Goal: Task Accomplishment & Management: Use online tool/utility

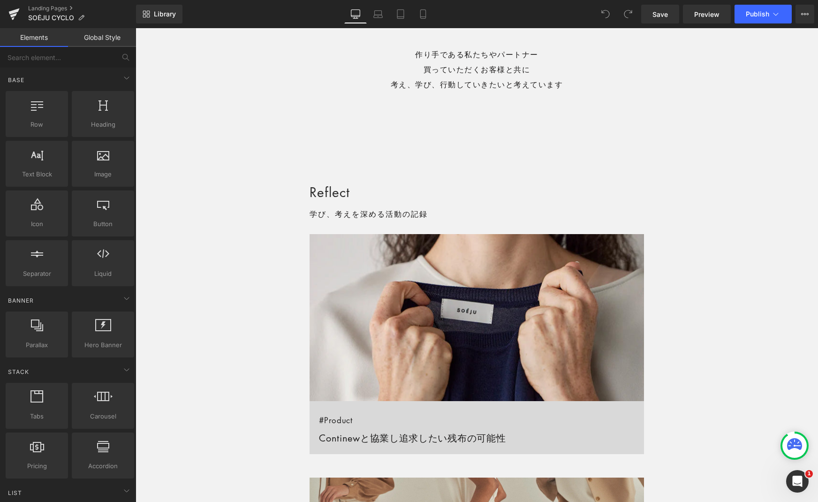
scroll to position [623, 0]
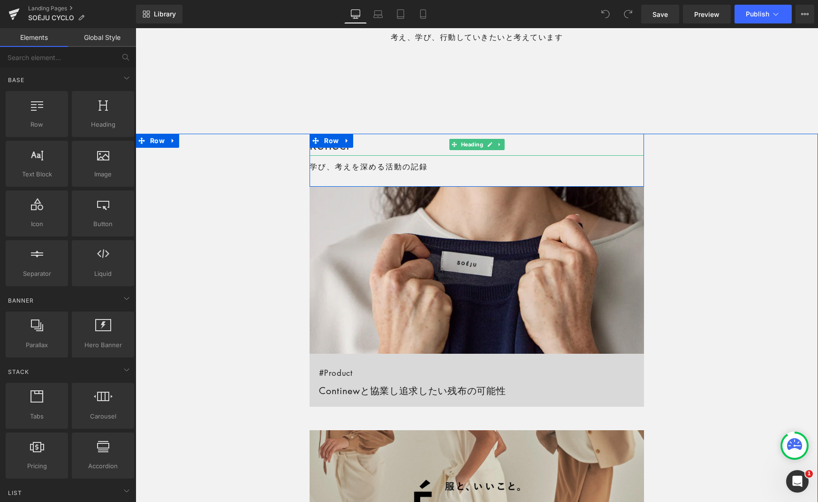
click at [365, 144] on h2 "Reflect" at bounding box center [476, 145] width 334 height 22
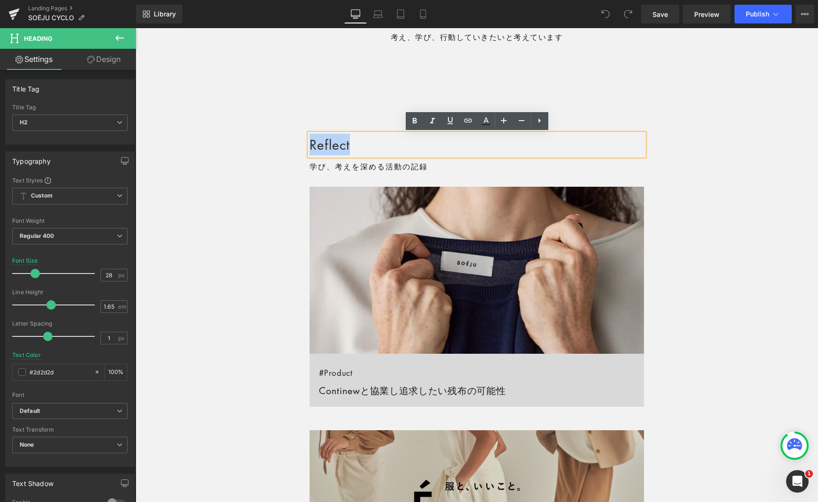
drag, startPoint x: 347, startPoint y: 143, endPoint x: 300, endPoint y: 141, distance: 47.4
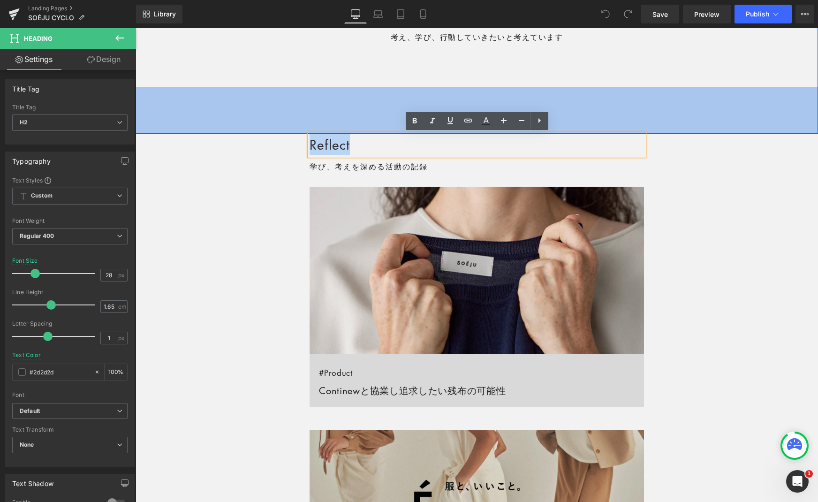
copy h2 "Reflect"
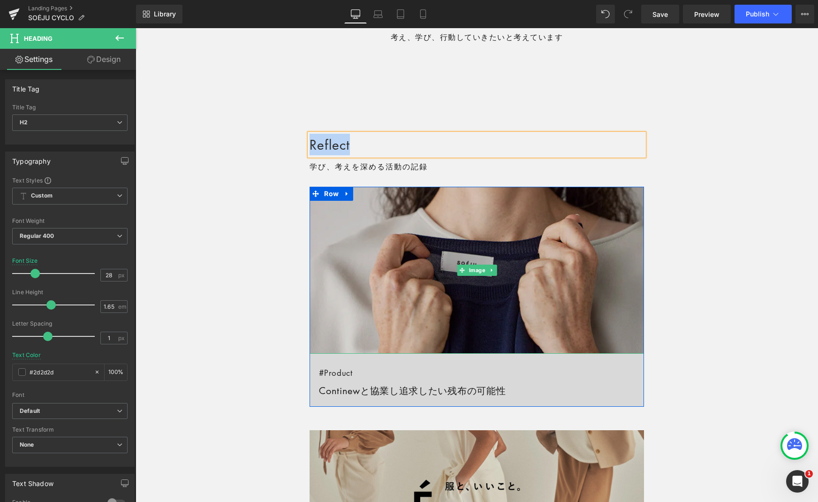
click at [389, 212] on img at bounding box center [476, 270] width 334 height 167
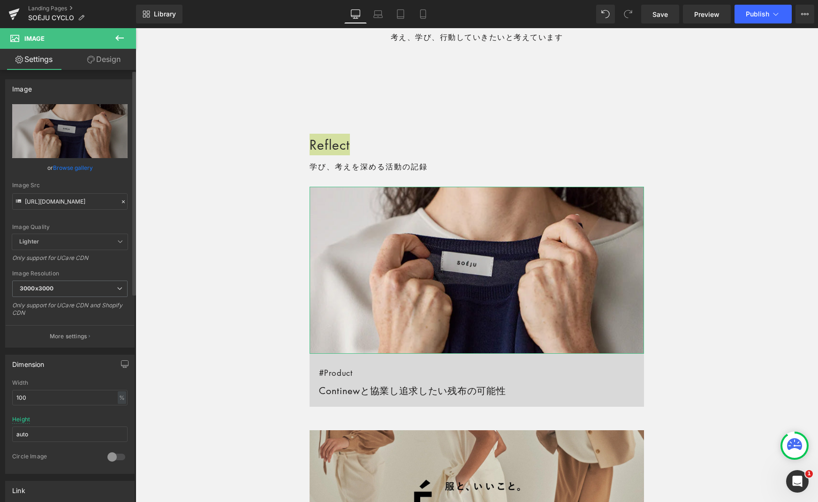
click at [120, 201] on icon at bounding box center [123, 201] width 7 height 7
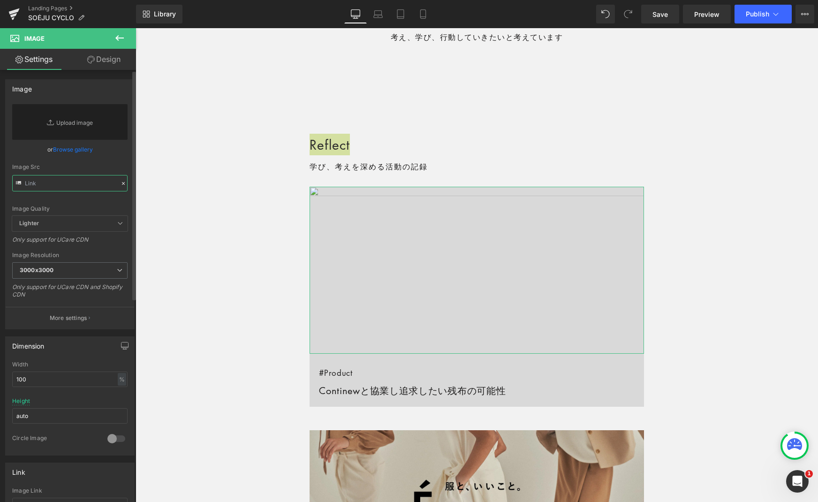
click at [60, 186] on input "text" at bounding box center [69, 183] width 115 height 16
paste input "https://cdn.shopify.com/s/files/1/0217/8236/4224/files/250828_cyclo_reflect_img…"
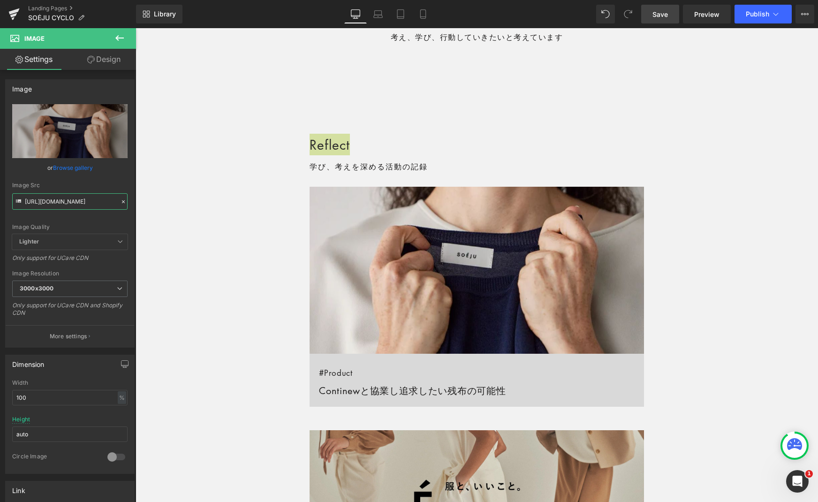
type input "https://cdn.shopify.com/s/files/1/0217/8236/4224/files/250828_cyclo_reflect_img…"
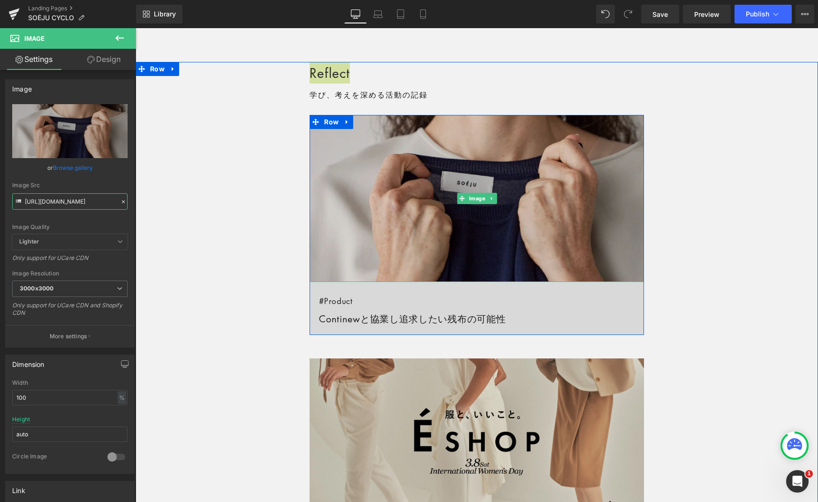
scroll to position [709, 0]
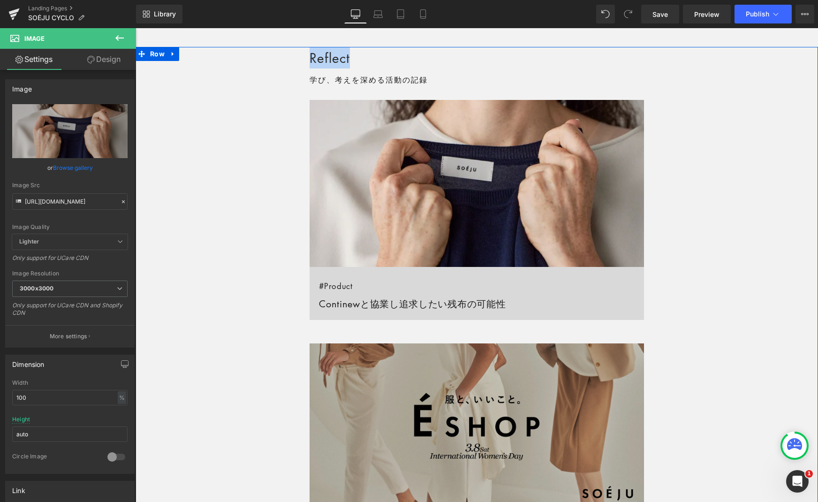
click at [412, 392] on img at bounding box center [476, 426] width 334 height 167
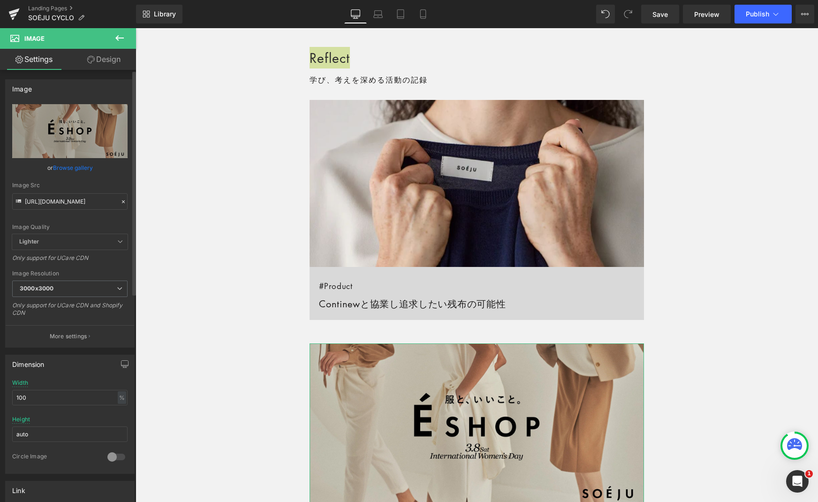
drag, startPoint x: 120, startPoint y: 201, endPoint x: 108, endPoint y: 199, distance: 11.9
click at [120, 201] on icon at bounding box center [123, 201] width 7 height 7
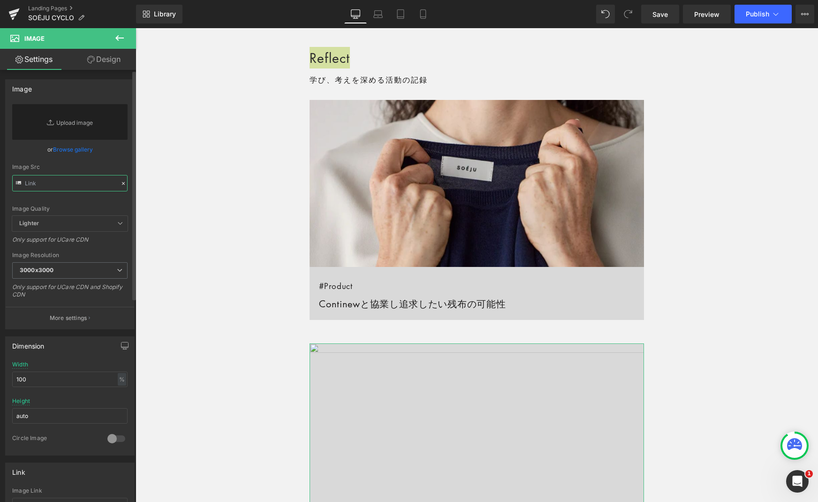
click at [81, 186] on input "text" at bounding box center [69, 183] width 115 height 16
paste input "https://cdn.shopify.com/s/files/1/0217/8236/4224/files/250828_cyclo_reflect_img…"
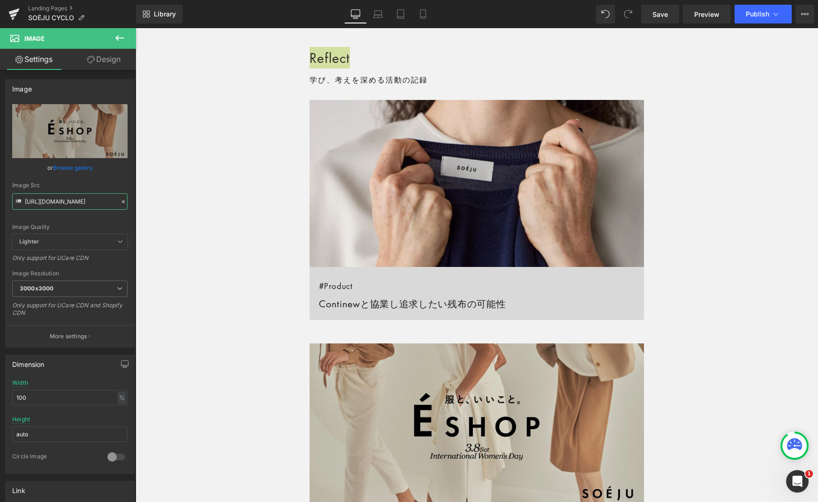
type input "https://cdn.shopify.com/s/files/1/0217/8236/4224/files/250828_cyclo_reflect_img…"
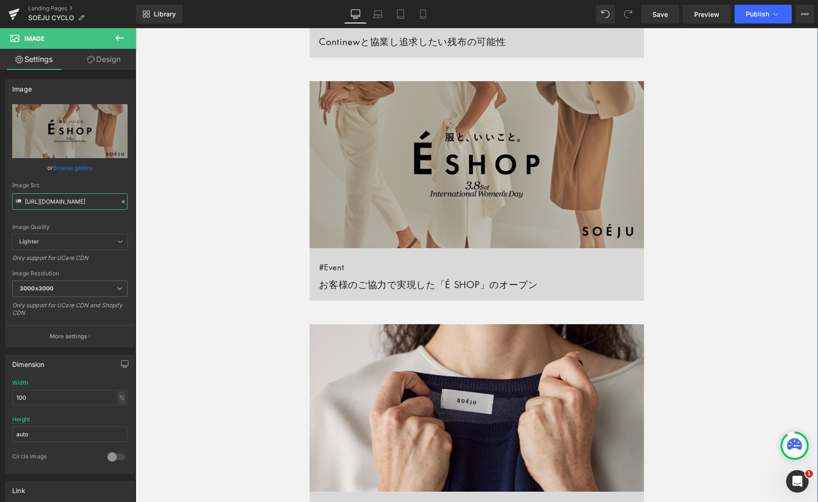
scroll to position [1049, 0]
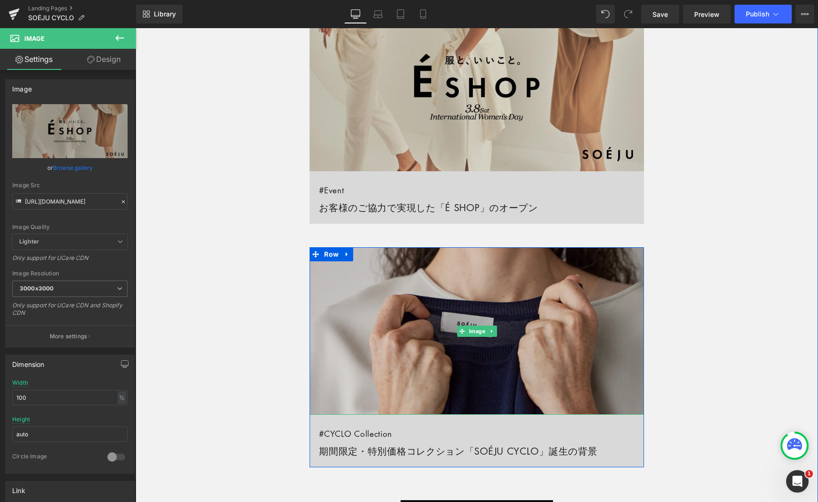
click at [423, 329] on img at bounding box center [476, 330] width 334 height 167
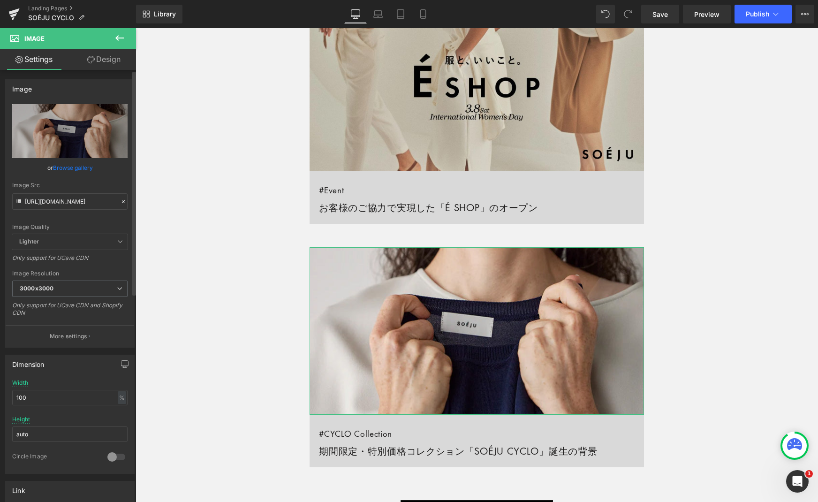
click at [120, 200] on icon at bounding box center [123, 201] width 7 height 7
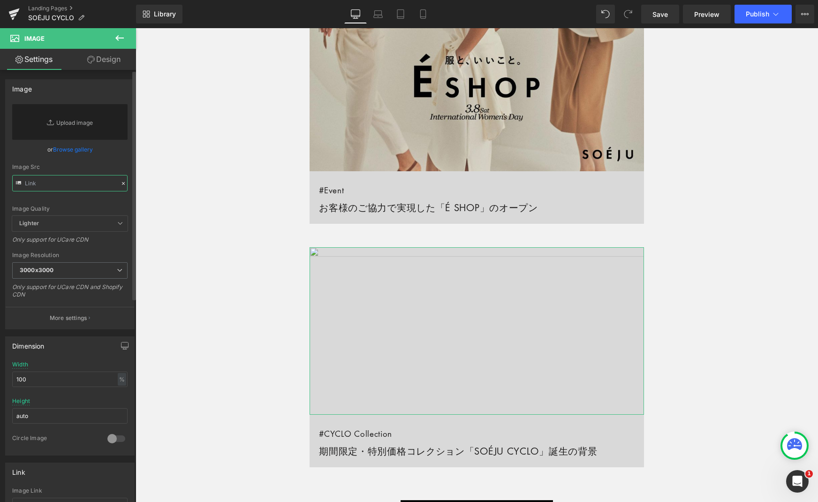
click at [54, 184] on input "text" at bounding box center [69, 183] width 115 height 16
paste input "https://cdn.shopify.com/s/files/1/0217/8236/4224/files/250828_cyclo_reflect_img…"
type input "https://cdn.shopify.com/s/files/1/0217/8236/4224/files/250828_cyclo_reflect_img…"
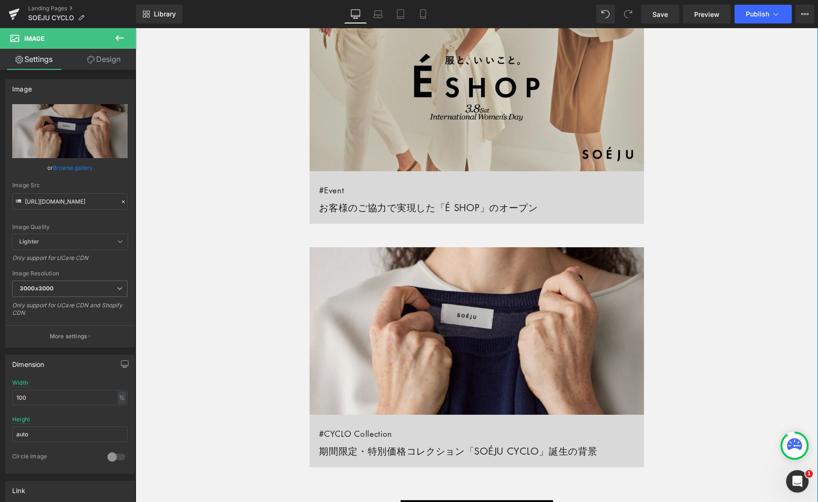
click at [699, 307] on div "Reflect Heading 学び、考えを深める活動の記録 Text Block Row Image #Product Continewと協業し追求したい残…" at bounding box center [477, 116] width 682 height 816
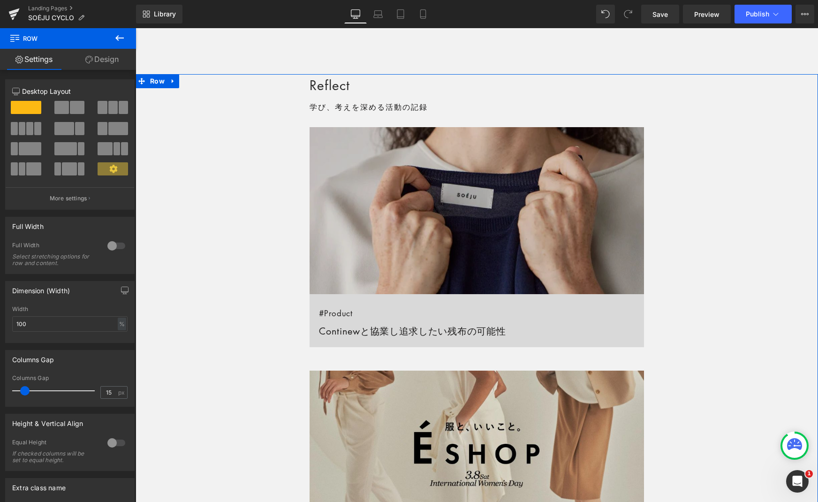
scroll to position [609, 0]
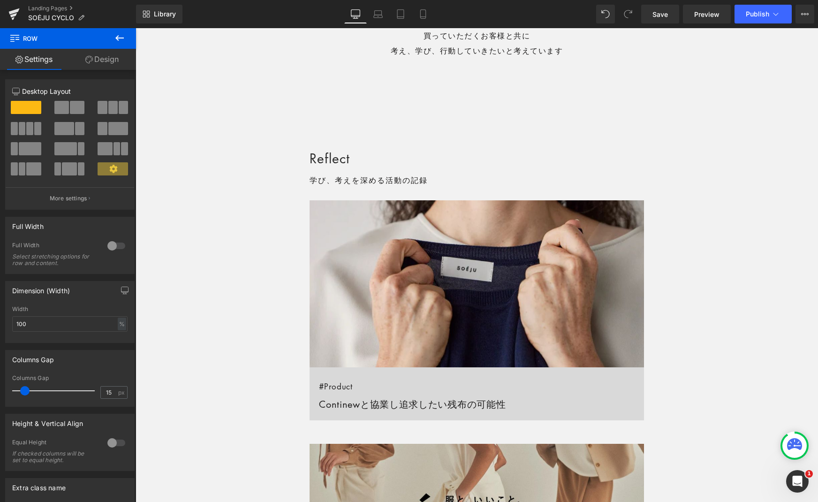
click at [118, 36] on icon at bounding box center [119, 37] width 11 height 11
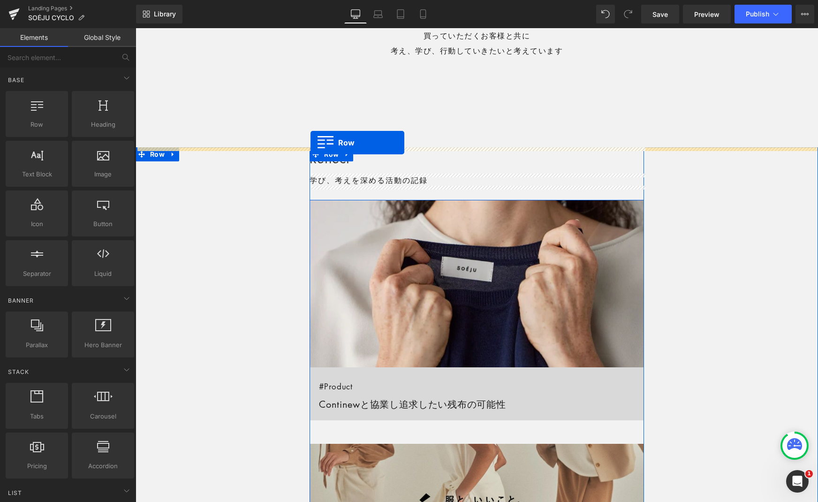
drag, startPoint x: 188, startPoint y: 139, endPoint x: 311, endPoint y: 143, distance: 123.4
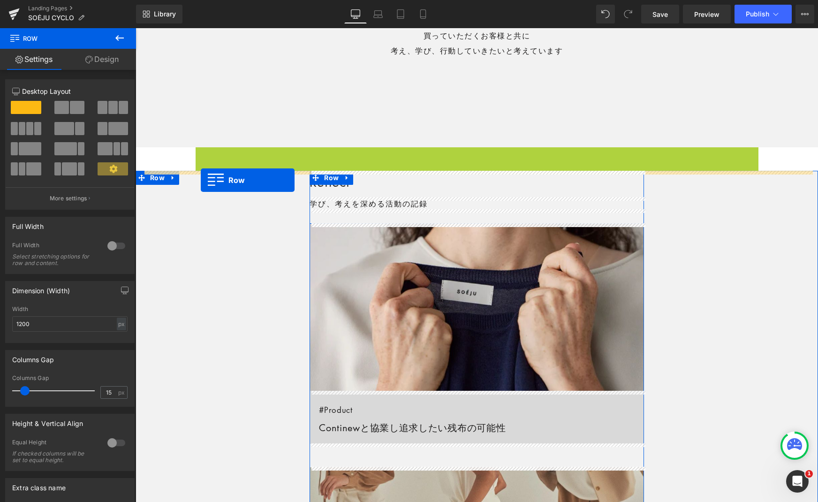
drag, startPoint x: 201, startPoint y: 170, endPoint x: 201, endPoint y: 180, distance: 9.8
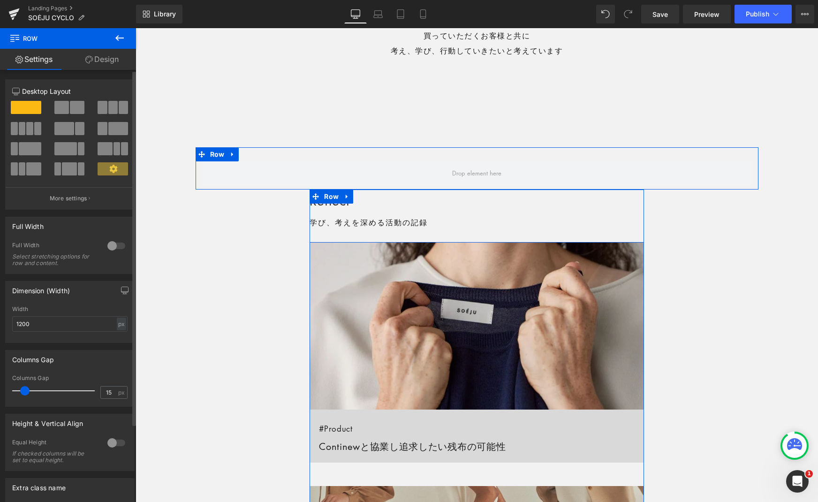
click at [100, 107] on span at bounding box center [102, 107] width 9 height 13
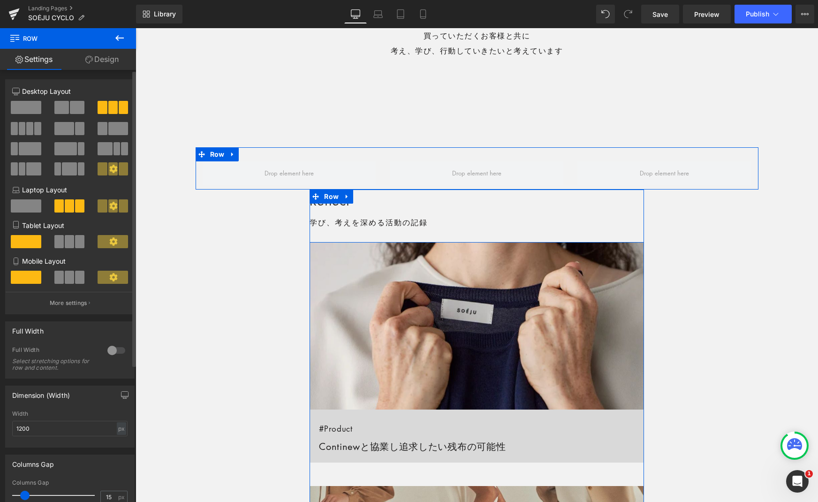
click at [69, 236] on span at bounding box center [69, 241] width 9 height 13
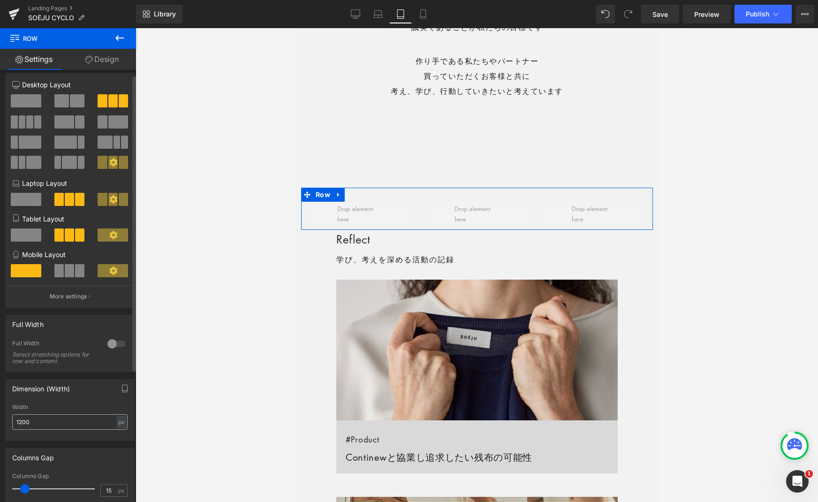
scroll to position [8, 0]
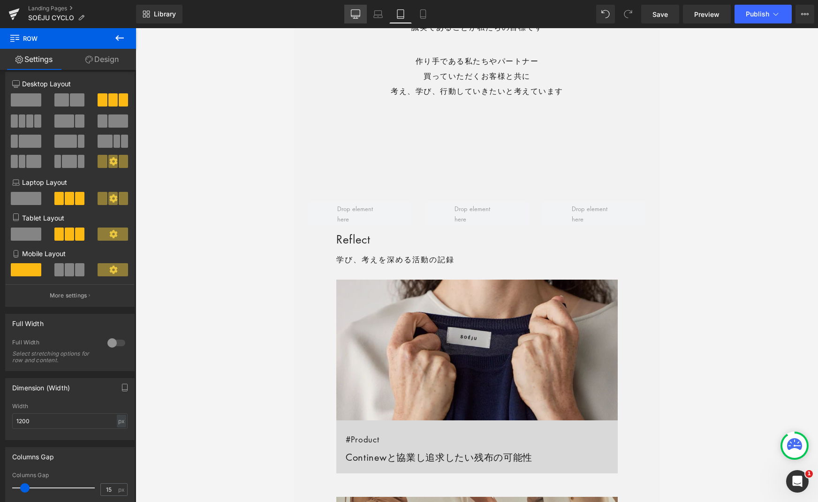
click at [354, 15] on icon at bounding box center [355, 13] width 9 height 9
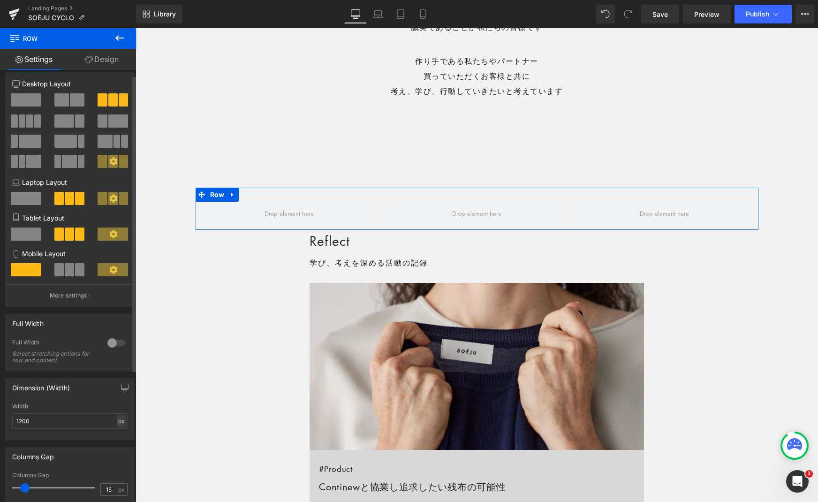
click at [117, 420] on div "px" at bounding box center [121, 421] width 9 height 13
click at [116, 436] on li "%" at bounding box center [121, 436] width 12 height 14
click at [41, 419] on input "100" at bounding box center [69, 420] width 115 height 15
type input "70"
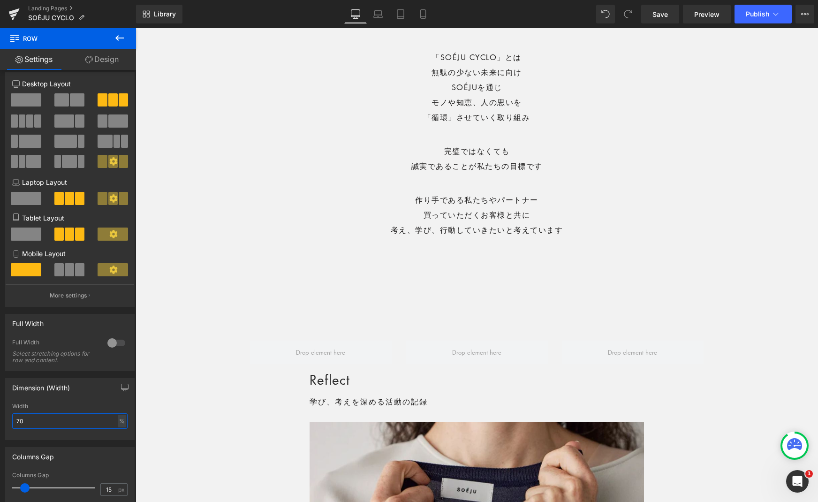
scroll to position [432, 0]
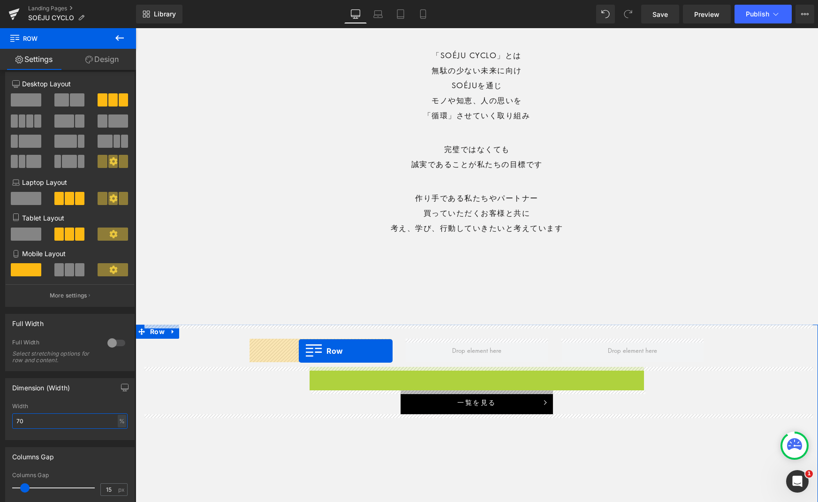
drag, startPoint x: 314, startPoint y: 374, endPoint x: 299, endPoint y: 351, distance: 27.4
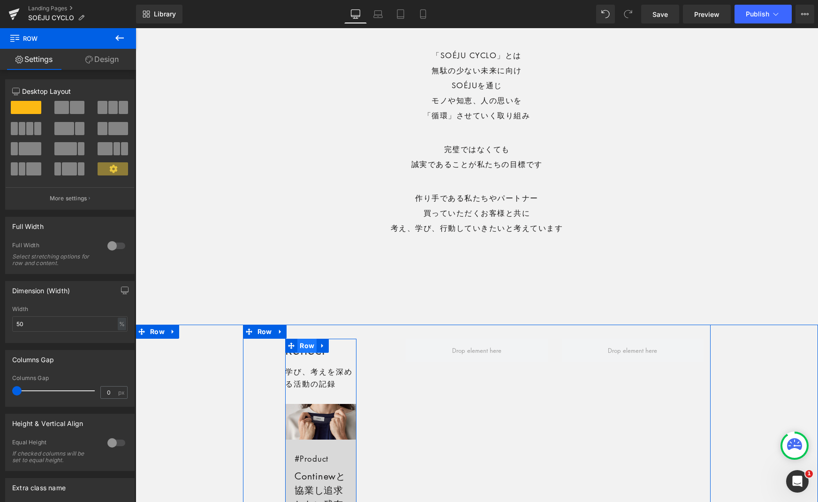
click at [302, 344] on span "Row" at bounding box center [306, 346] width 19 height 14
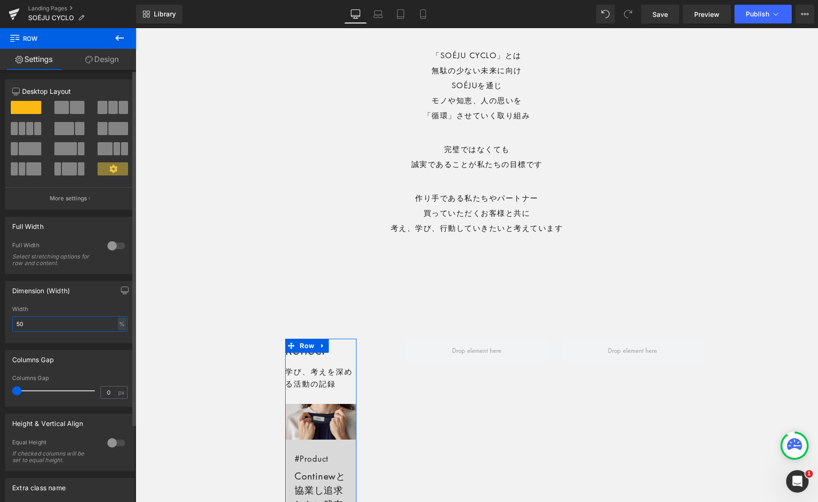
click at [93, 323] on input "50" at bounding box center [69, 323] width 115 height 15
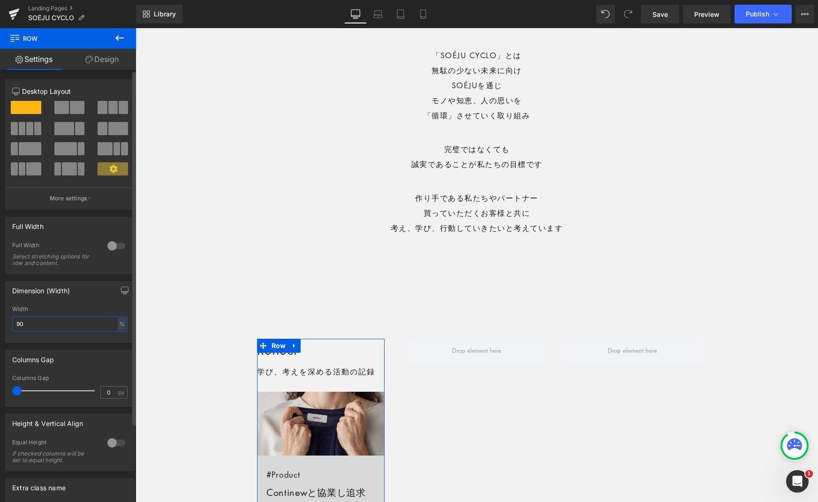
type input "100"
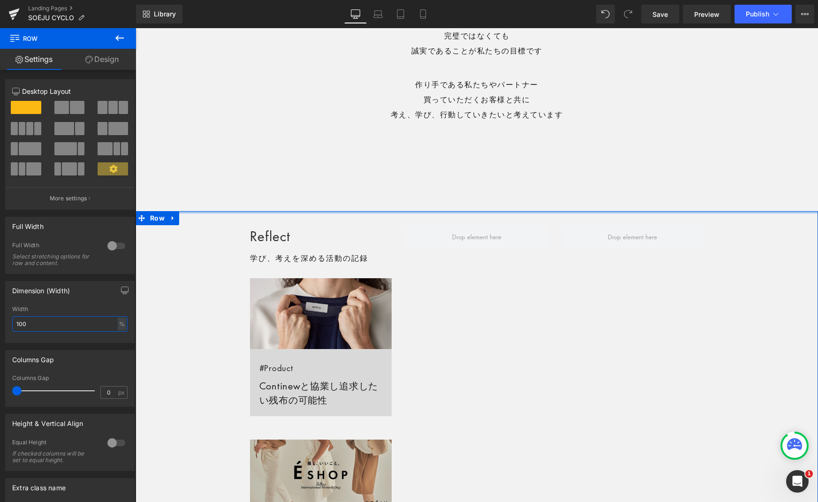
scroll to position [556, 0]
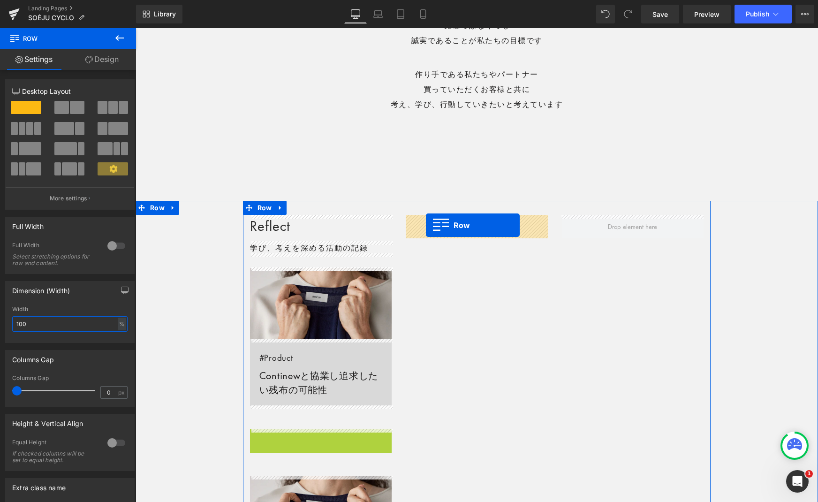
drag, startPoint x: 257, startPoint y: 432, endPoint x: 426, endPoint y: 225, distance: 267.0
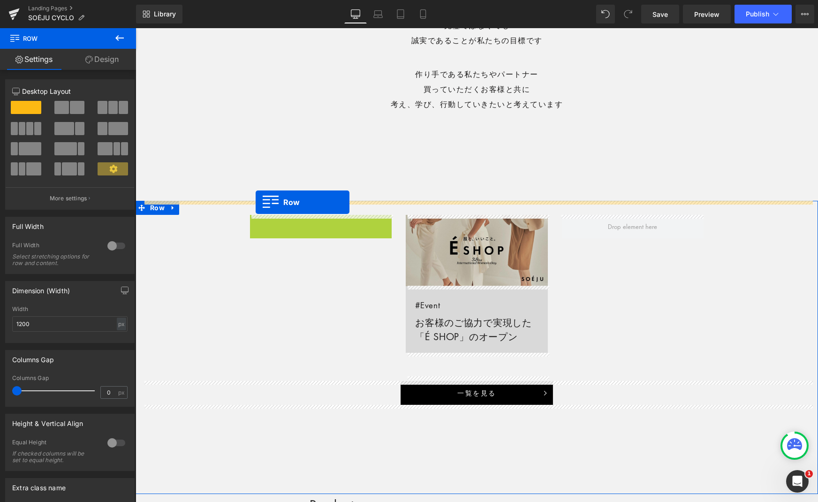
drag, startPoint x: 255, startPoint y: 221, endPoint x: 256, endPoint y: 202, distance: 19.7
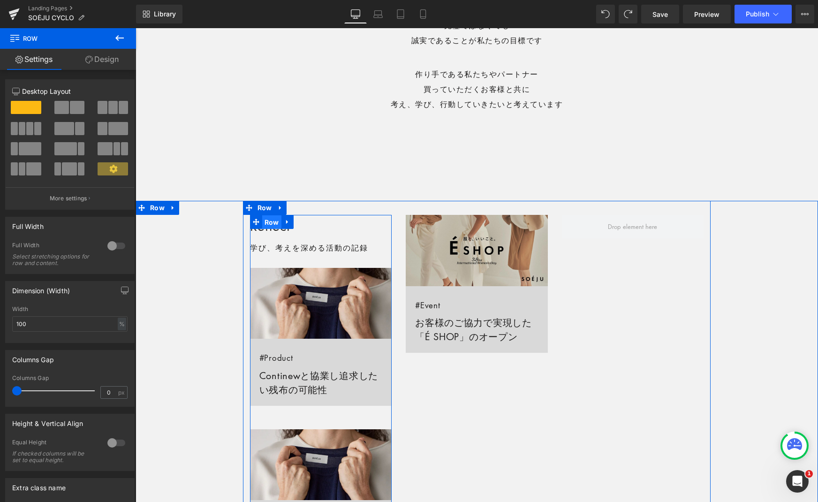
click at [272, 224] on span "Row" at bounding box center [271, 222] width 19 height 14
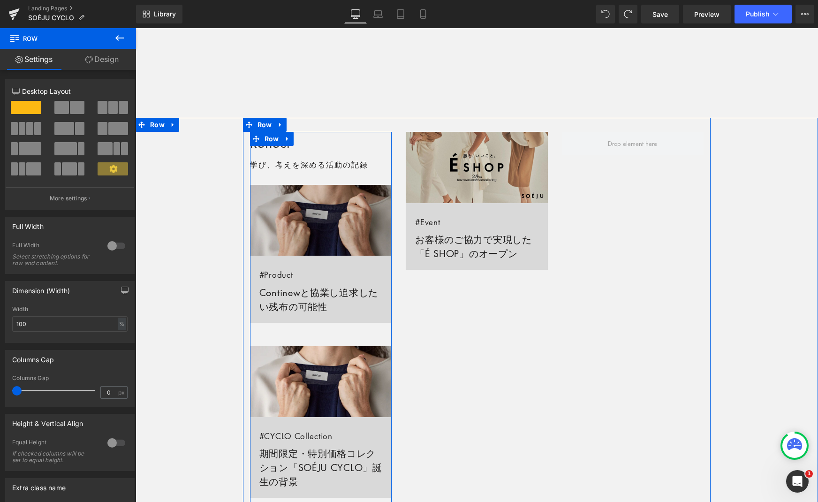
scroll to position [654, 0]
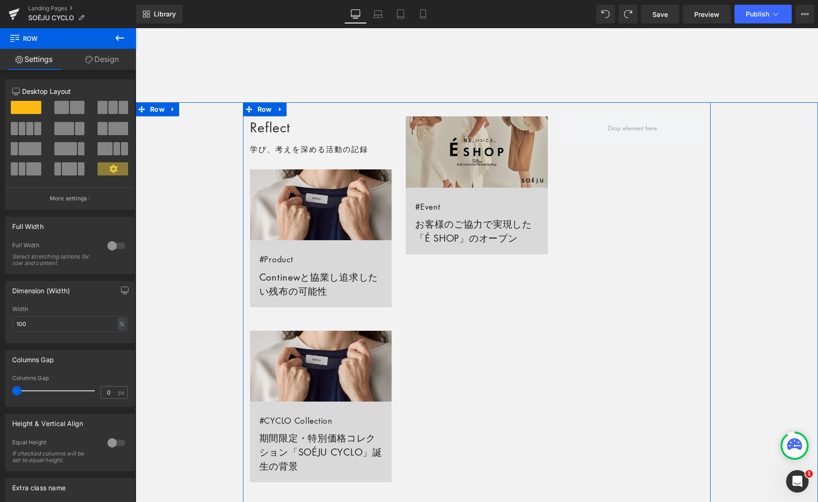
click at [418, 361] on div "Reflect Heading 学び、考えを深める活動の記録 Text Block Row Image #Product Continewと協業し追求したい残…" at bounding box center [477, 310] width 468 height 417
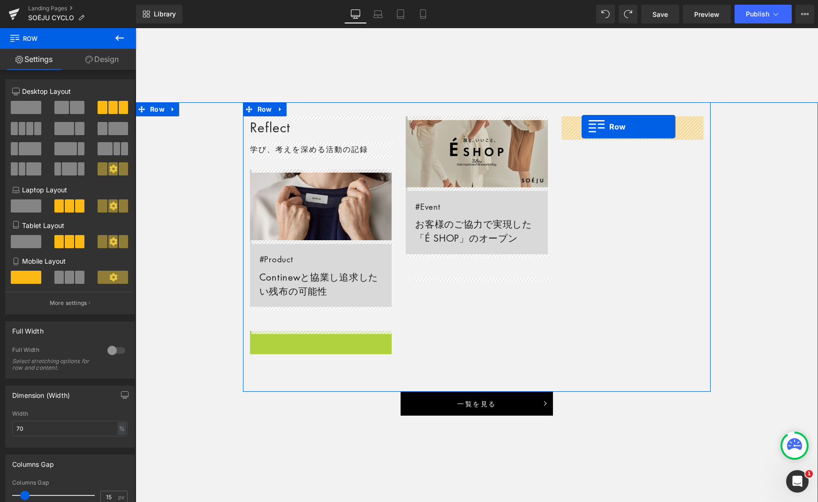
drag, startPoint x: 255, startPoint y: 338, endPoint x: 581, endPoint y: 127, distance: 388.2
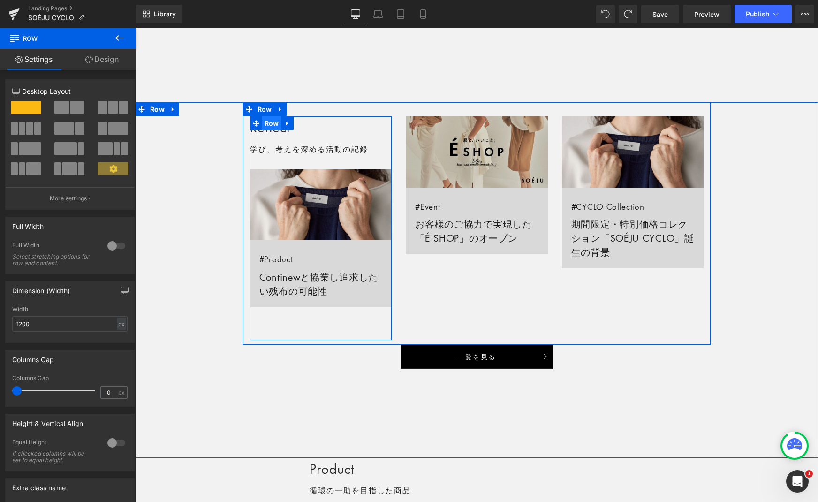
click at [269, 124] on span "Row" at bounding box center [271, 123] width 19 height 14
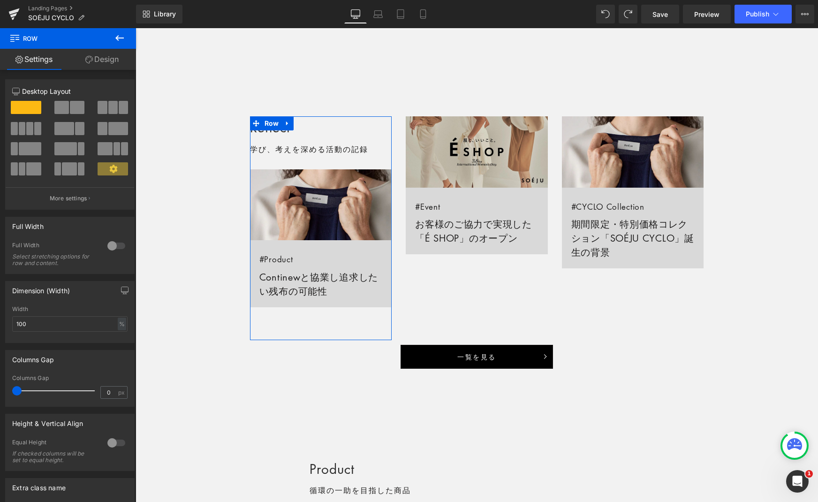
click at [110, 61] on link "Design" at bounding box center [102, 59] width 68 height 21
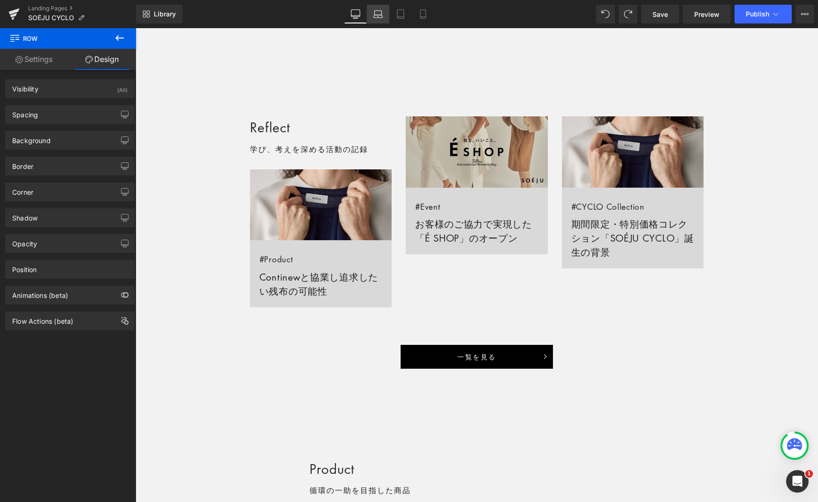
click at [379, 13] on icon at bounding box center [377, 13] width 9 height 9
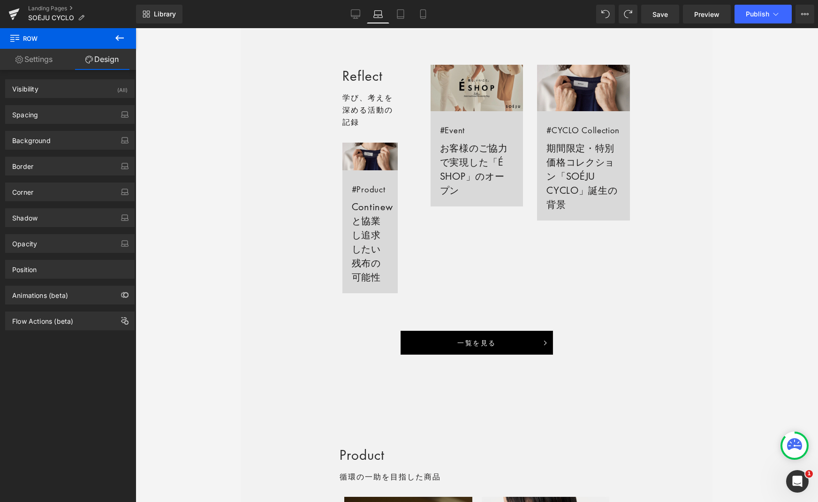
scroll to position [603, 0]
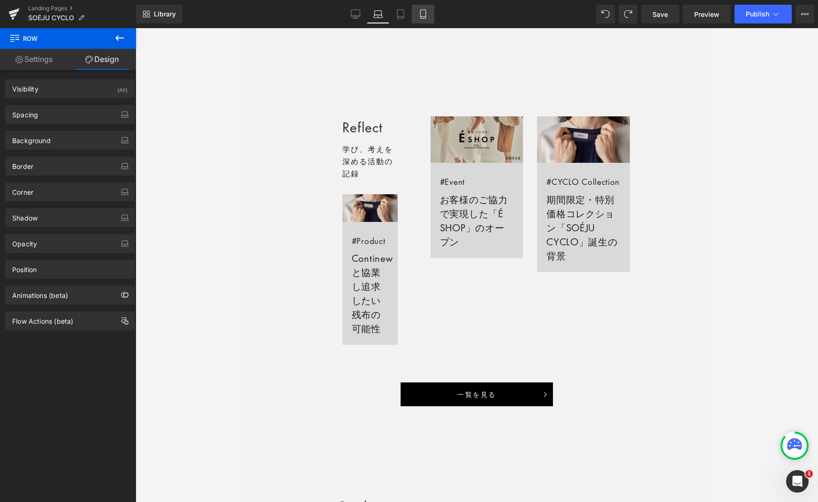
click at [424, 20] on link "Mobile" at bounding box center [423, 14] width 23 height 19
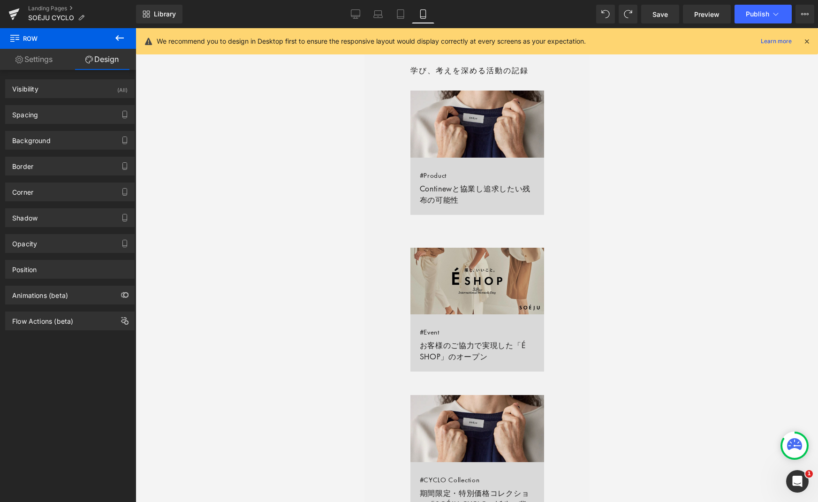
scroll to position [527, 0]
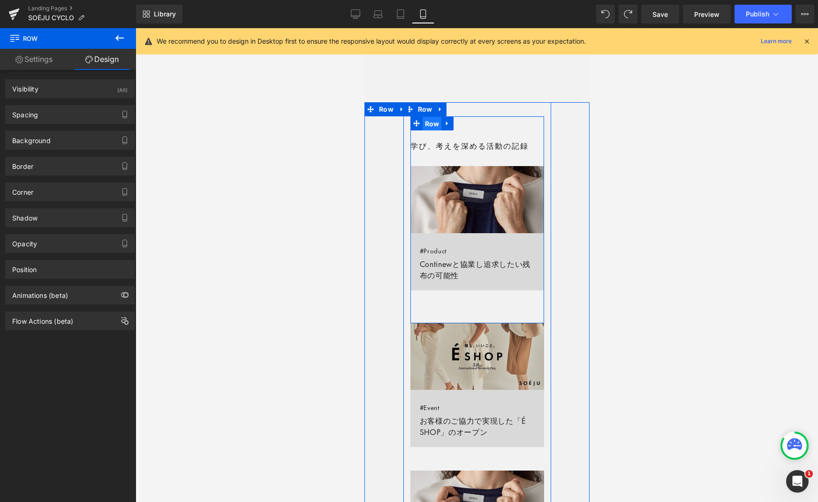
click at [429, 123] on span "Row" at bounding box center [431, 124] width 19 height 14
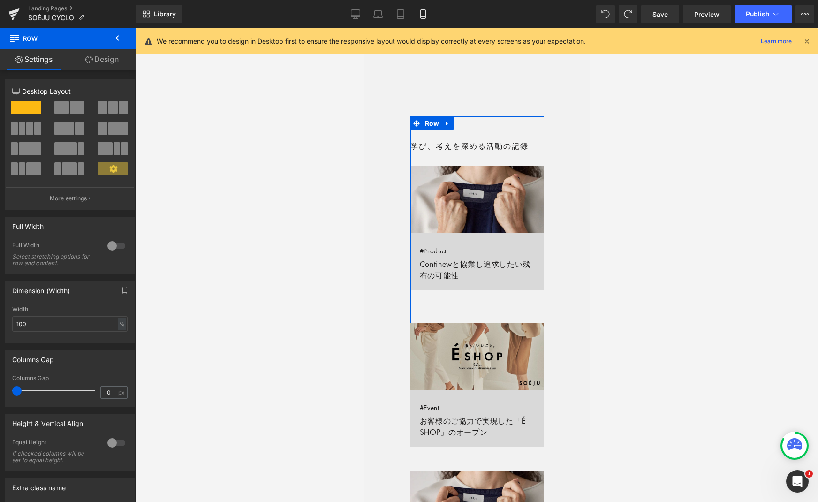
click at [114, 54] on link "Design" at bounding box center [102, 59] width 68 height 21
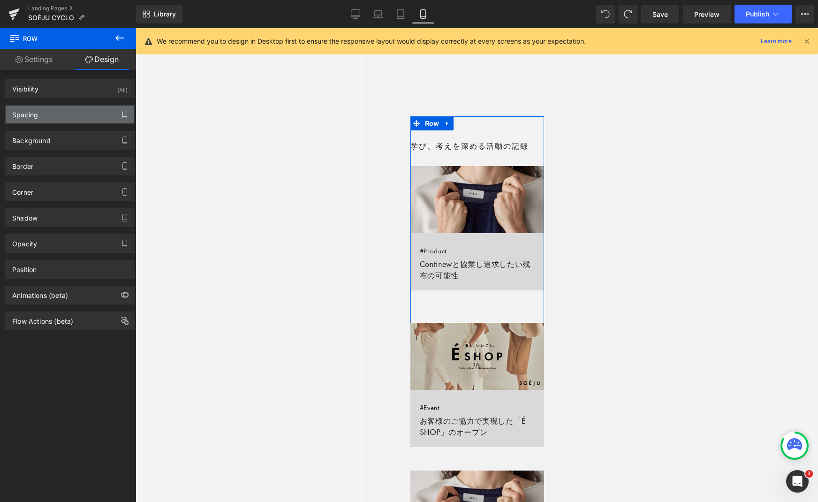
click at [118, 107] on button "button" at bounding box center [124, 115] width 15 height 18
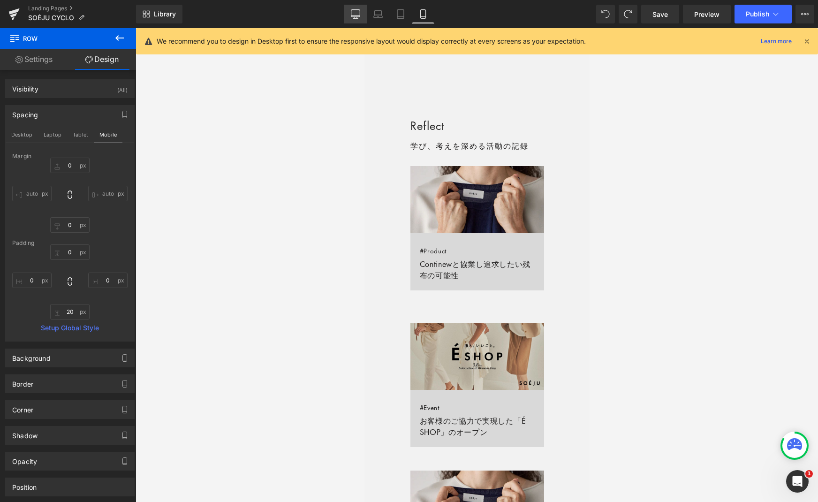
click at [355, 13] on icon at bounding box center [355, 13] width 9 height 9
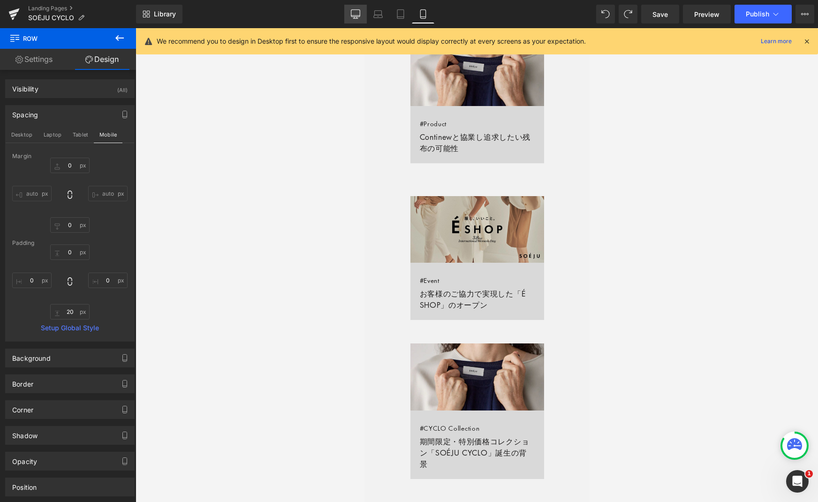
type input "0"
type input "20"
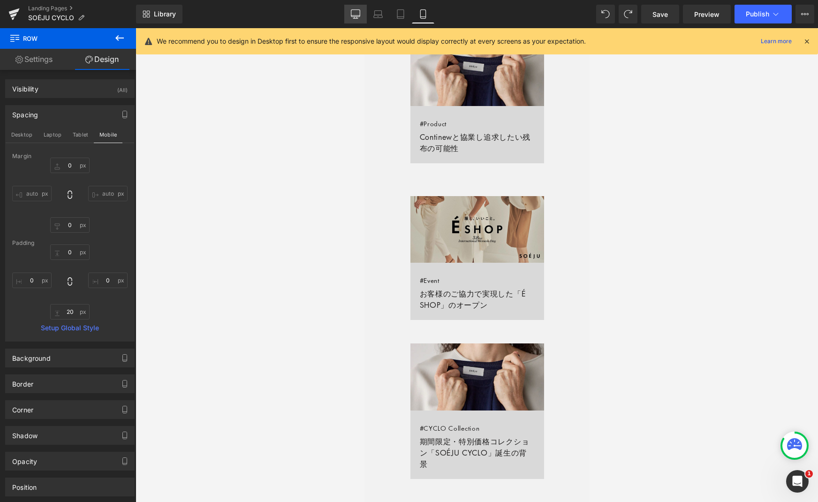
type input "0"
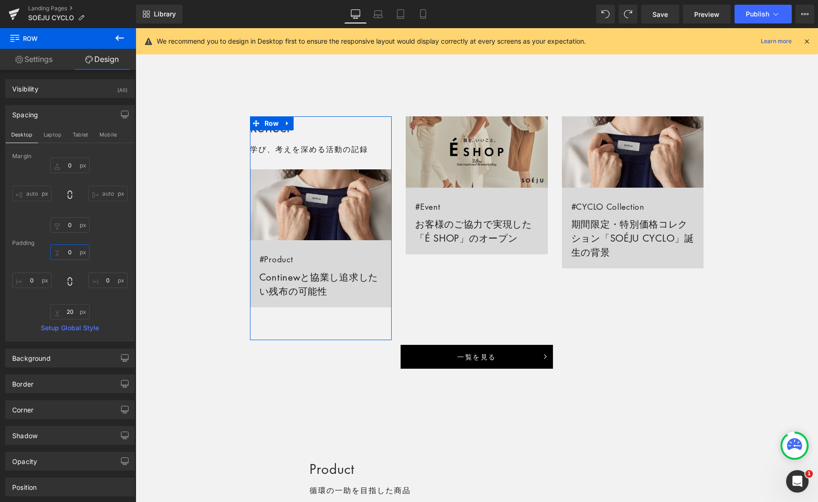
click at [66, 246] on input "0" at bounding box center [69, 251] width 39 height 15
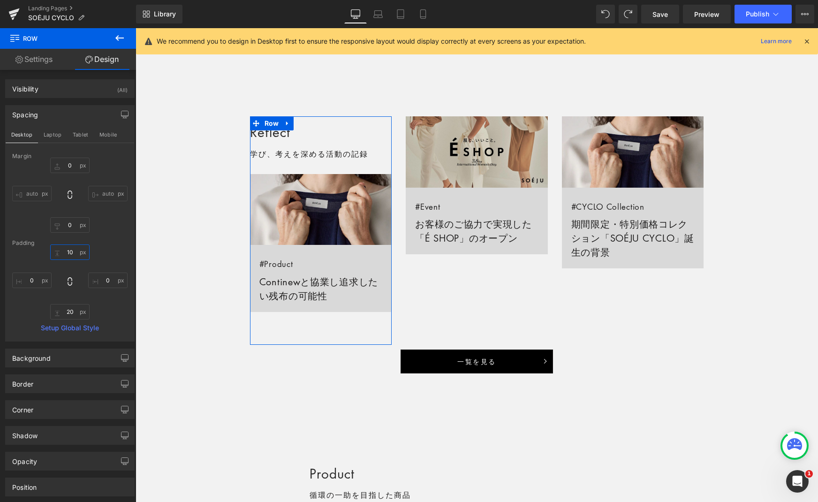
type input "20"
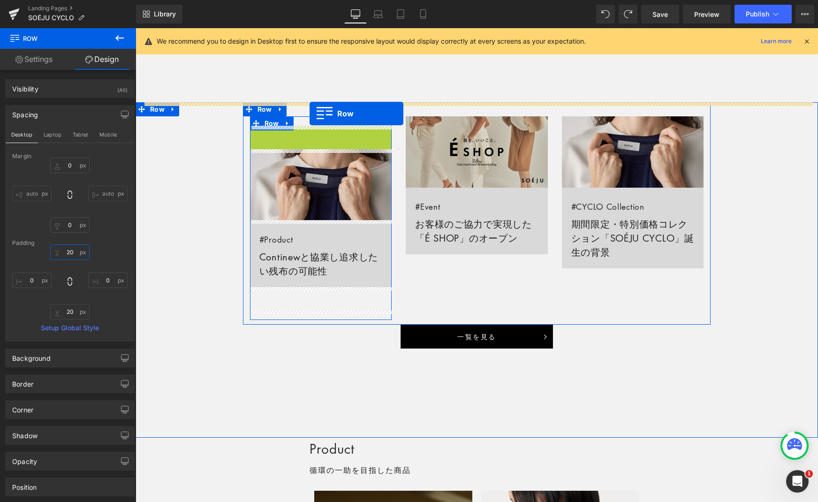
drag, startPoint x: 256, startPoint y: 134, endPoint x: 309, endPoint y: 113, distance: 57.3
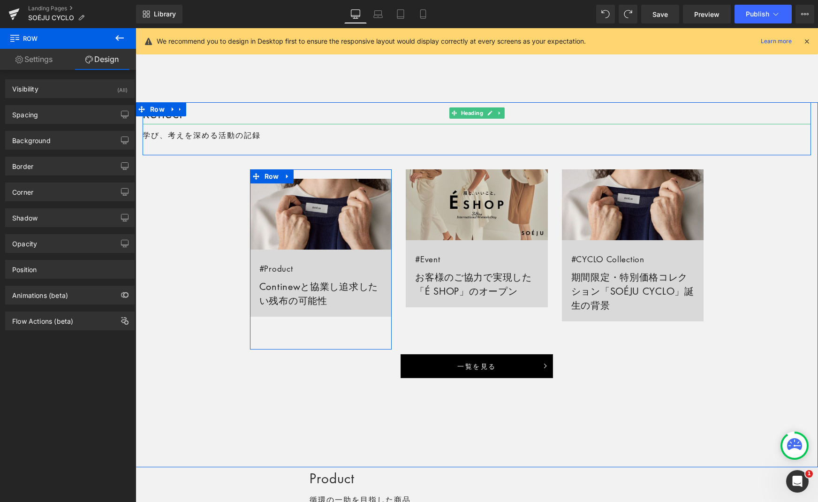
click at [231, 113] on h2 "Reflect" at bounding box center [477, 113] width 668 height 22
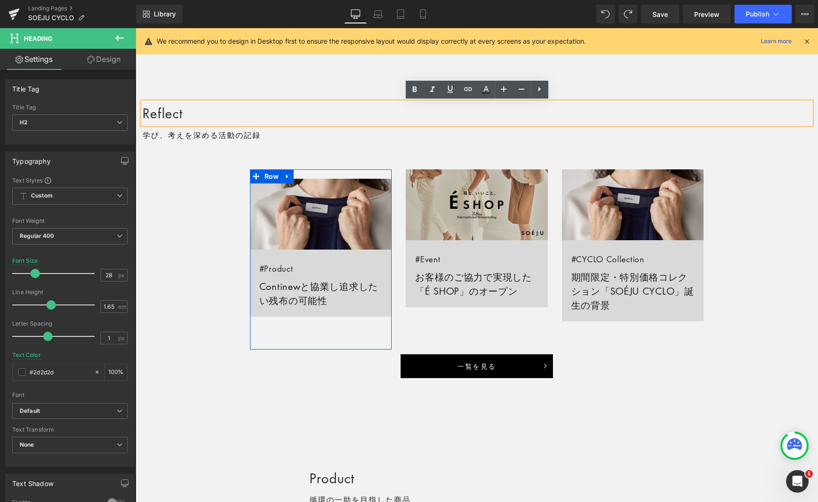
click at [167, 180] on div "Reflect Heading 学び、考えを深める活動の記録 Text Block Row Image #Product Continewと協業し追求したい残…" at bounding box center [477, 239] width 682 height 275
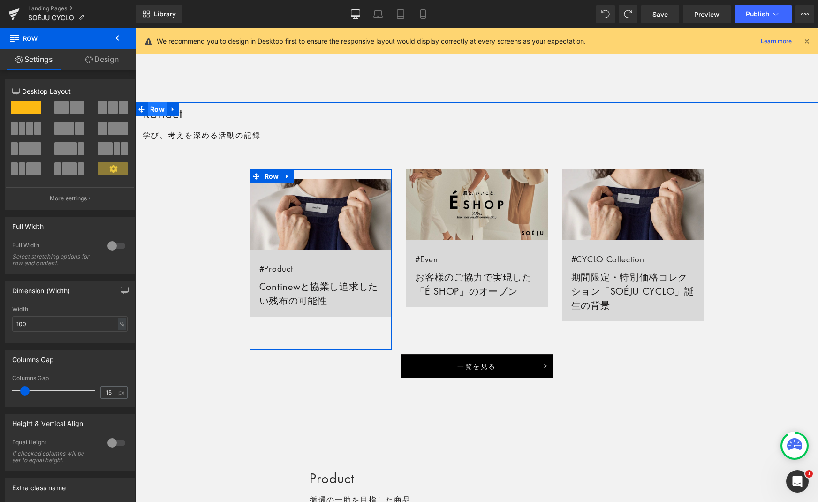
click at [157, 110] on span "Row" at bounding box center [157, 109] width 19 height 14
drag, startPoint x: 103, startPoint y: 57, endPoint x: 111, endPoint y: 84, distance: 28.5
click at [103, 57] on link "Design" at bounding box center [102, 59] width 68 height 21
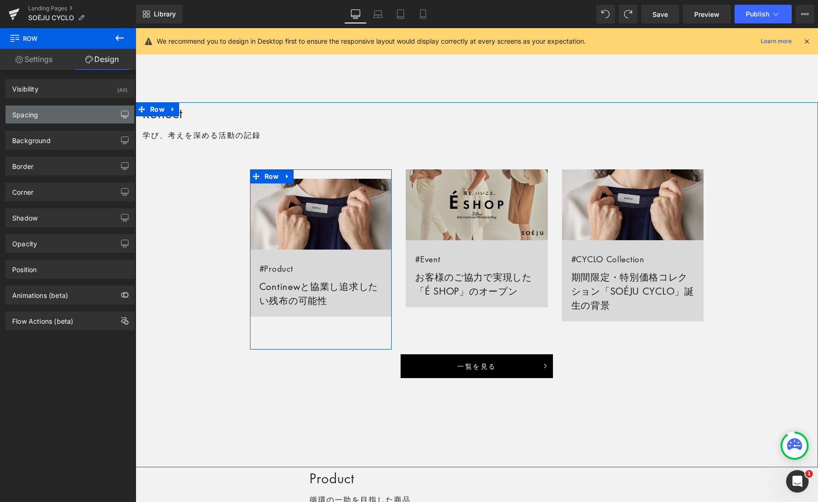
click at [121, 113] on icon "button" at bounding box center [125, 115] width 8 height 8
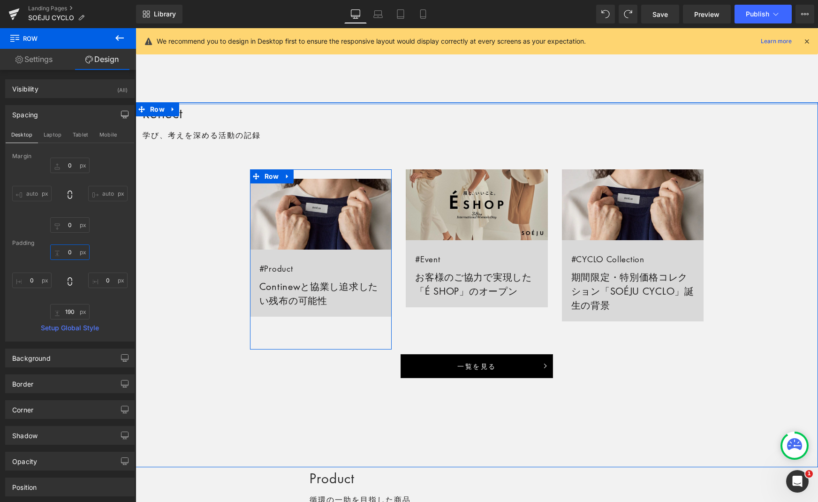
click at [74, 255] on input "0" at bounding box center [69, 251] width 39 height 15
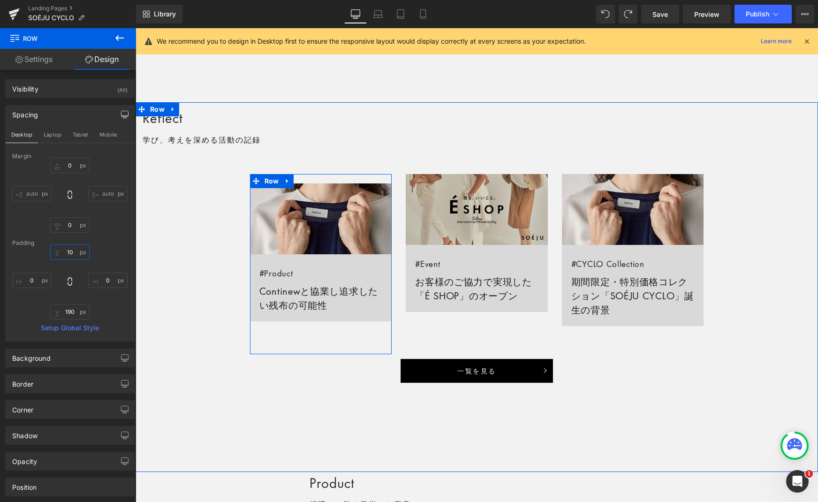
type input "20"
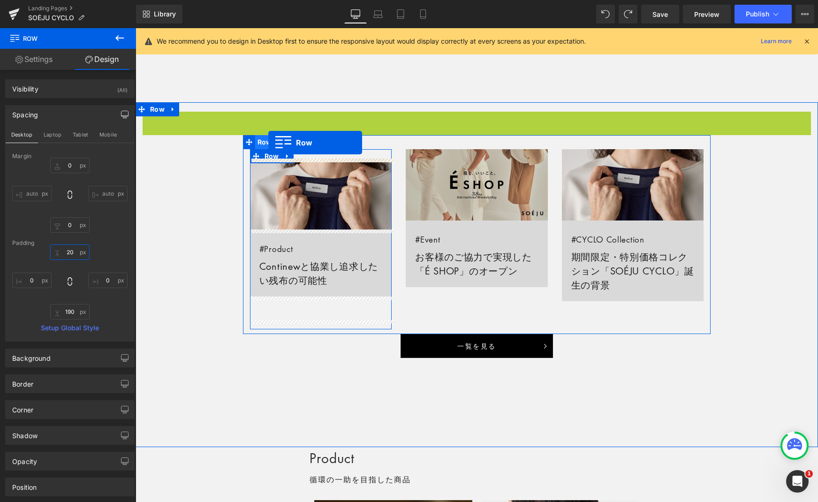
drag, startPoint x: 150, startPoint y: 120, endPoint x: 268, endPoint y: 143, distance: 119.9
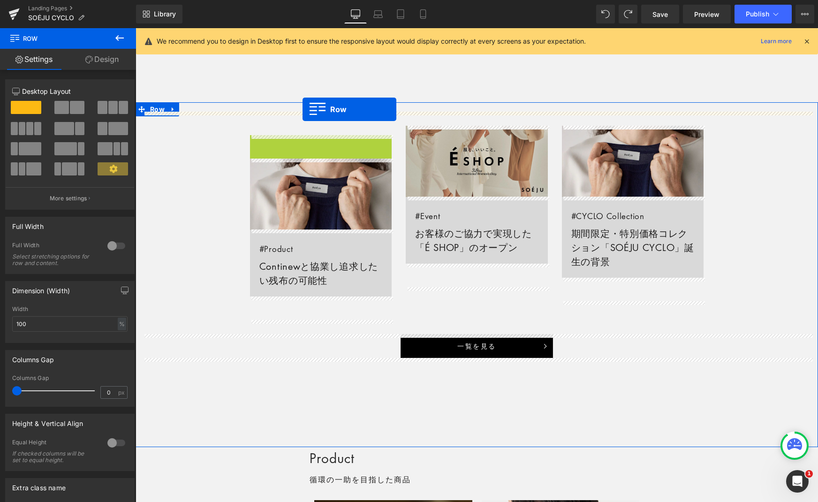
drag, startPoint x: 256, startPoint y: 144, endPoint x: 302, endPoint y: 109, distance: 58.2
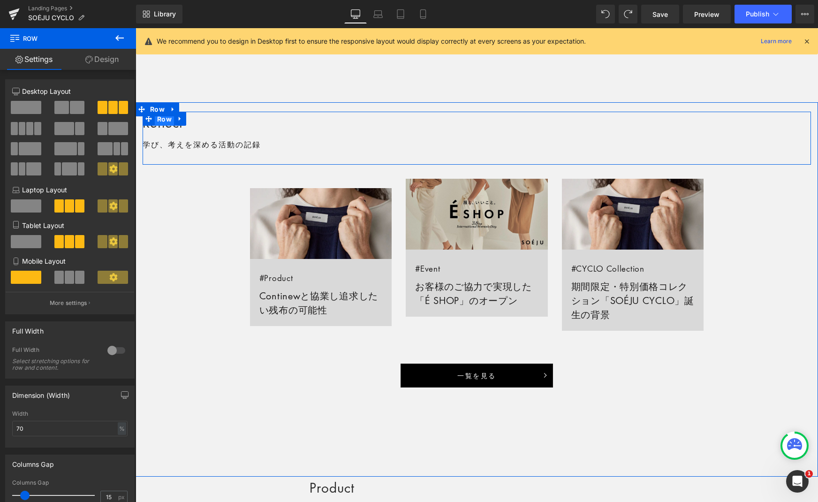
click at [163, 120] on span "Row" at bounding box center [164, 119] width 19 height 14
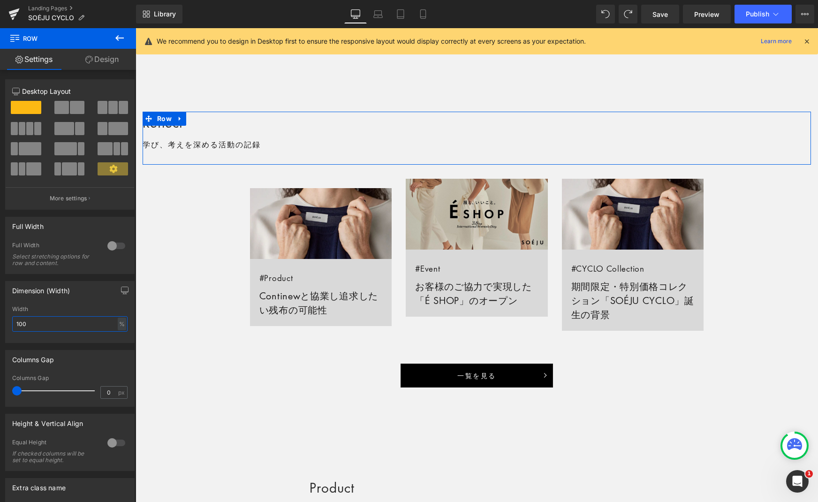
click at [37, 319] on input "100" at bounding box center [69, 323] width 115 height 15
type input "70"
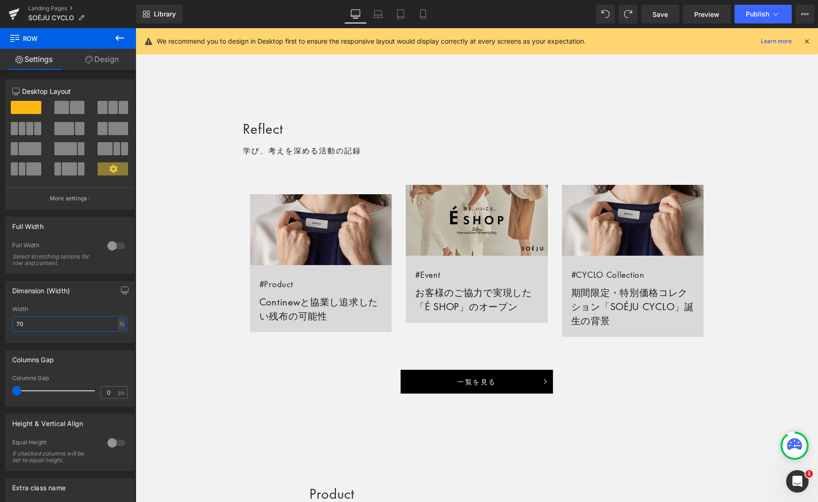
scroll to position [703, 0]
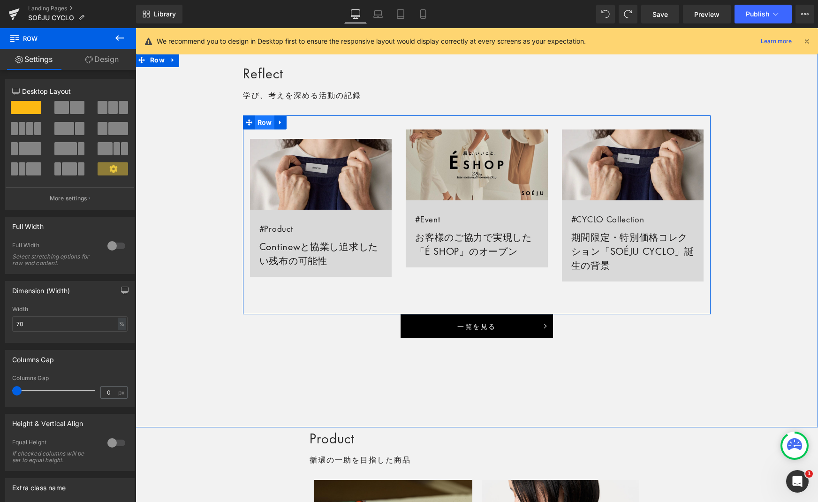
click at [267, 123] on span "Row" at bounding box center [264, 122] width 19 height 14
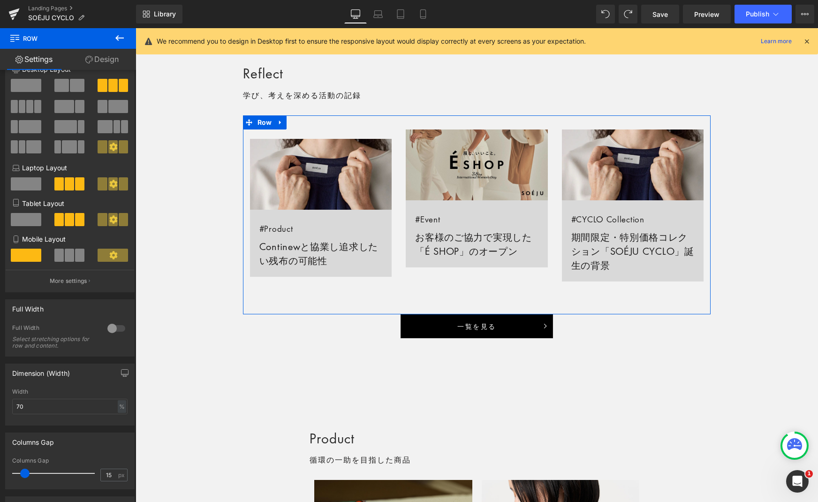
scroll to position [36, 0]
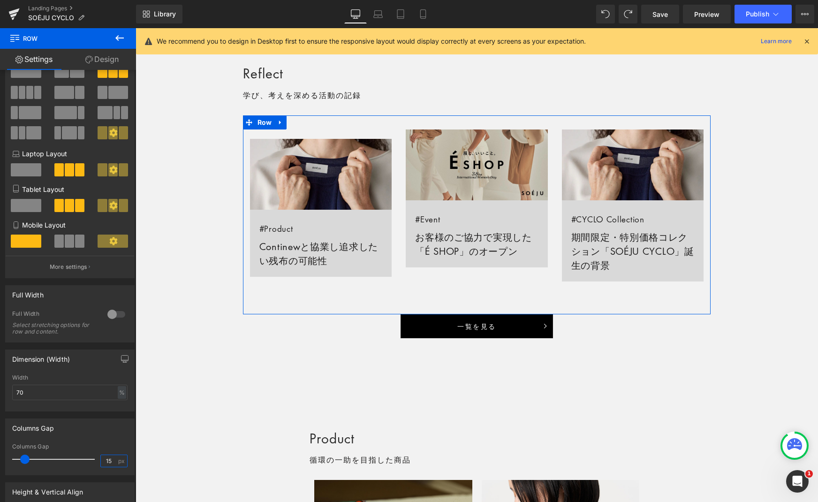
click at [107, 460] on input "15" at bounding box center [109, 461] width 16 height 12
type input "10"
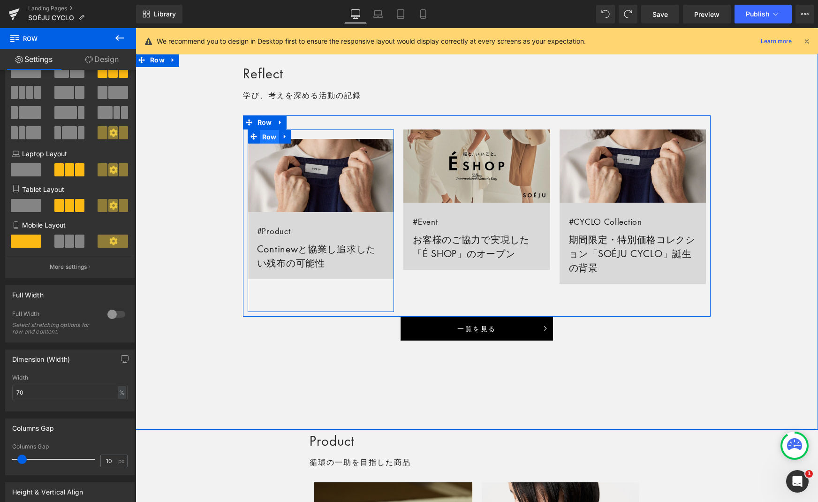
click at [265, 135] on span "Row" at bounding box center [269, 137] width 19 height 14
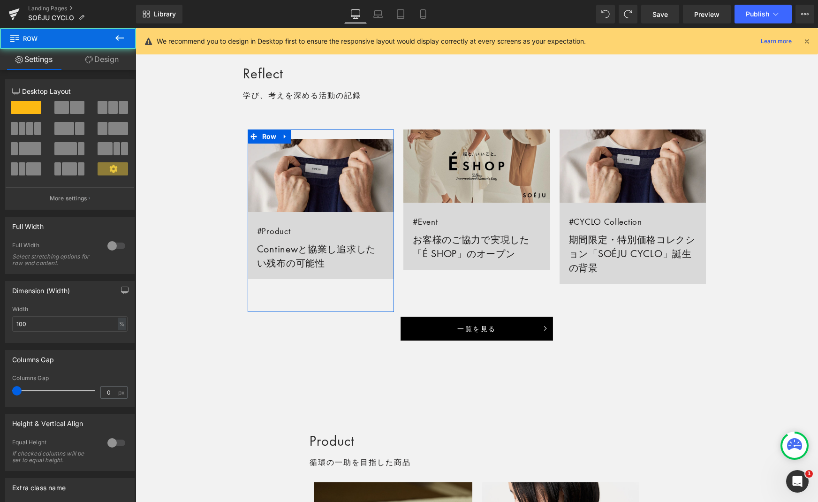
click at [114, 61] on link "Design" at bounding box center [102, 59] width 68 height 21
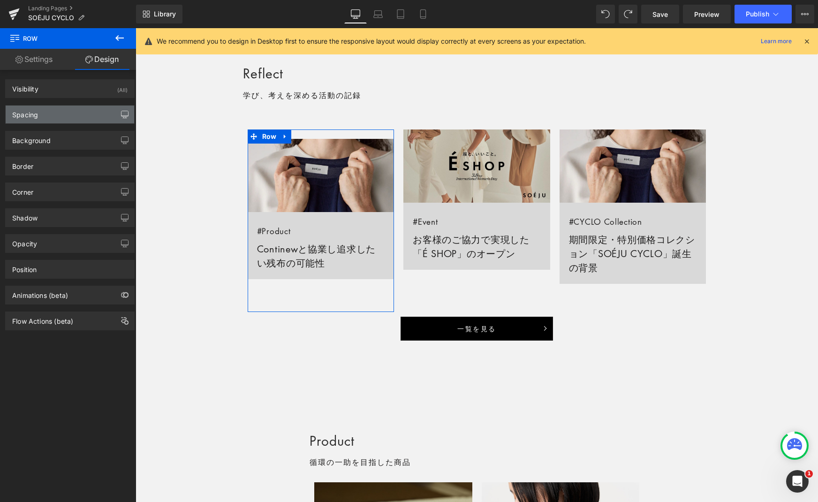
click at [124, 109] on button "button" at bounding box center [124, 115] width 15 height 18
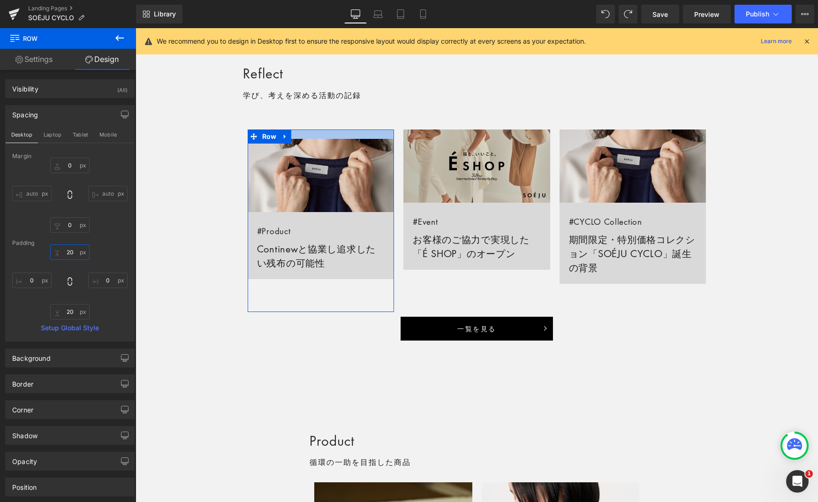
click at [65, 249] on input "20" at bounding box center [69, 251] width 39 height 15
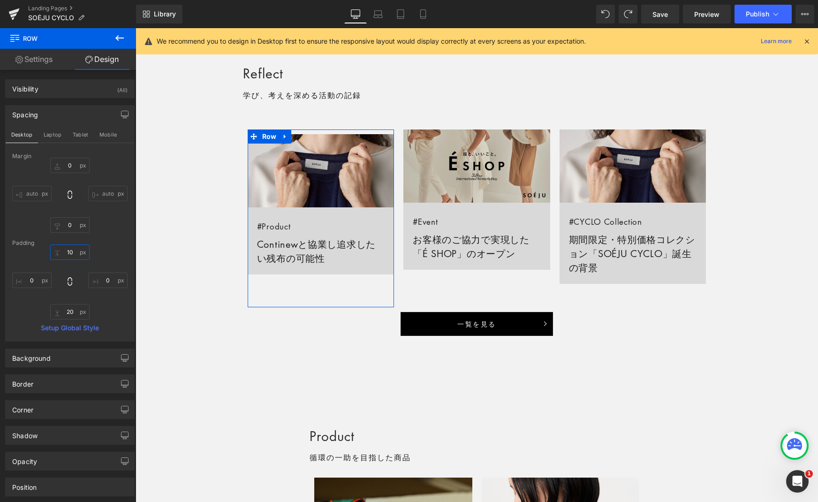
type input "0"
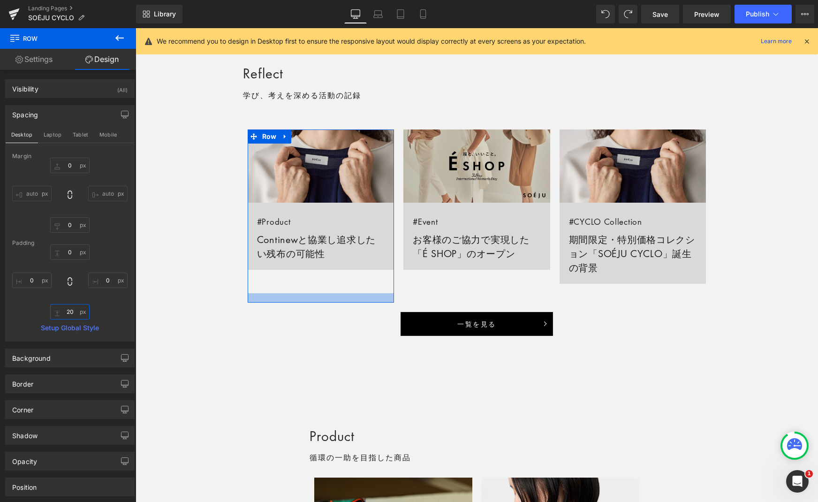
click at [68, 310] on input "20" at bounding box center [69, 311] width 39 height 15
type input "0"
click at [375, 15] on icon at bounding box center [377, 13] width 9 height 9
type input "0"
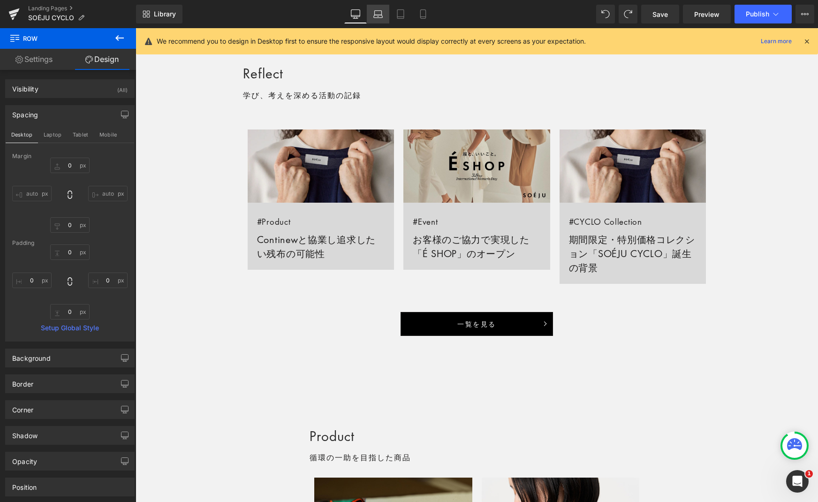
type input "0"
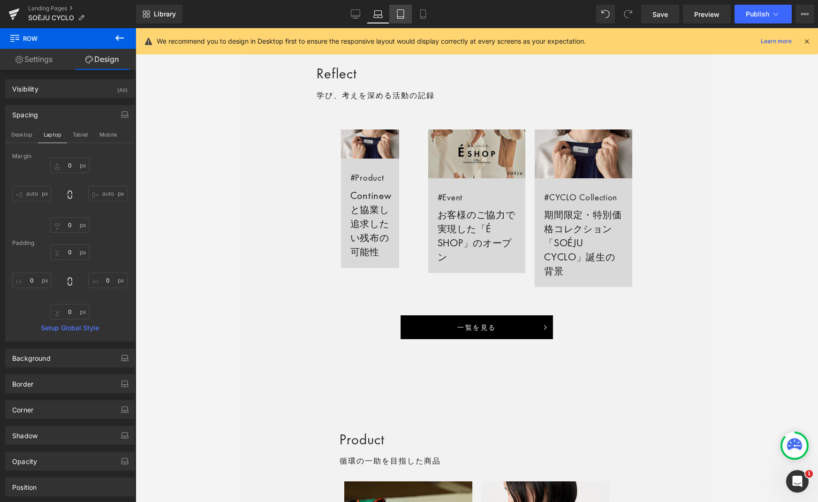
click at [400, 13] on icon at bounding box center [400, 13] width 9 height 9
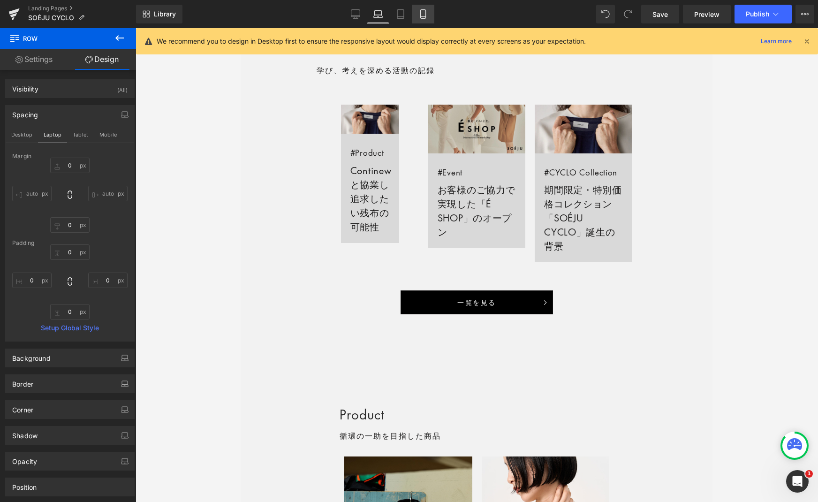
type input "0"
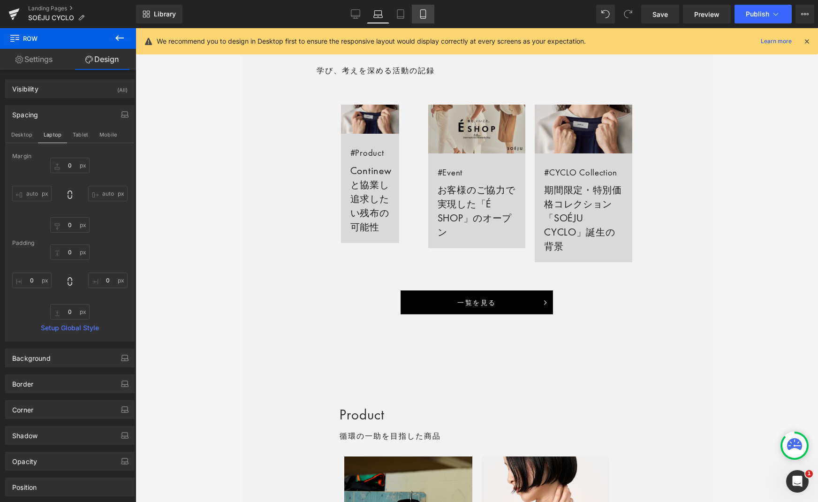
type input "0"
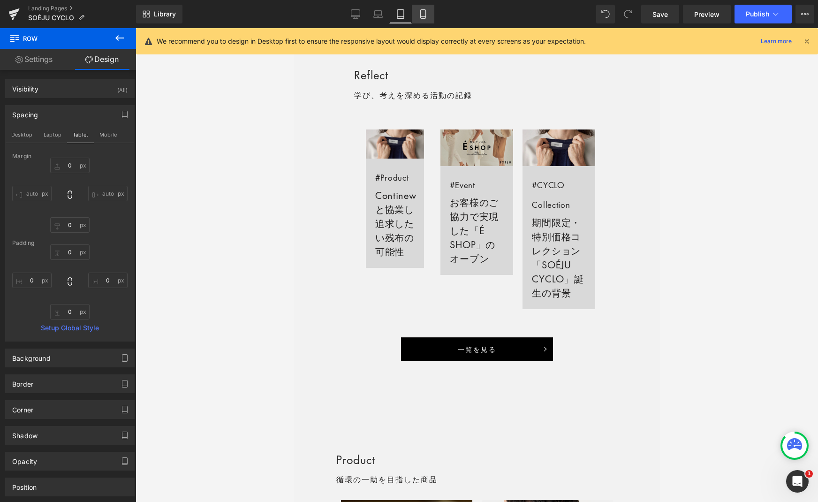
click at [423, 14] on icon at bounding box center [422, 13] width 9 height 9
type input "0"
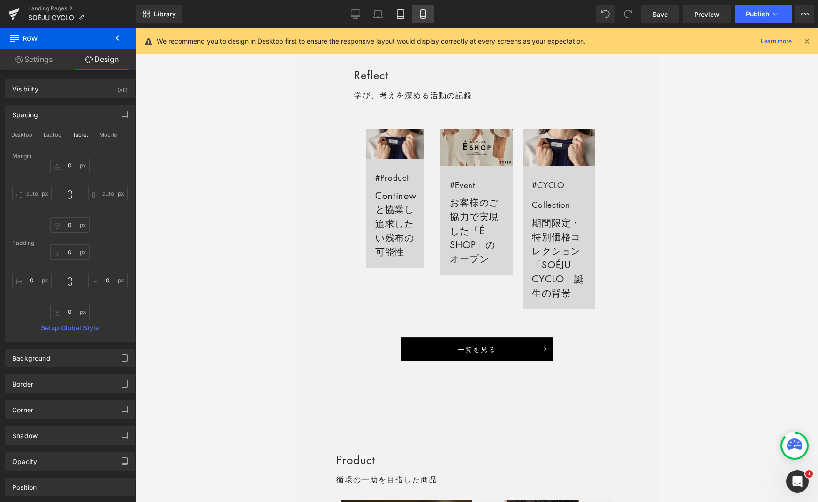
type input "0"
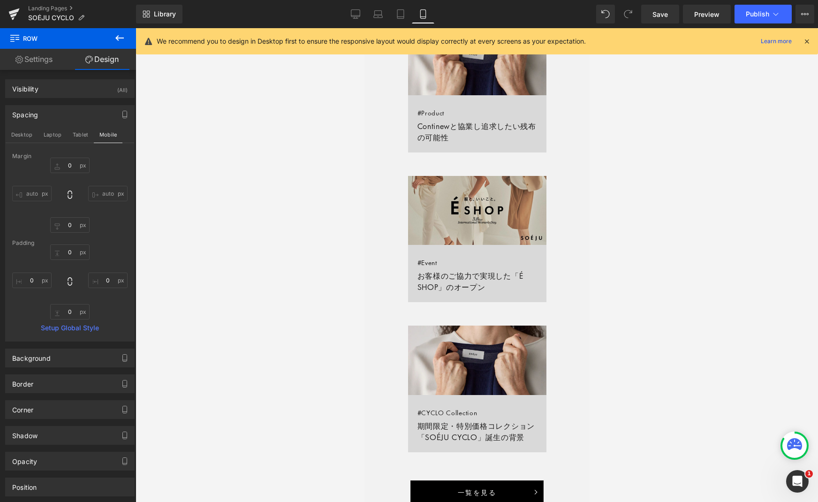
scroll to position [573, 0]
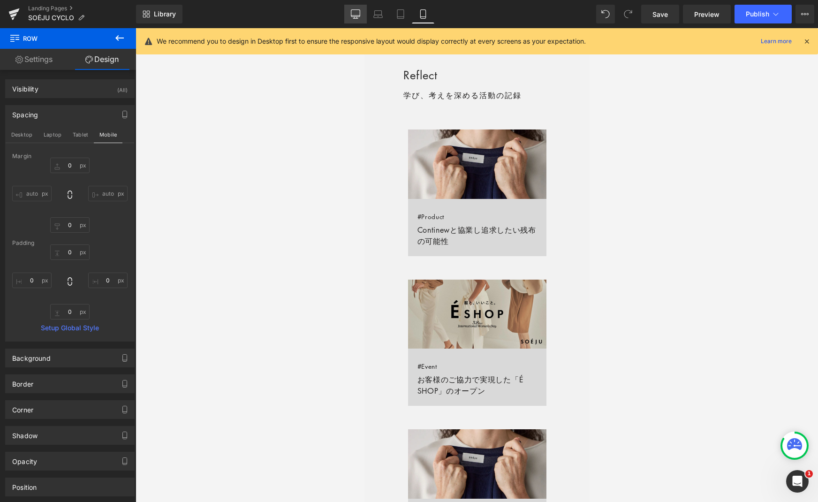
click at [360, 15] on icon at bounding box center [355, 13] width 9 height 7
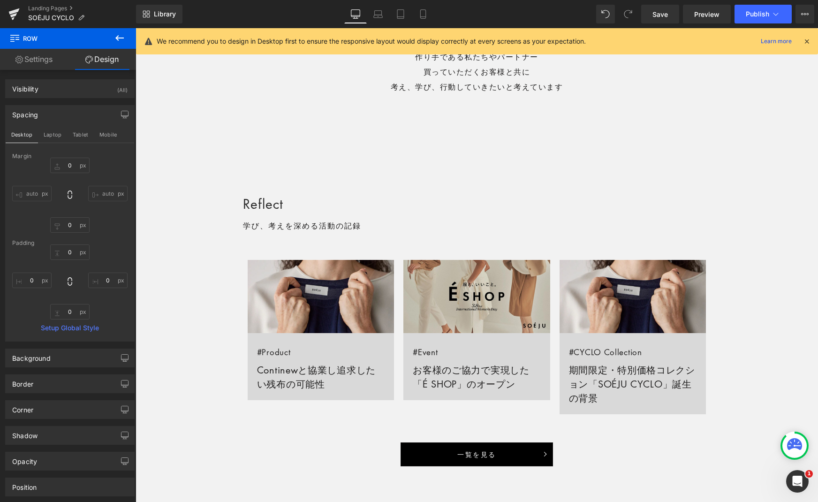
type input "0"
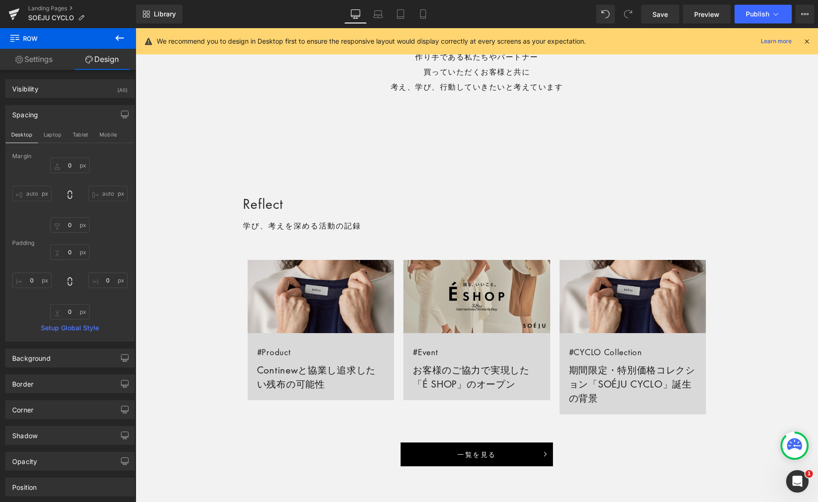
type input "0"
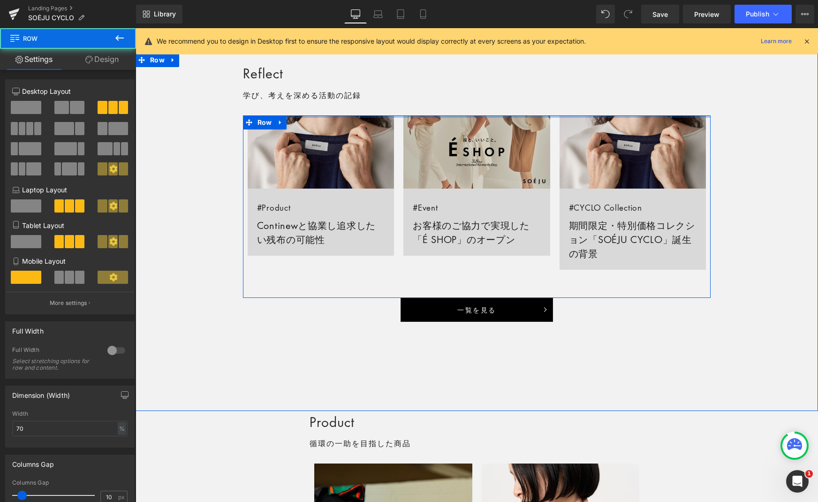
drag, startPoint x: 298, startPoint y: 114, endPoint x: 302, endPoint y: 94, distance: 20.6
click at [302, 95] on div "Reflect Heading 学び、考えを深める活動の記録 Text Block Row Image #Product Continewと協業し追求したい残…" at bounding box center [477, 191] width 682 height 259
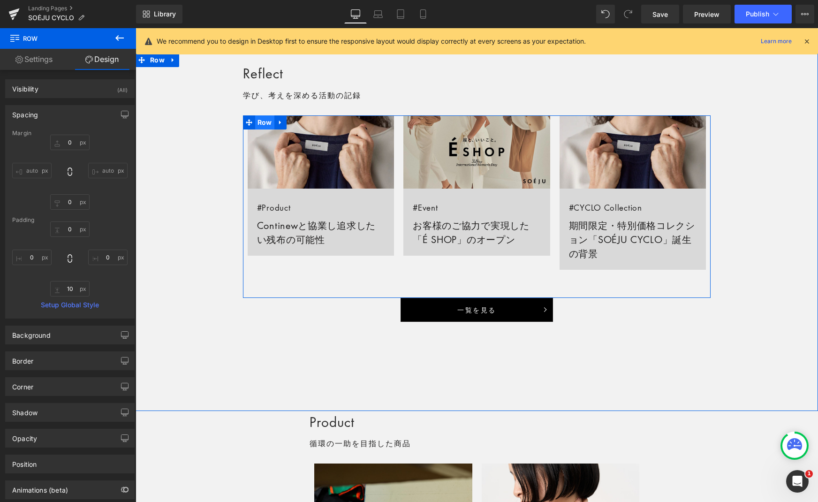
click at [263, 122] on span "Row" at bounding box center [264, 122] width 19 height 14
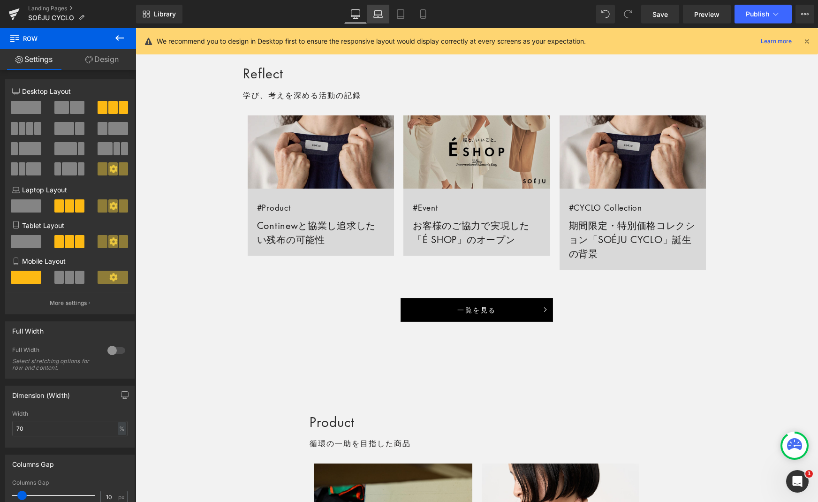
click at [378, 15] on icon at bounding box center [377, 13] width 9 height 9
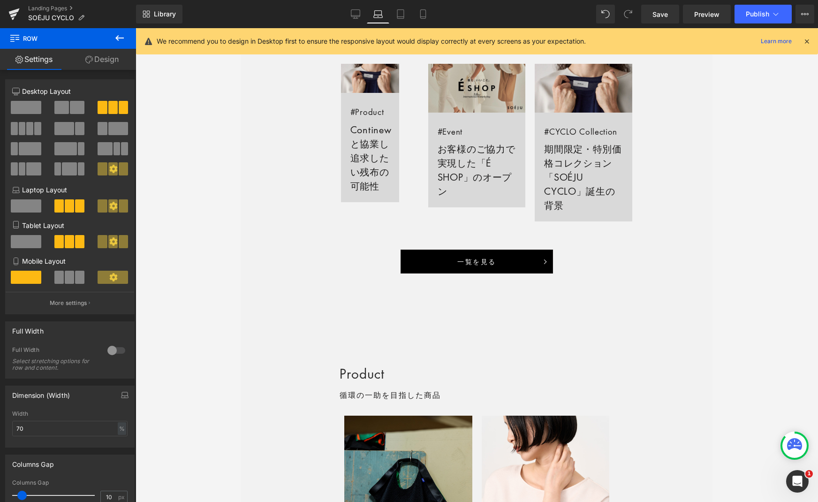
scroll to position [652, 0]
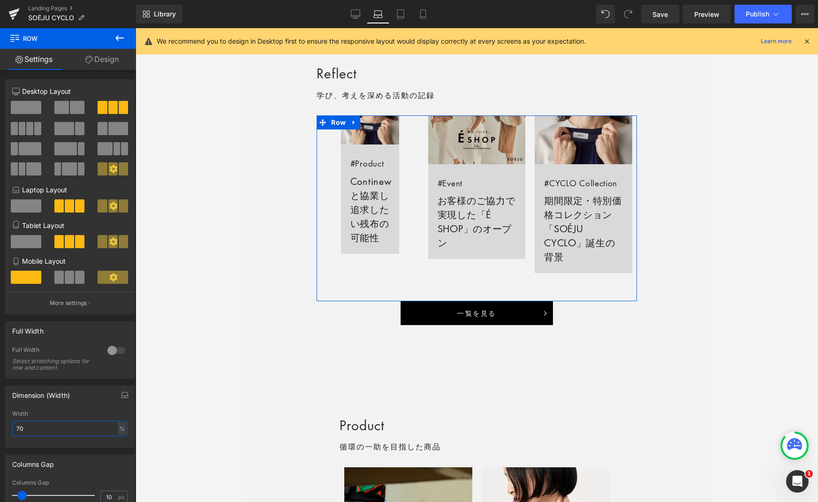
click at [53, 427] on input "70" at bounding box center [69, 428] width 115 height 15
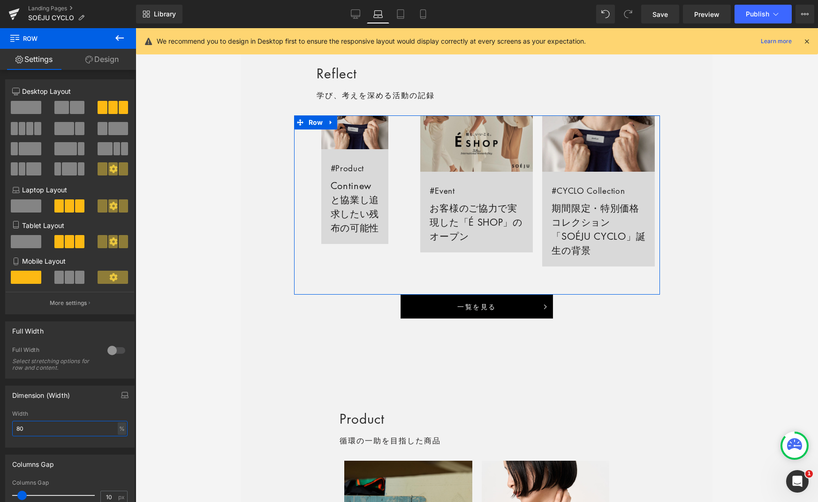
type input "70"
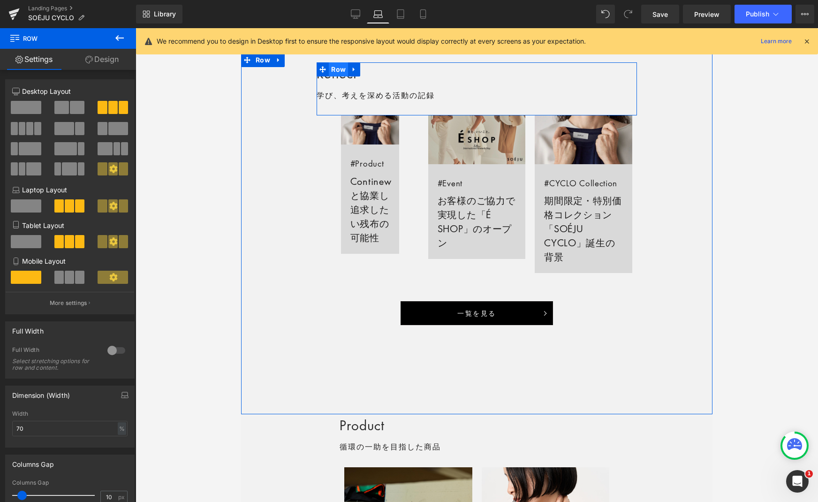
click at [340, 69] on span "Row" at bounding box center [338, 69] width 19 height 14
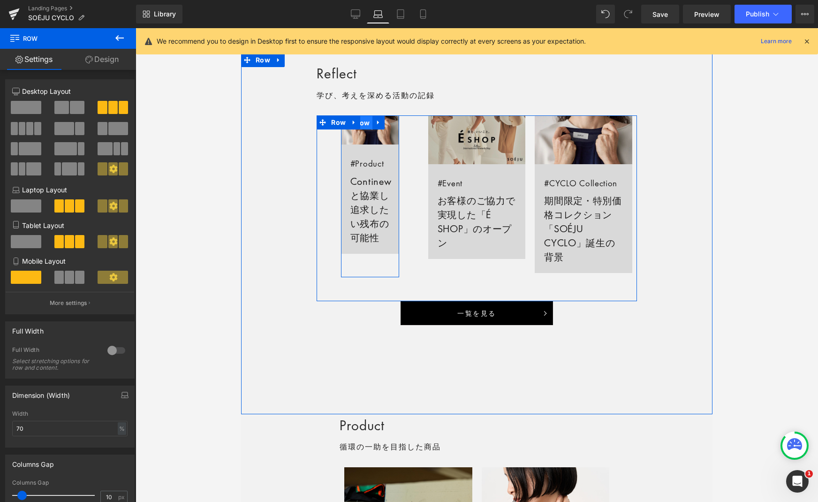
click at [364, 125] on span "Row" at bounding box center [362, 123] width 19 height 14
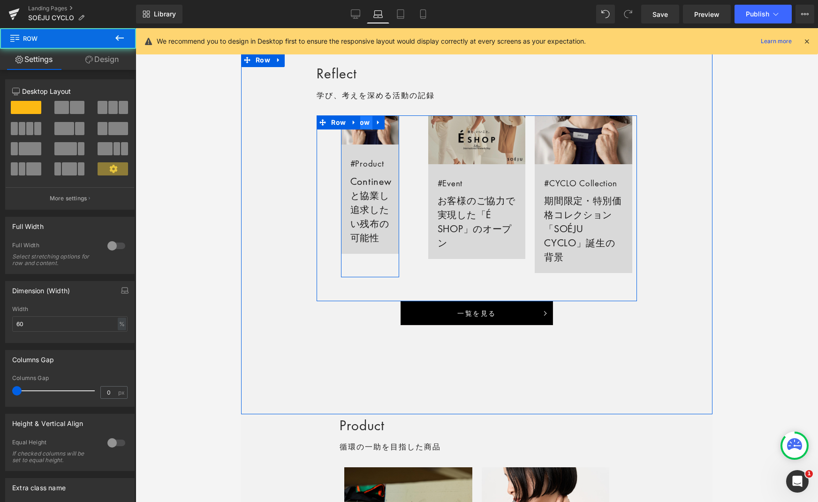
scroll to position [651, 0]
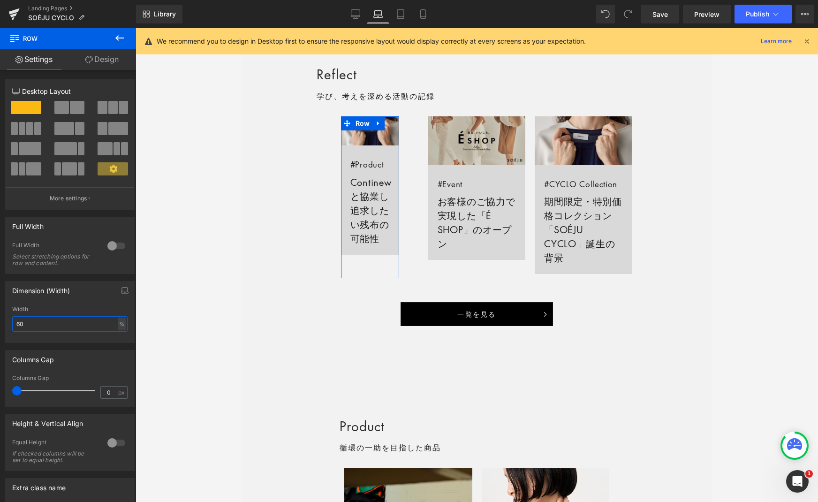
click at [71, 325] on input "60" at bounding box center [69, 323] width 115 height 15
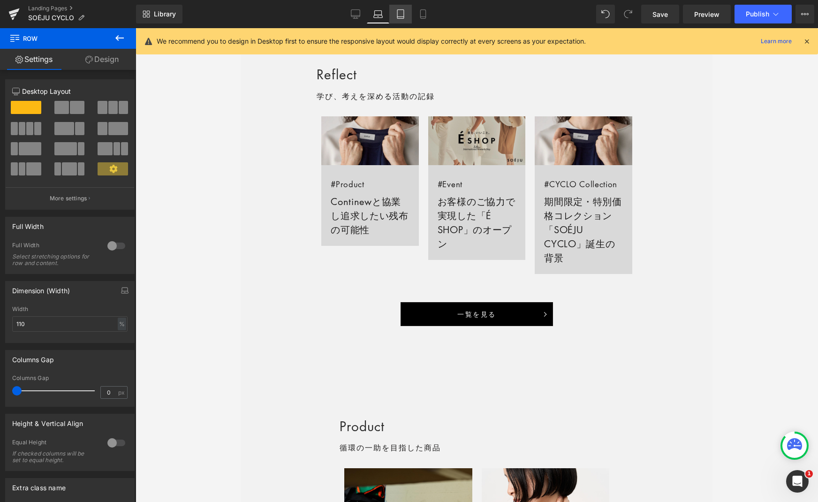
click at [402, 14] on icon at bounding box center [400, 13] width 9 height 9
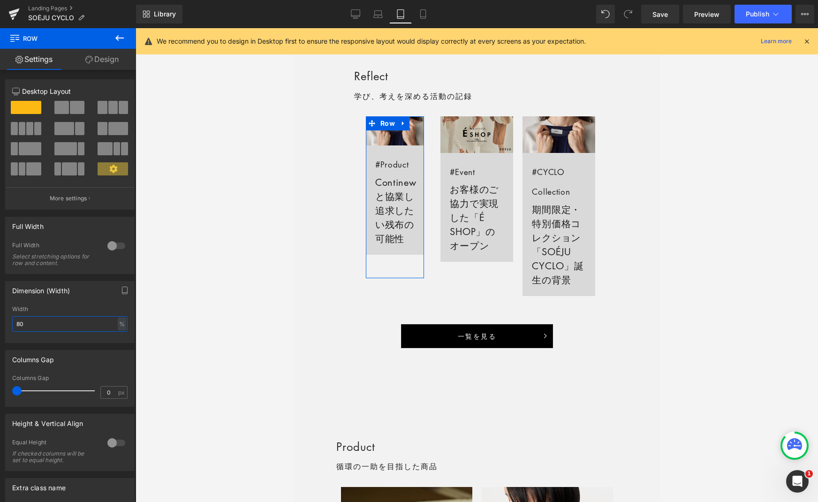
click at [64, 324] on input "80" at bounding box center [69, 323] width 115 height 15
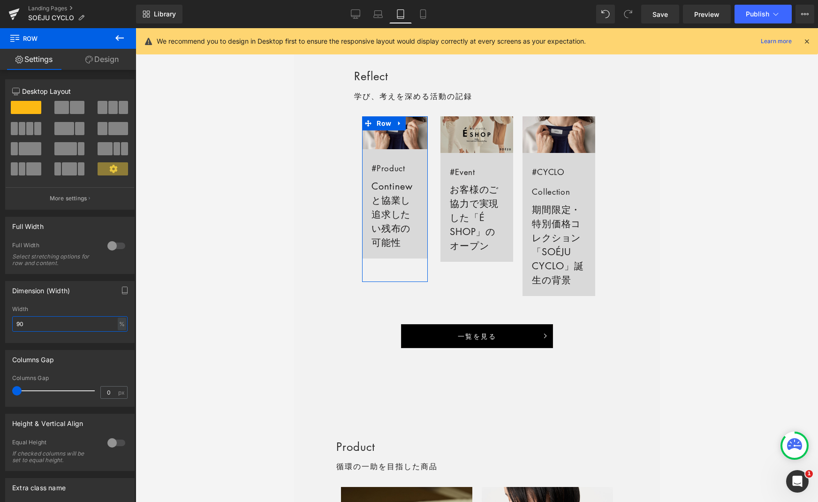
type input "100"
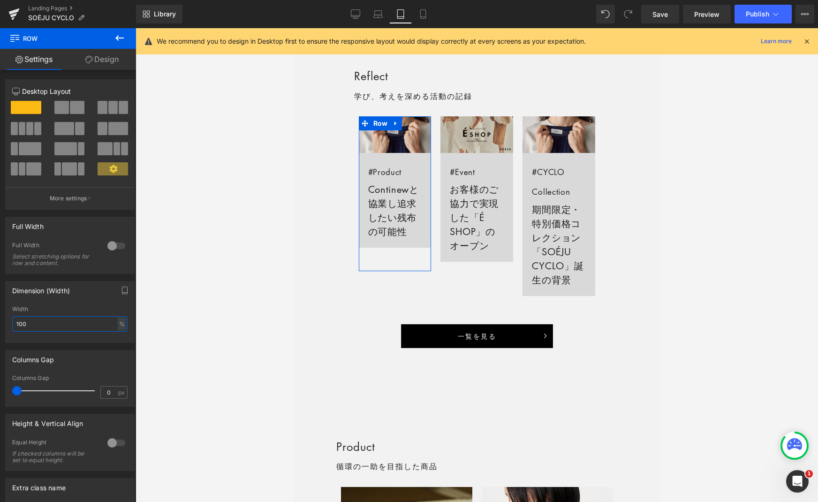
scroll to position [0, 0]
click at [419, 15] on icon at bounding box center [422, 13] width 9 height 9
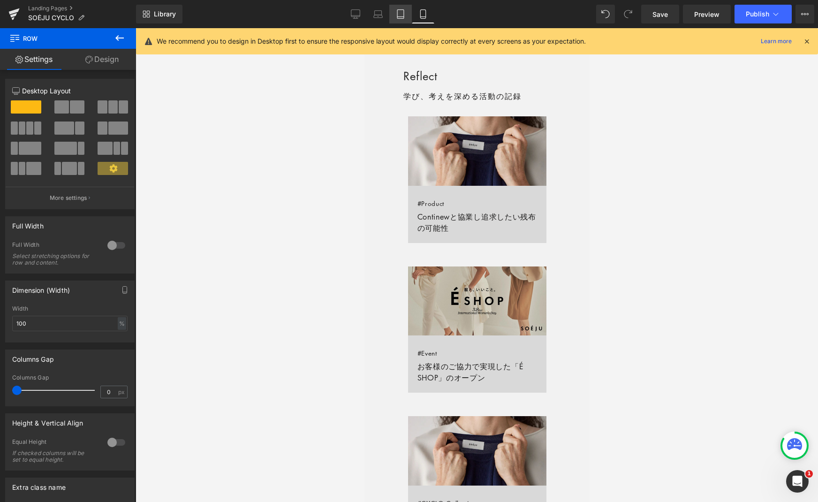
click at [400, 15] on icon at bounding box center [400, 13] width 9 height 9
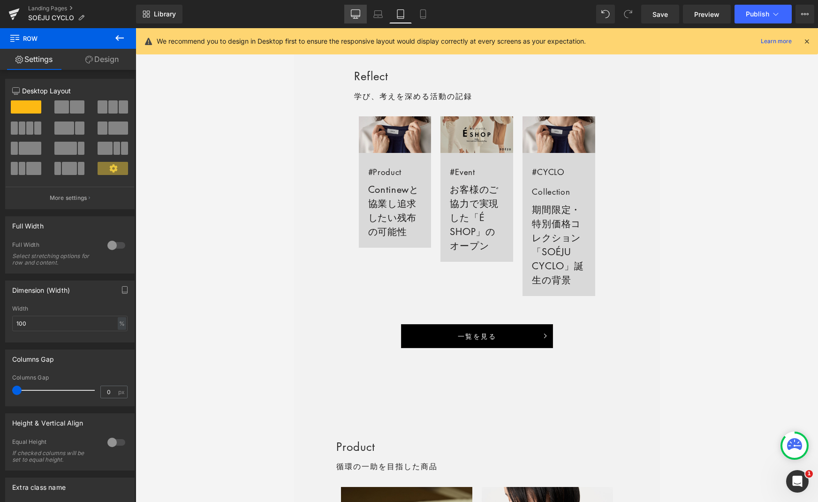
click at [355, 15] on icon at bounding box center [355, 13] width 9 height 9
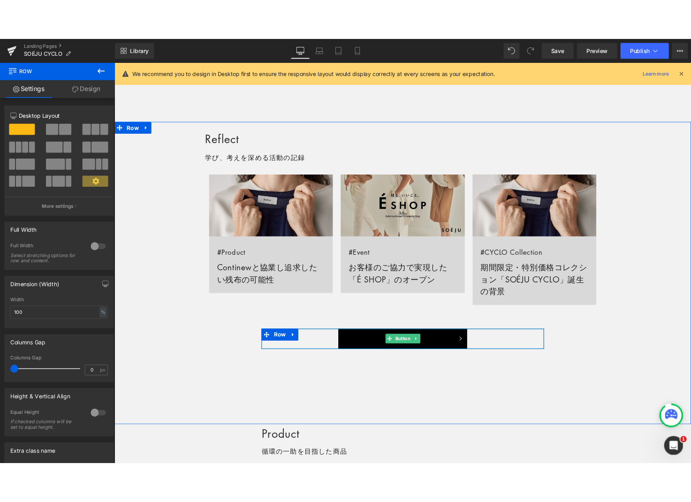
scroll to position [656, 0]
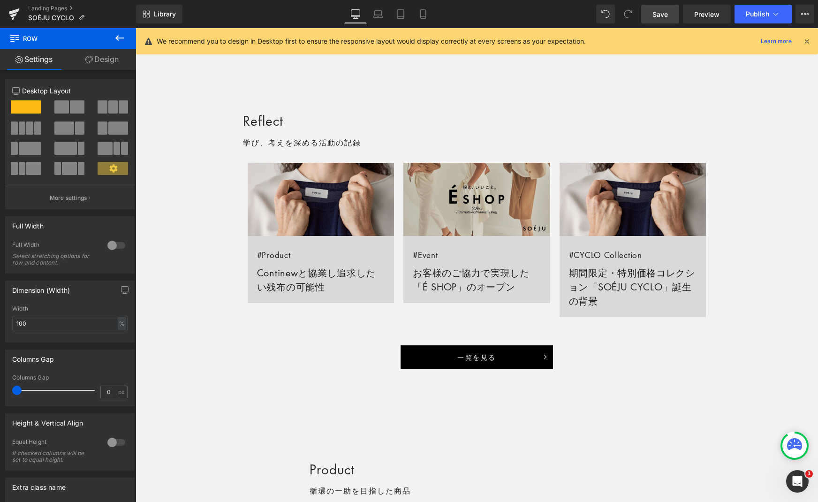
click at [661, 19] on span "Save" at bounding box center [659, 14] width 15 height 10
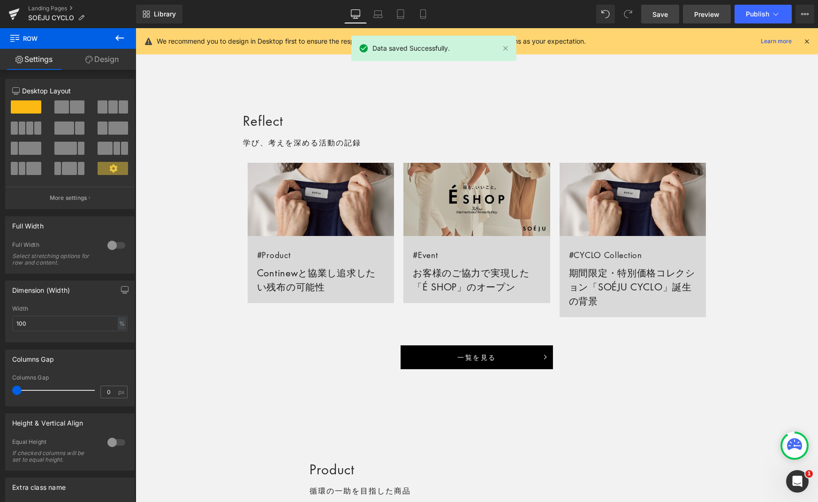
click at [699, 14] on span "Preview" at bounding box center [706, 14] width 25 height 10
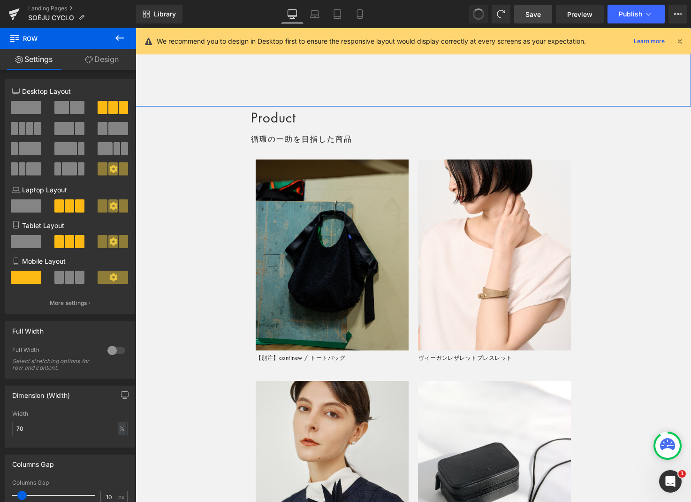
scroll to position [604, 0]
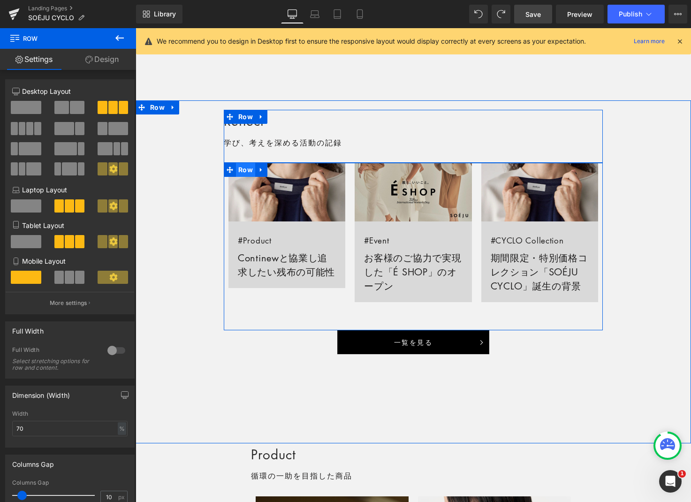
click at [245, 169] on span "Row" at bounding box center [245, 170] width 19 height 14
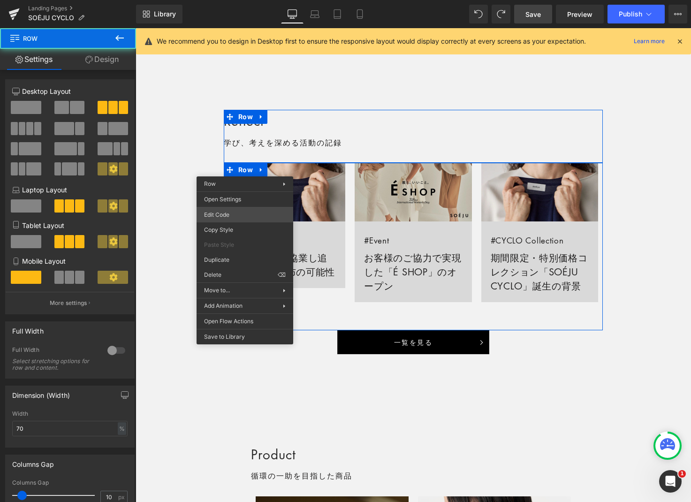
click at [243, 0] on div "Row You are previewing how the will restyle your page. You can not edit Element…" at bounding box center [345, 0] width 691 height 0
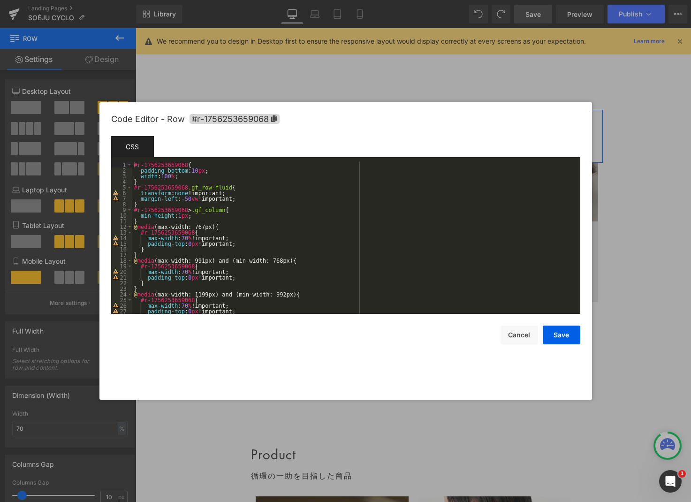
click at [195, 177] on div "#r-1756253659068 { padding-bottom : 10 px ; width : 100 % ; } #r-1756253659068 …" at bounding box center [354, 243] width 444 height 163
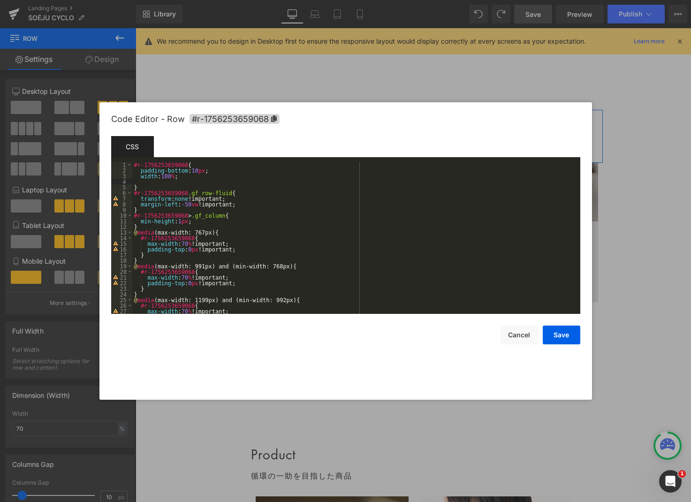
paste textarea
click at [561, 337] on button "Save" at bounding box center [562, 334] width 38 height 19
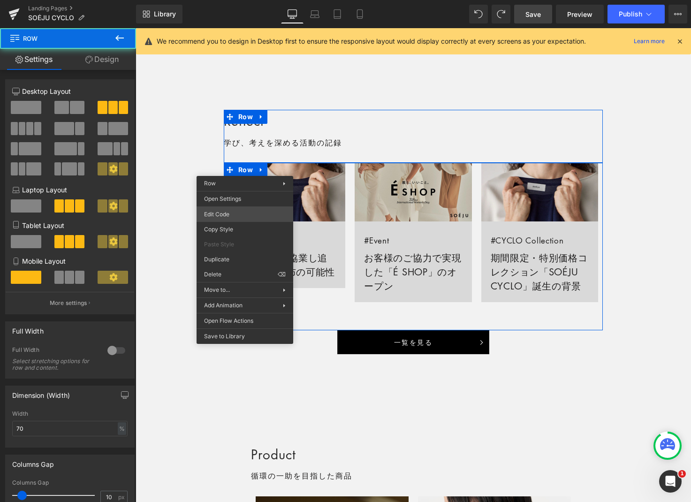
click at [245, 0] on div "Row You are previewing how the will restyle your page. You can not edit Element…" at bounding box center [345, 0] width 691 height 0
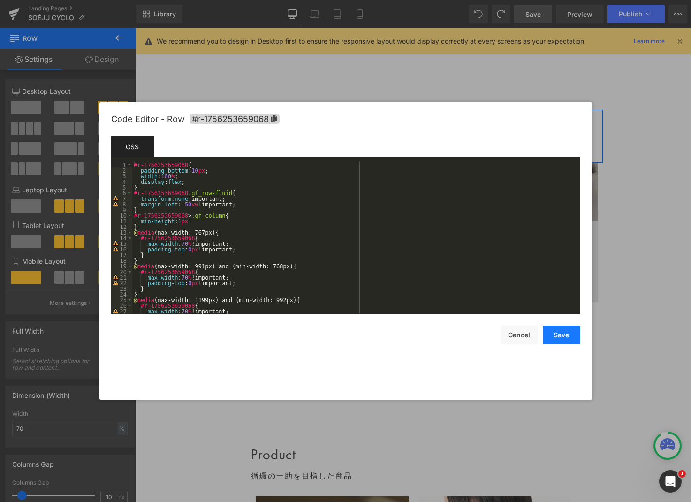
click at [552, 331] on button "Save" at bounding box center [562, 334] width 38 height 19
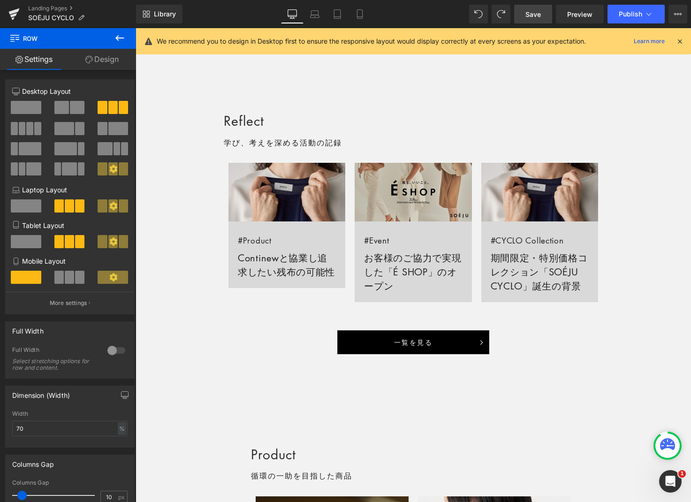
click at [536, 13] on span "Save" at bounding box center [532, 14] width 15 height 10
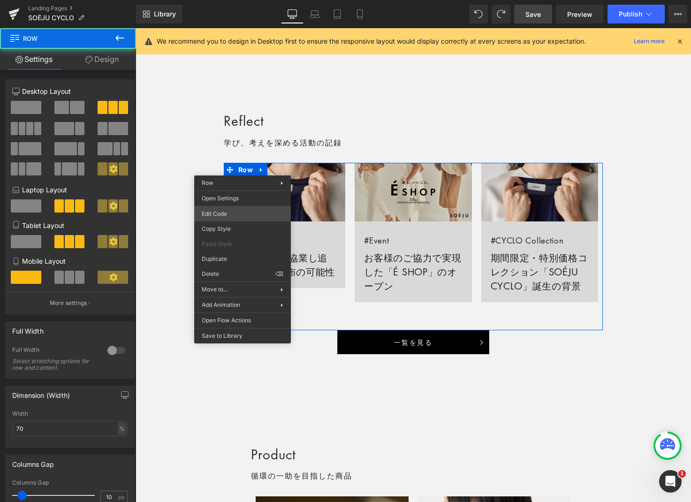
click at [244, 0] on div "Row You are previewing how the will restyle your page. You can not edit Element…" at bounding box center [345, 0] width 691 height 0
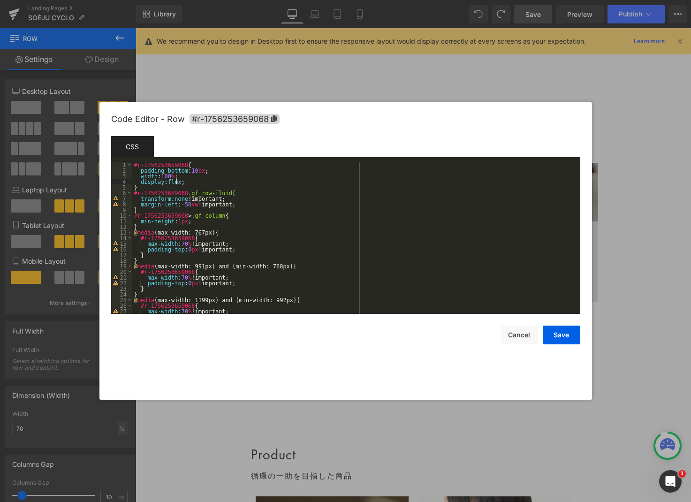
drag, startPoint x: 185, startPoint y: 182, endPoint x: 208, endPoint y: 182, distance: 22.5
click at [208, 182] on div "#r-1756253659068 { padding-bottom : 10 px ; width : 100 % ; display : flex ; } …" at bounding box center [354, 243] width 444 height 163
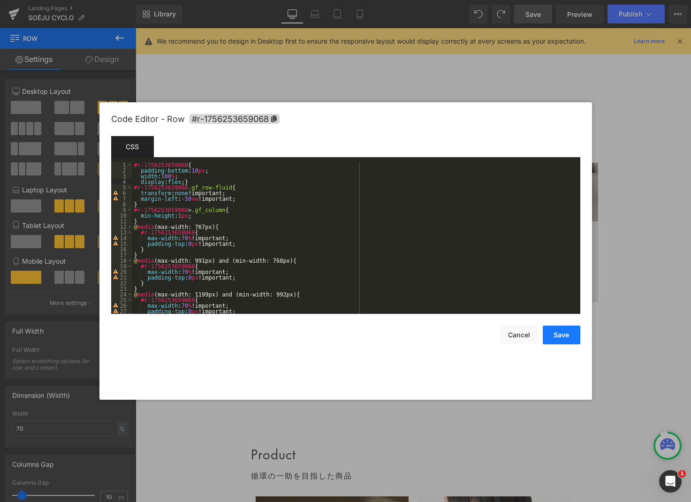
click at [557, 333] on button "Save" at bounding box center [562, 334] width 38 height 19
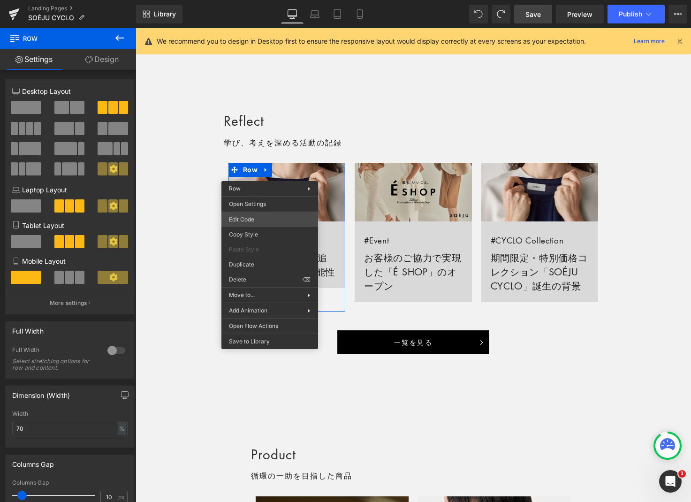
click at [262, 0] on div "Row You are previewing how the will restyle your page. You can not edit Element…" at bounding box center [345, 0] width 691 height 0
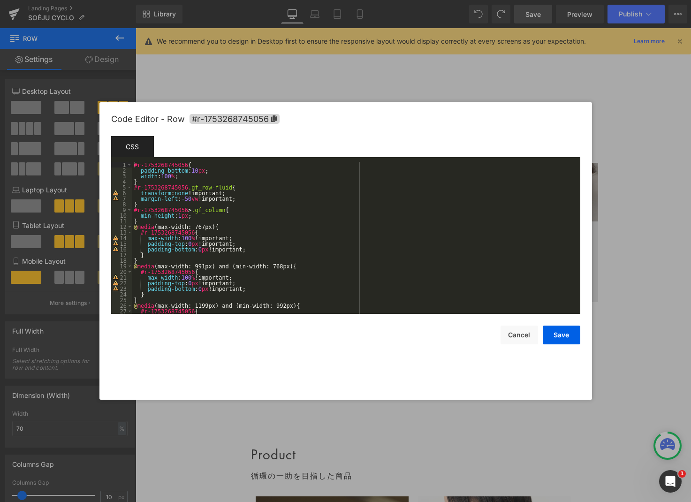
drag, startPoint x: 140, startPoint y: 165, endPoint x: 166, endPoint y: 168, distance: 26.5
click at [140, 165] on div "#r-1753268745056 { padding-bottom : 10 px ; width : 100 % ; } #r-1753268745056 …" at bounding box center [354, 243] width 444 height 163
paste textarea
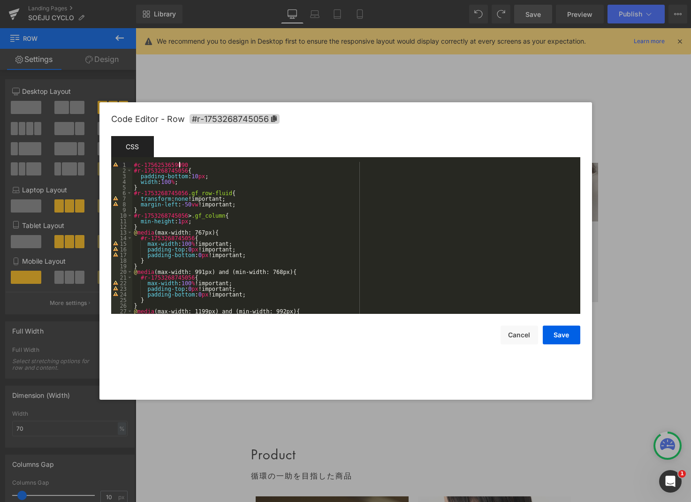
click at [205, 163] on div "#c-1756253659090 #r-1753268745056 { padding-bottom : 10 px ; width : 100 % ; } …" at bounding box center [354, 243] width 444 height 163
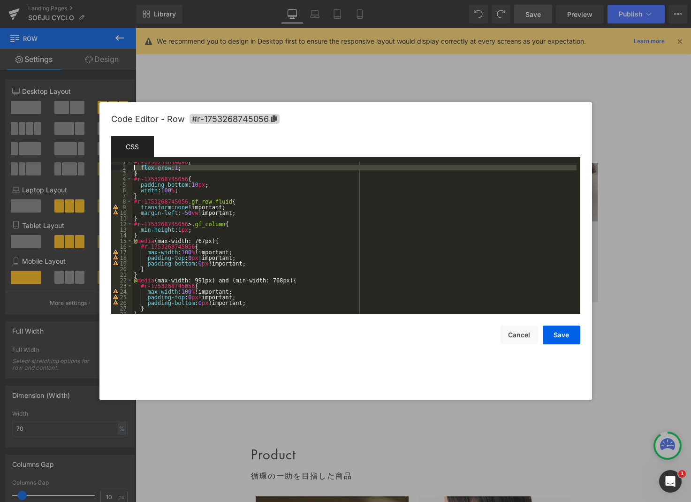
scroll to position [0, 0]
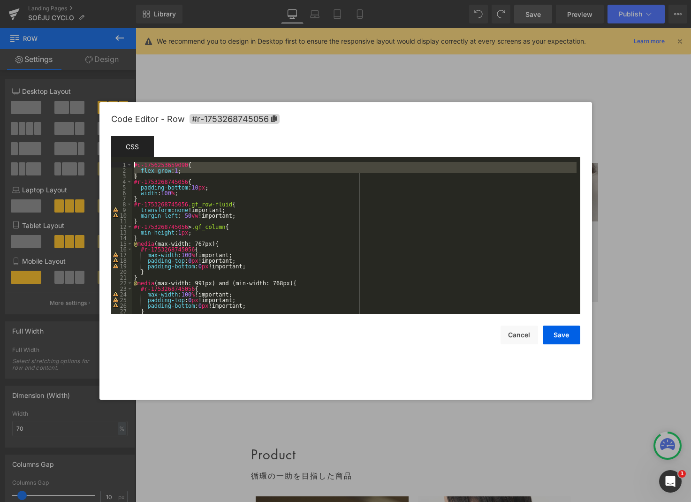
drag, startPoint x: 141, startPoint y: 175, endPoint x: 119, endPoint y: 161, distance: 26.1
click at [119, 161] on div "Template CSS Script 1 2 3 4 5 6 7 8 9 10 11 12 13 14 15 16 17 18 19 20 21 22 23…" at bounding box center [345, 225] width 469 height 178
click at [157, 175] on div "#c-1756253659090 { flex-grow : 1 ; } #r-1753268745056 { padding-bottom : 10 px …" at bounding box center [354, 243] width 444 height 163
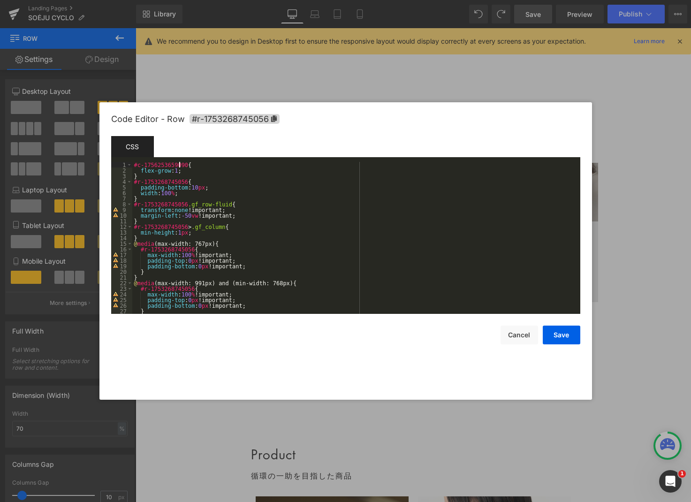
drag, startPoint x: 179, startPoint y: 165, endPoint x: 195, endPoint y: 165, distance: 15.5
click at [179, 164] on div "#c-1756253659090 { flex-grow : 1 ; } #r-1753268745056 { padding-bottom : 10 px …" at bounding box center [354, 243] width 444 height 163
paste textarea
click at [569, 340] on button "Save" at bounding box center [562, 334] width 38 height 19
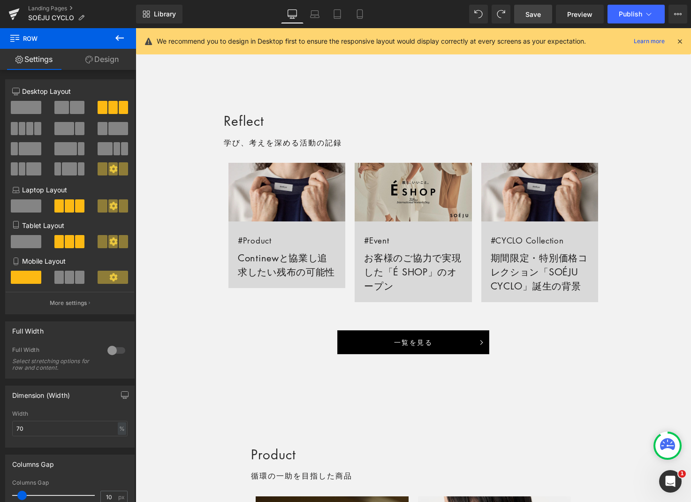
click at [529, 16] on span "Save" at bounding box center [532, 14] width 15 height 10
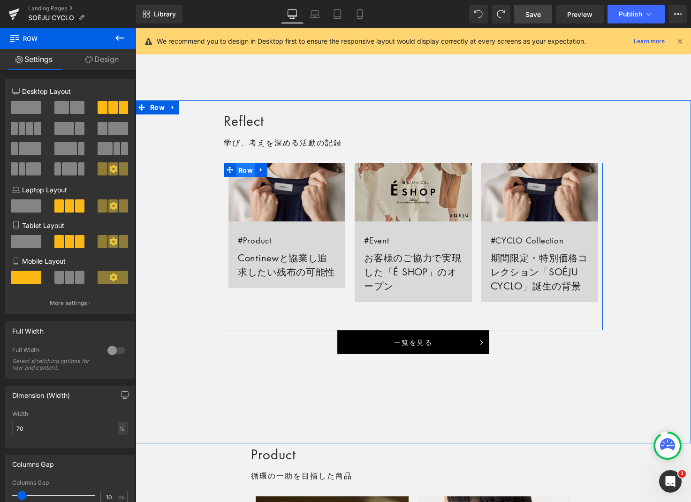
click at [247, 167] on span "Row" at bounding box center [245, 170] width 19 height 14
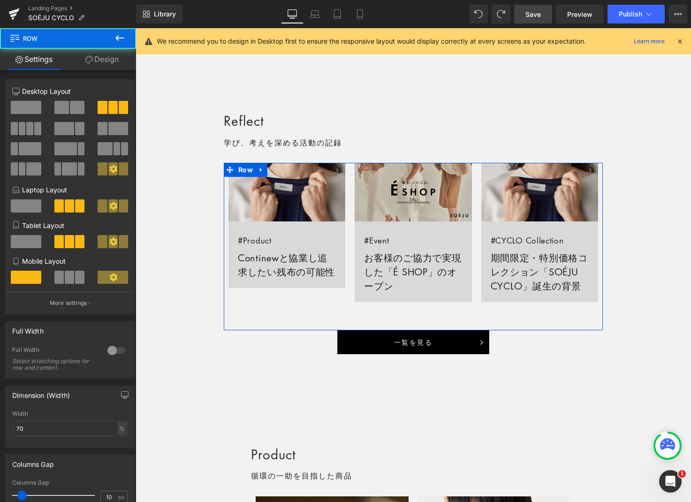
click at [109, 56] on link "Design" at bounding box center [102, 59] width 68 height 21
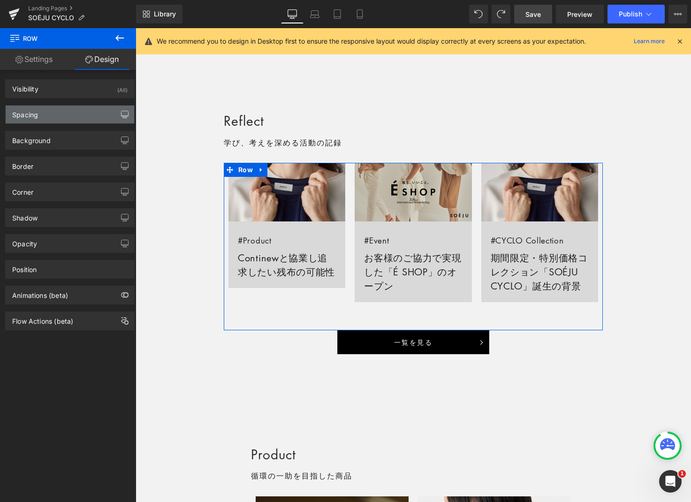
click at [126, 115] on button "button" at bounding box center [124, 115] width 15 height 18
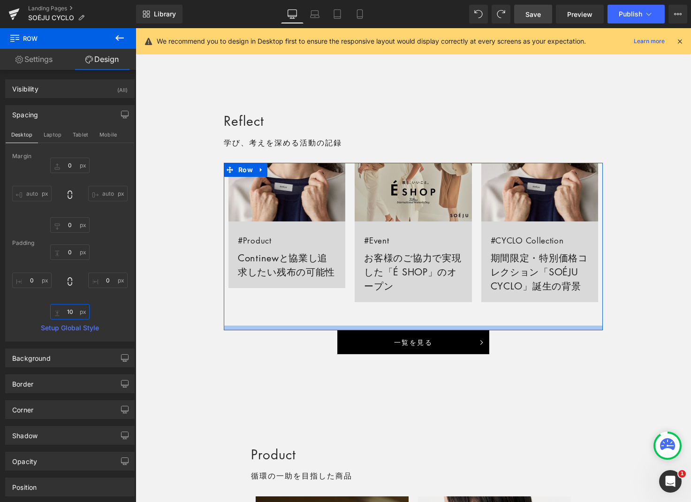
click at [68, 313] on input "10" at bounding box center [69, 311] width 39 height 15
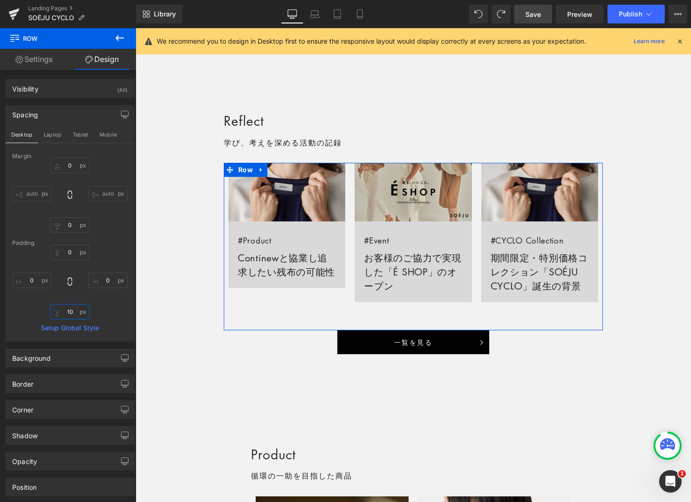
click at [70, 310] on input "10" at bounding box center [69, 311] width 39 height 15
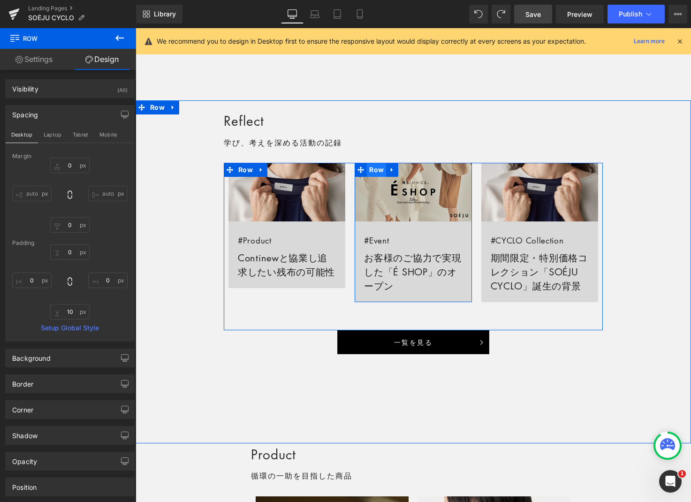
click at [378, 171] on span "Row" at bounding box center [376, 170] width 19 height 14
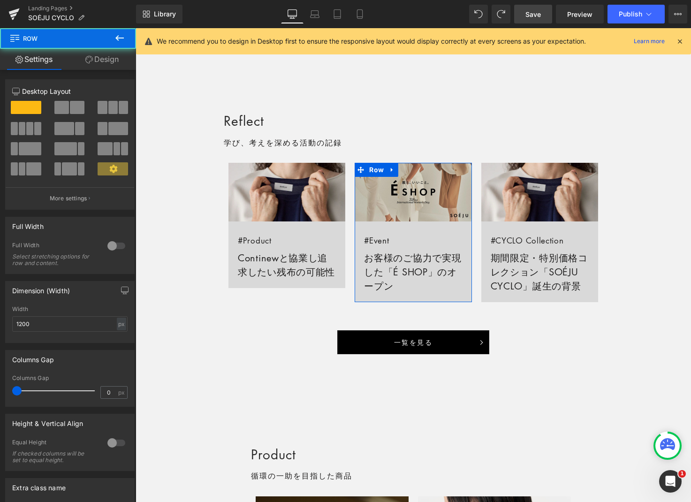
drag, startPoint x: 105, startPoint y: 60, endPoint x: 119, endPoint y: 112, distance: 53.5
click at [105, 60] on link "Design" at bounding box center [102, 59] width 68 height 21
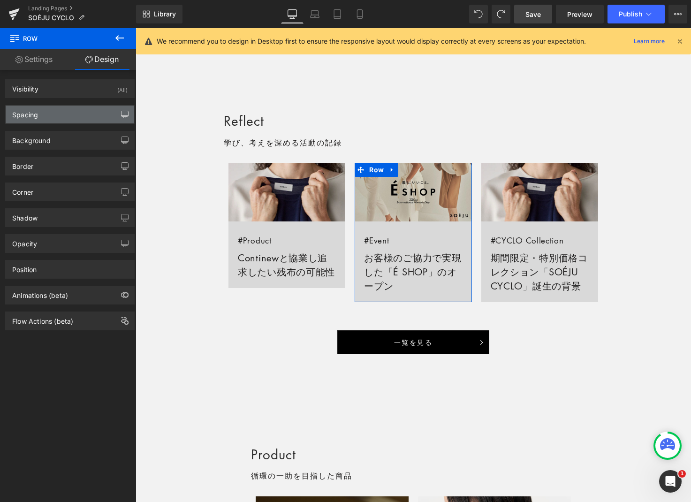
type input "0"
type input "50"
type input "0"
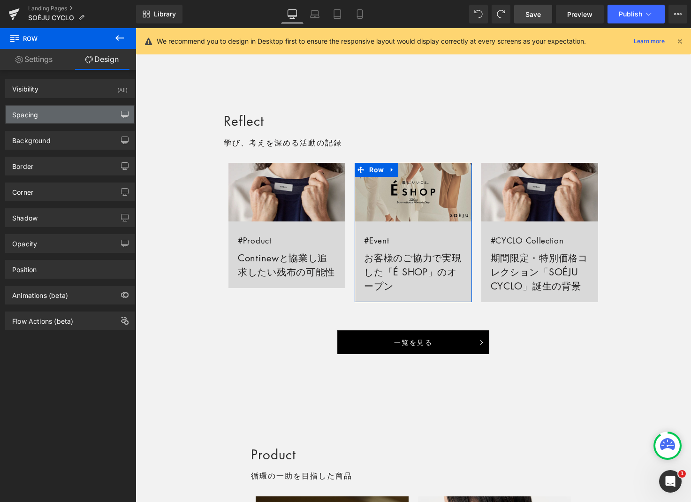
type input "0"
click at [121, 113] on icon "button" at bounding box center [125, 115] width 8 height 8
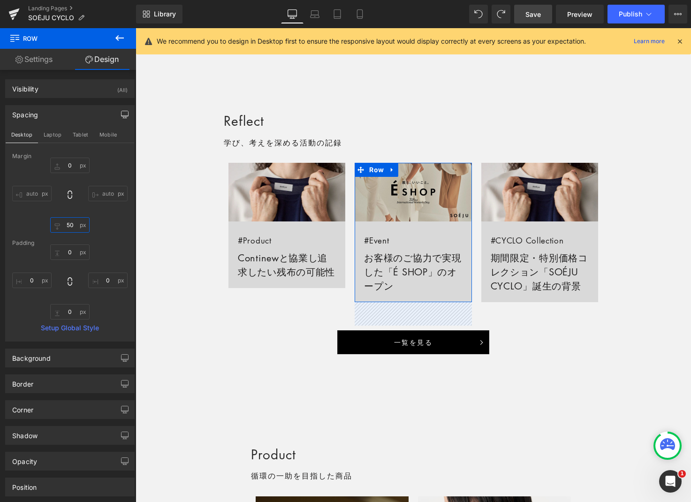
click at [68, 221] on input "50" at bounding box center [69, 224] width 39 height 15
type input "0"
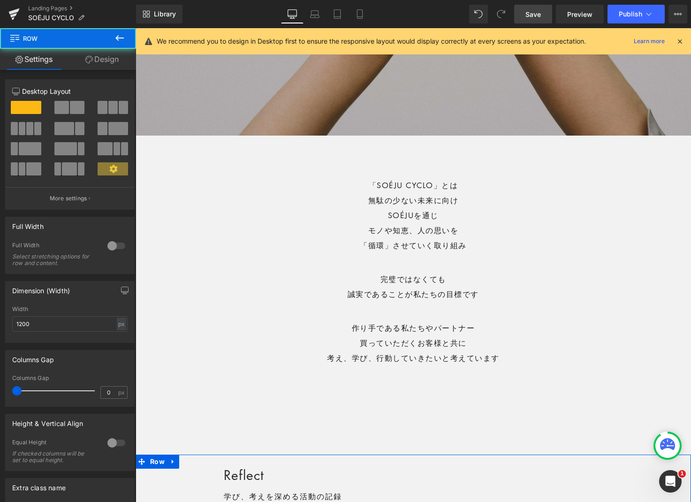
scroll to position [958, 0]
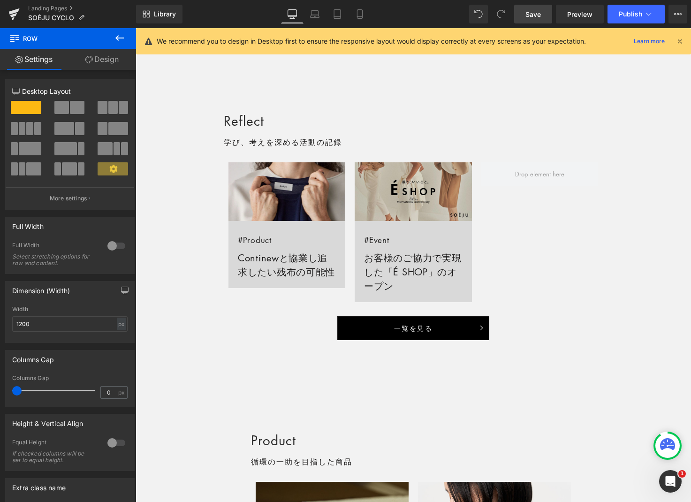
click at [115, 57] on link "Design" at bounding box center [102, 59] width 68 height 21
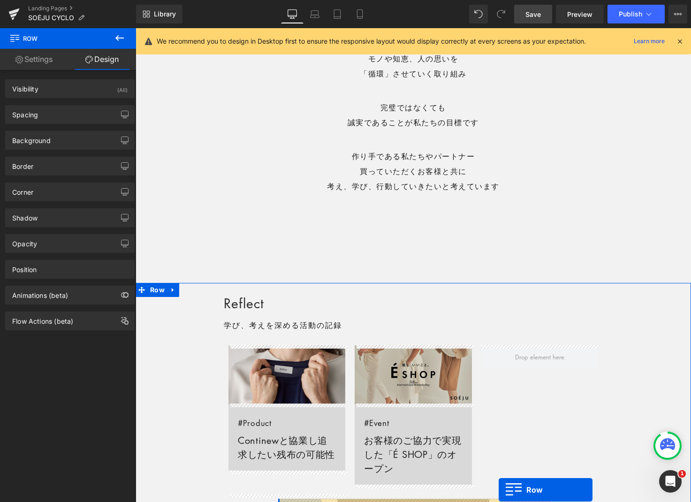
scroll to position [563, 0]
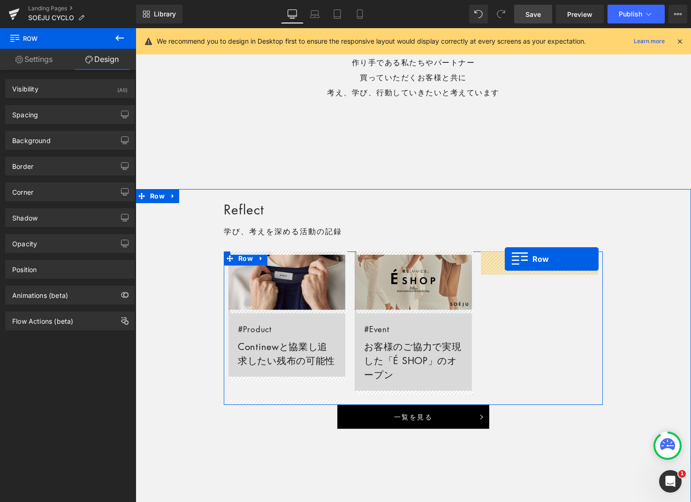
drag, startPoint x: 143, startPoint y: 82, endPoint x: 504, endPoint y: 259, distance: 402.7
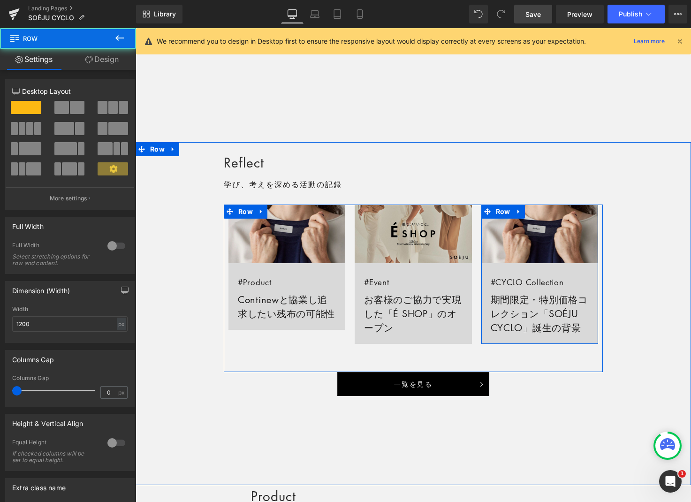
scroll to position [516, 0]
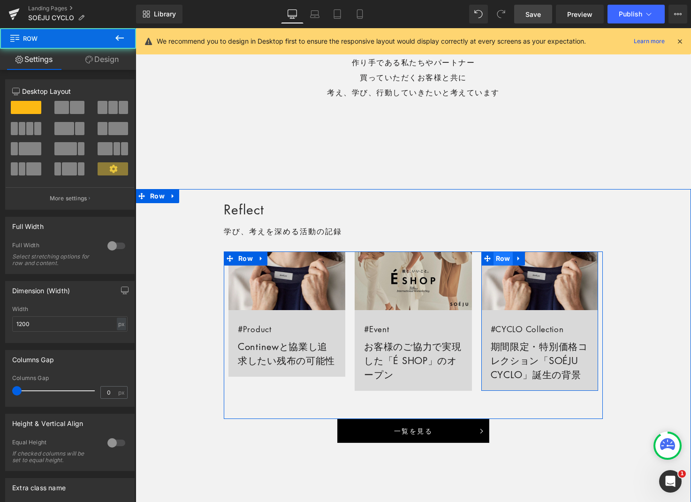
click at [505, 257] on span "Row" at bounding box center [502, 258] width 19 height 14
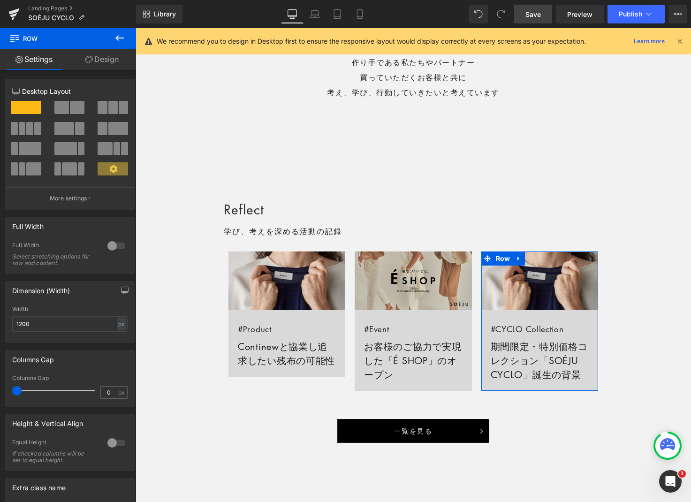
drag, startPoint x: 113, startPoint y: 62, endPoint x: 117, endPoint y: 126, distance: 64.4
click at [113, 62] on link "Design" at bounding box center [102, 59] width 68 height 21
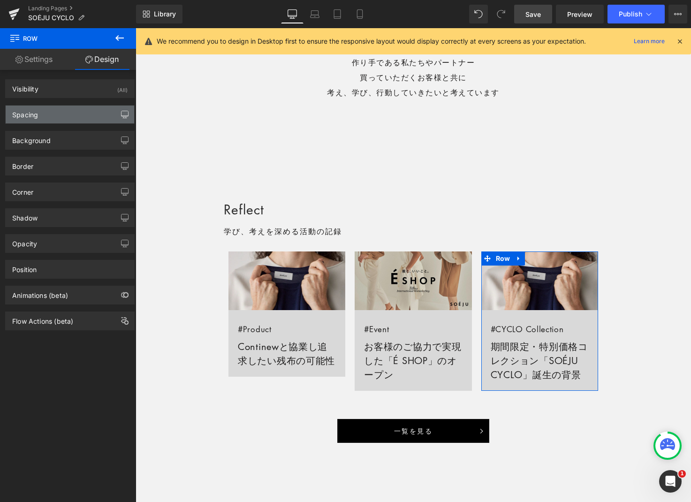
click at [121, 111] on icon "button" at bounding box center [125, 115] width 8 height 8
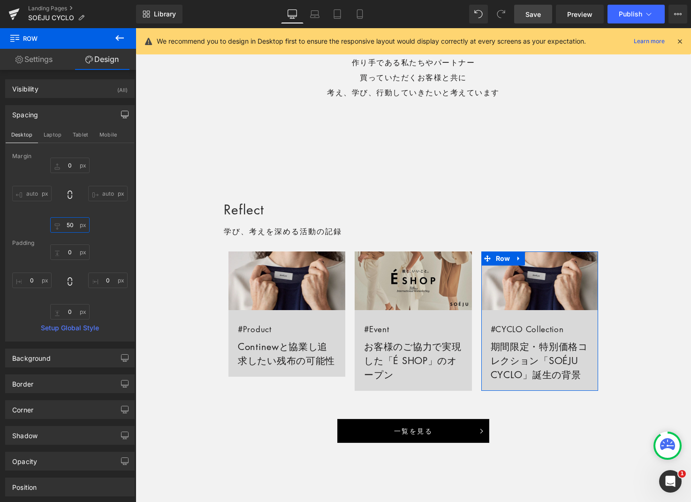
click at [66, 227] on input "50" at bounding box center [69, 224] width 39 height 15
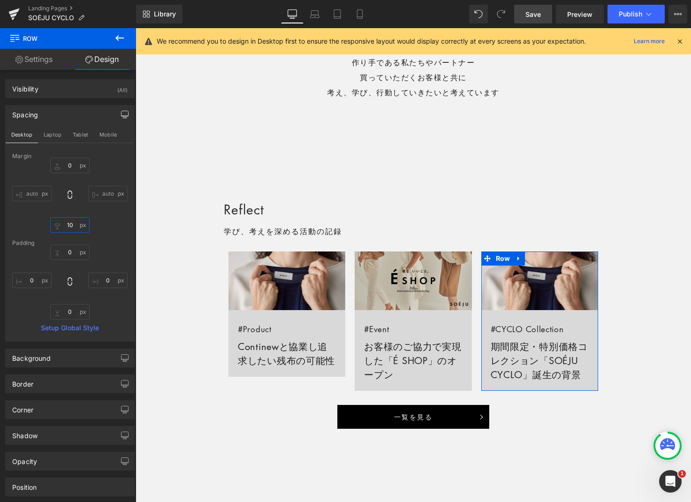
type input "0"
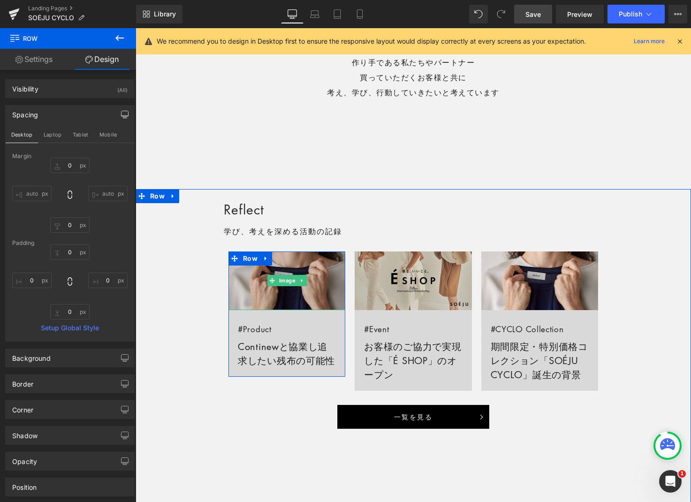
click at [254, 266] on img at bounding box center [286, 280] width 117 height 59
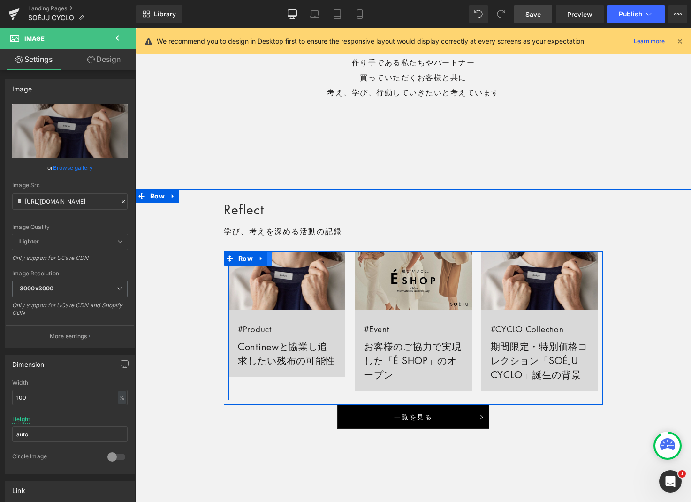
click at [268, 264] on link at bounding box center [266, 258] width 12 height 14
click at [269, 263] on link at bounding box center [266, 258] width 12 height 14
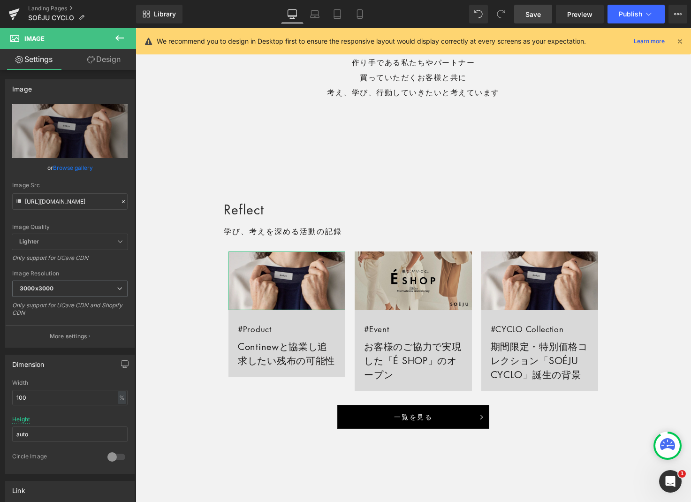
click at [118, 61] on link "Design" at bounding box center [104, 59] width 68 height 21
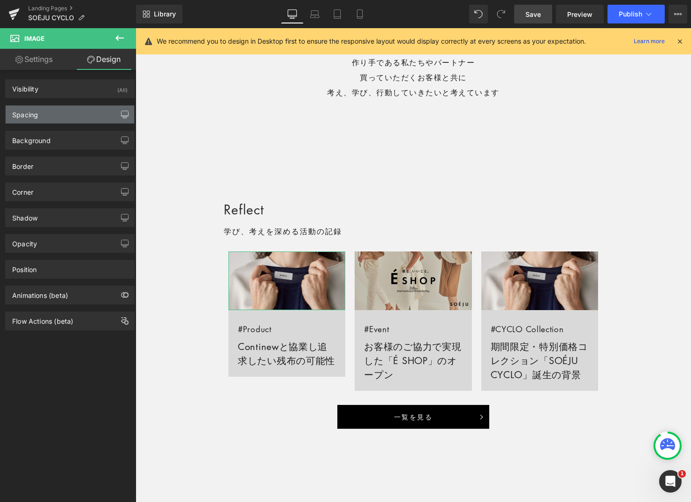
click at [121, 0] on div "Row You are previewing how the will restyle your page. You can not edit Element…" at bounding box center [345, 0] width 691 height 0
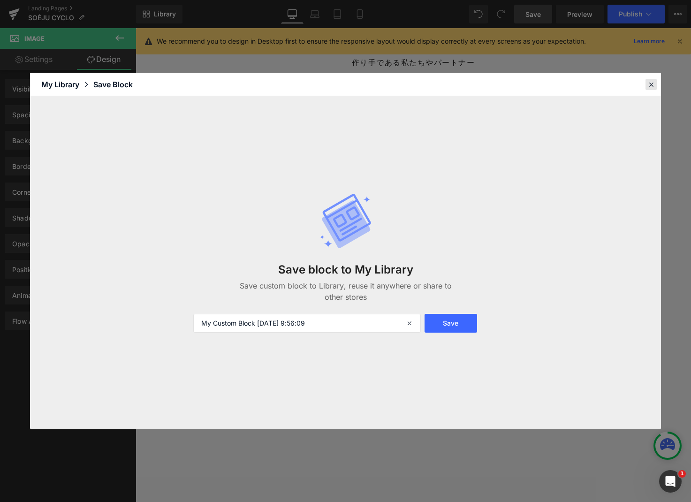
click at [648, 84] on icon at bounding box center [651, 84] width 8 height 8
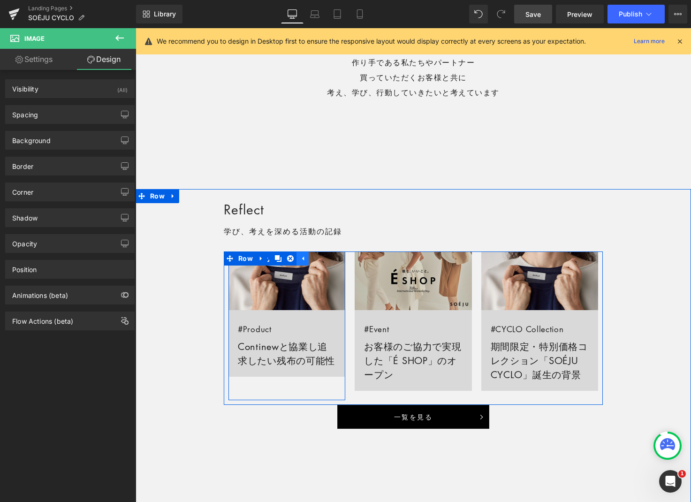
click at [302, 262] on icon at bounding box center [302, 258] width 7 height 7
click at [247, 258] on span "Row" at bounding box center [245, 258] width 19 height 14
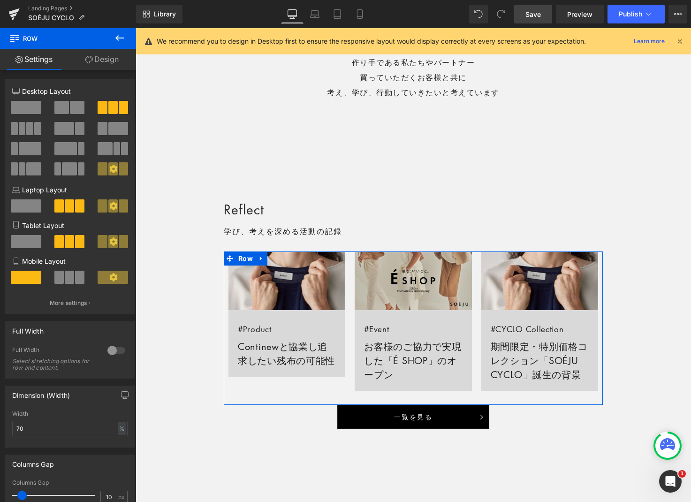
click at [109, 57] on link "Design" at bounding box center [102, 59] width 68 height 21
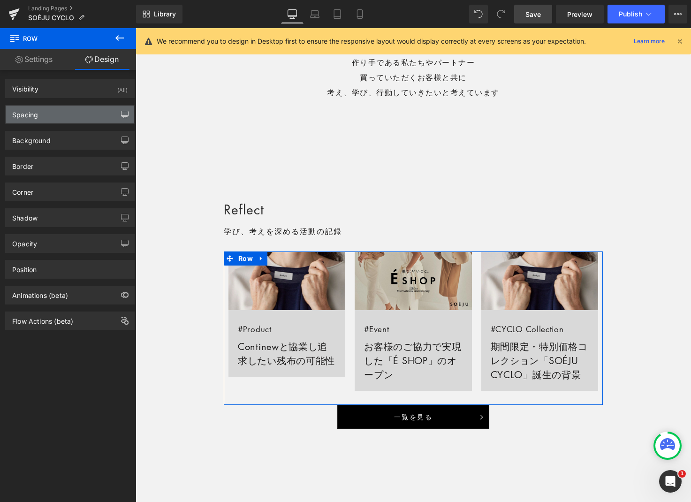
type input "0"
type input "10"
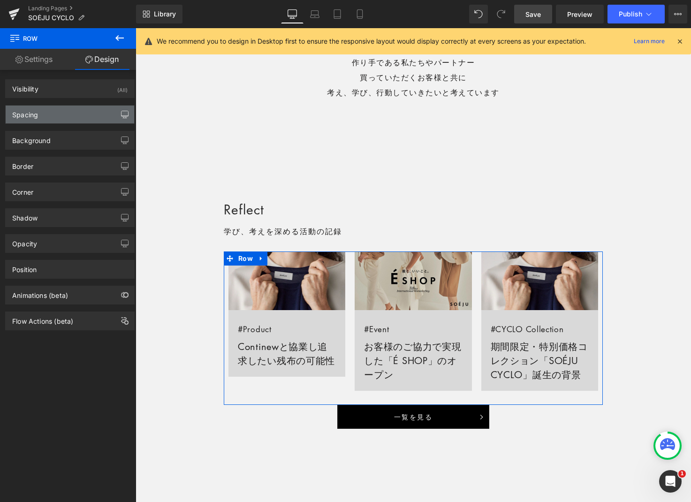
type input "0"
click at [121, 116] on icon "button" at bounding box center [124, 116] width 7 height 0
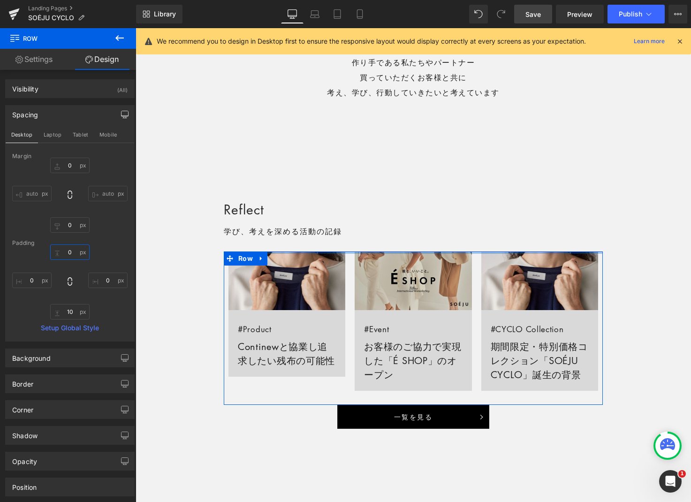
click at [63, 251] on input "0" at bounding box center [69, 251] width 39 height 15
type input "10"
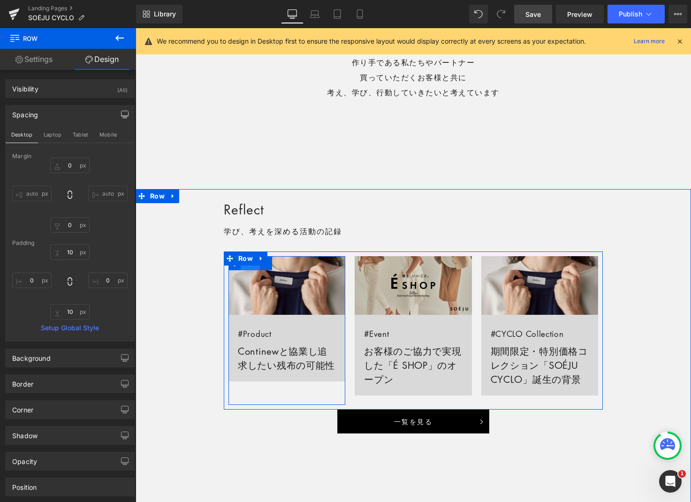
click at [247, 268] on span "Row" at bounding box center [250, 263] width 19 height 14
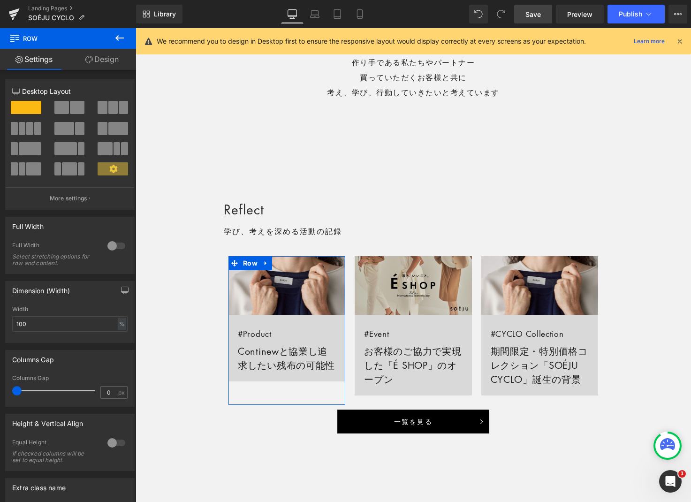
click at [101, 59] on link "Design" at bounding box center [102, 59] width 68 height 21
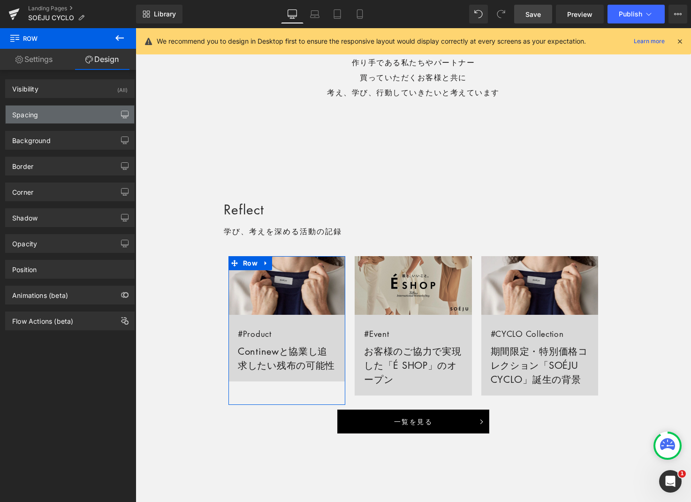
click at [126, 113] on button "button" at bounding box center [124, 115] width 15 height 18
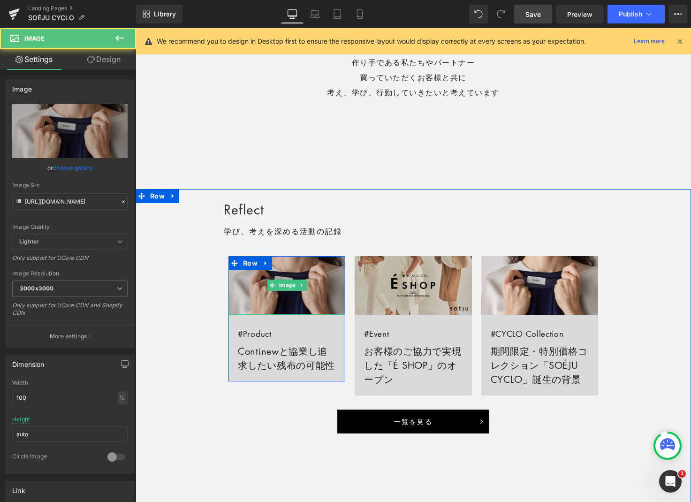
click at [250, 272] on img at bounding box center [286, 285] width 117 height 59
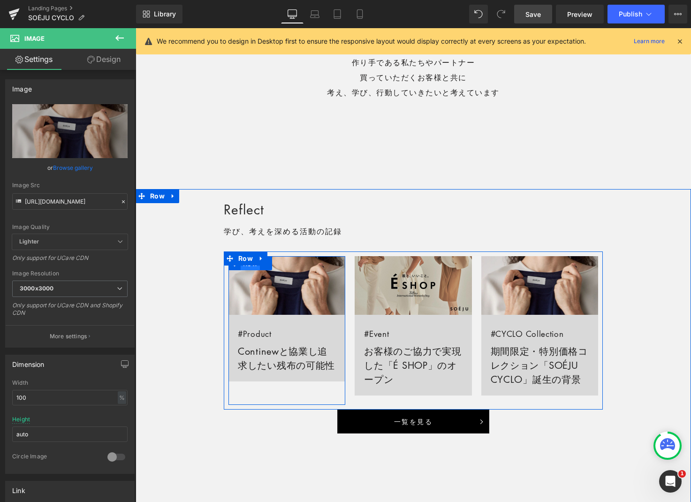
click at [250, 270] on span "Row" at bounding box center [250, 263] width 19 height 14
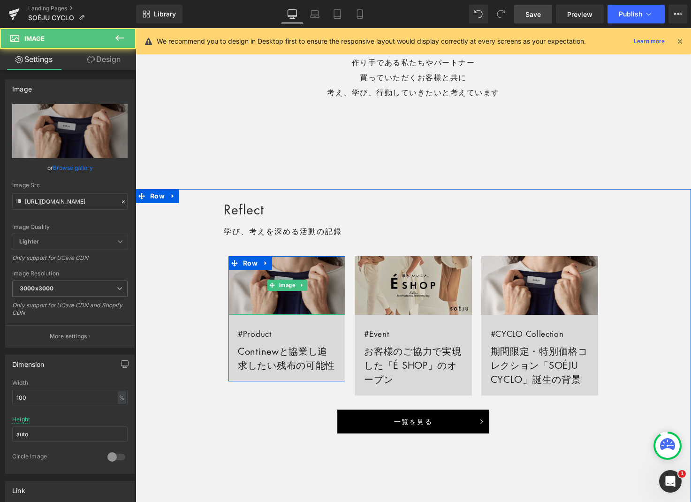
click at [248, 274] on img at bounding box center [286, 285] width 117 height 59
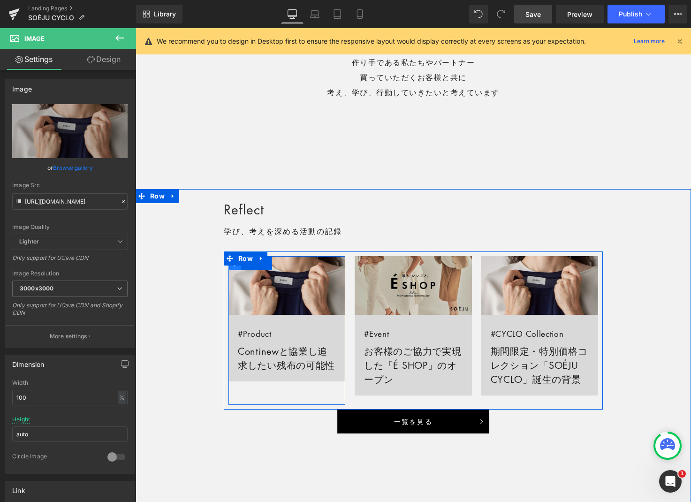
click at [236, 267] on span at bounding box center [234, 263] width 12 height 14
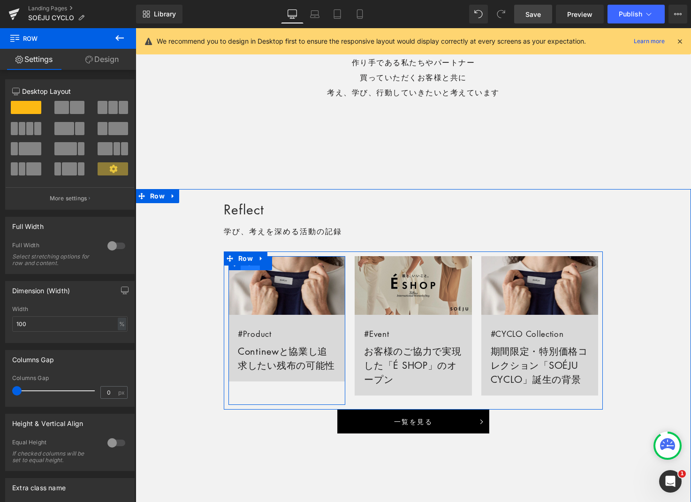
click at [244, 267] on span "Row" at bounding box center [250, 263] width 19 height 14
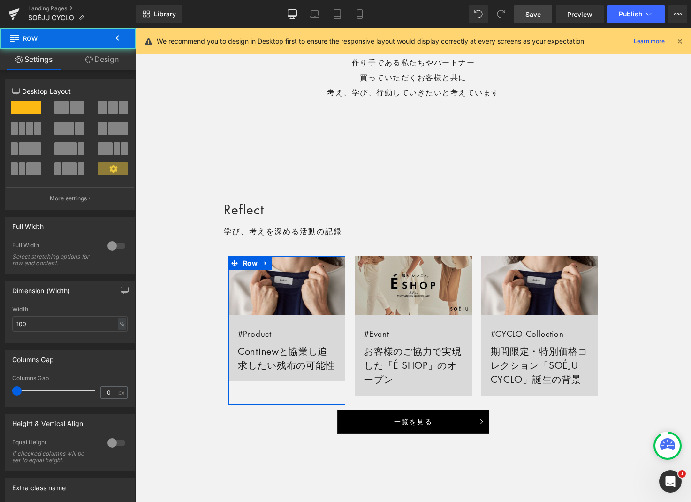
click at [111, 63] on link "Design" at bounding box center [102, 59] width 68 height 21
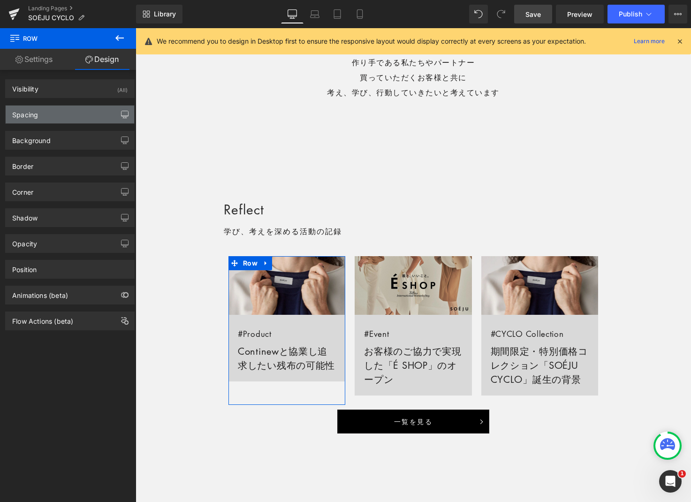
click at [121, 113] on icon "button" at bounding box center [125, 115] width 8 height 8
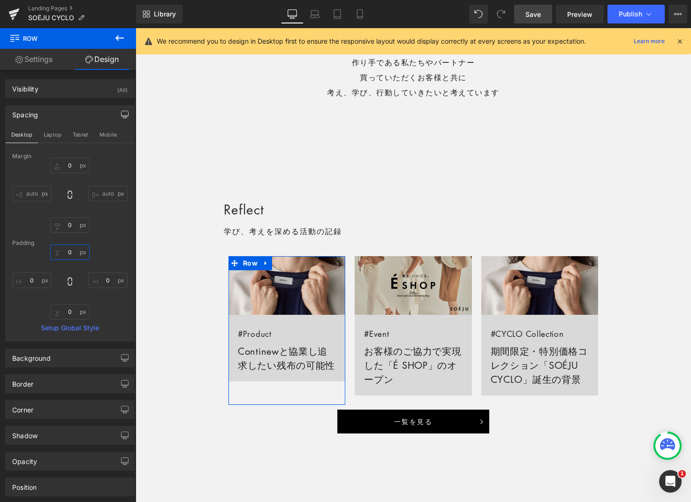
click at [69, 250] on input "0" at bounding box center [69, 251] width 39 height 15
type input "10"
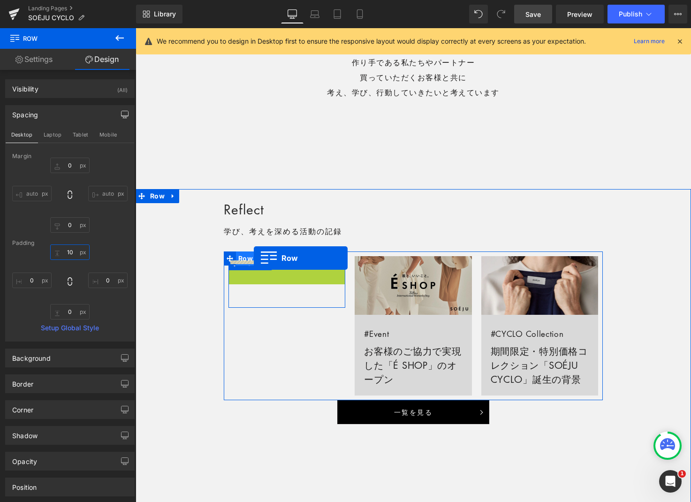
drag, startPoint x: 236, startPoint y: 273, endPoint x: 254, endPoint y: 258, distance: 22.9
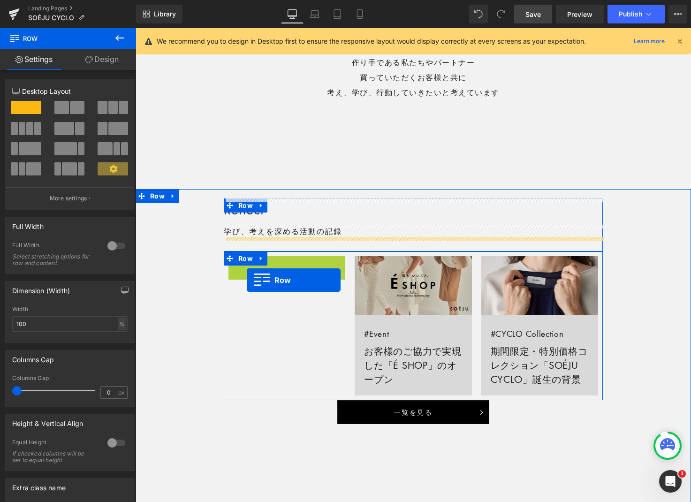
drag, startPoint x: 234, startPoint y: 268, endPoint x: 247, endPoint y: 280, distance: 17.3
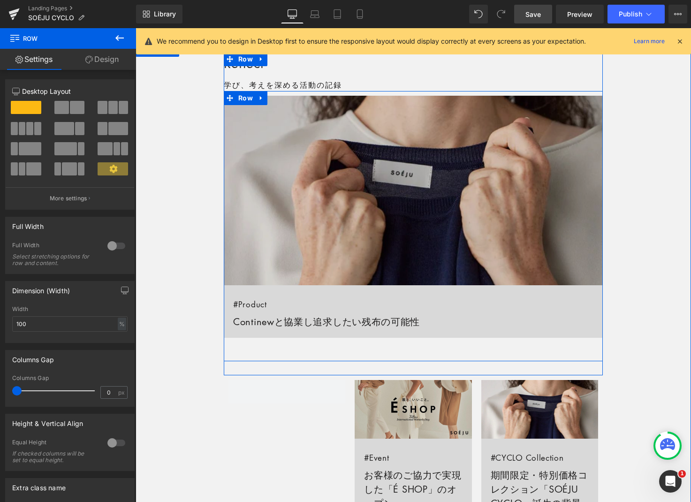
scroll to position [664, 0]
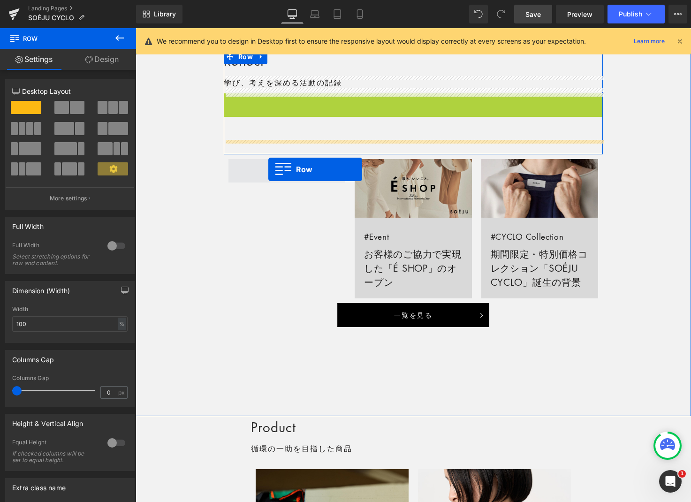
drag, startPoint x: 231, startPoint y: 104, endPoint x: 268, endPoint y: 169, distance: 75.4
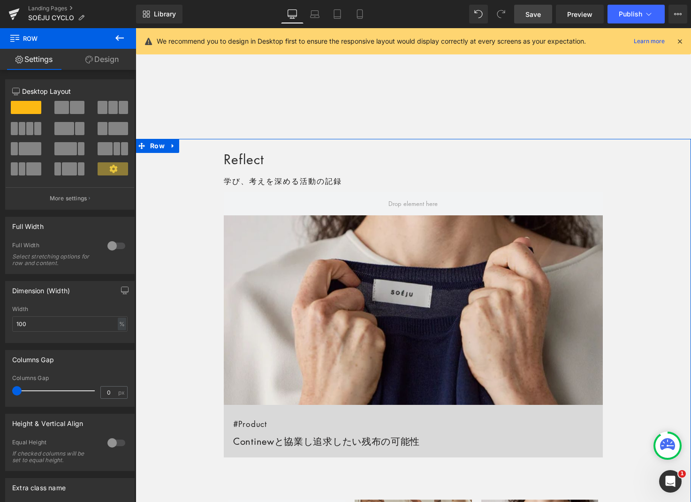
scroll to position [562, 0]
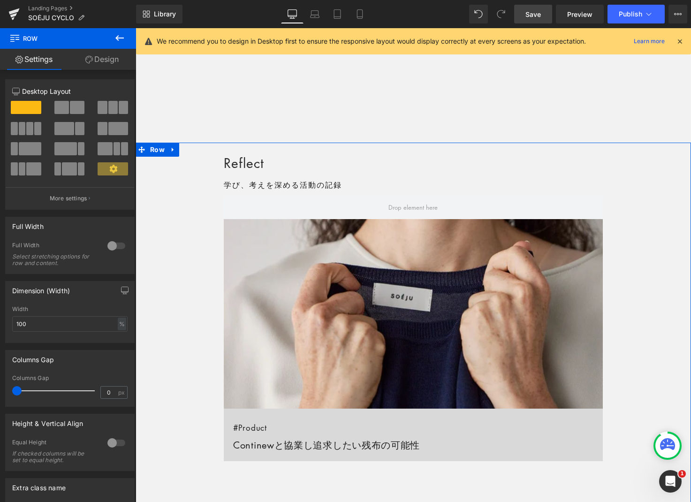
click at [240, 203] on div "Row" at bounding box center [413, 205] width 379 height 28
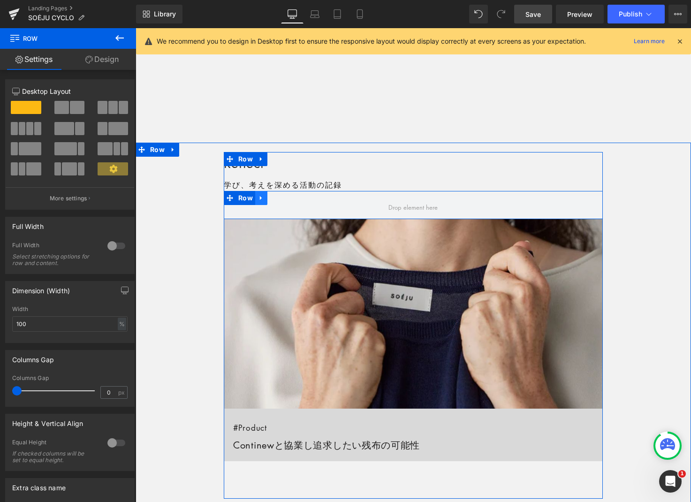
click at [262, 199] on icon at bounding box center [261, 197] width 7 height 7
click at [286, 197] on icon at bounding box center [285, 198] width 7 height 7
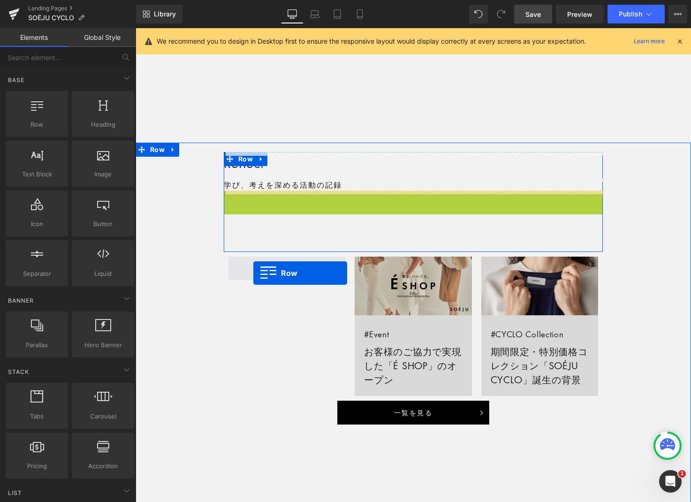
drag, startPoint x: 232, startPoint y: 199, endPoint x: 253, endPoint y: 273, distance: 76.7
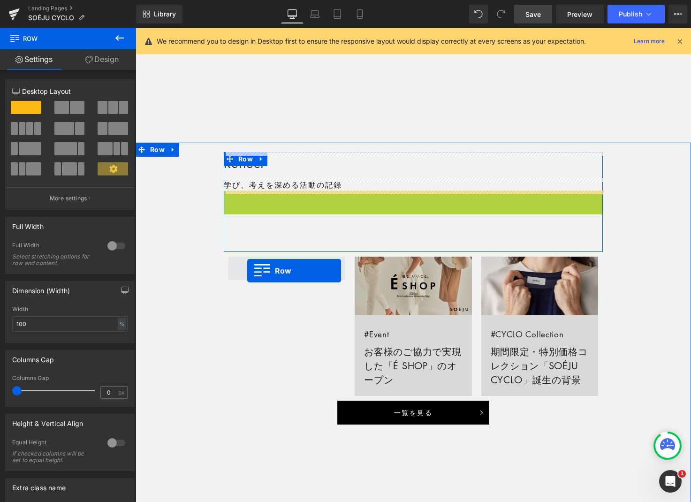
drag, startPoint x: 230, startPoint y: 201, endPoint x: 247, endPoint y: 271, distance: 71.9
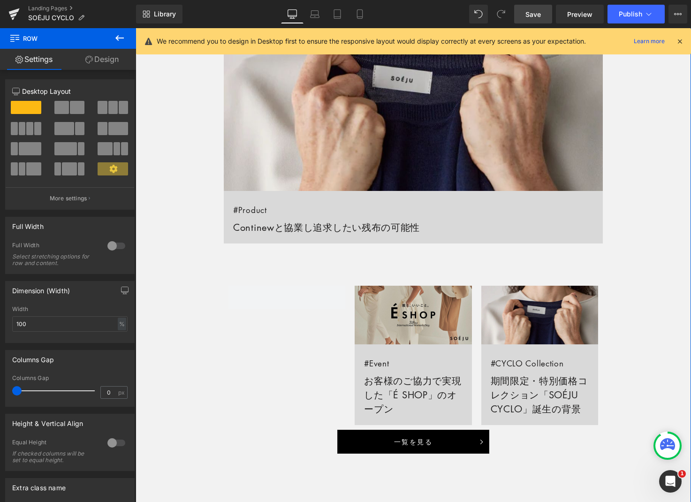
scroll to position [754, 0]
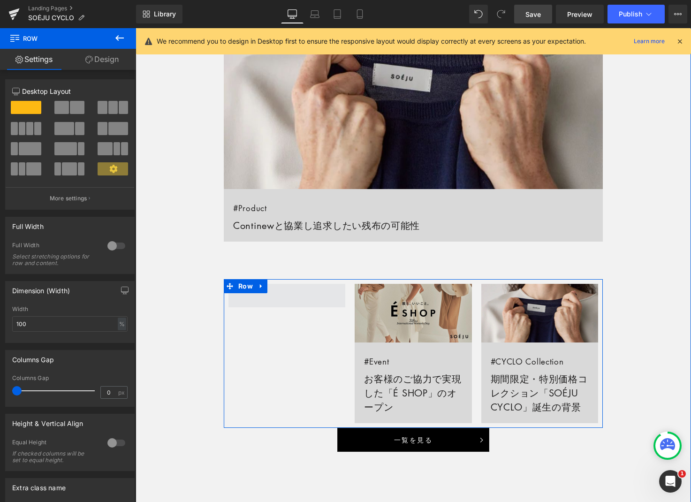
click at [287, 294] on span at bounding box center [286, 295] width 117 height 23
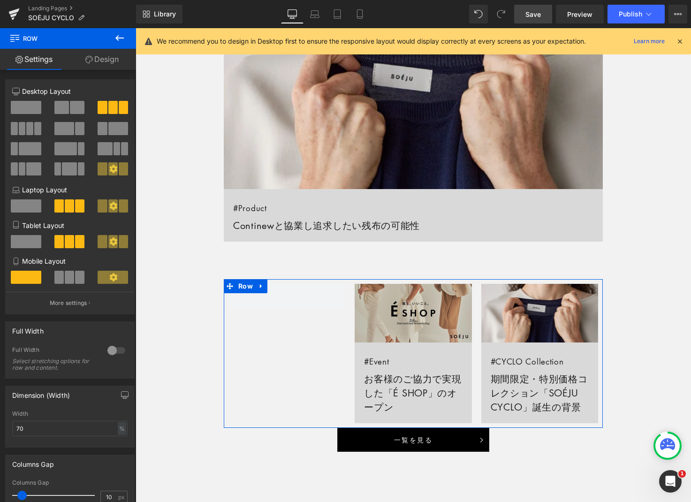
click at [60, 108] on span at bounding box center [61, 107] width 15 height 13
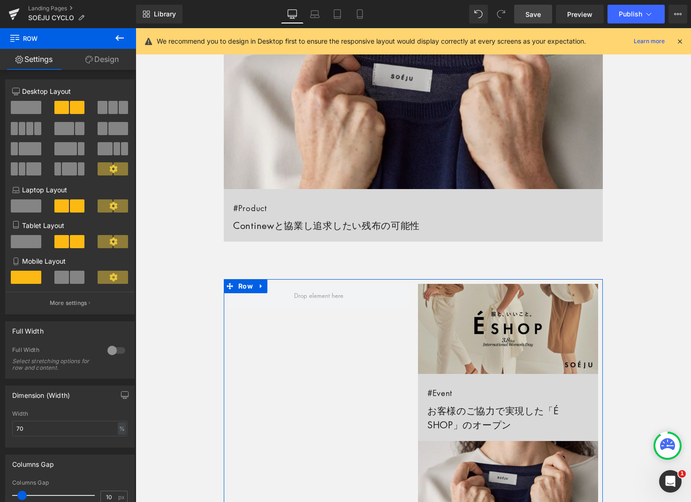
click at [119, 108] on span at bounding box center [123, 107] width 9 height 13
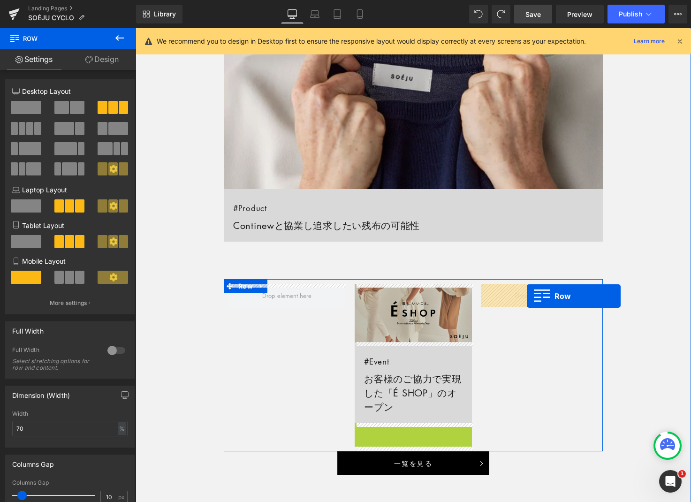
drag, startPoint x: 359, startPoint y: 431, endPoint x: 526, endPoint y: 296, distance: 214.4
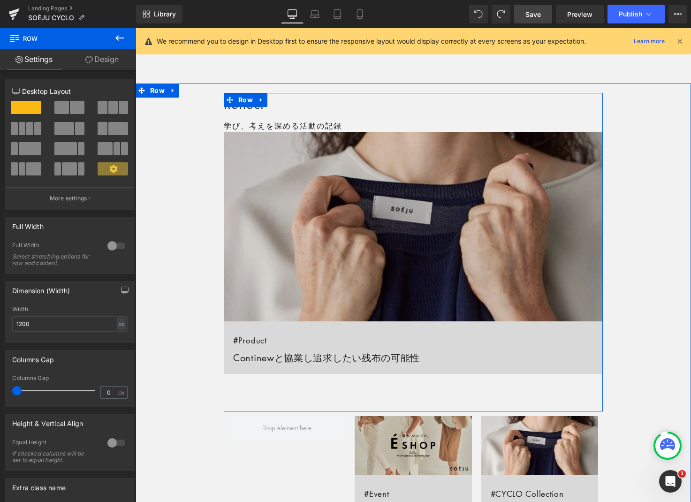
scroll to position [620, 0]
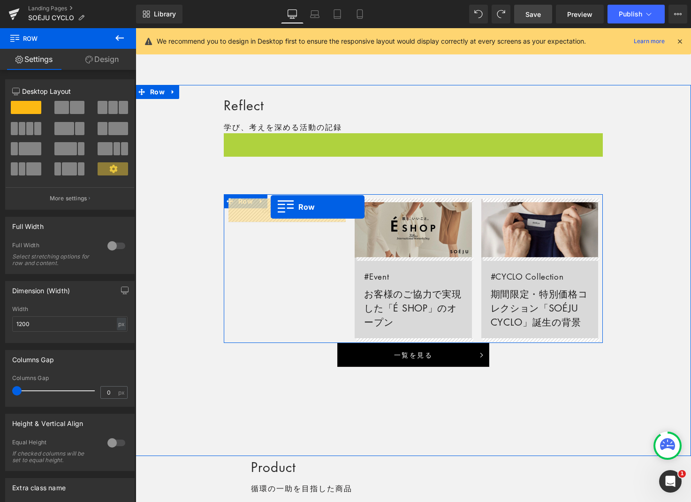
drag, startPoint x: 230, startPoint y: 143, endPoint x: 271, endPoint y: 207, distance: 75.5
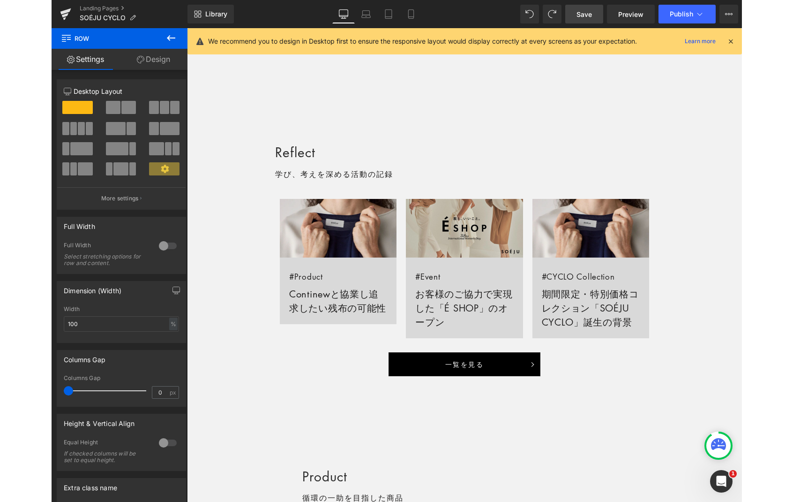
scroll to position [625, 0]
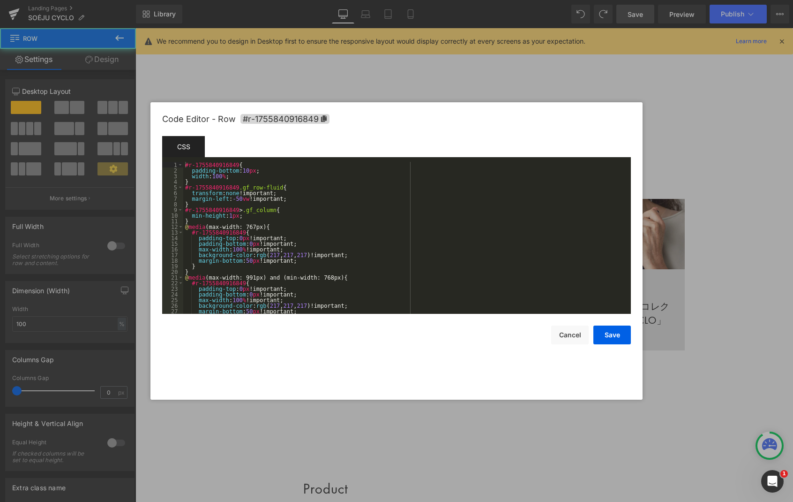
click at [261, 0] on div "Row You are previewing how the will restyle your page. You can not edit Element…" at bounding box center [396, 0] width 793 height 0
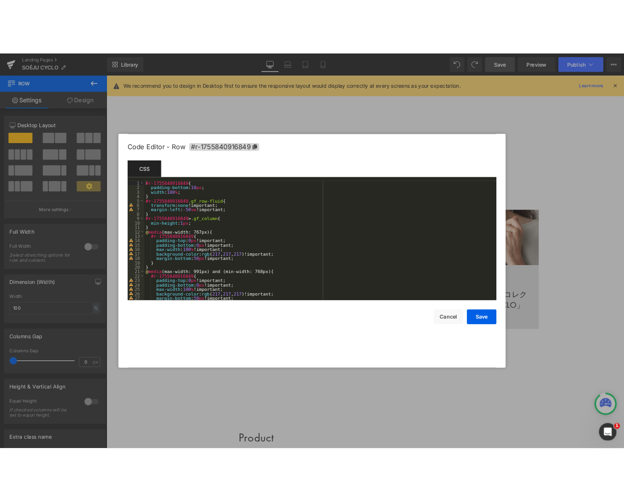
scroll to position [0, 0]
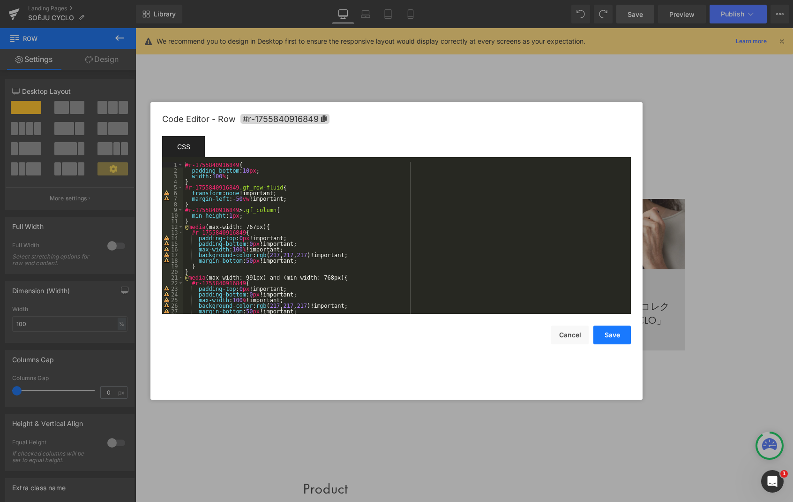
drag, startPoint x: 619, startPoint y: 333, endPoint x: 620, endPoint y: 324, distance: 9.6
click at [619, 333] on button "Save" at bounding box center [613, 334] width 38 height 19
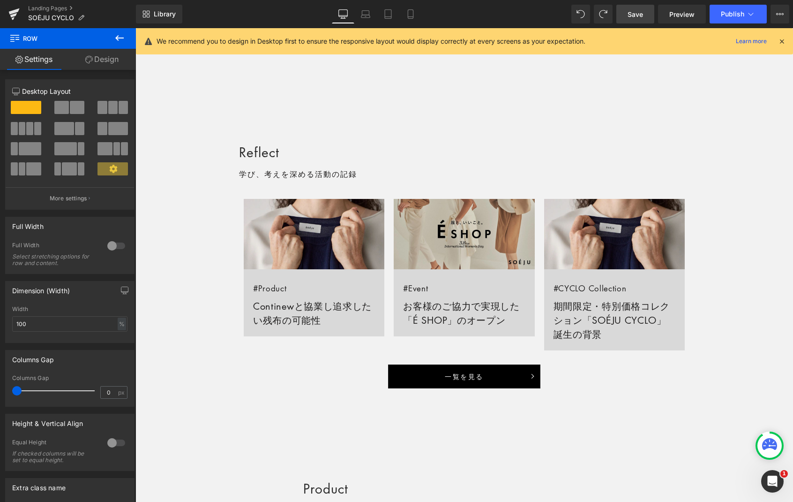
click at [642, 15] on span "Save" at bounding box center [635, 14] width 15 height 10
click at [630, 14] on span "Save" at bounding box center [635, 14] width 15 height 10
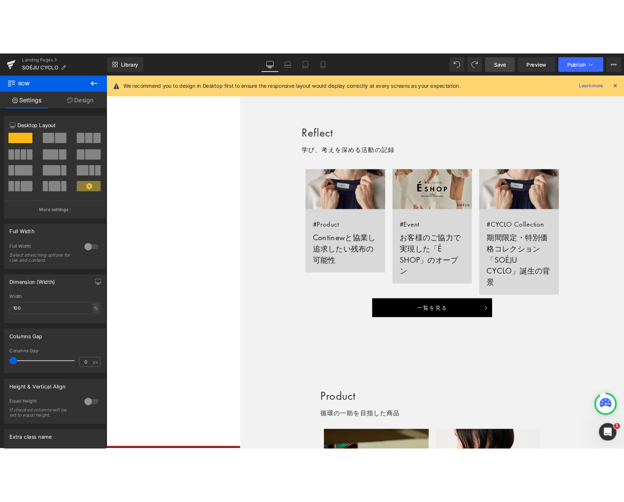
scroll to position [573, 0]
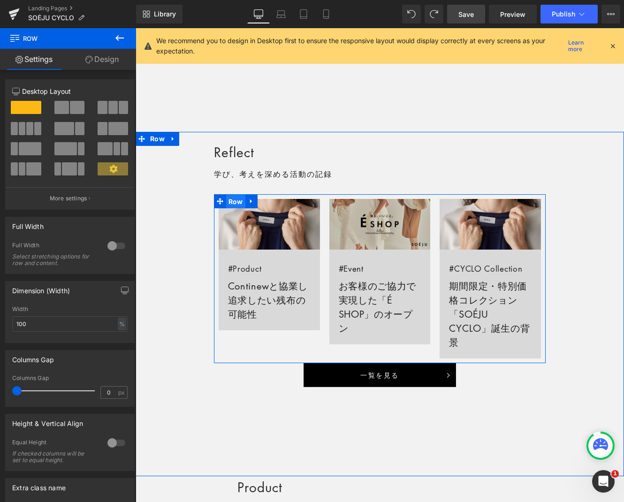
click at [234, 200] on span "Row" at bounding box center [235, 202] width 19 height 14
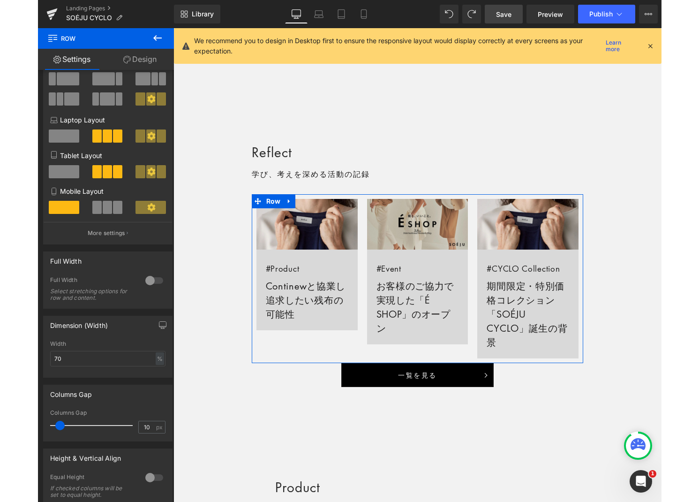
scroll to position [70, 0]
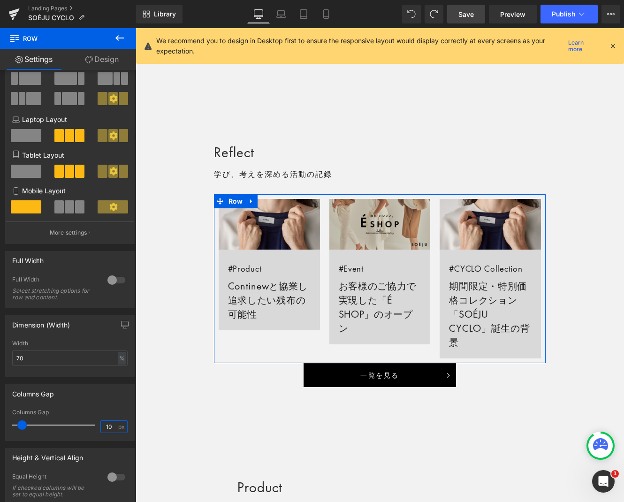
click at [105, 428] on input "10" at bounding box center [109, 427] width 16 height 12
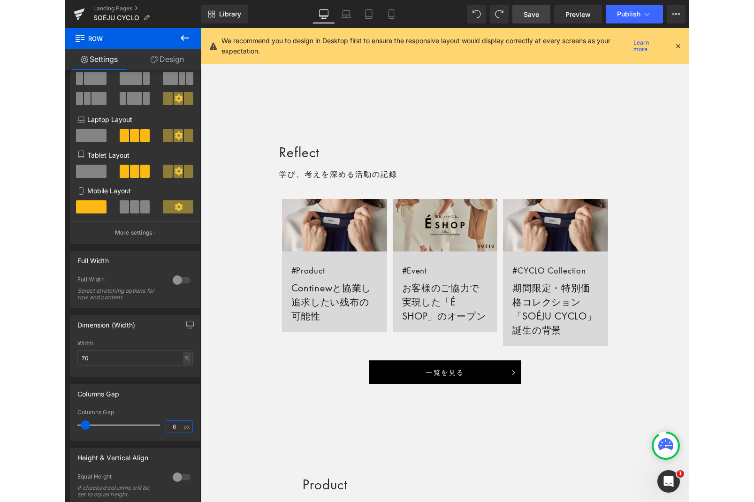
scroll to position [625, 0]
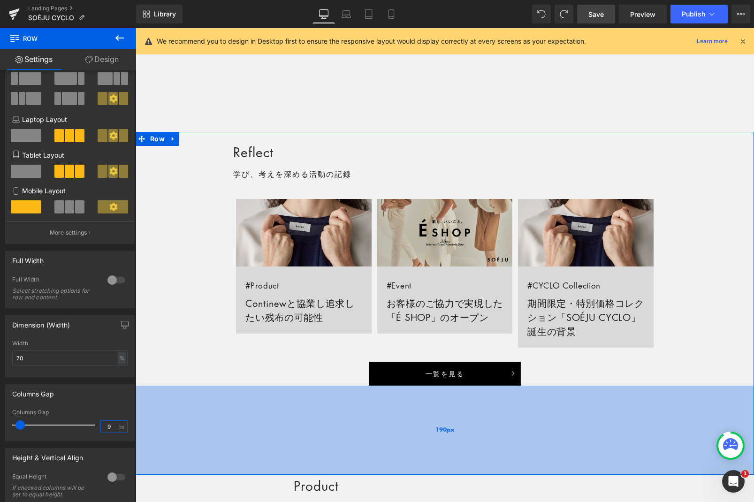
type input "10"
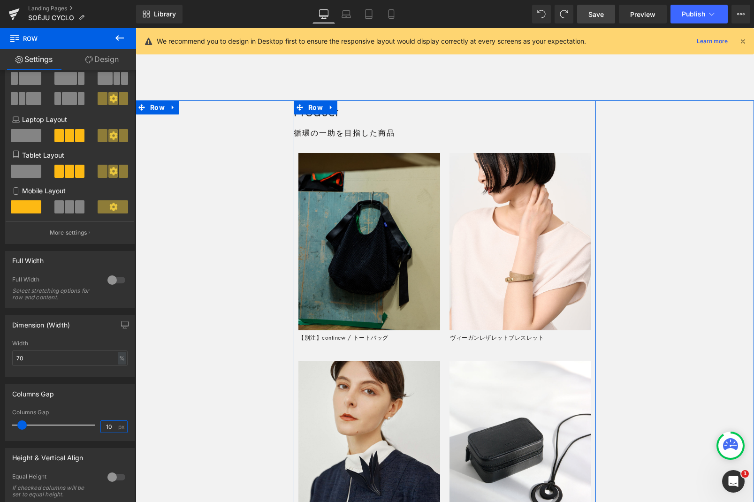
scroll to position [683, 0]
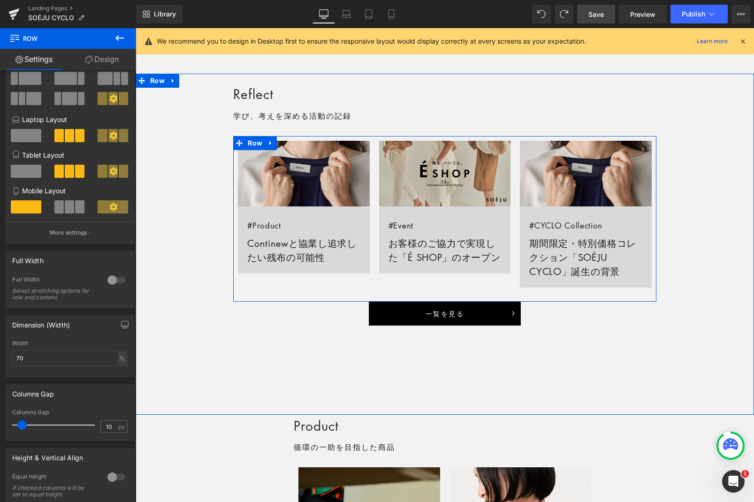
click at [463, 294] on div "Image #Event お客様のご協力で実現した「É SHOP」のオープン Text Block Row" at bounding box center [444, 219] width 141 height 156
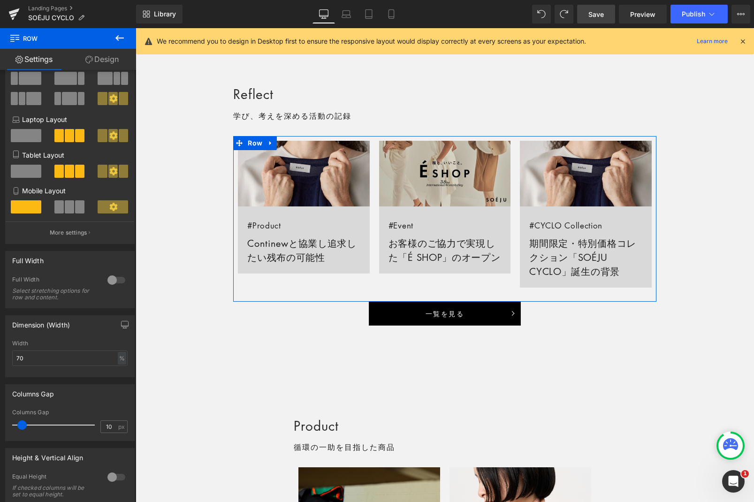
click at [115, 60] on link "Design" at bounding box center [102, 59] width 68 height 21
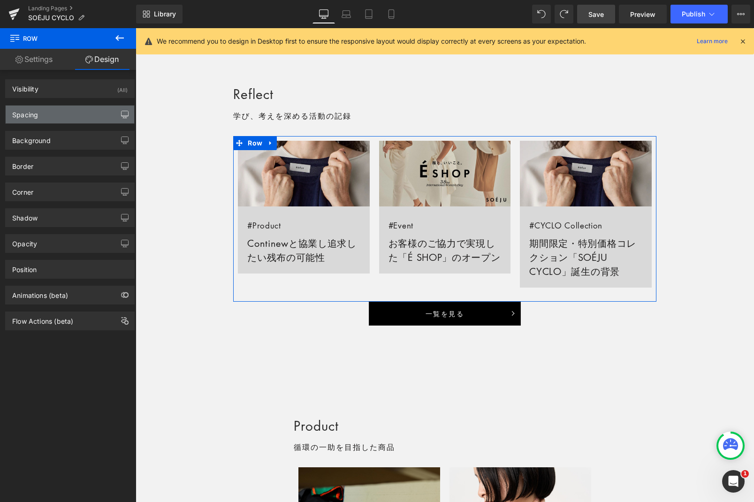
click at [121, 115] on icon "button" at bounding box center [125, 115] width 8 height 8
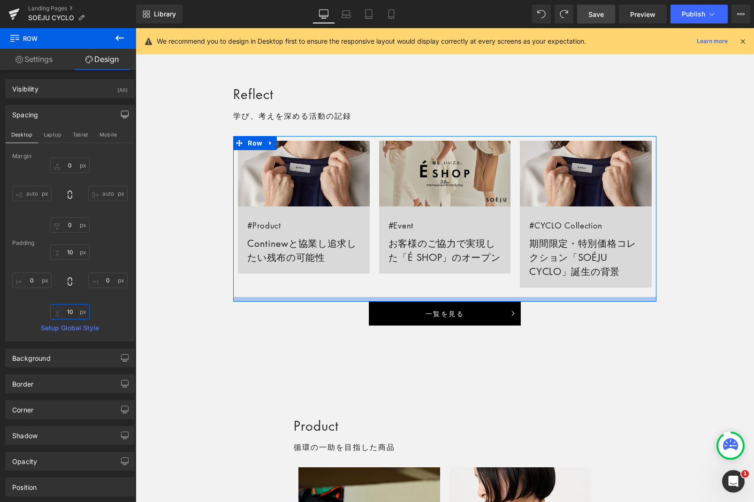
drag, startPoint x: 71, startPoint y: 313, endPoint x: 81, endPoint y: 314, distance: 10.4
click at [71, 313] on input "10" at bounding box center [69, 311] width 39 height 15
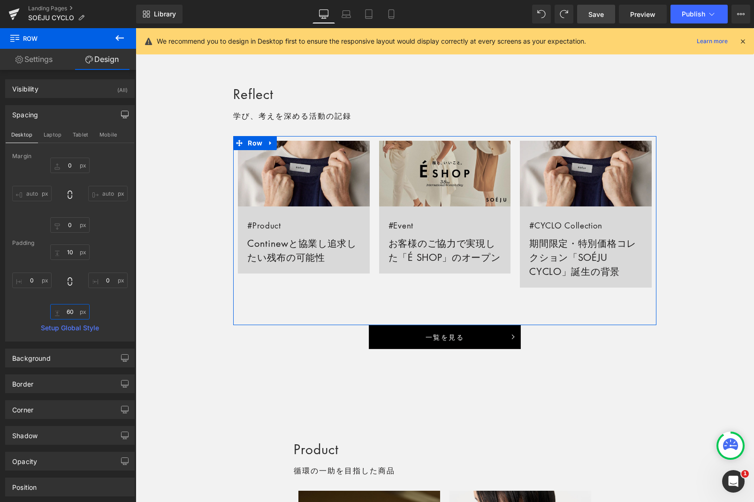
type input "70"
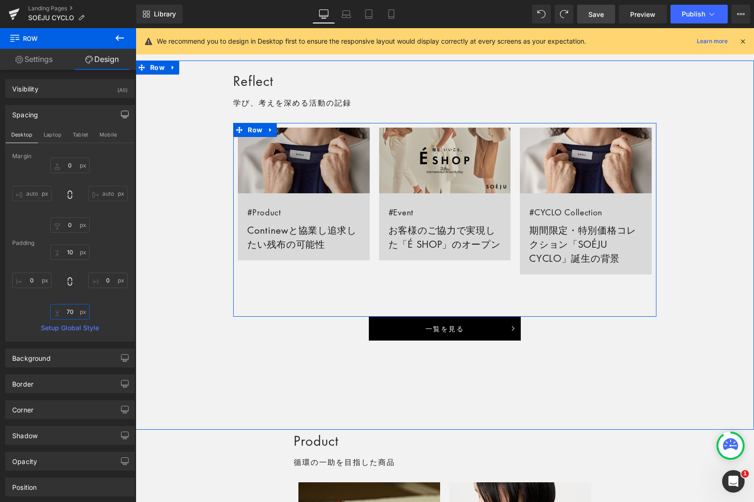
scroll to position [695, 0]
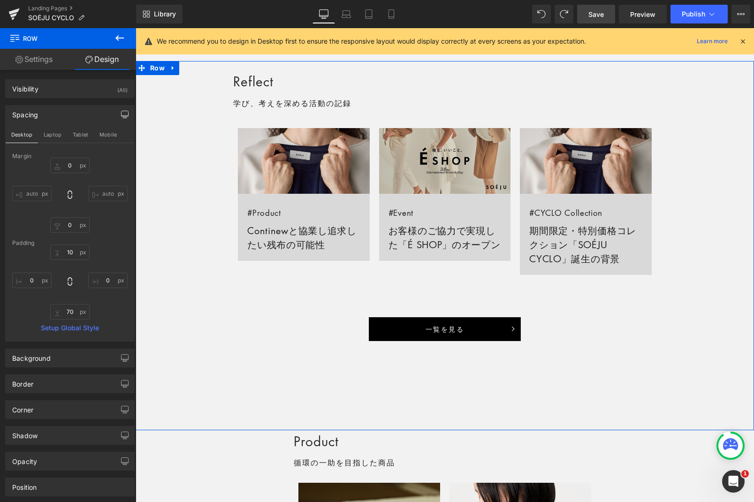
click at [191, 192] on div "Reflect Heading 学び、考えを深める活動の記録 Text Block Row Image #Product Continewと協業し追求したい残…" at bounding box center [445, 205] width 618 height 270
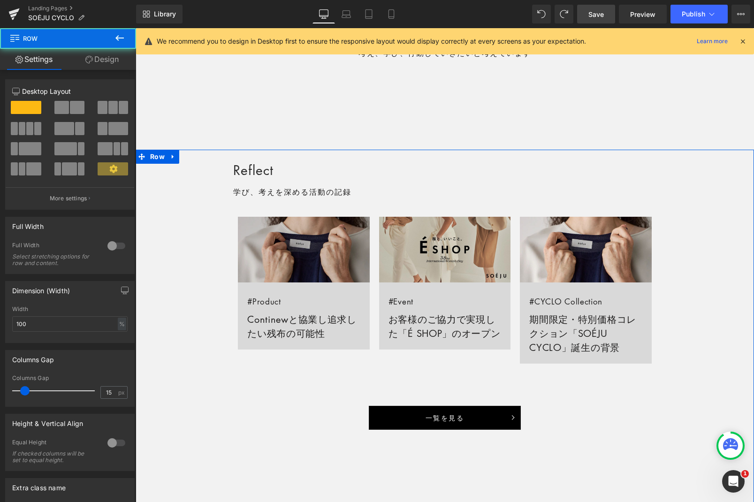
scroll to position [605, 0]
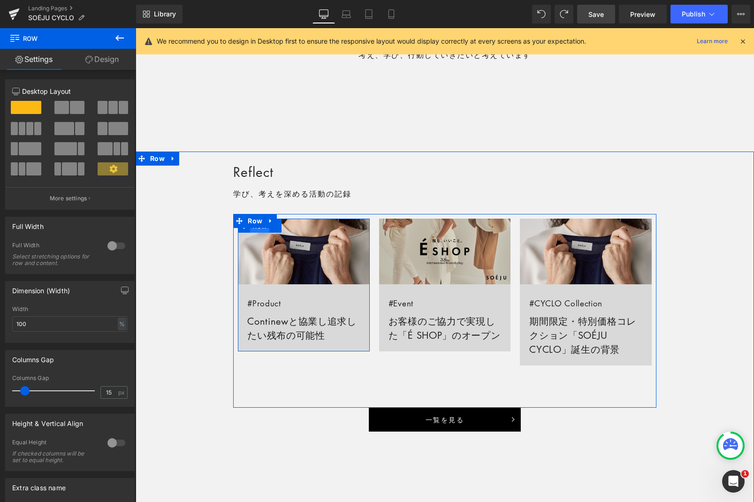
click at [261, 231] on span "Row" at bounding box center [259, 226] width 19 height 14
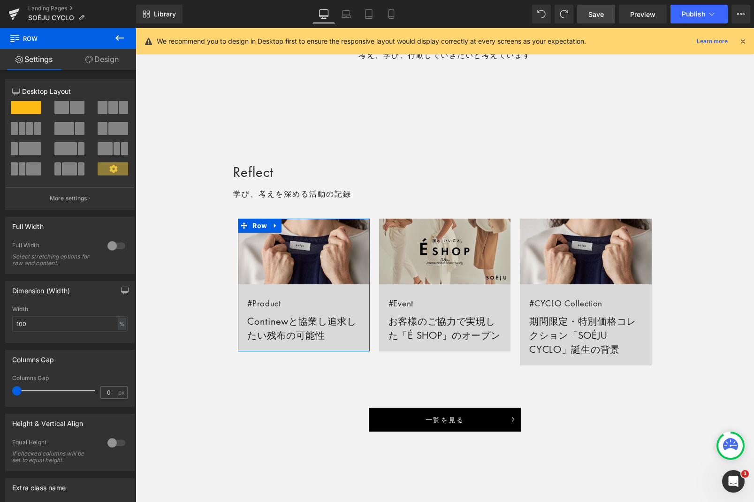
drag, startPoint x: 107, startPoint y: 60, endPoint x: 109, endPoint y: 68, distance: 7.7
click at [107, 61] on link "Design" at bounding box center [102, 59] width 68 height 21
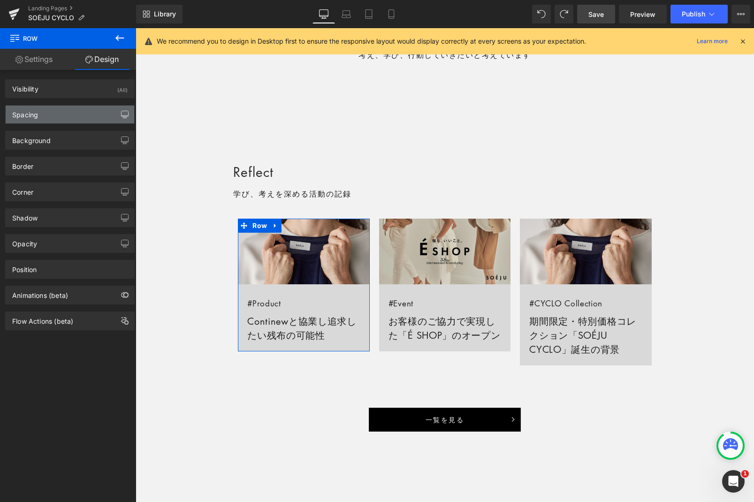
click at [121, 116] on icon "button" at bounding box center [125, 115] width 8 height 8
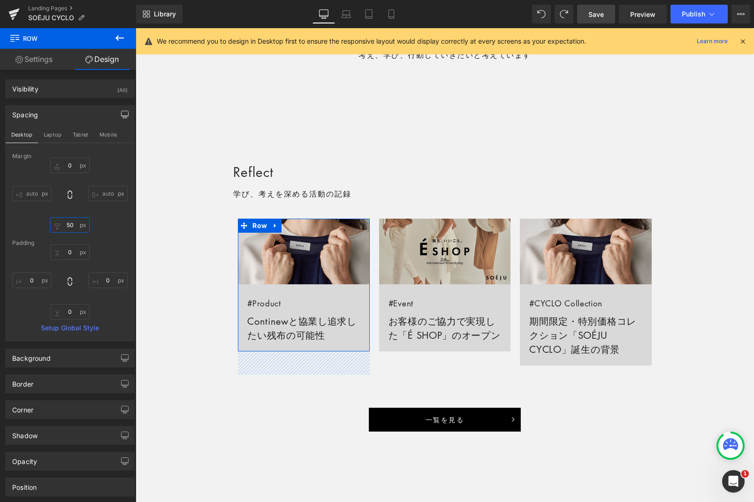
click at [67, 222] on input "50" at bounding box center [69, 224] width 39 height 15
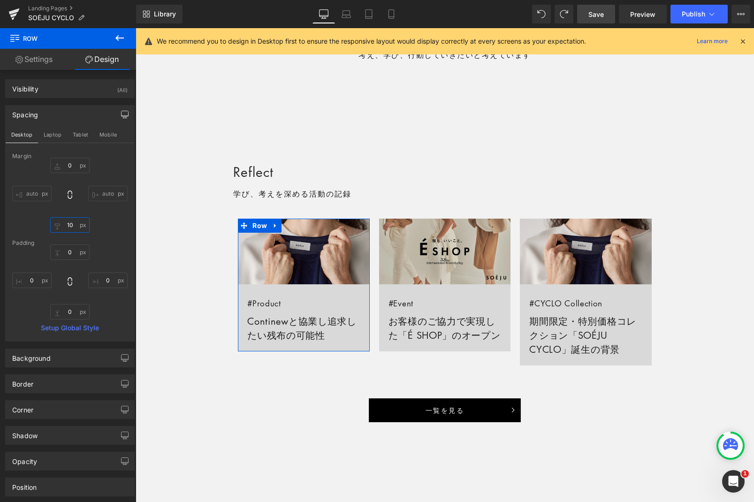
type input "0"
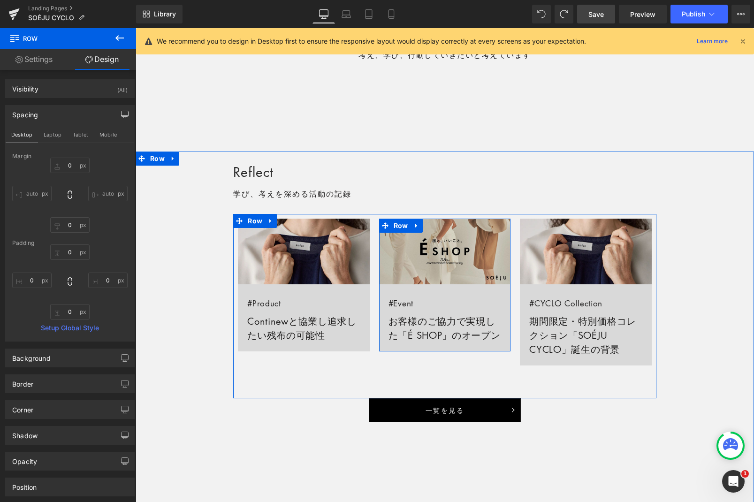
scroll to position [939, 0]
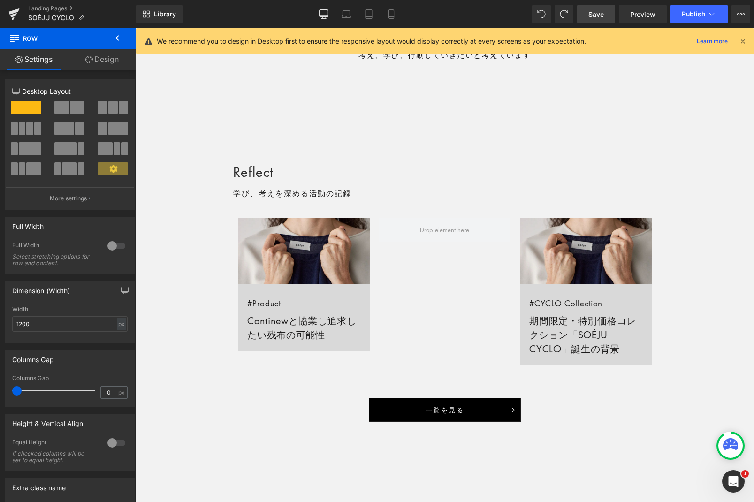
drag, startPoint x: 114, startPoint y: 55, endPoint x: 116, endPoint y: 76, distance: 21.1
click at [114, 55] on link "Design" at bounding box center [102, 59] width 68 height 21
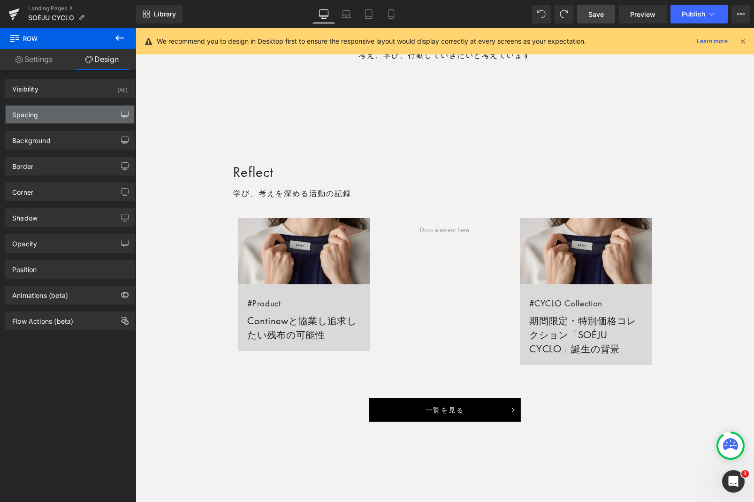
click at [121, 111] on icon "button" at bounding box center [125, 115] width 8 height 8
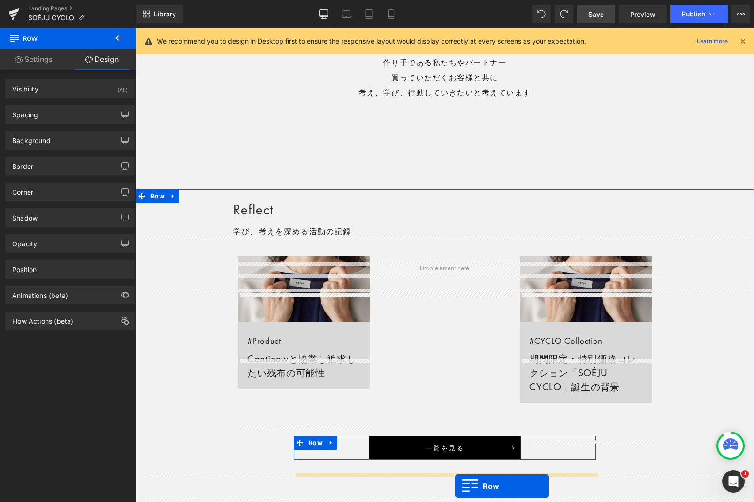
scroll to position [628, 0]
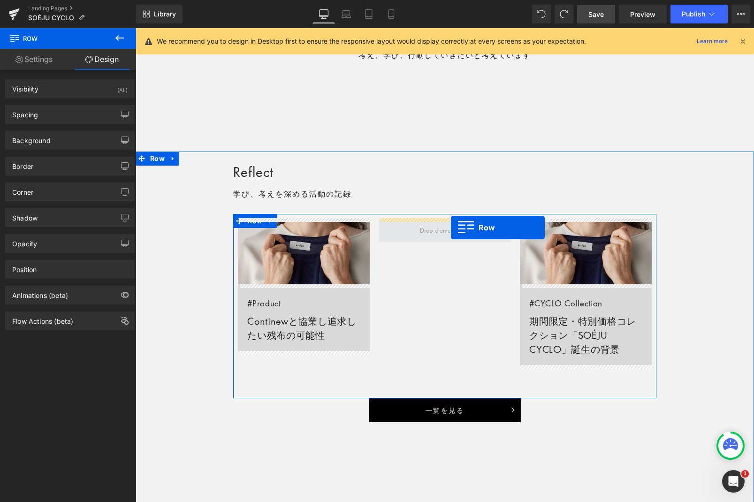
drag, startPoint x: 169, startPoint y: 82, endPoint x: 451, endPoint y: 227, distance: 316.9
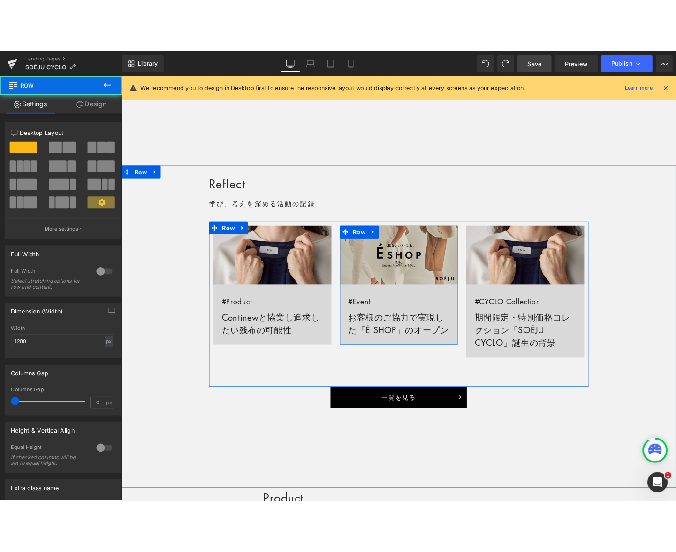
scroll to position [605, 0]
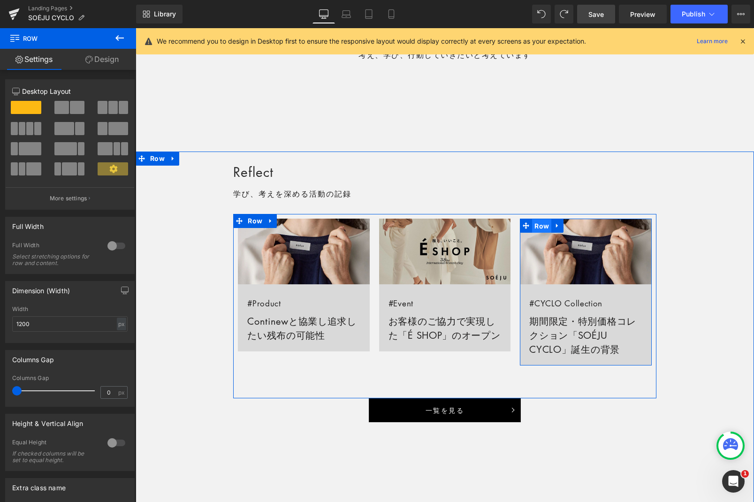
click at [540, 225] on span "Row" at bounding box center [541, 226] width 19 height 14
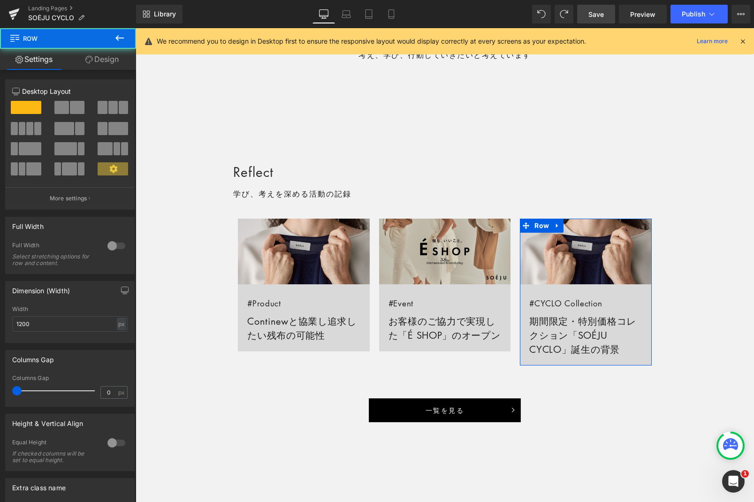
click at [109, 58] on link "Design" at bounding box center [102, 59] width 68 height 21
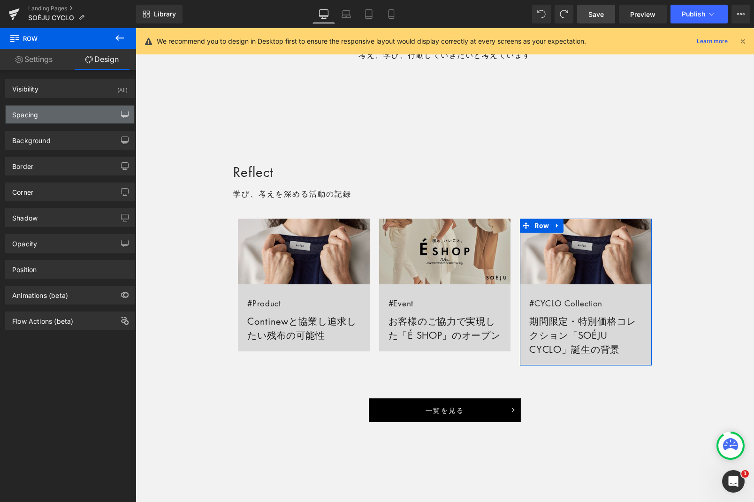
click at [122, 116] on icon "button" at bounding box center [125, 115] width 8 height 8
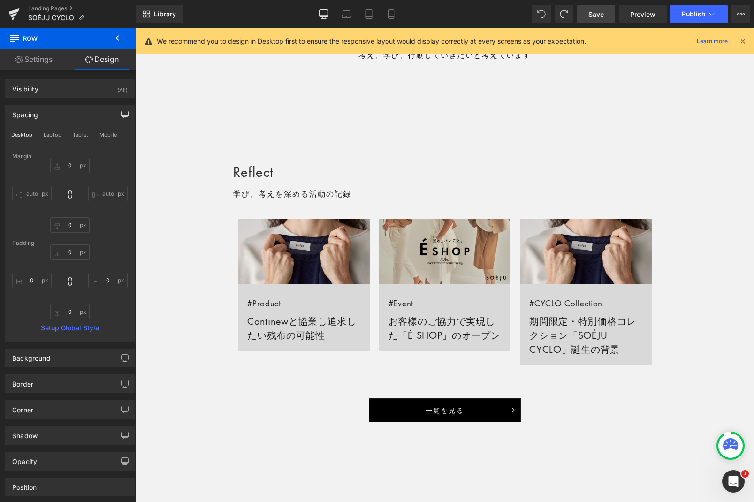
click at [597, 14] on span "Save" at bounding box center [595, 14] width 15 height 10
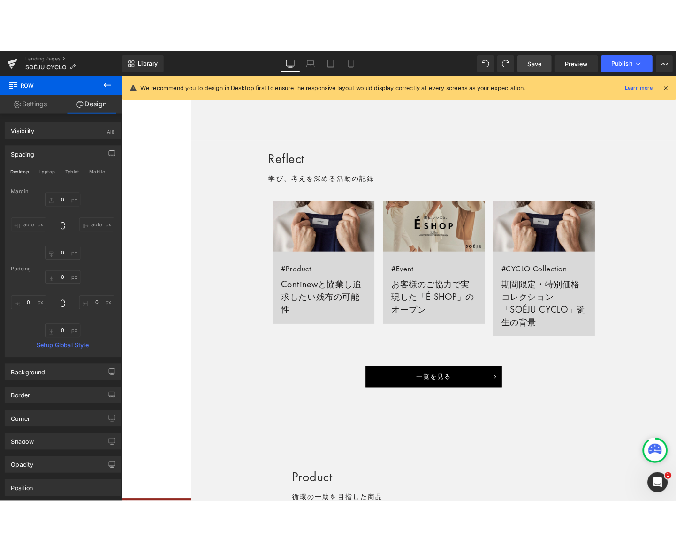
scroll to position [553, 0]
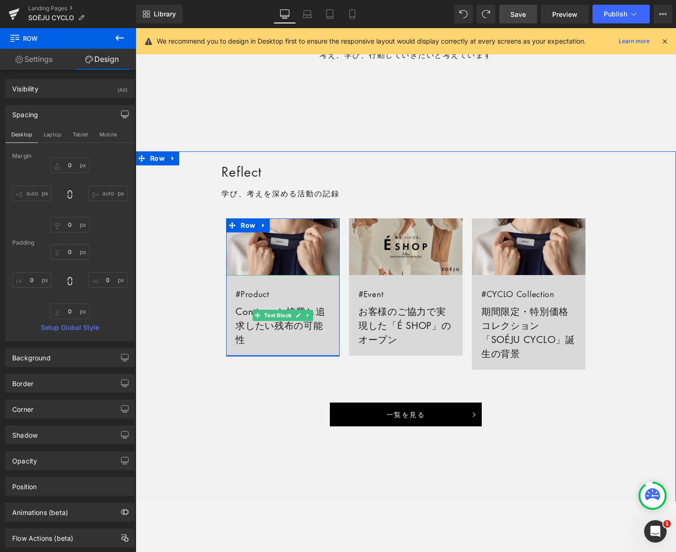
click at [321, 310] on link "#Product Continewと協業し追求したい残布の可能性" at bounding box center [282, 315] width 113 height 81
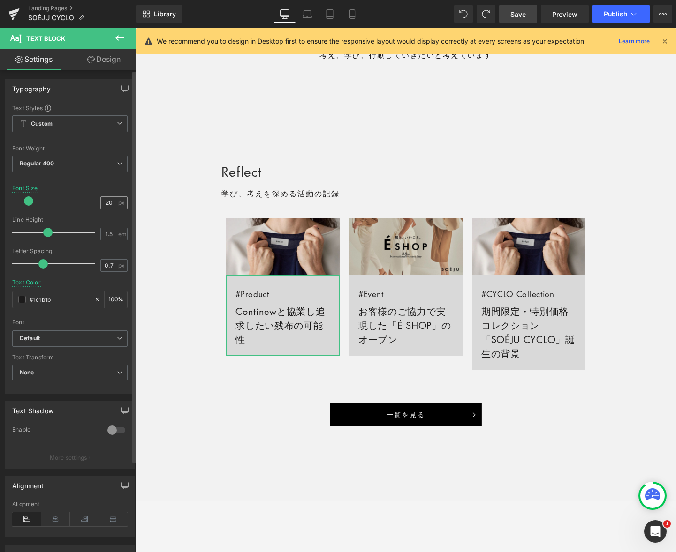
click at [103, 204] on input "20" at bounding box center [109, 203] width 16 height 12
type input "18"
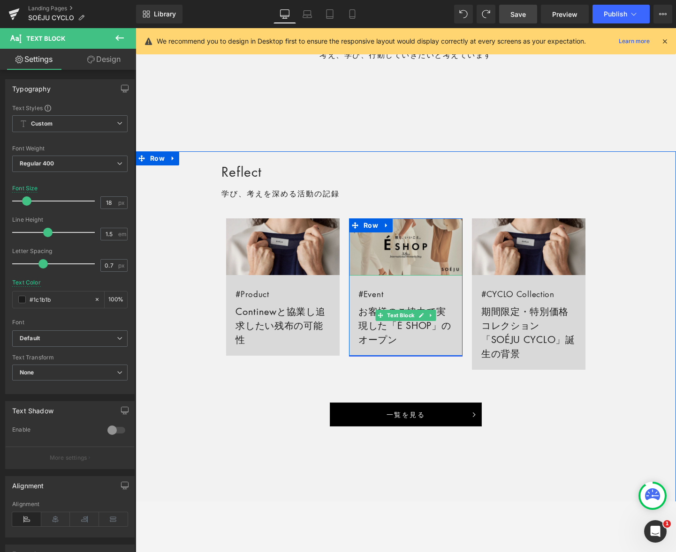
click at [442, 311] on link "#Event お客様のご協力で実現した「É SHOP」のオープン" at bounding box center [405, 315] width 113 height 81
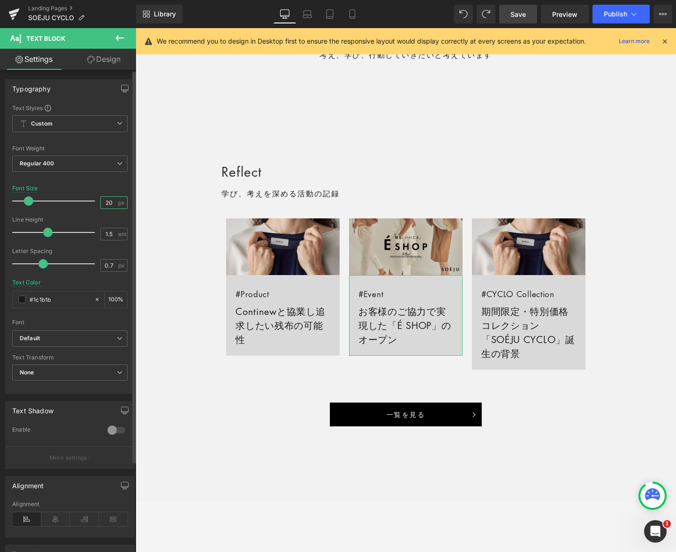
click at [107, 202] on input "20" at bounding box center [109, 203] width 16 height 12
type input "18"
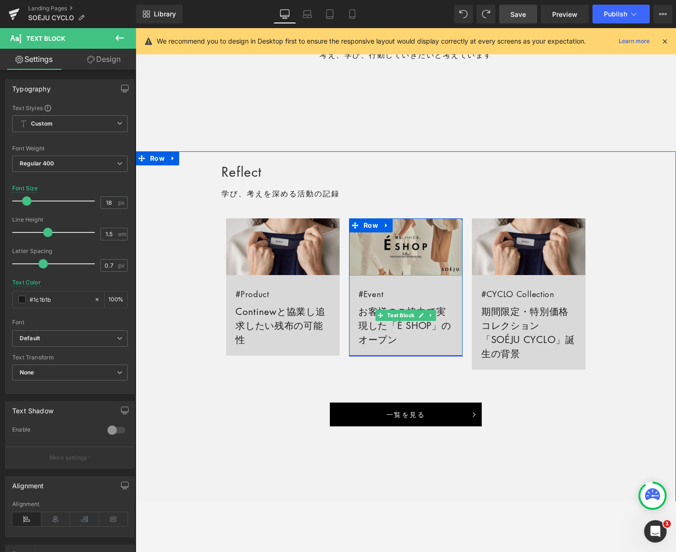
click at [369, 312] on link "#Event お客様のご協力で実現した「É SHOP」のオープン" at bounding box center [405, 315] width 113 height 81
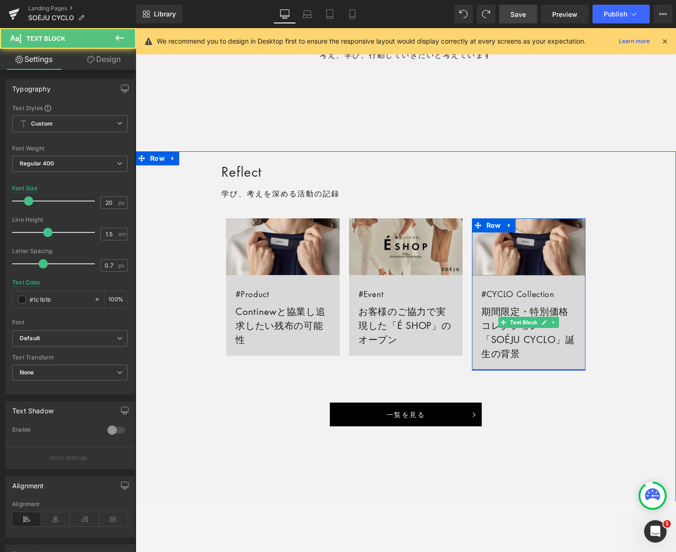
click at [516, 311] on link "#CYCLO Collection 期間限定・特別価格コレクション「SOÉJU CYCLO」誕生の背景" at bounding box center [528, 322] width 113 height 95
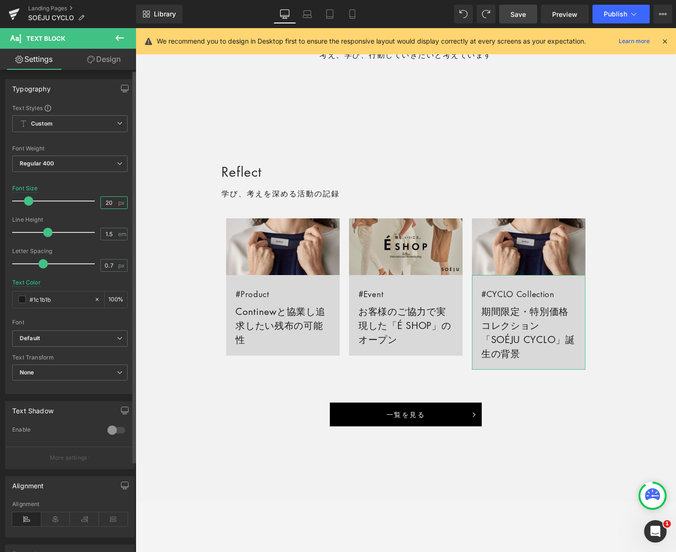
click at [104, 201] on input "20" at bounding box center [109, 203] width 16 height 12
type input "18"
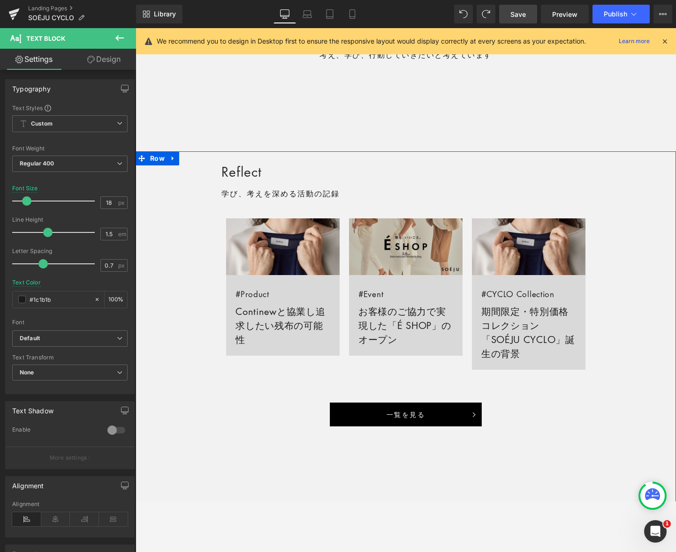
click at [596, 303] on div "Reflect Heading 学び、考えを深める活動の記録 Text Block Row Image #Product Continewと協業し追求したい残…" at bounding box center [406, 294] width 540 height 266
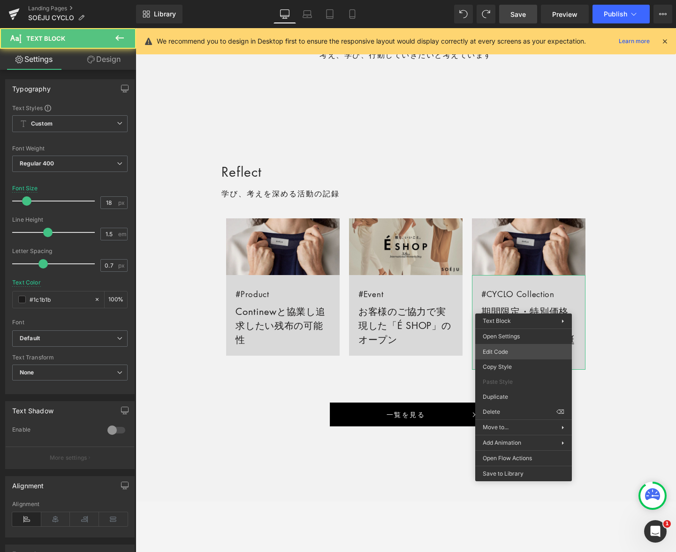
click at [509, 0] on div "Row You are previewing how the will restyle your page. You can not edit Element…" at bounding box center [338, 0] width 676 height 0
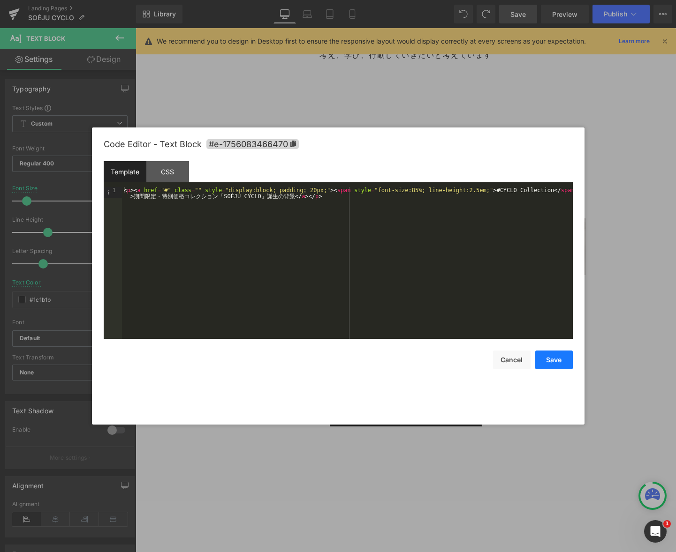
click at [542, 355] on button "Save" at bounding box center [554, 360] width 38 height 19
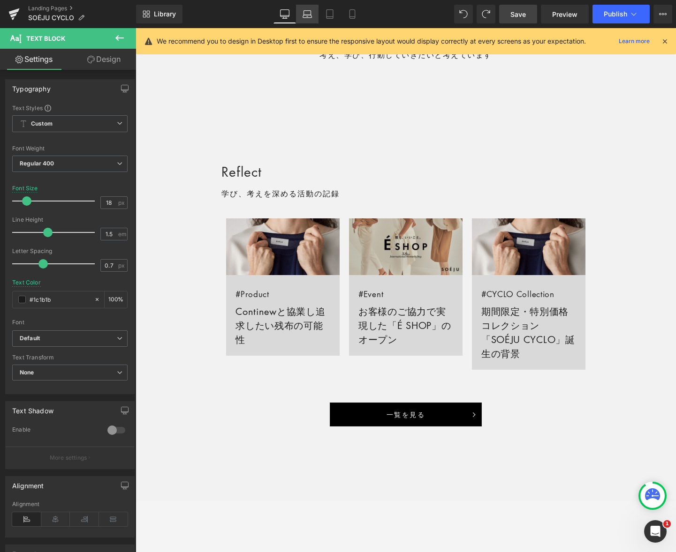
click at [307, 16] on icon at bounding box center [306, 13] width 9 height 9
click at [110, 202] on input "18" at bounding box center [109, 203] width 16 height 12
type input "18"
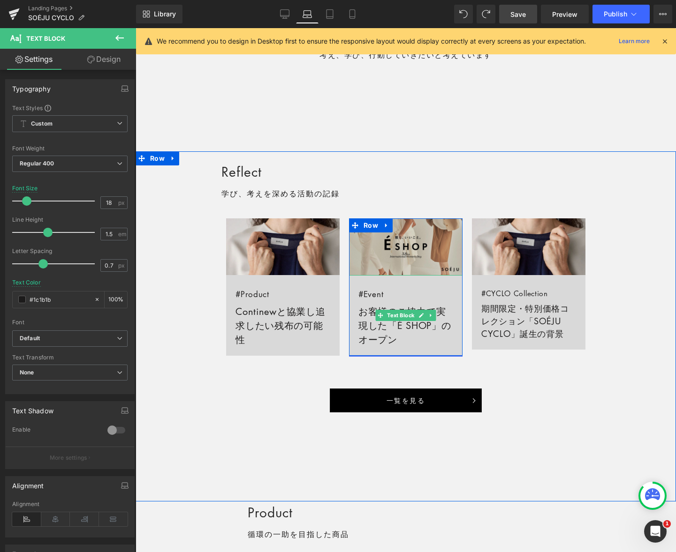
click at [444, 309] on link "#Event お客様のご協力で実現した「É SHOP」のオープン" at bounding box center [405, 315] width 113 height 81
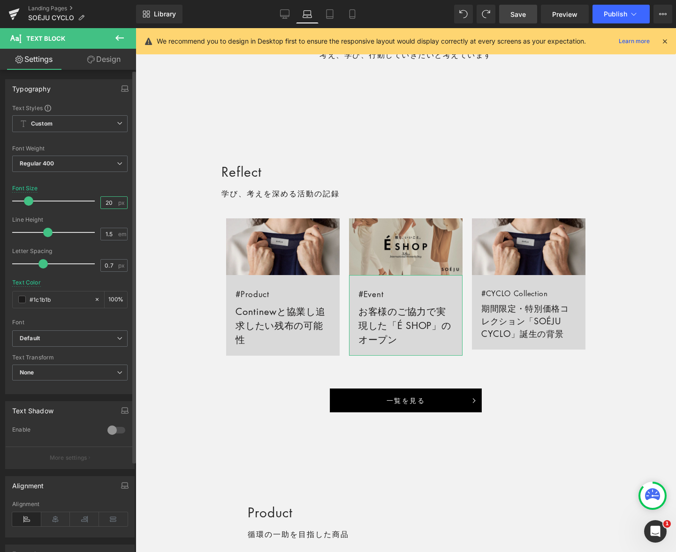
click at [109, 202] on input "20" at bounding box center [109, 203] width 16 height 12
type input "18"
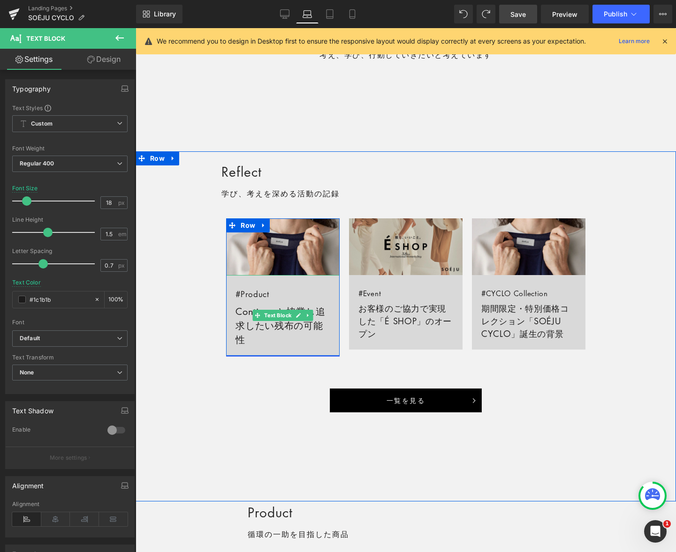
click at [245, 309] on link "#Product Continewと協業し追求したい残布の可能性" at bounding box center [282, 315] width 113 height 81
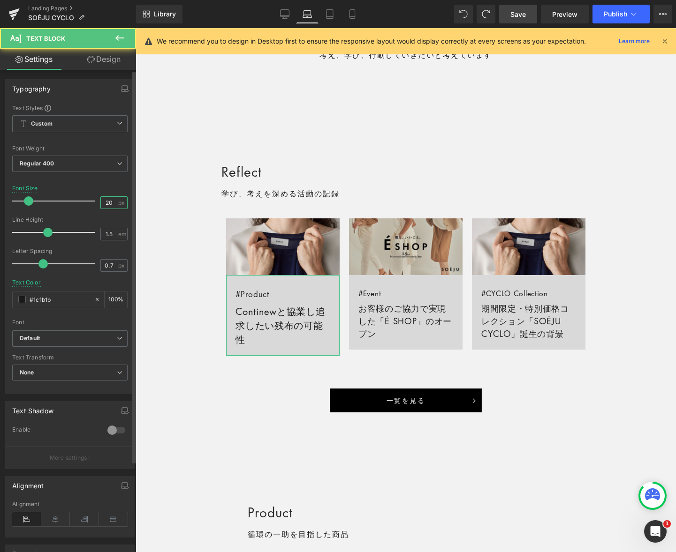
click at [102, 206] on input "20" at bounding box center [109, 203] width 16 height 12
type input "18"
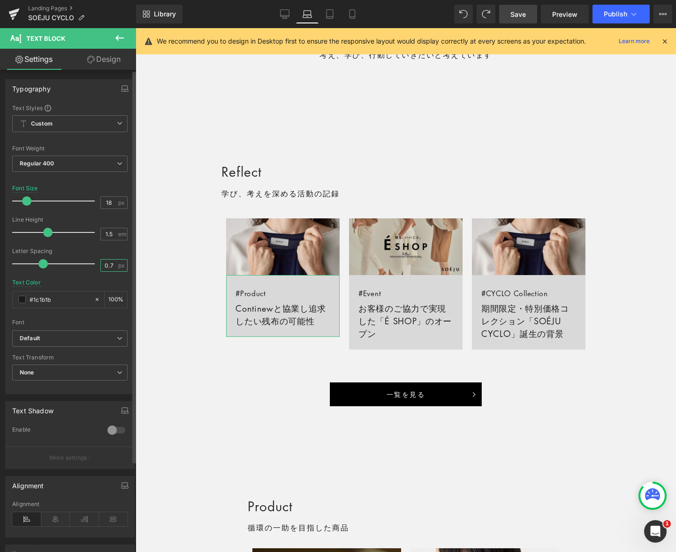
click at [110, 267] on input "0.7" at bounding box center [109, 266] width 16 height 12
click at [282, 10] on icon at bounding box center [284, 13] width 9 height 9
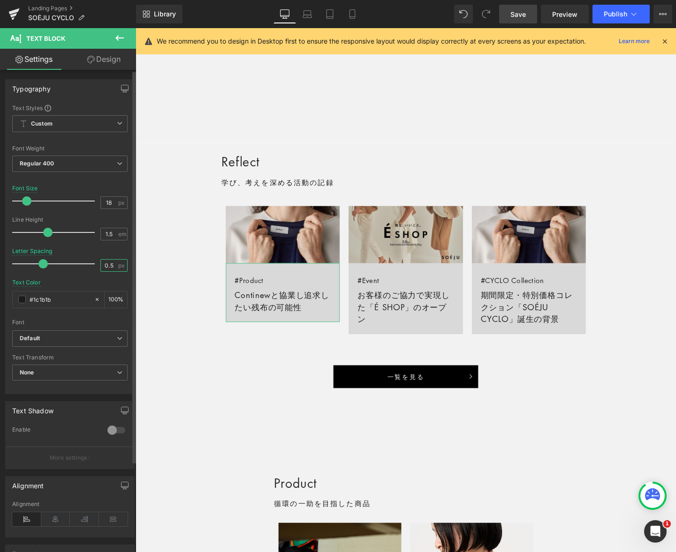
drag, startPoint x: 107, startPoint y: 265, endPoint x: 114, endPoint y: 264, distance: 7.1
click at [114, 264] on div "0.5 px" at bounding box center [113, 265] width 27 height 13
click at [332, 14] on icon at bounding box center [329, 13] width 9 height 9
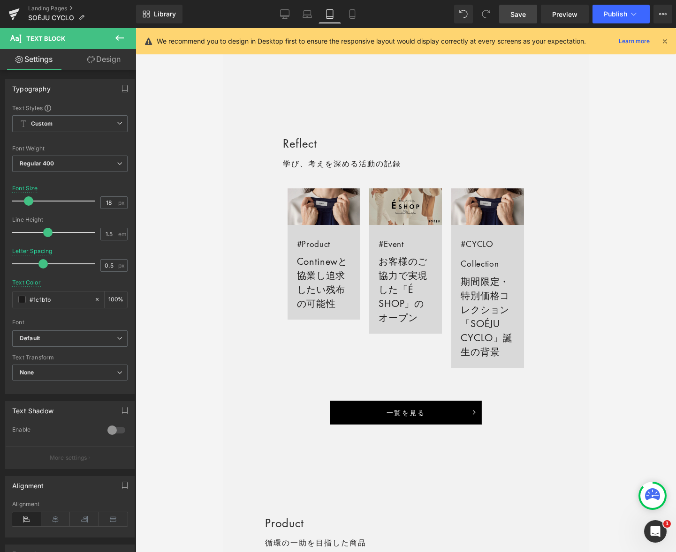
scroll to position [558, 0]
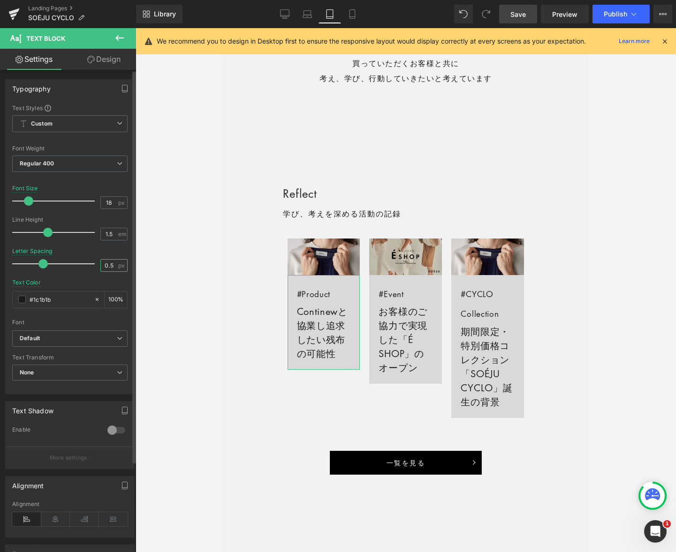
drag, startPoint x: 107, startPoint y: 265, endPoint x: 112, endPoint y: 265, distance: 5.2
click at [112, 265] on input "0.5" at bounding box center [109, 266] width 16 height 12
type input "0.5"
click at [105, 202] on input "18" at bounding box center [109, 203] width 16 height 12
type input "18"
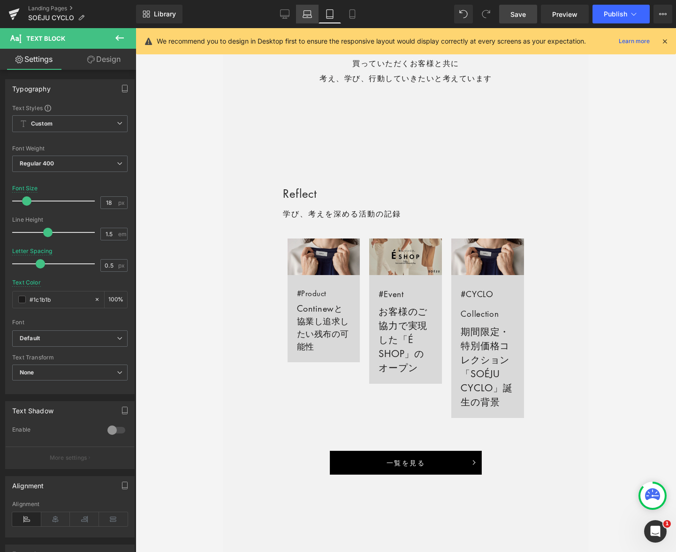
click at [303, 14] on icon at bounding box center [306, 13] width 9 height 9
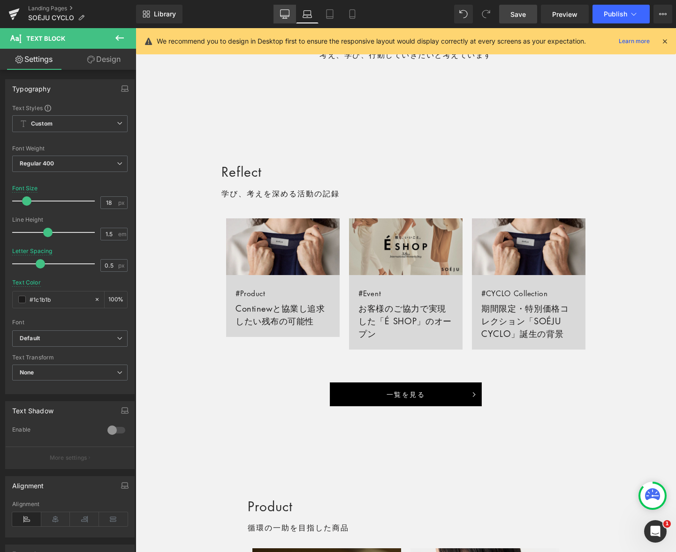
click at [291, 13] on link "Desktop" at bounding box center [284, 14] width 23 height 19
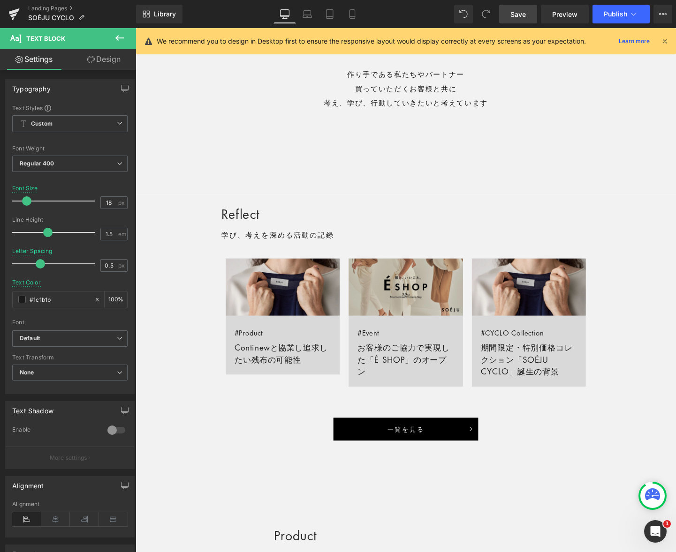
scroll to position [608, 0]
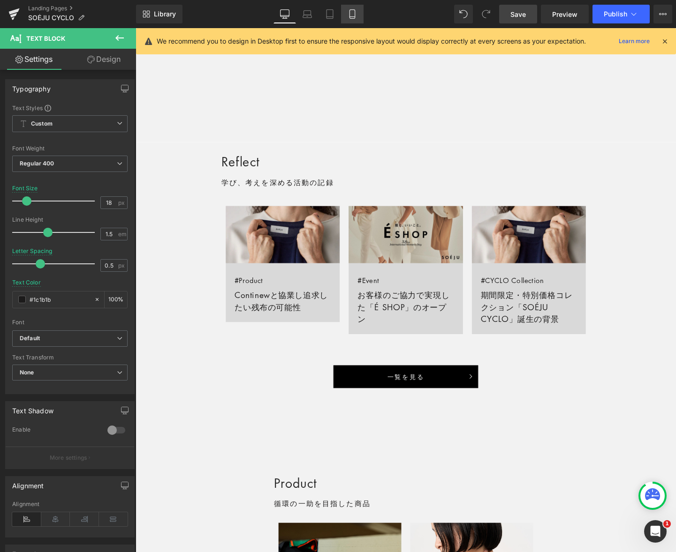
click at [351, 15] on icon at bounding box center [351, 13] width 9 height 9
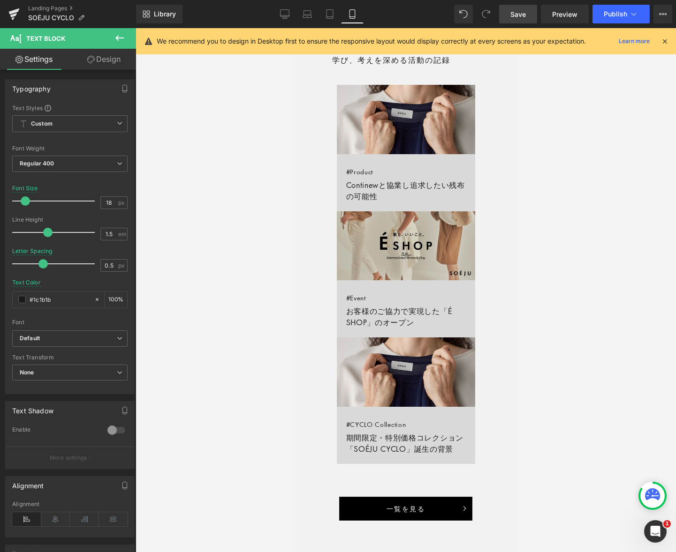
scroll to position [487, 0]
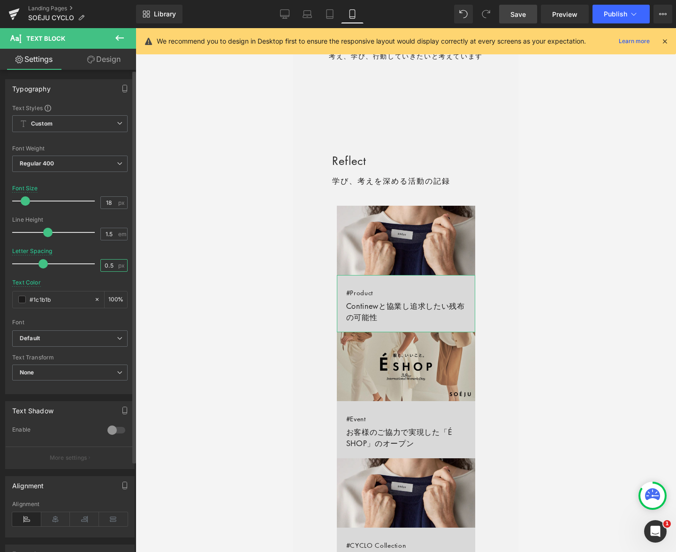
click at [110, 263] on input "0.5" at bounding box center [109, 266] width 16 height 12
click at [294, 15] on link "Desktop" at bounding box center [284, 14] width 23 height 19
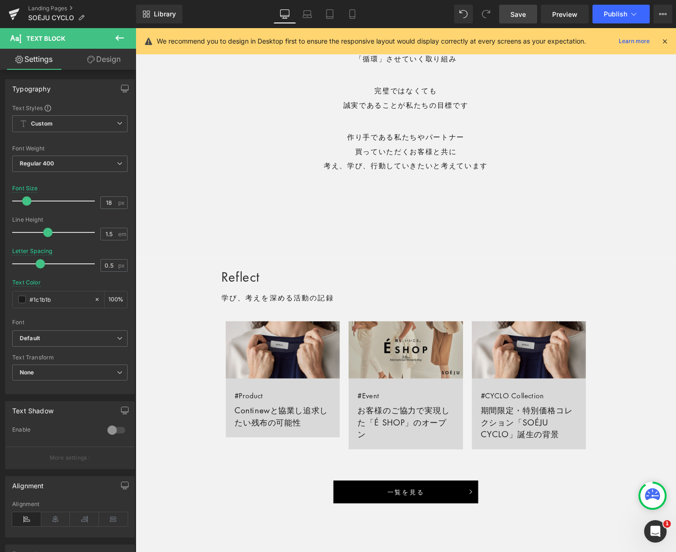
scroll to position [608, 0]
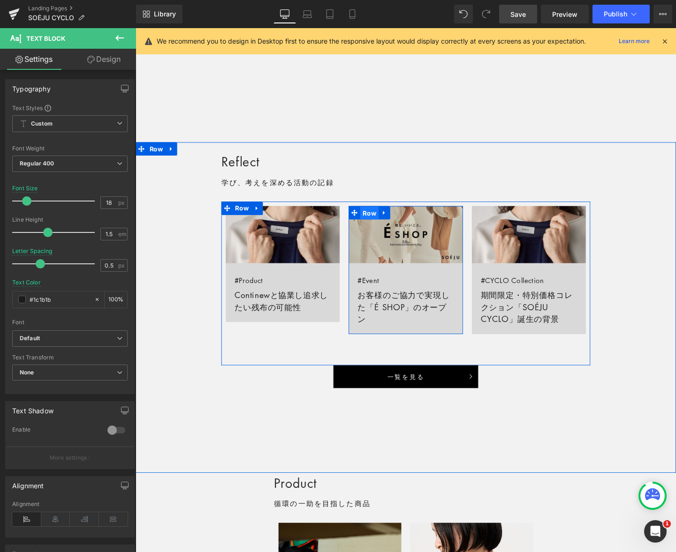
click at [378, 222] on span "Row" at bounding box center [380, 223] width 19 height 14
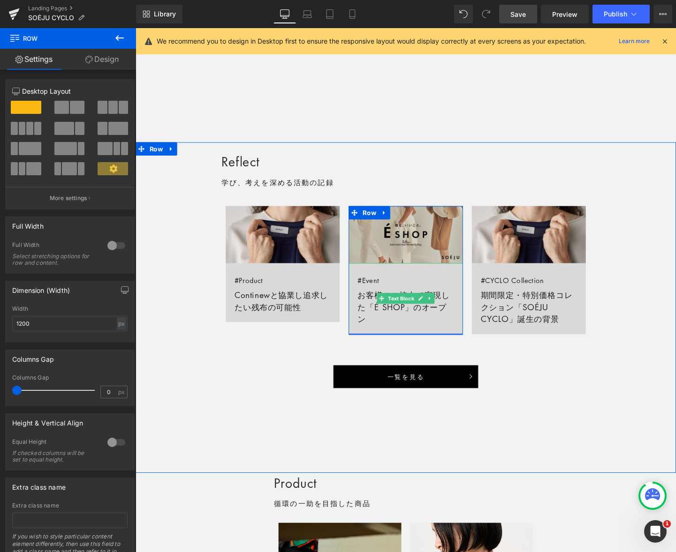
click at [377, 307] on link "#Event お客様のご協力で実現した「É SHOP」のオープン" at bounding box center [419, 312] width 120 height 75
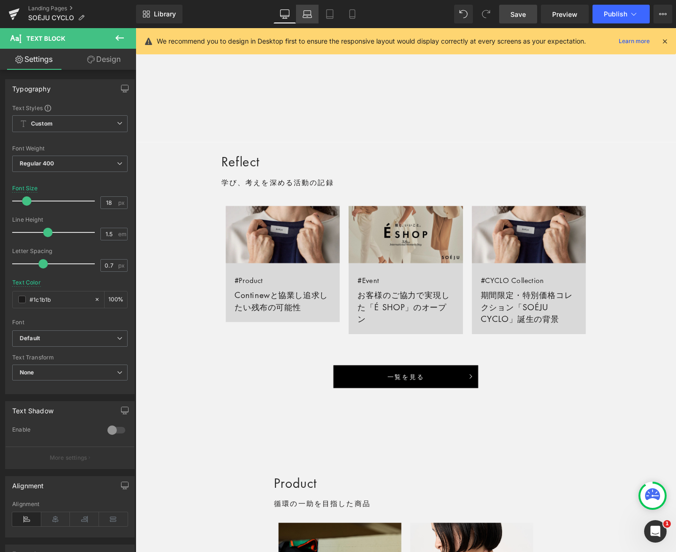
click at [304, 16] on icon at bounding box center [306, 13] width 9 height 9
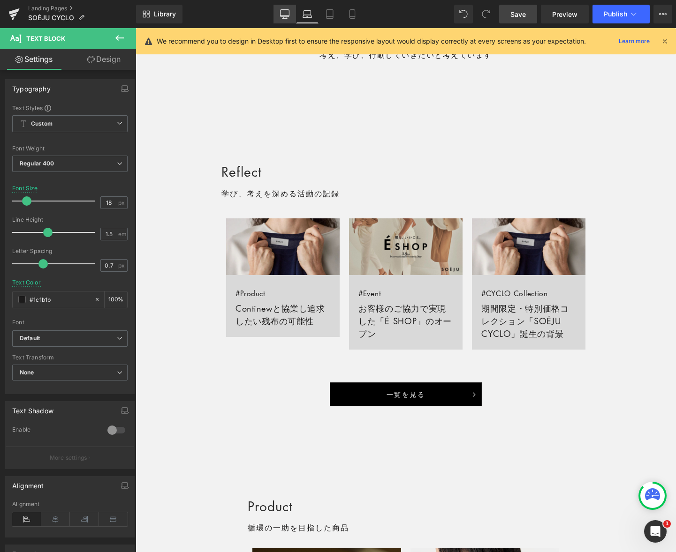
click at [282, 12] on icon at bounding box center [284, 13] width 9 height 9
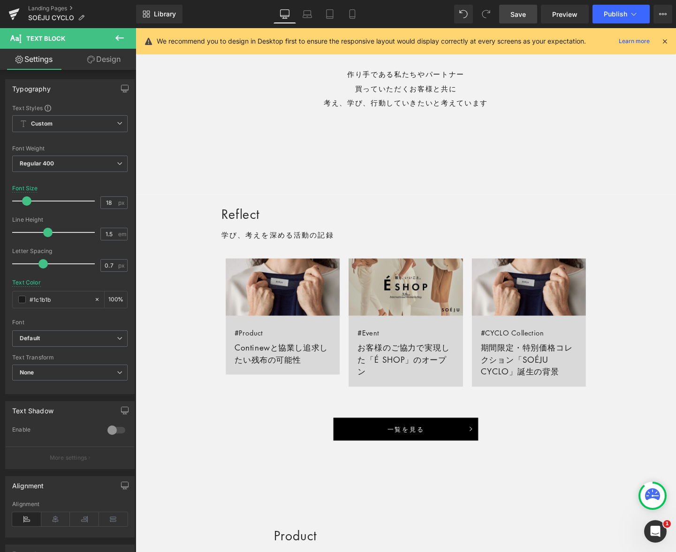
scroll to position [608, 0]
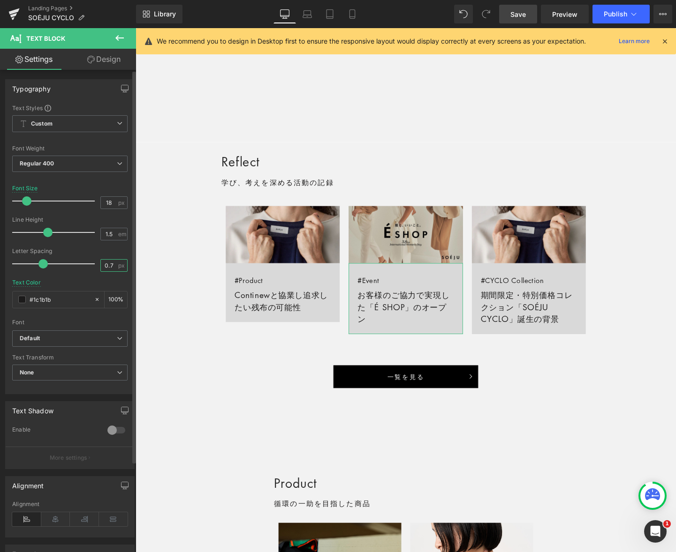
drag, startPoint x: 109, startPoint y: 265, endPoint x: 128, endPoint y: 271, distance: 20.6
click at [117, 264] on div "0.7 px" at bounding box center [113, 265] width 27 height 13
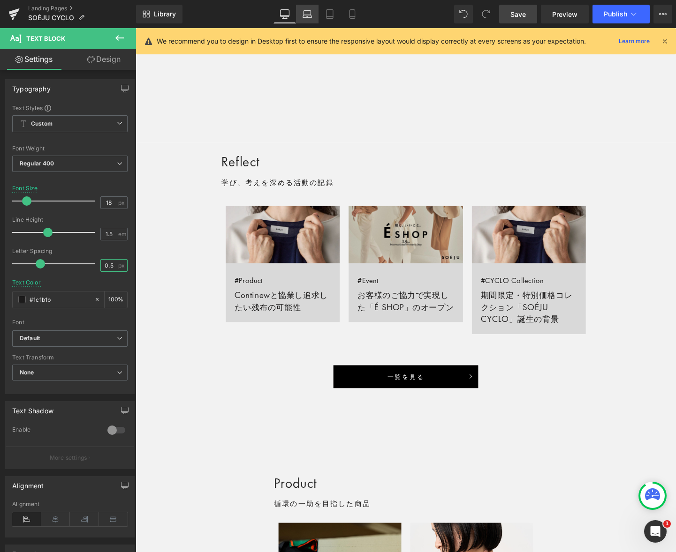
type input "0.5"
click at [308, 15] on icon at bounding box center [306, 16] width 9 height 3
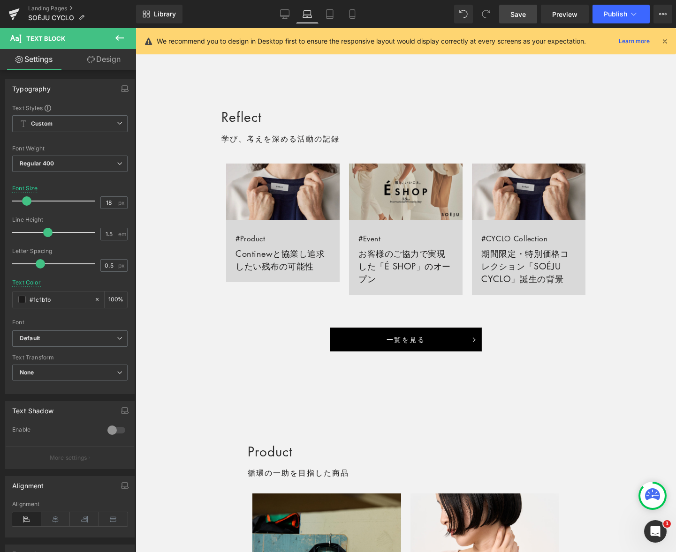
scroll to position [553, 0]
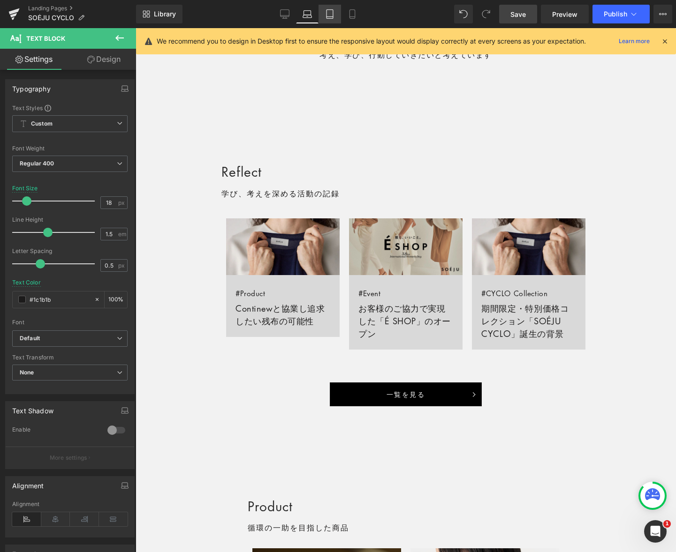
click at [328, 15] on icon at bounding box center [329, 13] width 9 height 9
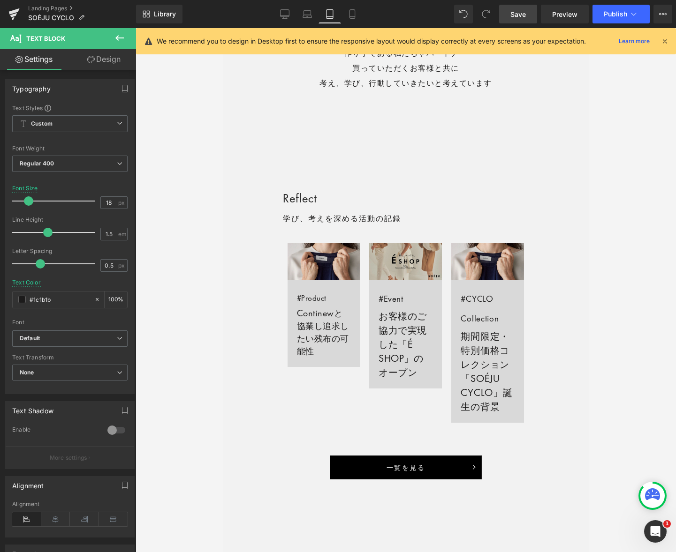
scroll to position [558, 0]
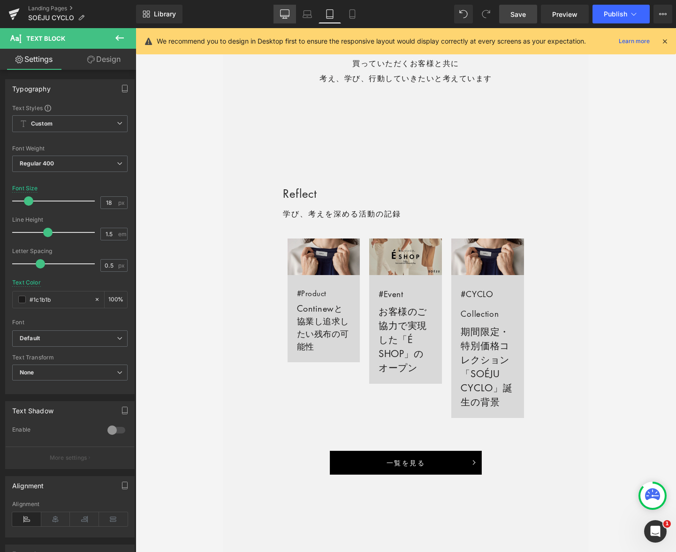
click at [287, 13] on icon at bounding box center [284, 13] width 9 height 9
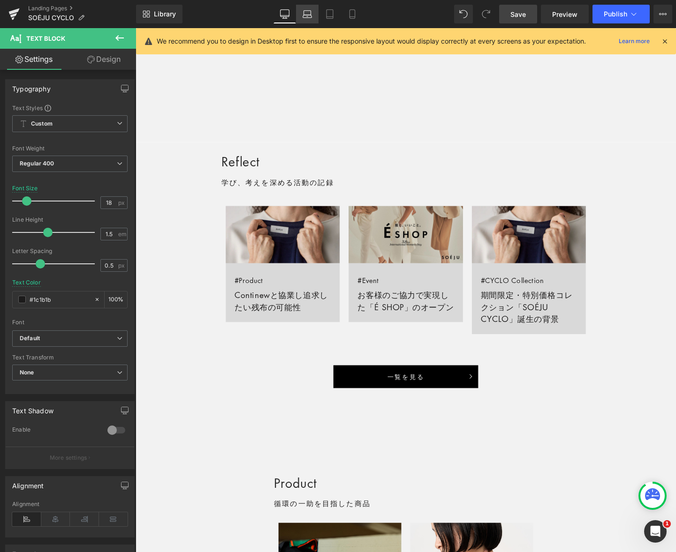
click at [310, 13] on icon at bounding box center [306, 13] width 9 height 9
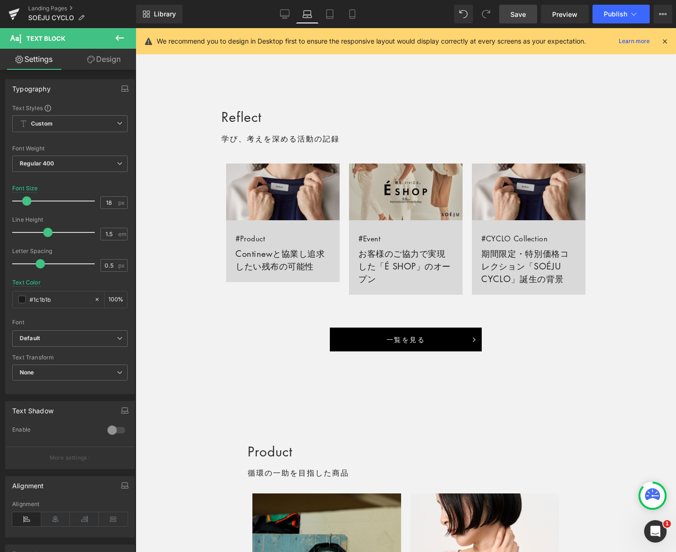
scroll to position [553, 0]
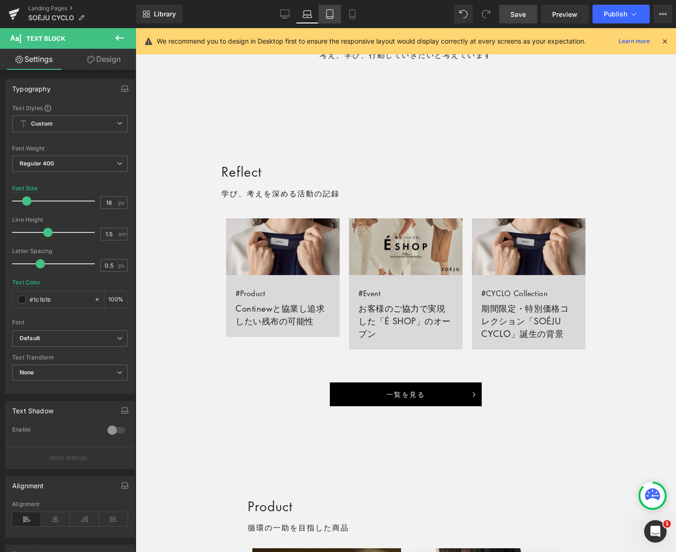
click at [326, 11] on icon at bounding box center [329, 13] width 9 height 9
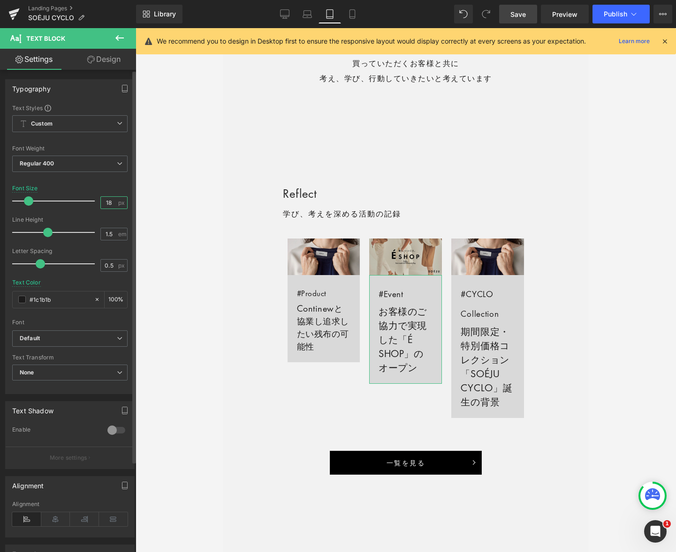
click at [102, 204] on input "18" at bounding box center [109, 203] width 16 height 12
type input "18"
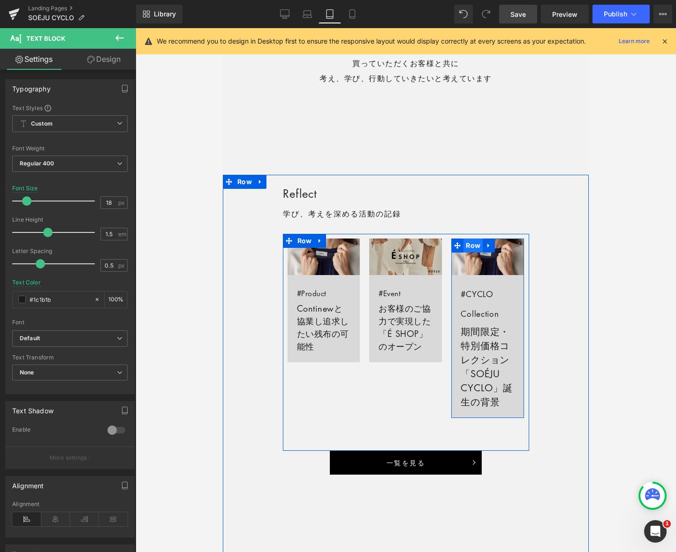
click at [474, 248] on span "Row" at bounding box center [472, 246] width 19 height 14
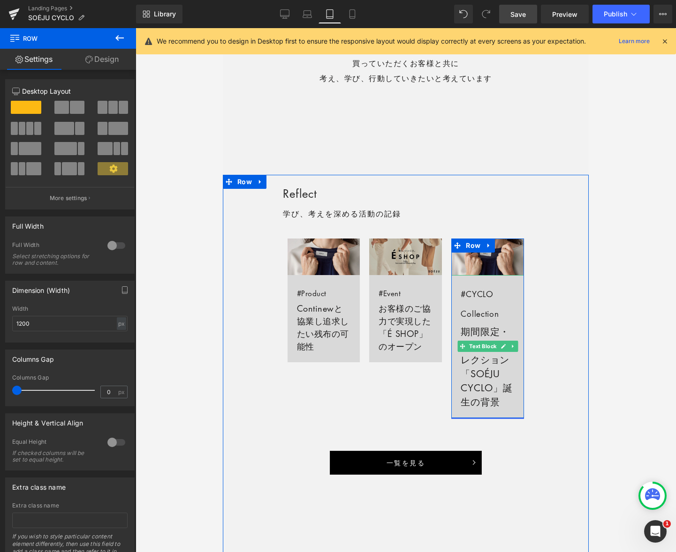
click at [470, 317] on span "#CYCLO Collection" at bounding box center [479, 304] width 38 height 31
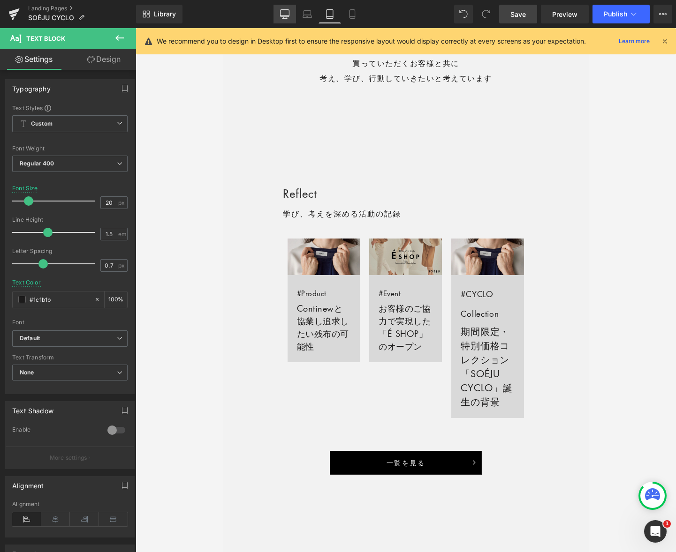
click at [288, 15] on icon at bounding box center [284, 13] width 9 height 9
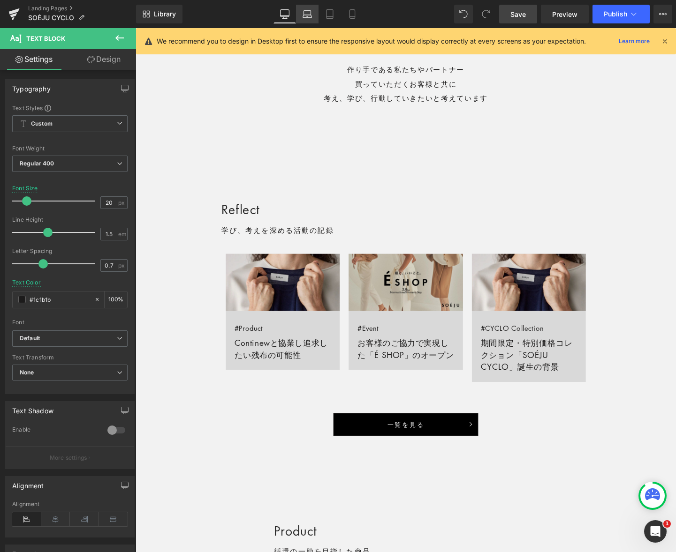
scroll to position [608, 0]
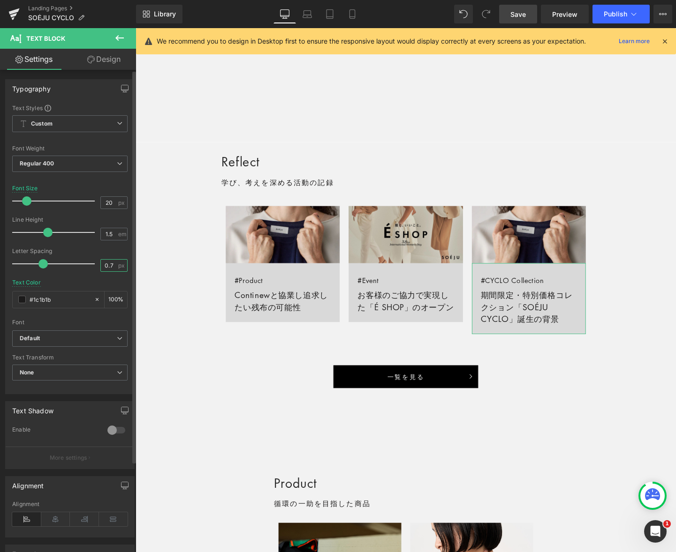
drag, startPoint x: 107, startPoint y: 266, endPoint x: 119, endPoint y: 265, distance: 12.3
click at [119, 265] on div "0.7 px" at bounding box center [113, 265] width 27 height 13
type input "0.5"
drag, startPoint x: 307, startPoint y: 14, endPoint x: 301, endPoint y: 26, distance: 13.4
click at [307, 14] on icon at bounding box center [306, 13] width 9 height 9
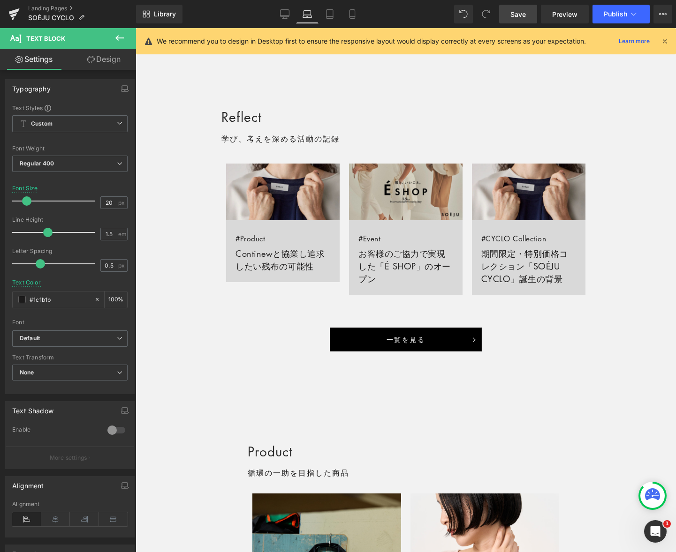
scroll to position [553, 0]
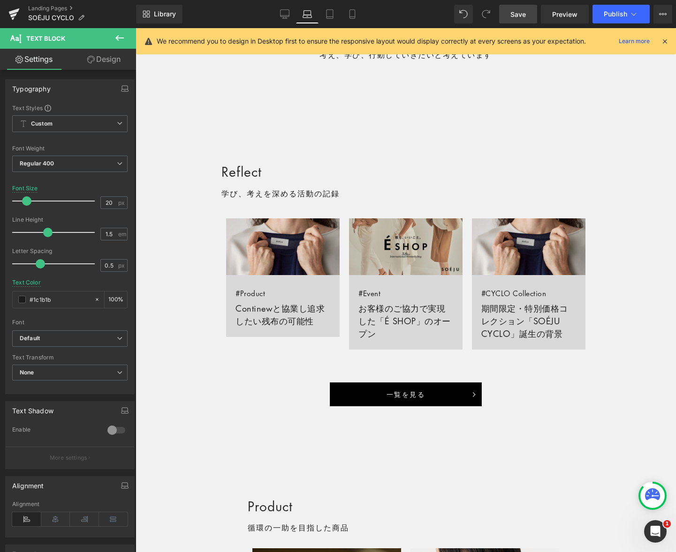
drag, startPoint x: 328, startPoint y: 18, endPoint x: 290, endPoint y: 53, distance: 51.4
click at [327, 18] on icon at bounding box center [329, 13] width 9 height 9
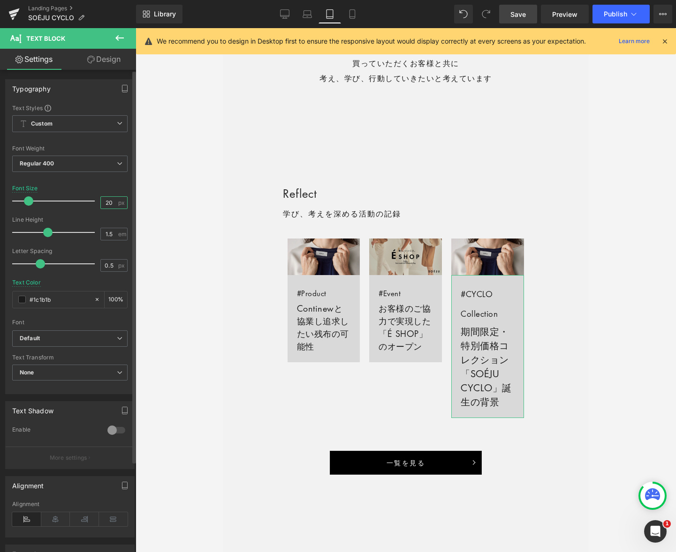
click at [107, 202] on input "20" at bounding box center [109, 203] width 16 height 12
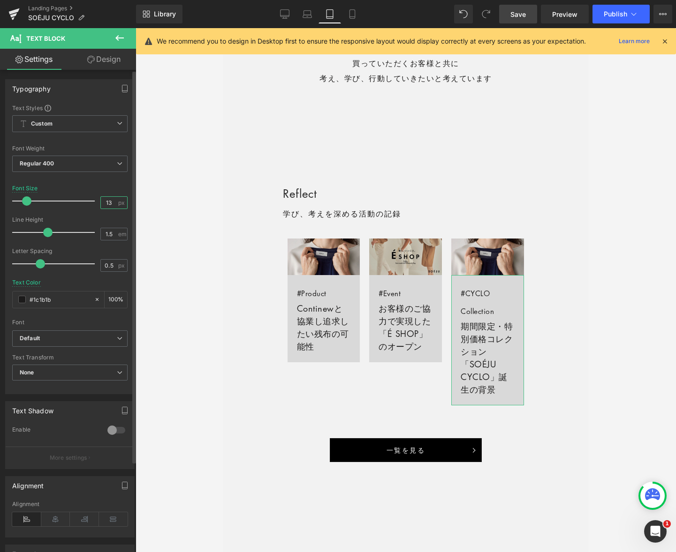
scroll to position [0, 0]
type input "5"
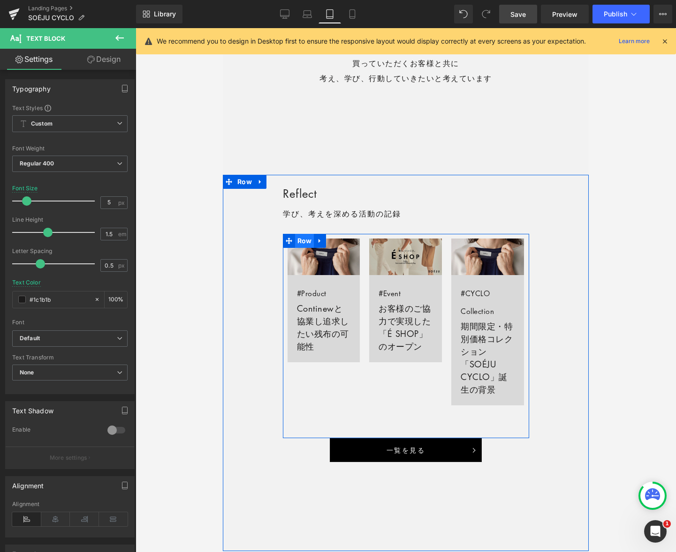
click at [302, 240] on span "Row" at bounding box center [304, 241] width 19 height 14
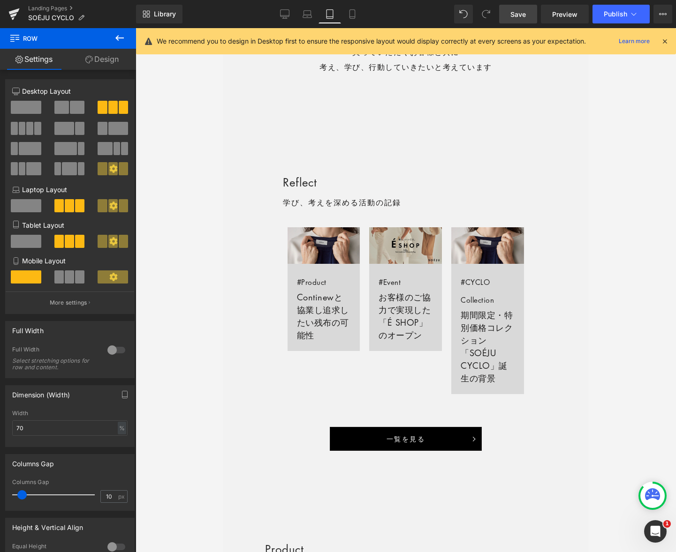
scroll to position [598, 0]
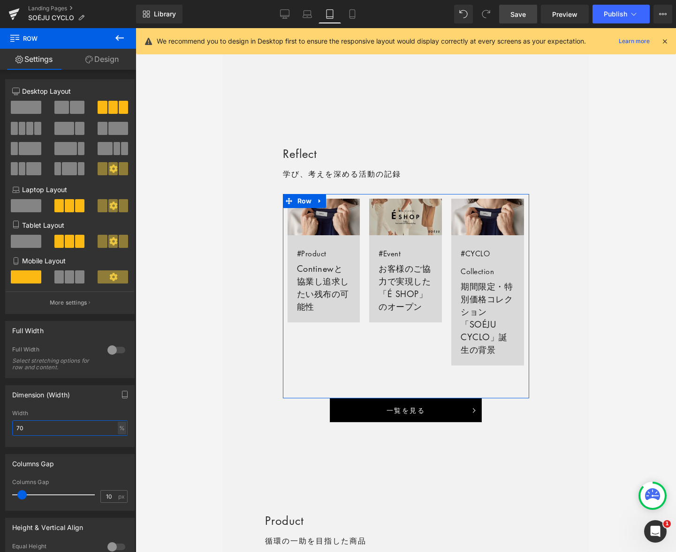
click at [57, 426] on input "70" at bounding box center [69, 428] width 115 height 15
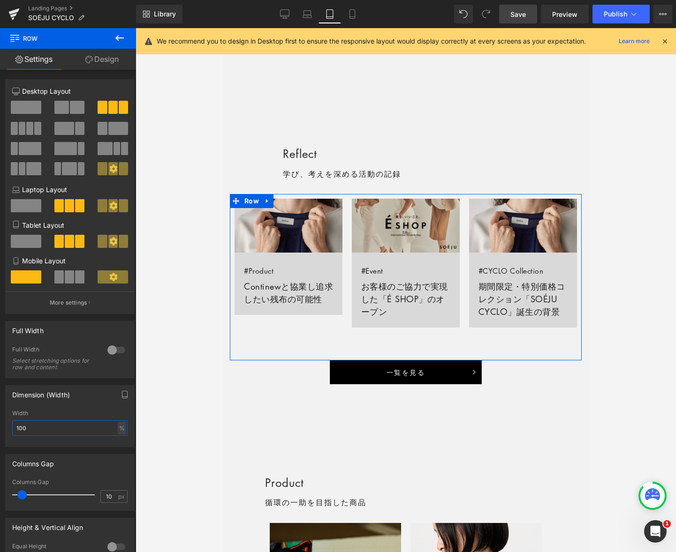
type input "90"
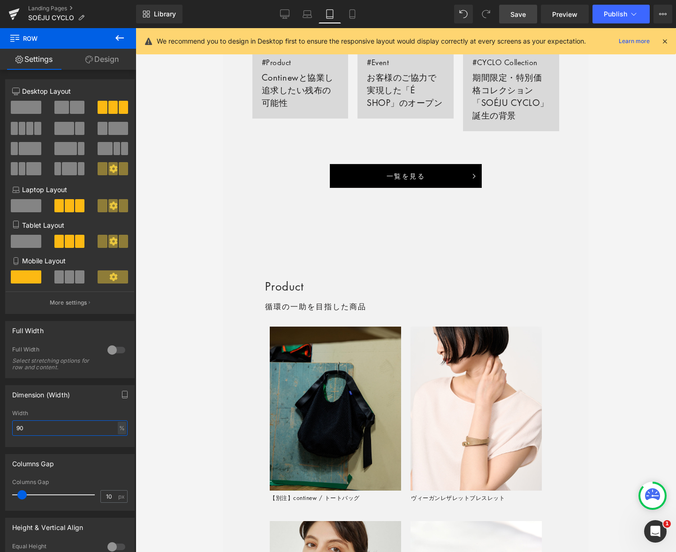
scroll to position [801, 0]
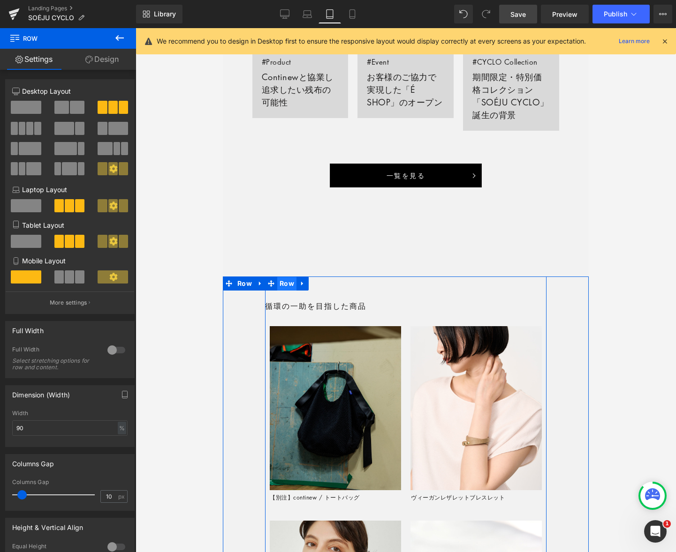
click at [287, 284] on span "Row" at bounding box center [286, 284] width 19 height 14
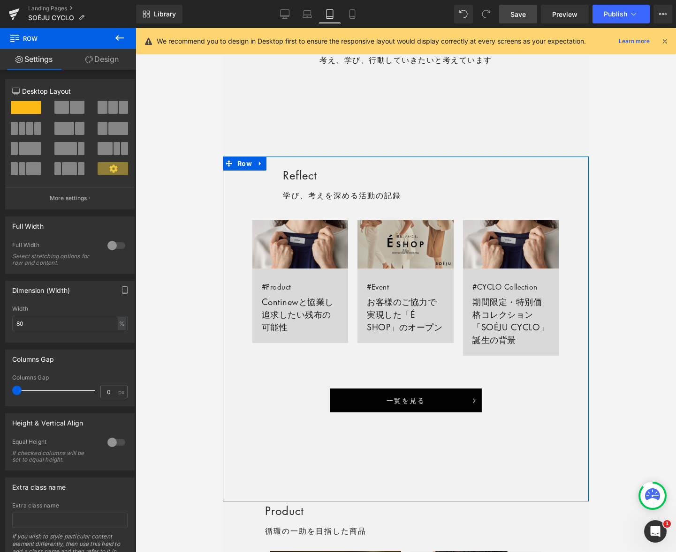
scroll to position [577, 0]
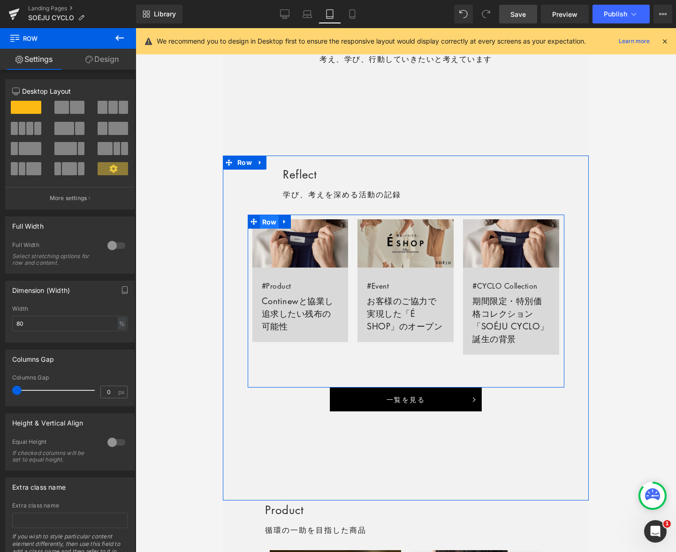
click at [272, 226] on span "Row" at bounding box center [269, 222] width 19 height 14
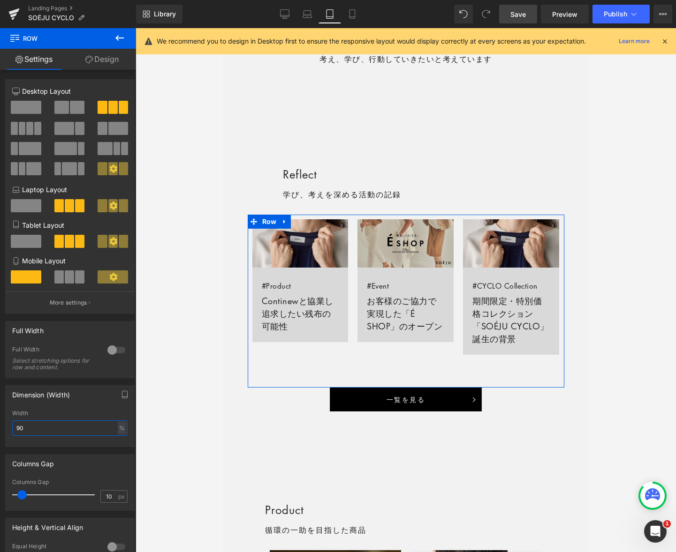
click at [69, 423] on input "90" at bounding box center [69, 428] width 115 height 15
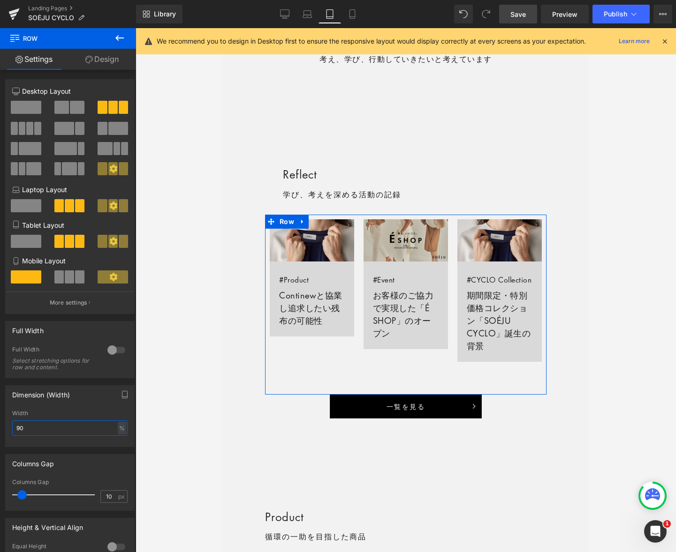
type input "80"
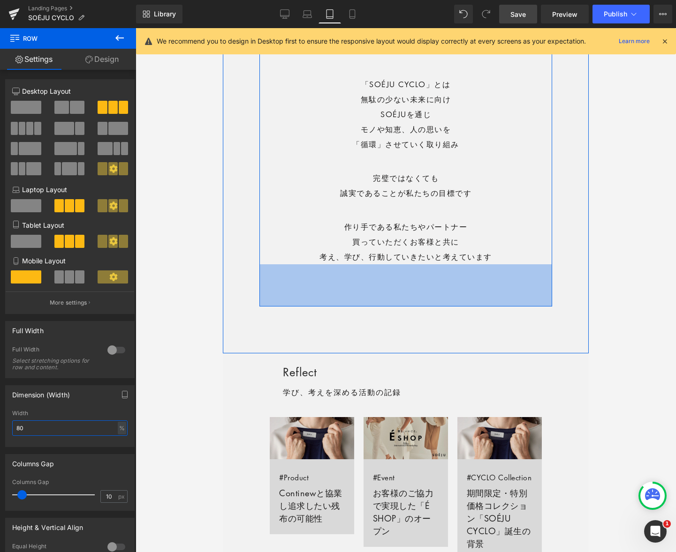
scroll to position [380, 0]
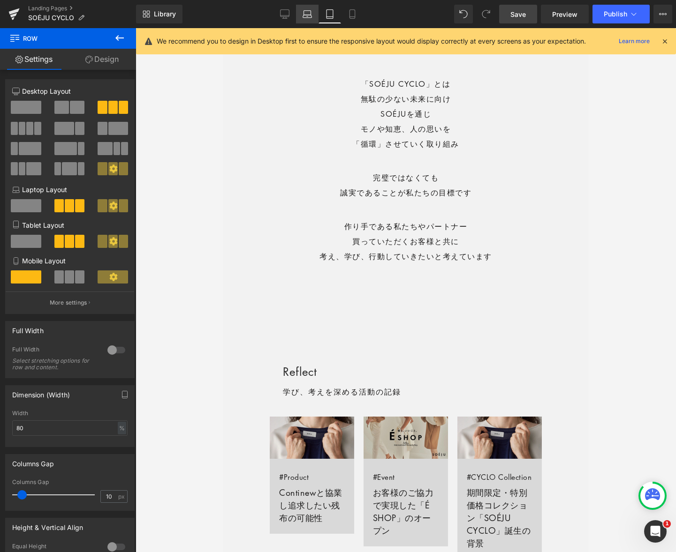
click at [307, 14] on icon at bounding box center [306, 13] width 9 height 9
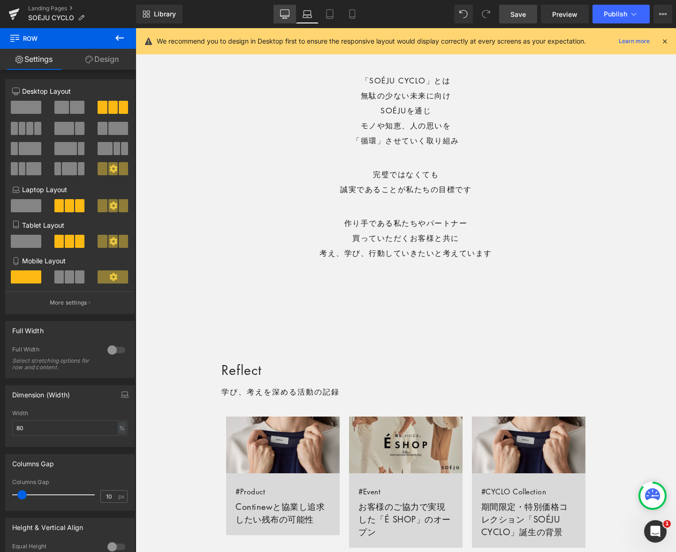
click at [283, 14] on icon at bounding box center [284, 13] width 9 height 9
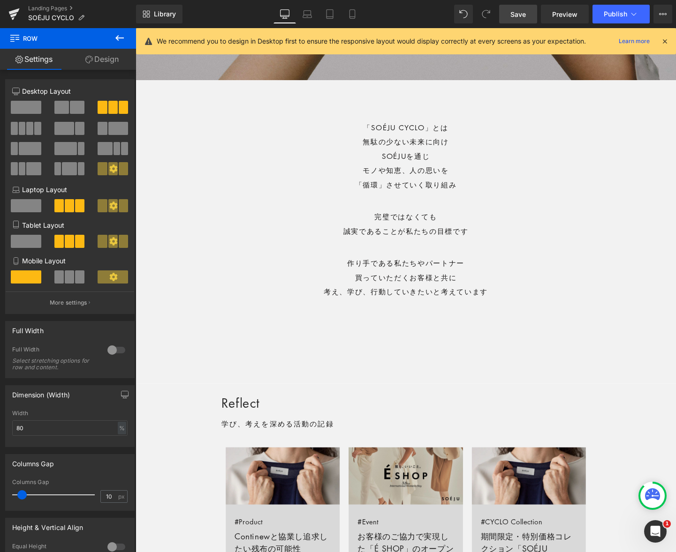
scroll to position [407, 0]
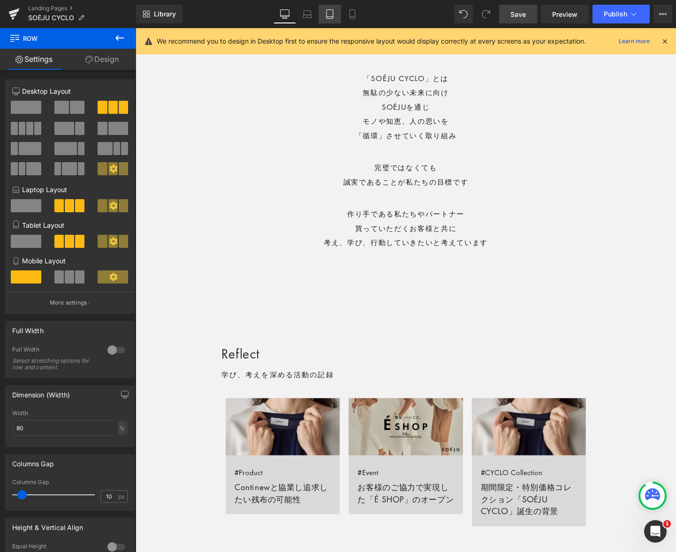
click at [333, 16] on icon at bounding box center [329, 13] width 9 height 9
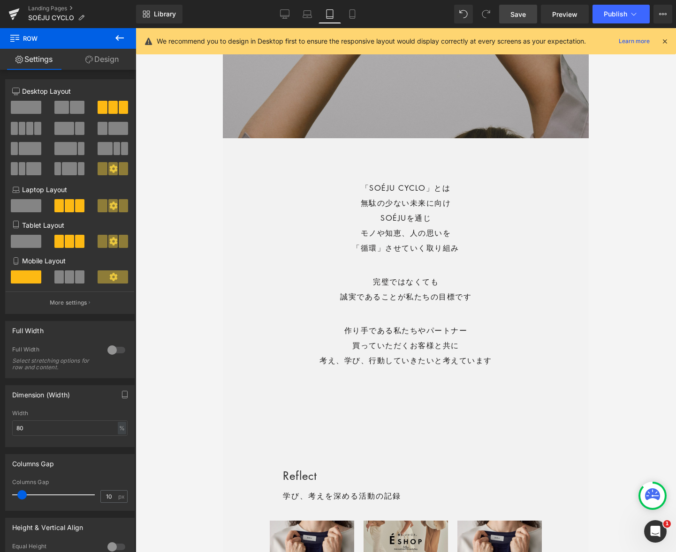
scroll to position [277, 0]
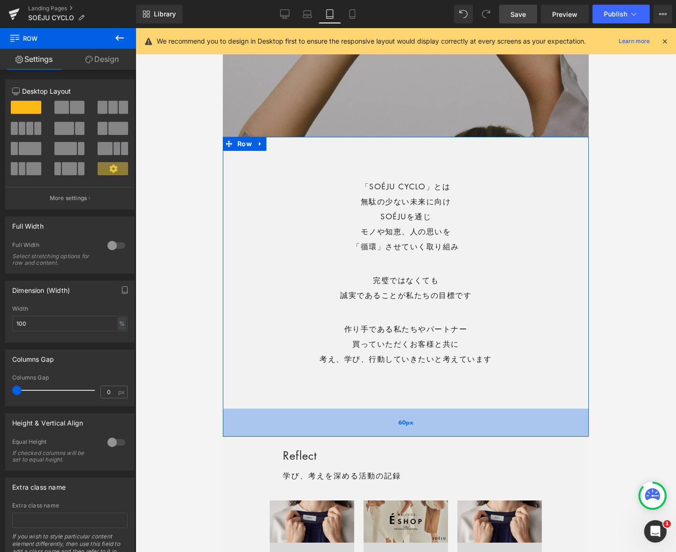
drag, startPoint x: 435, startPoint y: 430, endPoint x: 438, endPoint y: 414, distance: 16.7
click at [437, 411] on div "60px" at bounding box center [406, 423] width 366 height 28
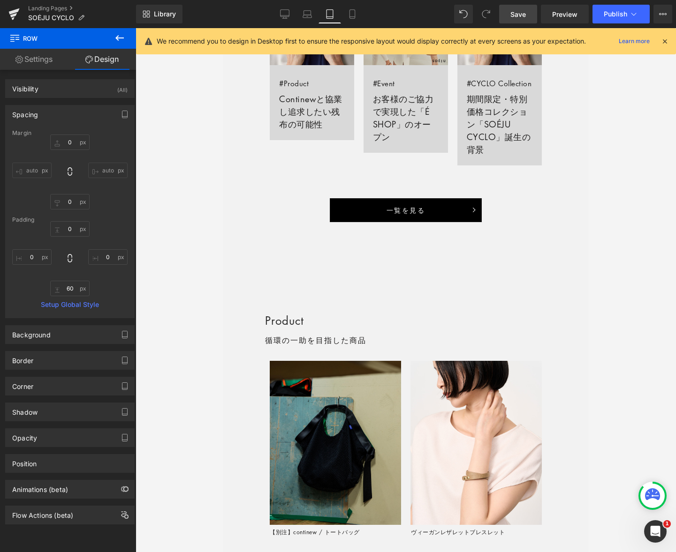
scroll to position [758, 0]
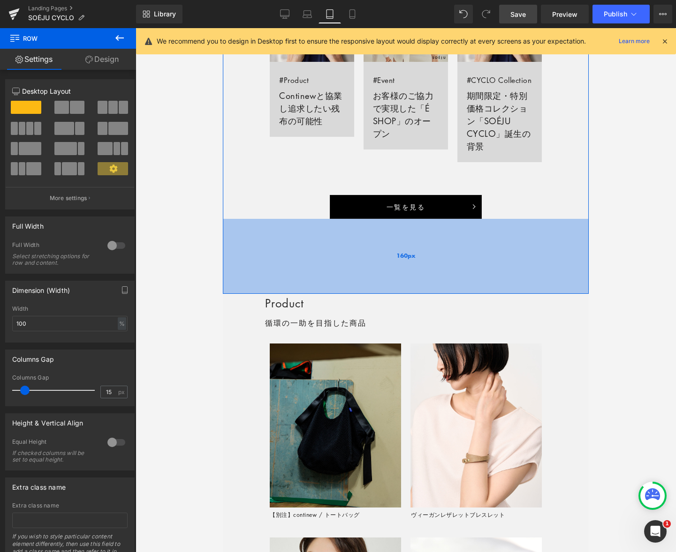
drag, startPoint x: 421, startPoint y: 297, endPoint x: 422, endPoint y: 289, distance: 8.1
click at [421, 284] on div "160px" at bounding box center [406, 256] width 366 height 75
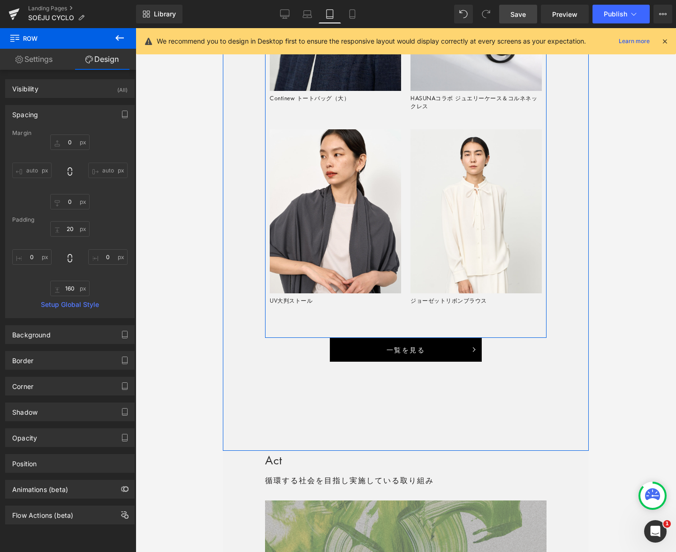
scroll to position [1385, 0]
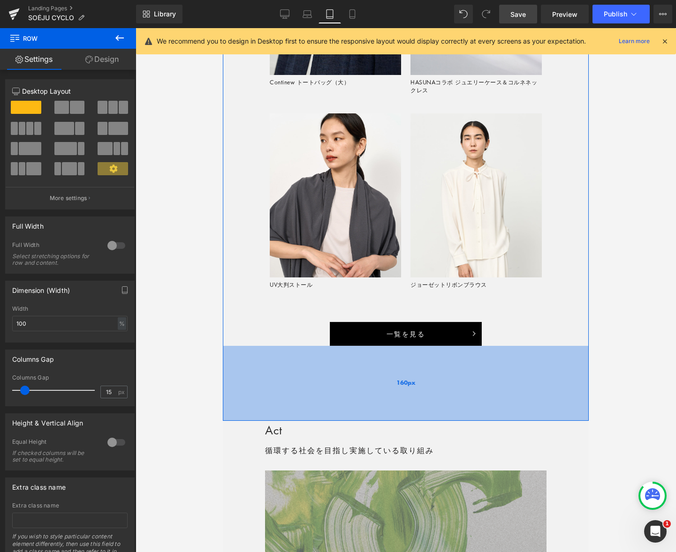
drag, startPoint x: 399, startPoint y: 434, endPoint x: 399, endPoint y: 421, distance: 13.6
click at [399, 421] on div "160px" at bounding box center [406, 383] width 366 height 75
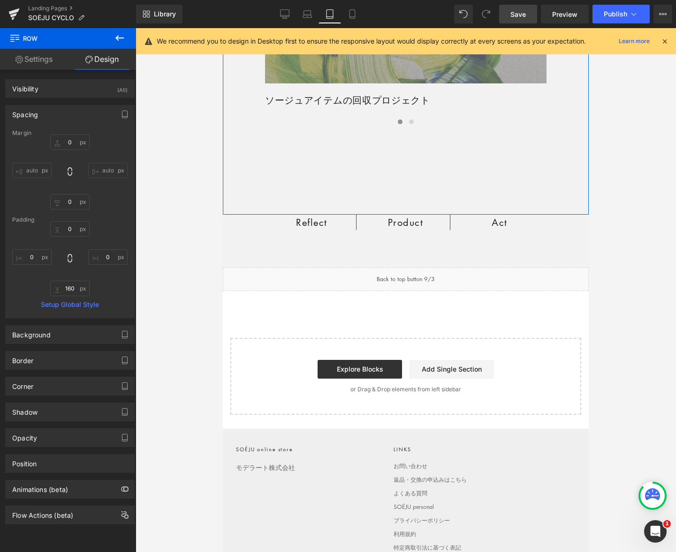
scroll to position [2015, 0]
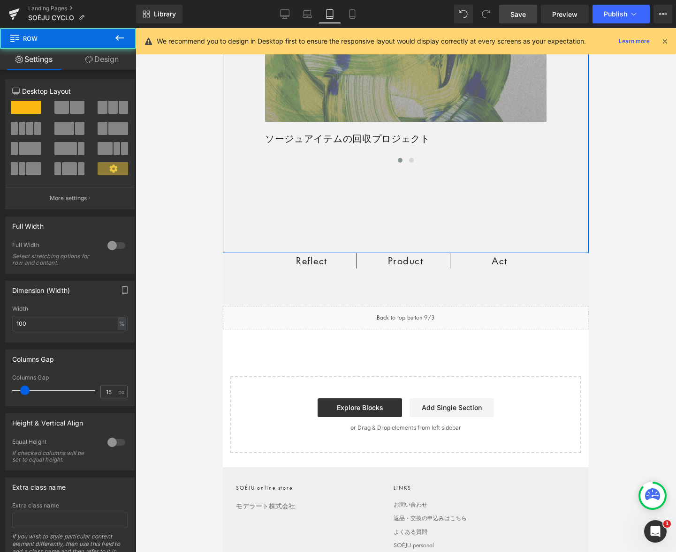
click at [431, 224] on div "Act Heading 循環する社会を目指し実施している取り組み Text Block Row Image ソージュアイテムの回収プロジェクト Text Bl…" at bounding box center [406, 22] width 366 height 462
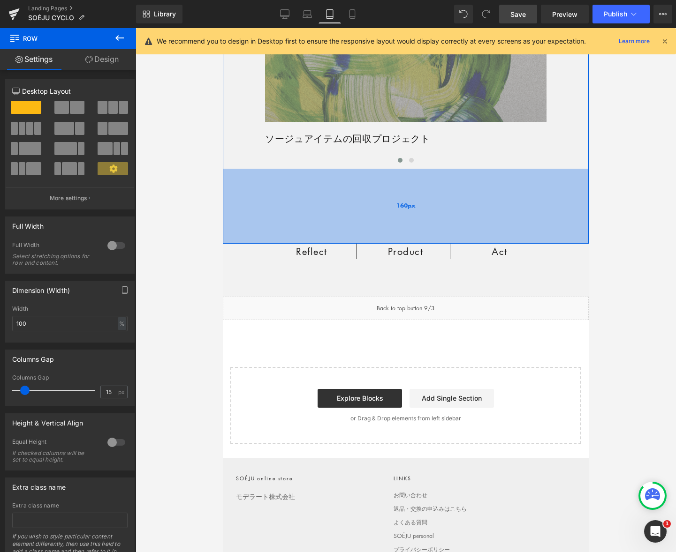
drag, startPoint x: 443, startPoint y: 249, endPoint x: 443, endPoint y: 240, distance: 8.9
click at [443, 240] on div "160px" at bounding box center [406, 206] width 366 height 75
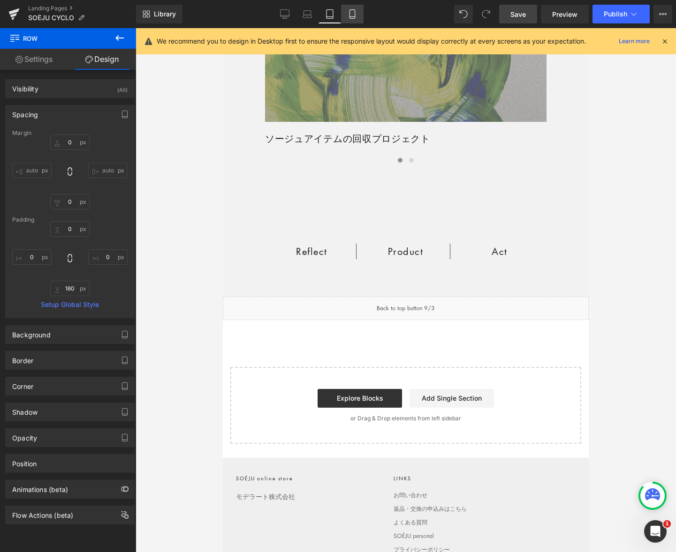
click at [352, 14] on icon at bounding box center [351, 13] width 9 height 9
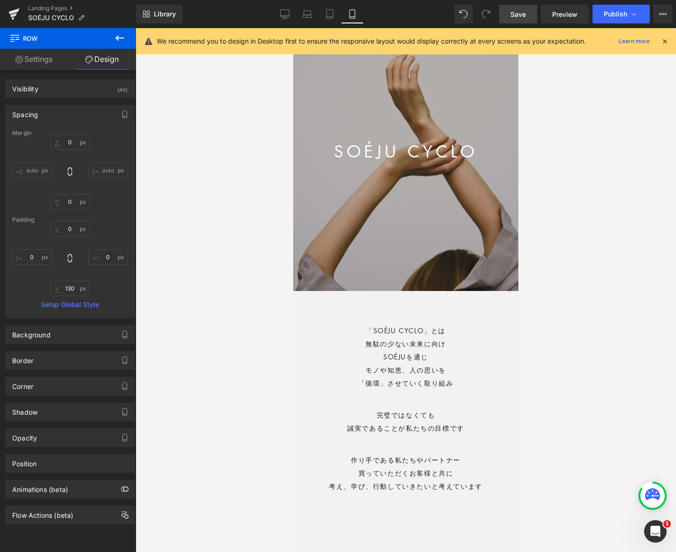
scroll to position [172, 0]
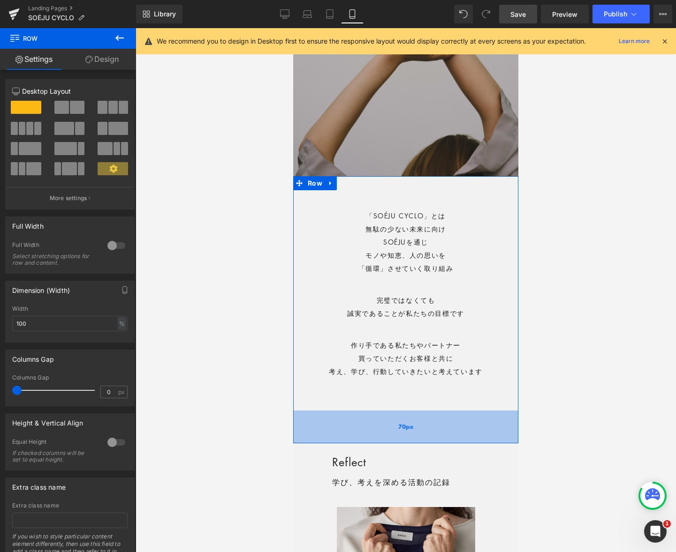
drag, startPoint x: 409, startPoint y: 440, endPoint x: 408, endPoint y: 426, distance: 14.1
click at [408, 426] on div "70px" at bounding box center [405, 427] width 225 height 33
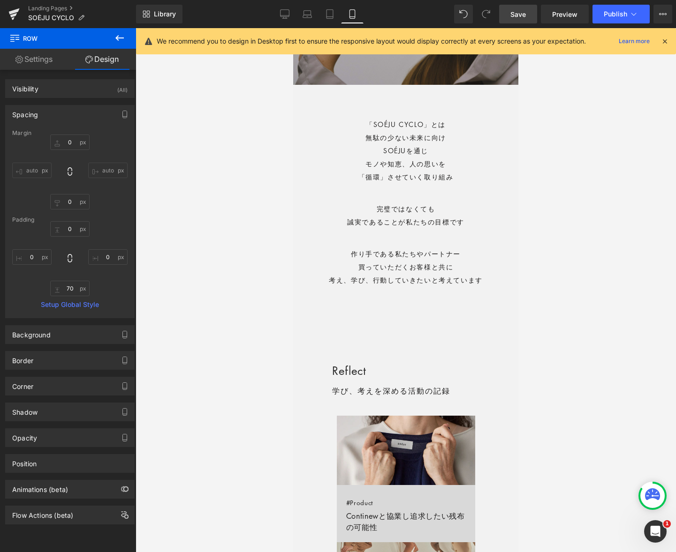
scroll to position [248, 0]
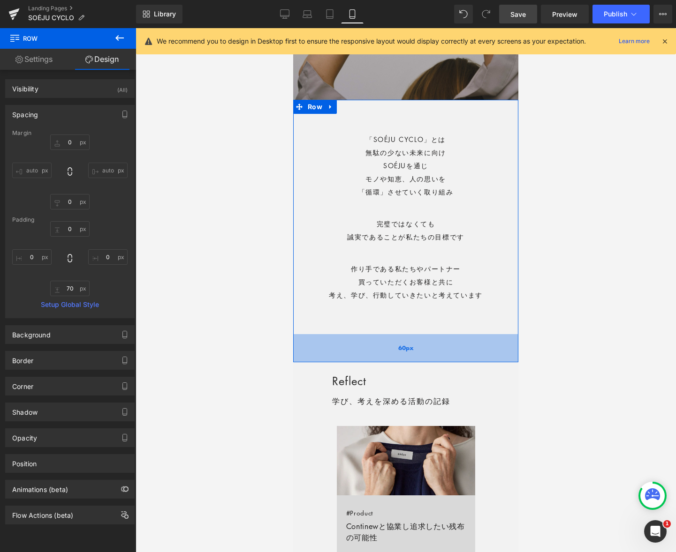
click at [420, 355] on div "60px" at bounding box center [405, 348] width 225 height 28
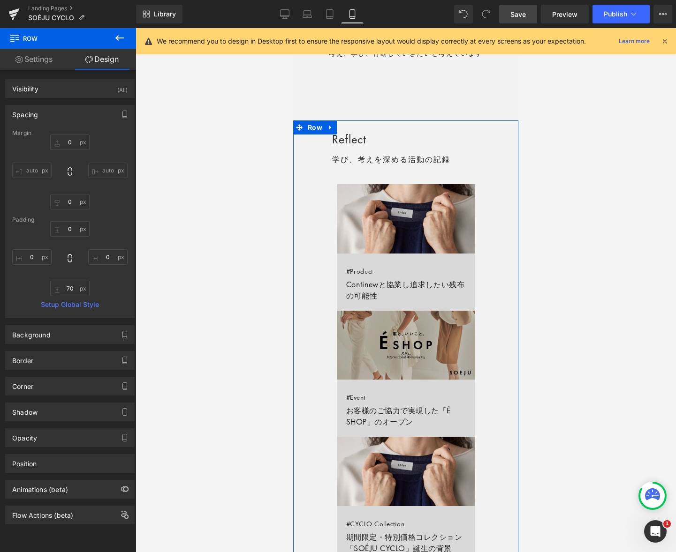
scroll to position [491, 0]
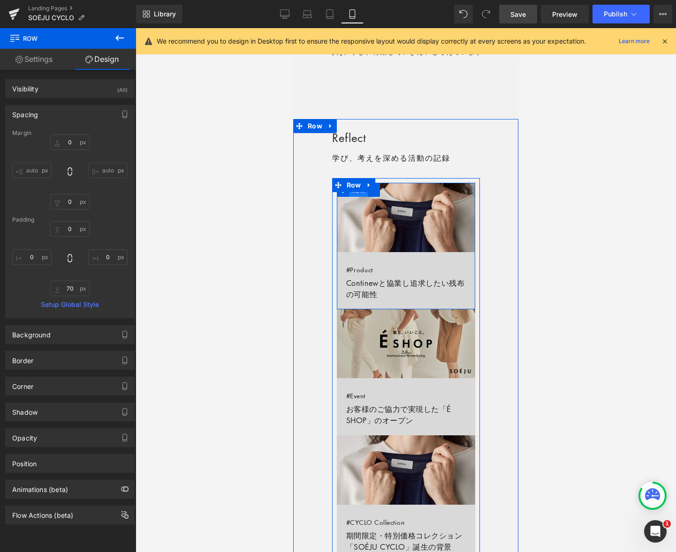
click at [355, 195] on span "Row" at bounding box center [358, 190] width 19 height 14
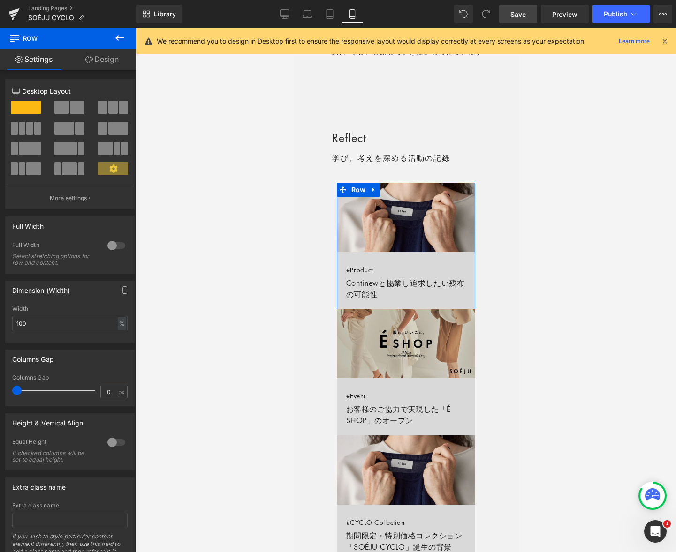
drag, startPoint x: 104, startPoint y: 59, endPoint x: 112, endPoint y: 80, distance: 22.7
click at [103, 59] on link "Design" at bounding box center [102, 59] width 68 height 21
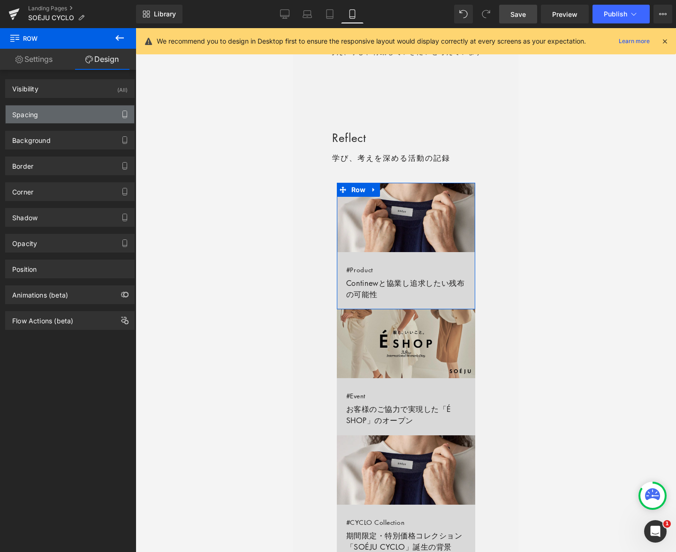
click at [121, 115] on icon "button" at bounding box center [125, 115] width 8 height 8
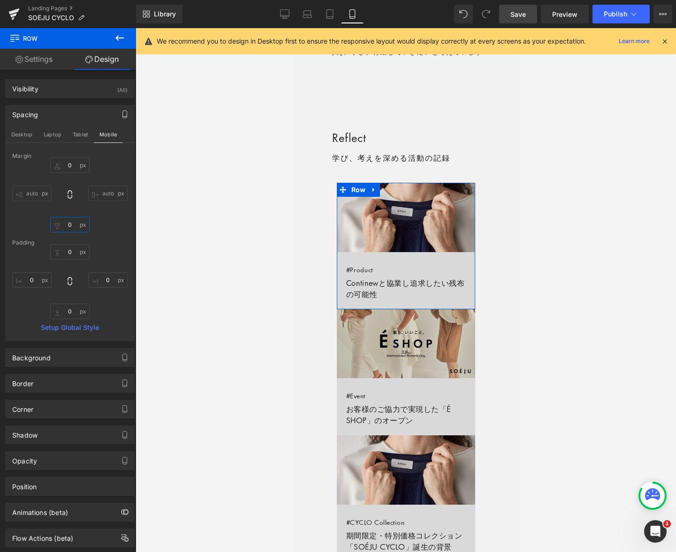
click at [71, 226] on input "0" at bounding box center [69, 224] width 39 height 15
click at [66, 309] on input "0" at bounding box center [69, 311] width 39 height 15
type input "0"
click at [73, 226] on input "0" at bounding box center [69, 224] width 39 height 15
type input "20"
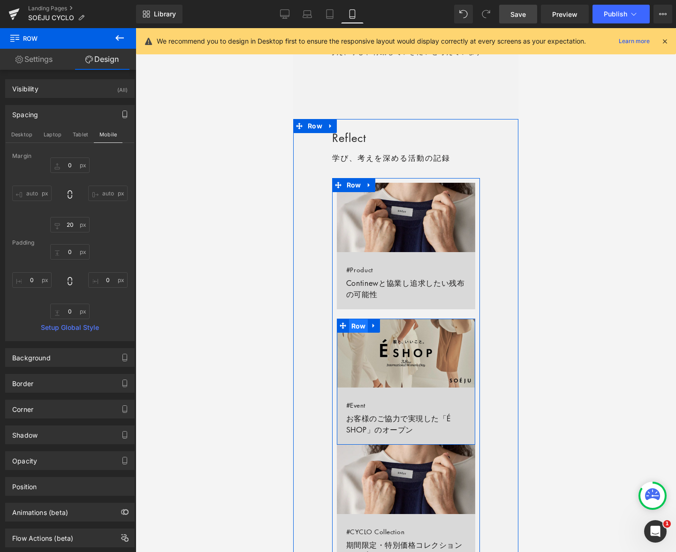
click at [357, 325] on span "Row" at bounding box center [358, 326] width 19 height 14
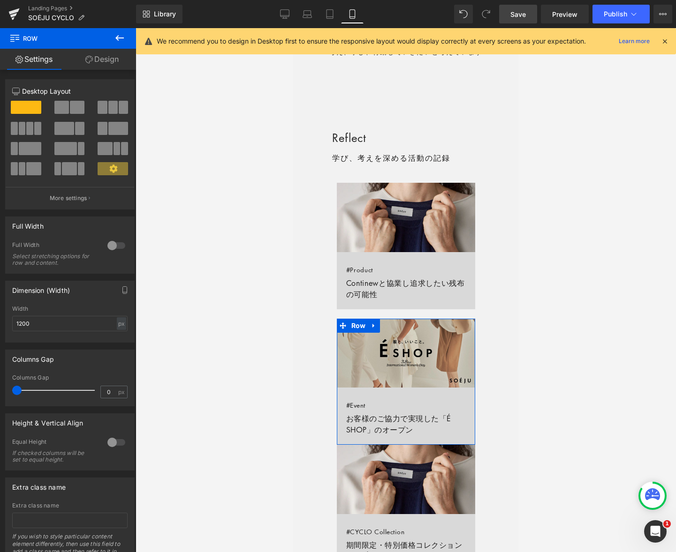
click at [103, 60] on link "Design" at bounding box center [102, 59] width 68 height 21
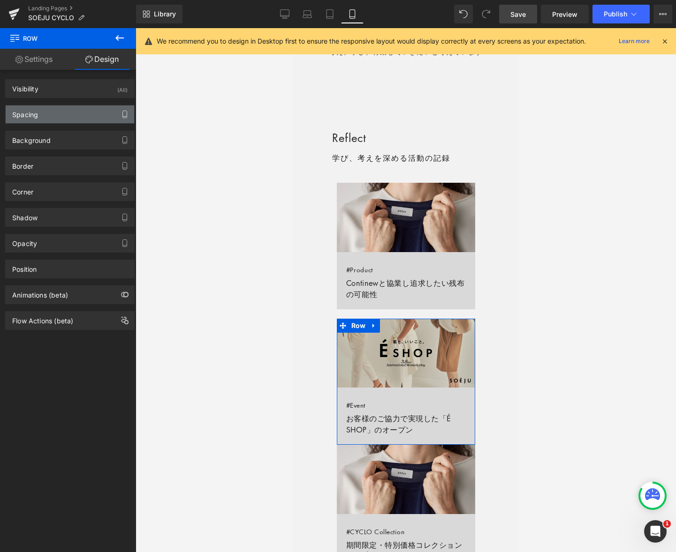
click at [121, 119] on button "button" at bounding box center [124, 115] width 15 height 18
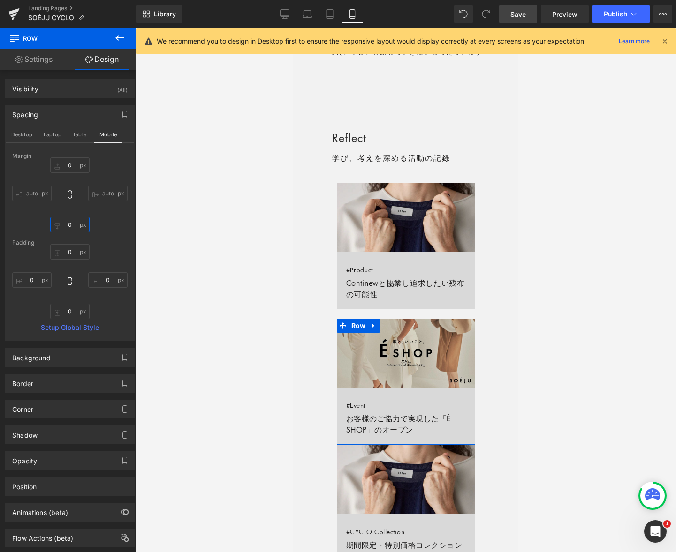
click at [72, 228] on input "0" at bounding box center [69, 224] width 39 height 15
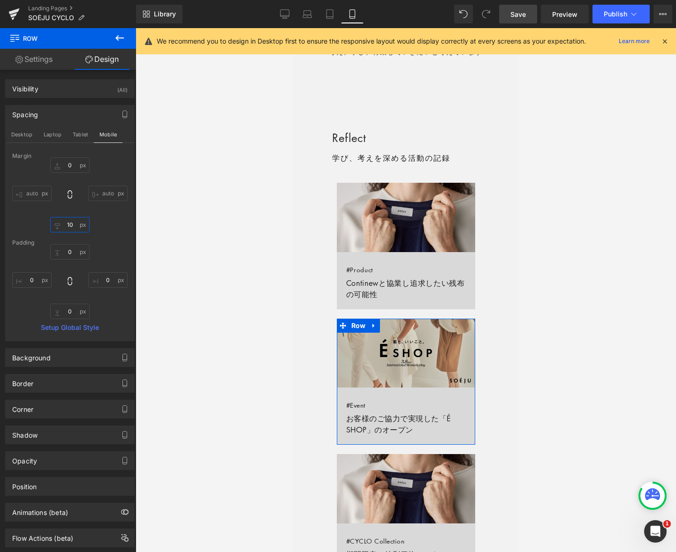
type input "20"
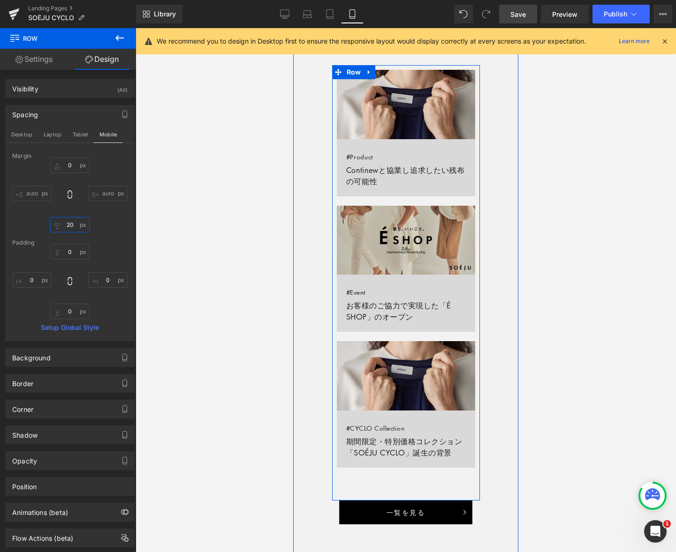
scroll to position [608, 0]
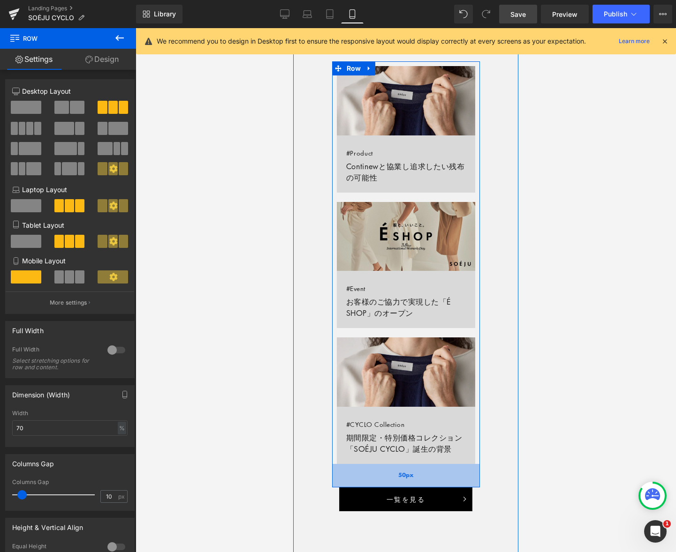
drag, startPoint x: 423, startPoint y: 482, endPoint x: 423, endPoint y: 472, distance: 9.4
click at [423, 472] on div "50px" at bounding box center [406, 475] width 148 height 23
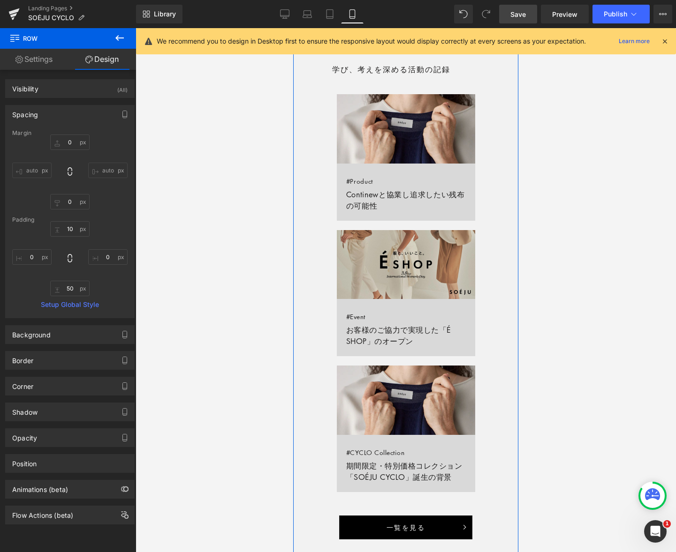
scroll to position [581, 0]
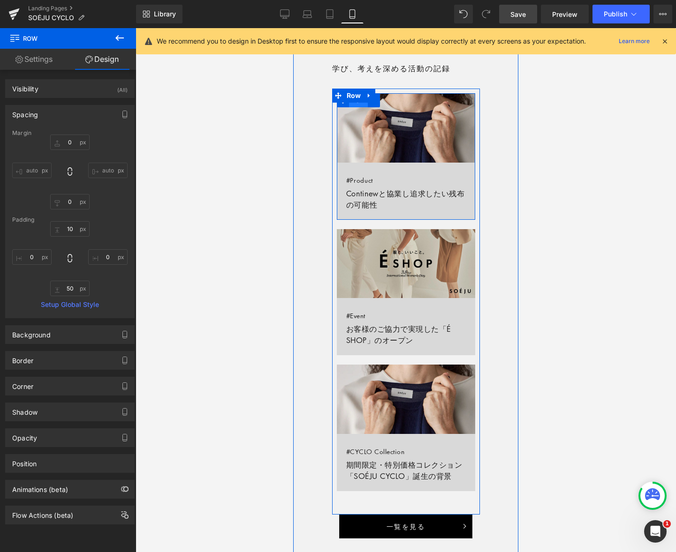
click at [359, 103] on span "Row" at bounding box center [358, 100] width 19 height 14
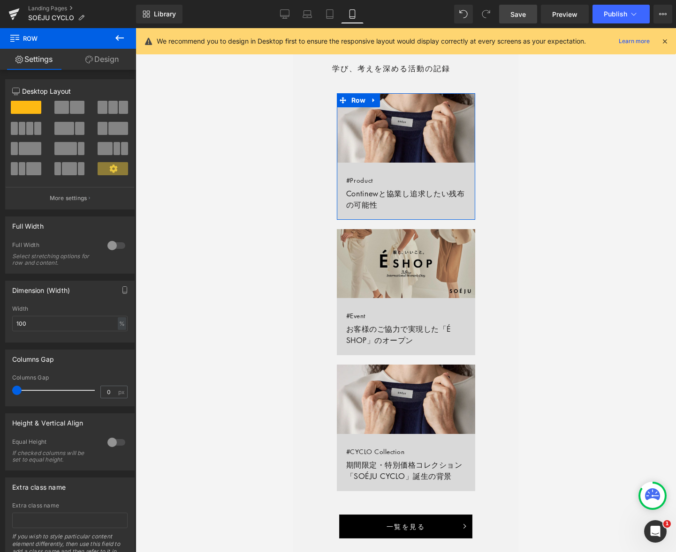
click at [113, 62] on link "Design" at bounding box center [102, 59] width 68 height 21
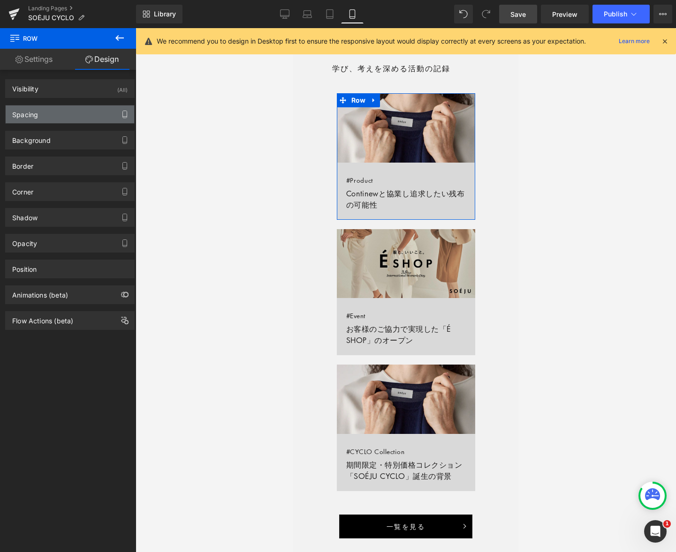
click at [121, 111] on icon "button" at bounding box center [125, 115] width 8 height 8
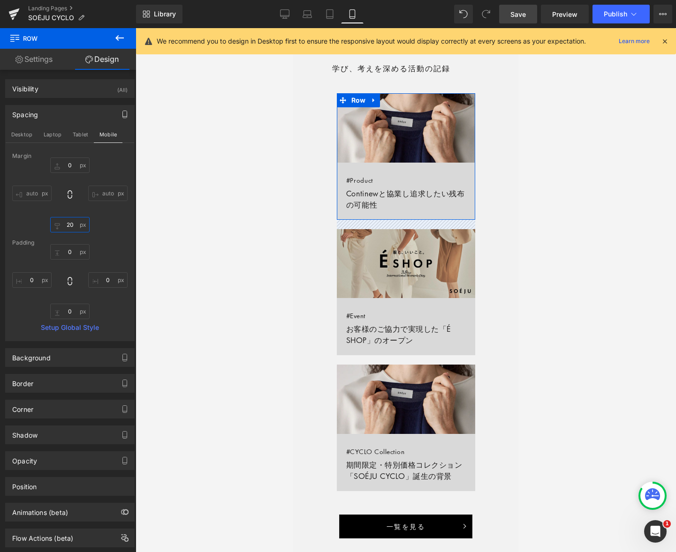
click at [65, 223] on input "text" at bounding box center [69, 224] width 39 height 15
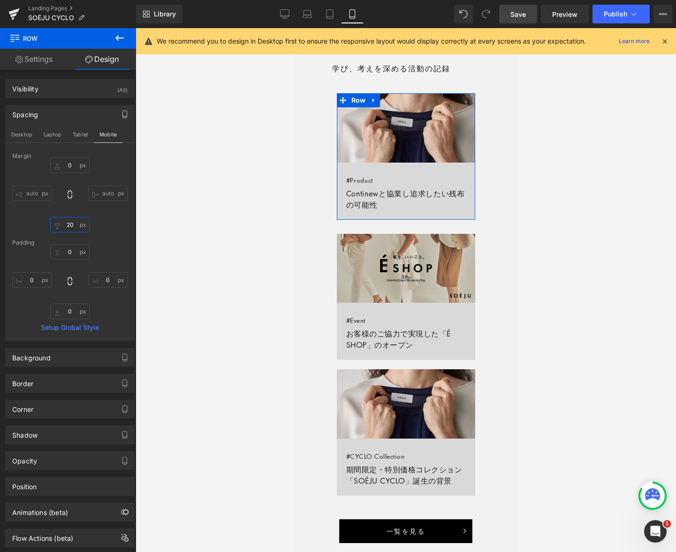
type input "30"
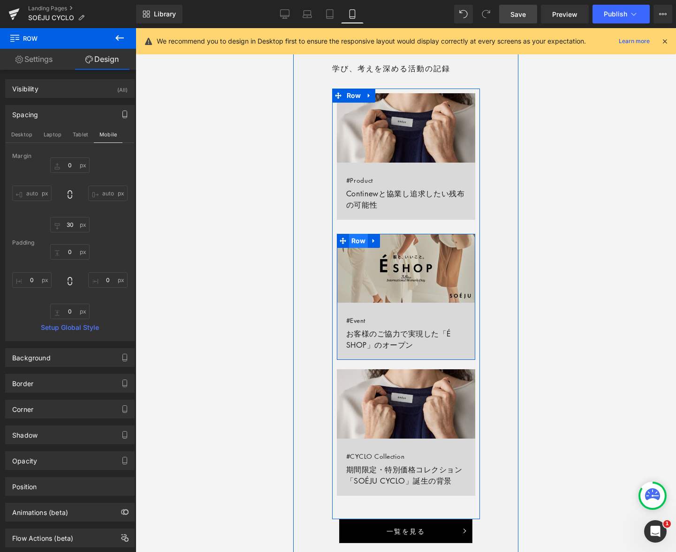
click at [357, 241] on span "Row" at bounding box center [358, 241] width 19 height 14
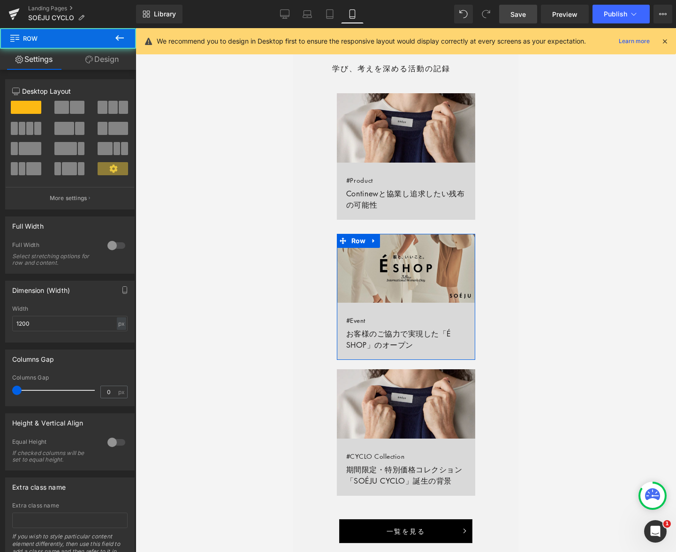
click at [110, 63] on link "Design" at bounding box center [102, 59] width 68 height 21
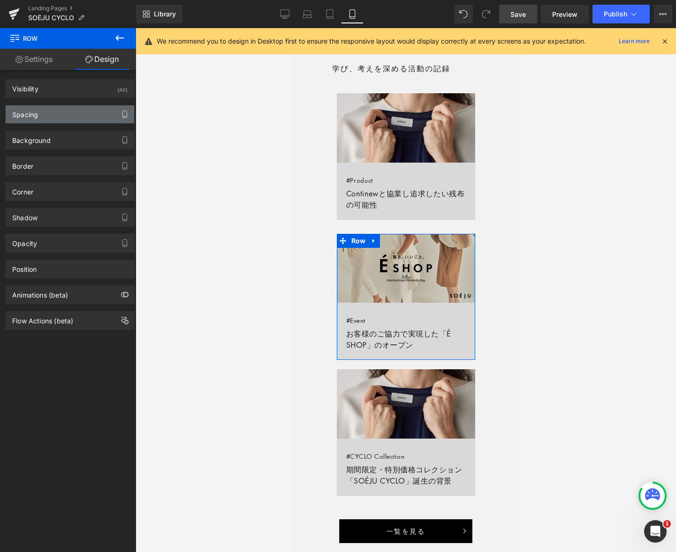
click at [121, 112] on icon "button" at bounding box center [125, 115] width 8 height 8
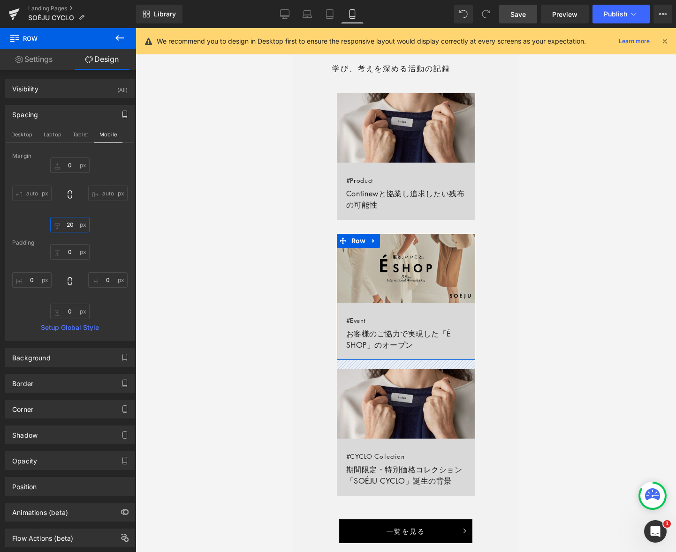
click at [65, 220] on input "20" at bounding box center [69, 224] width 39 height 15
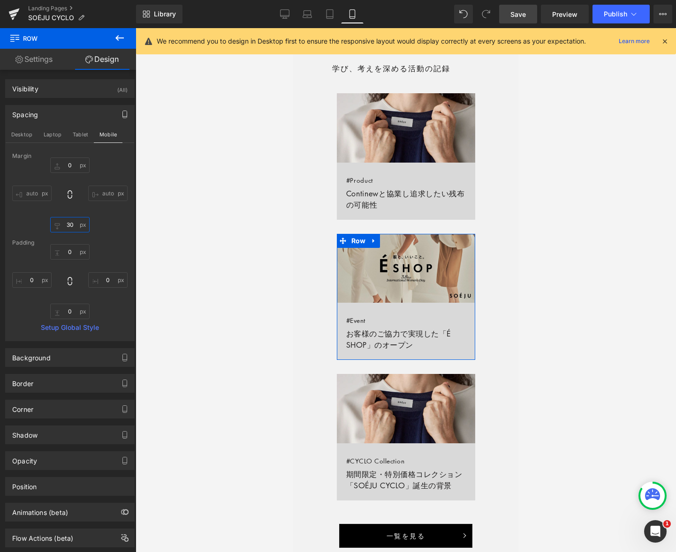
type input "30"
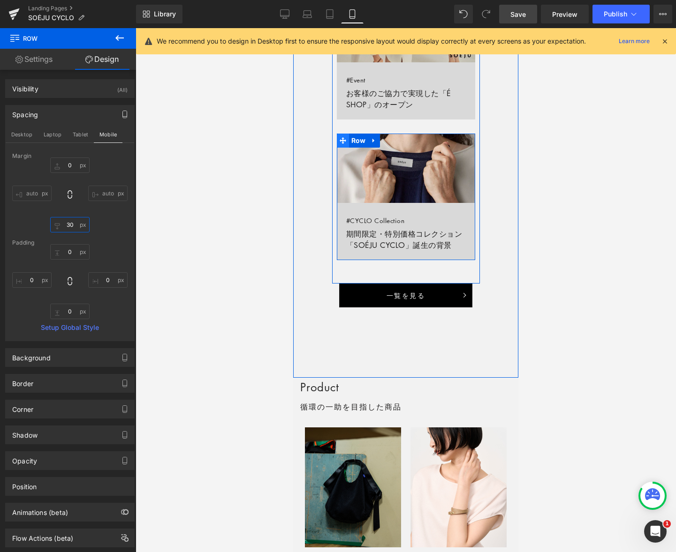
scroll to position [822, 0]
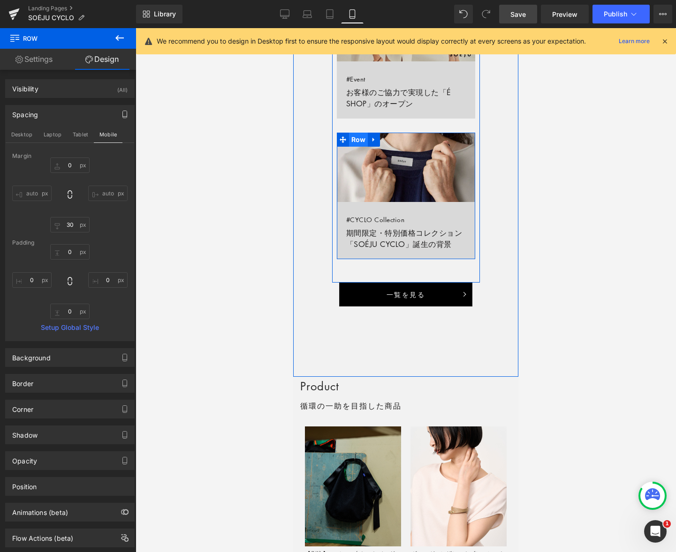
click at [360, 137] on span "Row" at bounding box center [358, 140] width 19 height 14
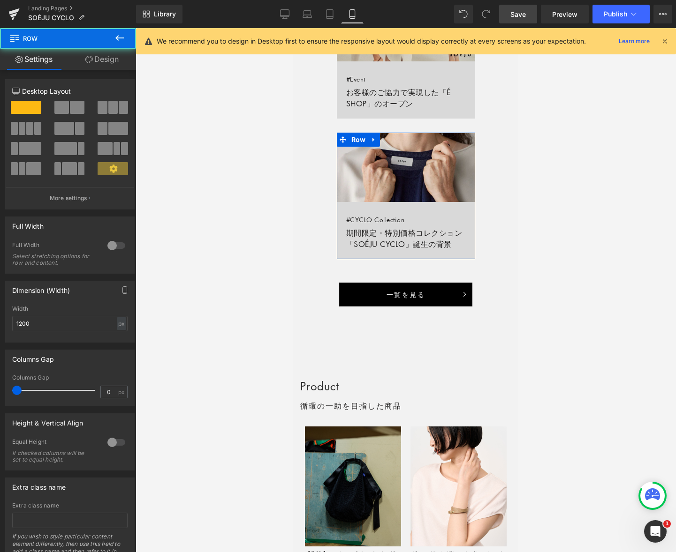
click at [113, 59] on link "Design" at bounding box center [102, 59] width 68 height 21
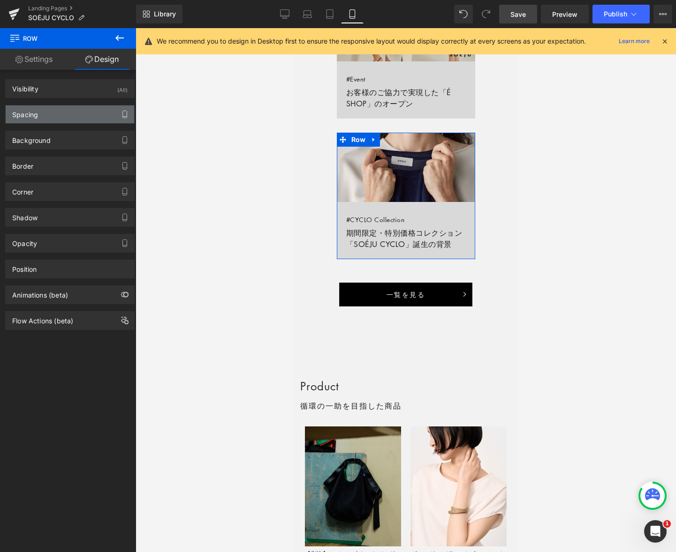
click at [122, 113] on icon "button" at bounding box center [125, 115] width 8 height 8
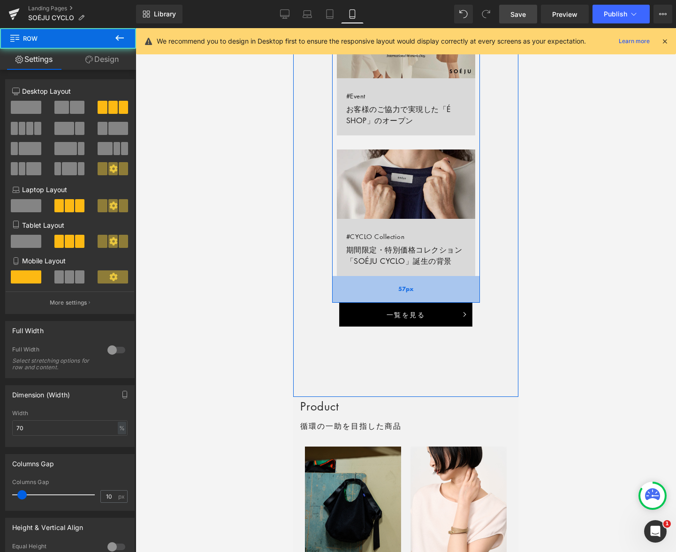
scroll to position [808, 0]
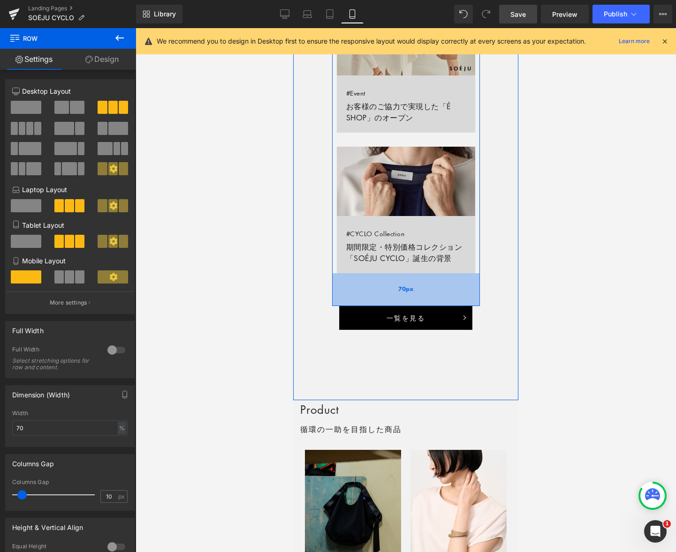
drag, startPoint x: 410, startPoint y: 294, endPoint x: 409, endPoint y: 301, distance: 6.1
click at [409, 301] on div "70px" at bounding box center [406, 289] width 148 height 33
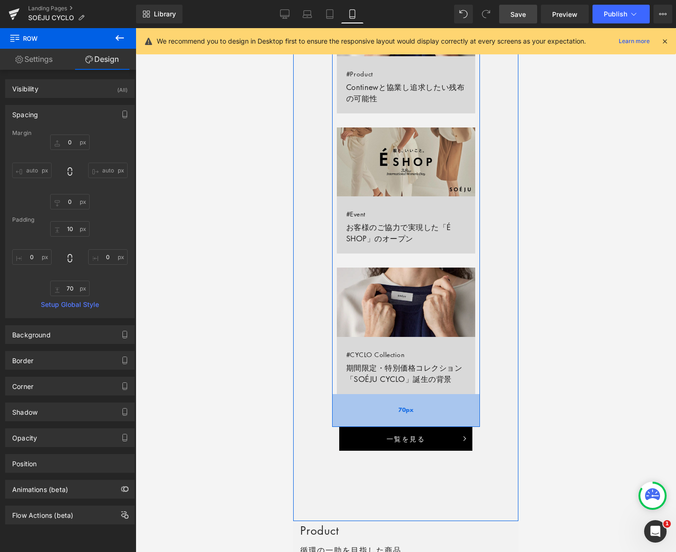
scroll to position [689, 0]
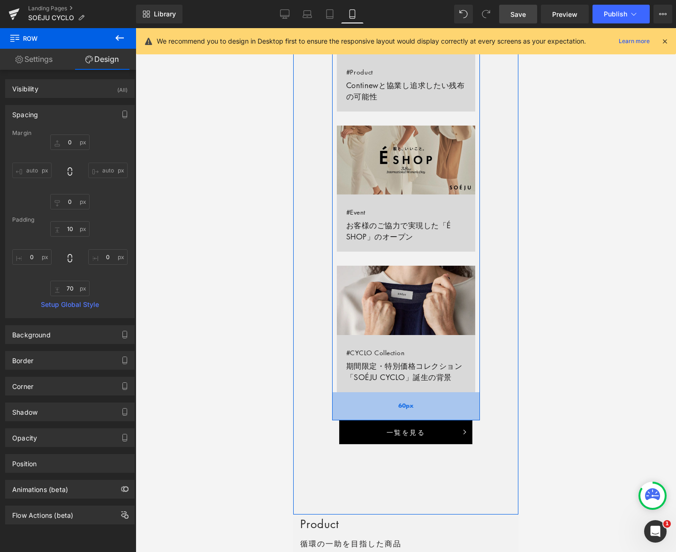
drag, startPoint x: 424, startPoint y: 414, endPoint x: 424, endPoint y: 409, distance: 4.7
click at [424, 409] on div "60px" at bounding box center [406, 406] width 148 height 28
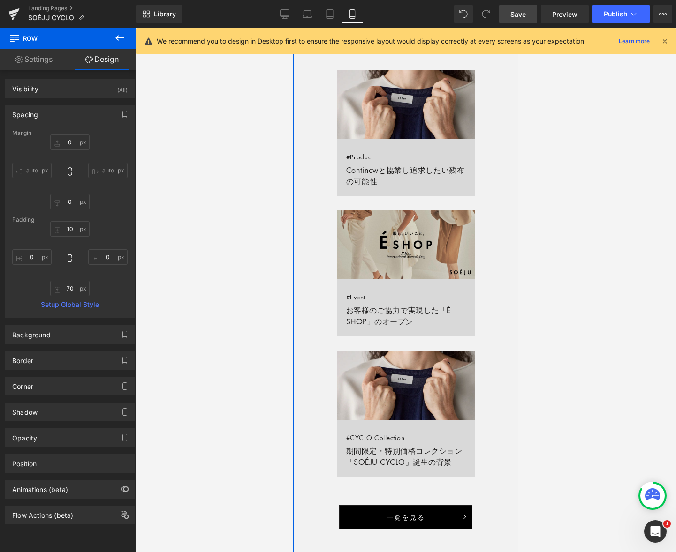
scroll to position [632, 0]
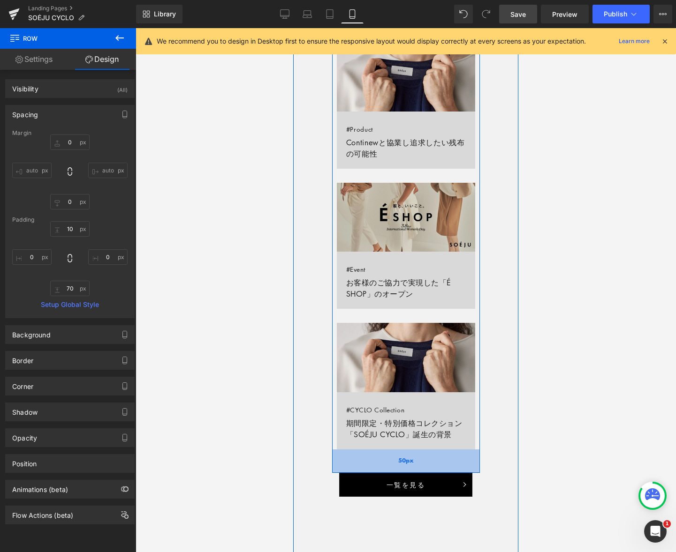
click at [432, 458] on div "50px" at bounding box center [406, 461] width 148 height 23
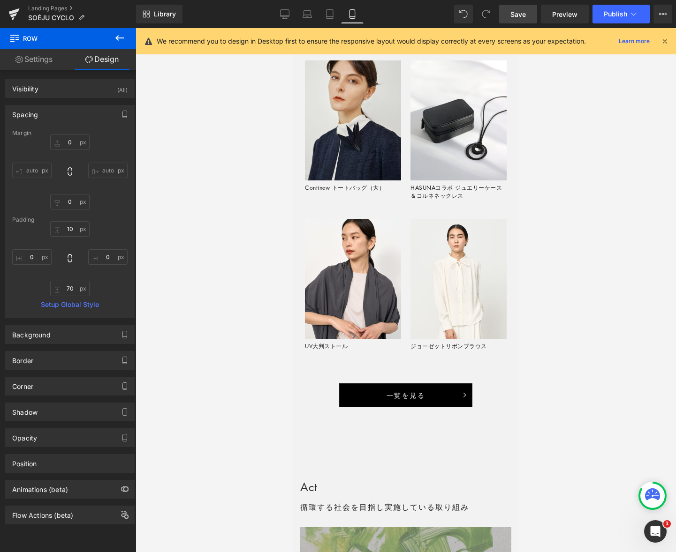
scroll to position [1346, 0]
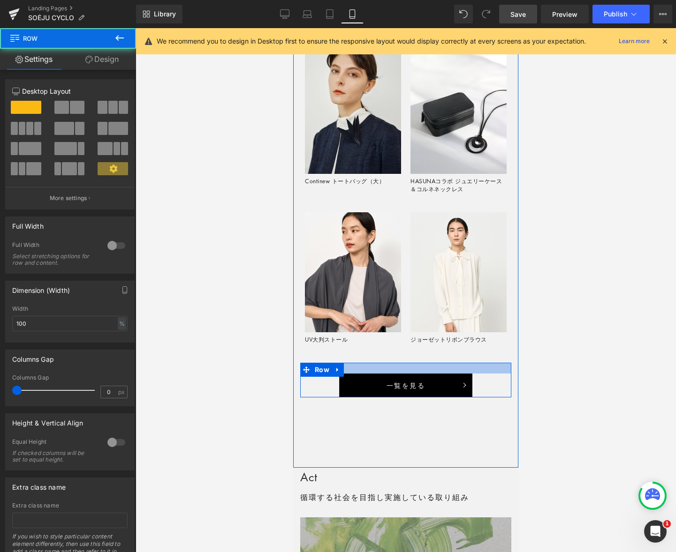
click at [415, 366] on div at bounding box center [405, 368] width 211 height 11
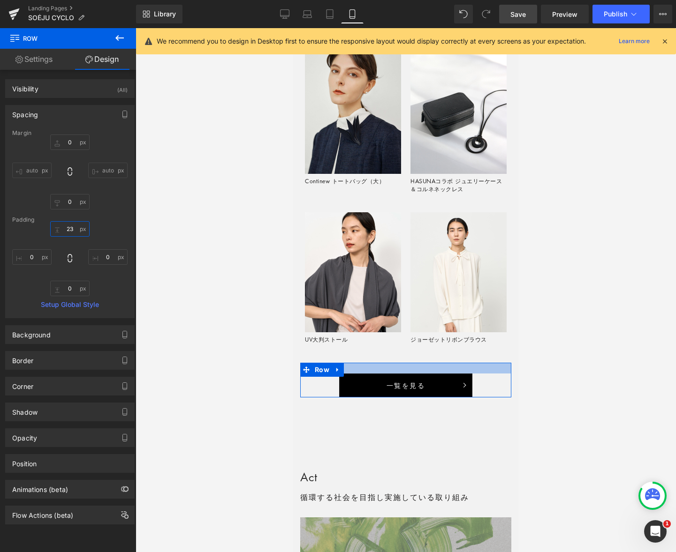
drag, startPoint x: 70, startPoint y: 230, endPoint x: 99, endPoint y: 244, distance: 32.7
click at [70, 230] on input "text" at bounding box center [69, 228] width 39 height 15
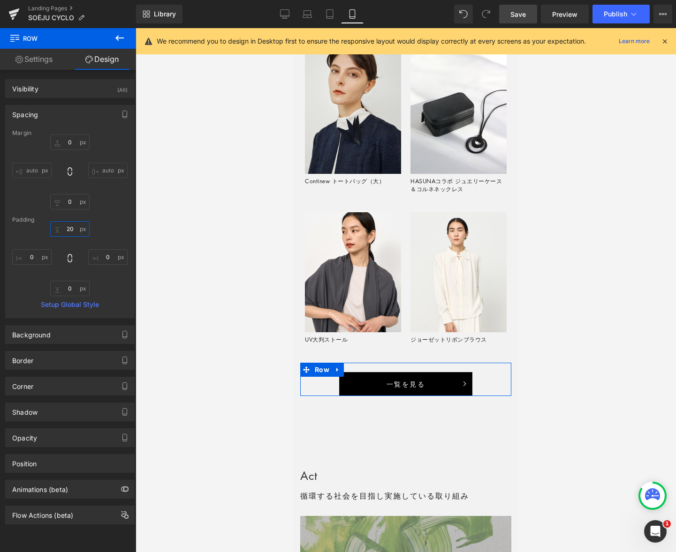
type input "10"
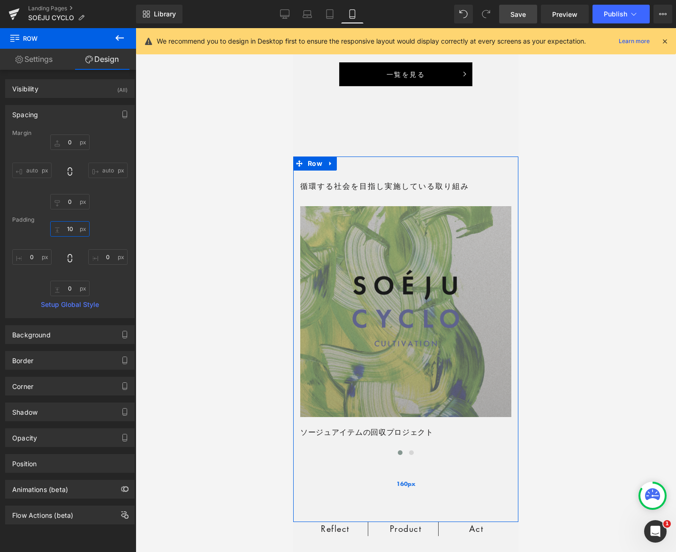
scroll to position [1652, 0]
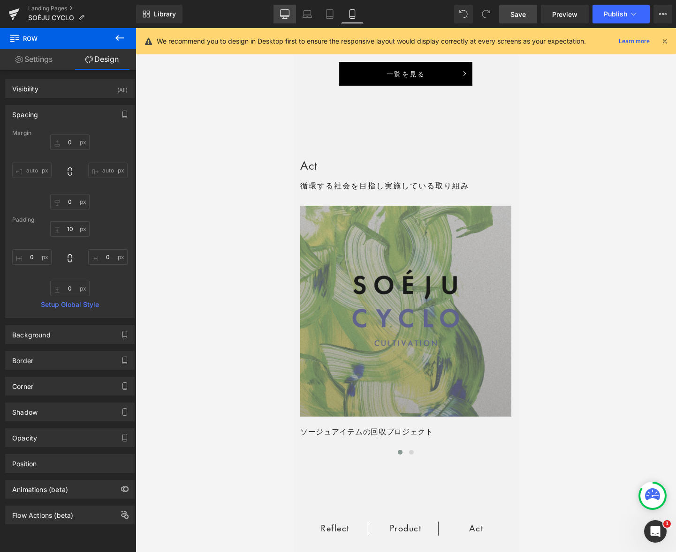
click at [284, 13] on icon at bounding box center [284, 13] width 9 height 9
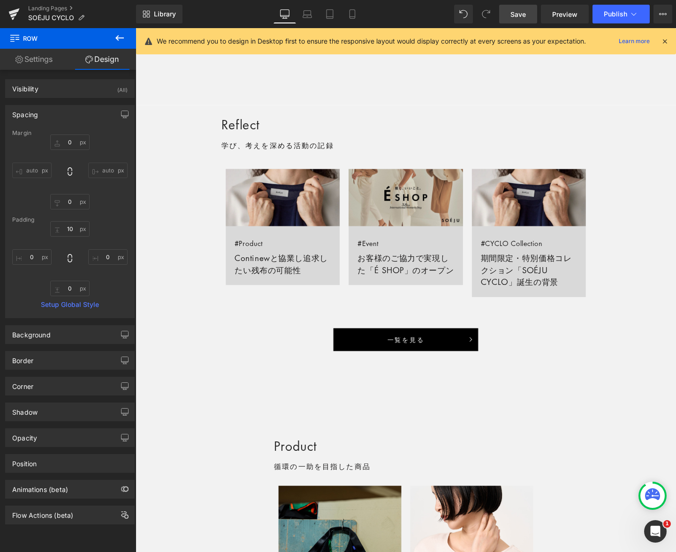
scroll to position [633, 0]
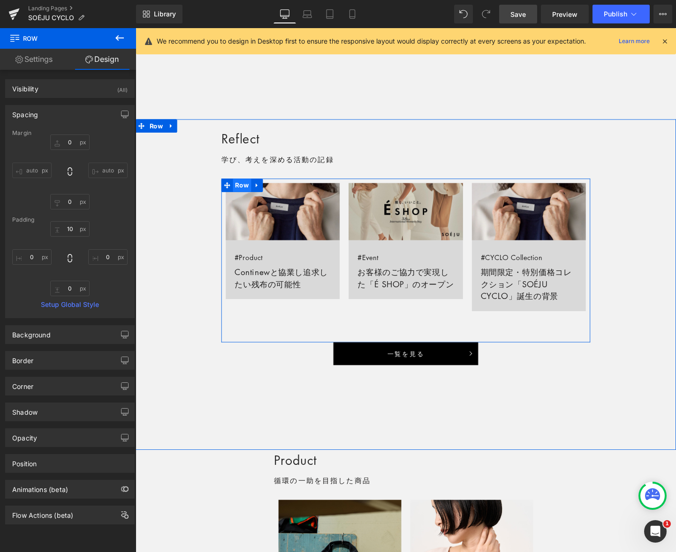
click at [249, 191] on span "Row" at bounding box center [247, 193] width 19 height 14
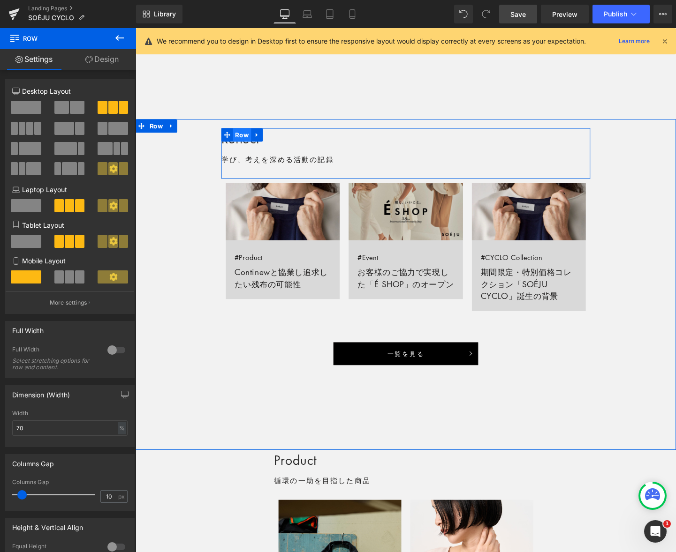
click at [245, 139] on span "Row" at bounding box center [247, 140] width 19 height 14
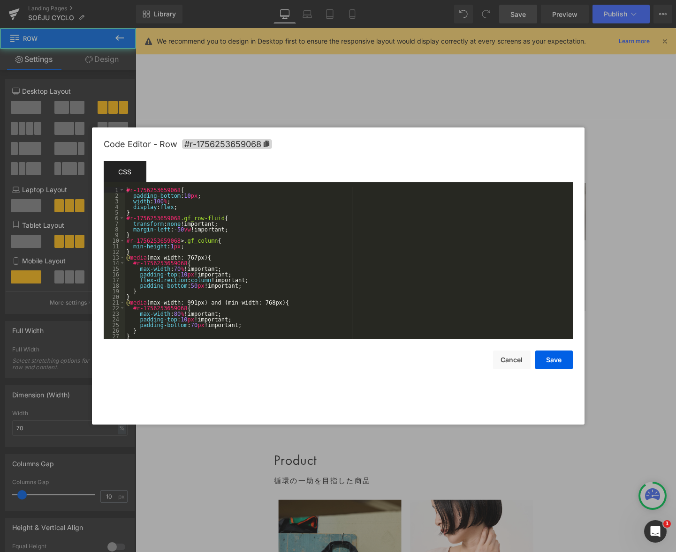
click at [234, 0] on div "Row You are previewing how the will restyle your page. You can not edit Element…" at bounding box center [338, 0] width 676 height 0
click at [509, 358] on button "Cancel" at bounding box center [512, 360] width 38 height 19
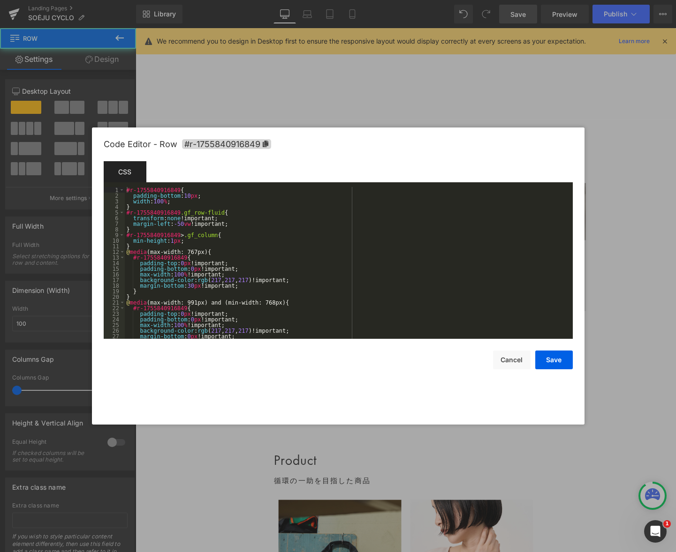
click at [237, 0] on div "Row You are previewing how the will restyle your page. You can not edit Element…" at bounding box center [338, 0] width 676 height 0
drag, startPoint x: 161, startPoint y: 189, endPoint x: 105, endPoint y: 188, distance: 56.7
click at [105, 188] on pre "1 2 3 4 5 6 7 8 9 10 11 12 13 14 15 16 17 18 19 20 21 22 23 24 25 26 27 28 #r-1…" at bounding box center [338, 263] width 469 height 152
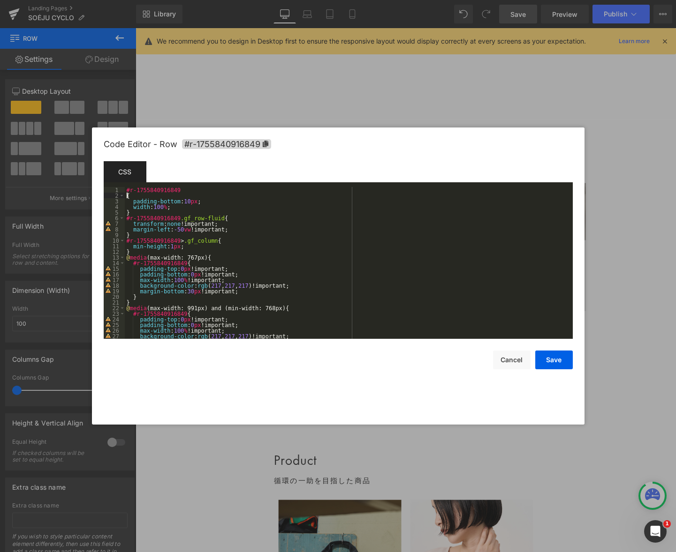
paste textarea
click at [175, 190] on div "#r-1755840916849 , c-1756253666421 #r-1755840916849 { padding-bottom : 10 px ; …" at bounding box center [347, 268] width 444 height 163
click at [243, 190] on div "#r-1755840916849 , #c-1756253666421 #r-1755840916849 { padding-bottom : 10 px ;…" at bounding box center [347, 268] width 444 height 163
paste textarea
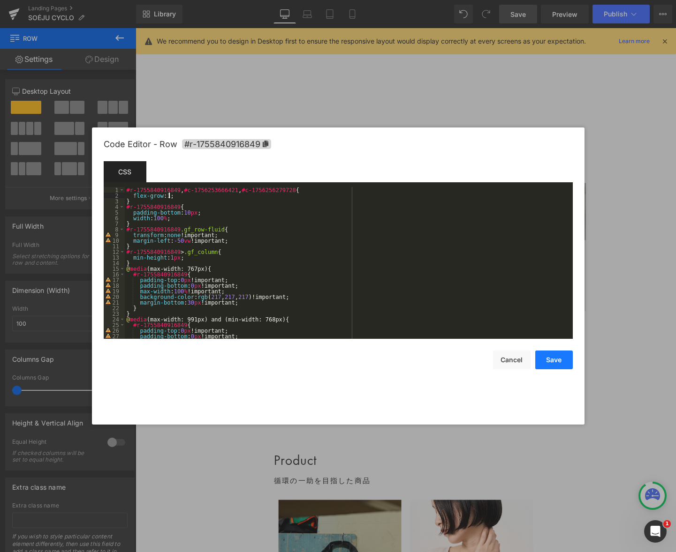
click at [561, 363] on button "Save" at bounding box center [554, 360] width 38 height 19
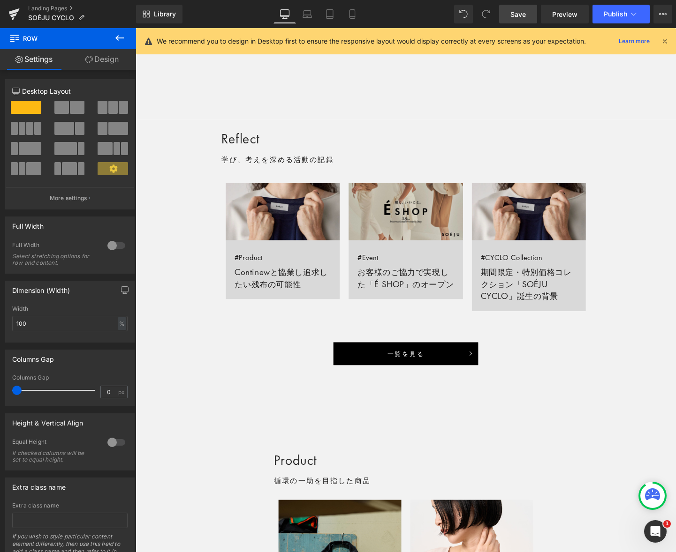
click at [513, 12] on span "Save" at bounding box center [517, 14] width 15 height 10
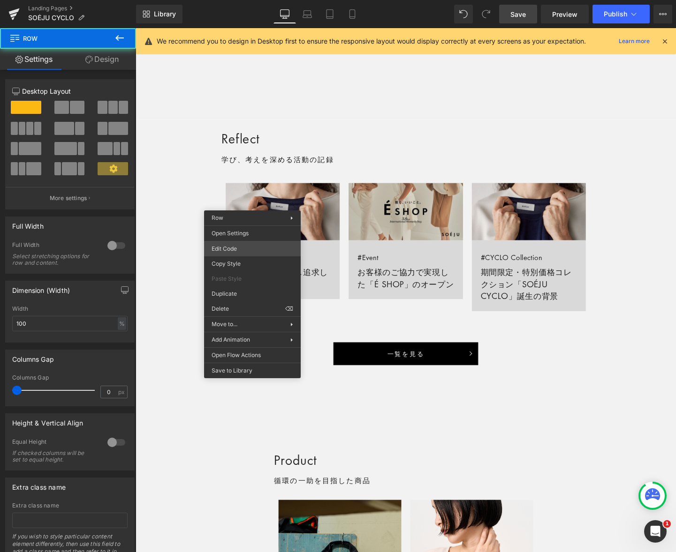
click at [245, 0] on div "Row You are previewing how the will restyle your page. You can not edit Element…" at bounding box center [338, 0] width 676 height 0
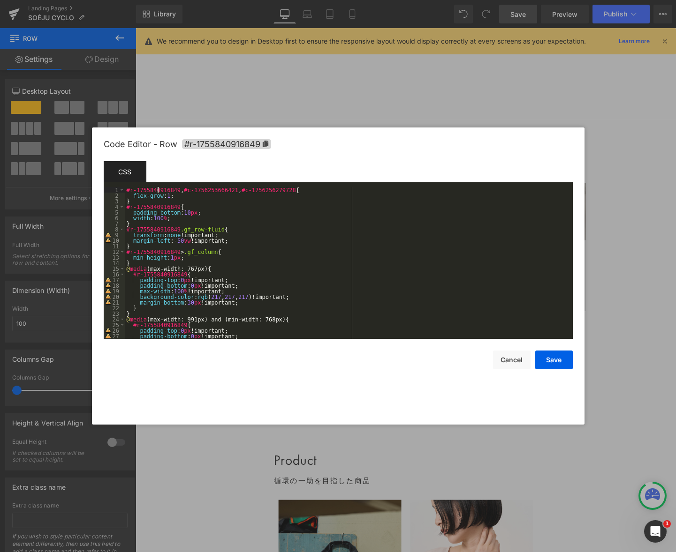
click at [157, 188] on div "#r-1755840916849 , #c-1756253666421 , #c-1756256279728 { flex-grow : 1 ; } #r-1…" at bounding box center [347, 268] width 444 height 163
click at [134, 190] on div "#r-c-1756253659090 , #c-1756253666421 , #c-1756256279728 { flex-grow : 1 ; } #r…" at bounding box center [347, 268] width 444 height 163
click at [539, 355] on button "Save" at bounding box center [554, 360] width 38 height 19
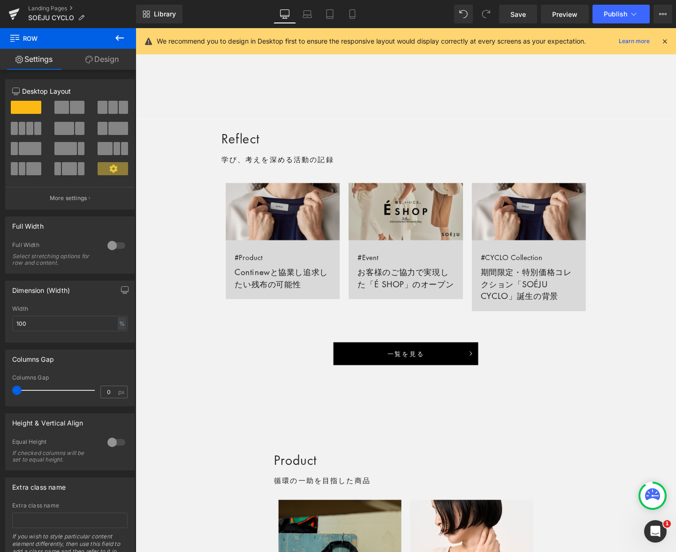
drag, startPoint x: 521, startPoint y: 14, endPoint x: 457, endPoint y: 0, distance: 64.7
click at [521, 14] on span "Save" at bounding box center [517, 14] width 15 height 10
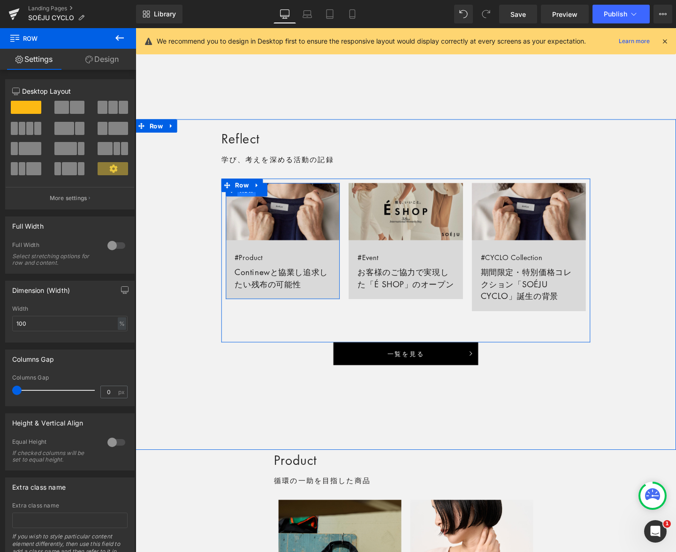
click at [255, 200] on span "Row" at bounding box center [251, 198] width 19 height 14
click at [254, 204] on span "Row" at bounding box center [251, 198] width 19 height 14
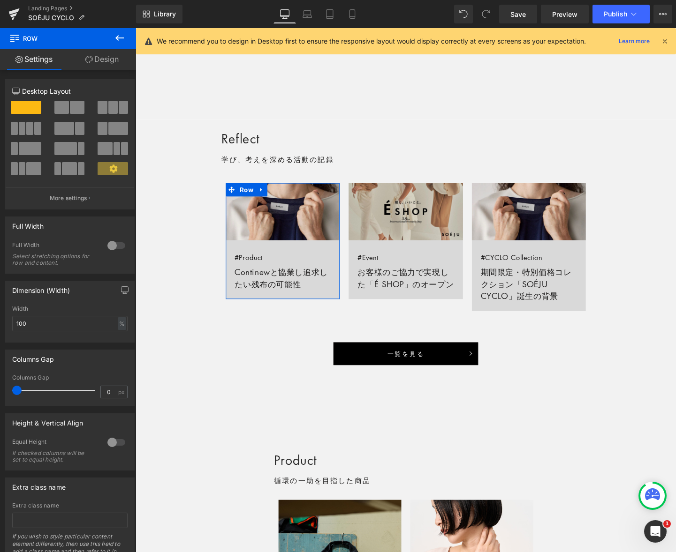
click at [107, 65] on link "Design" at bounding box center [102, 59] width 68 height 21
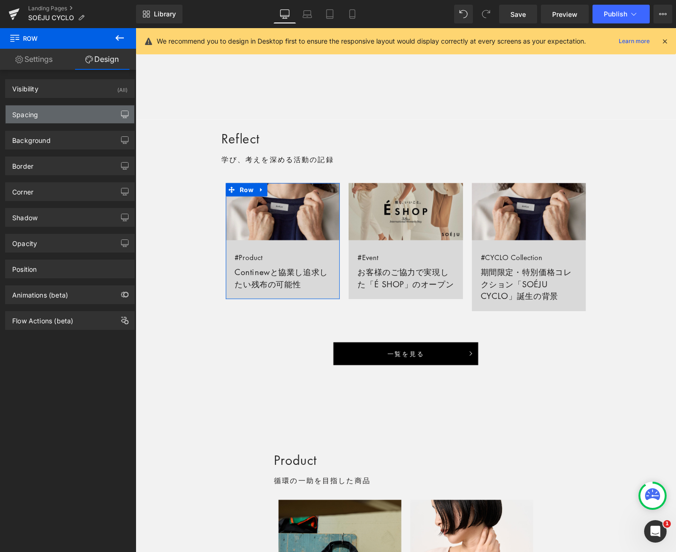
click at [121, 111] on icon "button" at bounding box center [124, 114] width 7 height 6
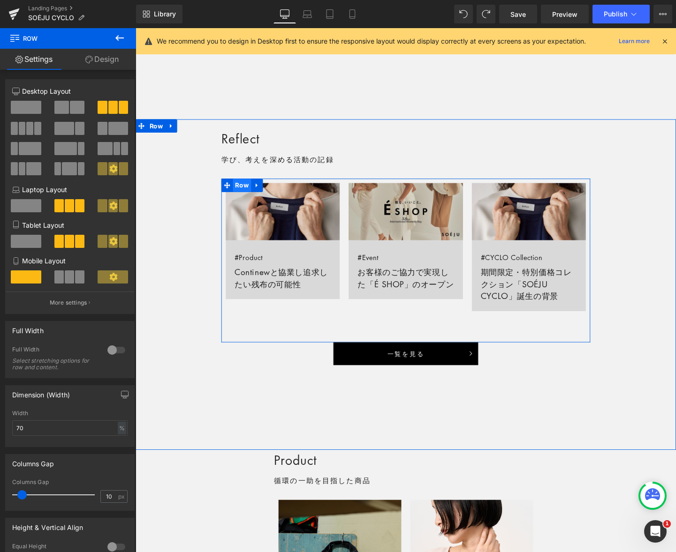
click at [243, 194] on span "Row" at bounding box center [247, 193] width 19 height 14
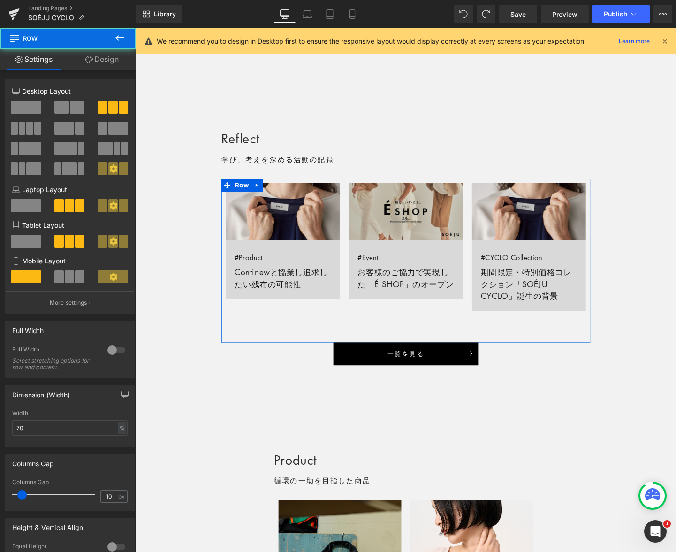
click at [115, 68] on link "Design" at bounding box center [102, 59] width 68 height 21
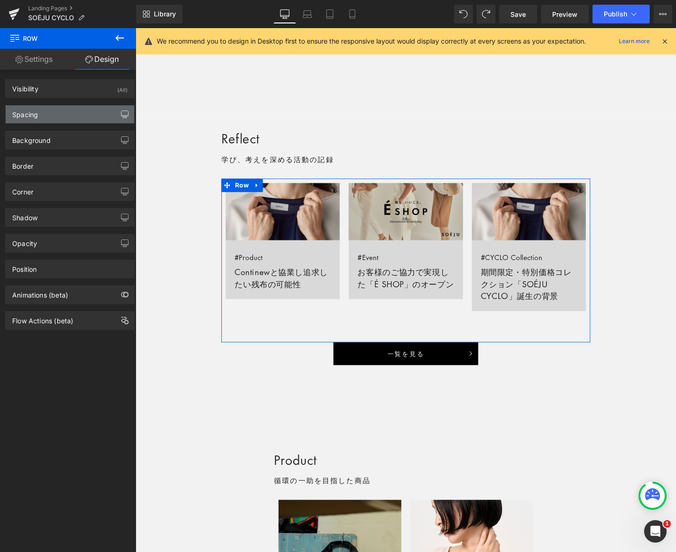
click at [124, 112] on button "button" at bounding box center [124, 115] width 15 height 18
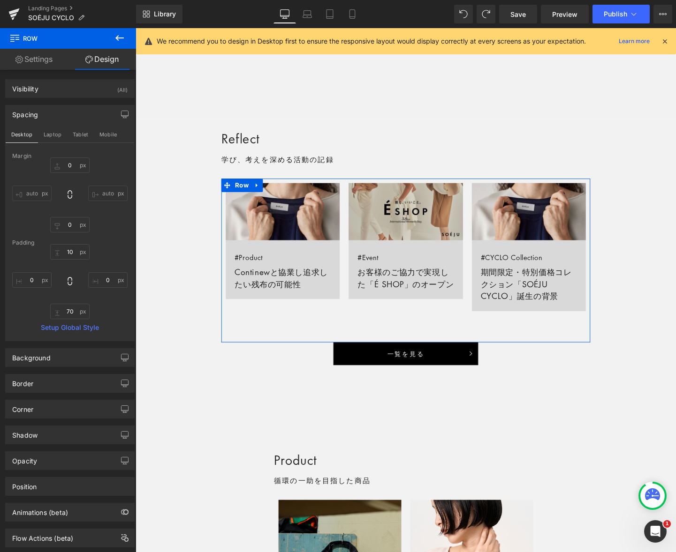
click at [38, 61] on link "Settings" at bounding box center [34, 59] width 68 height 21
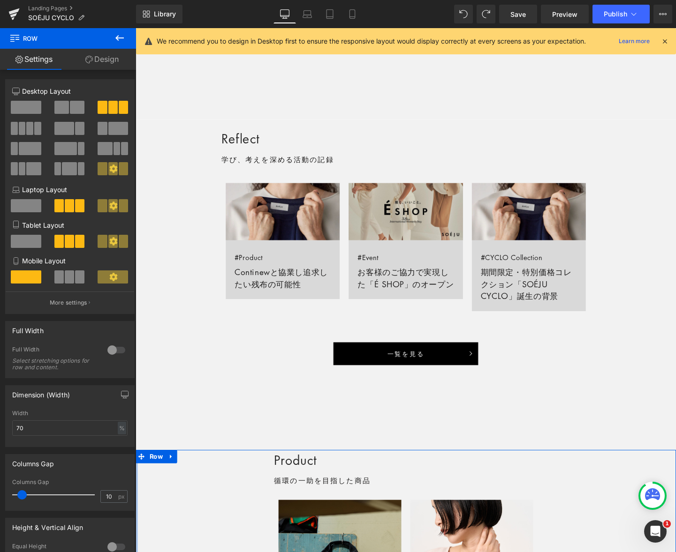
scroll to position [632, 0]
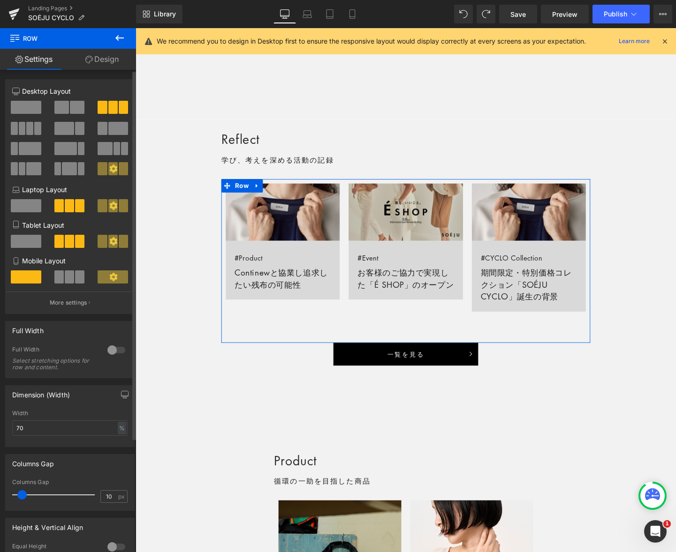
click at [21, 495] on span at bounding box center [21, 494] width 9 height 9
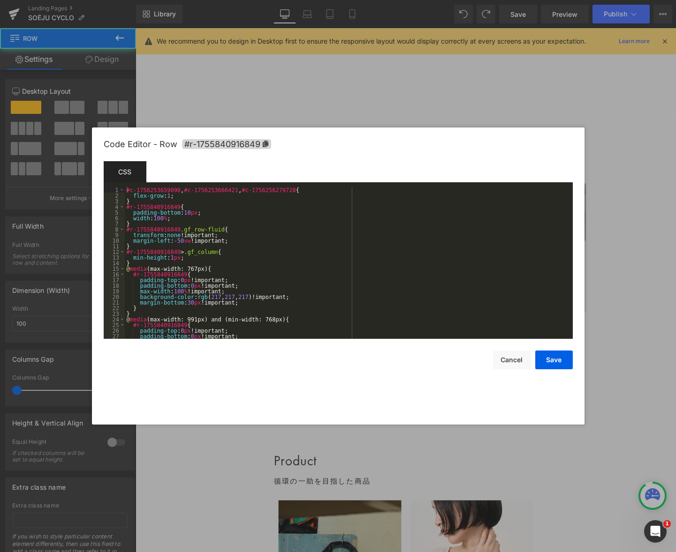
click at [250, 0] on div "Row You are previewing how the will restyle your page. You can not edit Element…" at bounding box center [338, 0] width 676 height 0
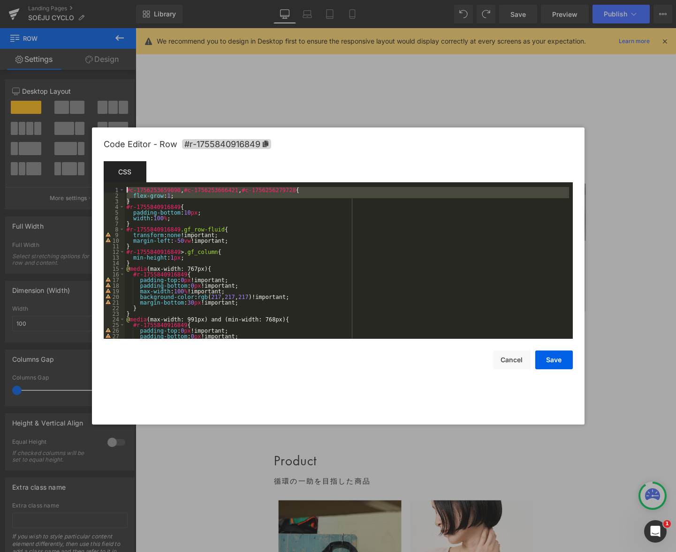
drag, startPoint x: 129, startPoint y: 200, endPoint x: 104, endPoint y: 186, distance: 29.2
click at [104, 187] on pre "1 2 3 4 5 6 7 8 9 10 11 12 13 14 15 16 17 18 19 20 21 22 23 24 25 26 27 28 #c-1…" at bounding box center [338, 263] width 469 height 152
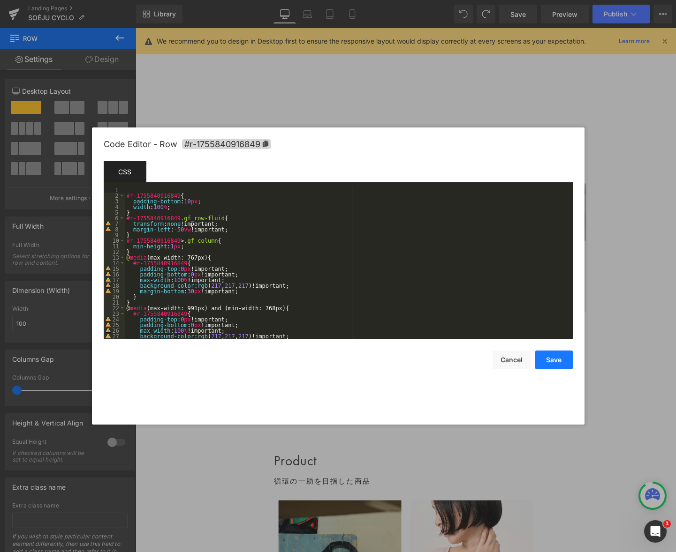
click at [568, 359] on button "Save" at bounding box center [554, 360] width 38 height 19
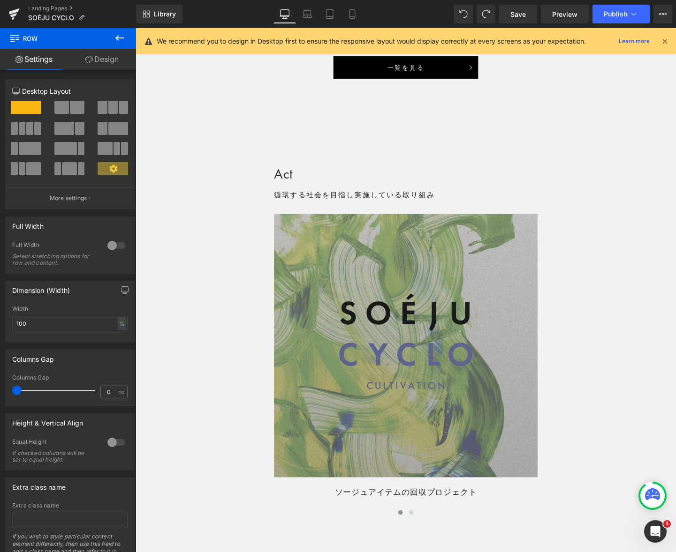
scroll to position [1706, 0]
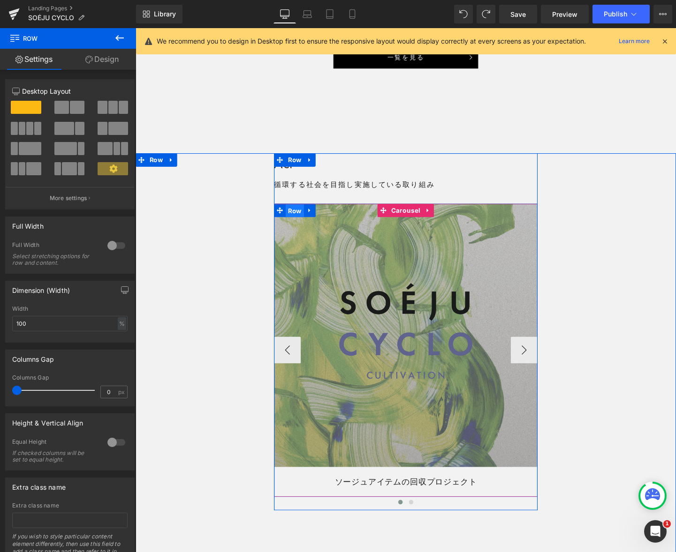
click at [302, 218] on span "Row" at bounding box center [302, 220] width 19 height 14
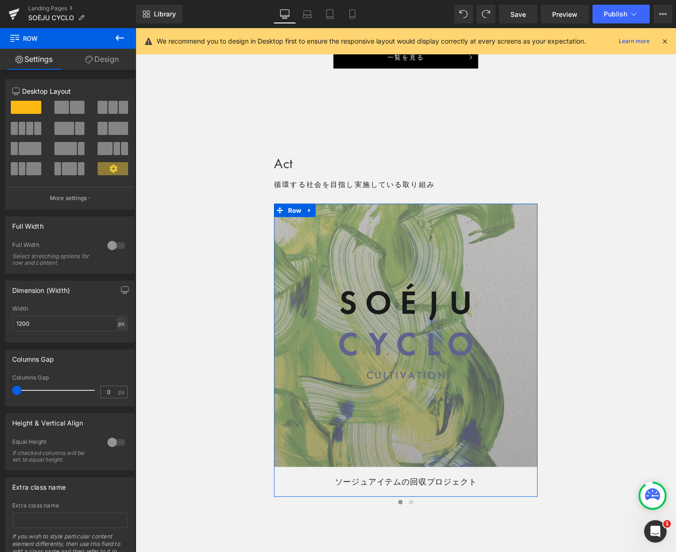
click at [117, 322] on div "px" at bounding box center [121, 323] width 9 height 13
click at [117, 338] on li "%" at bounding box center [121, 339] width 12 height 14
click at [58, 323] on input "1200" at bounding box center [69, 323] width 115 height 15
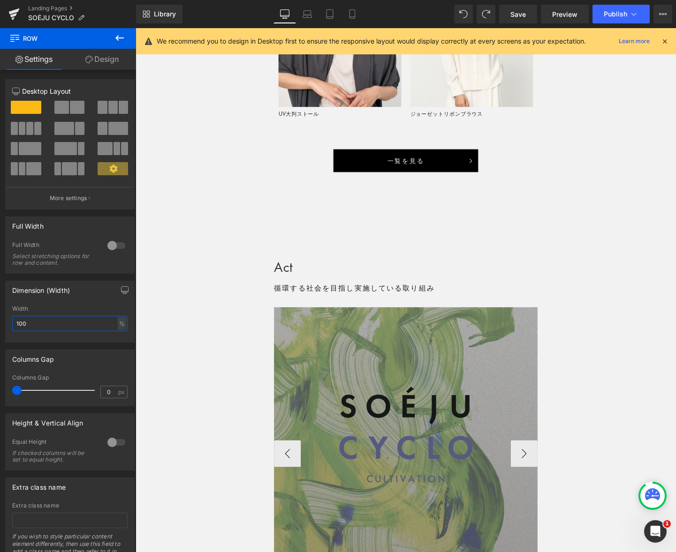
scroll to position [1644, 0]
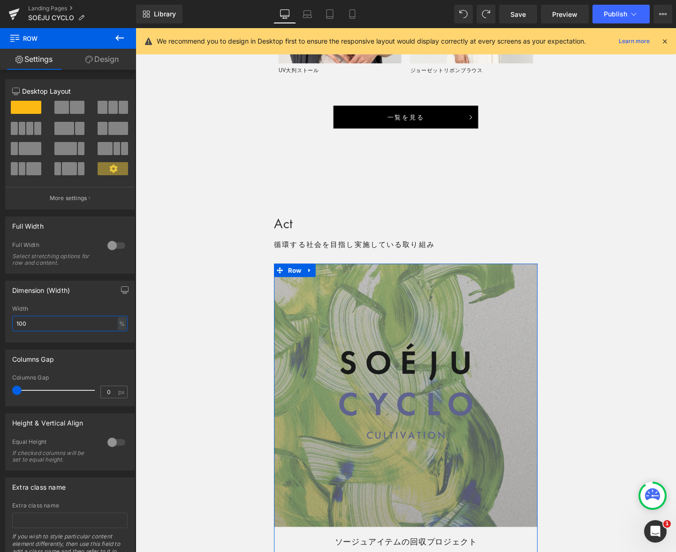
click at [46, 324] on input "100" at bounding box center [69, 323] width 115 height 15
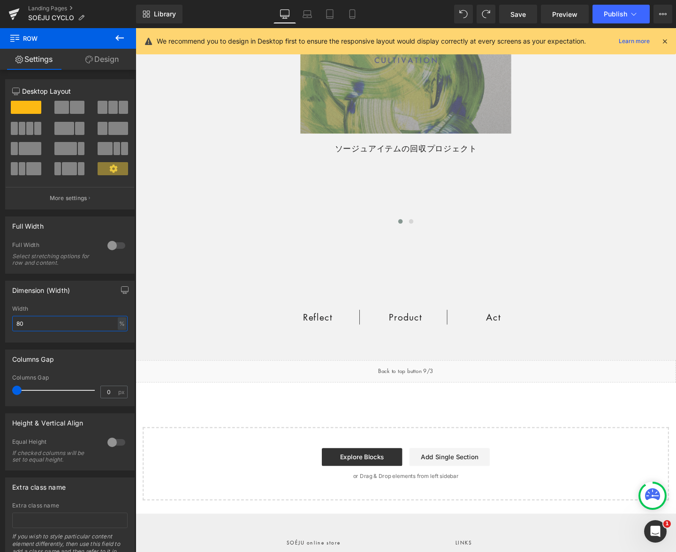
scroll to position [2001, 0]
click at [309, 12] on icon at bounding box center [306, 13] width 9 height 9
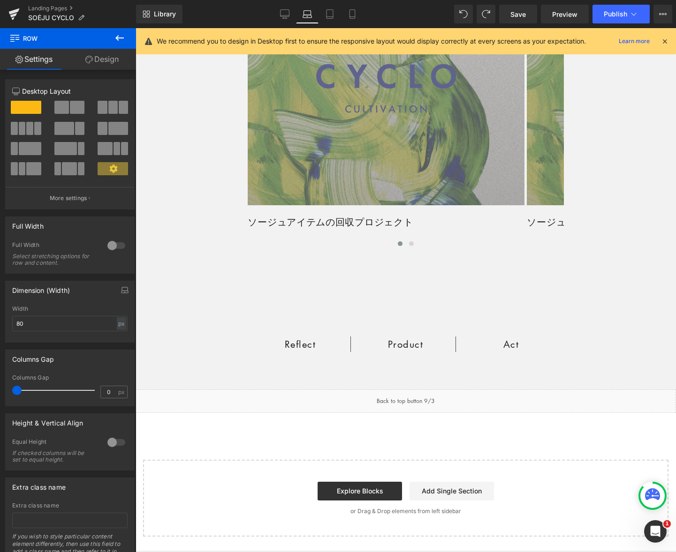
scroll to position [1725, 0]
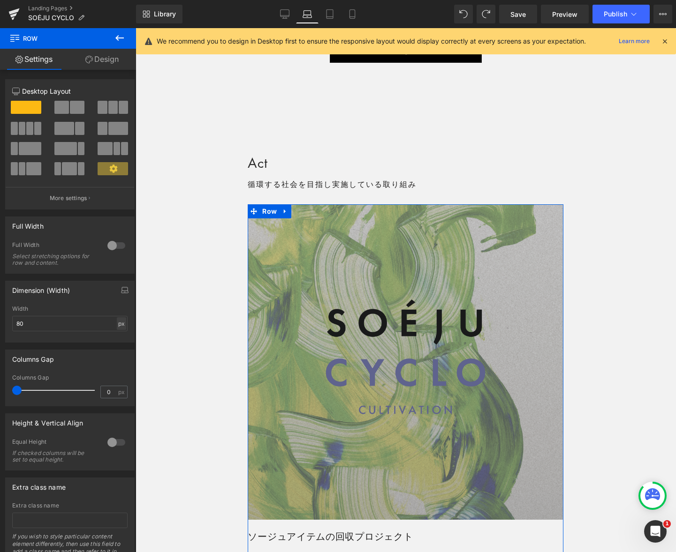
click at [118, 323] on div "px" at bounding box center [121, 323] width 9 height 13
click at [119, 339] on li "%" at bounding box center [121, 339] width 12 height 14
click at [52, 326] on input "80" at bounding box center [69, 323] width 115 height 15
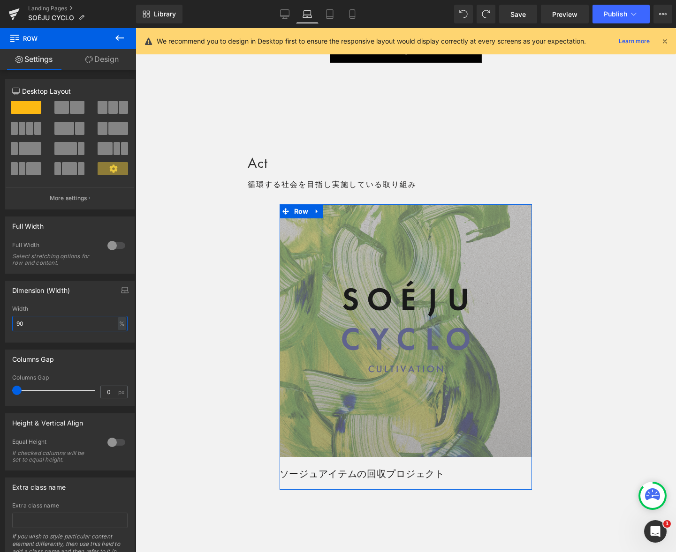
type input "80"
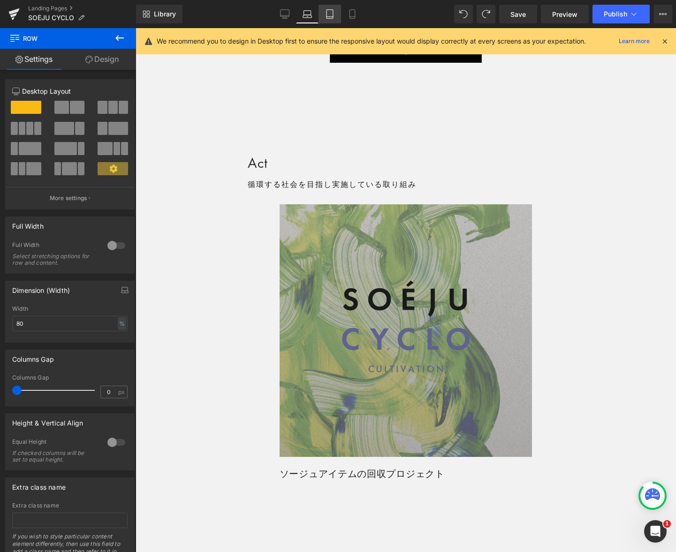
click at [330, 15] on icon at bounding box center [329, 13] width 9 height 9
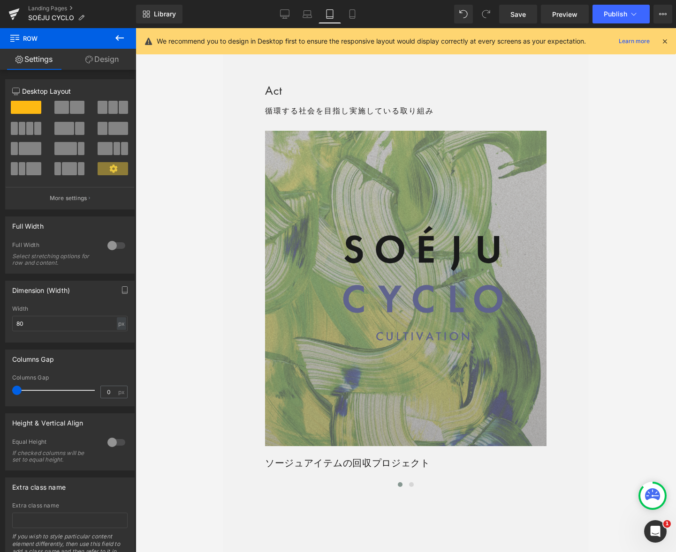
scroll to position [1669, 0]
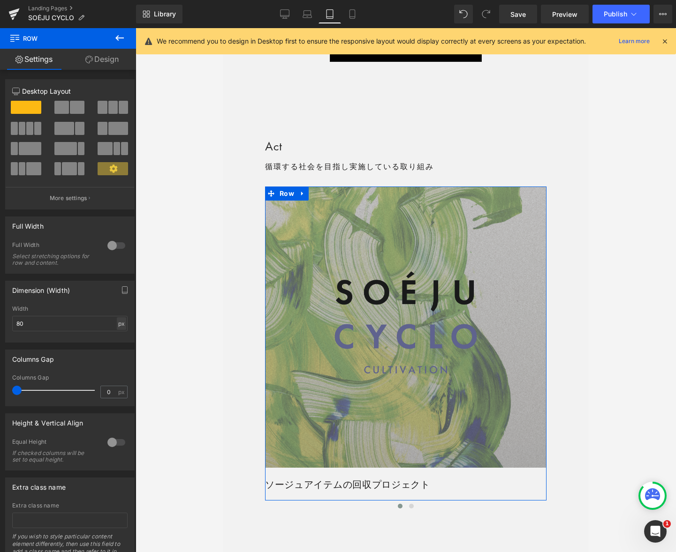
click at [118, 326] on div "px" at bounding box center [121, 323] width 9 height 13
click at [116, 344] on li "%" at bounding box center [121, 339] width 12 height 14
click at [118, 328] on div "%" at bounding box center [122, 323] width 8 height 13
click at [113, 325] on input "80" at bounding box center [69, 323] width 115 height 15
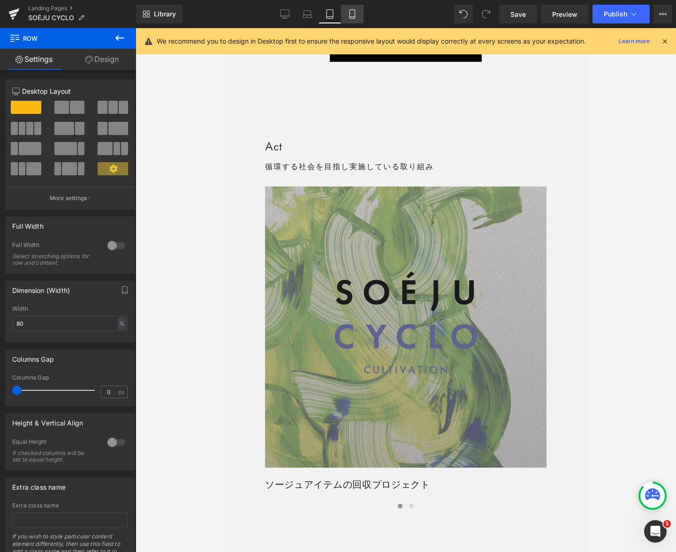
click at [352, 19] on link "Mobile" at bounding box center [352, 14] width 23 height 19
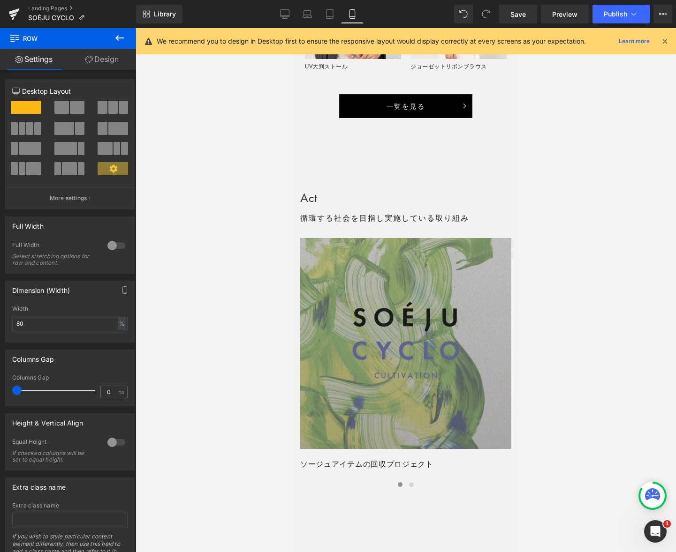
scroll to position [1742, 0]
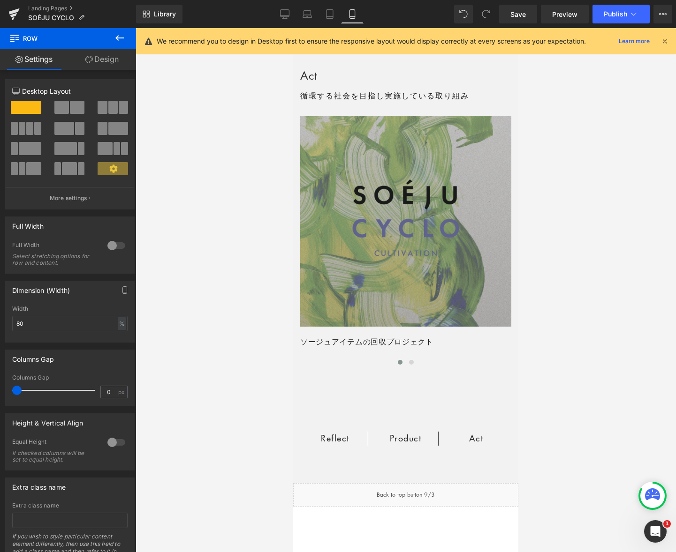
drag, startPoint x: 517, startPoint y: 16, endPoint x: 474, endPoint y: 1, distance: 45.7
click at [517, 16] on span "Save" at bounding box center [517, 14] width 15 height 10
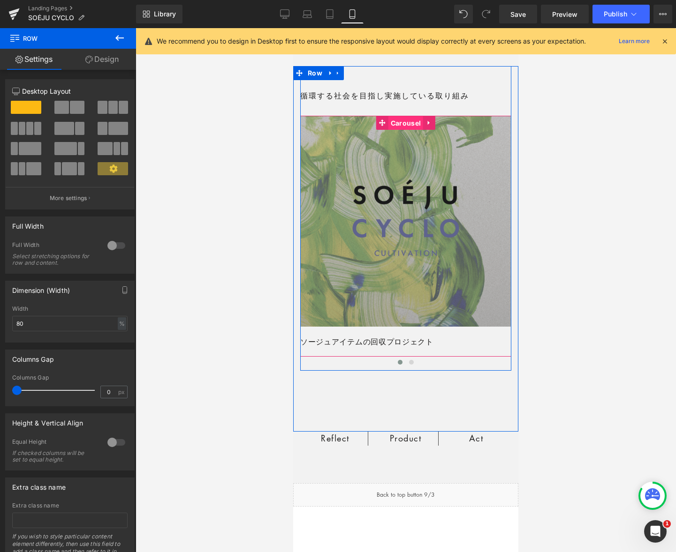
click at [396, 122] on span "Carousel" at bounding box center [405, 123] width 35 height 14
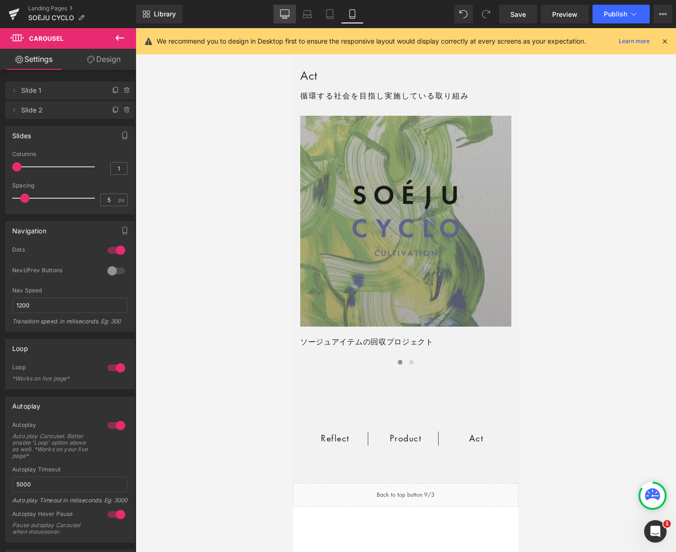
click at [285, 15] on icon at bounding box center [284, 15] width 9 height 0
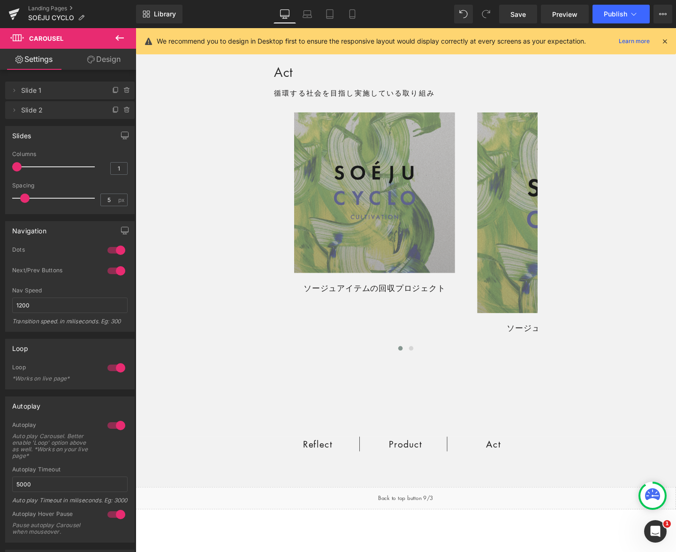
scroll to position [1803, 0]
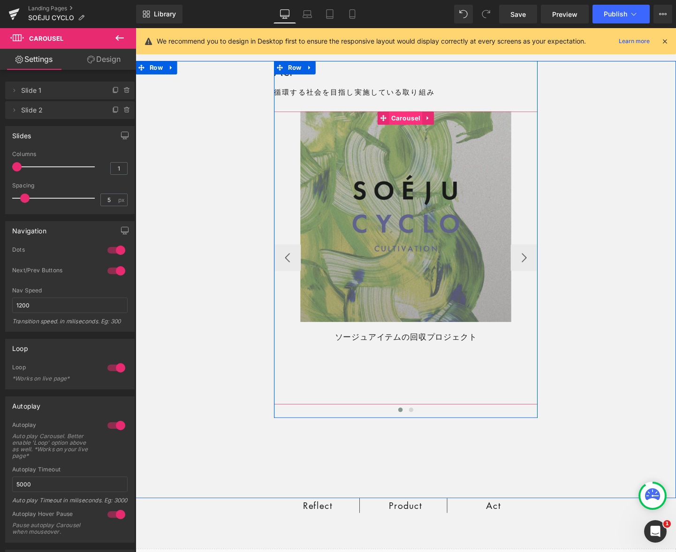
click at [419, 123] on span "Carousel" at bounding box center [419, 123] width 35 height 14
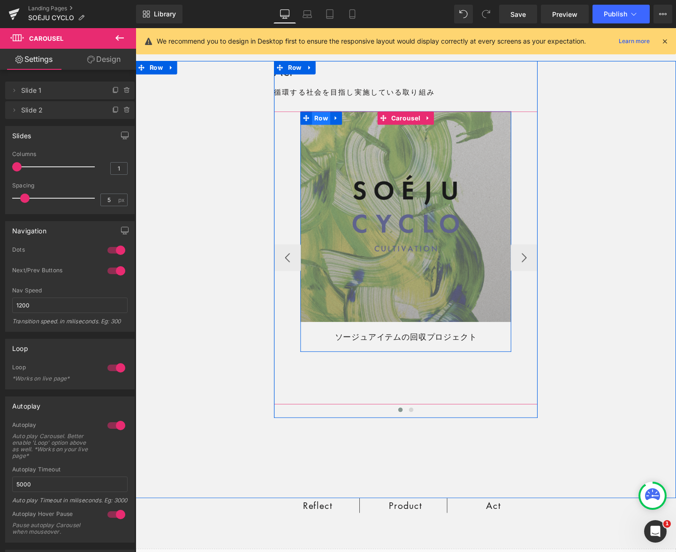
click at [327, 122] on span "Row" at bounding box center [330, 123] width 19 height 14
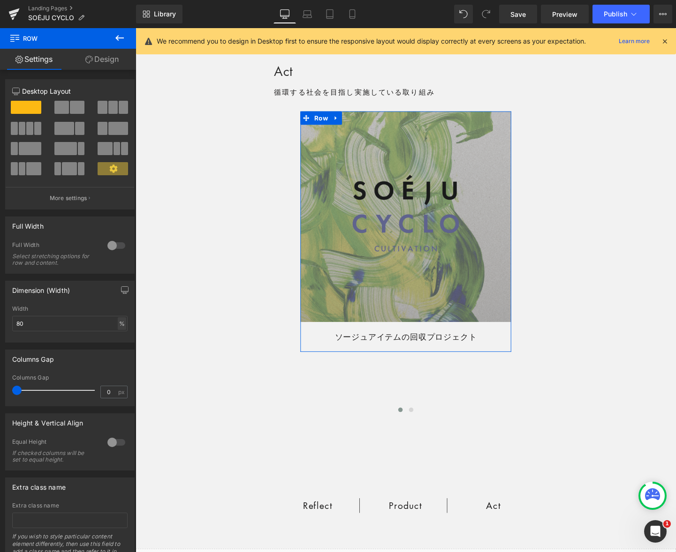
click at [119, 323] on div "%" at bounding box center [122, 323] width 8 height 13
click at [116, 337] on li "%" at bounding box center [121, 339] width 12 height 14
click at [68, 323] on input "80" at bounding box center [69, 323] width 115 height 15
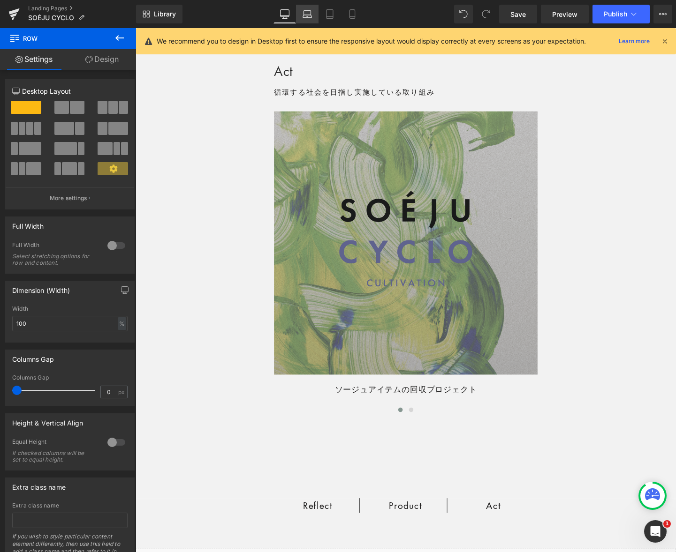
click at [309, 18] on icon at bounding box center [306, 13] width 9 height 9
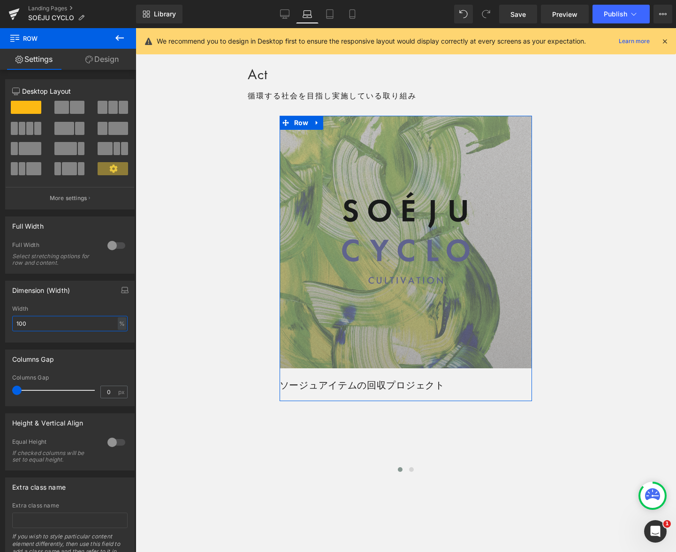
click at [41, 322] on input "100" at bounding box center [69, 323] width 115 height 15
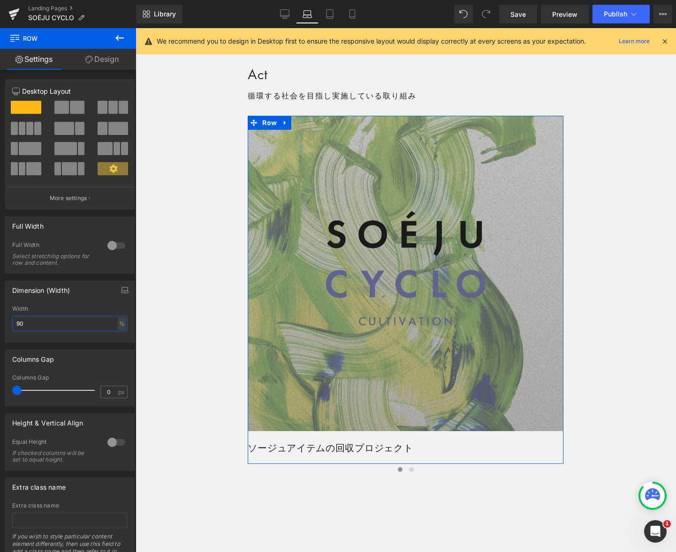
type input "100"
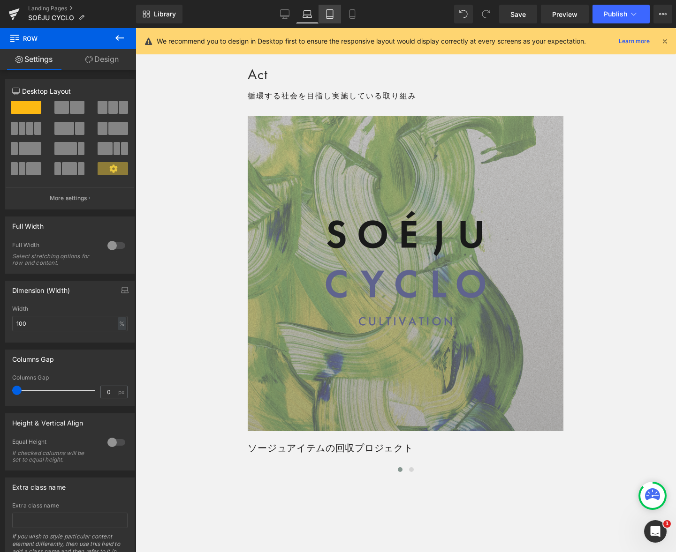
click at [329, 17] on icon at bounding box center [329, 13] width 9 height 9
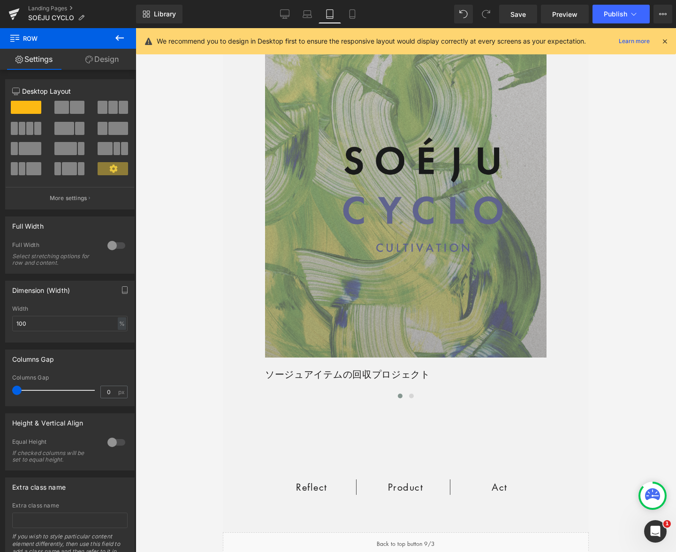
scroll to position [1758, 0]
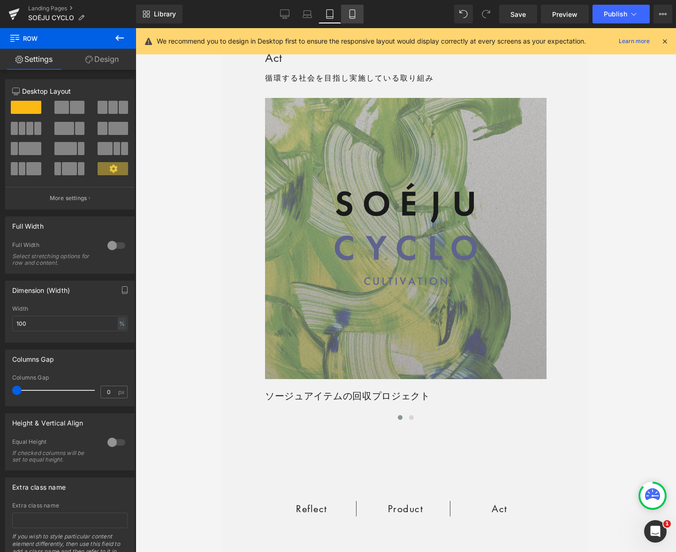
click at [354, 12] on icon at bounding box center [351, 13] width 9 height 9
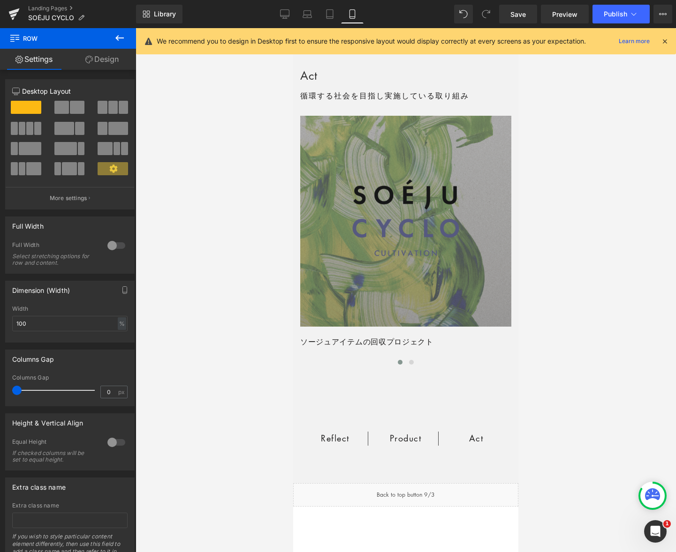
scroll to position [1741, 0]
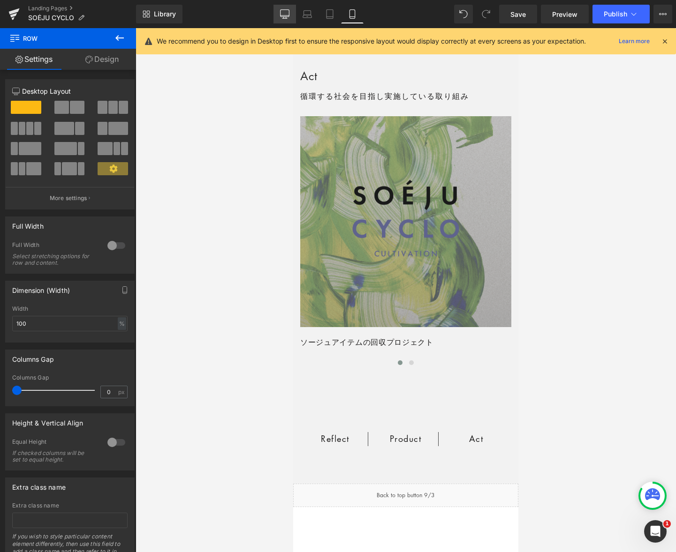
click at [281, 13] on icon at bounding box center [284, 13] width 9 height 9
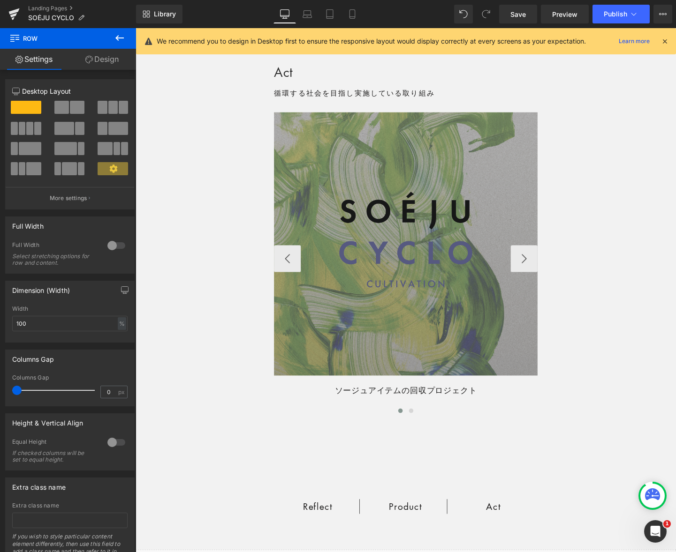
scroll to position [1803, 0]
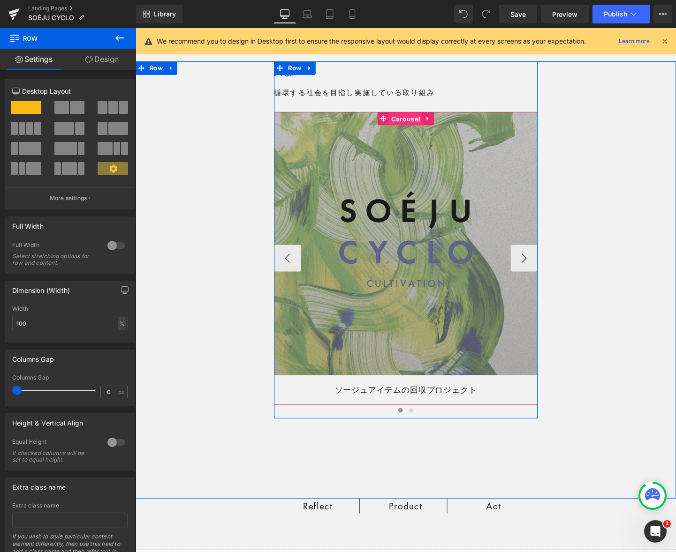
click at [417, 122] on span "Carousel" at bounding box center [419, 124] width 35 height 14
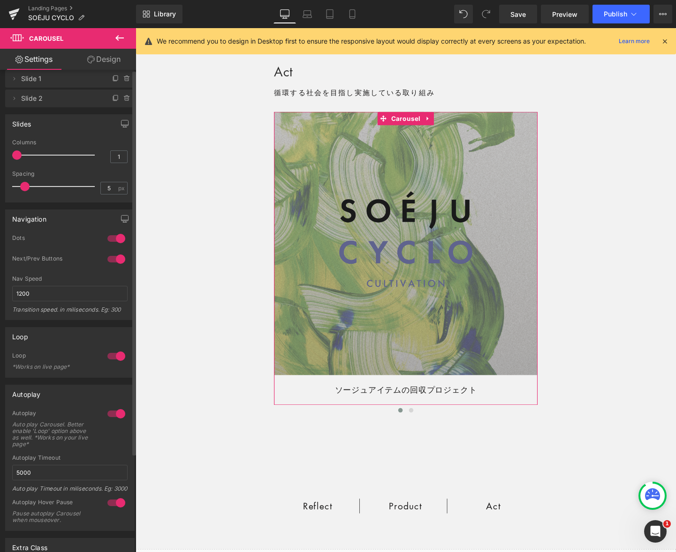
scroll to position [0, 0]
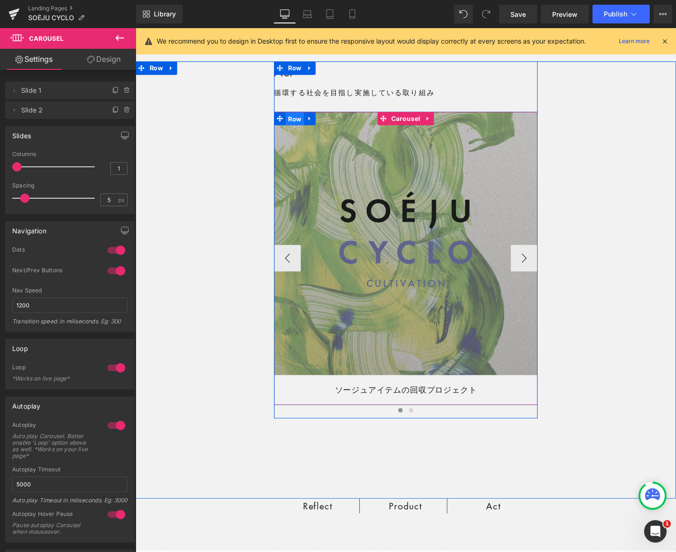
click at [305, 125] on span "Row" at bounding box center [302, 124] width 19 height 14
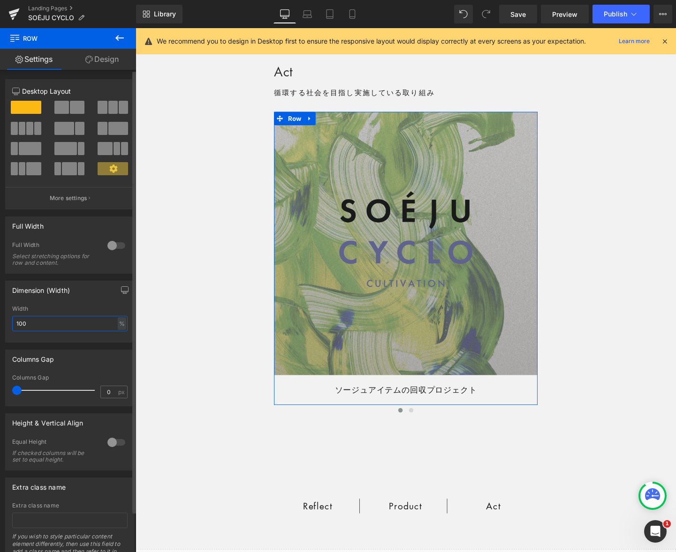
click at [62, 321] on input "100" at bounding box center [69, 323] width 115 height 15
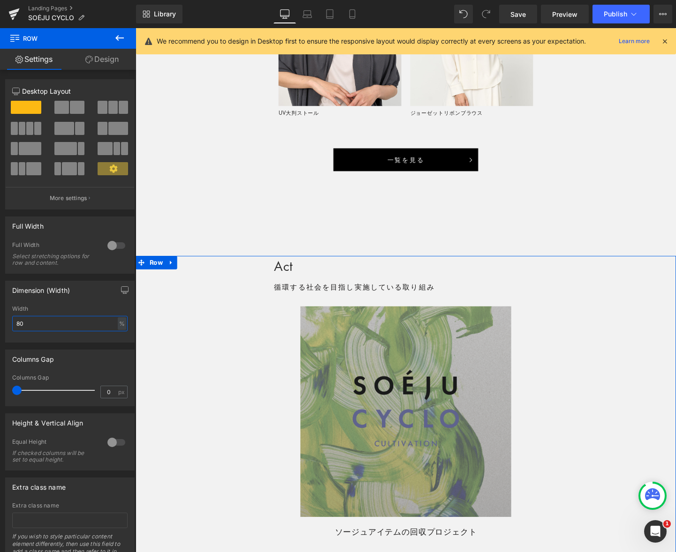
scroll to position [1594, 0]
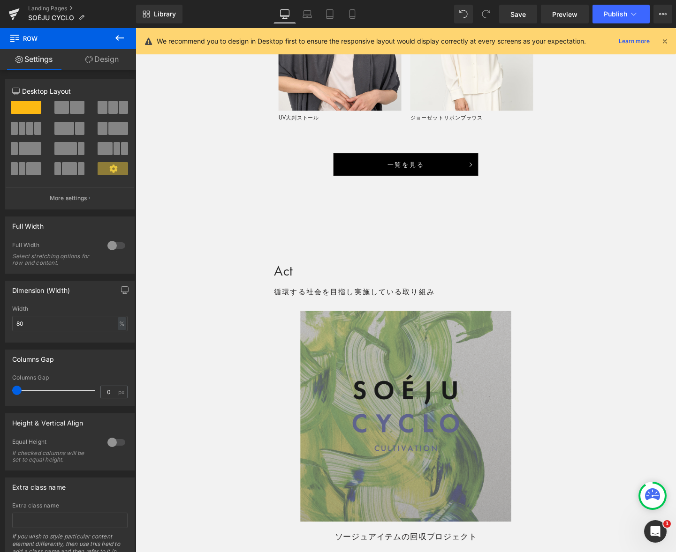
drag, startPoint x: 303, startPoint y: 14, endPoint x: 292, endPoint y: 38, distance: 26.4
click at [303, 14] on icon at bounding box center [306, 13] width 9 height 9
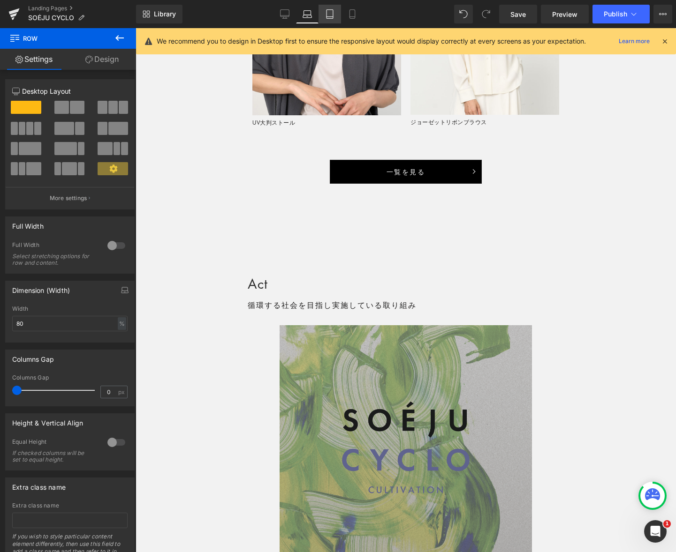
click at [329, 14] on icon at bounding box center [329, 13] width 9 height 9
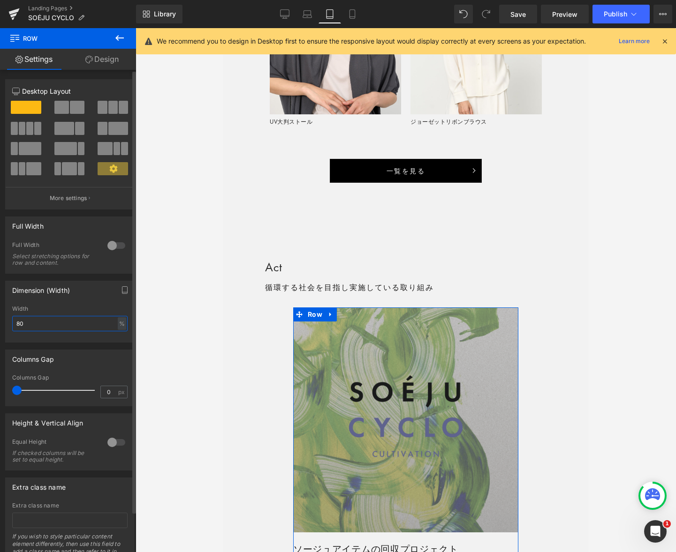
click at [63, 326] on input "80" at bounding box center [69, 323] width 115 height 15
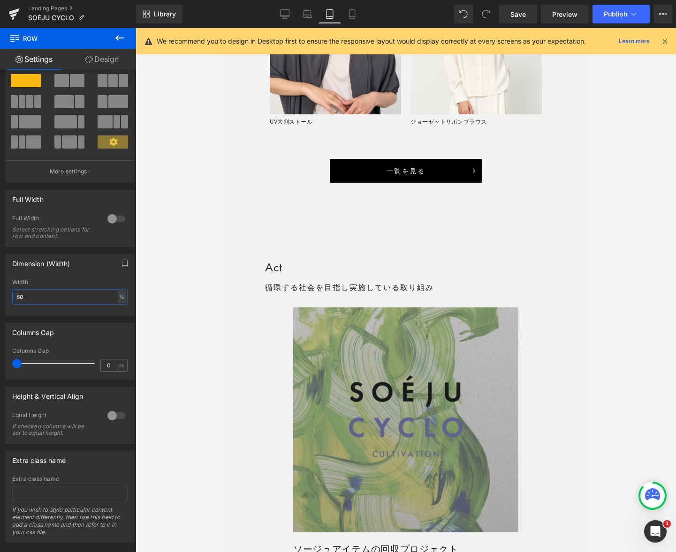
scroll to position [36, 0]
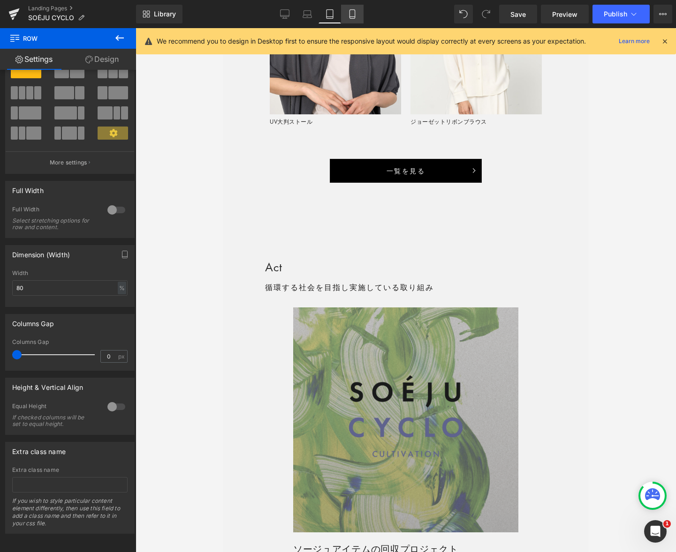
click at [353, 13] on icon at bounding box center [351, 13] width 9 height 9
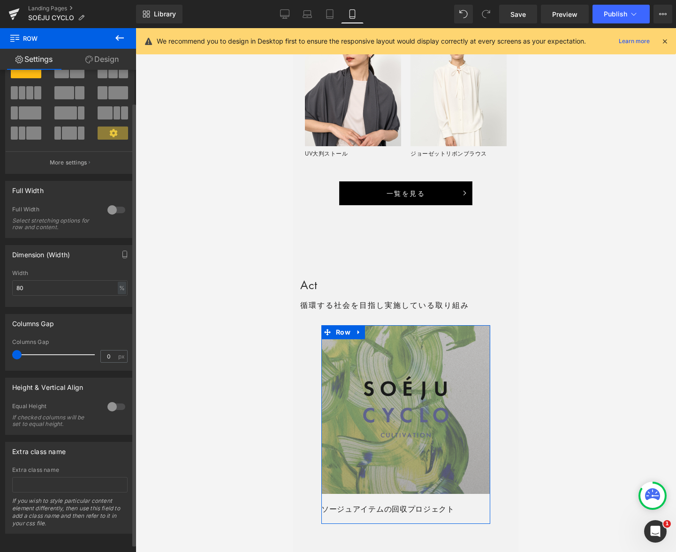
scroll to position [1531, 0]
click at [71, 290] on input "80" at bounding box center [69, 287] width 115 height 15
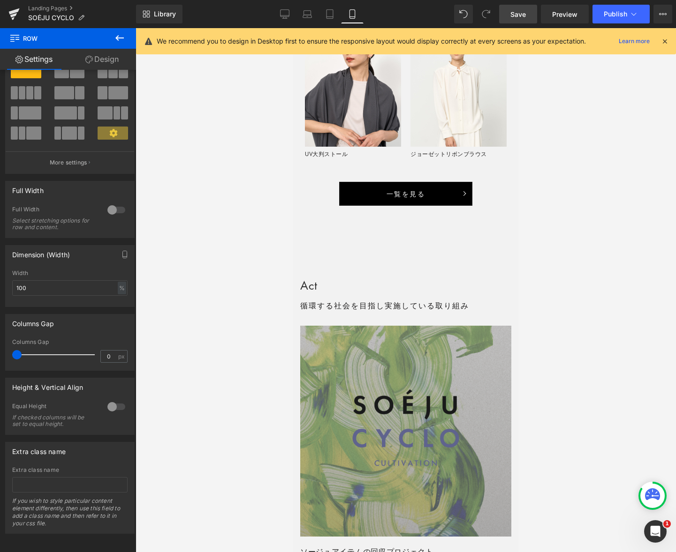
click at [508, 15] on link "Save" at bounding box center [518, 14] width 38 height 19
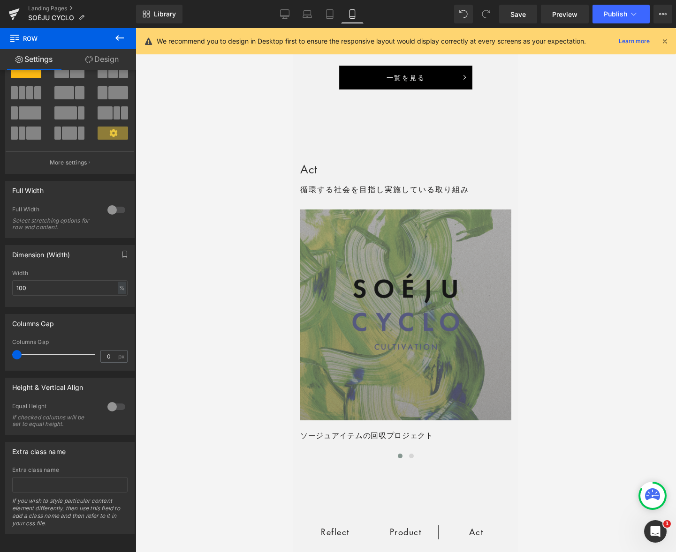
scroll to position [1675, 0]
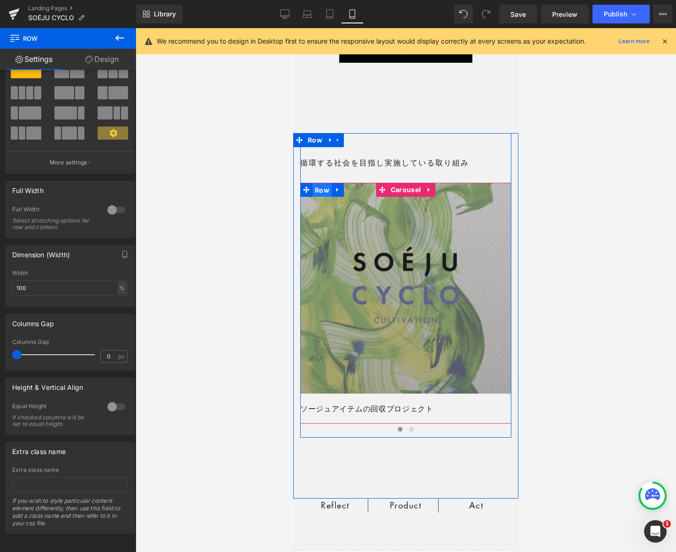
click at [324, 189] on span "Row" at bounding box center [321, 190] width 19 height 14
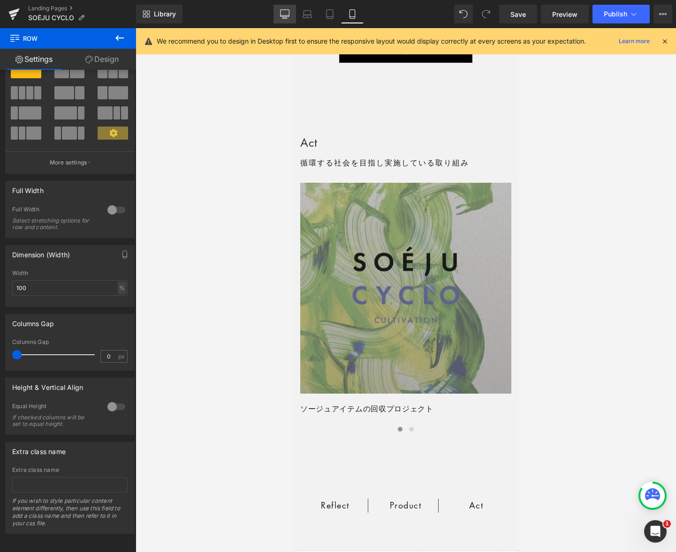
click at [286, 15] on icon at bounding box center [284, 15] width 9 height 0
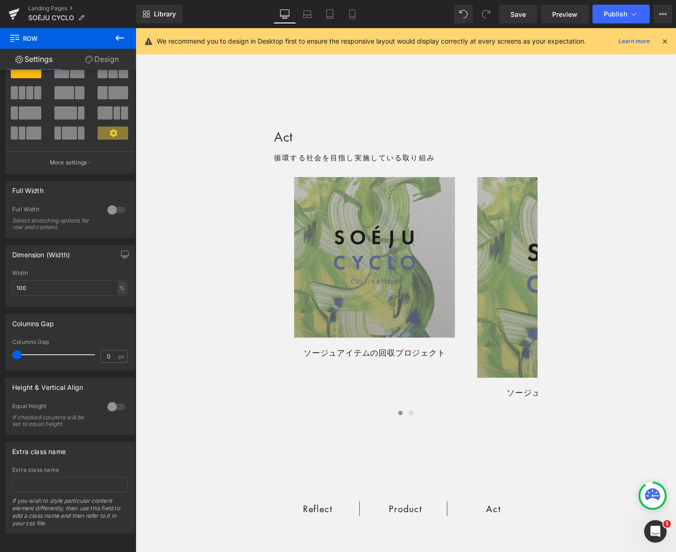
scroll to position [1736, 0]
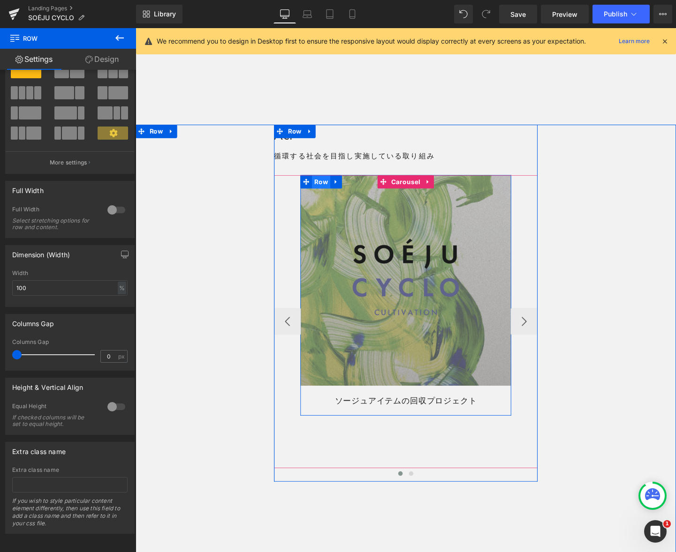
click at [333, 191] on span "Row" at bounding box center [330, 190] width 19 height 14
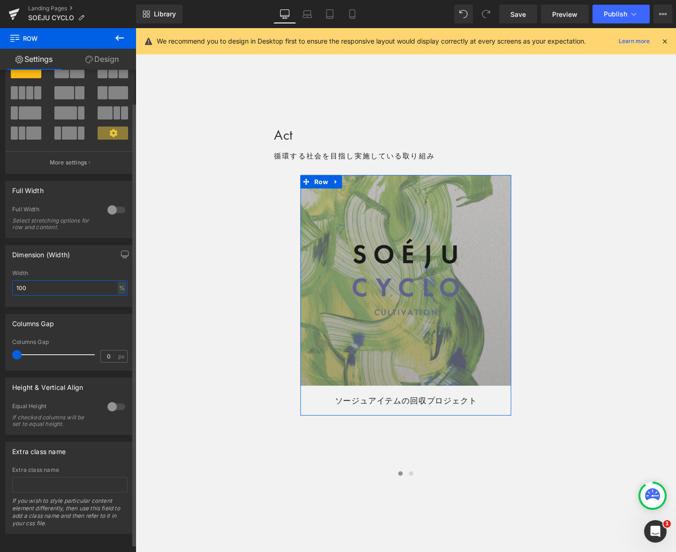
click at [54, 288] on input "100" at bounding box center [69, 287] width 115 height 15
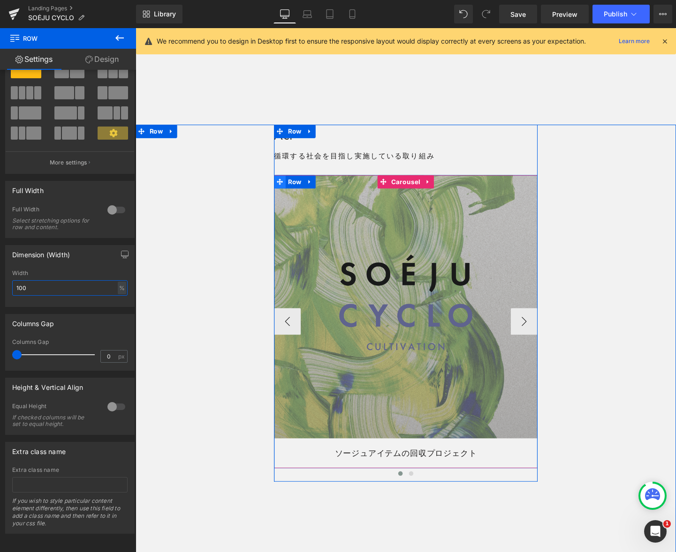
click at [286, 191] on icon at bounding box center [287, 189] width 7 height 7
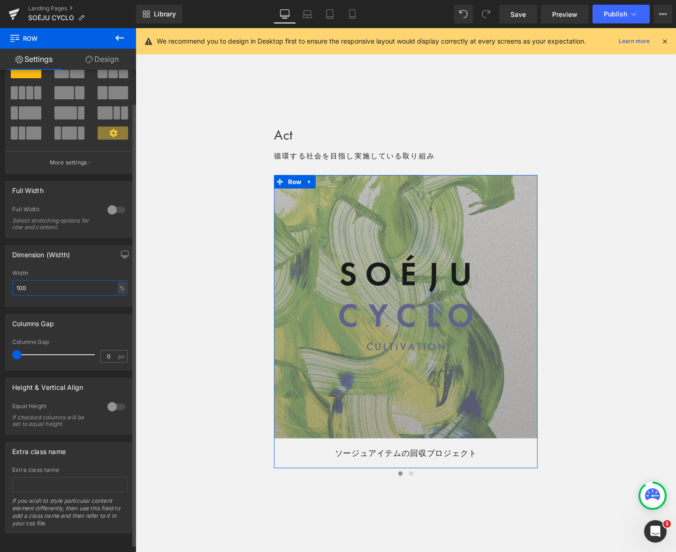
click at [68, 287] on input "100" at bounding box center [69, 287] width 115 height 15
type input "90"
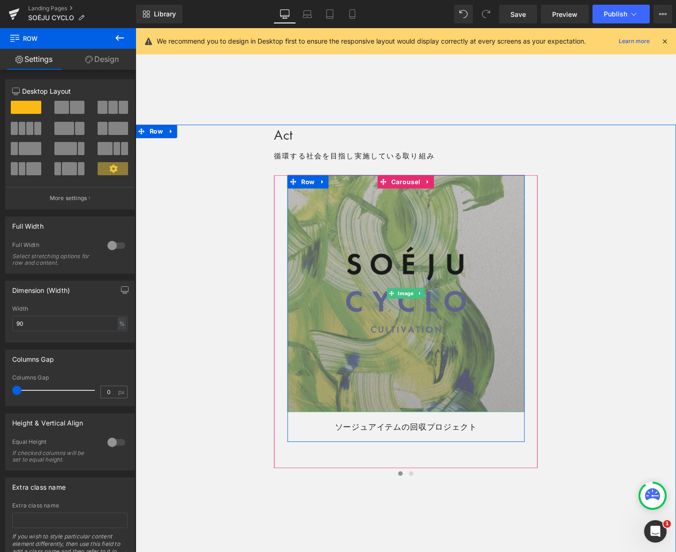
scroll to position [36, 0]
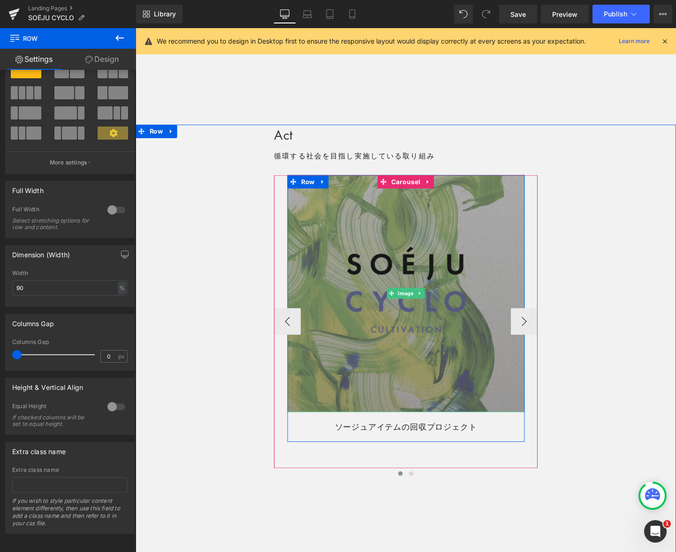
type input "100"
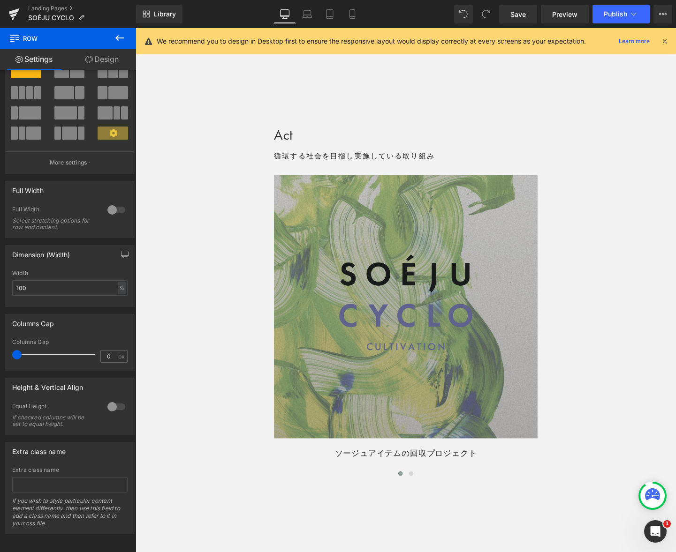
click at [120, 36] on icon at bounding box center [119, 37] width 11 height 11
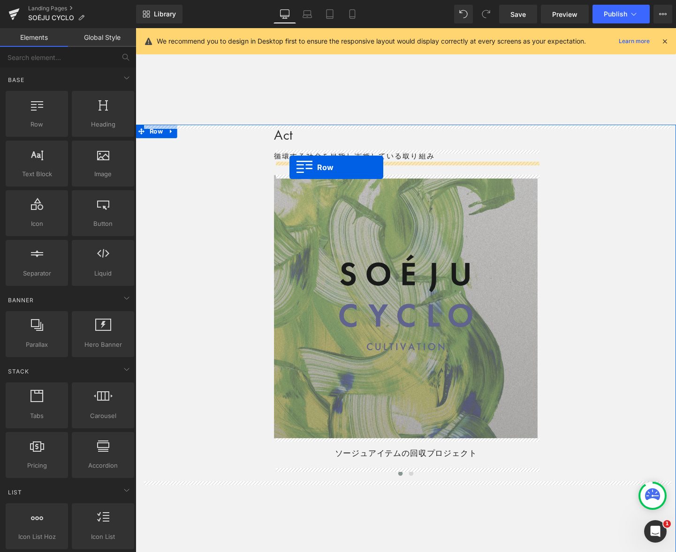
drag, startPoint x: 203, startPoint y: 145, endPoint x: 297, endPoint y: 174, distance: 98.6
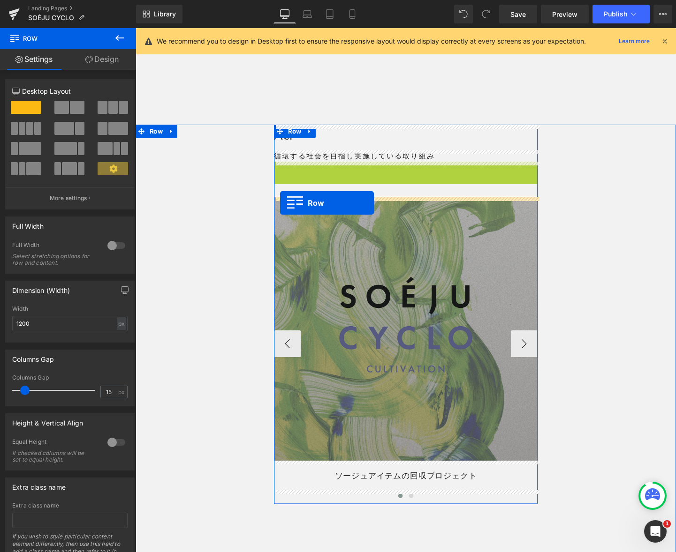
drag, startPoint x: 287, startPoint y: 181, endPoint x: 287, endPoint y: 212, distance: 30.5
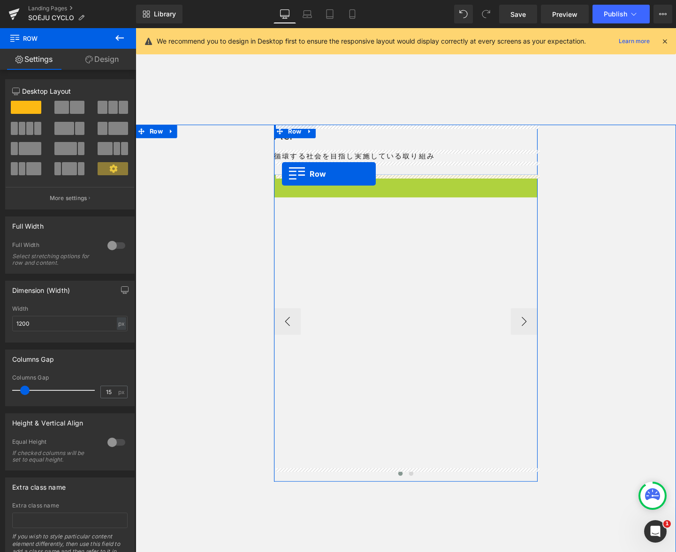
drag, startPoint x: 287, startPoint y: 190, endPoint x: 289, endPoint y: 181, distance: 9.2
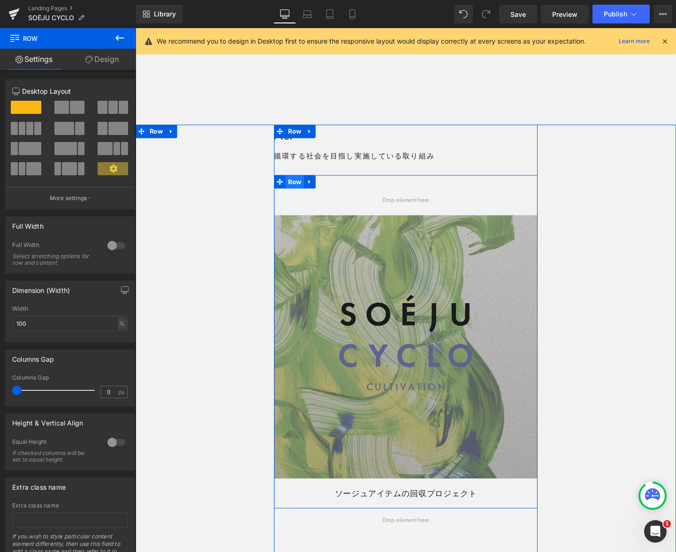
click at [300, 188] on span "Row" at bounding box center [302, 190] width 19 height 14
click at [301, 189] on span "Row" at bounding box center [302, 190] width 19 height 14
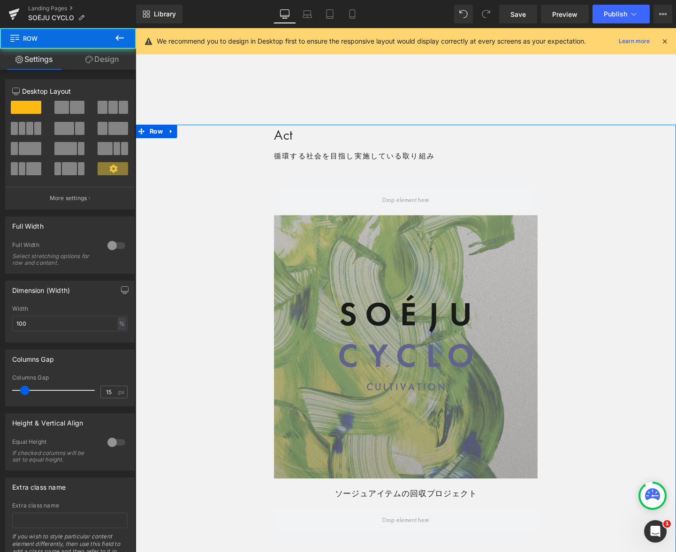
drag, startPoint x: 641, startPoint y: 450, endPoint x: 627, endPoint y: 444, distance: 15.3
click at [641, 450] on div "Act Heading 循環する社会を目指し実施している取り組み Text Block Row Row Image ソージュアイテムの回収プロジェクト Tex…" at bounding box center [419, 492] width 567 height 725
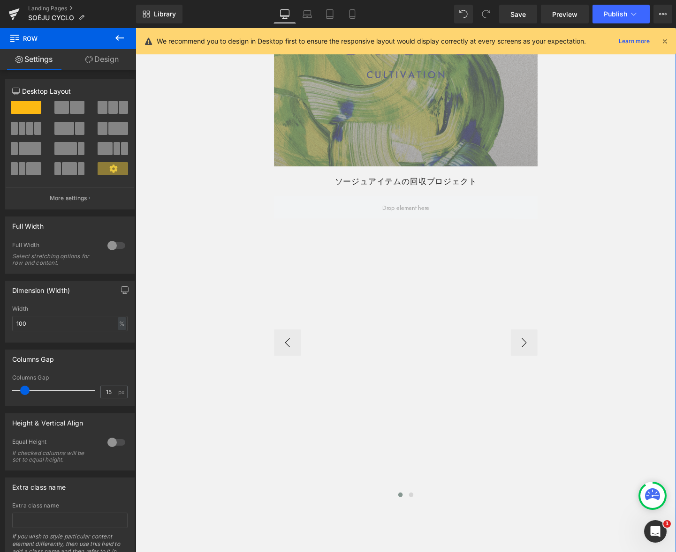
scroll to position [1714, 0]
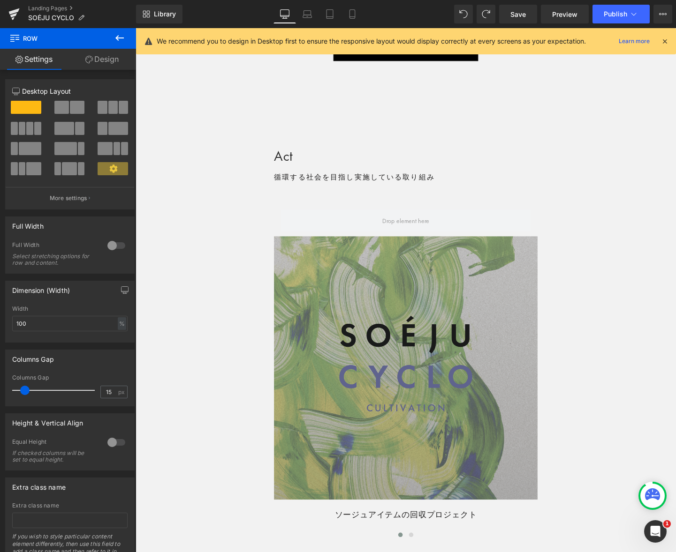
click at [117, 35] on icon at bounding box center [119, 37] width 11 height 11
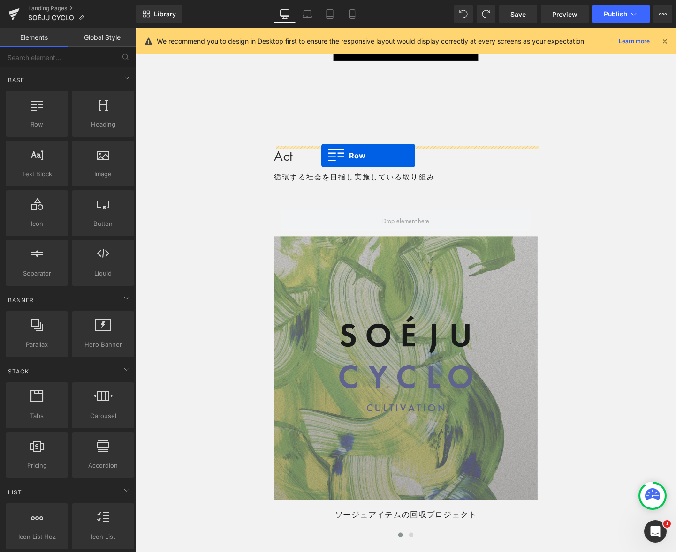
drag, startPoint x: 179, startPoint y: 134, endPoint x: 331, endPoint y: 162, distance: 154.1
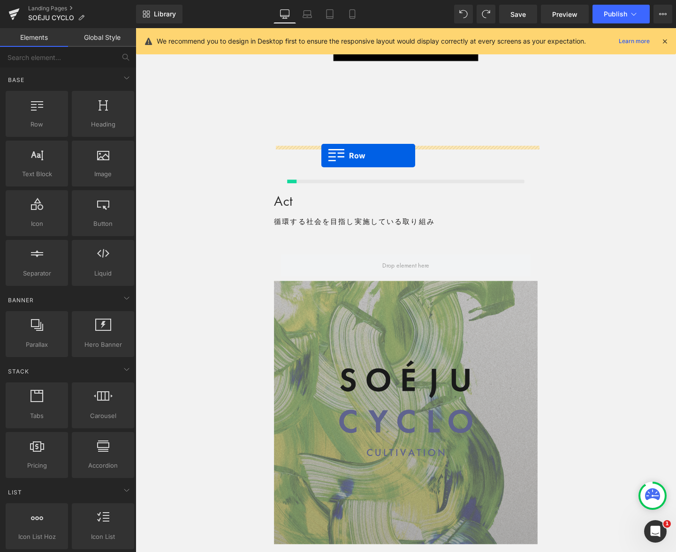
scroll to position [1761, 0]
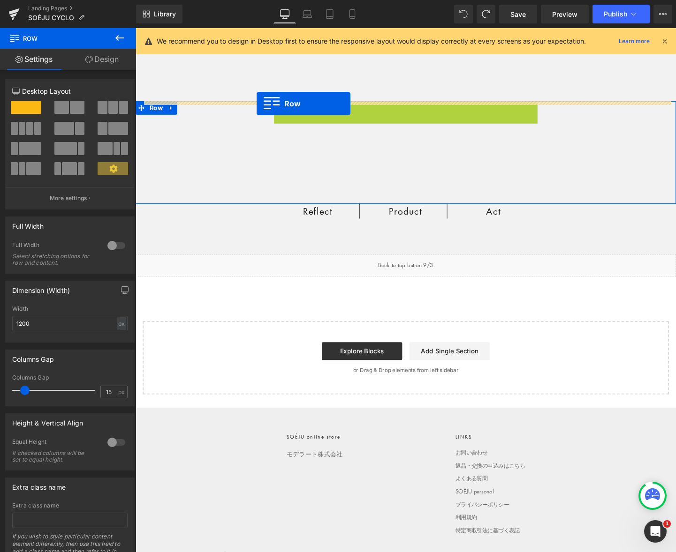
drag, startPoint x: 287, startPoint y: 111, endPoint x: 263, endPoint y: 107, distance: 25.1
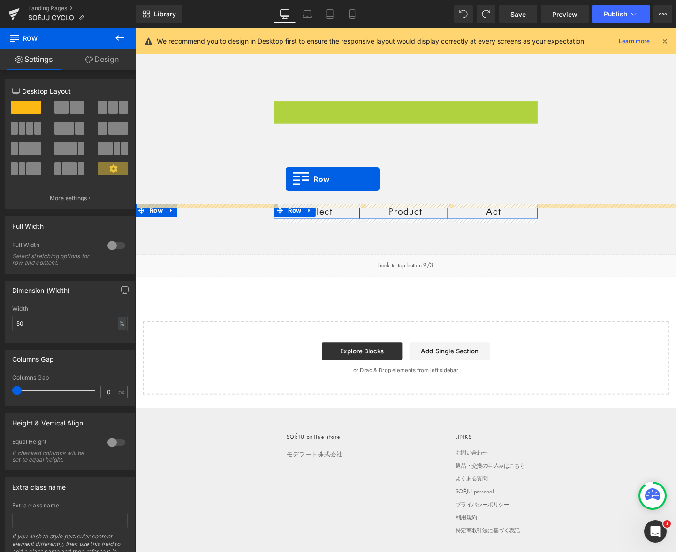
drag, startPoint x: 290, startPoint y: 112, endPoint x: 293, endPoint y: 187, distance: 74.6
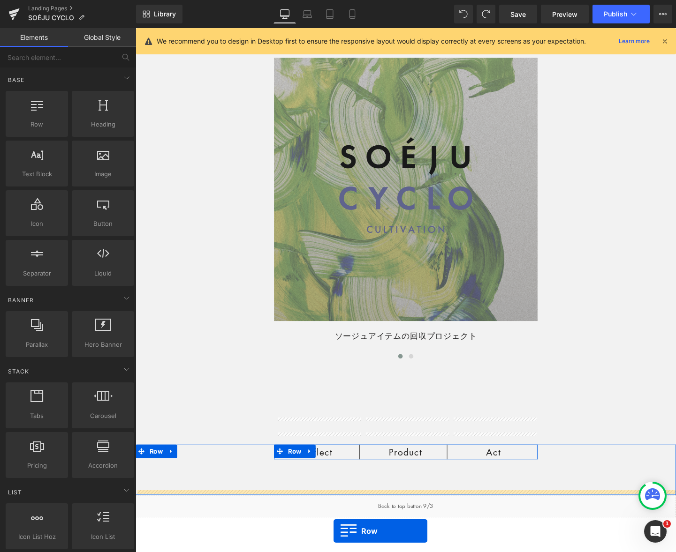
scroll to position [1958, 0]
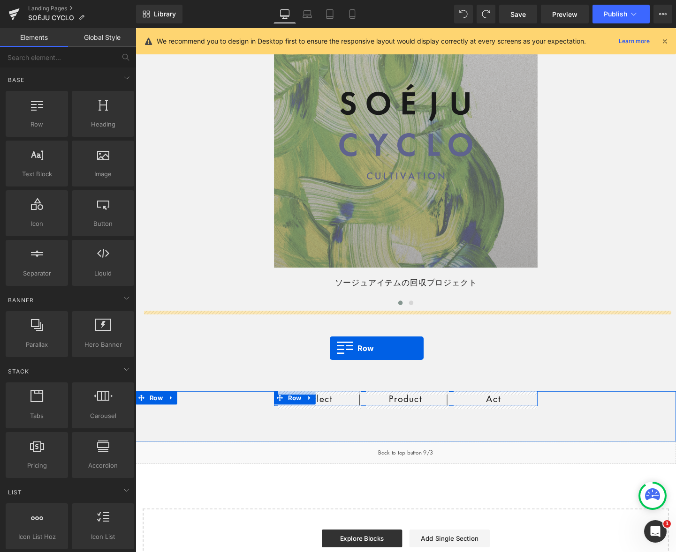
drag, startPoint x: 175, startPoint y: 133, endPoint x: 339, endPoint y: 364, distance: 283.9
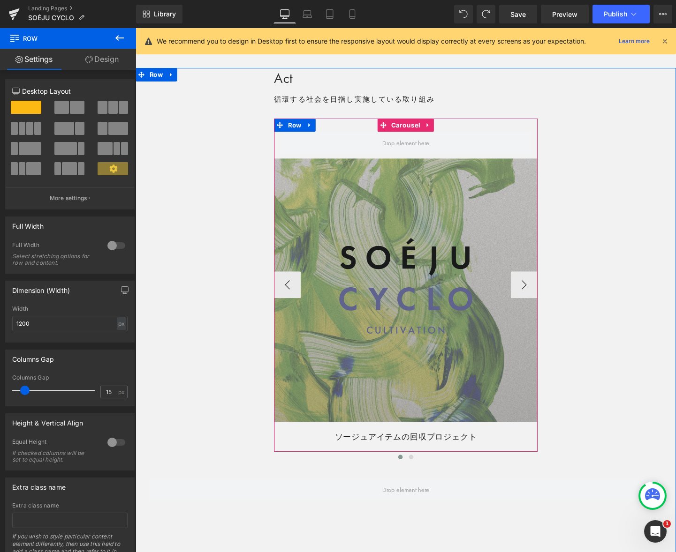
scroll to position [1796, 0]
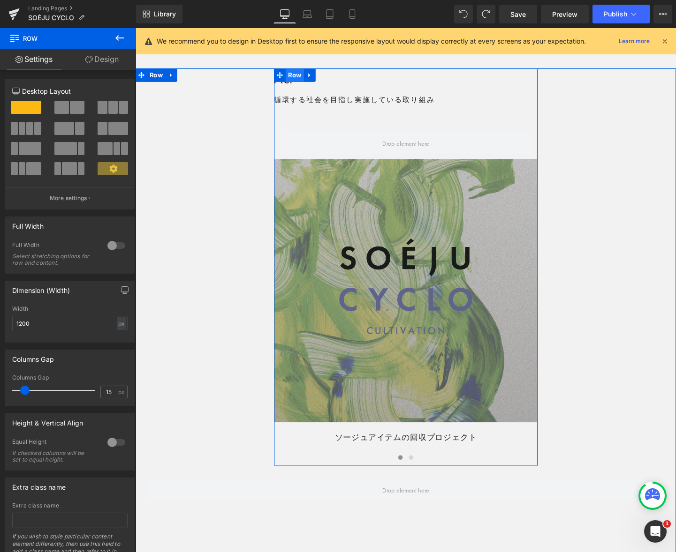
click at [300, 78] on span "Row" at bounding box center [302, 77] width 19 height 14
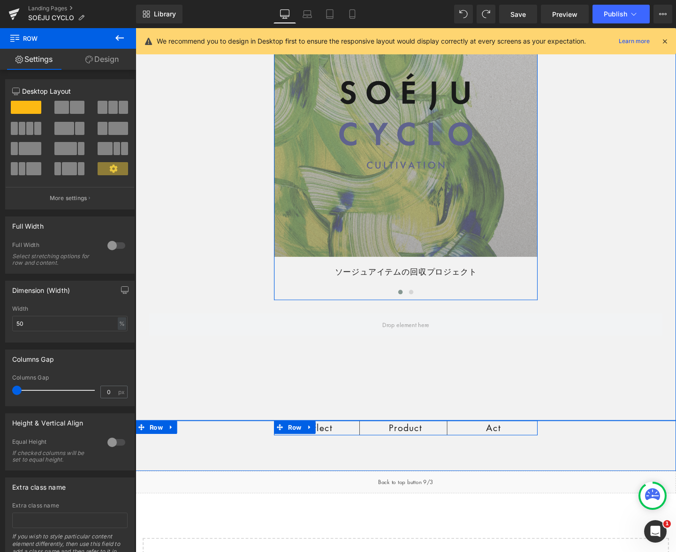
scroll to position [1971, 0]
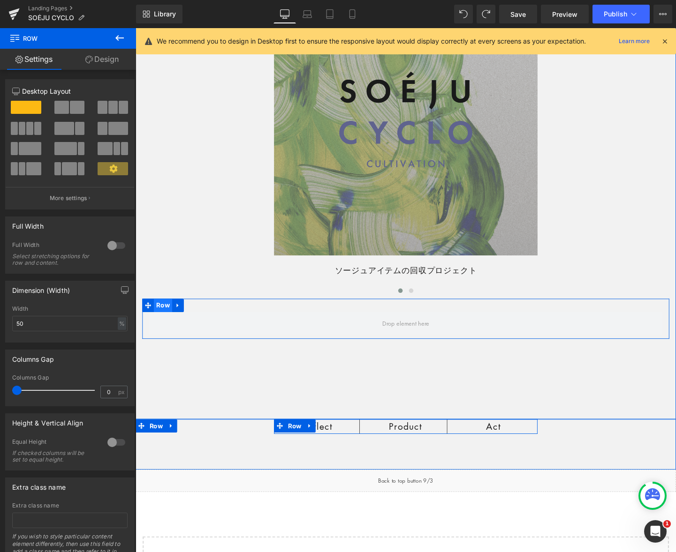
click at [161, 319] on span "Row" at bounding box center [164, 320] width 19 height 14
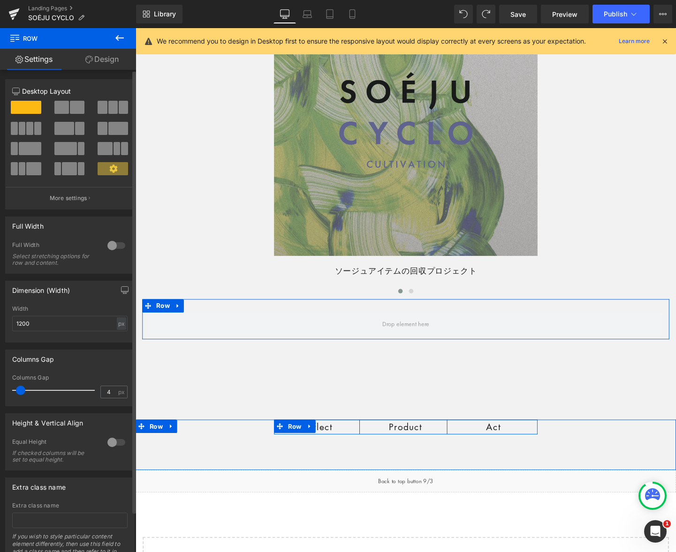
type input "0"
drag, startPoint x: 21, startPoint y: 390, endPoint x: -12, endPoint y: 385, distance: 33.7
click at [0, 385] on html "Row You are previewing how the will restyle your page. You can not edit Element…" at bounding box center [338, 276] width 676 height 552
click at [119, 324] on div "px" at bounding box center [121, 323] width 9 height 13
click at [117, 335] on li "%" at bounding box center [121, 339] width 12 height 14
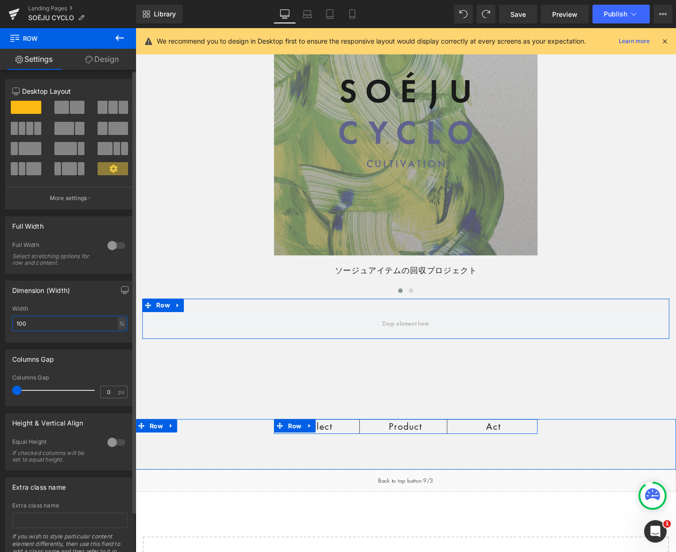
click at [72, 324] on input "100" at bounding box center [69, 323] width 115 height 15
type input "50"
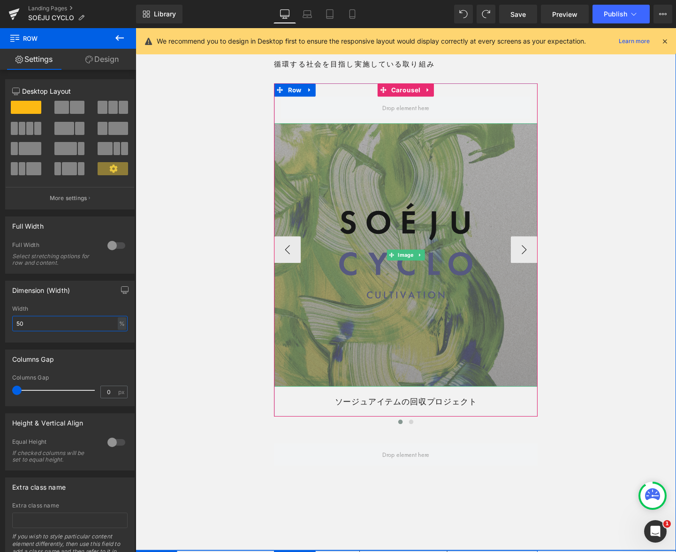
scroll to position [1833, 0]
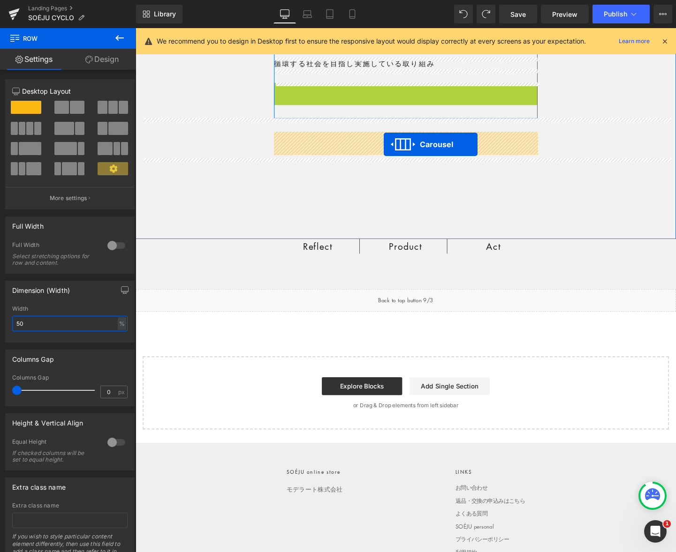
drag, startPoint x: 395, startPoint y: 93, endPoint x: 396, endPoint y: 151, distance: 57.2
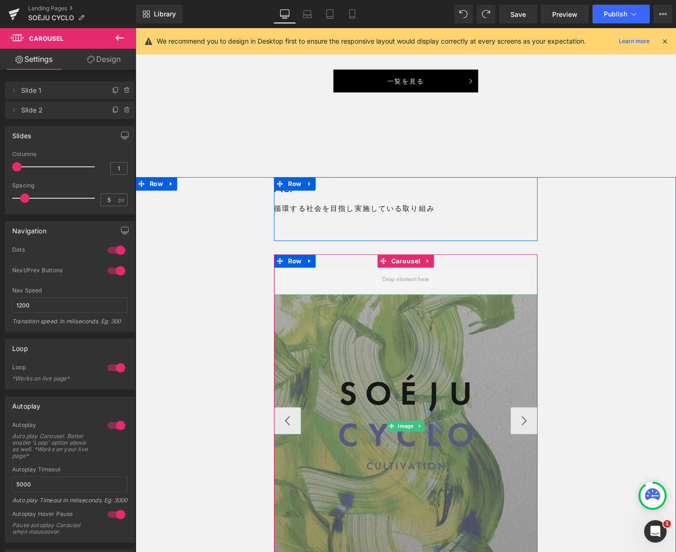
scroll to position [1676, 0]
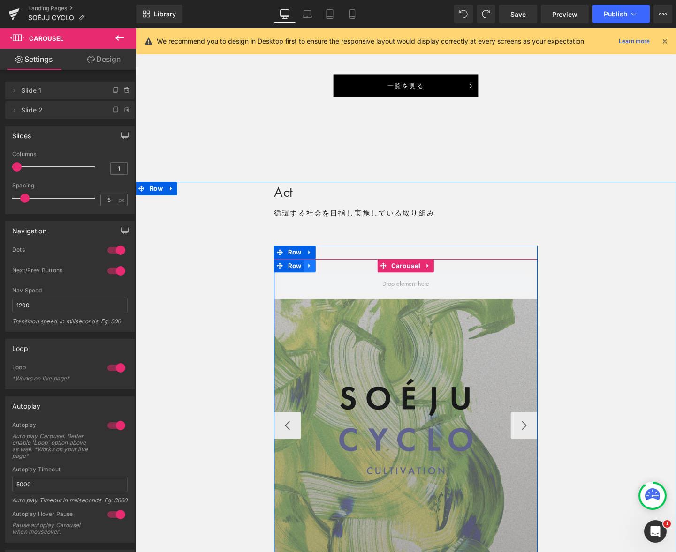
click at [320, 281] on link at bounding box center [318, 278] width 12 height 14
click at [342, 278] on icon at bounding box center [342, 277] width 7 height 7
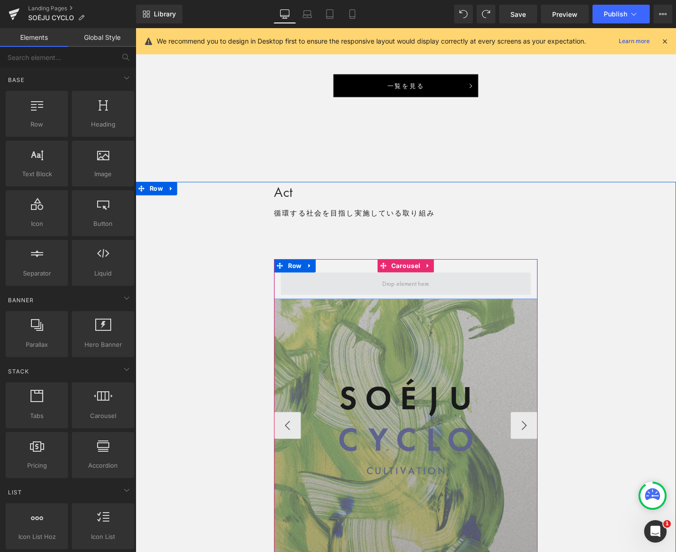
click at [392, 292] on span at bounding box center [420, 296] width 56 height 15
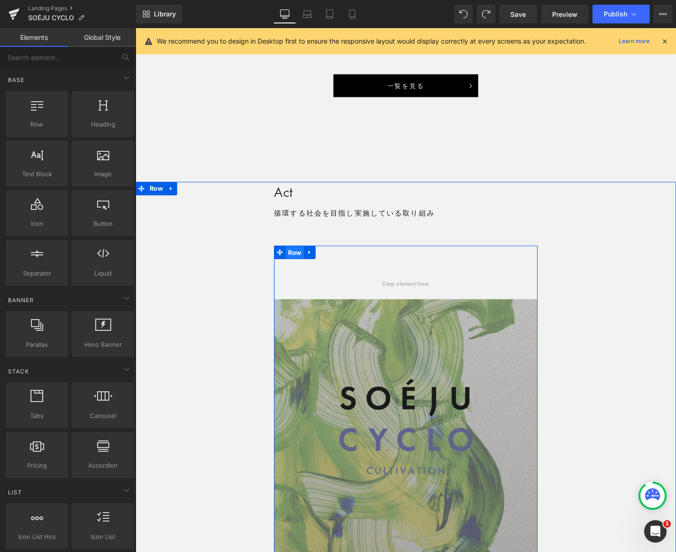
click at [303, 266] on span "Row" at bounding box center [302, 264] width 19 height 14
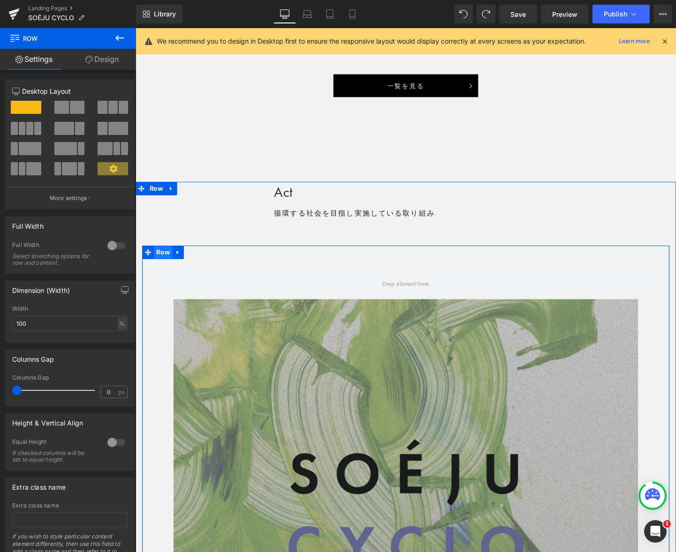
type input "1200"
type input "15"
type input "50"
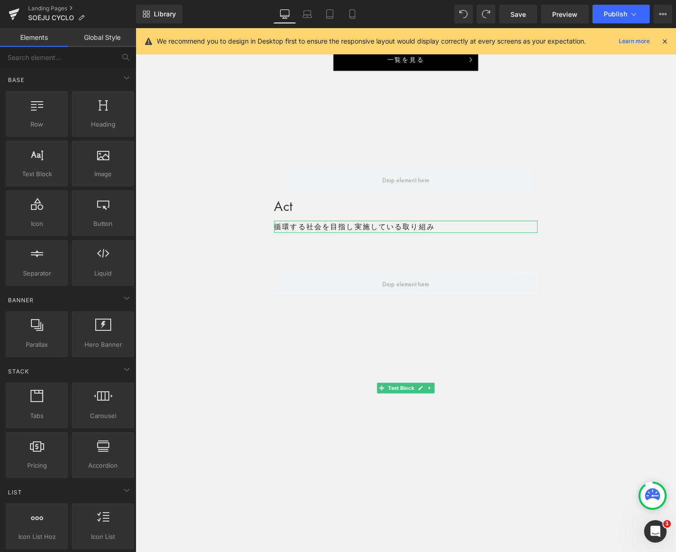
scroll to position [1662, 0]
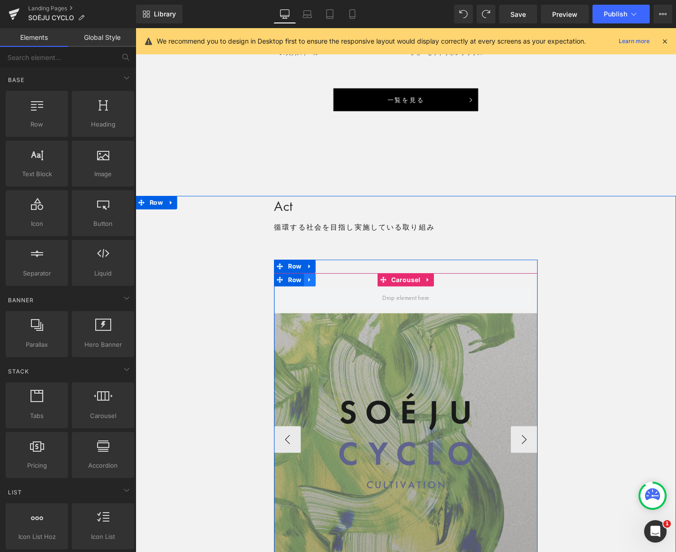
click at [321, 296] on link at bounding box center [318, 293] width 12 height 14
click at [344, 294] on icon at bounding box center [342, 292] width 7 height 7
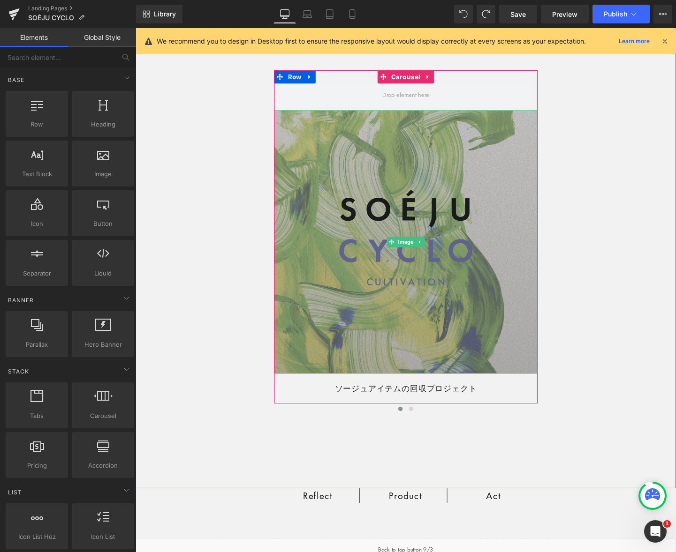
scroll to position [1878, 0]
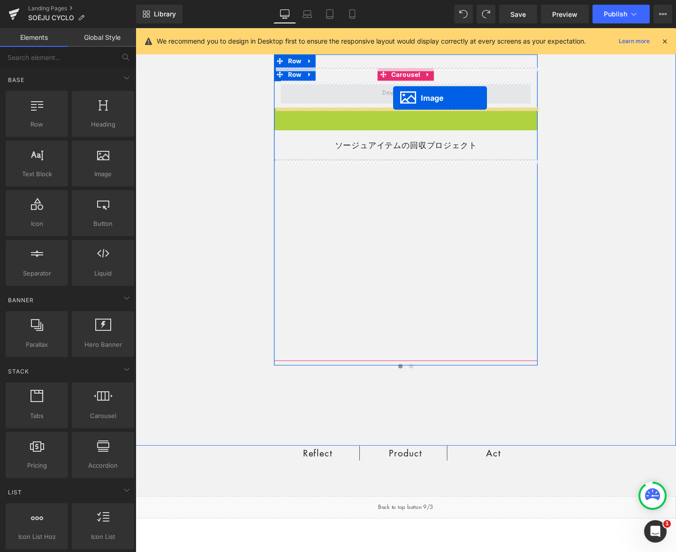
drag, startPoint x: 401, startPoint y: 255, endPoint x: 406, endPoint y: 101, distance: 153.4
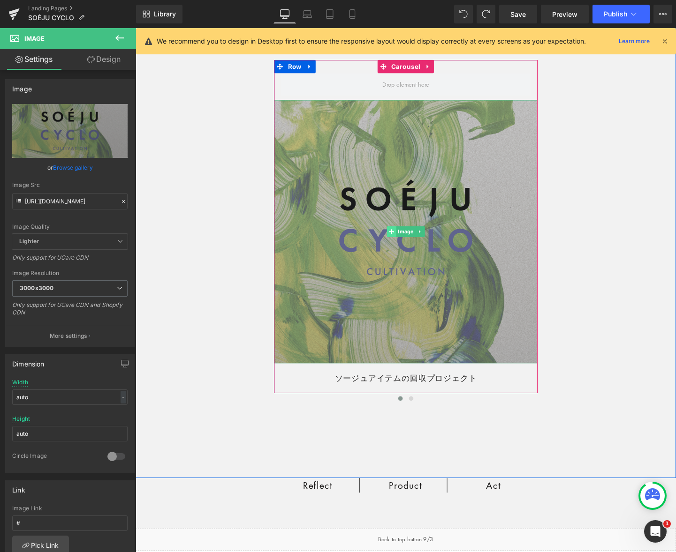
scroll to position [1888, 0]
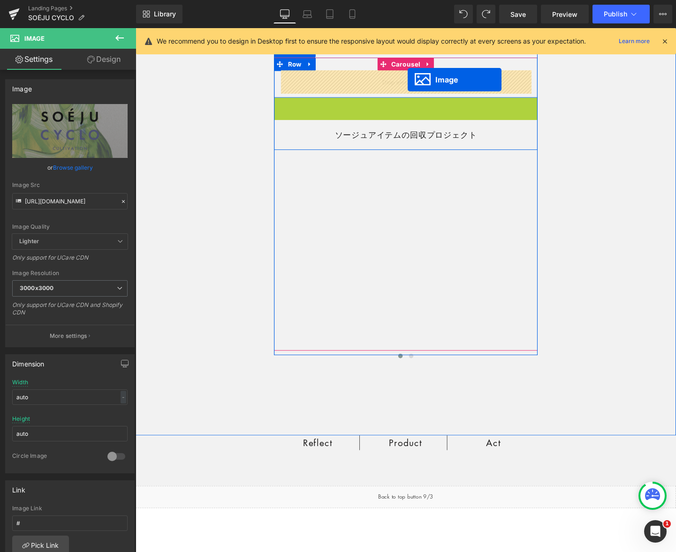
drag, startPoint x: 401, startPoint y: 241, endPoint x: 421, endPoint y: 83, distance: 160.2
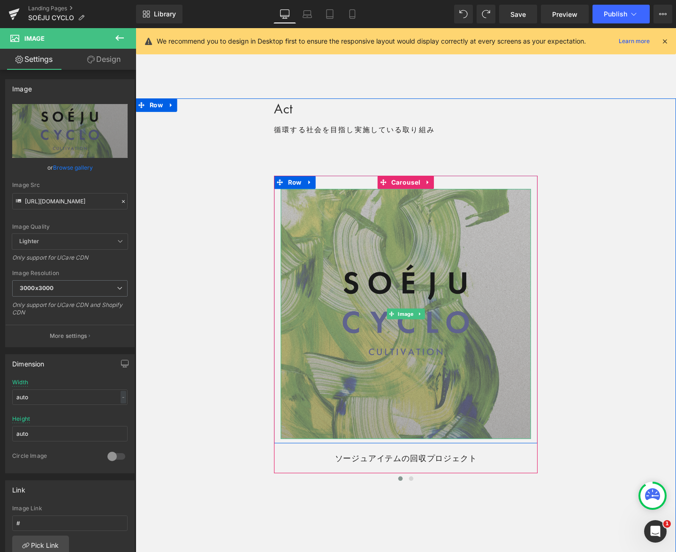
scroll to position [1762, 0]
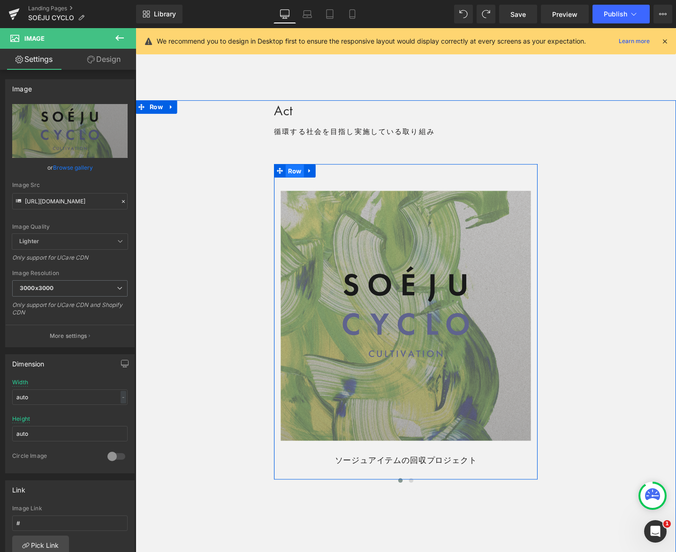
click at [304, 179] on span "Row" at bounding box center [302, 179] width 19 height 14
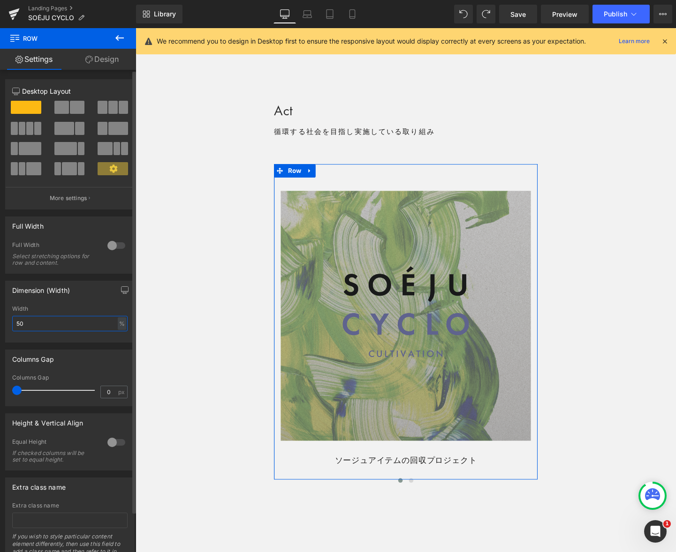
click at [83, 325] on input "50" at bounding box center [69, 323] width 115 height 15
type input "40"
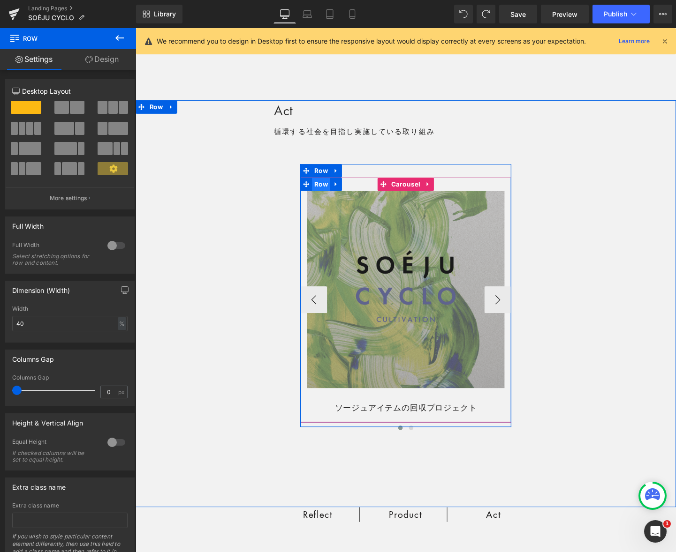
click at [335, 197] on span "Row" at bounding box center [330, 192] width 19 height 14
click at [328, 193] on span "Row" at bounding box center [330, 193] width 19 height 14
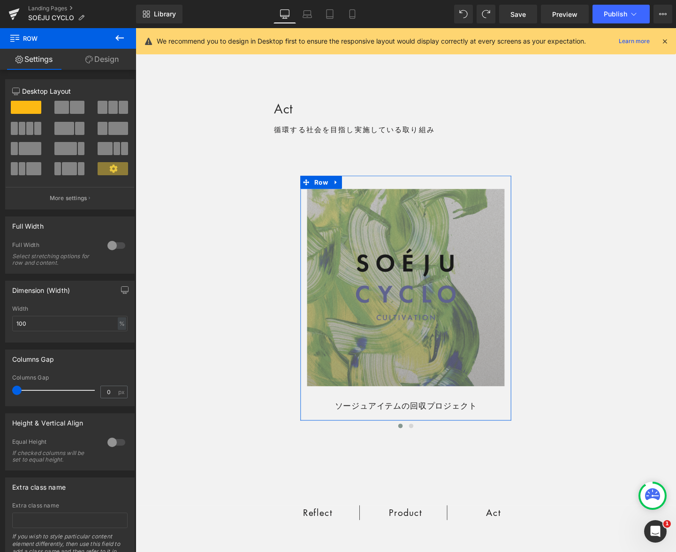
click at [103, 57] on link "Design" at bounding box center [102, 59] width 68 height 21
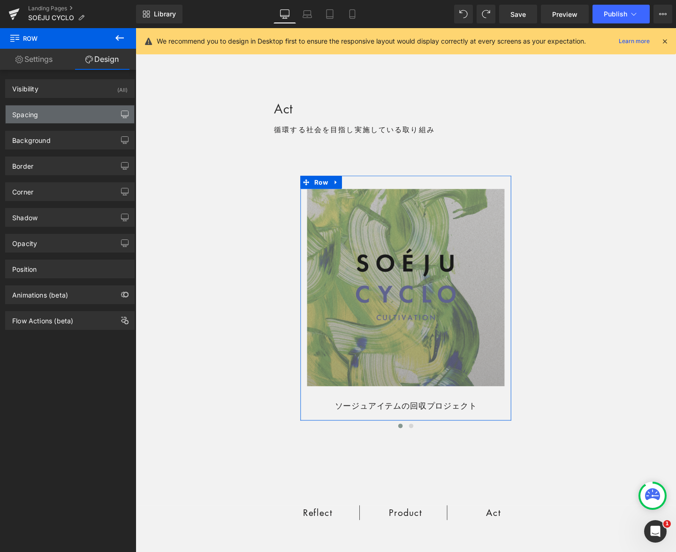
click at [121, 118] on icon "button" at bounding box center [125, 115] width 8 height 8
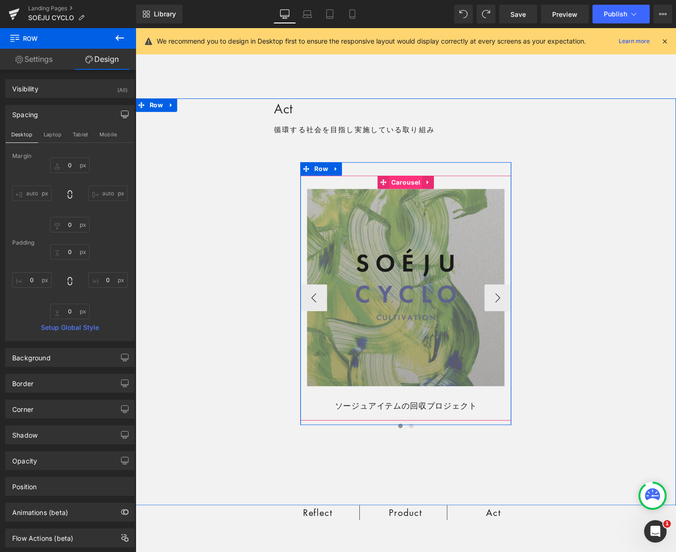
click at [413, 191] on span "Carousel" at bounding box center [419, 190] width 35 height 14
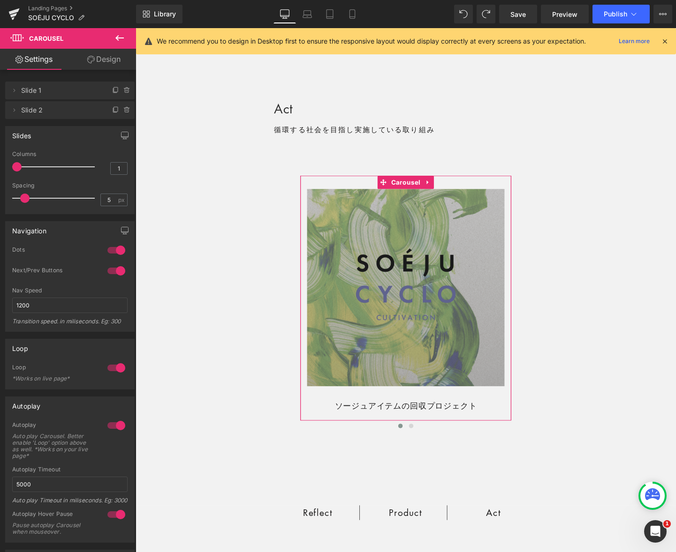
click at [123, 60] on link "Design" at bounding box center [104, 59] width 68 height 21
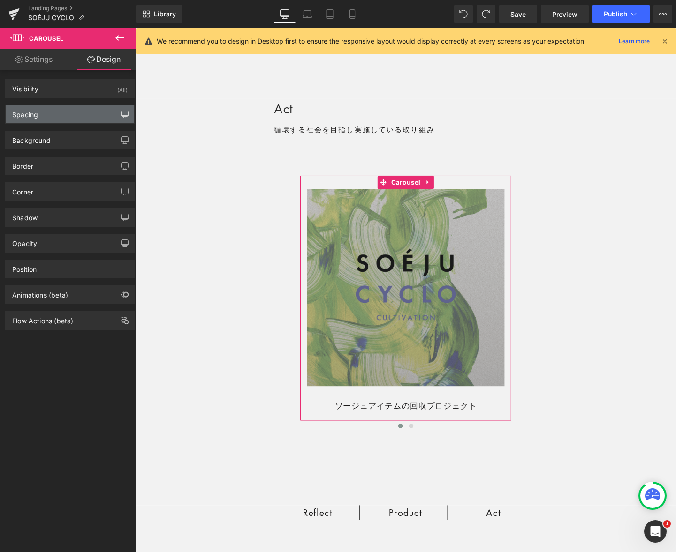
click at [121, 114] on icon "button" at bounding box center [125, 115] width 8 height 8
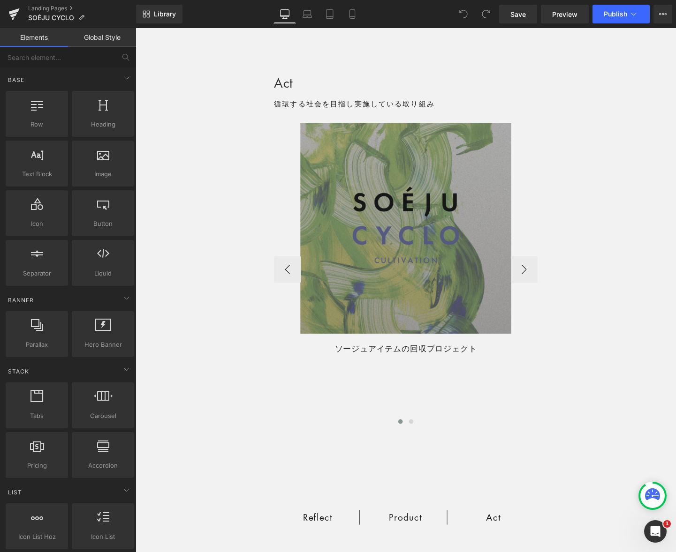
scroll to position [1795, 0]
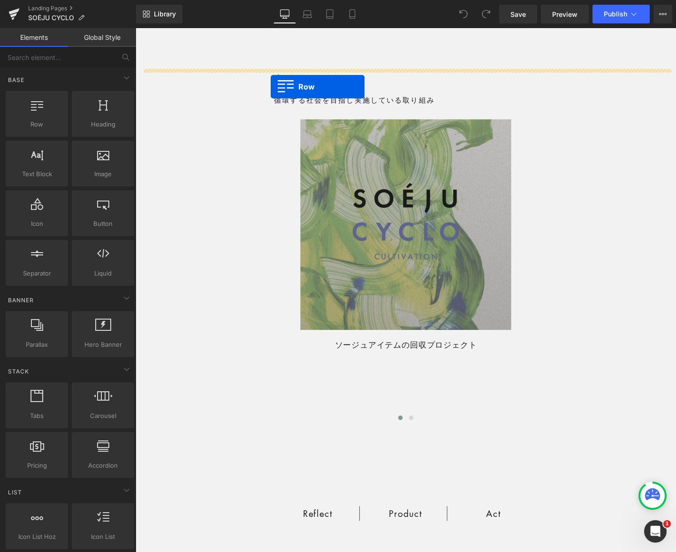
drag, startPoint x: 166, startPoint y: 141, endPoint x: 278, endPoint y: 90, distance: 122.5
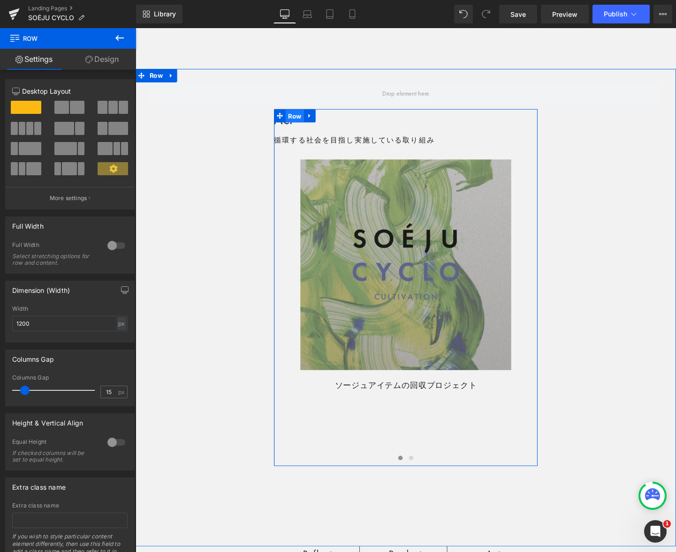
click at [303, 122] on span "Row" at bounding box center [302, 120] width 19 height 14
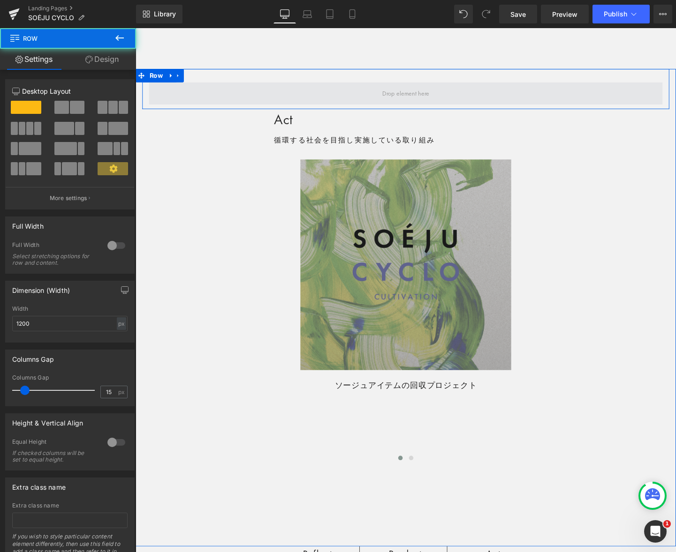
click at [179, 92] on span at bounding box center [419, 96] width 539 height 23
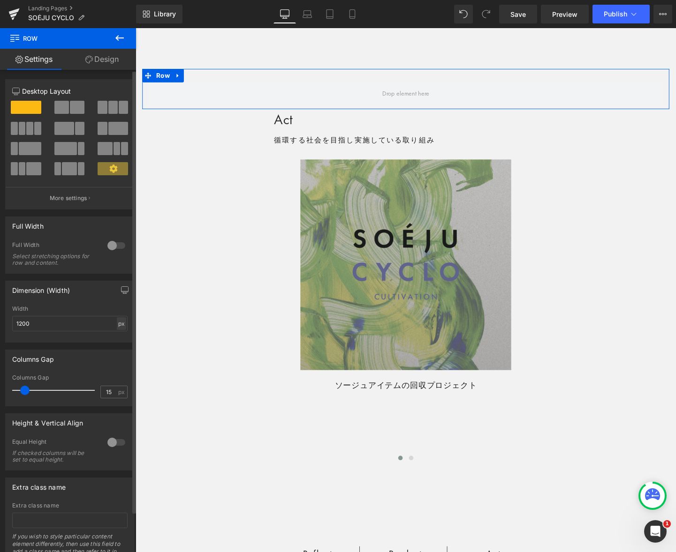
click at [117, 324] on div "px" at bounding box center [121, 323] width 9 height 13
click at [118, 337] on li "%" at bounding box center [121, 339] width 12 height 14
click at [65, 325] on input "100" at bounding box center [69, 323] width 115 height 15
type input "50"
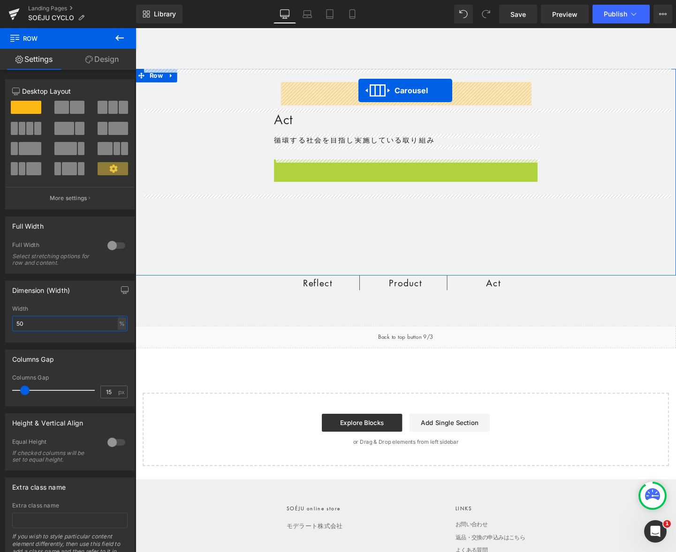
drag, startPoint x: 394, startPoint y: 172, endPoint x: 370, endPoint y: 94, distance: 82.2
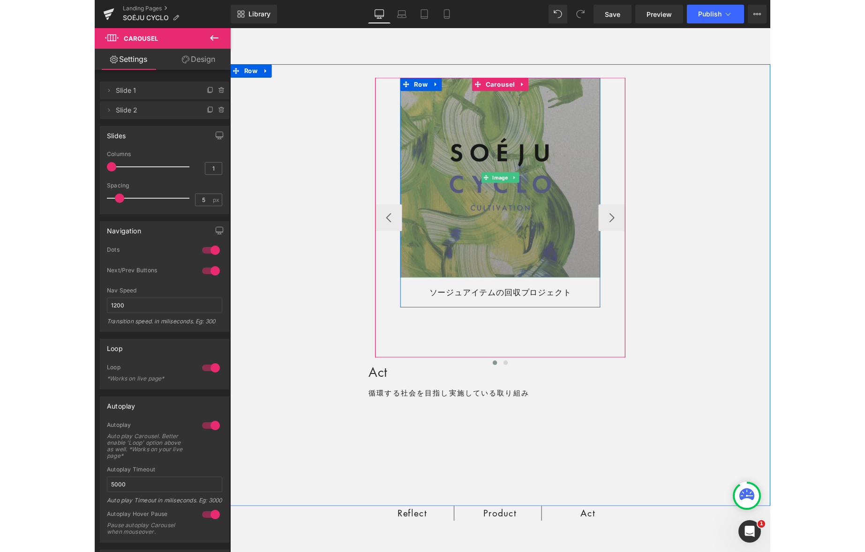
scroll to position [1802, 0]
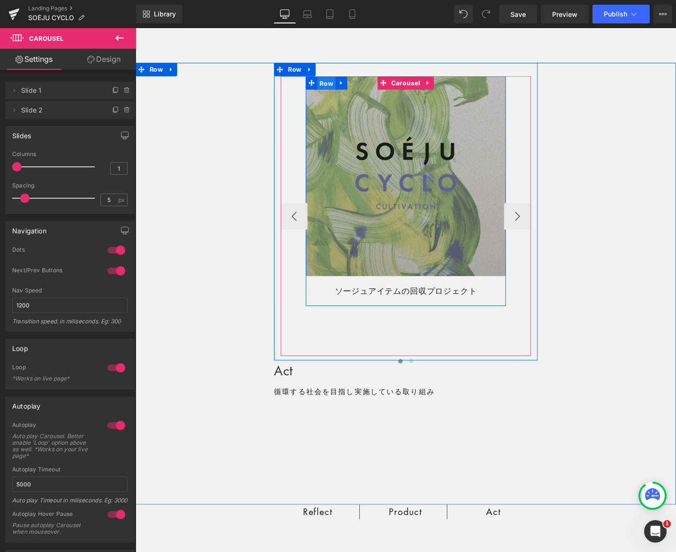
click at [332, 86] on span "Row" at bounding box center [335, 86] width 19 height 14
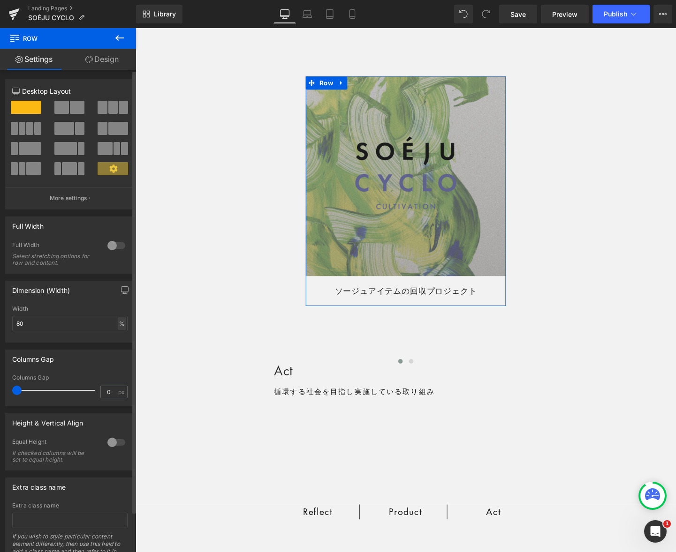
click at [119, 324] on div "%" at bounding box center [122, 323] width 8 height 13
click at [87, 323] on input "80" at bounding box center [69, 323] width 115 height 15
type input "100"
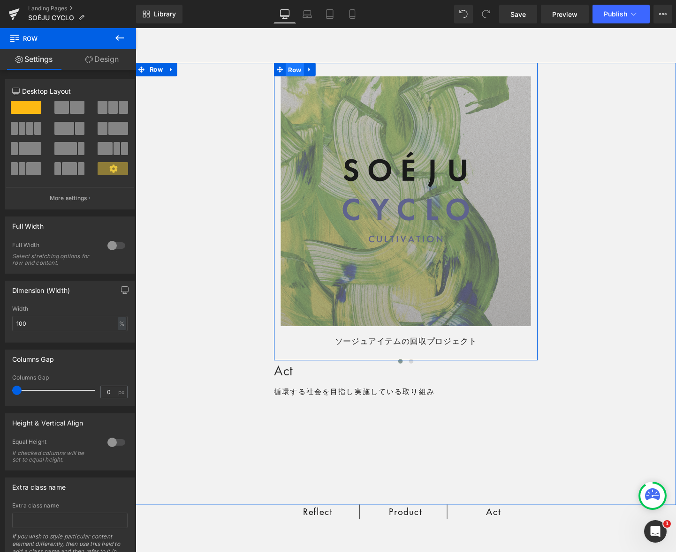
click at [303, 73] on span "Row" at bounding box center [302, 72] width 19 height 14
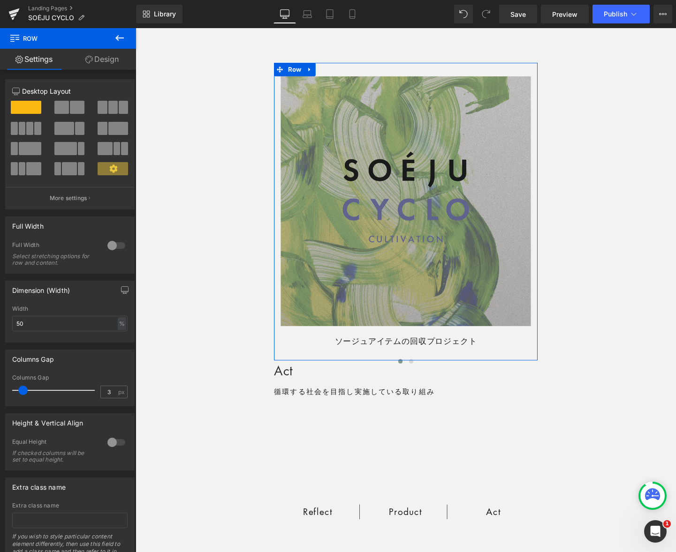
type input "0"
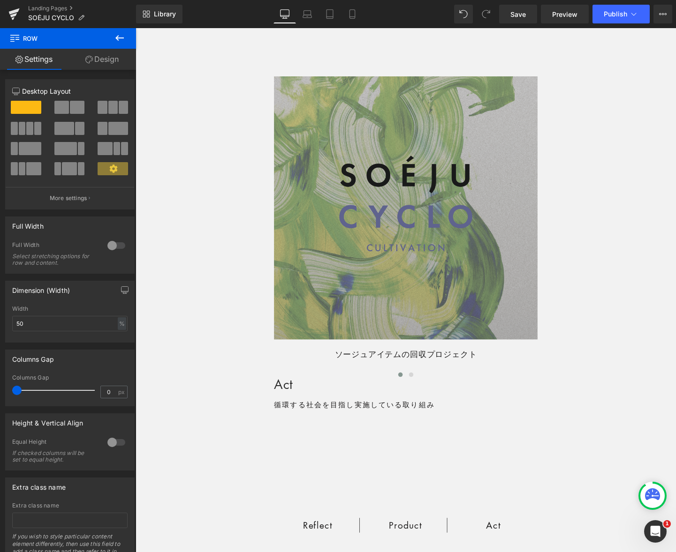
drag, startPoint x: 22, startPoint y: 388, endPoint x: -6, endPoint y: 387, distance: 27.2
click at [0, 387] on html "Row You are previewing how the will restyle your page. You can not edit Element…" at bounding box center [338, 276] width 676 height 552
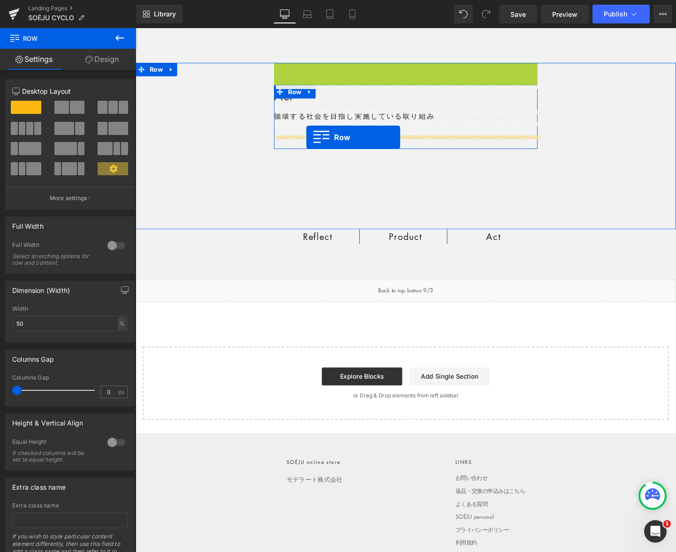
drag, startPoint x: 286, startPoint y: 75, endPoint x: 315, endPoint y: 143, distance: 73.9
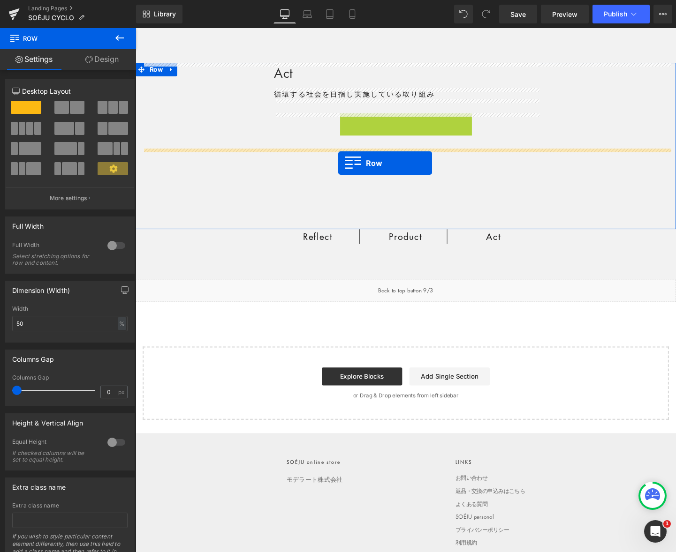
drag, startPoint x: 354, startPoint y: 125, endPoint x: 348, endPoint y: 170, distance: 45.4
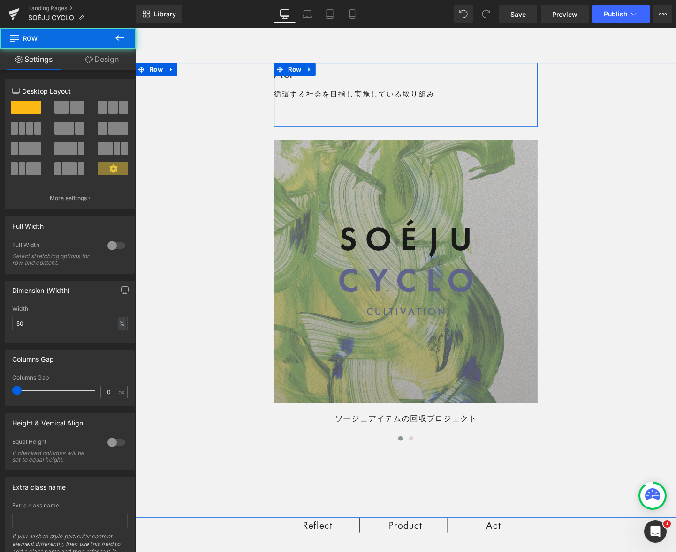
click at [335, 118] on div "Act Heading 循環する社会を目指し実施している取り組み Text Block Row Row" at bounding box center [419, 98] width 277 height 67
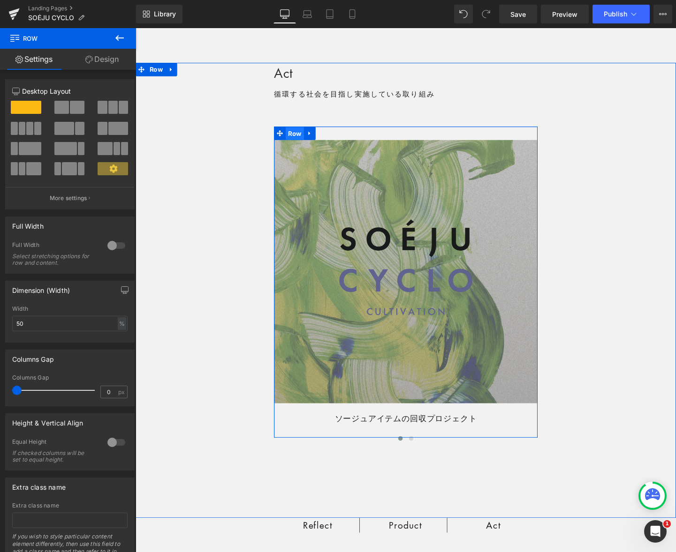
click at [303, 139] on span "Row" at bounding box center [302, 139] width 19 height 14
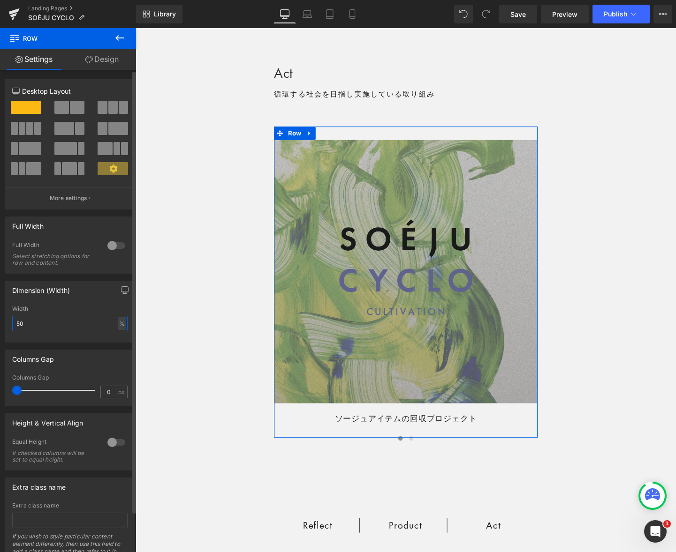
click at [45, 319] on input "50" at bounding box center [69, 323] width 115 height 15
type input "40"
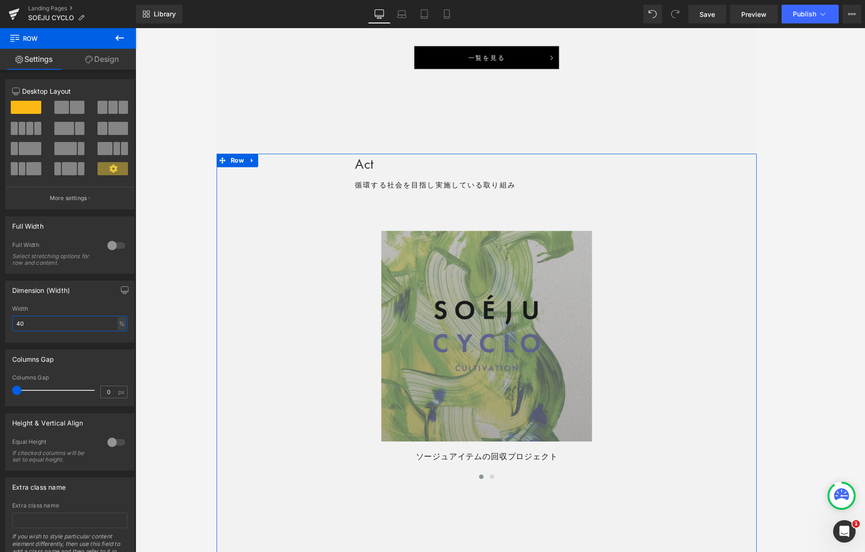
scroll to position [1597, 0]
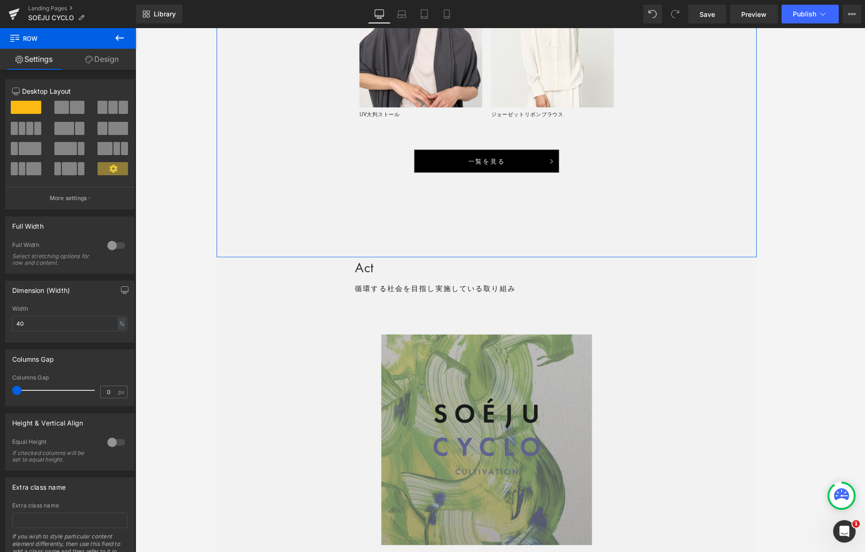
click at [274, 310] on div "Act Heading 循環する社会を目指し実施している取り組み Text Block Row Row Image ソージュアイテムの回収プロジェクト Tex…" at bounding box center [500, 438] width 567 height 339
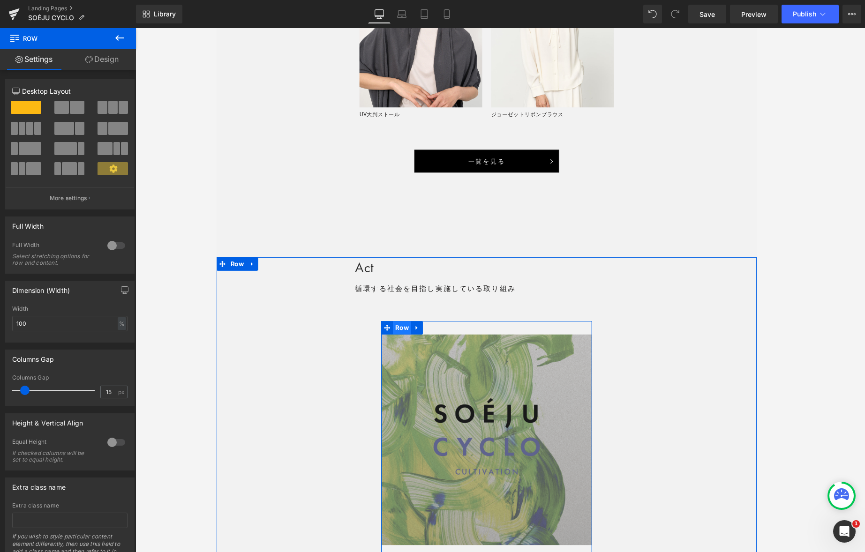
click at [413, 342] on span "Row" at bounding box center [411, 343] width 19 height 14
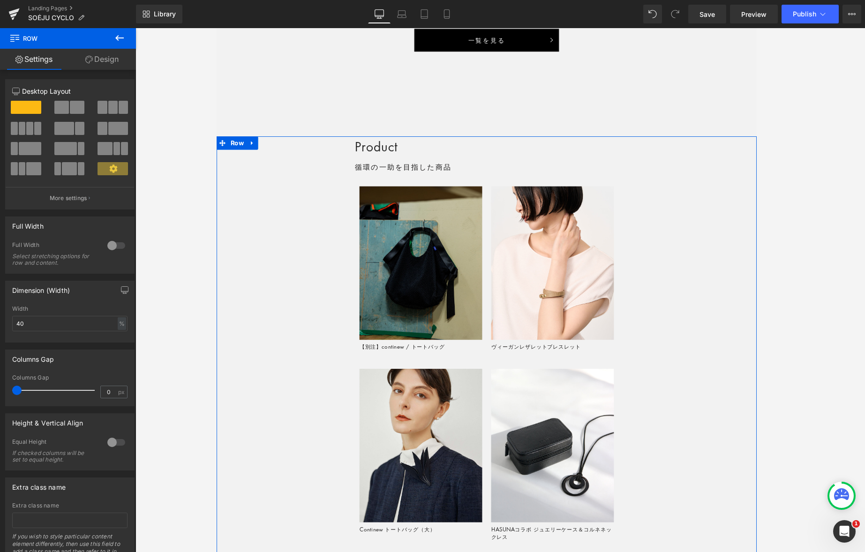
scroll to position [952, 0]
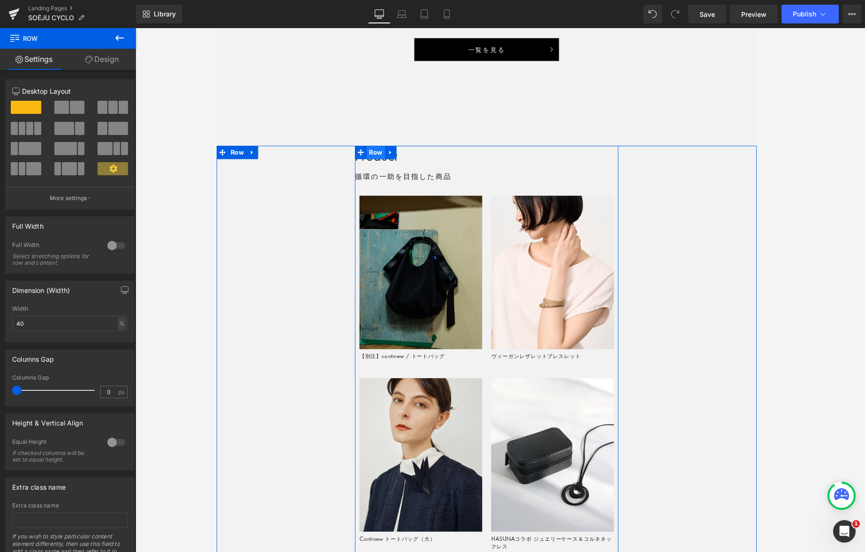
click at [385, 160] on span "Row" at bounding box center [383, 159] width 19 height 14
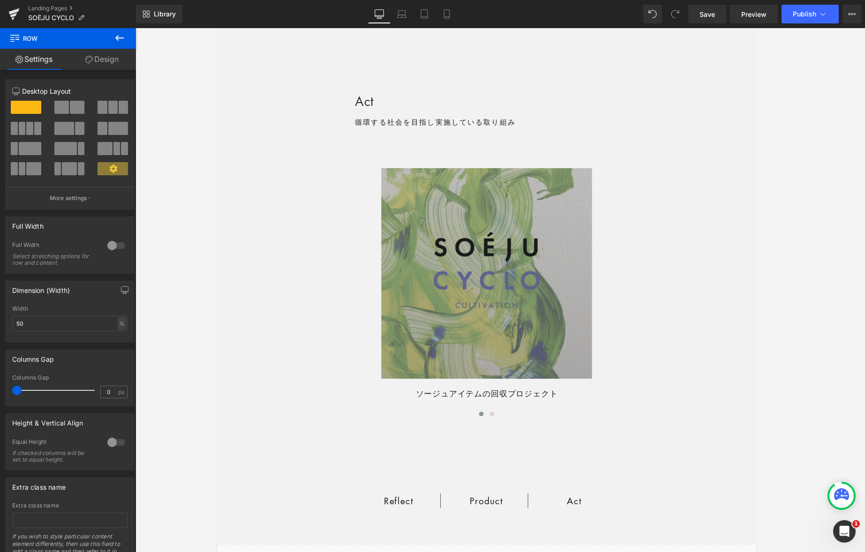
scroll to position [1759, 0]
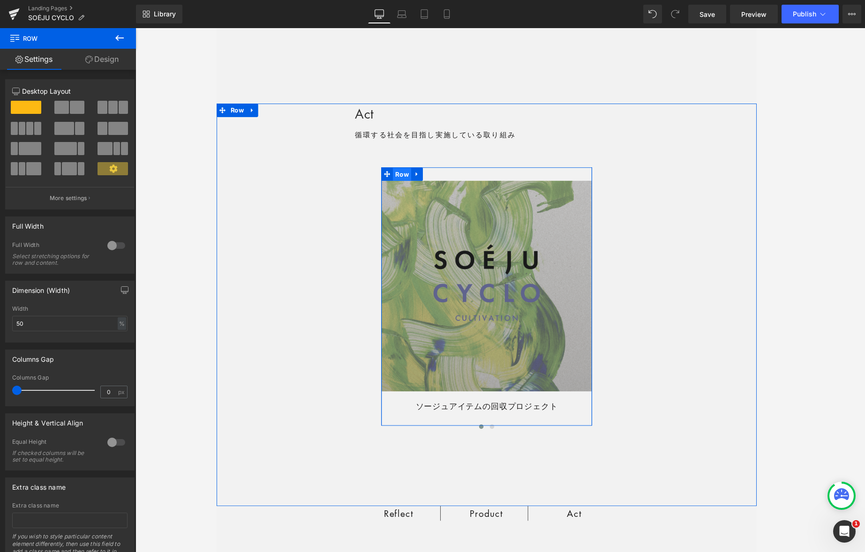
click at [411, 183] on span "Row" at bounding box center [411, 182] width 19 height 14
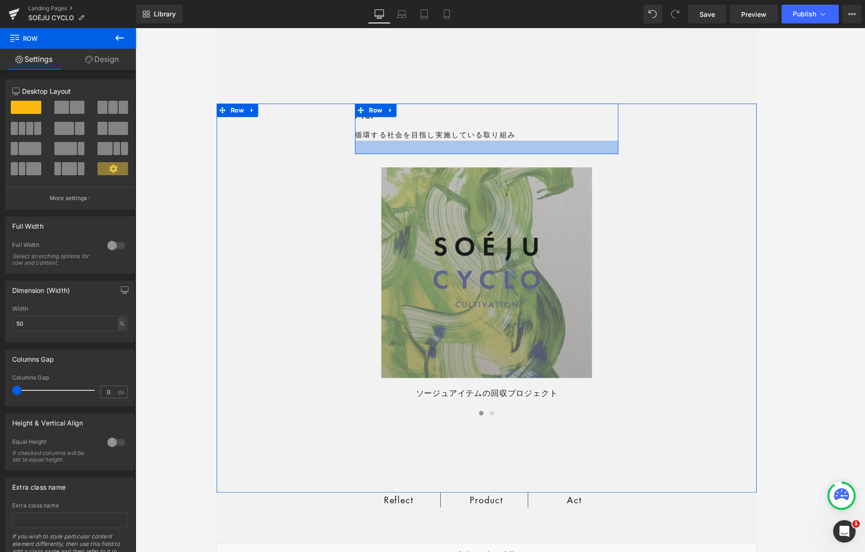
drag, startPoint x: 432, startPoint y: 165, endPoint x: 431, endPoint y: 158, distance: 6.6
click at [433, 145] on div "Act Heading 循環する社会を目指し実施している取り組み Text Block Row Row" at bounding box center [500, 133] width 277 height 53
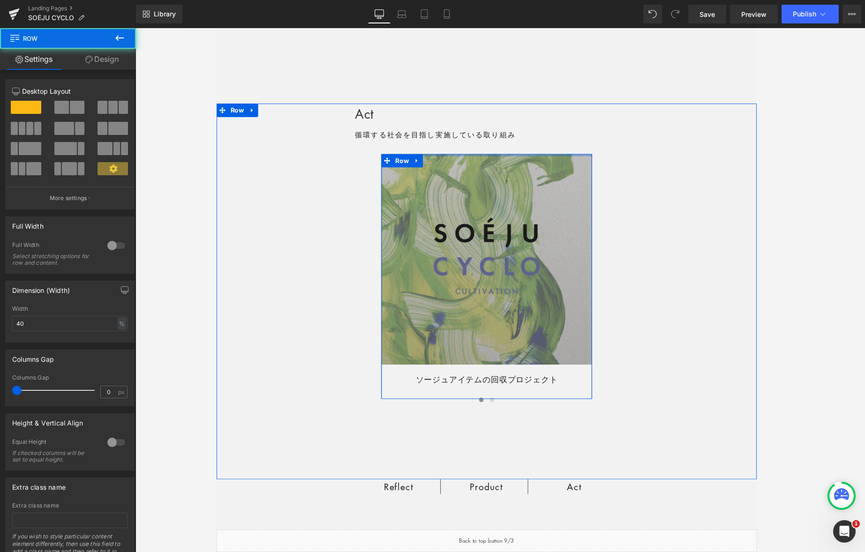
drag, startPoint x: 450, startPoint y: 167, endPoint x: 532, endPoint y: 151, distance: 83.2
click at [453, 146] on div "Act Heading 循環する社会を目指し実施している取り組み Text Block Row Row Image ソージュアイテムの回収プロジェクト Tex…" at bounding box center [500, 262] width 567 height 310
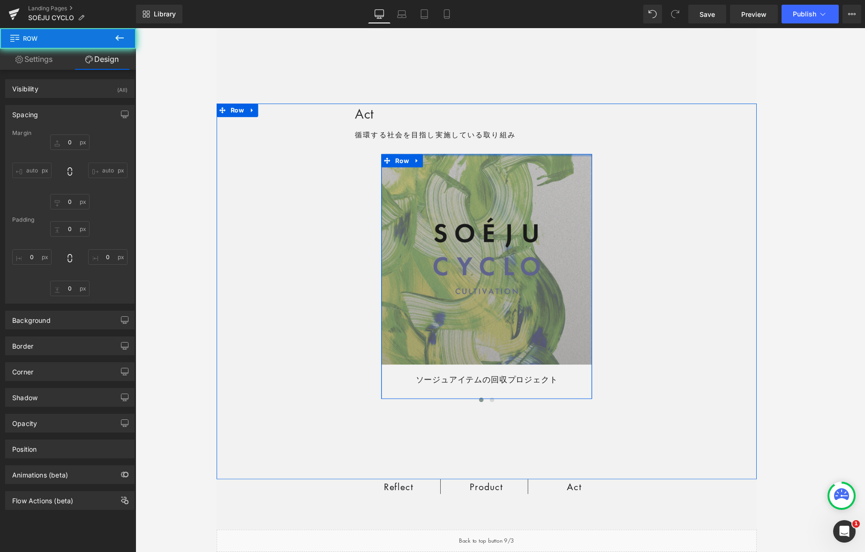
type input "0"
type input "10"
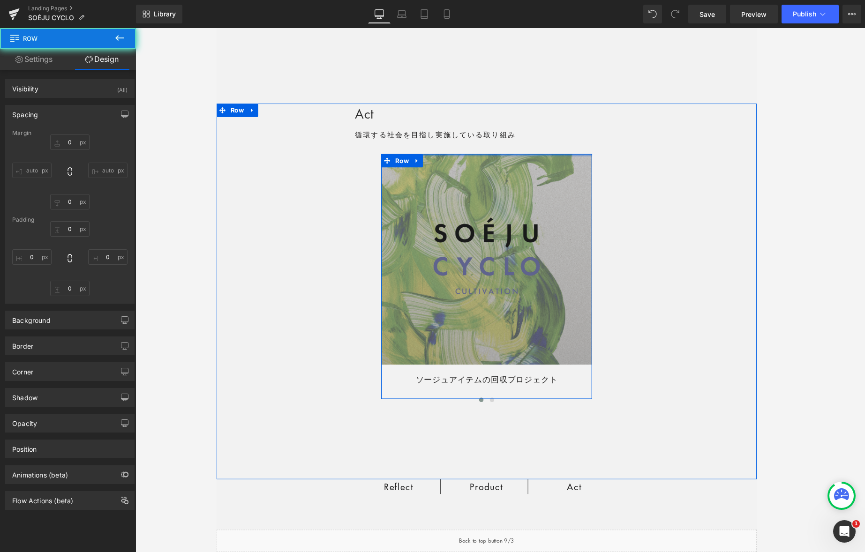
type input "0"
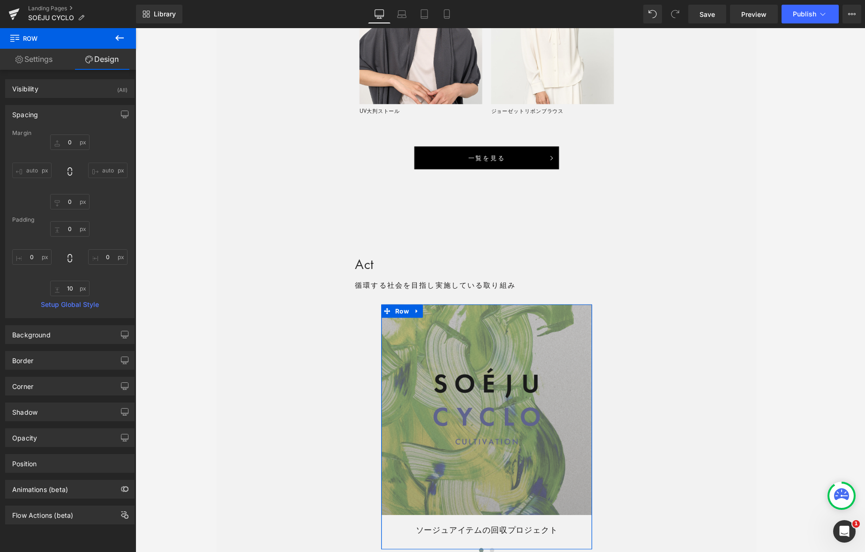
scroll to position [1709, 0]
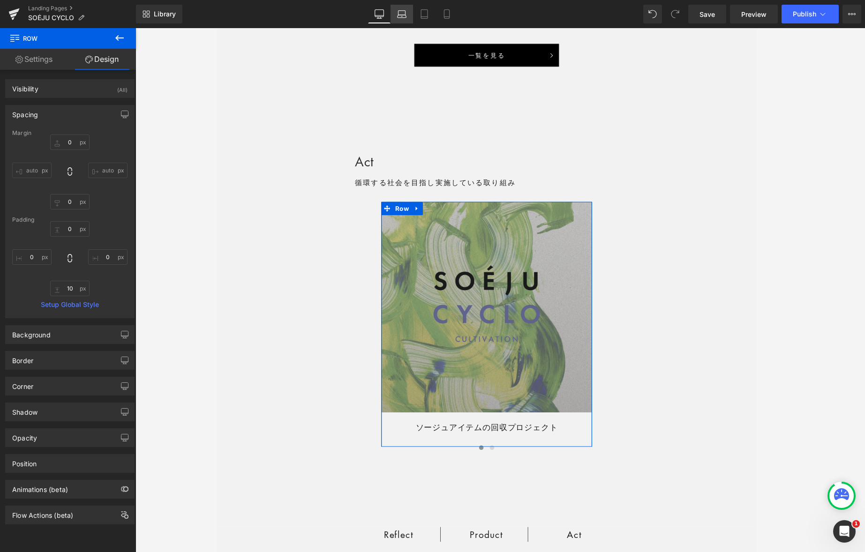
click at [404, 16] on icon at bounding box center [401, 13] width 9 height 9
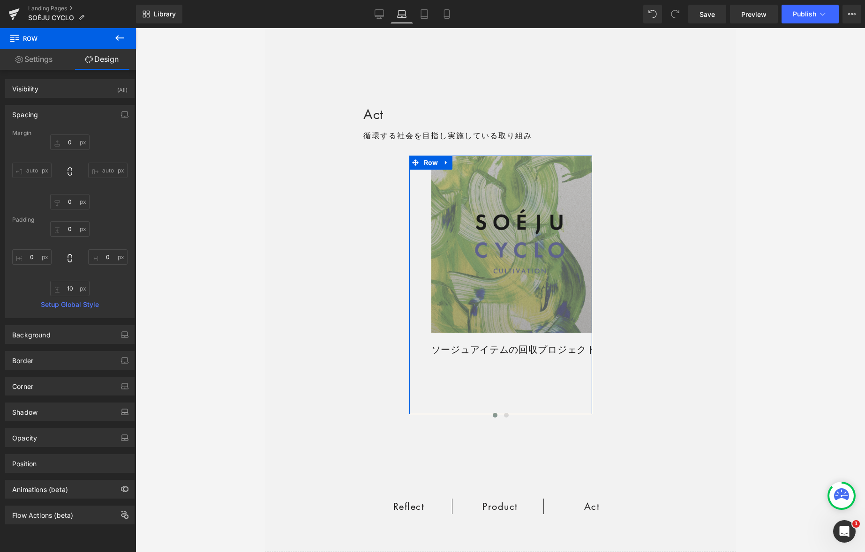
type input "0"
type input "10"
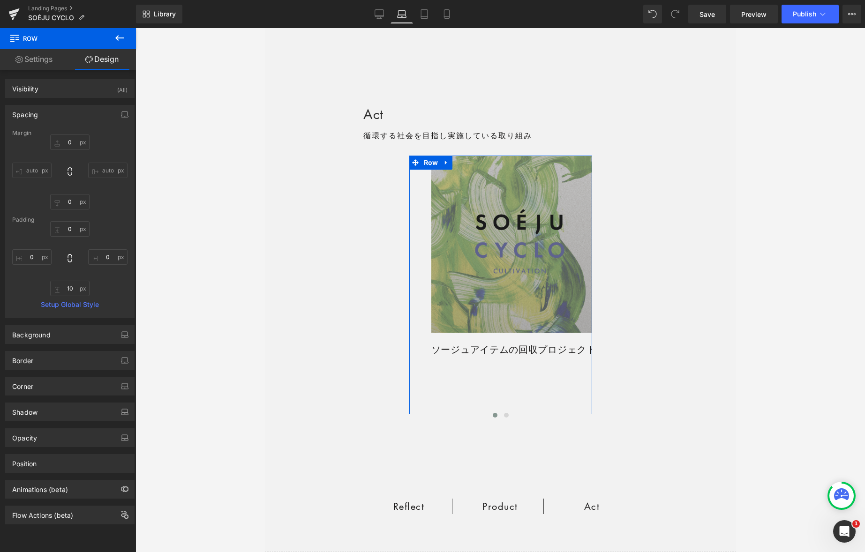
type input "0"
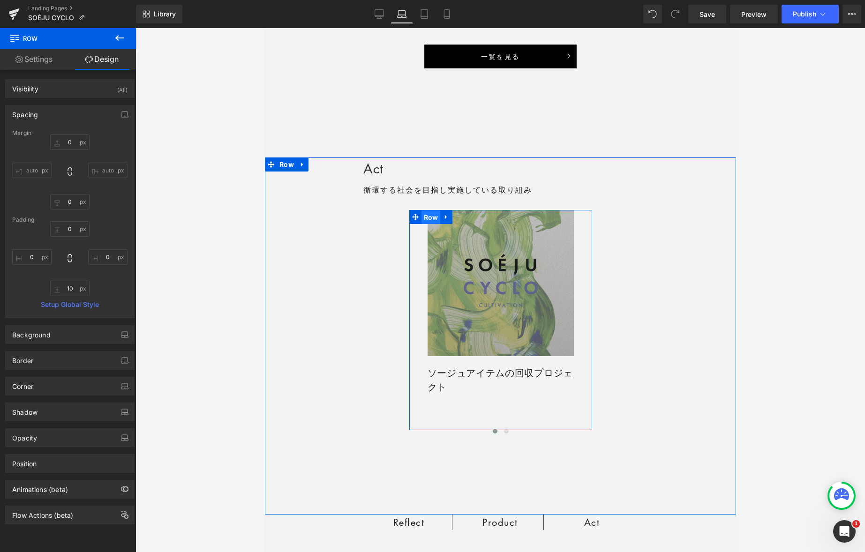
click at [430, 218] on span "Row" at bounding box center [430, 218] width 19 height 14
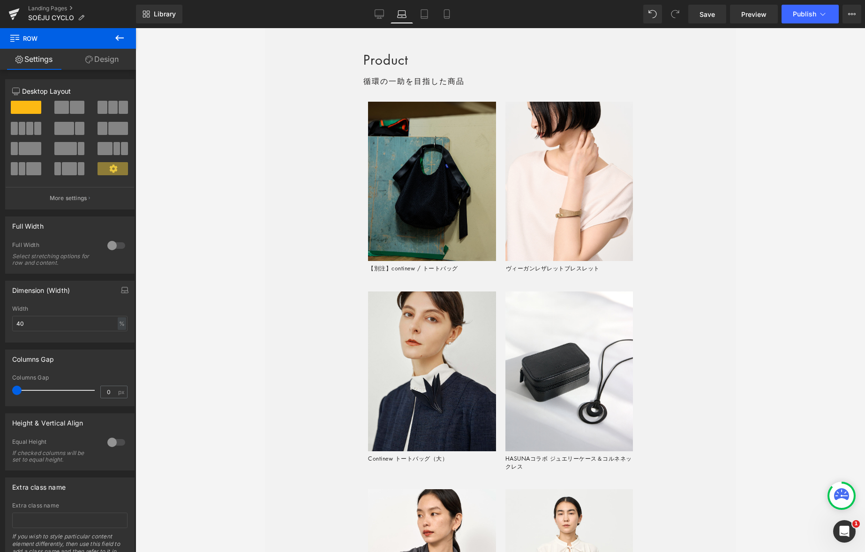
scroll to position [905, 0]
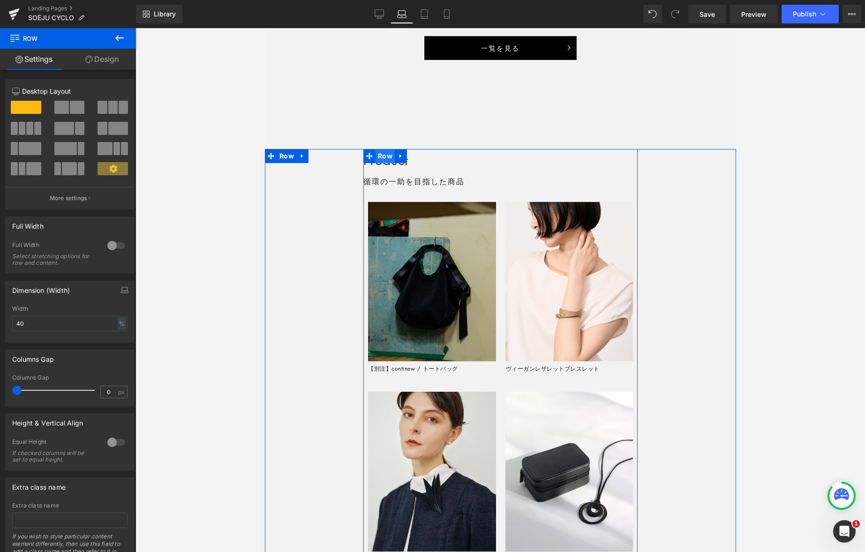
click at [388, 156] on span "Row" at bounding box center [384, 156] width 19 height 14
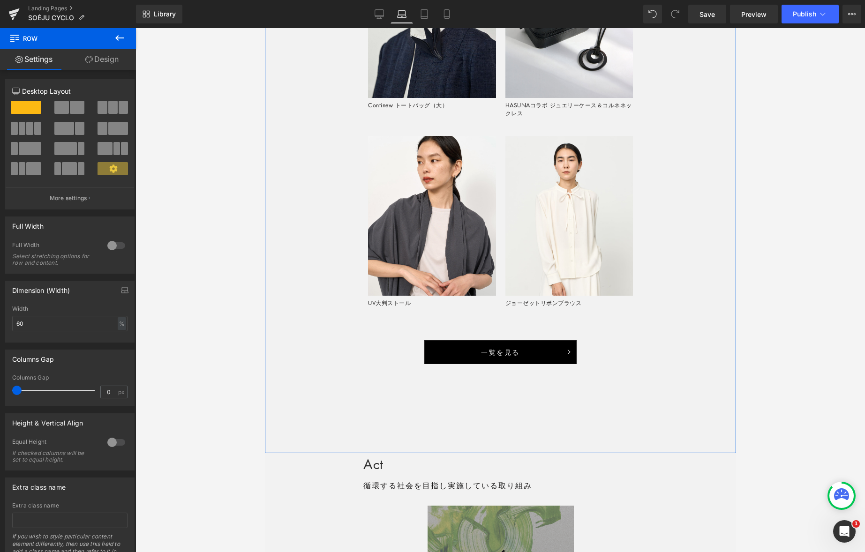
scroll to position [1654, 0]
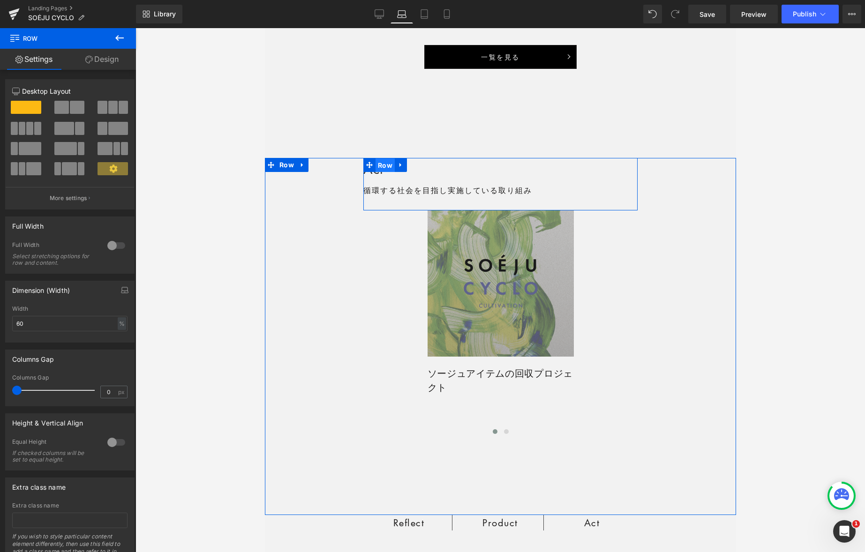
click at [387, 167] on span "Row" at bounding box center [384, 165] width 19 height 14
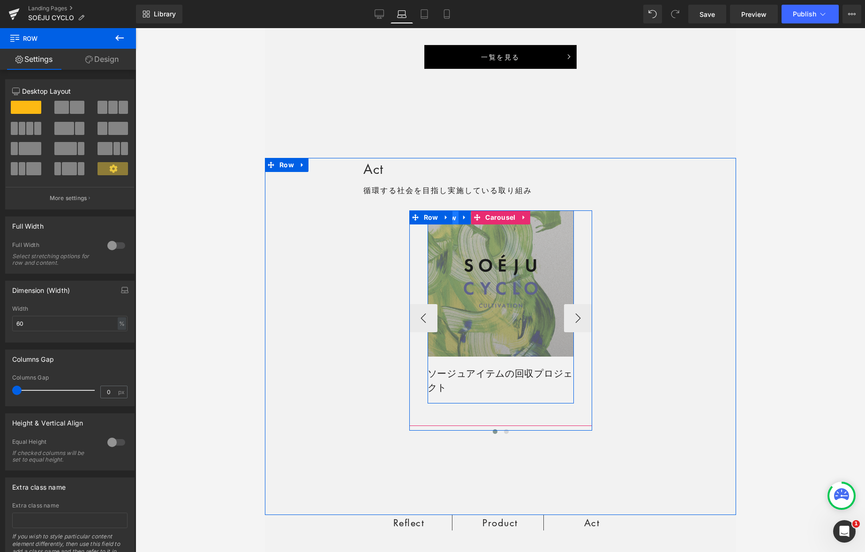
click at [454, 220] on span "Row" at bounding box center [448, 218] width 19 height 14
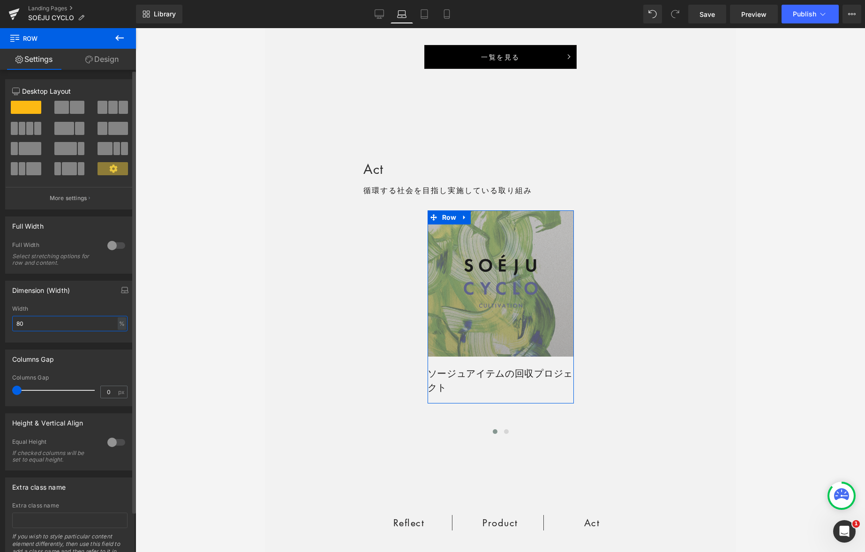
click at [30, 322] on input "80" at bounding box center [69, 323] width 115 height 15
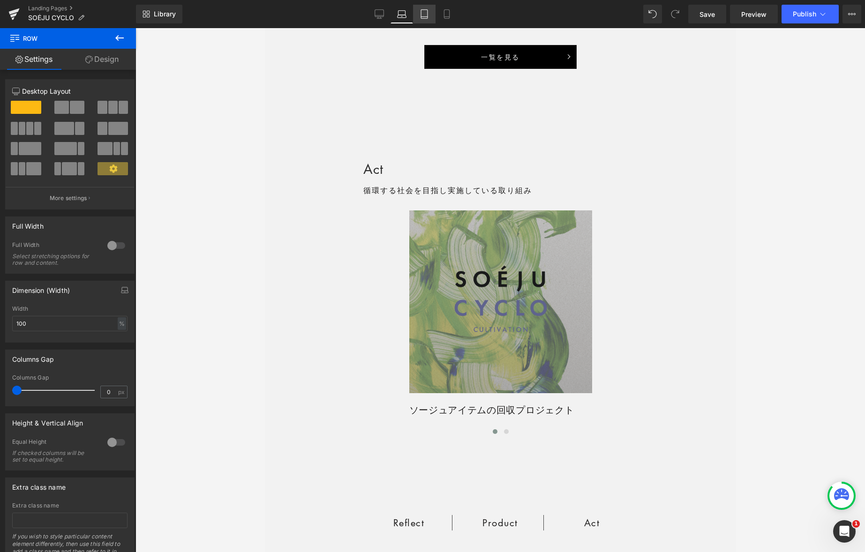
click at [426, 14] on icon at bounding box center [424, 13] width 9 height 9
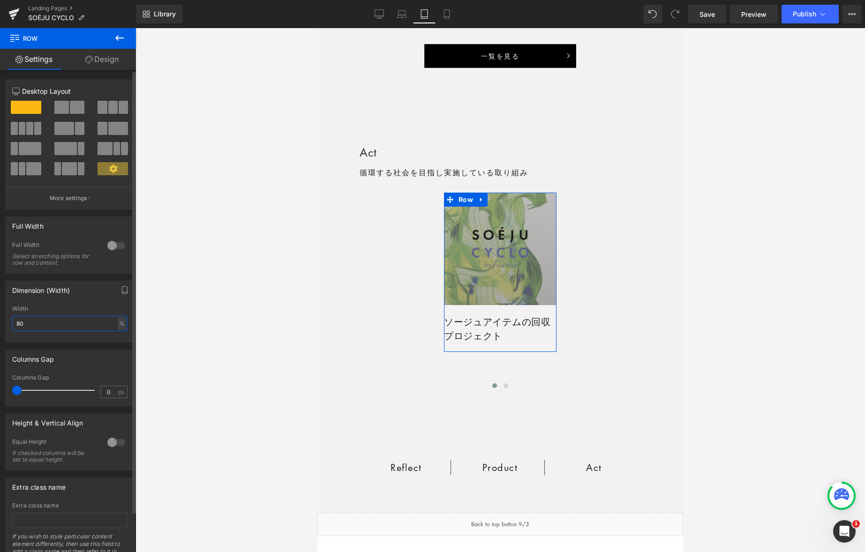
click at [33, 322] on input "80" at bounding box center [69, 323] width 115 height 15
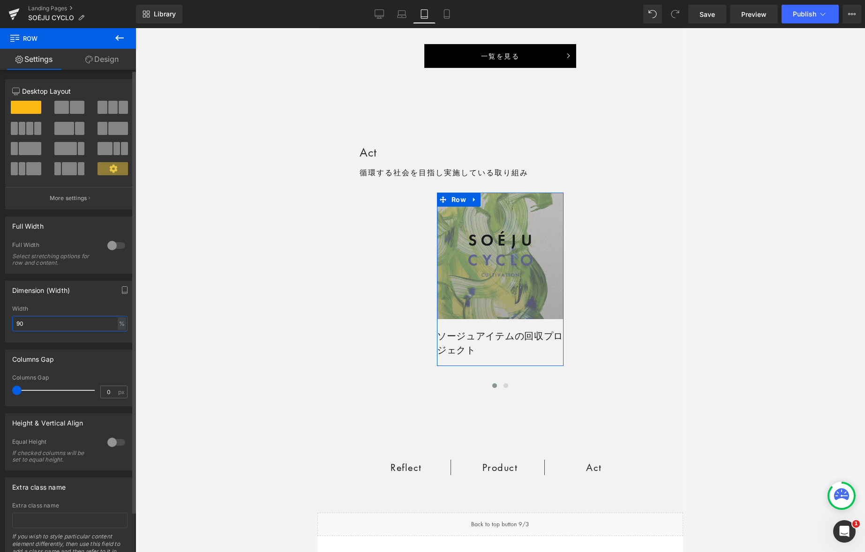
type input "100"
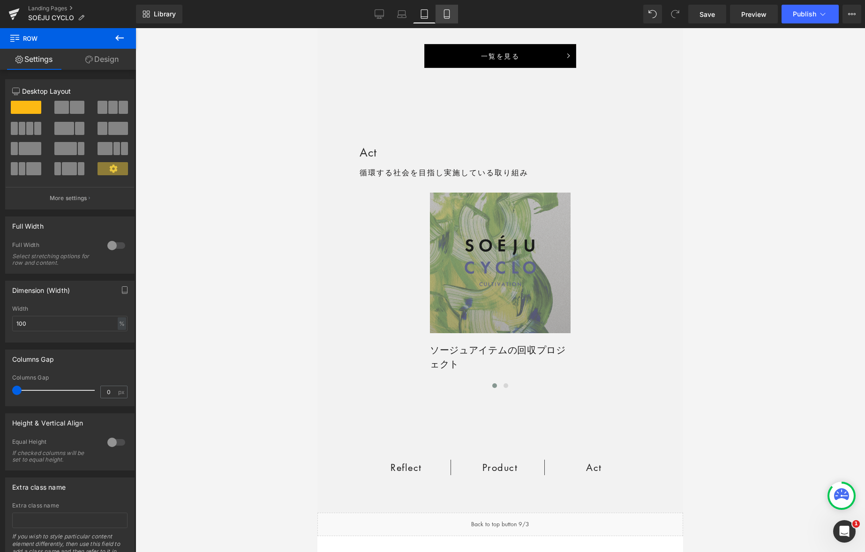
click at [447, 19] on link "Mobile" at bounding box center [447, 14] width 23 height 19
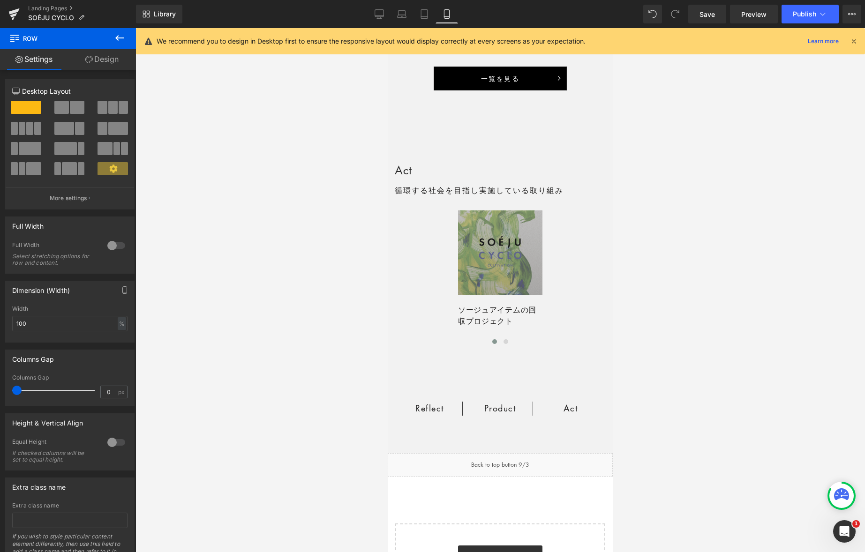
scroll to position [1646, 0]
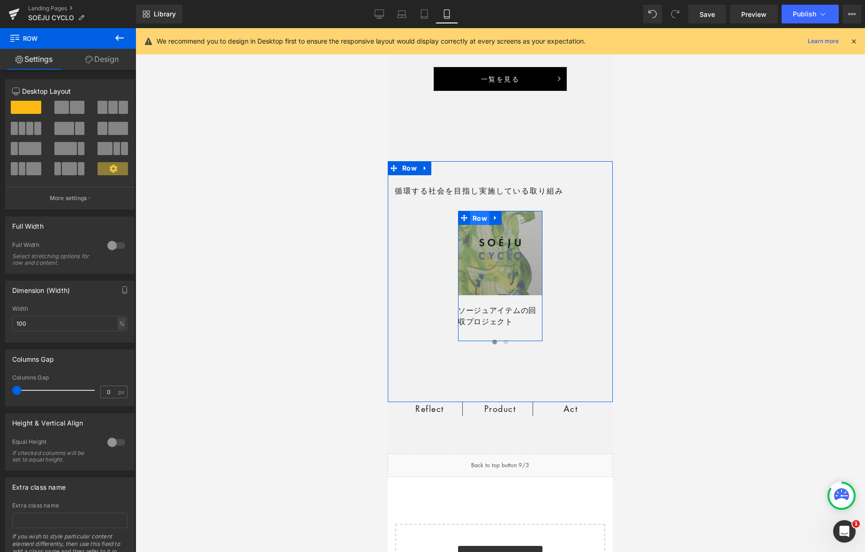
click at [478, 220] on span "Row" at bounding box center [479, 218] width 19 height 14
click at [68, 326] on input "40" at bounding box center [69, 323] width 115 height 15
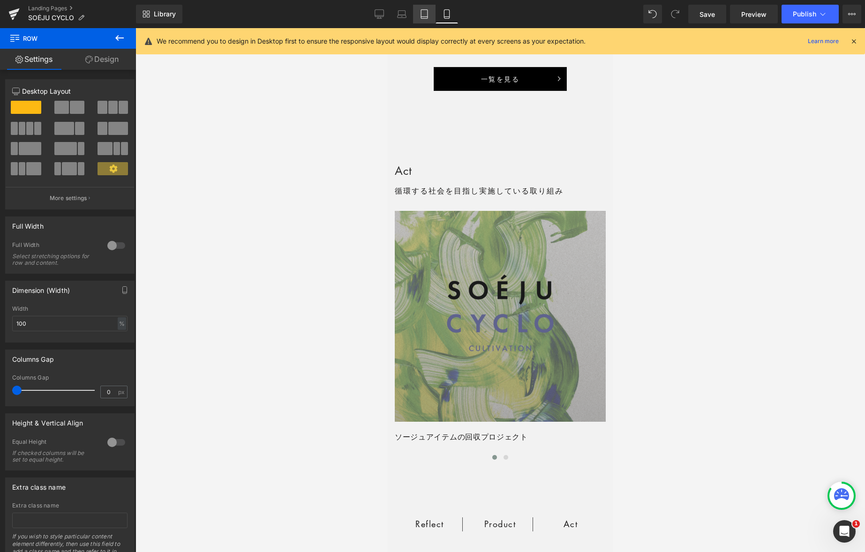
click at [424, 18] on icon at bounding box center [424, 14] width 7 height 9
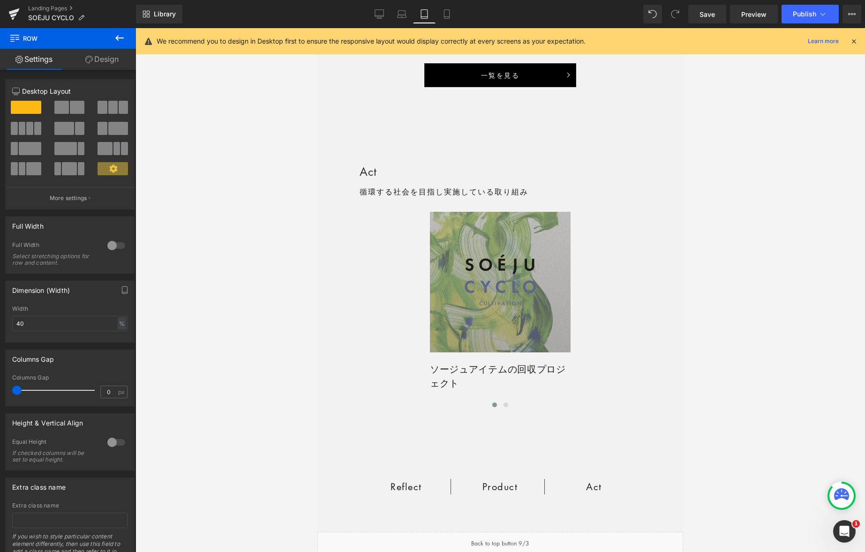
scroll to position [1663, 0]
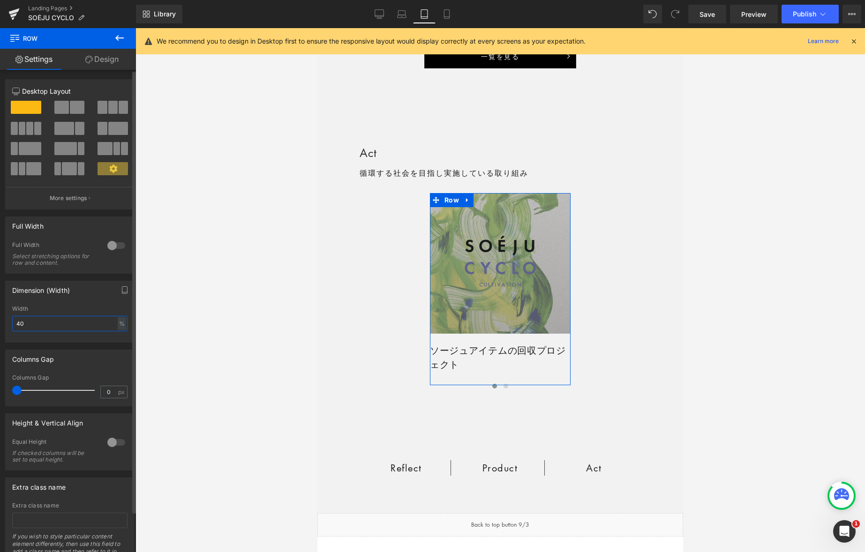
click at [45, 324] on input "40" at bounding box center [69, 323] width 115 height 15
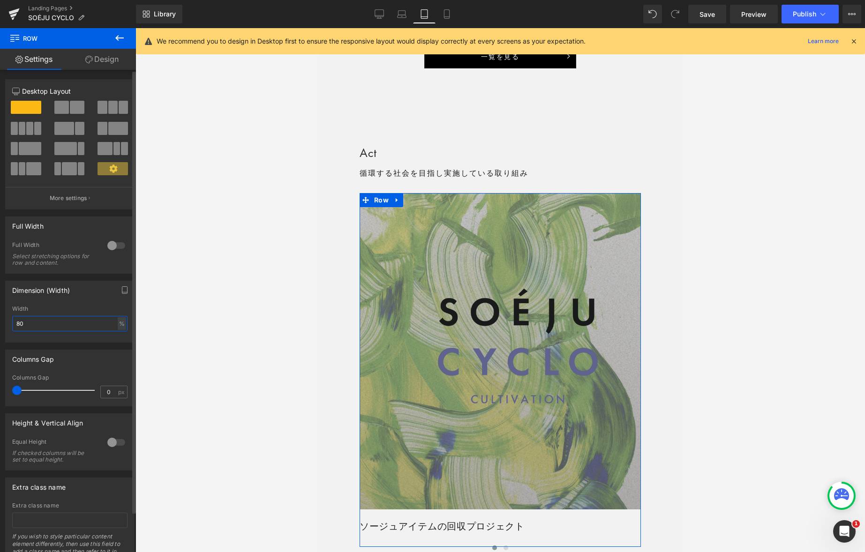
type input "70"
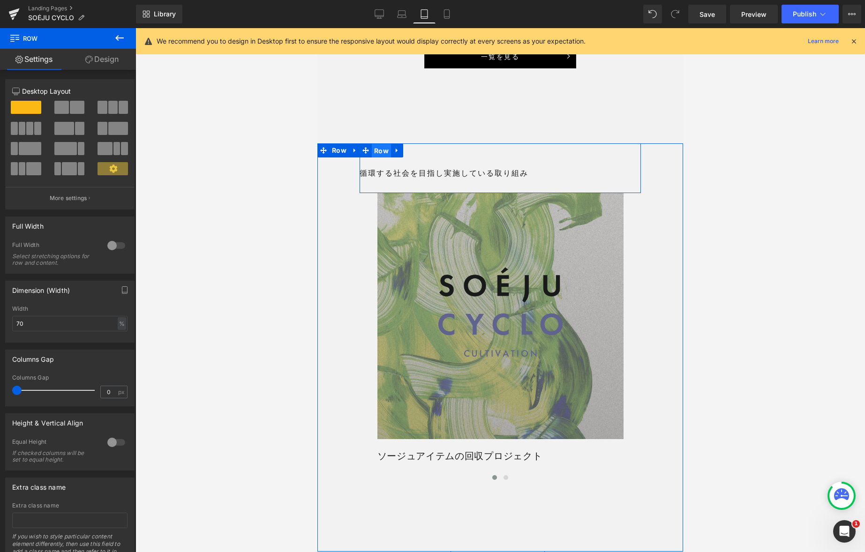
click at [377, 158] on span "Row" at bounding box center [381, 151] width 19 height 14
click at [397, 208] on span "Row" at bounding box center [399, 201] width 19 height 14
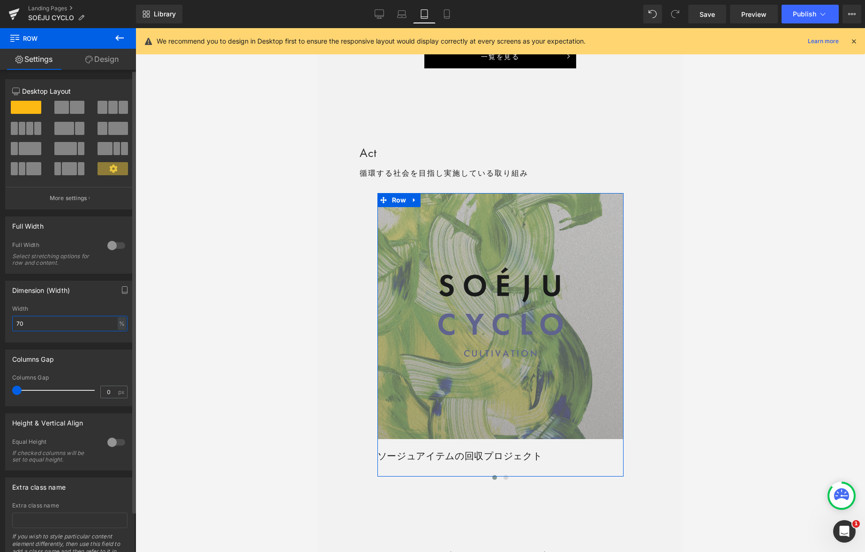
click at [60, 325] on input "70" at bounding box center [69, 323] width 115 height 15
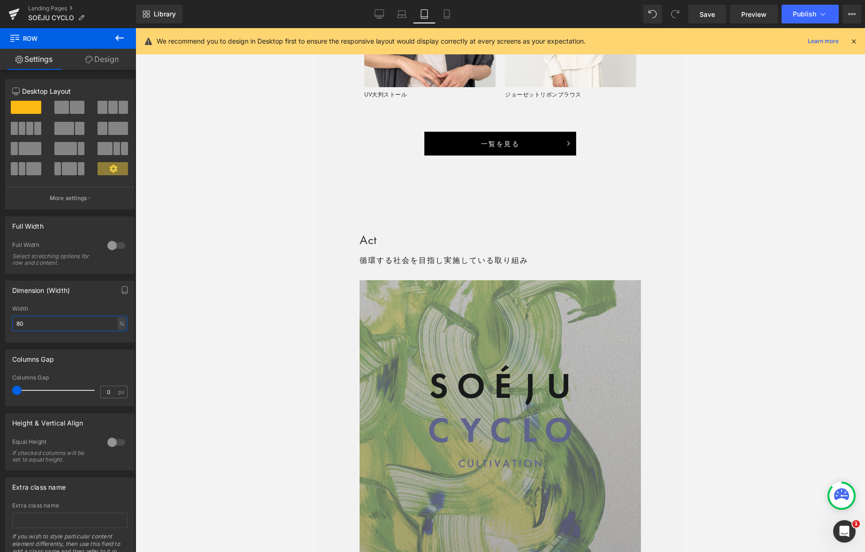
scroll to position [1608, 0]
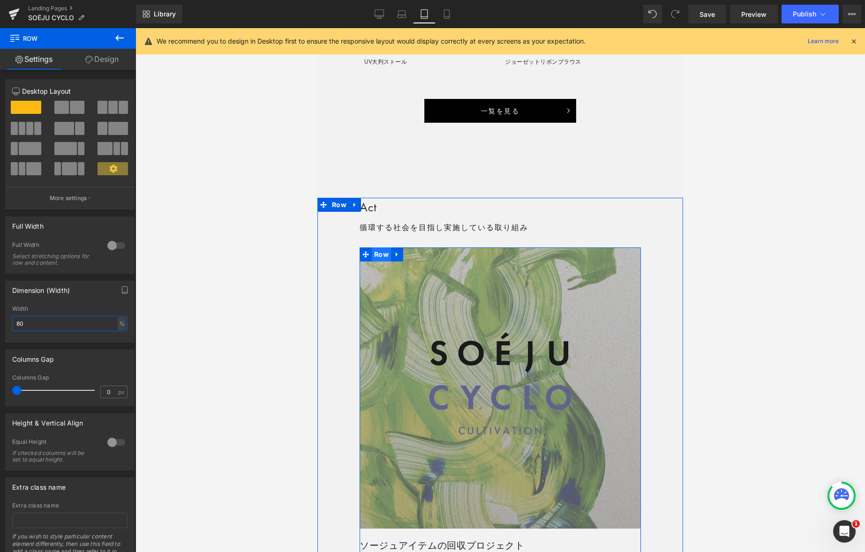
click at [377, 262] on span "Row" at bounding box center [381, 255] width 19 height 14
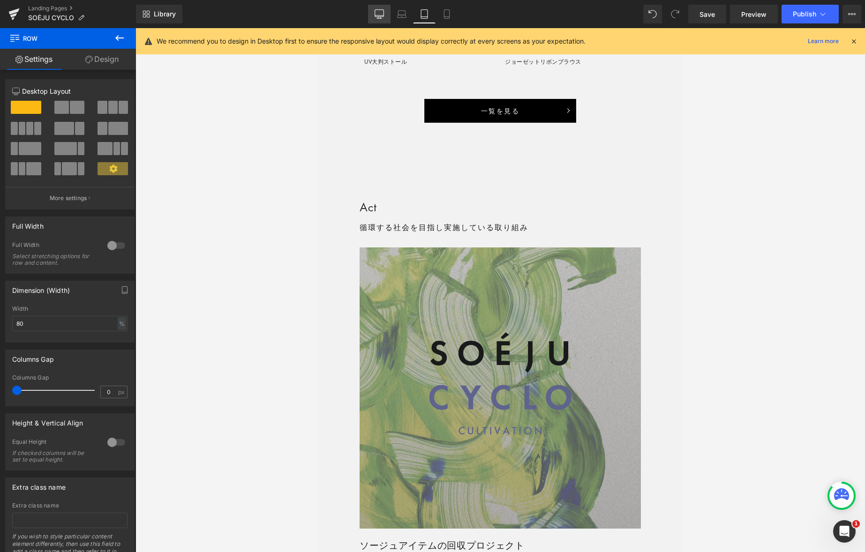
click at [383, 14] on icon at bounding box center [379, 13] width 9 height 9
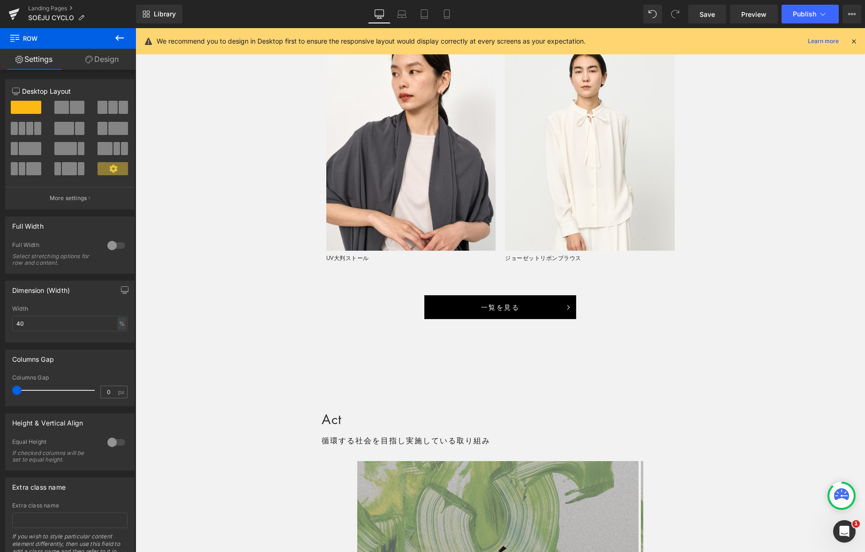
scroll to position [1804, 0]
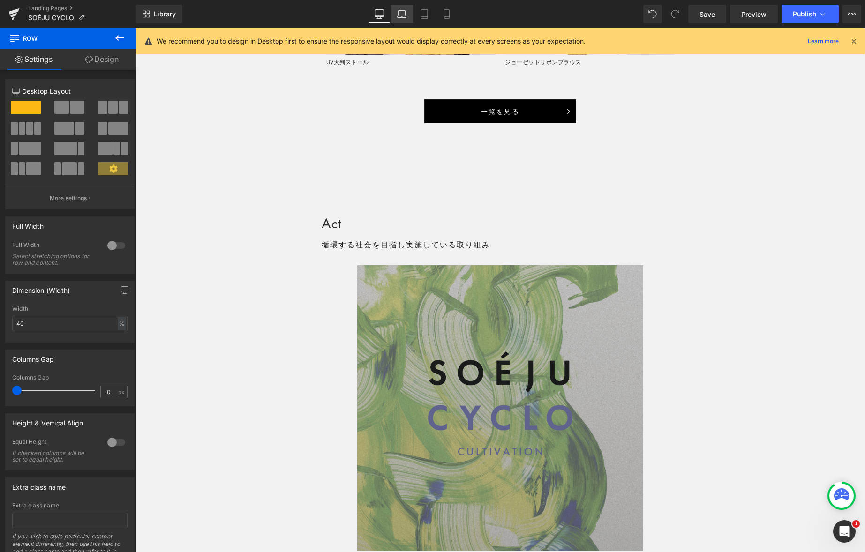
click at [396, 16] on link "Laptop" at bounding box center [402, 14] width 23 height 19
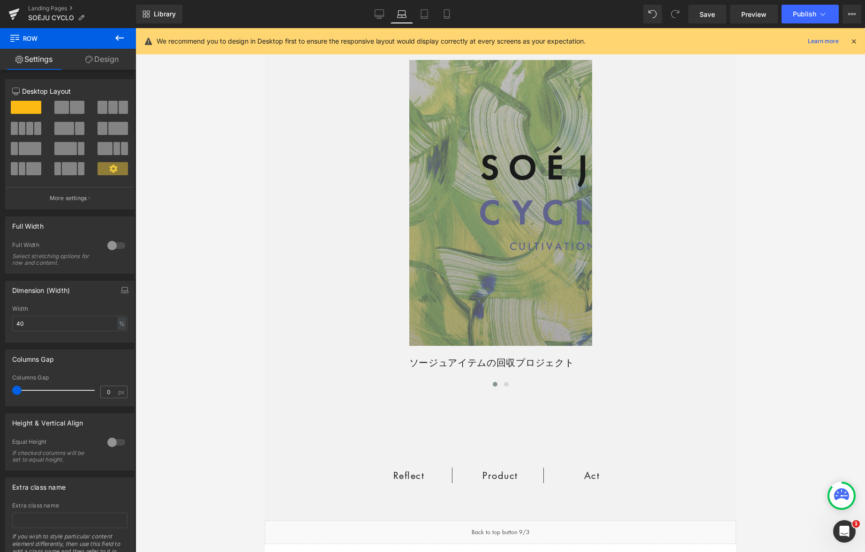
scroll to position [1599, 0]
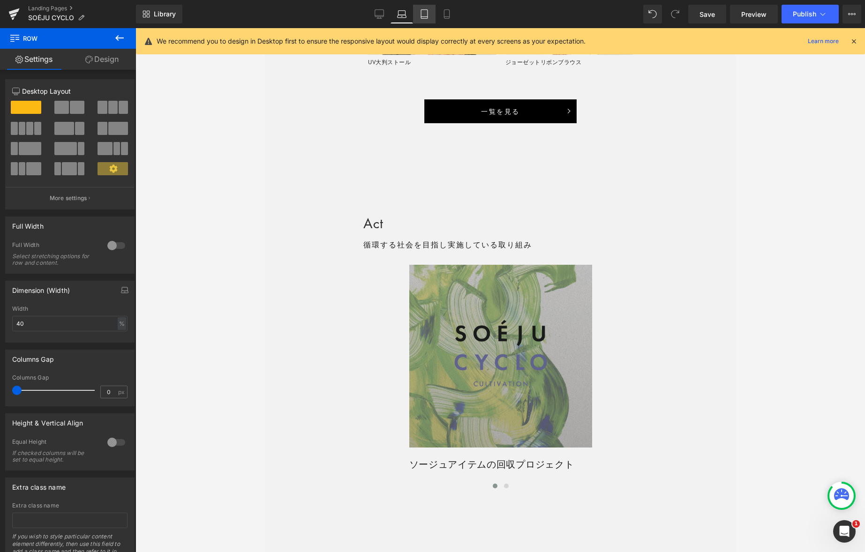
click at [425, 15] on icon at bounding box center [424, 13] width 9 height 9
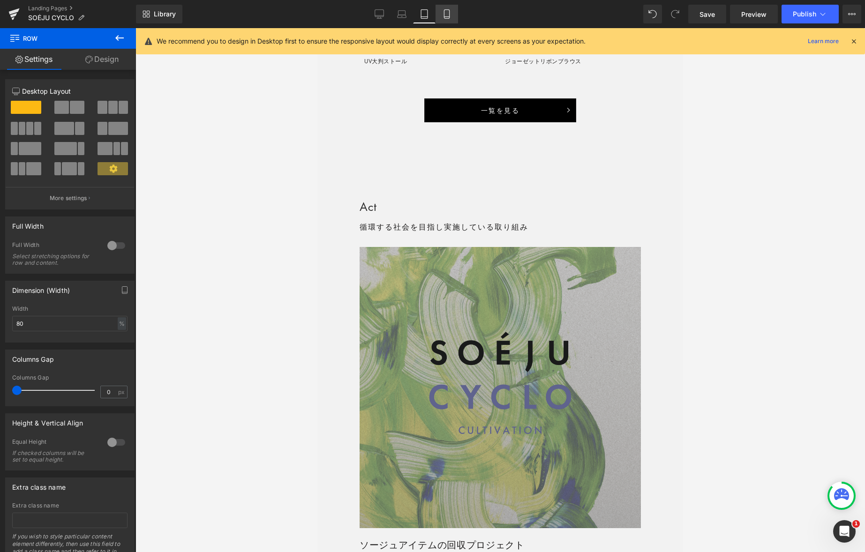
click at [450, 16] on icon at bounding box center [446, 13] width 9 height 9
type input "100"
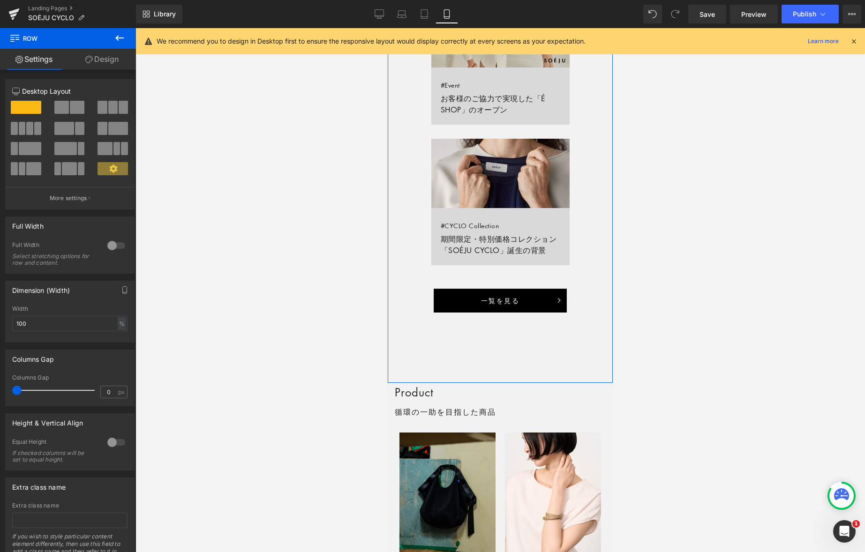
scroll to position [849, 0]
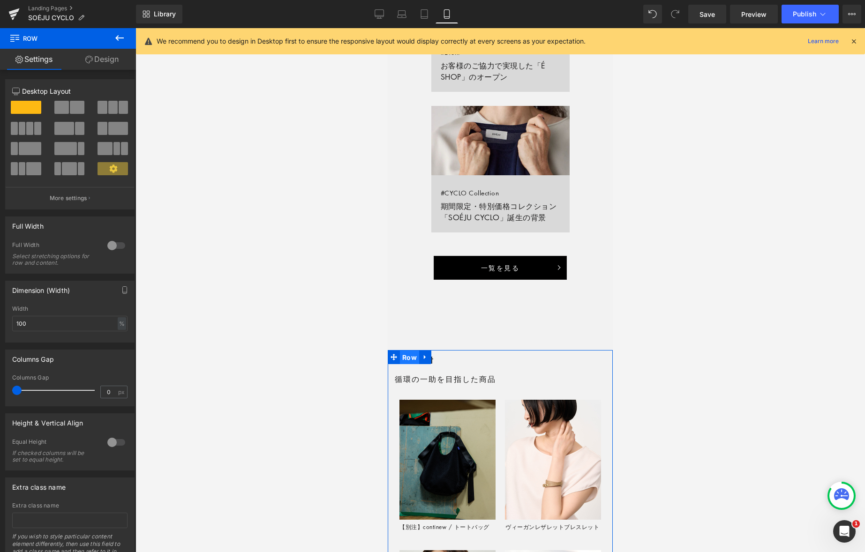
click at [410, 358] on span "Row" at bounding box center [409, 358] width 19 height 14
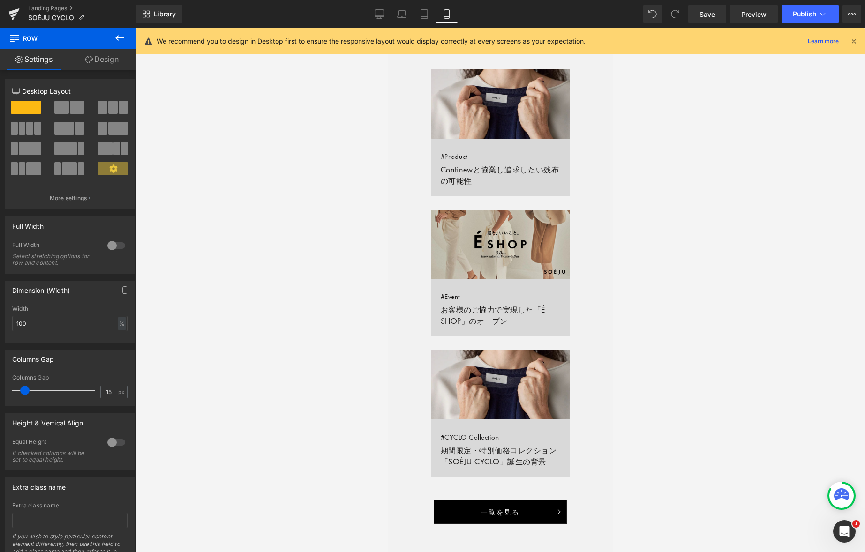
scroll to position [513, 0]
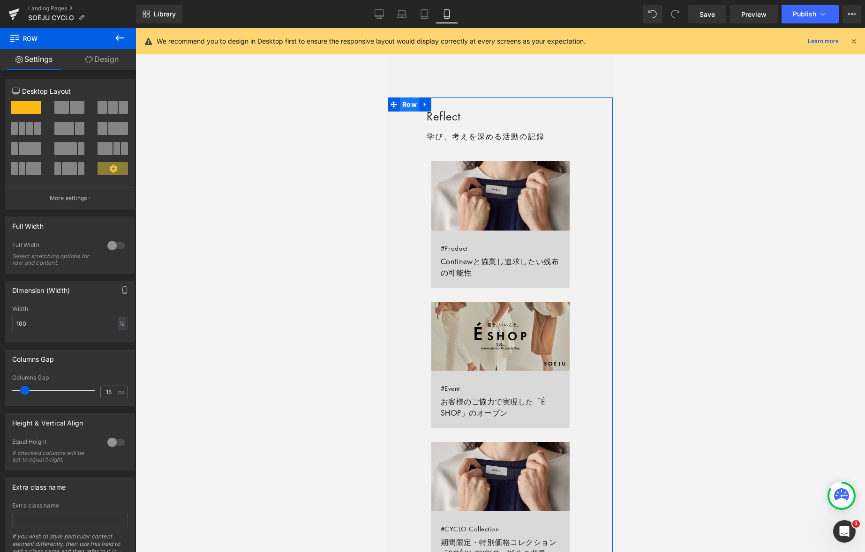
click at [409, 106] on span "Row" at bounding box center [409, 105] width 19 height 14
click at [445, 115] on span "Row" at bounding box center [448, 114] width 19 height 14
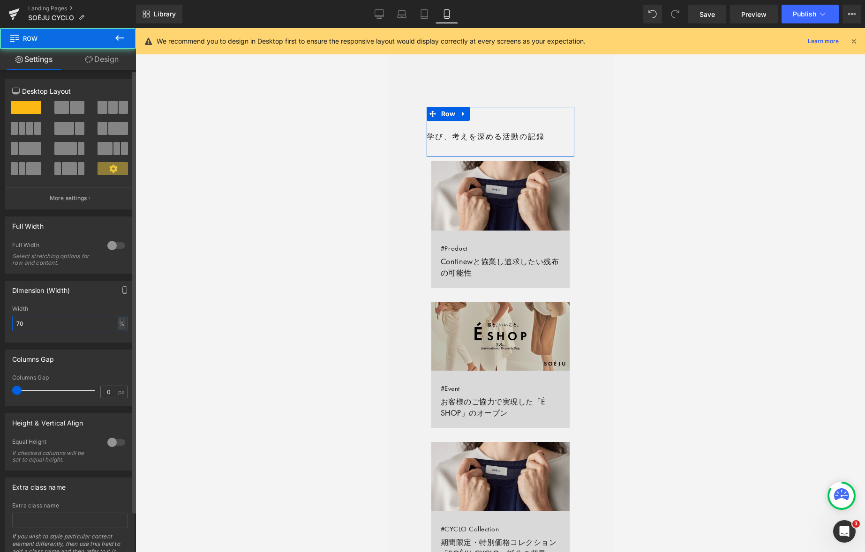
click at [60, 327] on input "70" at bounding box center [69, 323] width 115 height 15
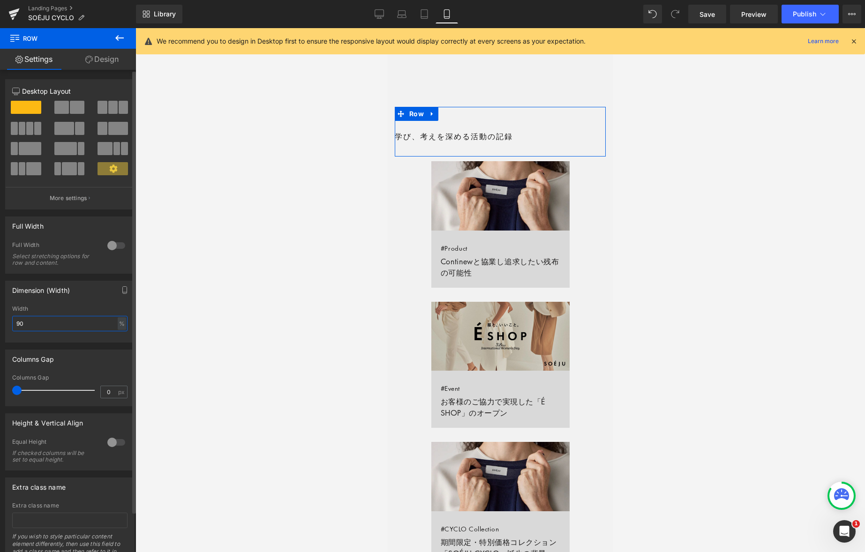
type input "100"
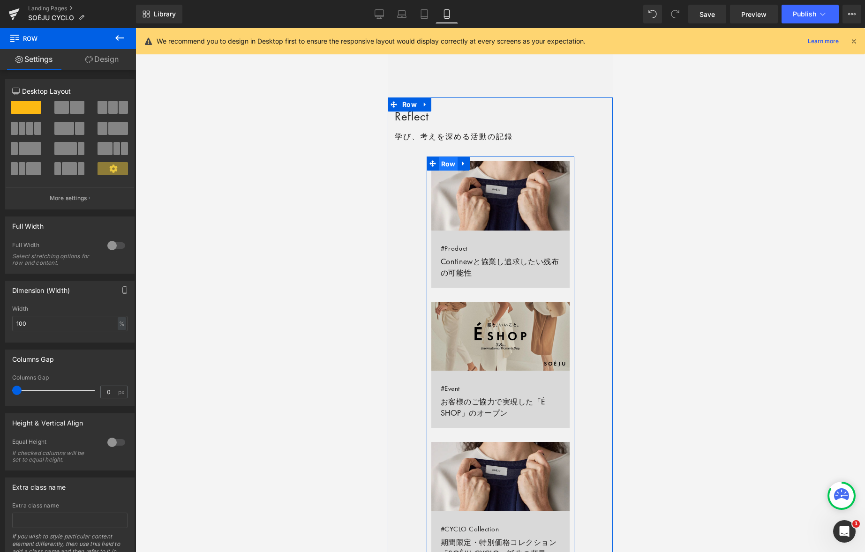
click at [450, 164] on span "Row" at bounding box center [448, 164] width 19 height 14
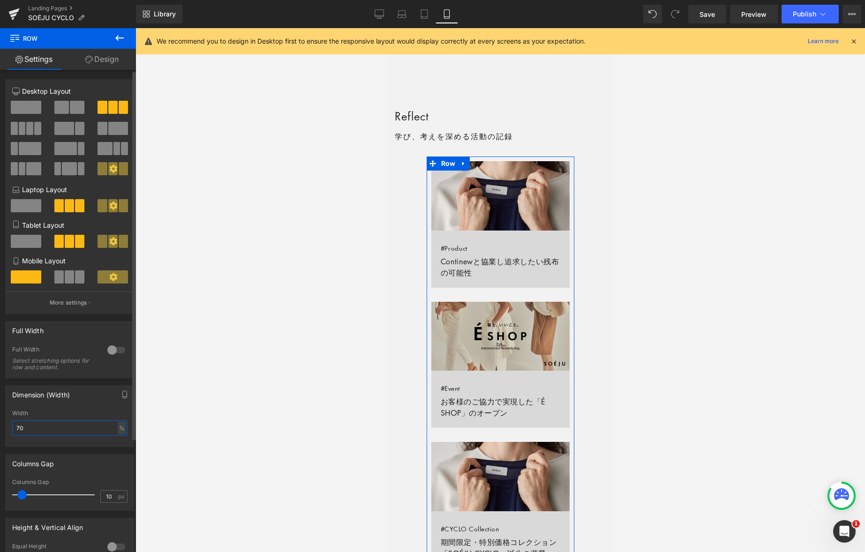
click at [35, 428] on input "70" at bounding box center [69, 428] width 115 height 15
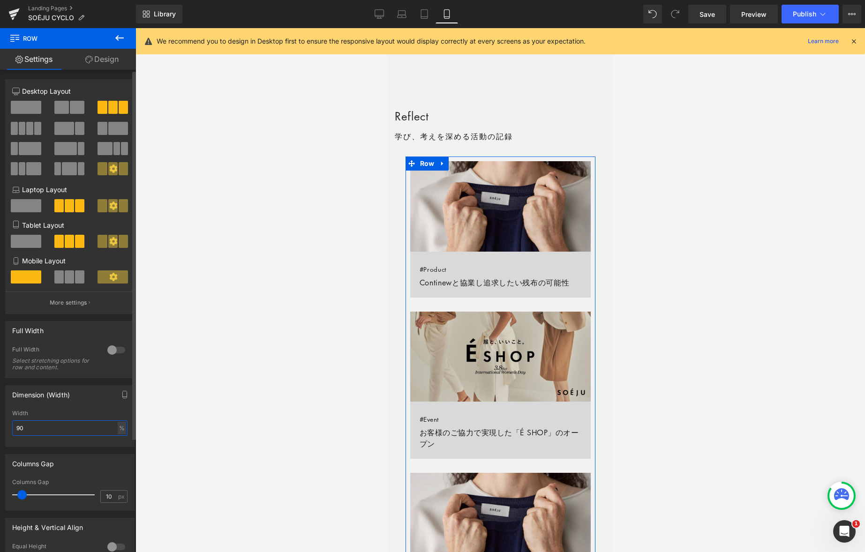
type input "100"
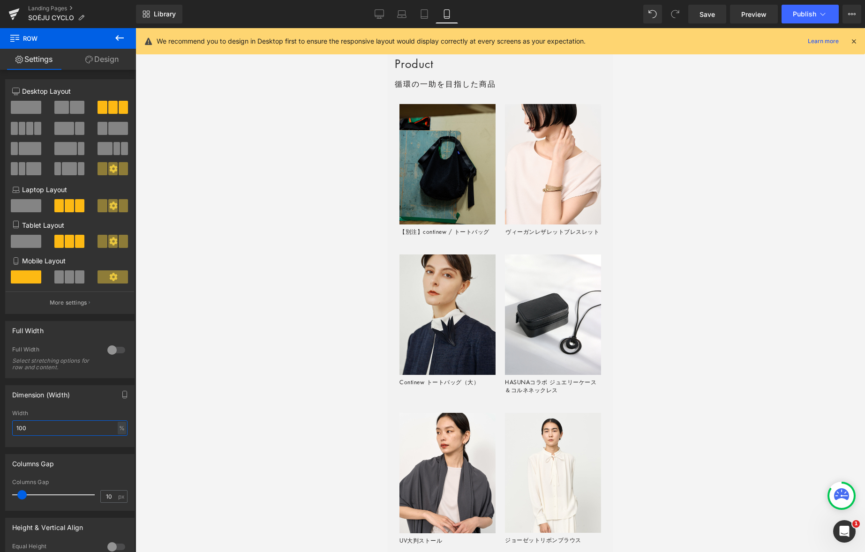
scroll to position [1220, 0]
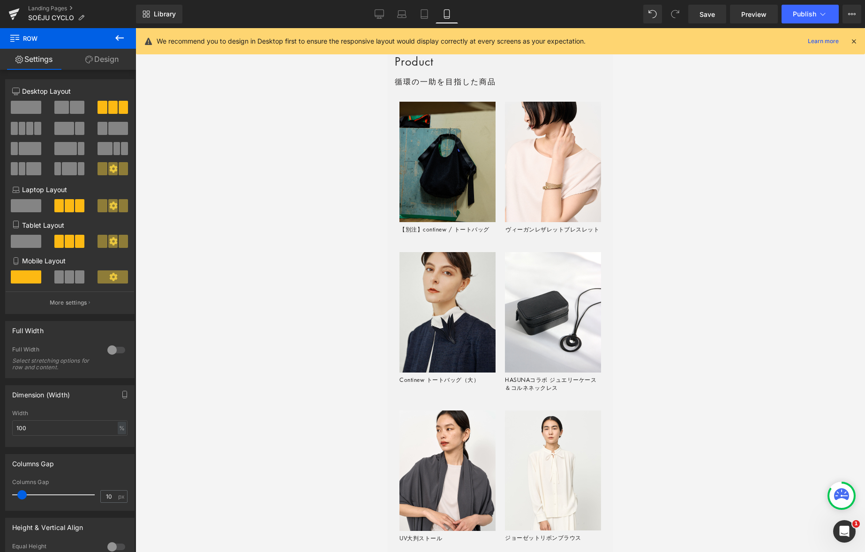
drag, startPoint x: 377, startPoint y: 14, endPoint x: 387, endPoint y: 31, distance: 20.2
click at [377, 14] on icon at bounding box center [379, 13] width 9 height 9
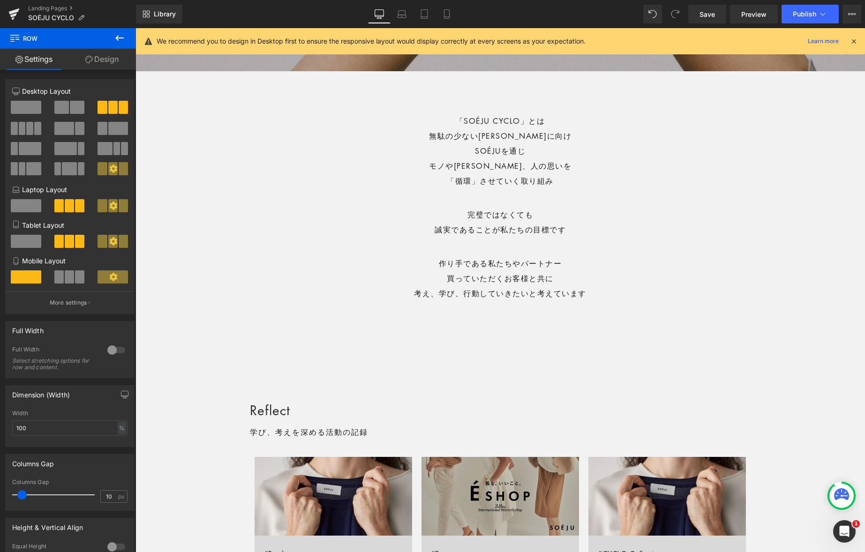
scroll to position [365, 0]
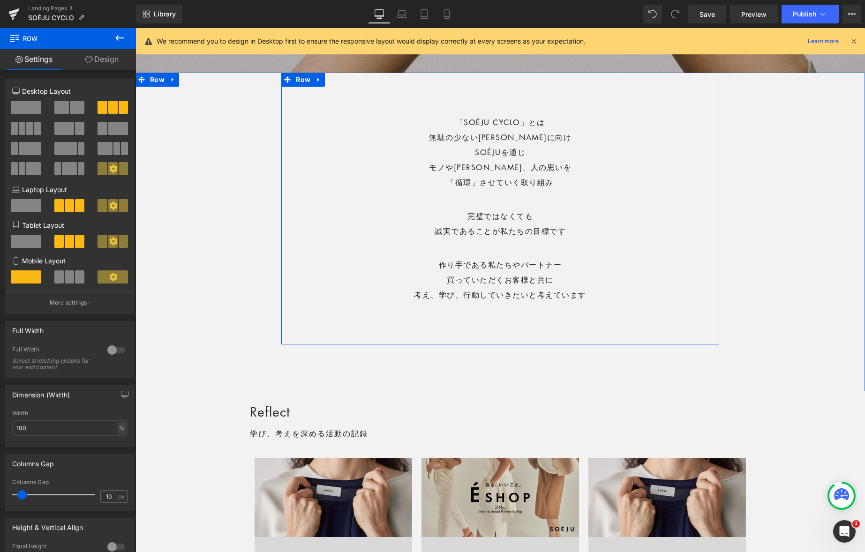
click at [567, 339] on div "「SOÉJU CYCLO」とは 無駄の少ない未来に向け SOÉJUを通じ モノや知恵、人の思いを 「循環」させていく取り組み Text Block 完璧ではな…" at bounding box center [500, 209] width 438 height 272
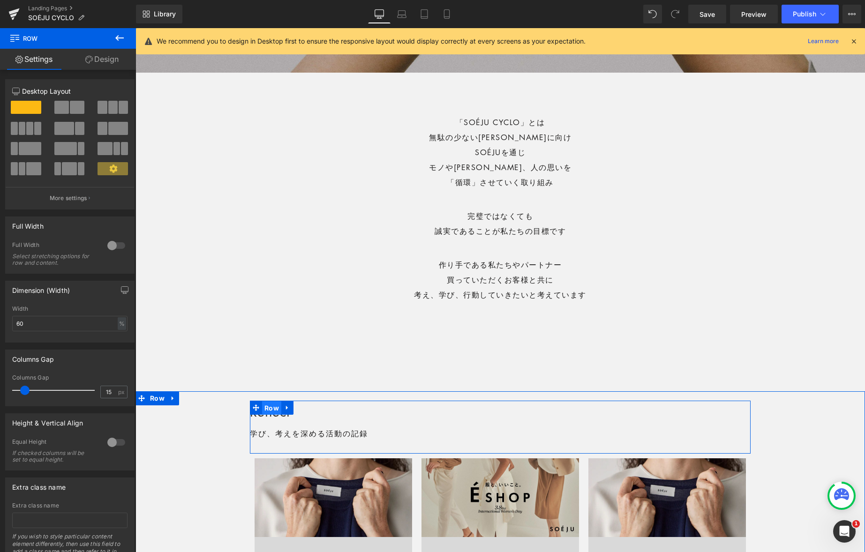
click at [274, 406] on span "Row" at bounding box center [271, 408] width 19 height 14
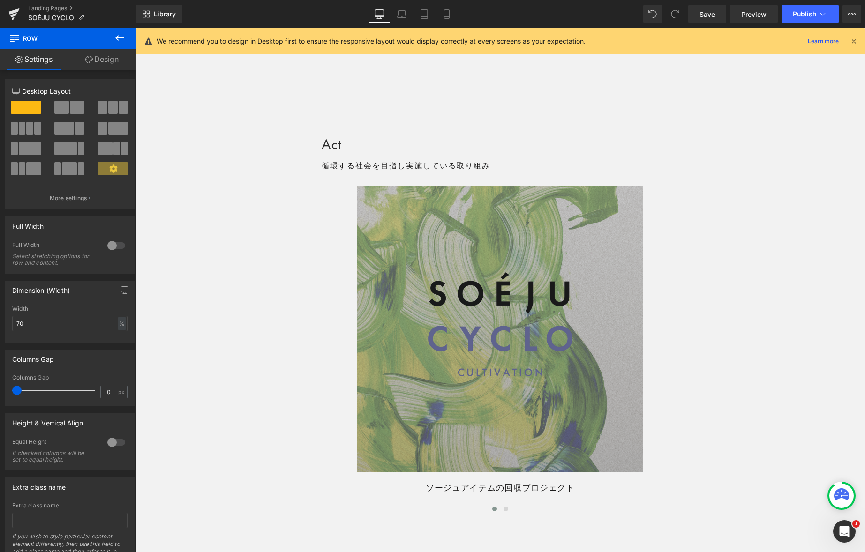
scroll to position [1884, 0]
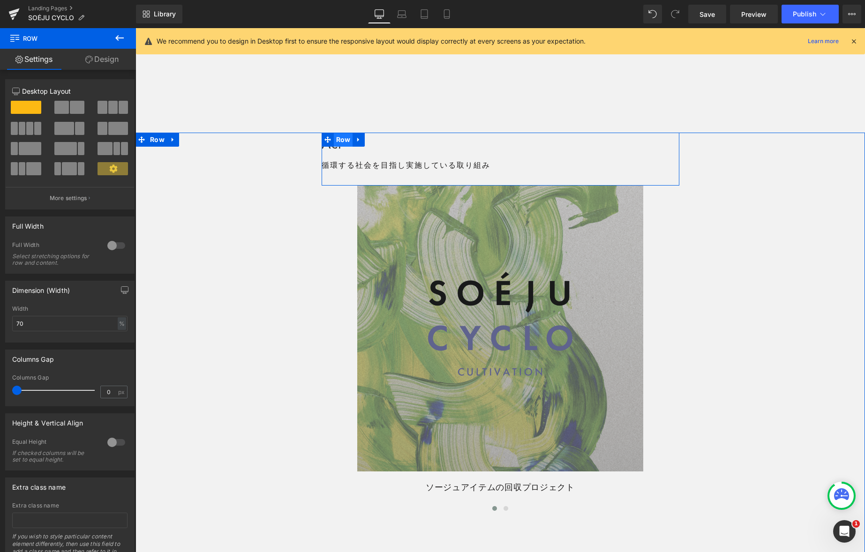
click at [344, 143] on span "Row" at bounding box center [343, 140] width 19 height 14
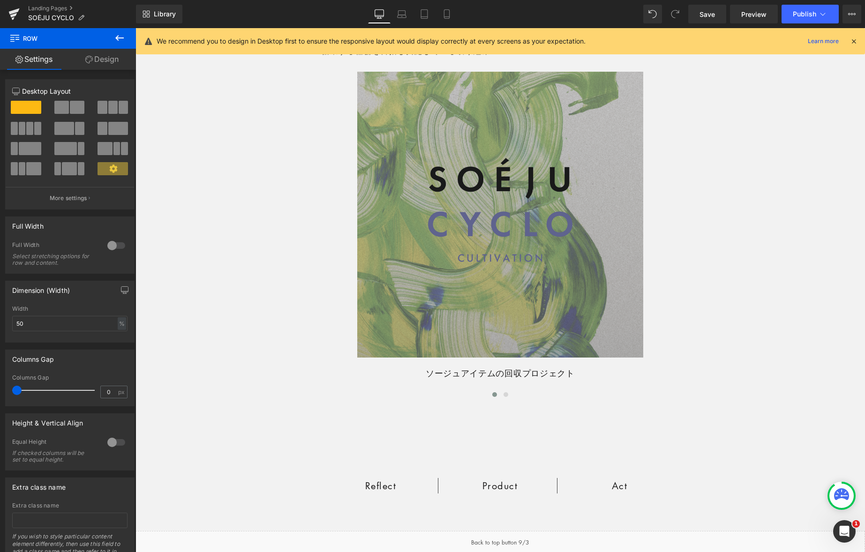
scroll to position [1865, 0]
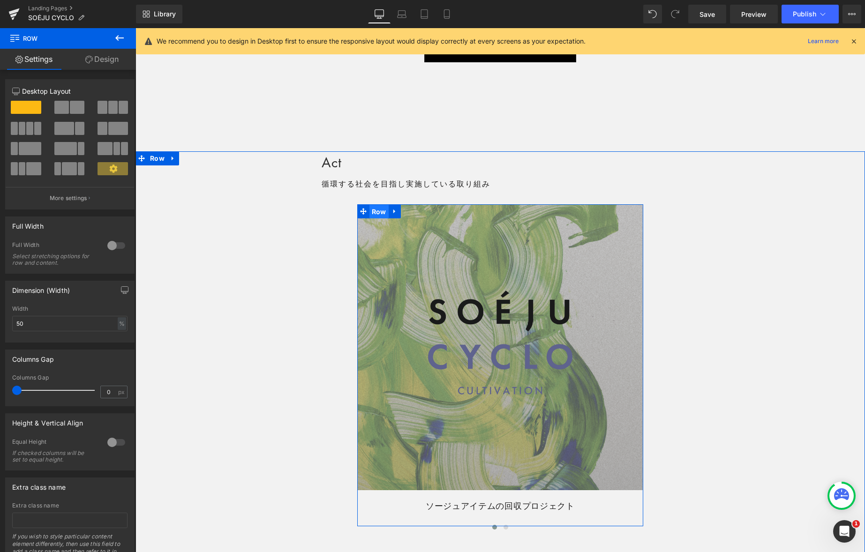
click at [381, 211] on span "Row" at bounding box center [379, 212] width 19 height 14
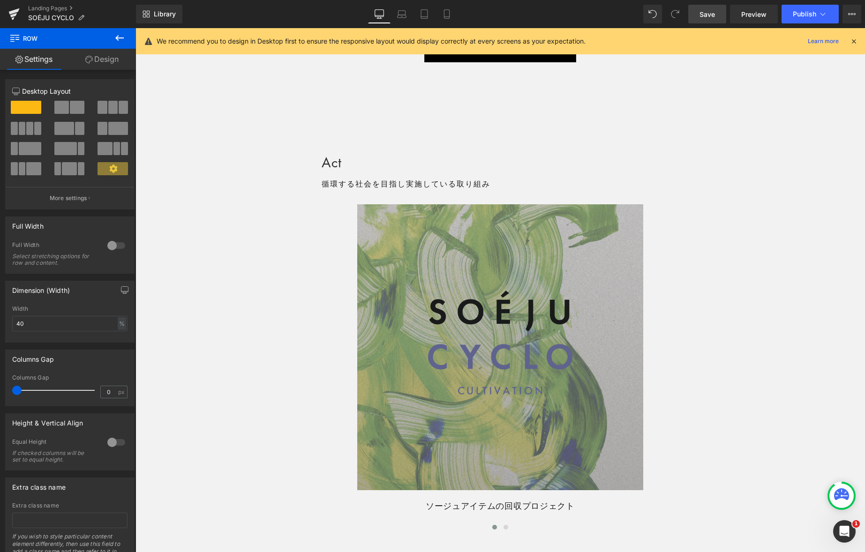
drag, startPoint x: 705, startPoint y: 15, endPoint x: 679, endPoint y: 10, distance: 26.6
click at [675, 15] on span "Save" at bounding box center [707, 14] width 15 height 10
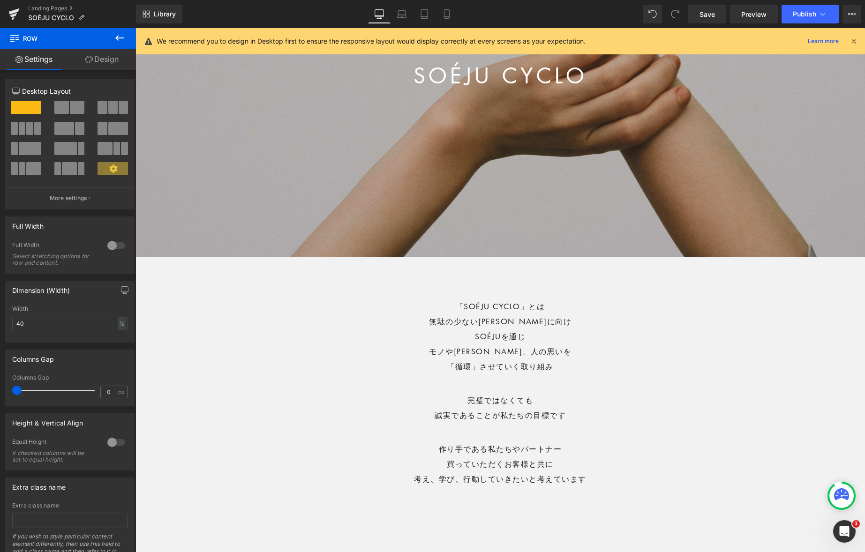
scroll to position [0, 0]
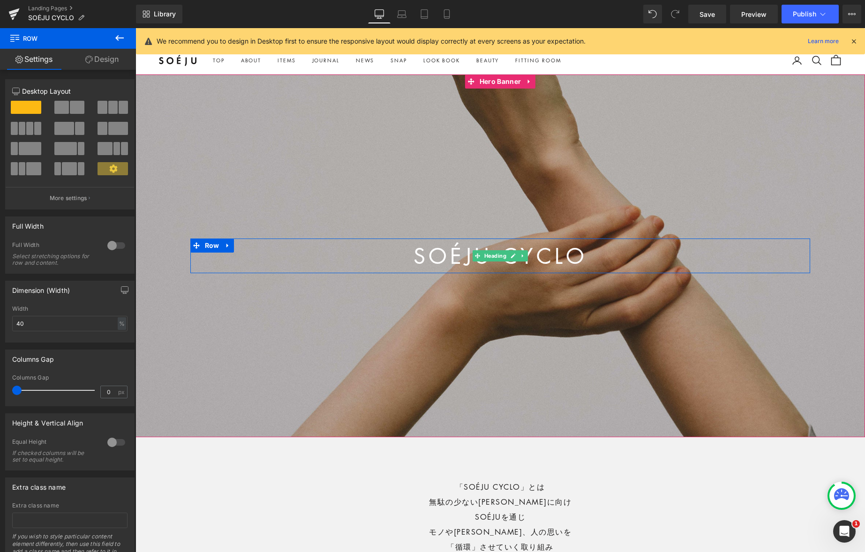
click at [539, 253] on h1 "SOÉJU CYCLO" at bounding box center [500, 256] width 620 height 35
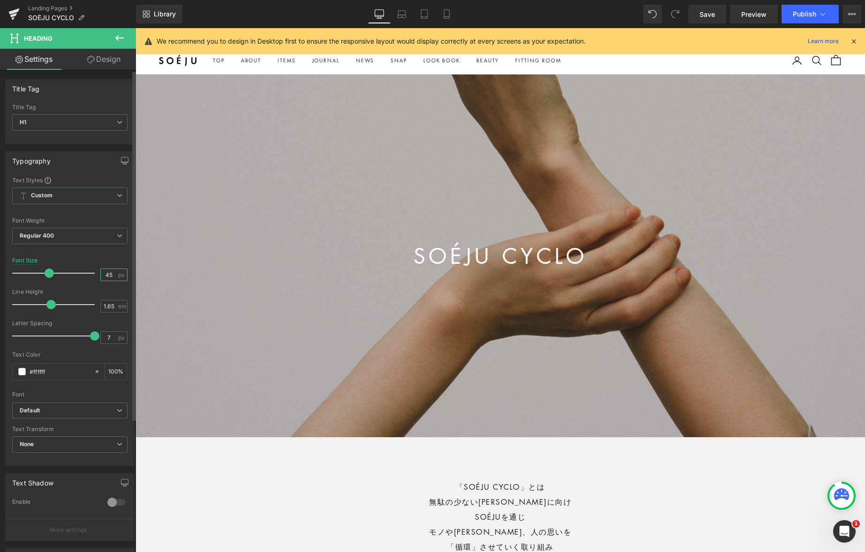
drag, startPoint x: 106, startPoint y: 273, endPoint x: 122, endPoint y: 276, distance: 16.7
click at [106, 273] on input "45" at bounding box center [109, 275] width 16 height 12
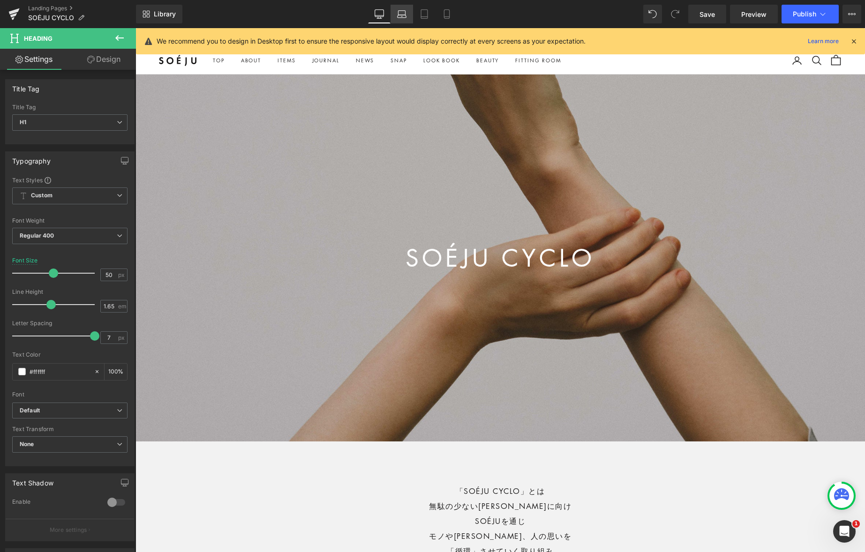
click at [397, 17] on link "Laptop" at bounding box center [402, 14] width 23 height 19
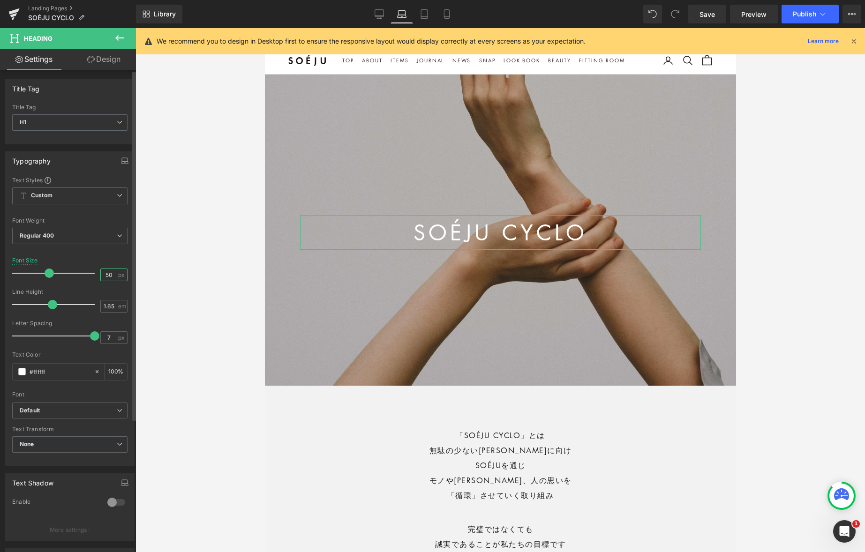
click at [108, 272] on input "50" at bounding box center [109, 275] width 16 height 12
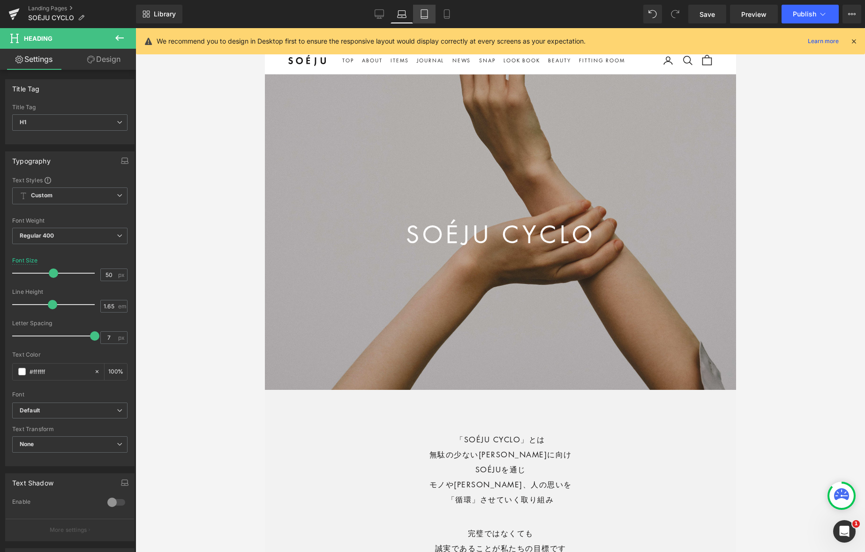
click at [426, 17] on icon at bounding box center [424, 13] width 9 height 9
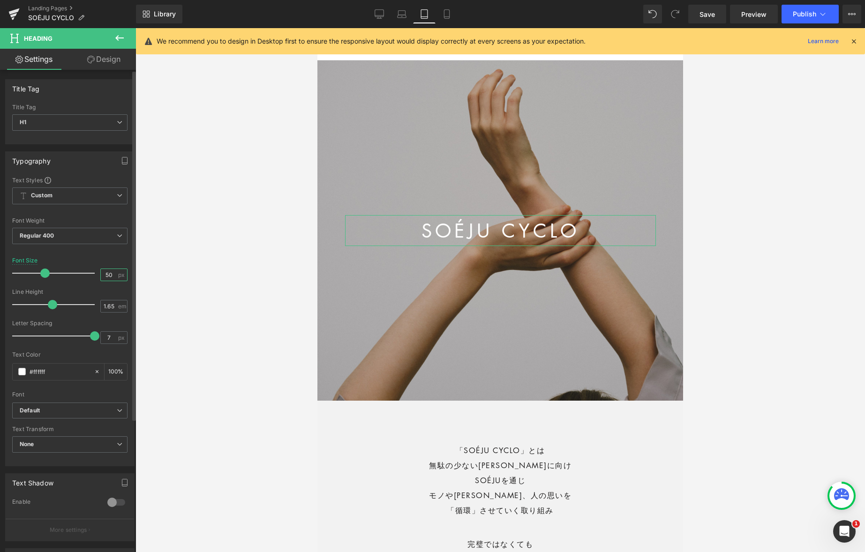
click at [101, 277] on input "50" at bounding box center [109, 275] width 16 height 12
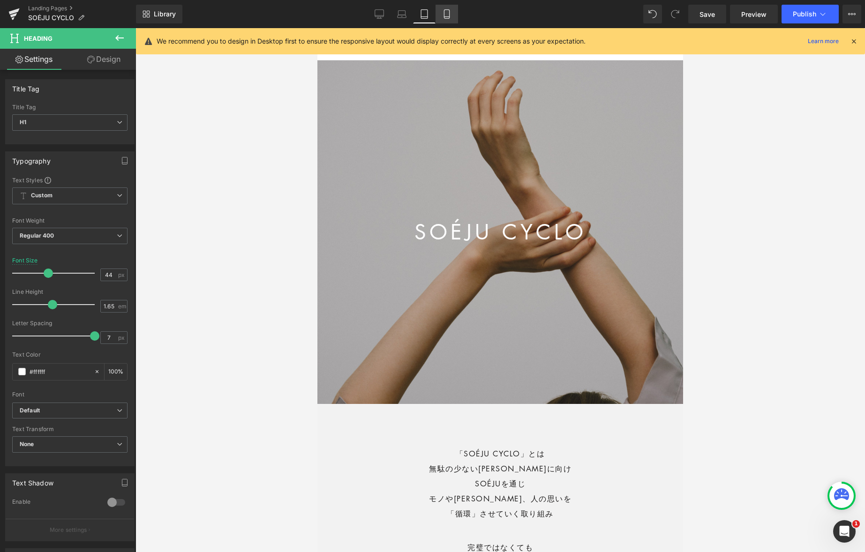
click at [450, 13] on icon at bounding box center [446, 13] width 9 height 9
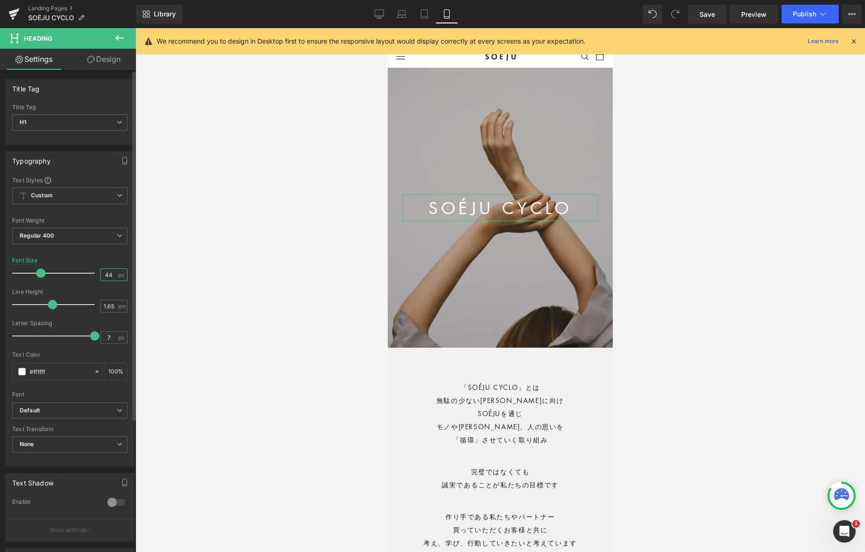
click at [106, 274] on input "44" at bounding box center [109, 275] width 16 height 12
type input "35"
click at [675, 18] on span "Save" at bounding box center [707, 14] width 15 height 10
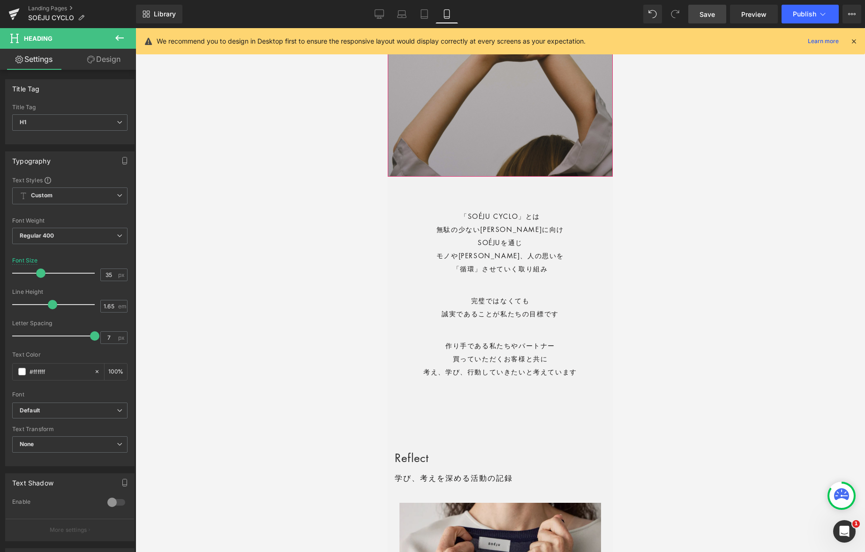
scroll to position [210, 0]
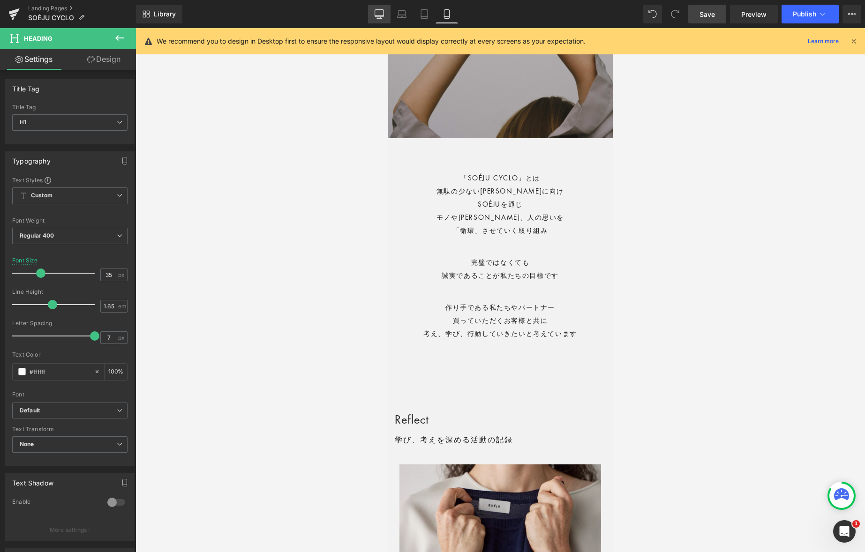
click at [385, 15] on link "Desktop" at bounding box center [379, 14] width 23 height 19
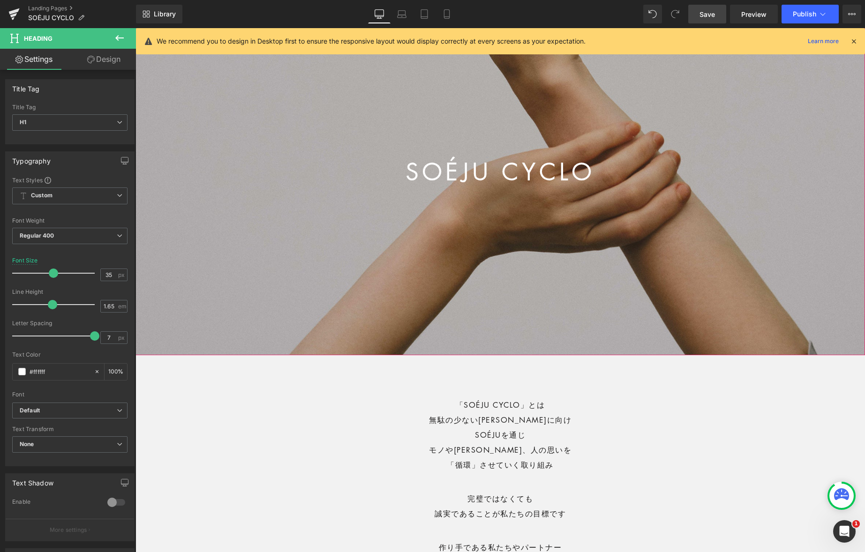
scroll to position [273, 0]
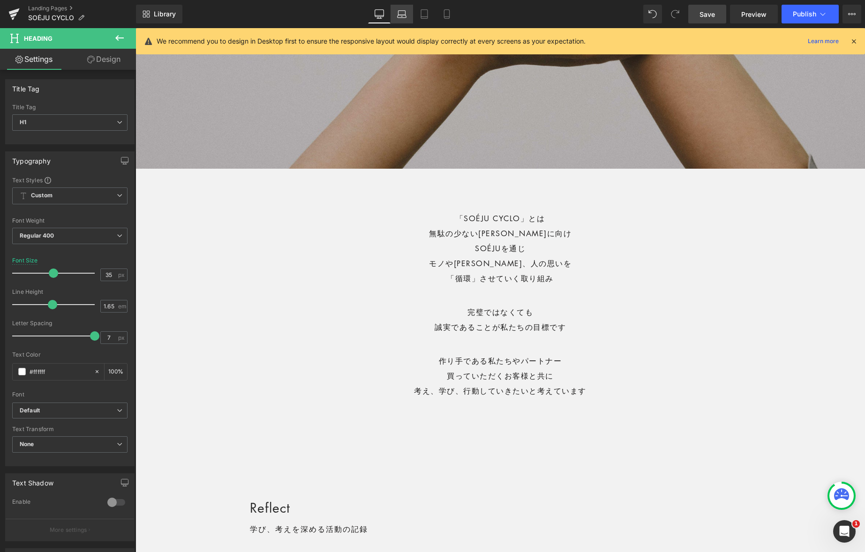
click at [400, 15] on icon at bounding box center [401, 16] width 9 height 3
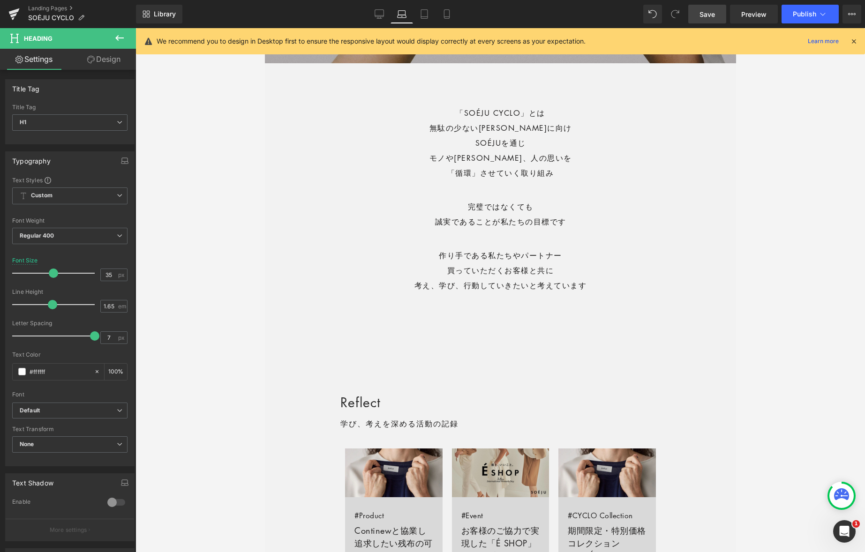
scroll to position [328, 0]
click at [426, 14] on icon at bounding box center [424, 13] width 9 height 9
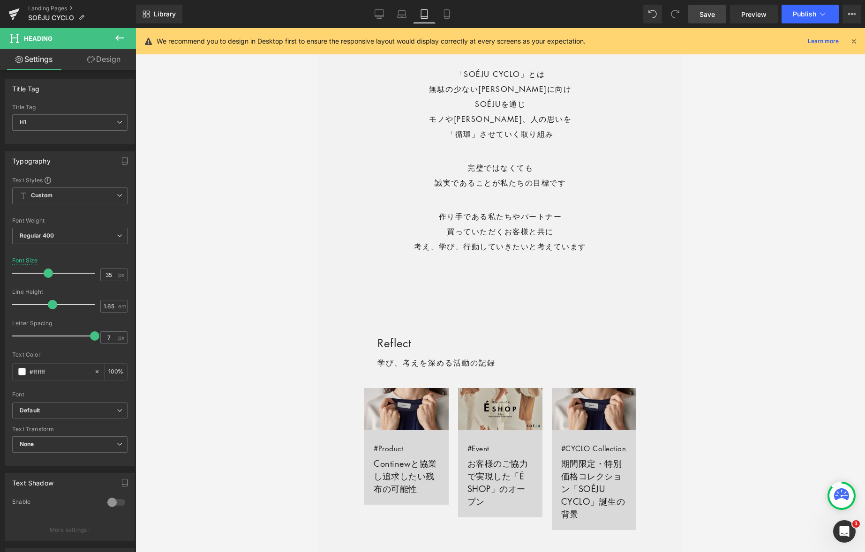
scroll to position [569, 0]
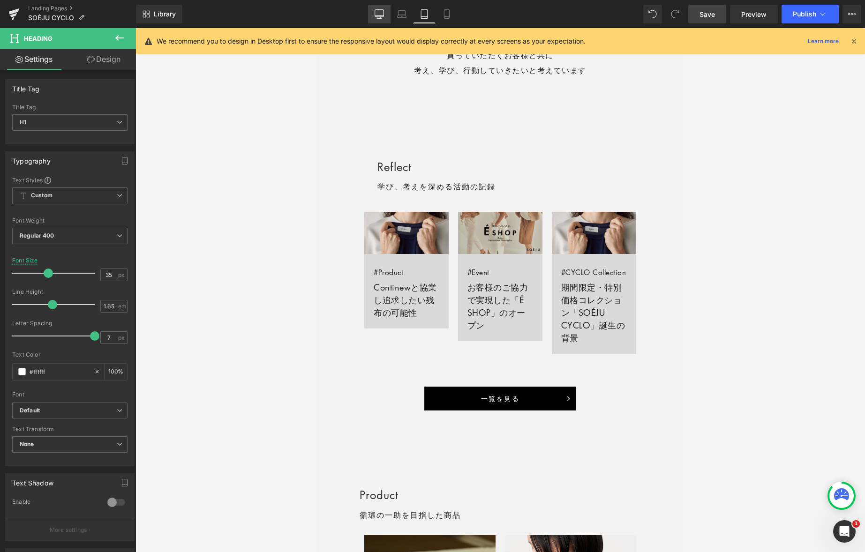
click at [382, 10] on icon at bounding box center [379, 13] width 9 height 9
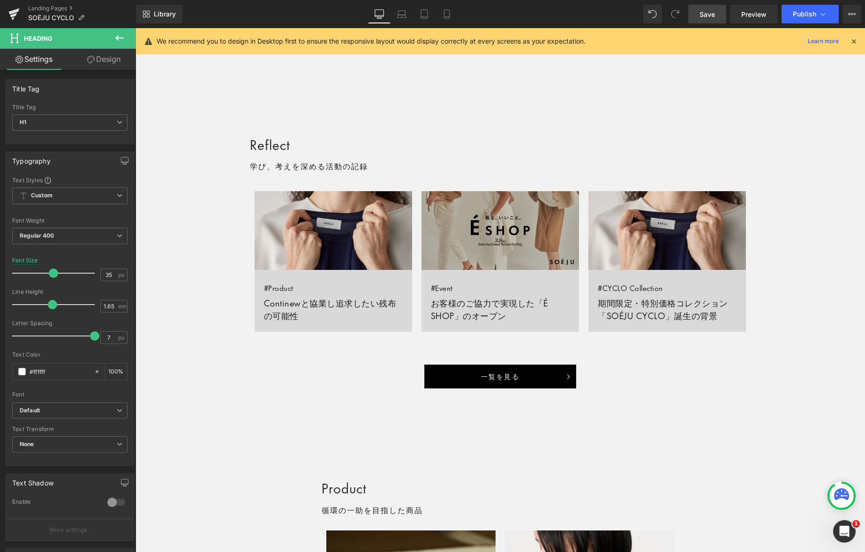
scroll to position [634, 0]
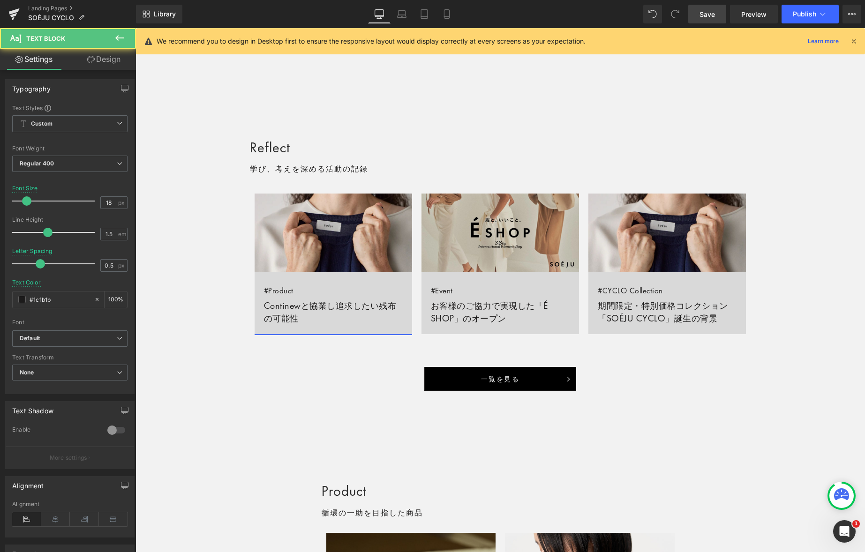
click at [343, 305] on div "#Product Continewと協業し追求したい残布の可能性 Text Block" at bounding box center [334, 303] width 158 height 62
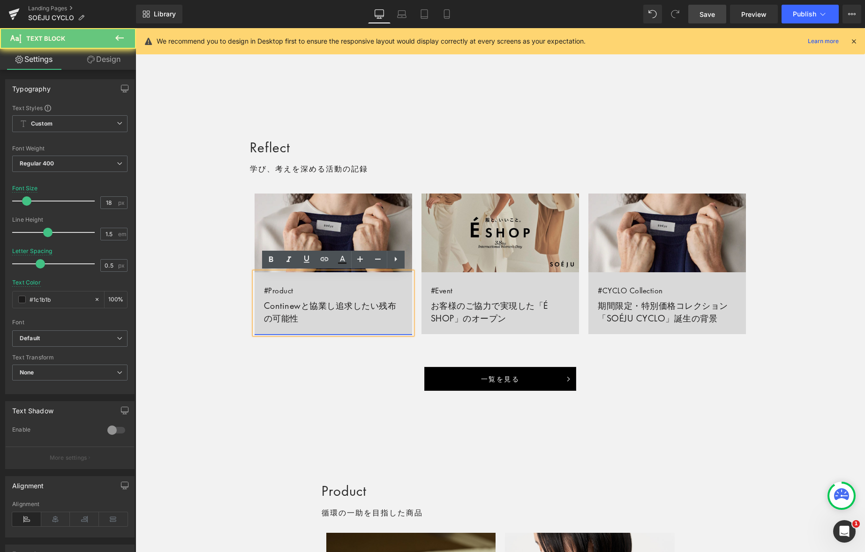
click at [344, 305] on link "#Product Continewと協業し追求したい残布の可能性" at bounding box center [334, 303] width 158 height 62
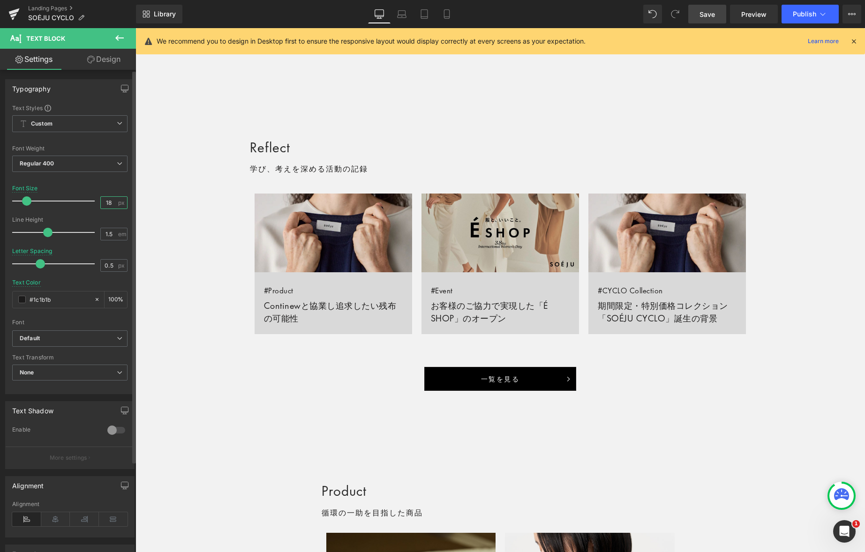
click at [104, 201] on input "18" at bounding box center [109, 203] width 16 height 12
type input "16"
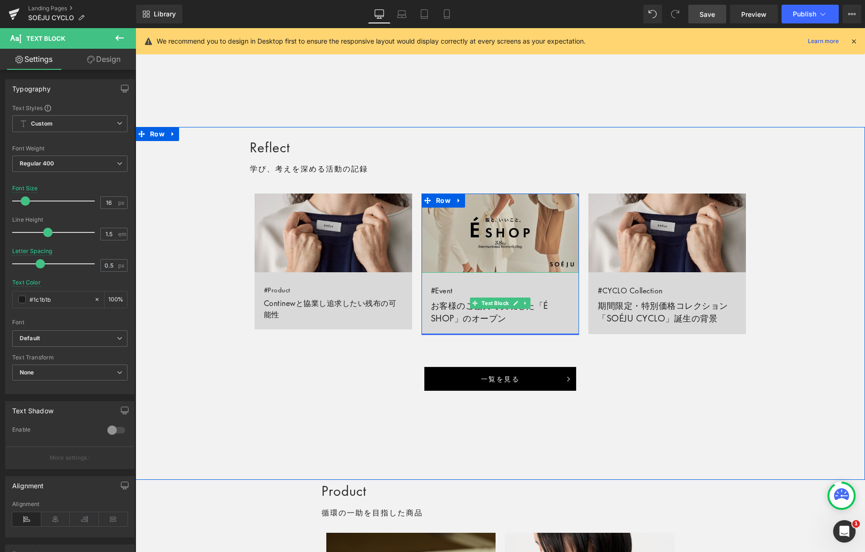
click at [447, 303] on link "#Event お客様のご協力で実現した「É SHOP」のオープン" at bounding box center [501, 303] width 158 height 62
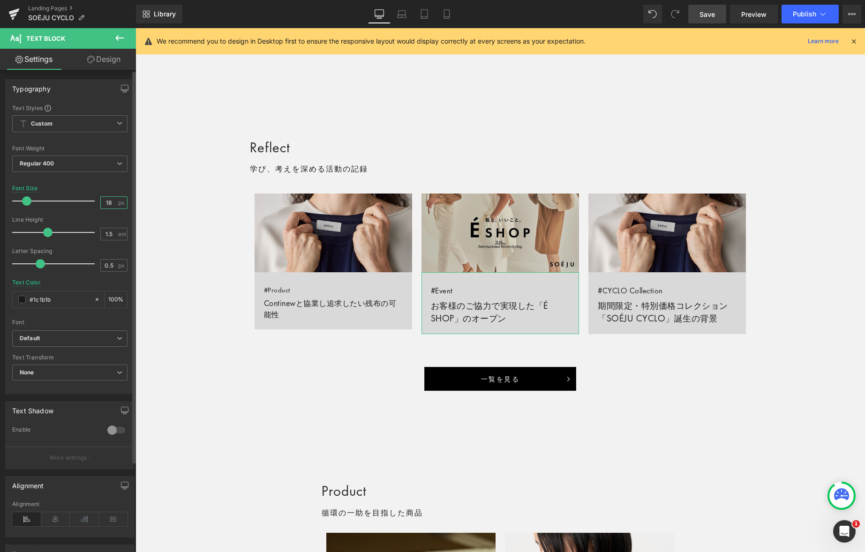
click at [108, 202] on input "18" at bounding box center [109, 203] width 16 height 12
type input "16"
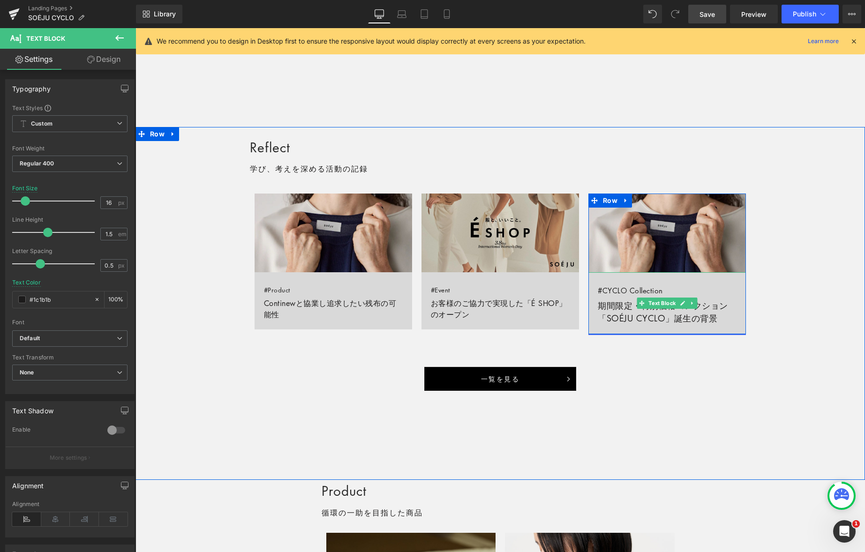
click at [616, 305] on link "#CYCLO Collection 期間限定・特別価格コレクション「SOÉJU CYCLO」誕生の背景" at bounding box center [667, 303] width 158 height 62
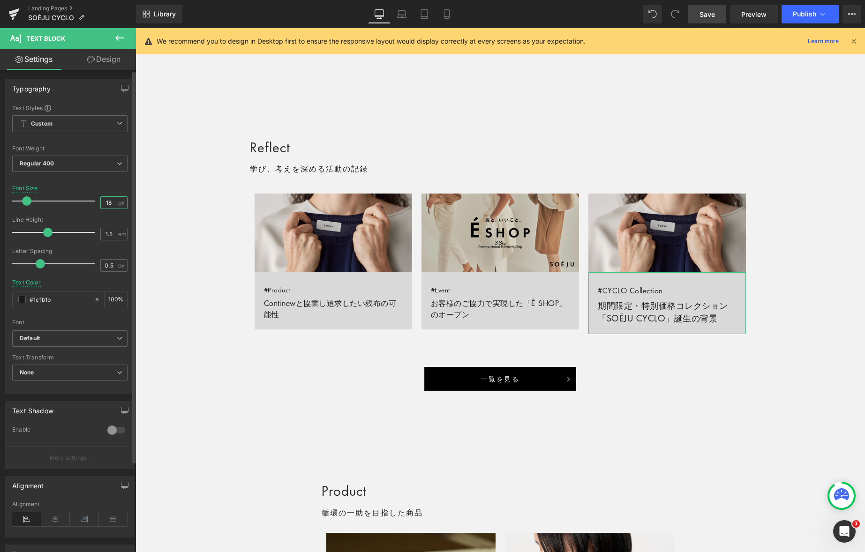
click at [106, 200] on input "18" at bounding box center [109, 203] width 16 height 12
type input "16"
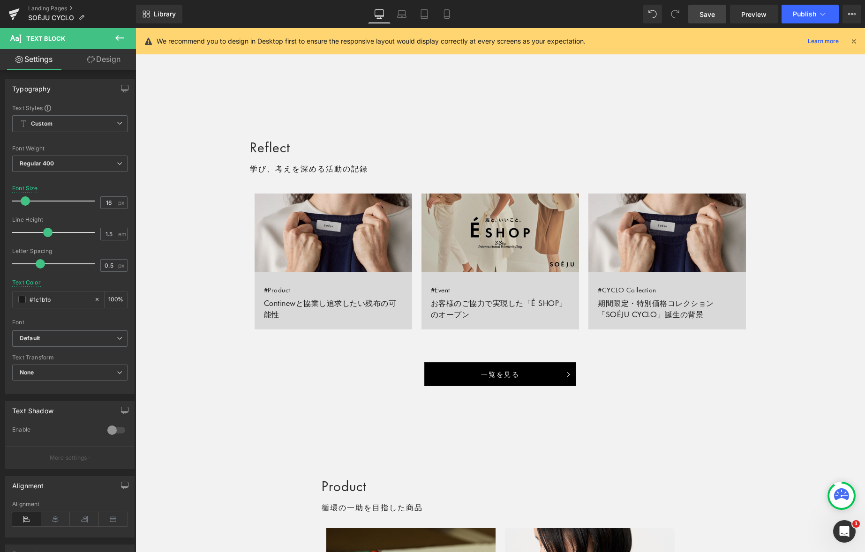
click at [675, 15] on span "Save" at bounding box center [707, 14] width 15 height 10
click at [403, 14] on icon at bounding box center [401, 13] width 9 height 9
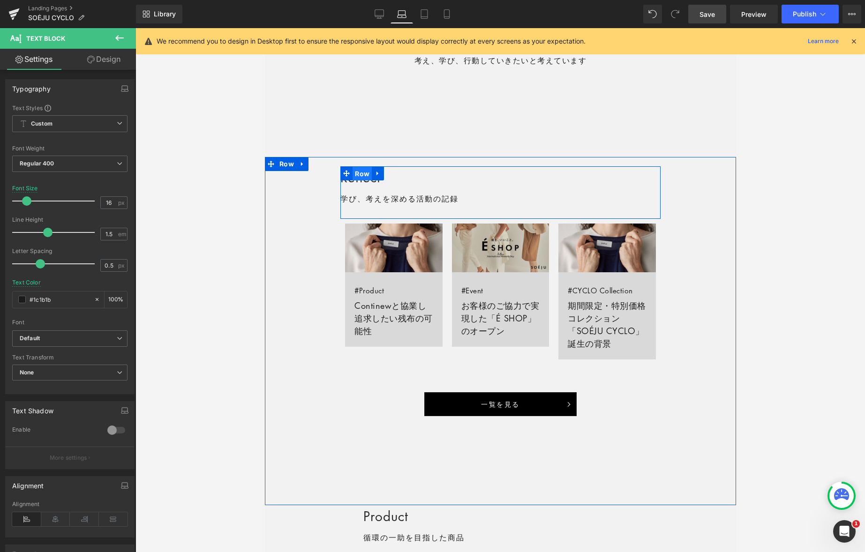
click at [362, 171] on span "Row" at bounding box center [361, 174] width 19 height 14
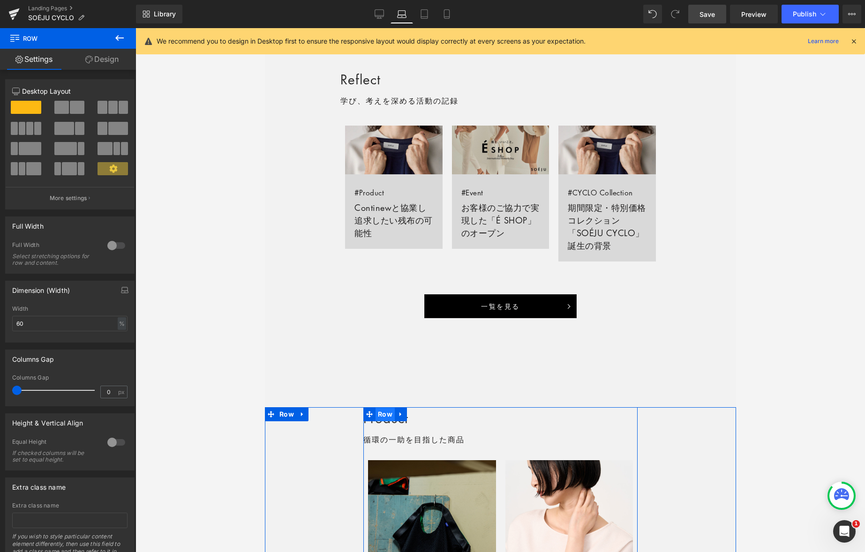
scroll to position [649, 0]
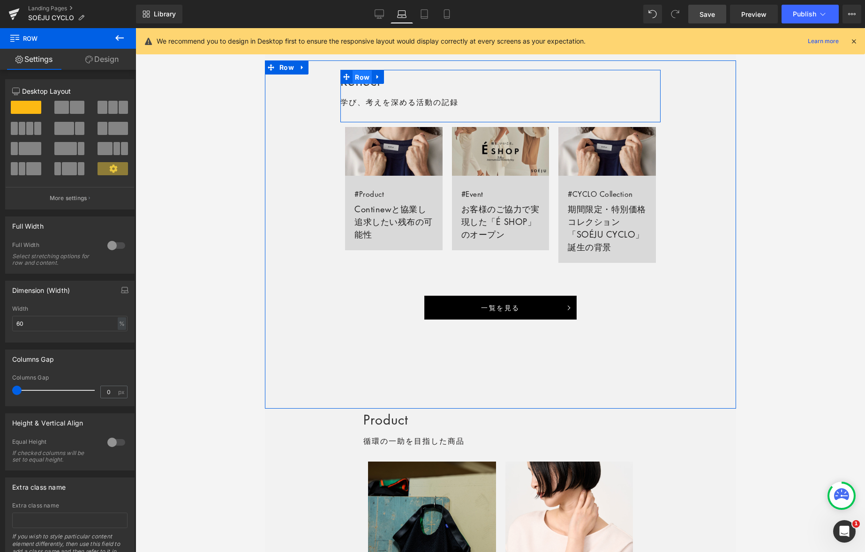
click at [361, 79] on span "Row" at bounding box center [361, 77] width 19 height 14
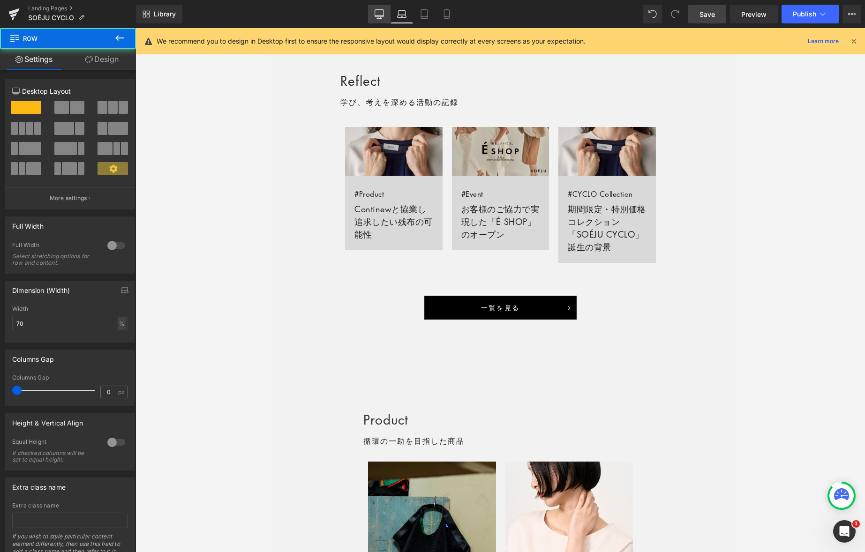
click at [379, 15] on icon at bounding box center [379, 13] width 9 height 9
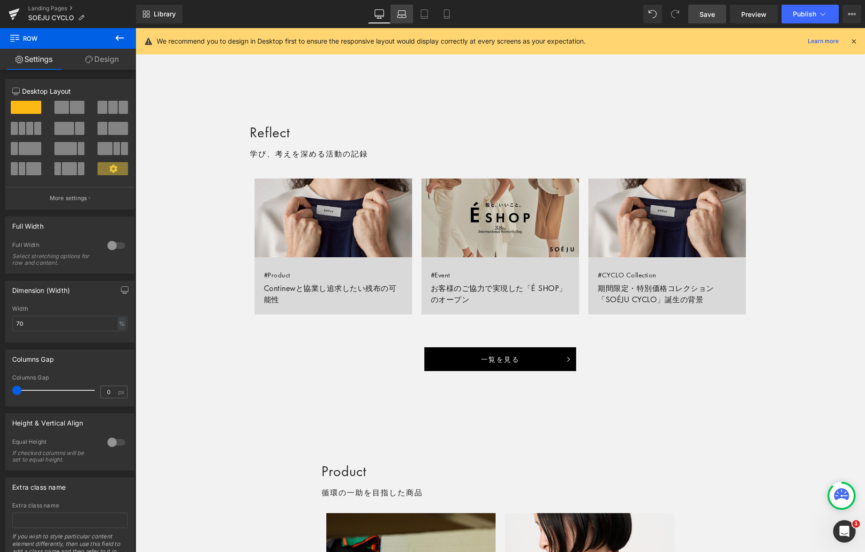
scroll to position [700, 0]
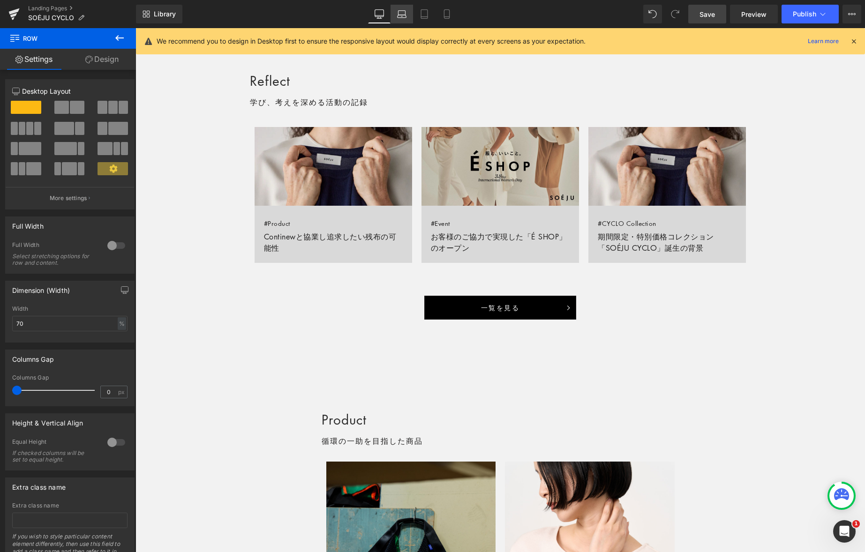
click at [404, 15] on icon at bounding box center [401, 13] width 9 height 9
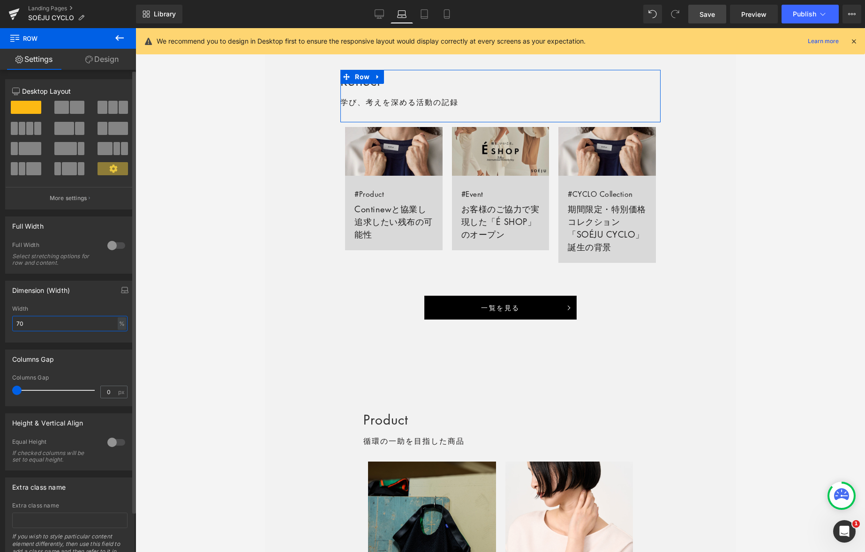
click at [66, 327] on input "70" at bounding box center [69, 323] width 115 height 15
type input "80"
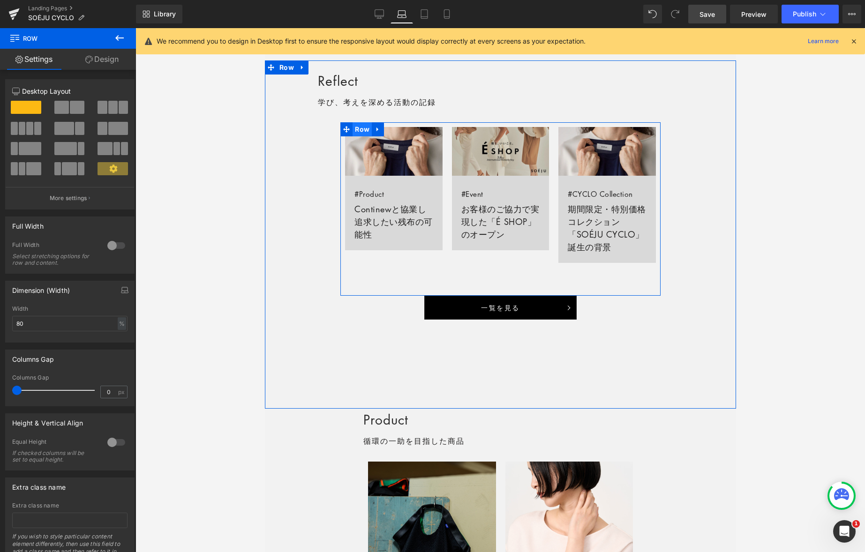
click at [362, 131] on span "Row" at bounding box center [361, 129] width 19 height 14
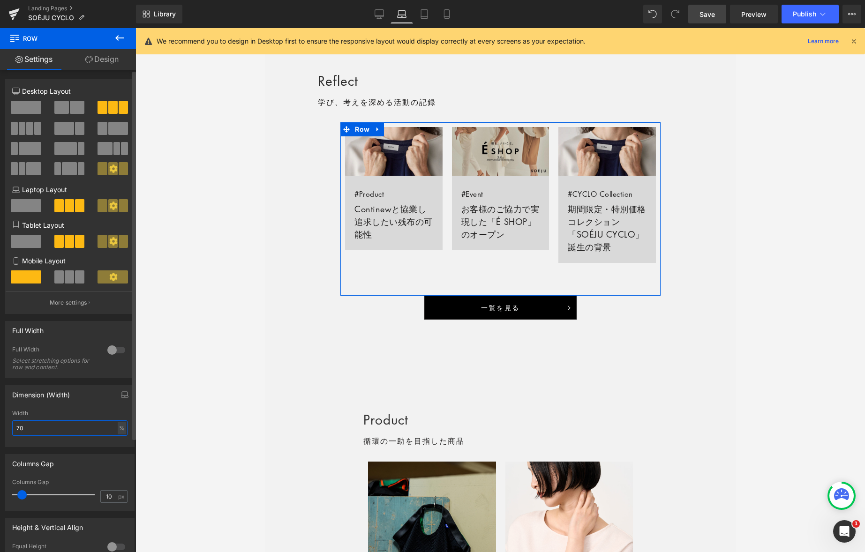
click at [53, 423] on input "70" at bounding box center [69, 428] width 115 height 15
type input "80"
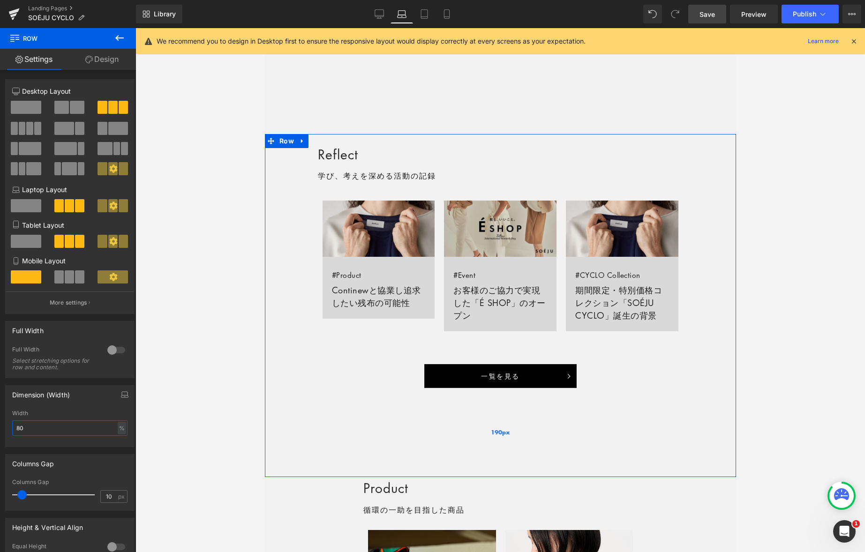
scroll to position [548, 0]
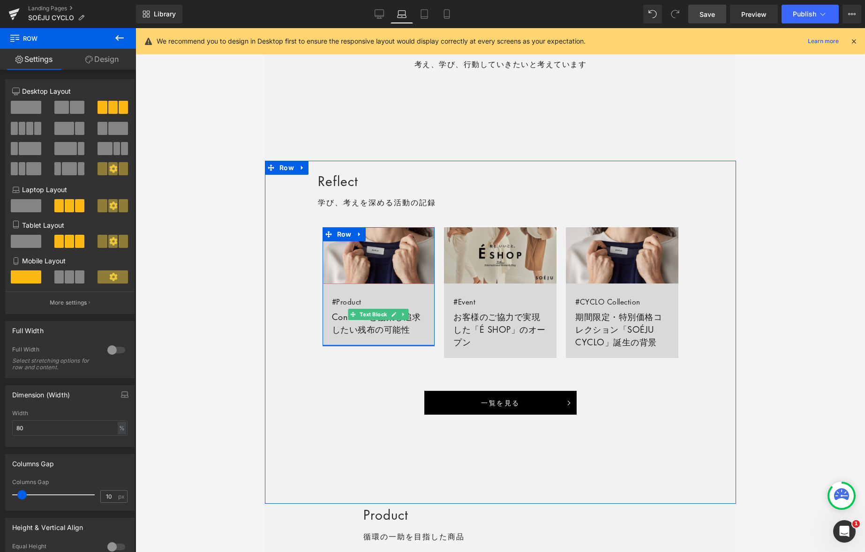
click at [339, 317] on link "#Product Continewと協業し追求したい残布の可能性" at bounding box center [378, 315] width 113 height 62
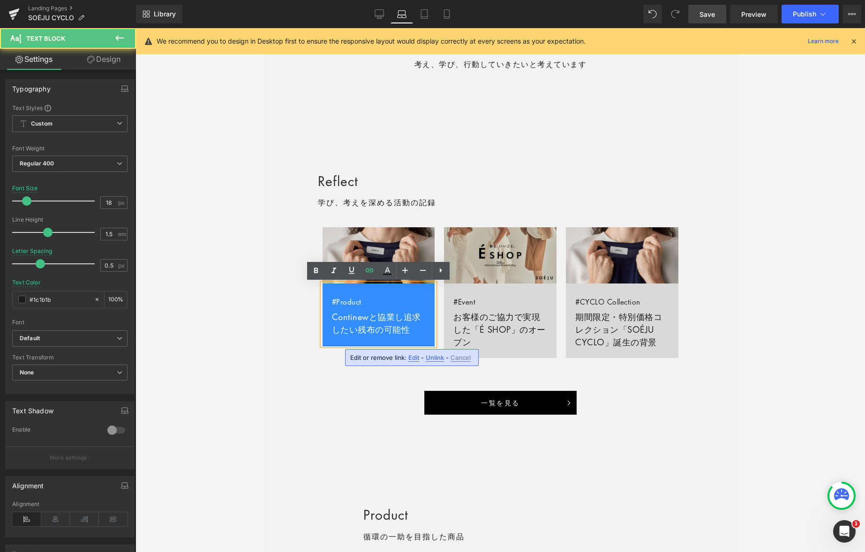
scroll to position [551, 0]
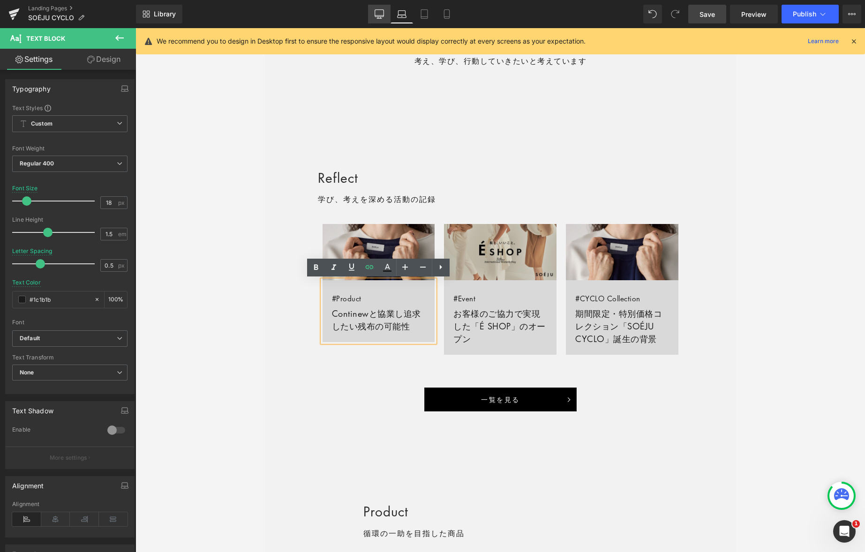
click at [380, 10] on icon at bounding box center [379, 13] width 9 height 9
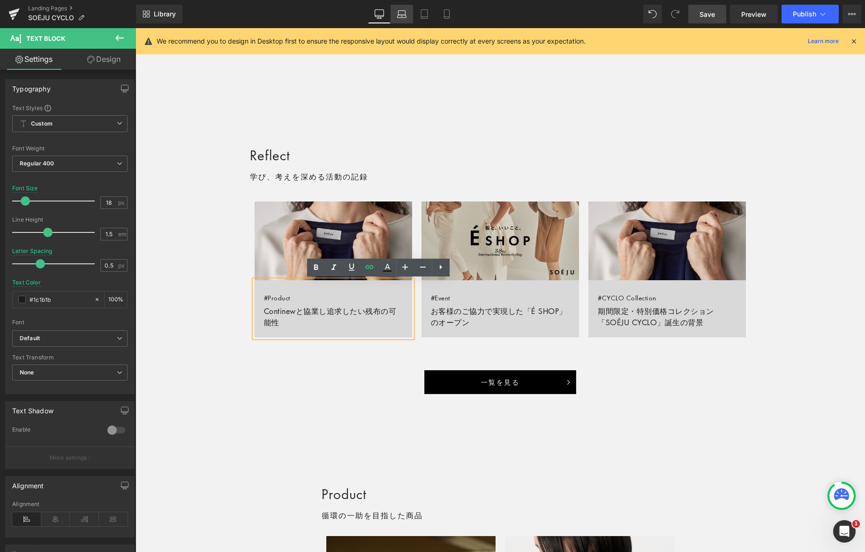
click at [403, 14] on icon at bounding box center [401, 13] width 9 height 9
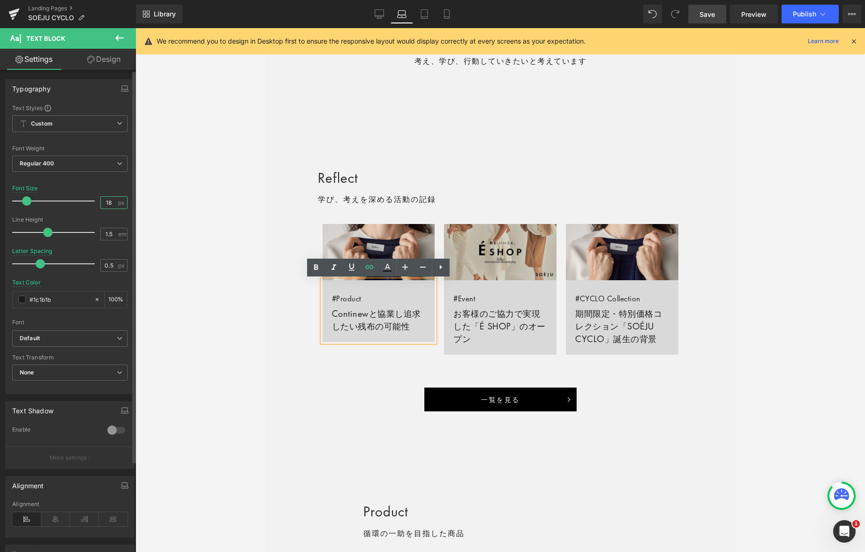
click at [109, 205] on input "18" at bounding box center [109, 203] width 16 height 12
type input "16"
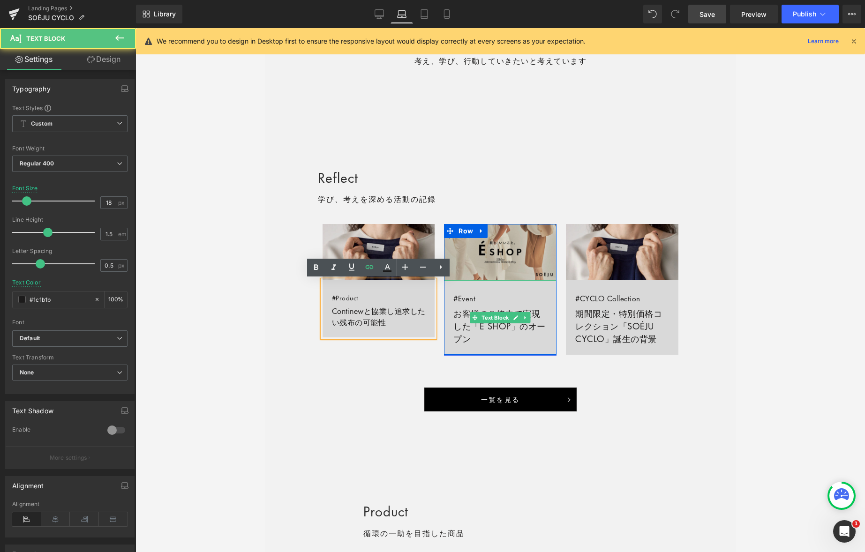
click at [458, 313] on link "#Event お客様のご協力で実現した「É SHOP」のオープン" at bounding box center [500, 317] width 113 height 75
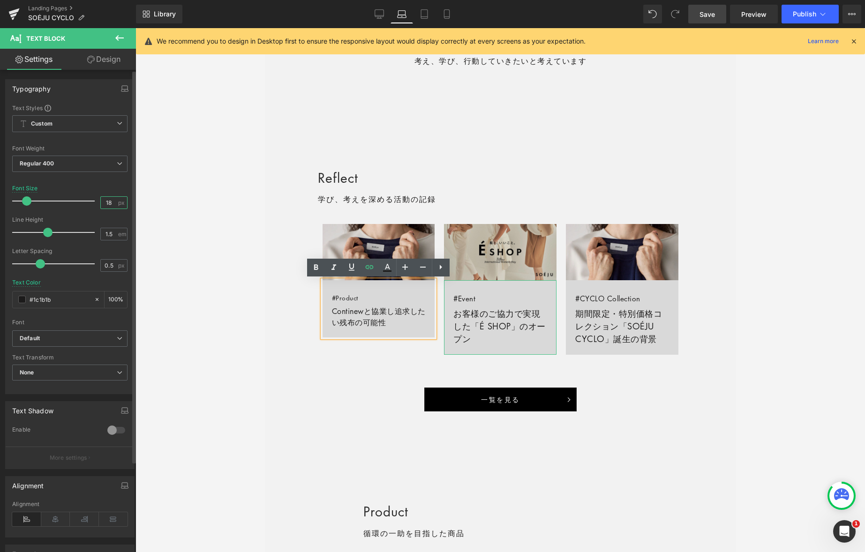
click at [107, 204] on input "18" at bounding box center [109, 203] width 16 height 12
type input "16"
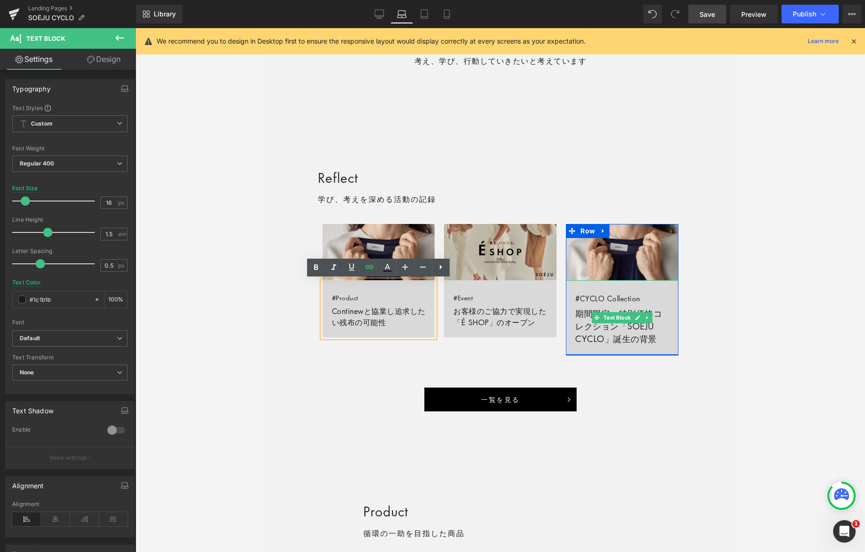
click at [585, 314] on link "#CYCLO Collection 期間限定・特別価格コレクション「SOÉJU CYCLO」誕生の背景" at bounding box center [622, 317] width 113 height 75
click at [111, 204] on input "18" at bounding box center [109, 203] width 16 height 12
type input "16"
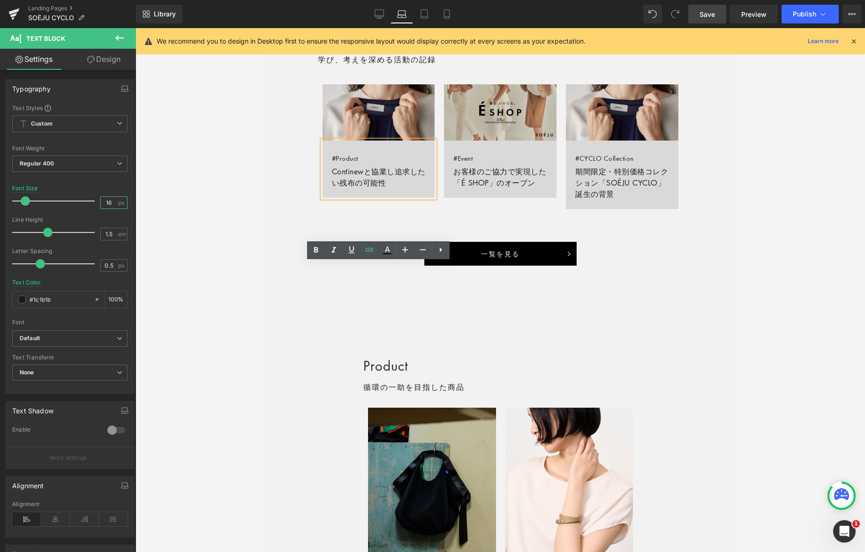
scroll to position [766, 0]
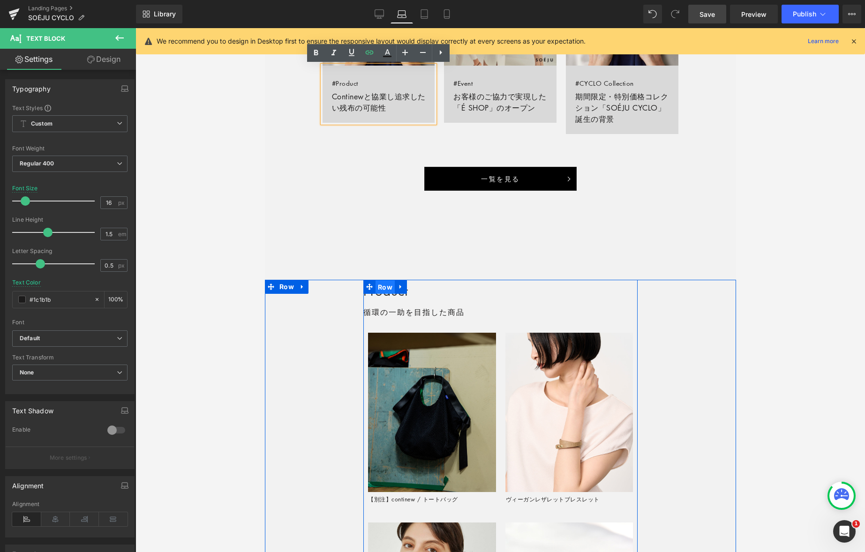
click at [380, 285] on span "Row" at bounding box center [384, 287] width 19 height 14
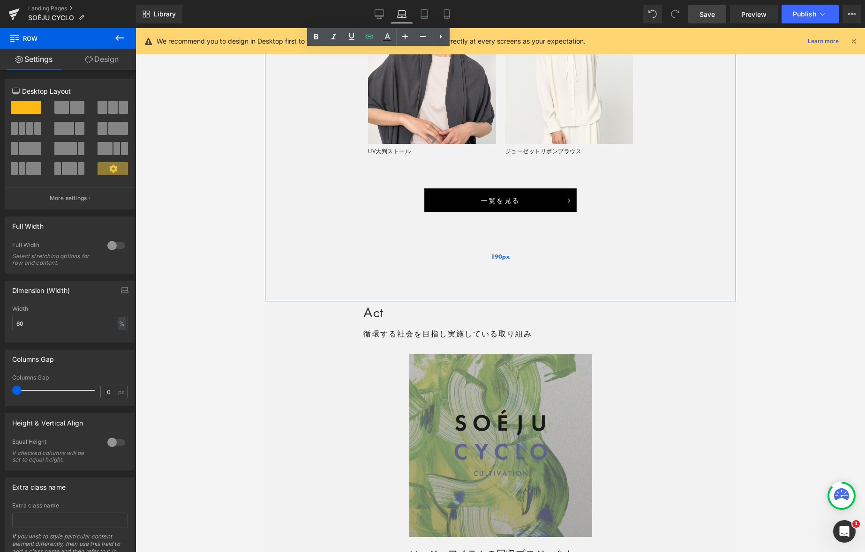
scroll to position [1508, 0]
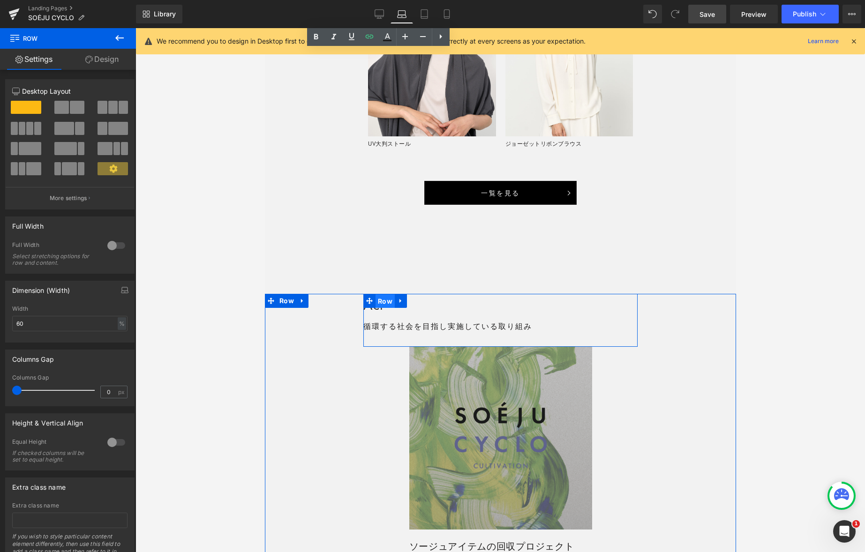
click at [385, 303] on span "Row" at bounding box center [384, 301] width 19 height 14
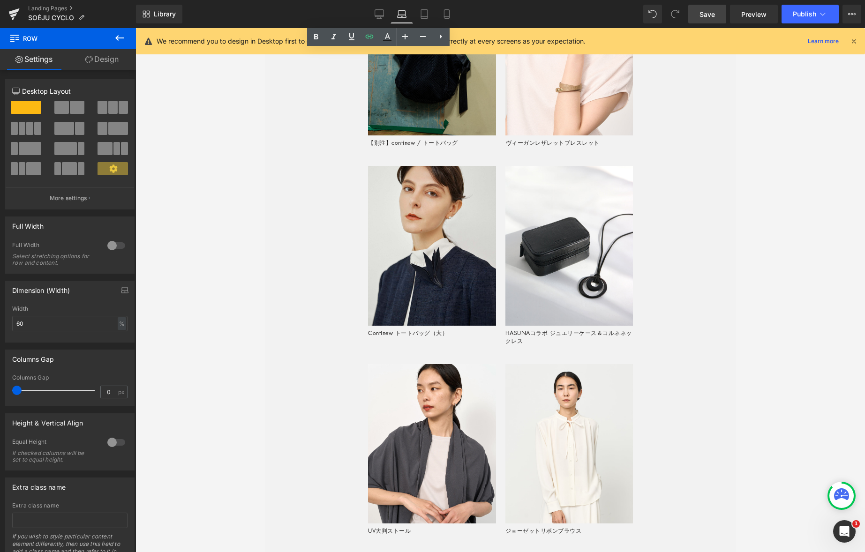
scroll to position [910, 0]
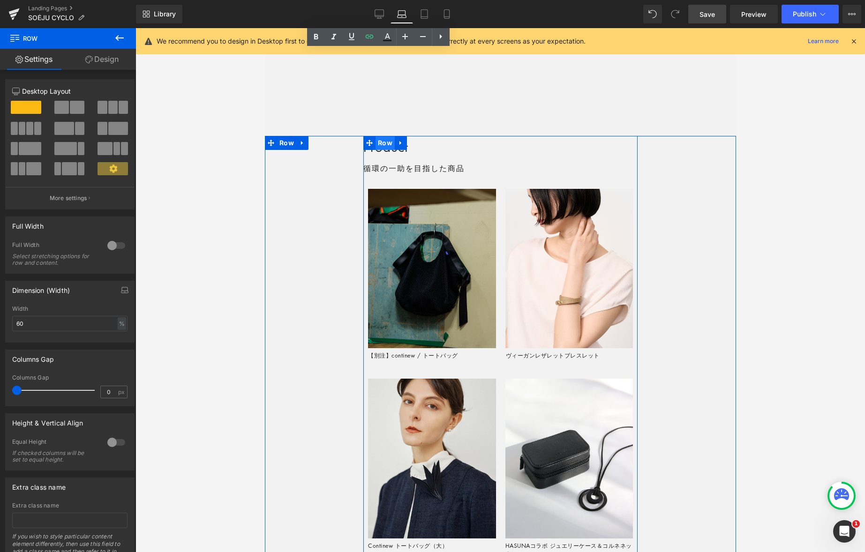
click at [386, 142] on span "Row" at bounding box center [384, 143] width 19 height 14
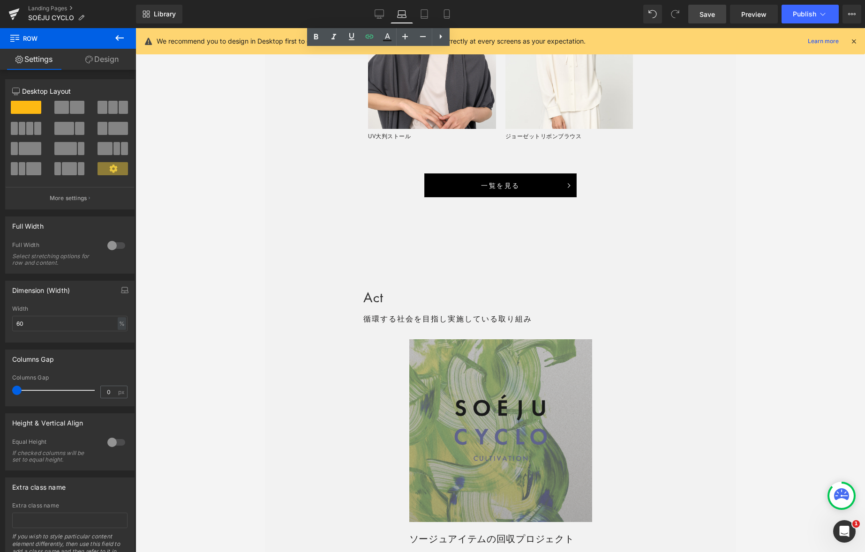
scroll to position [1546, 0]
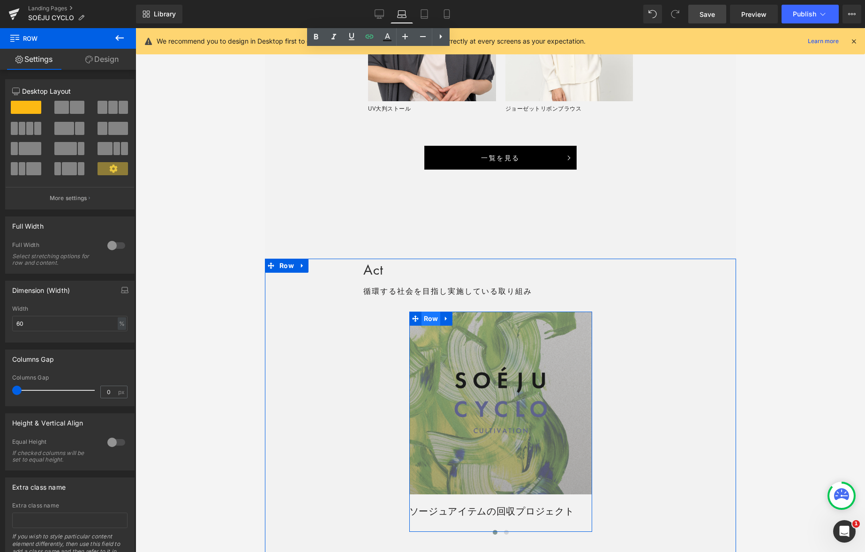
click at [429, 320] on span "Row" at bounding box center [430, 319] width 19 height 14
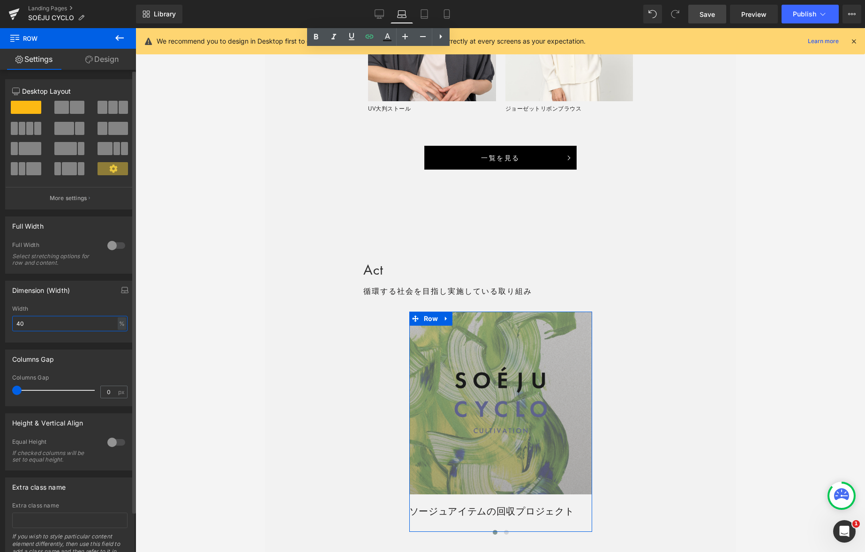
click at [63, 326] on input "40" at bounding box center [69, 323] width 115 height 15
type input "50"
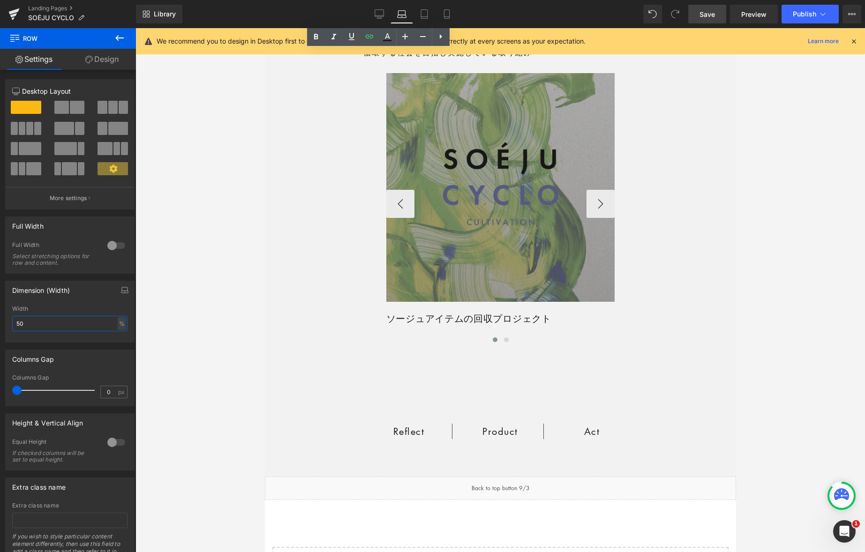
scroll to position [1831, 0]
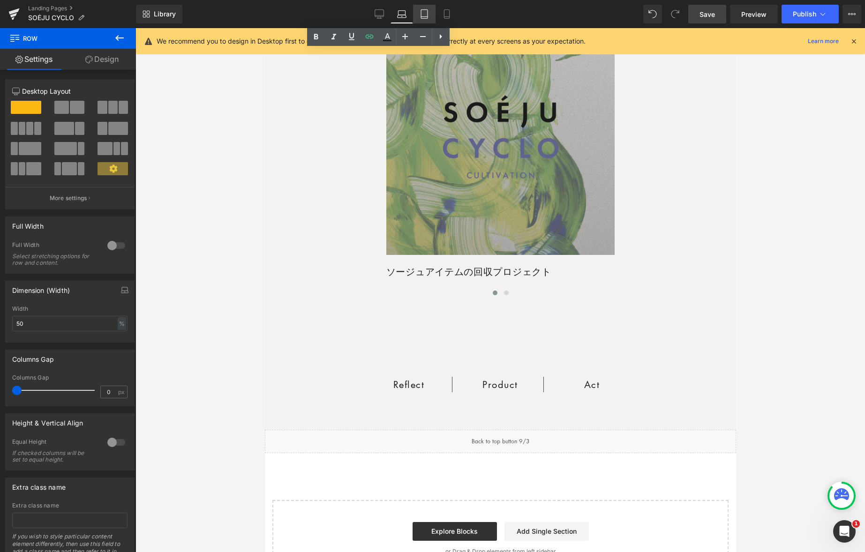
click at [423, 10] on icon at bounding box center [424, 13] width 9 height 9
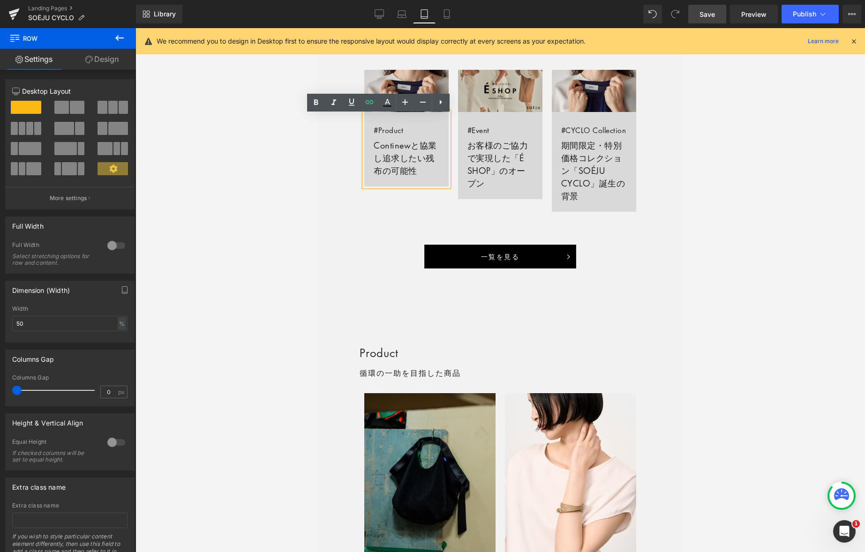
scroll to position [727, 0]
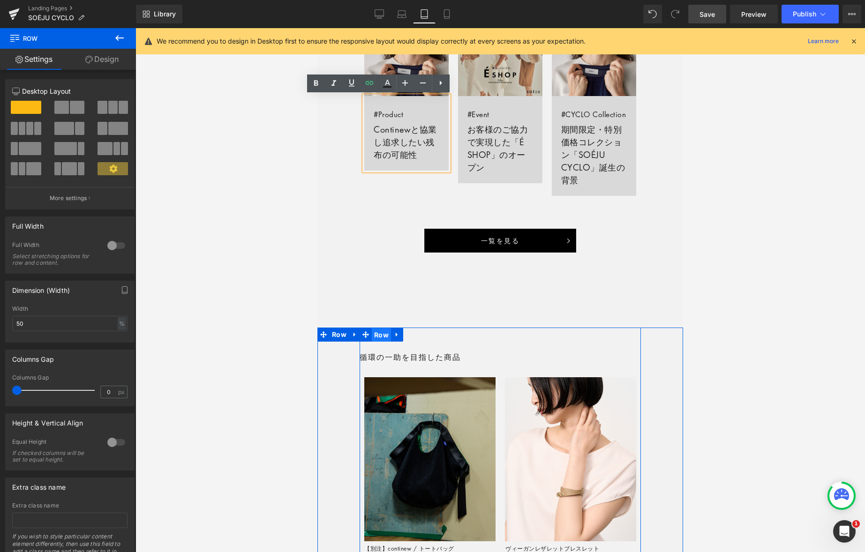
click at [383, 342] on span "Row" at bounding box center [381, 335] width 19 height 14
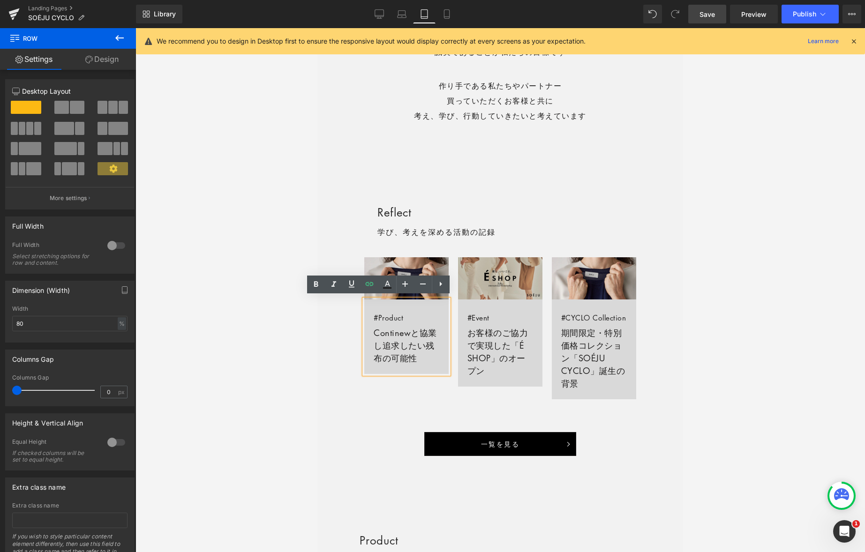
scroll to position [516, 0]
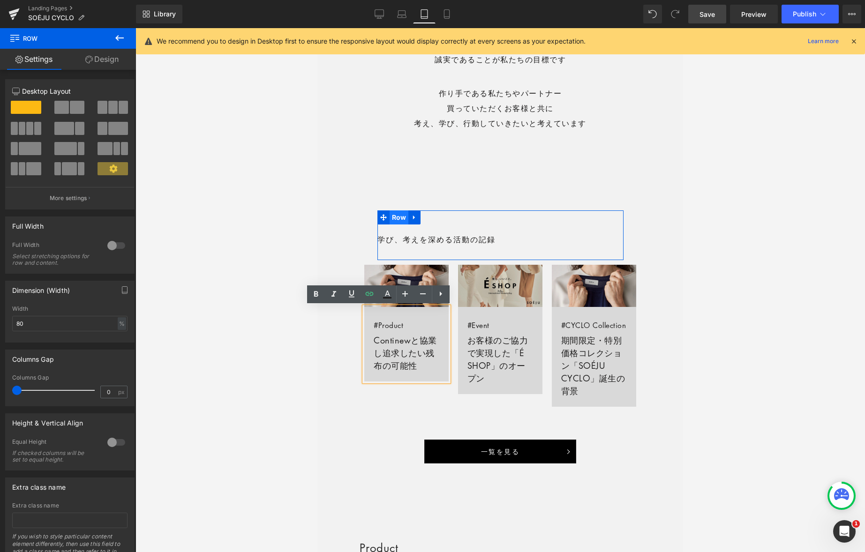
click at [399, 218] on span "Row" at bounding box center [399, 218] width 19 height 14
click at [32, 324] on input "70" at bounding box center [69, 323] width 115 height 15
type input "80"
click at [339, 260] on div "Reflect Heading 学び、考えを深める活動の記録 Text Block Row Image #Product Continewと協業し追求したい残…" at bounding box center [500, 337] width 366 height 253
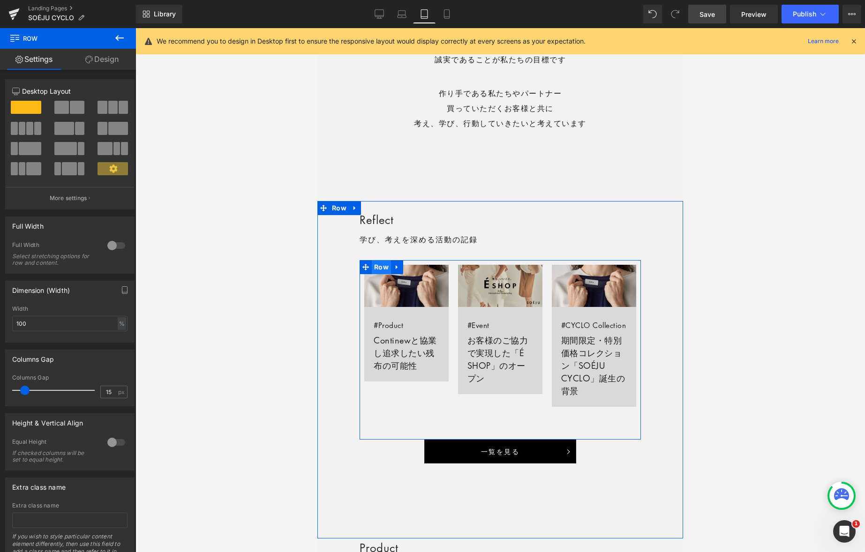
click at [379, 265] on span "Row" at bounding box center [381, 267] width 19 height 14
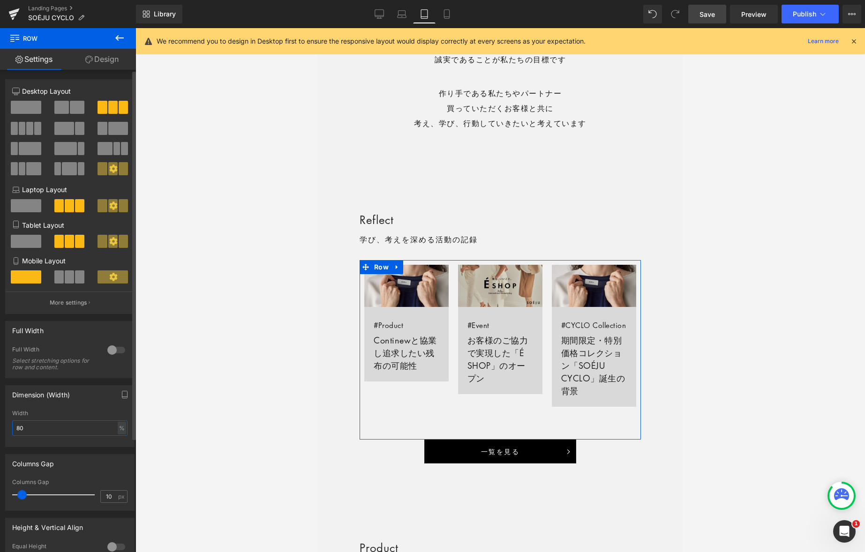
click at [58, 430] on input "80" at bounding box center [69, 428] width 115 height 15
type input "90"
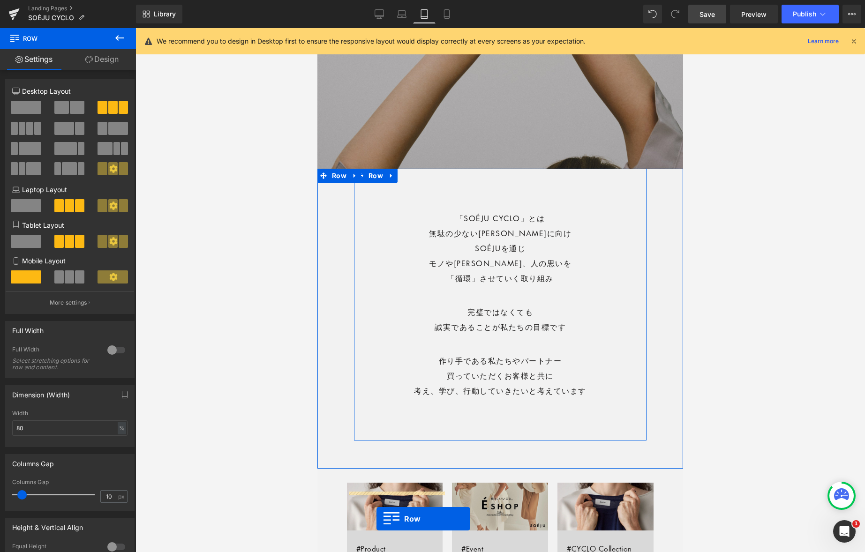
scroll to position [300, 0]
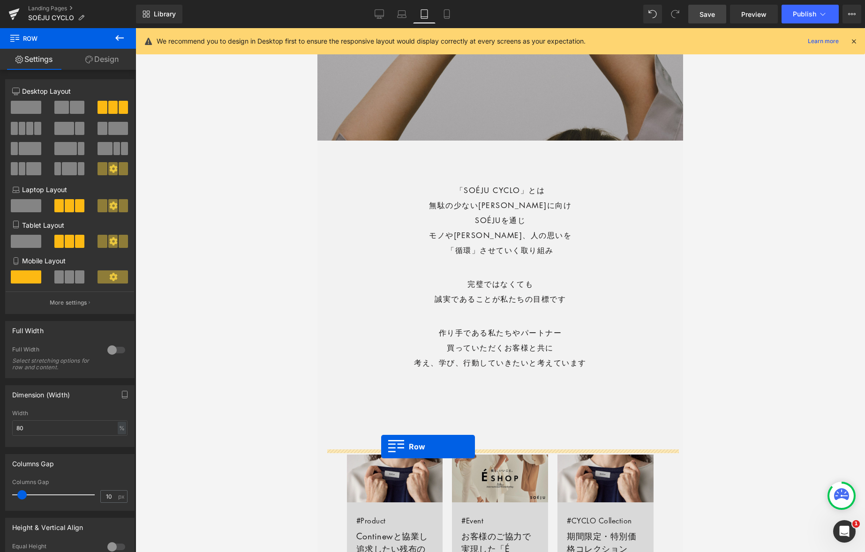
drag, startPoint x: 362, startPoint y: 83, endPoint x: 381, endPoint y: 447, distance: 364.8
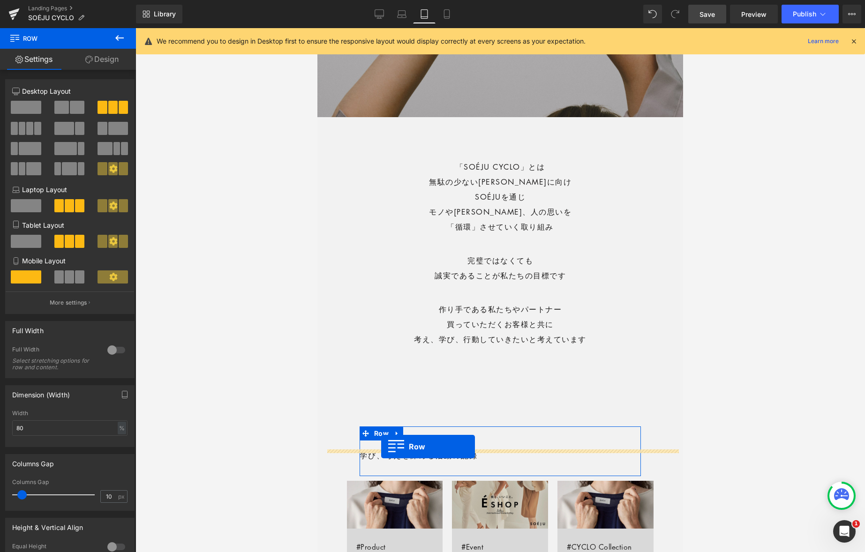
scroll to position [277, 0]
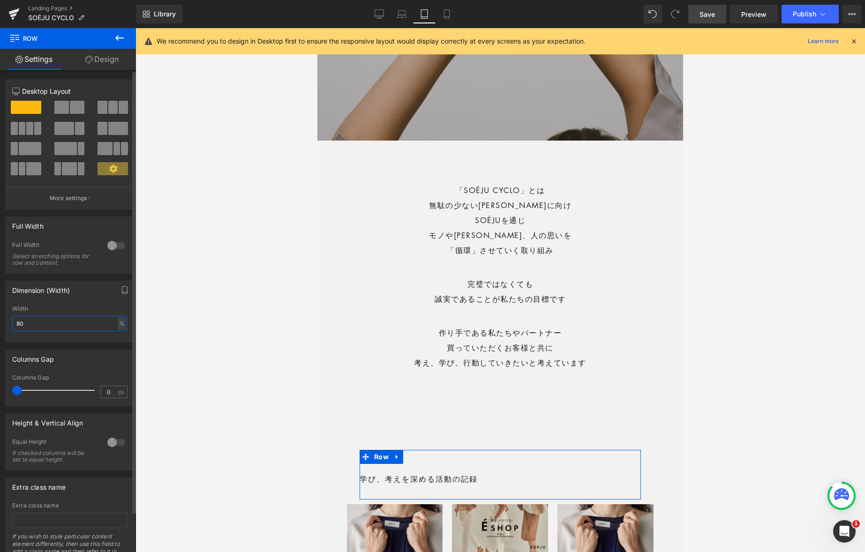
click at [58, 324] on input "80" at bounding box center [69, 323] width 115 height 15
type input "90"
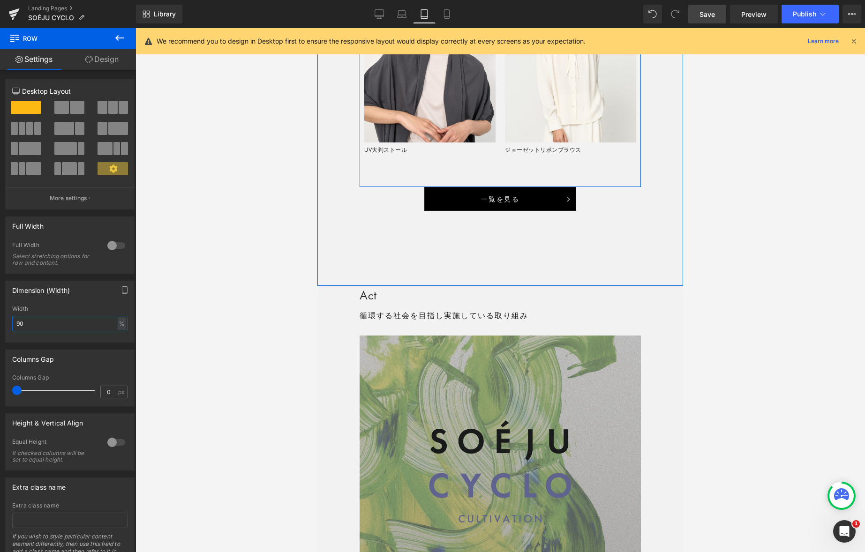
scroll to position [1575, 0]
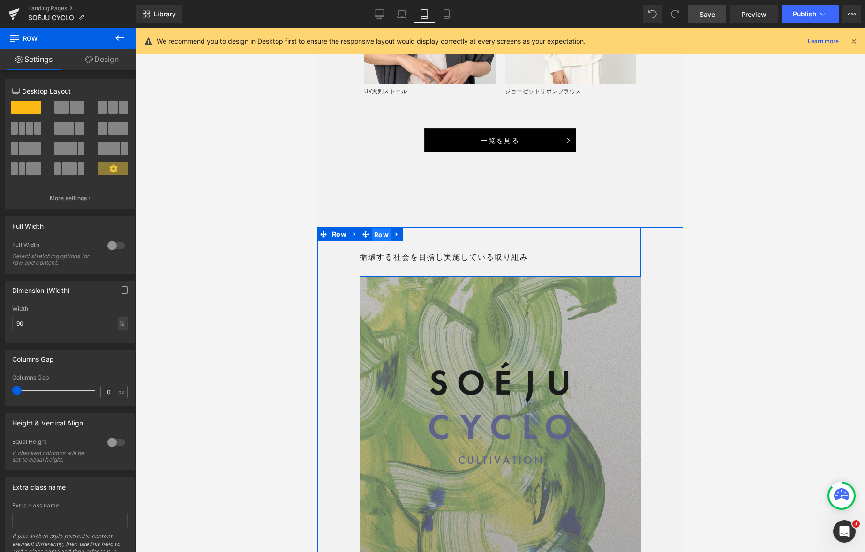
click at [379, 237] on span "Row" at bounding box center [381, 235] width 19 height 14
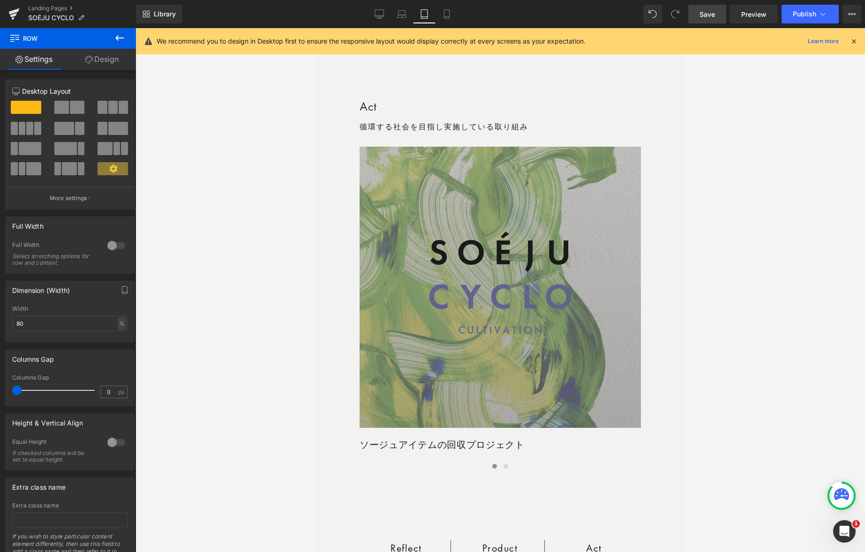
scroll to position [1816, 0]
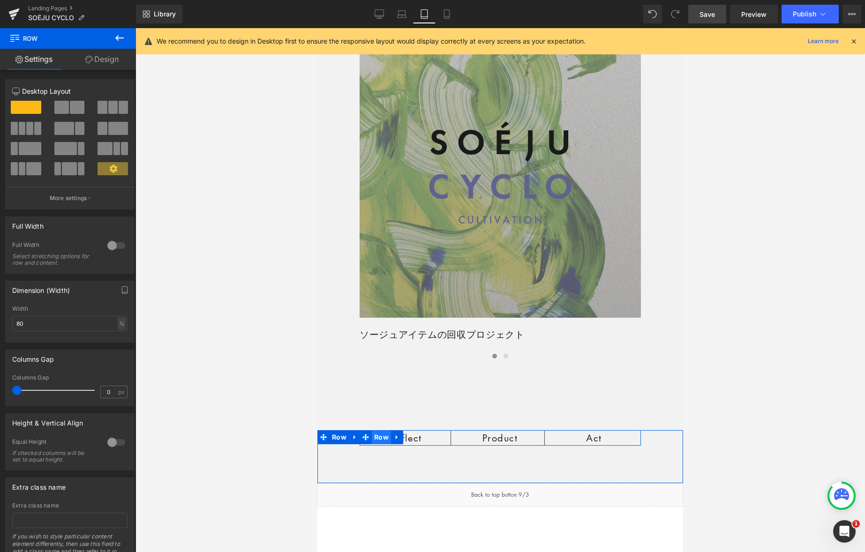
click at [382, 438] on span "Row" at bounding box center [381, 437] width 19 height 14
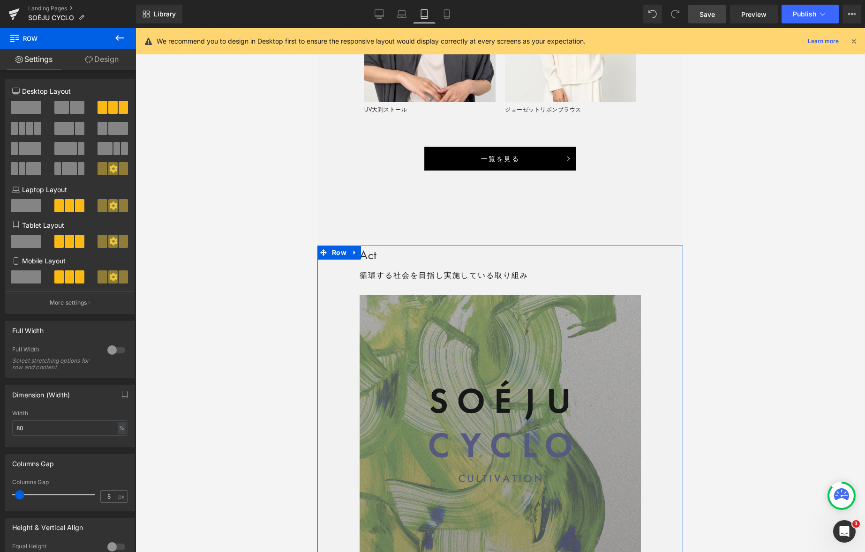
scroll to position [1531, 0]
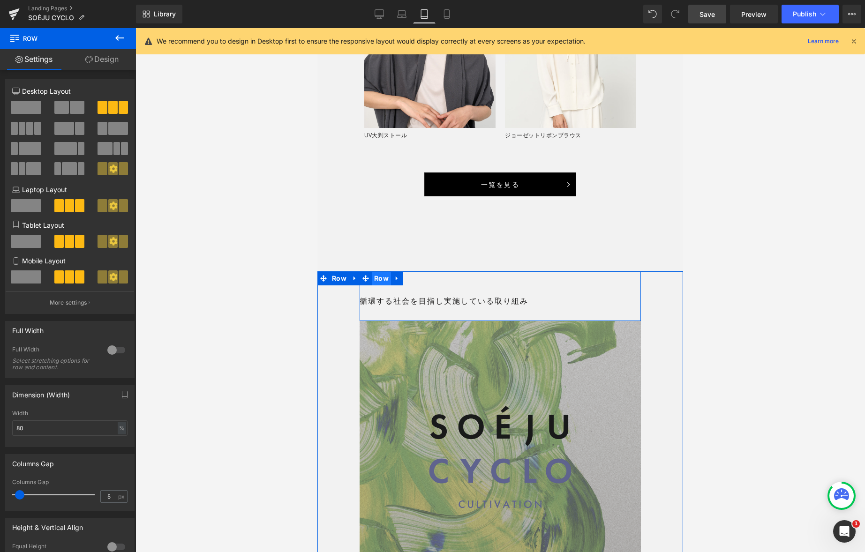
click at [384, 277] on span "Row" at bounding box center [381, 279] width 19 height 14
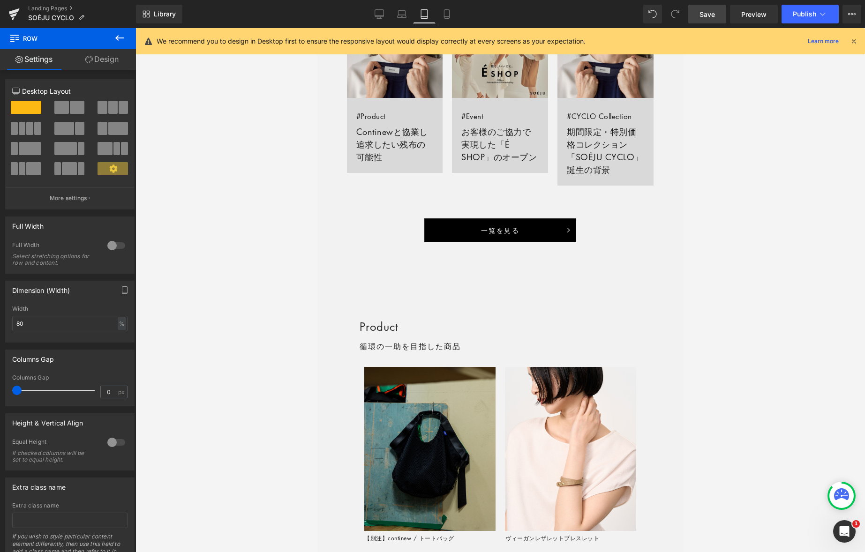
scroll to position [707, 0]
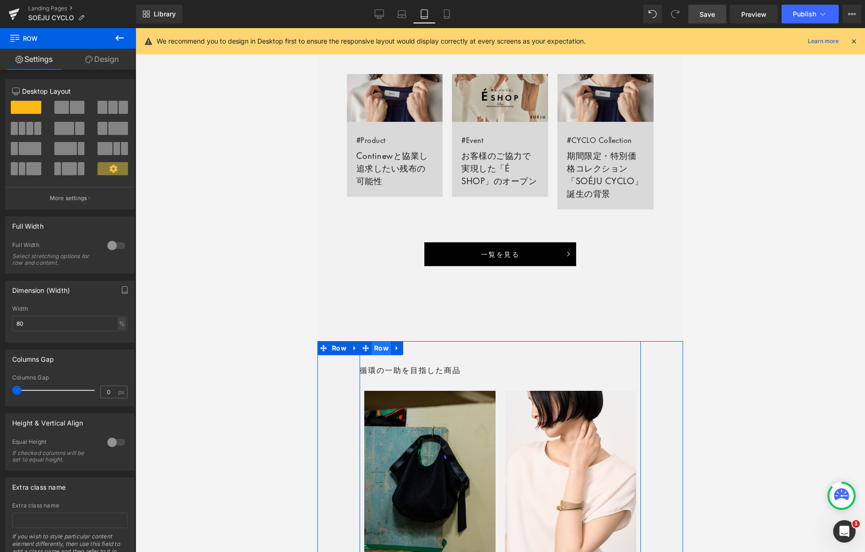
click at [379, 352] on span "Row" at bounding box center [381, 348] width 19 height 14
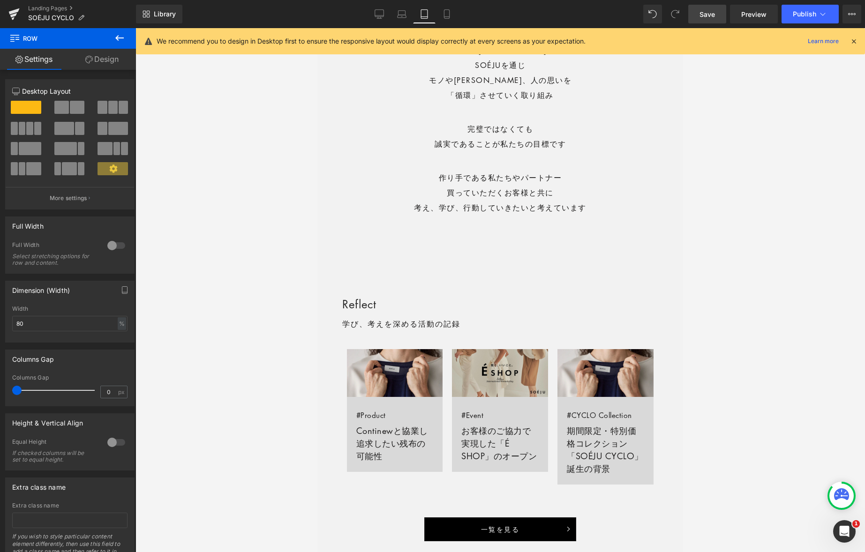
scroll to position [431, 0]
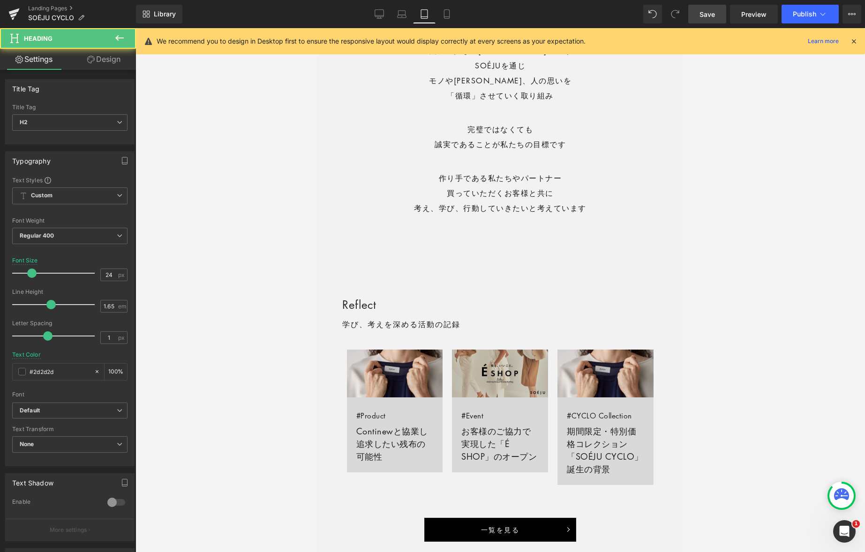
click at [391, 306] on h2 "Reflect" at bounding box center [500, 304] width 317 height 19
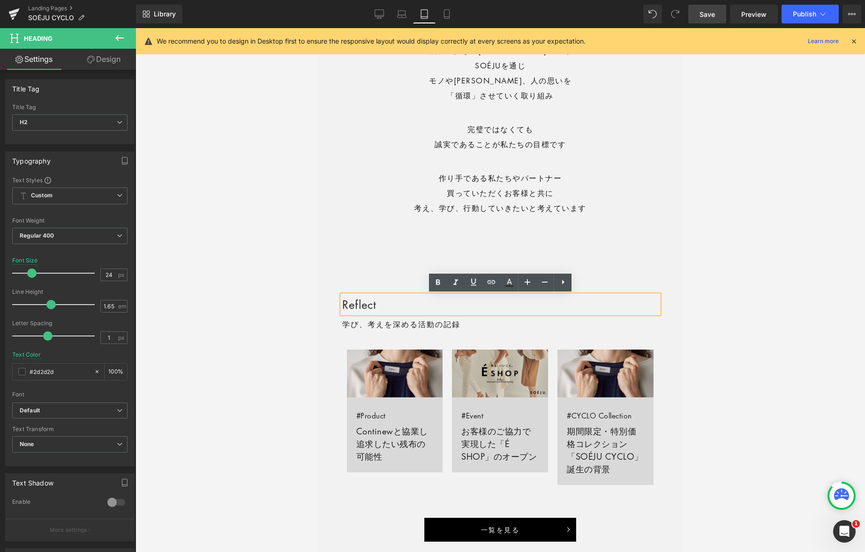
drag, startPoint x: 219, startPoint y: 305, endPoint x: 244, endPoint y: 301, distance: 25.1
click at [219, 305] on div at bounding box center [501, 290] width 730 height 524
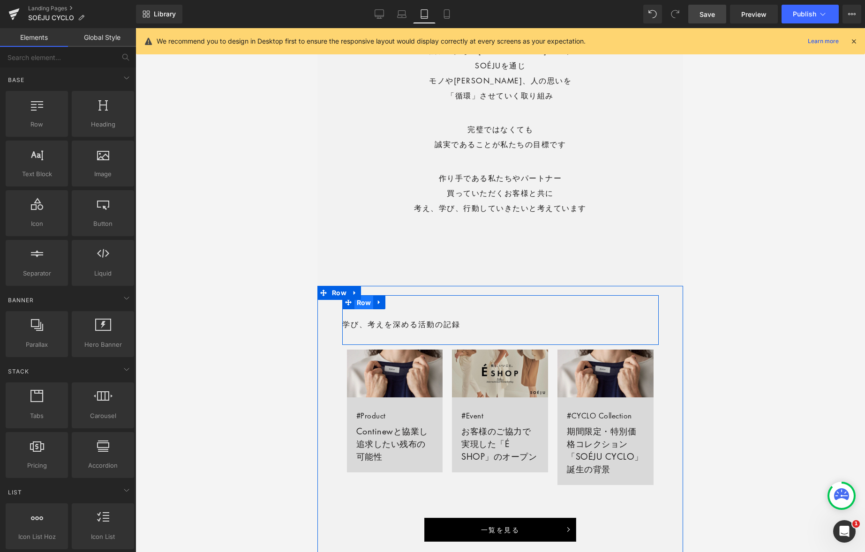
click at [368, 303] on span "Row" at bounding box center [364, 303] width 19 height 14
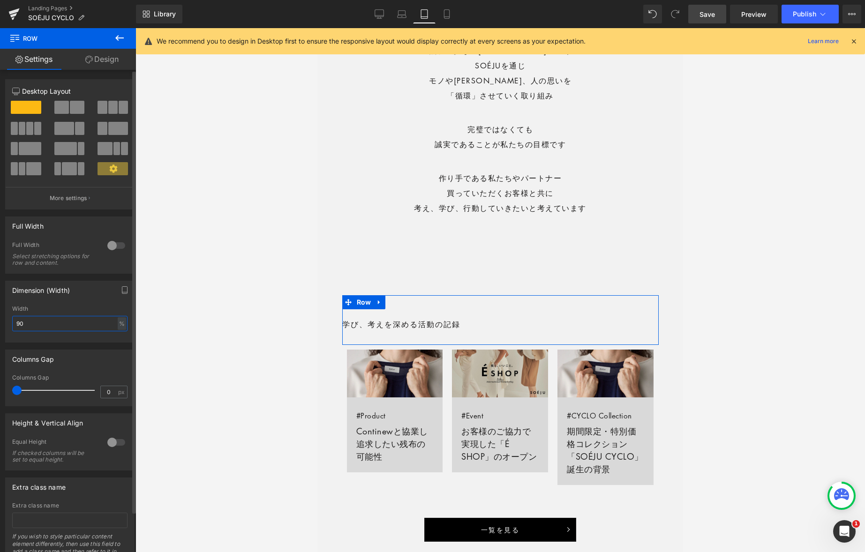
click at [71, 322] on input "90" at bounding box center [69, 323] width 115 height 15
type input "80"
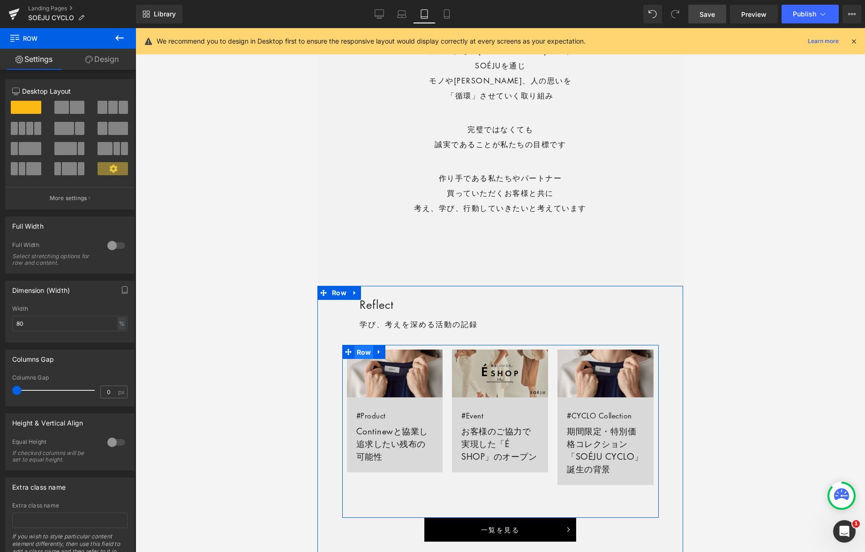
click at [365, 350] on span "Row" at bounding box center [364, 353] width 19 height 14
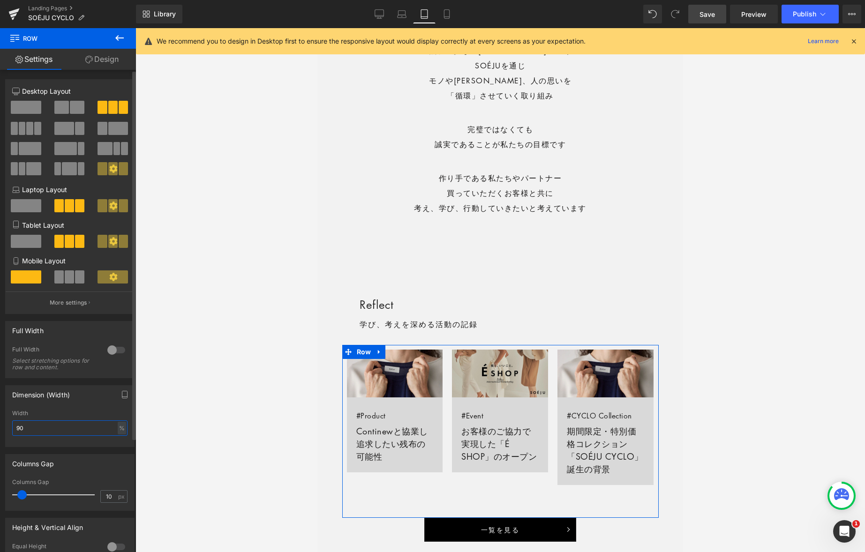
click at [58, 425] on input "90" at bounding box center [69, 428] width 115 height 15
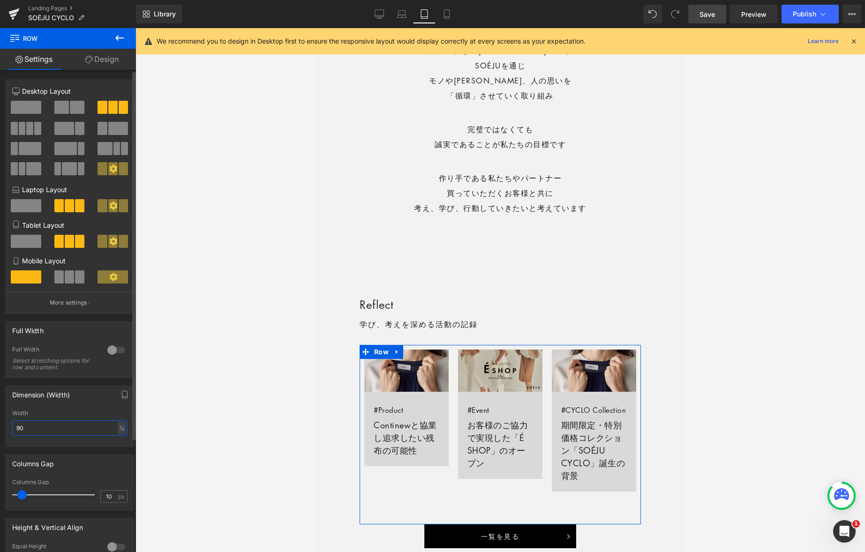
type input "80"
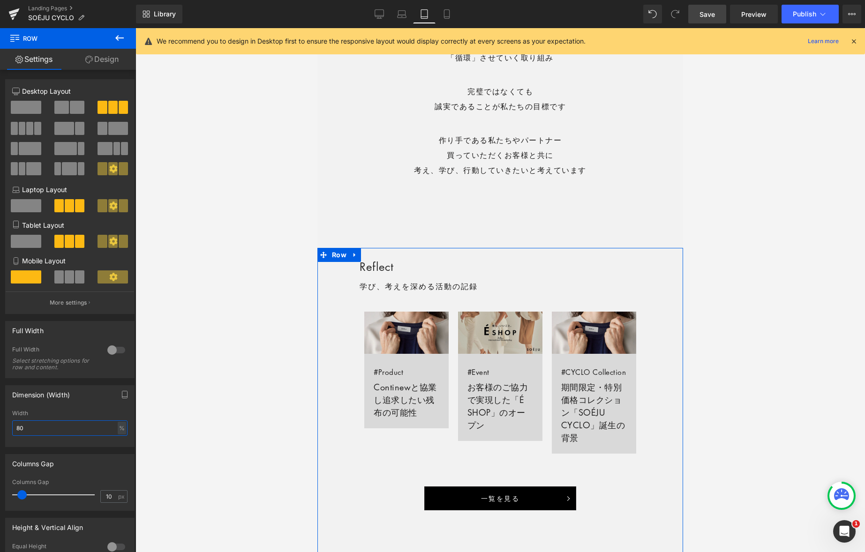
scroll to position [556, 0]
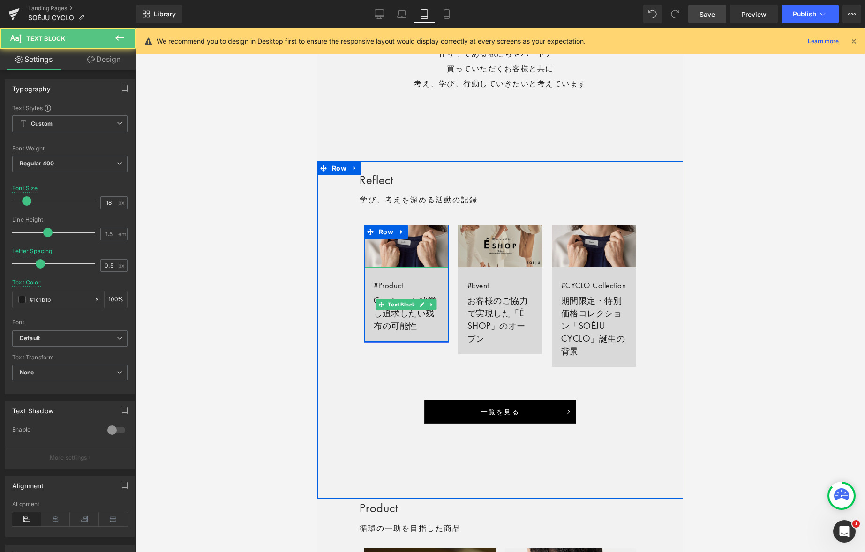
click at [397, 325] on link "#Product Continewと協業し追求したい残布の可能性" at bounding box center [406, 304] width 84 height 75
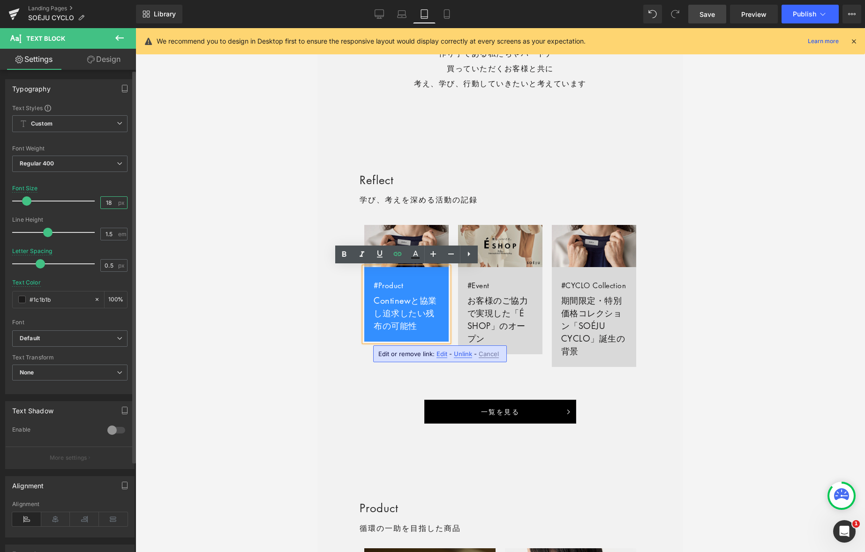
click at [106, 204] on input "18" at bounding box center [109, 203] width 16 height 12
type input "16"
click at [482, 298] on link "#Event お客様のご協力で実現した「É SHOP」のオープン" at bounding box center [500, 310] width 84 height 87
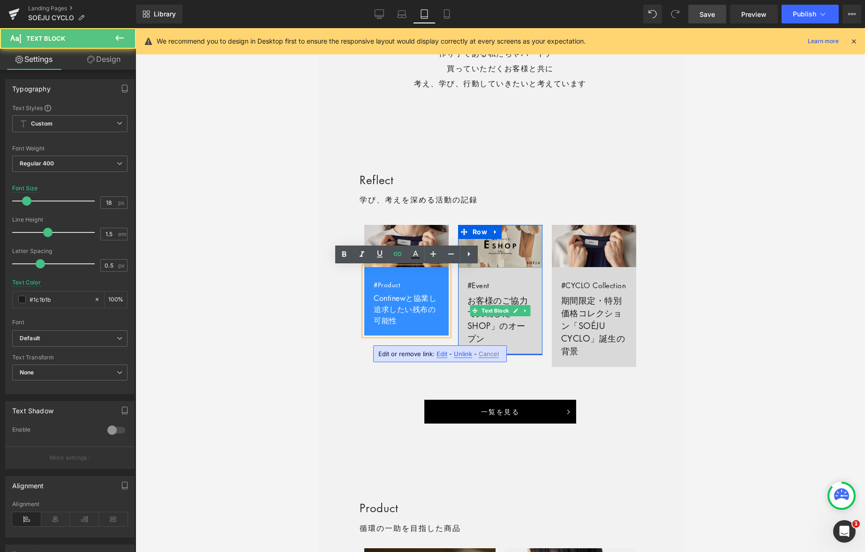
click at [482, 298] on link "#Event お客様のご協力で実現した「É SHOP」のオープン" at bounding box center [500, 310] width 84 height 87
click at [518, 299] on link "#Event お客様のご協力で実現した「É SHOP」のオープン" at bounding box center [500, 310] width 84 height 87
click at [520, 298] on link "#Event お客様のご協力で実現した「É SHOP」のオープン" at bounding box center [500, 310] width 84 height 87
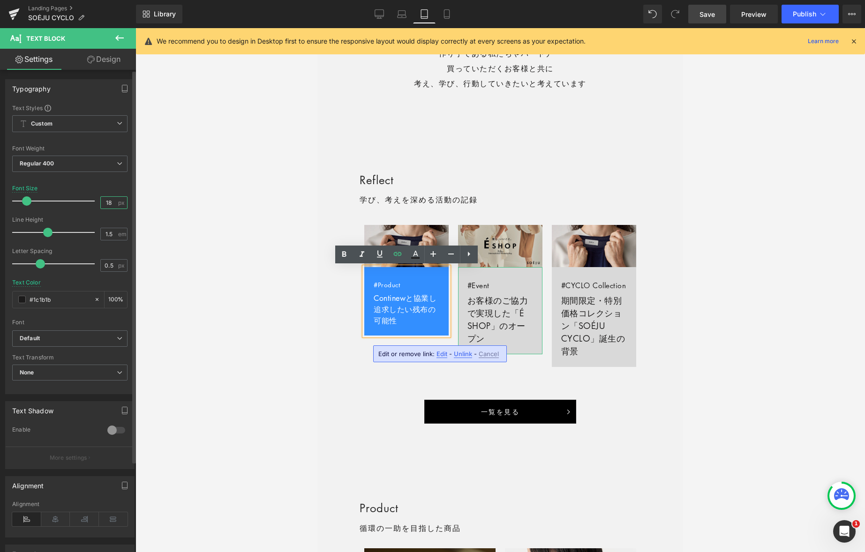
click at [110, 202] on input "18" at bounding box center [109, 203] width 16 height 12
type input "16"
click at [609, 317] on link "#CYCLO Collection 期間限定・特別価格コレクション「SOÉJU CYCLO」誕生の背景" at bounding box center [594, 317] width 84 height 100
click at [111, 203] on input "18" at bounding box center [109, 203] width 16 height 12
type input "16"
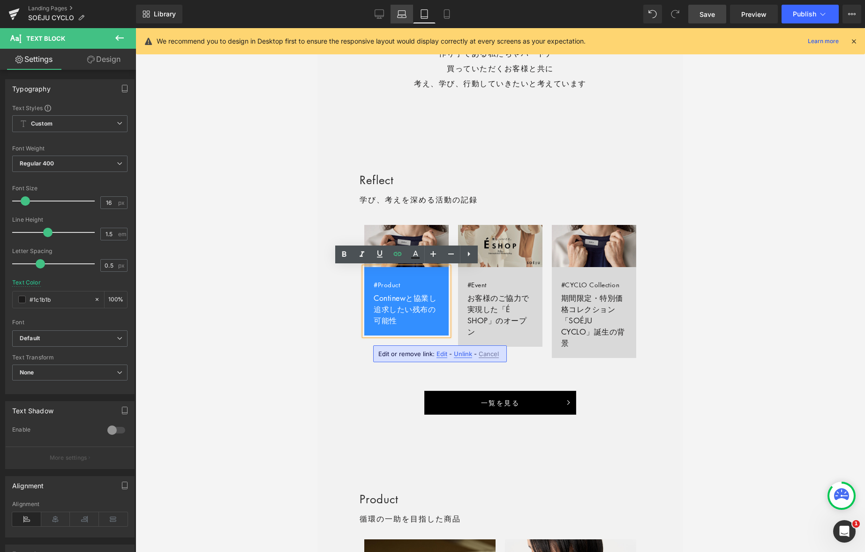
click at [398, 15] on icon at bounding box center [401, 16] width 9 height 3
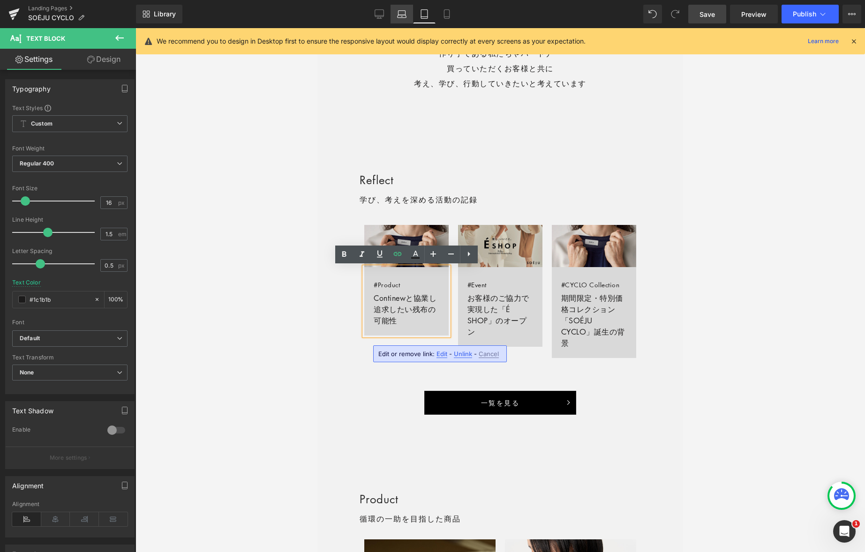
scroll to position [565, 0]
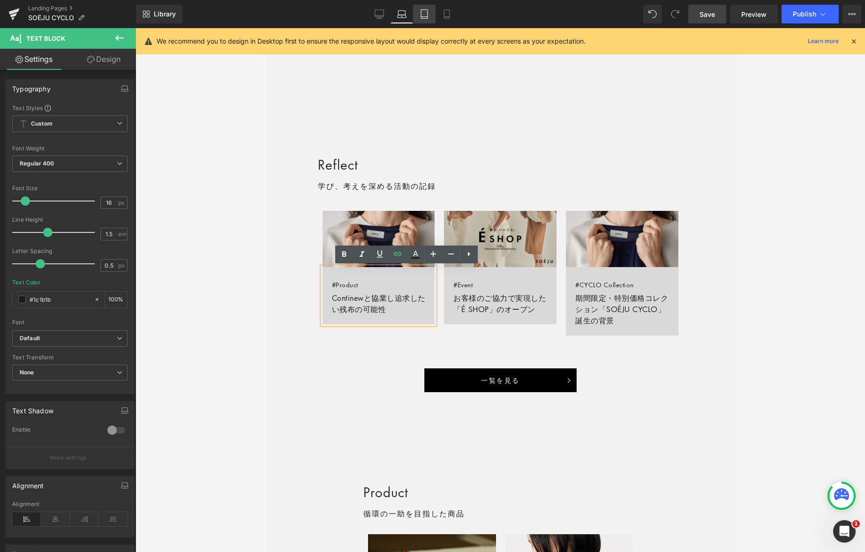
click at [421, 16] on icon at bounding box center [424, 13] width 9 height 9
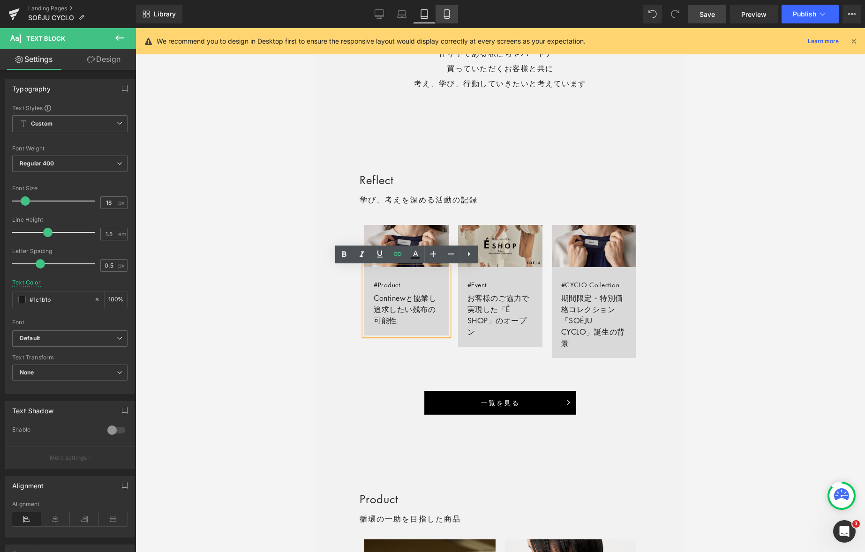
click at [449, 15] on icon at bounding box center [446, 14] width 5 height 9
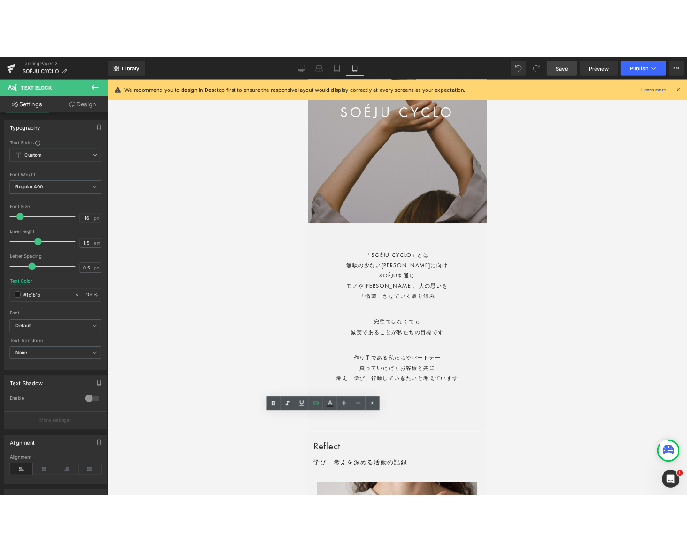
scroll to position [13, 0]
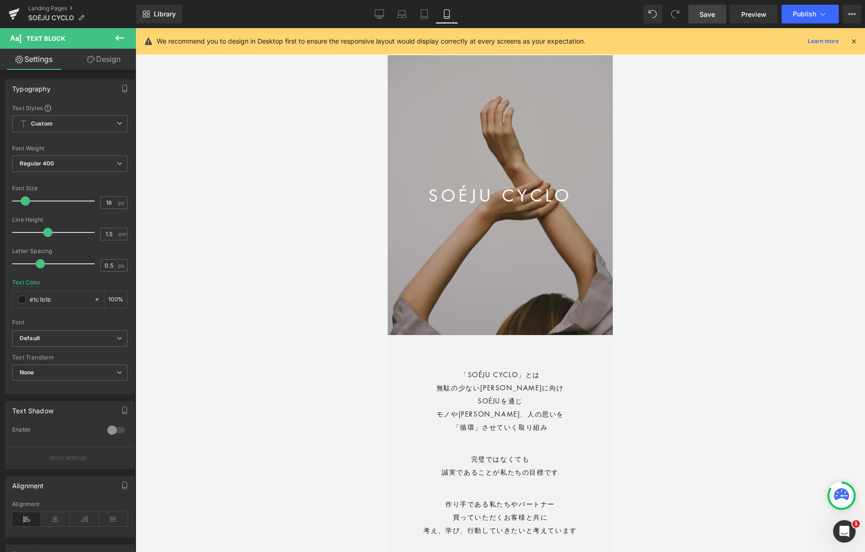
click at [675, 17] on span "Save" at bounding box center [707, 14] width 15 height 10
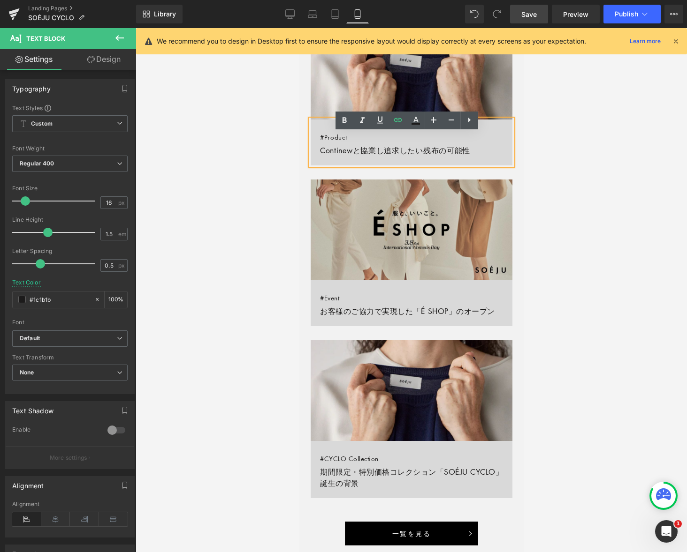
scroll to position [737, 0]
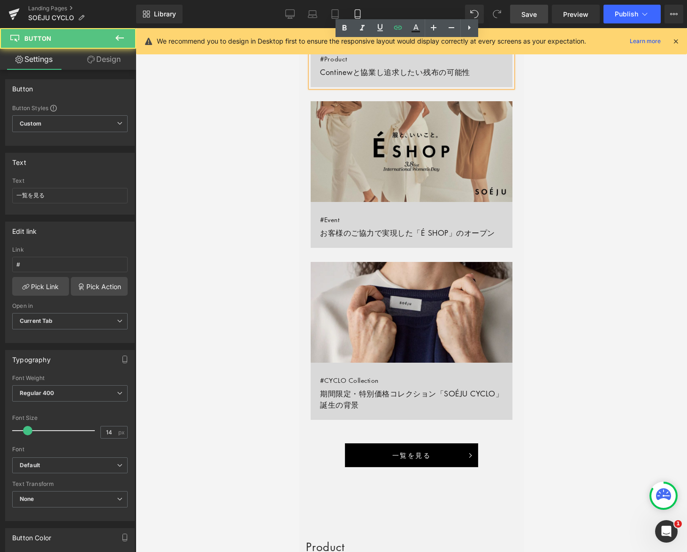
click at [367, 451] on link "一覧を見る" at bounding box center [411, 456] width 134 height 24
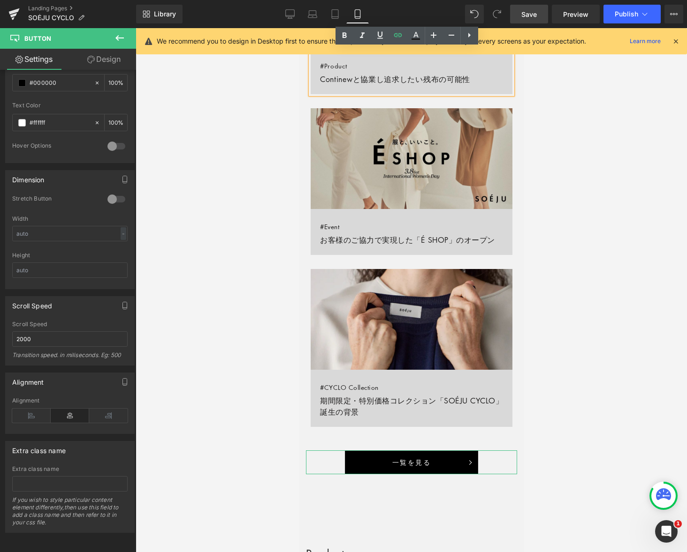
scroll to position [498, 0]
click at [410, 462] on span "Button" at bounding box center [411, 462] width 22 height 11
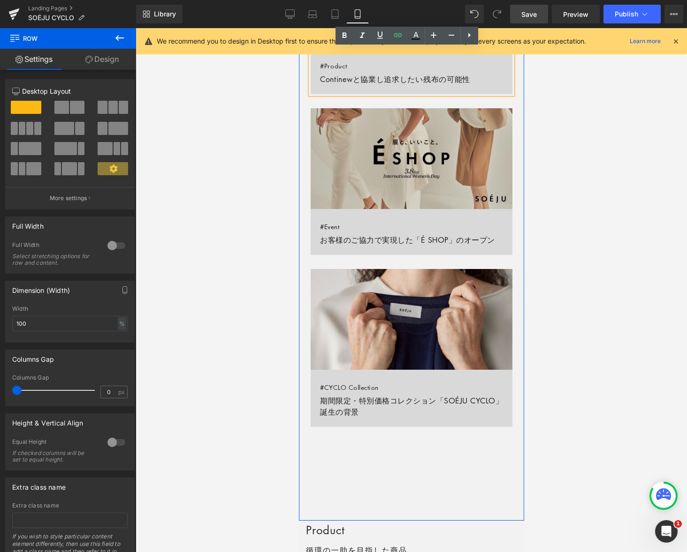
scroll to position [727, 0]
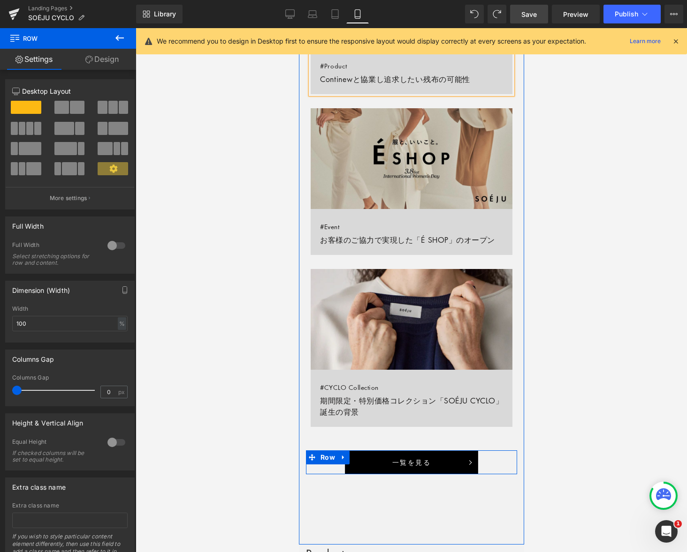
click at [327, 458] on span "Row" at bounding box center [326, 458] width 19 height 14
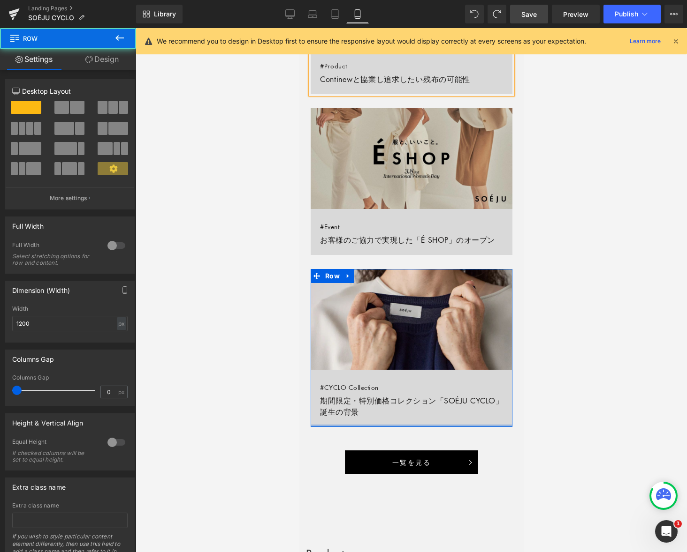
click at [327, 426] on div at bounding box center [411, 426] width 202 height 2
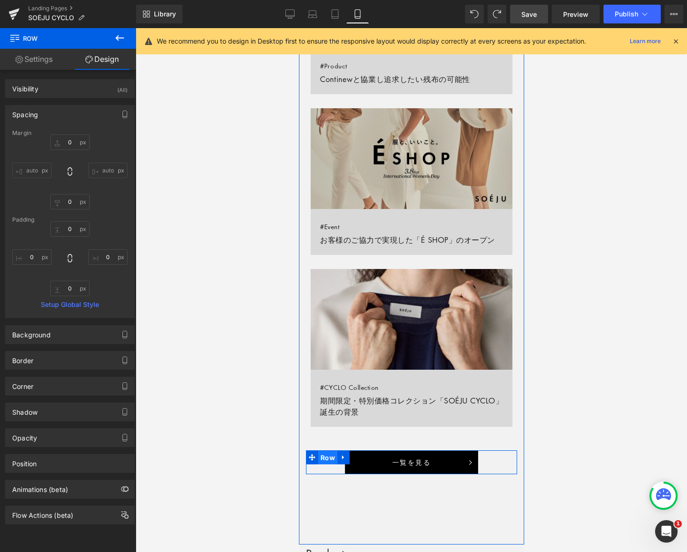
click at [329, 457] on span "Row" at bounding box center [326, 458] width 19 height 14
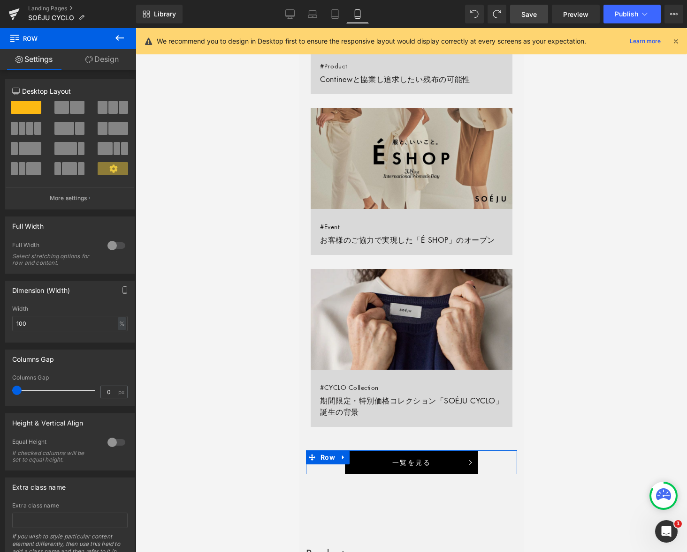
click at [100, 59] on link "Design" at bounding box center [102, 59] width 68 height 21
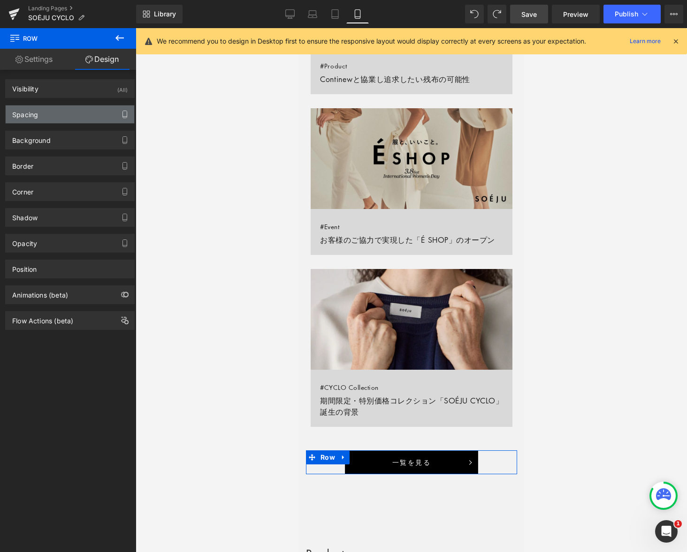
click at [121, 113] on icon "button" at bounding box center [125, 115] width 8 height 8
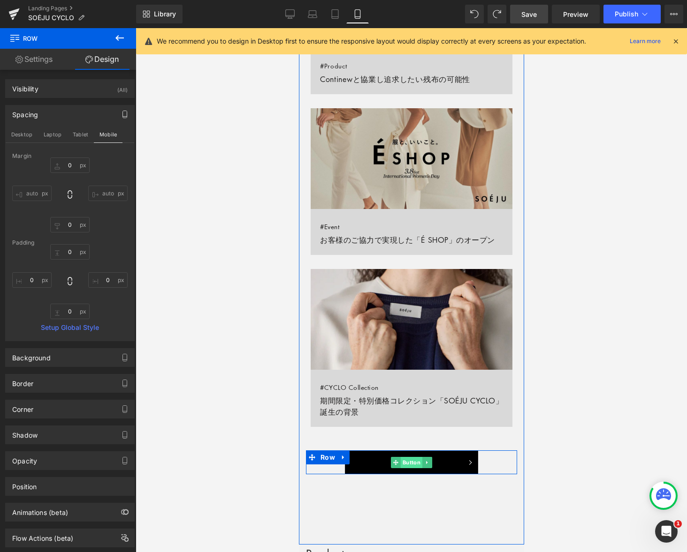
click at [411, 464] on span "Button" at bounding box center [411, 462] width 22 height 11
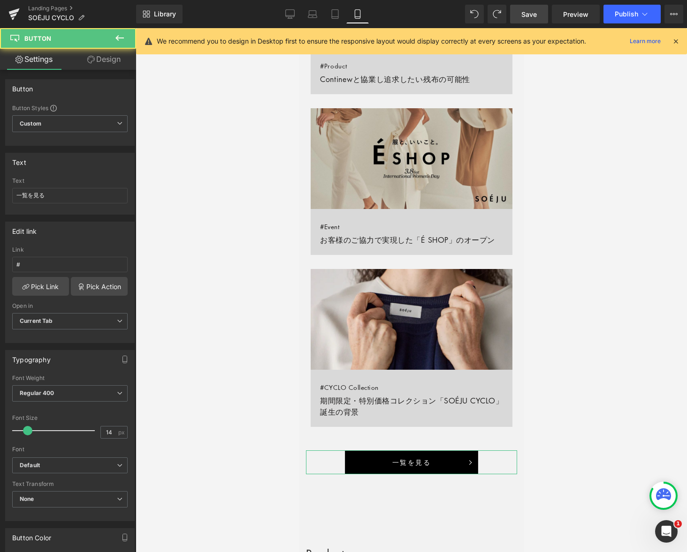
click at [107, 59] on link "Design" at bounding box center [104, 59] width 68 height 21
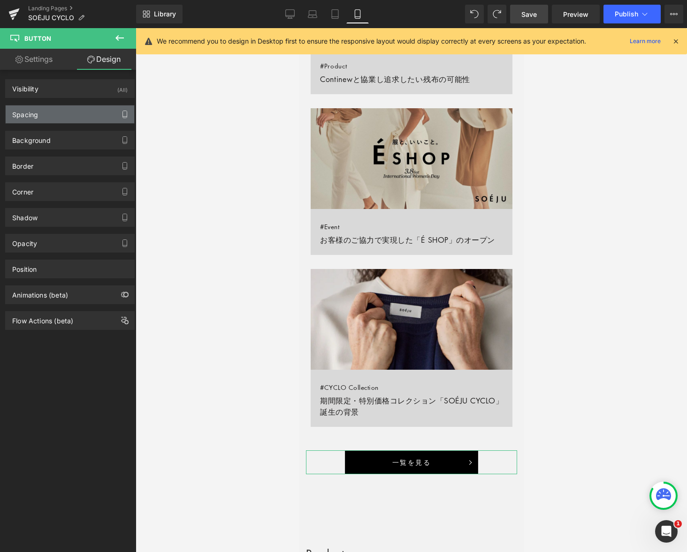
click at [122, 114] on icon "button" at bounding box center [125, 115] width 8 height 8
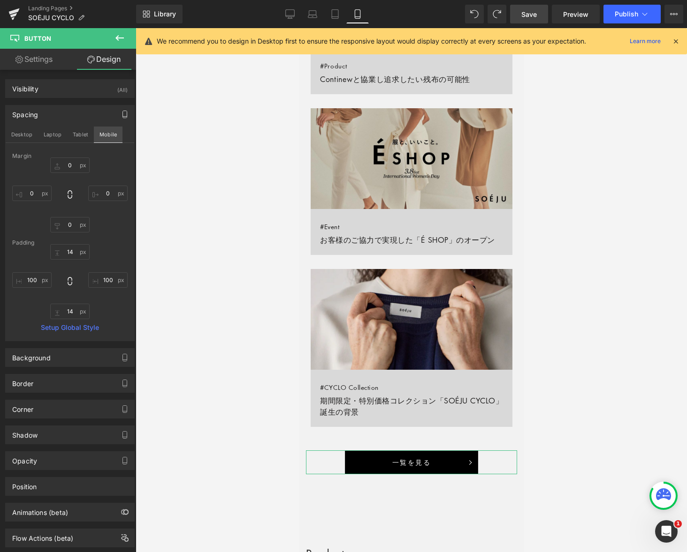
drag, startPoint x: 76, startPoint y: 136, endPoint x: 104, endPoint y: 135, distance: 27.2
click at [76, 136] on button "Tablet" at bounding box center [80, 135] width 27 height 16
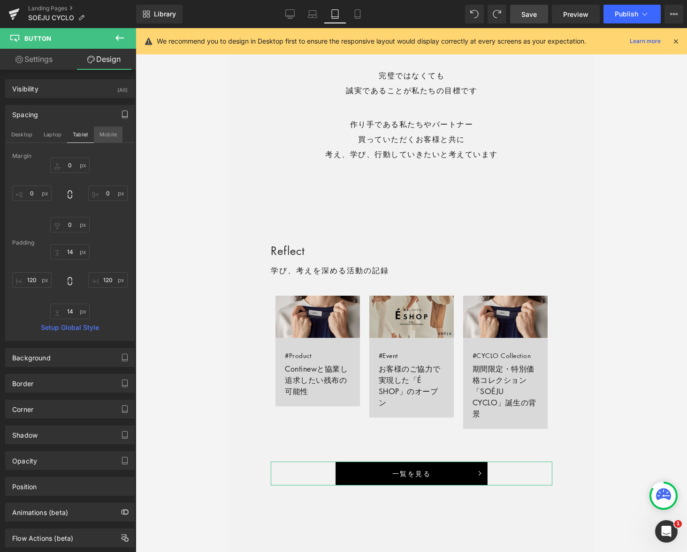
click at [105, 135] on button "Mobile" at bounding box center [108, 135] width 29 height 16
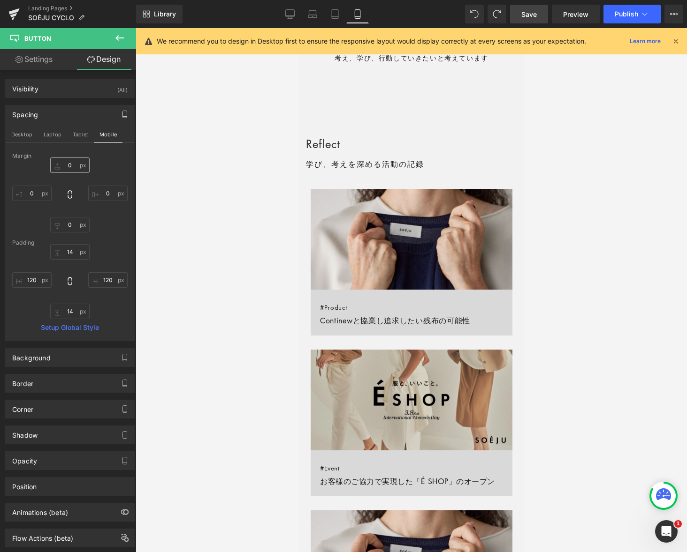
scroll to position [727, 0]
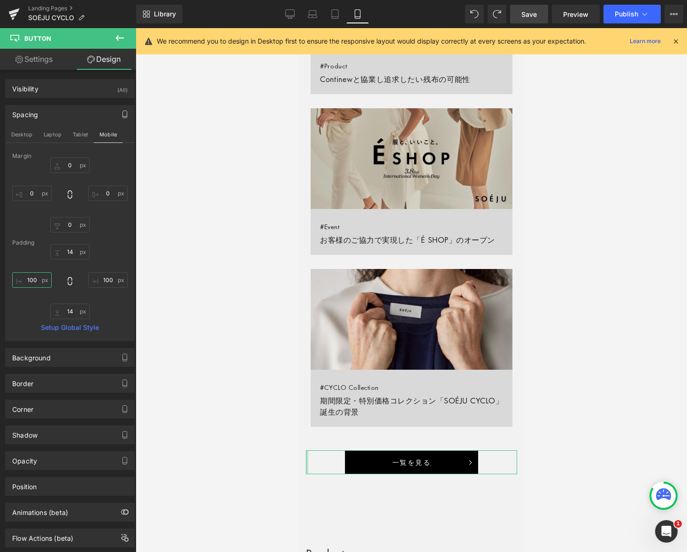
drag, startPoint x: 29, startPoint y: 280, endPoint x: 54, endPoint y: 282, distance: 25.9
click at [30, 280] on input "text" at bounding box center [31, 279] width 39 height 15
type input "100"
click at [23, 135] on button "Desktop" at bounding box center [22, 135] width 32 height 16
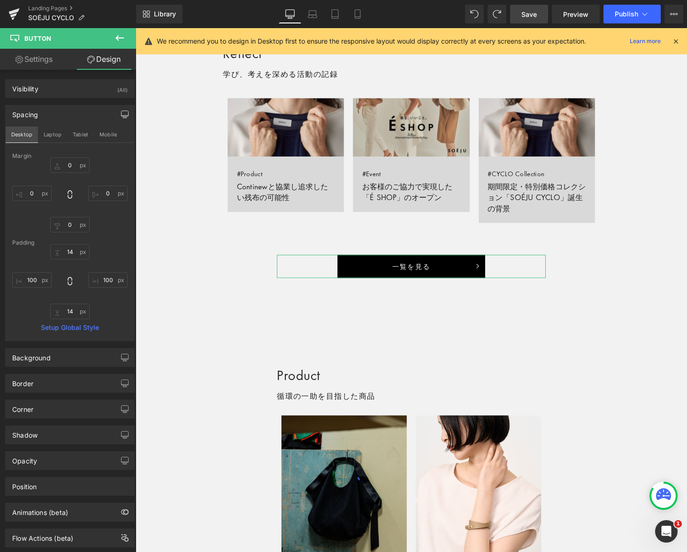
scroll to position [538, 0]
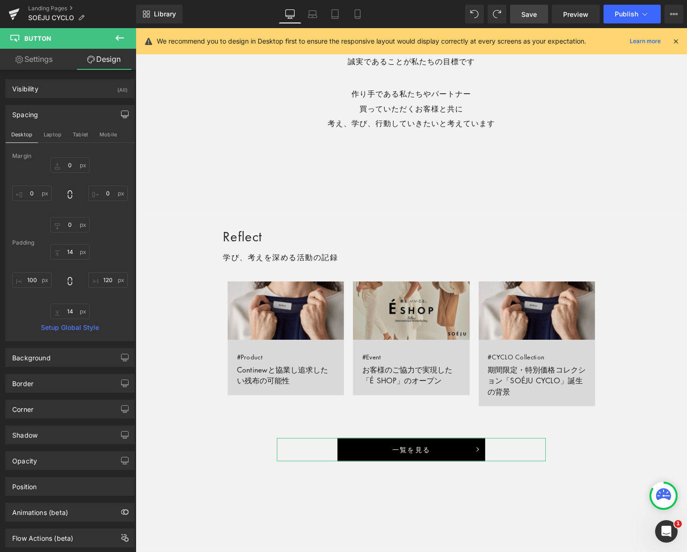
click at [36, 61] on link "Settings" at bounding box center [34, 59] width 68 height 21
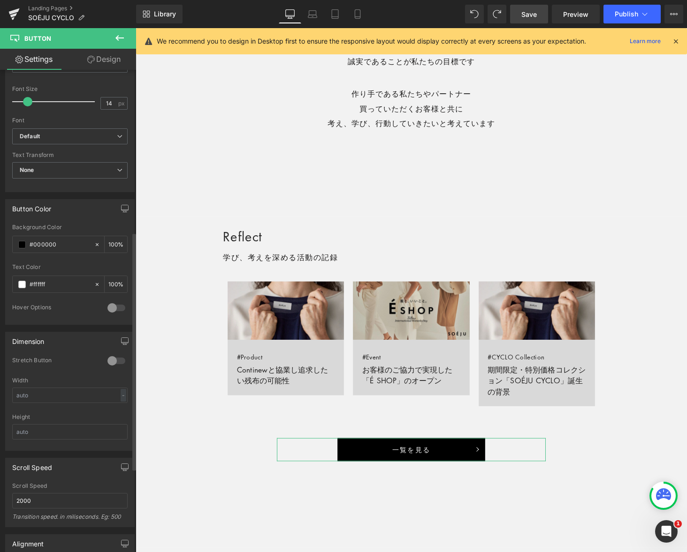
scroll to position [330, 0]
click at [111, 360] on div at bounding box center [116, 360] width 23 height 15
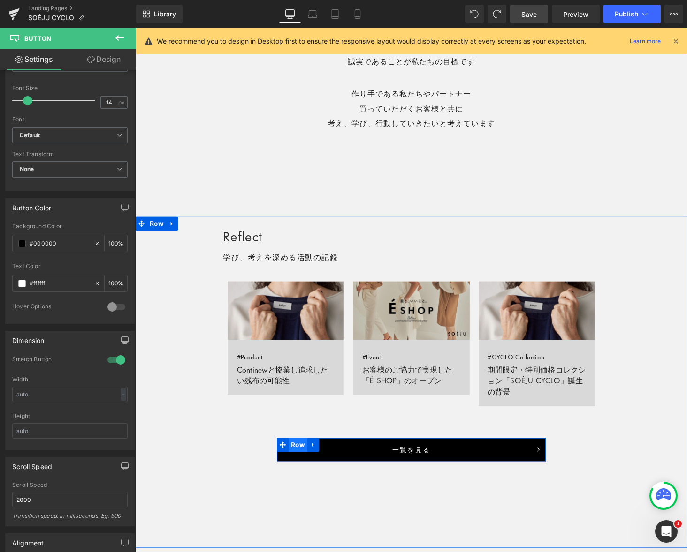
click at [301, 455] on span "Row" at bounding box center [302, 458] width 19 height 14
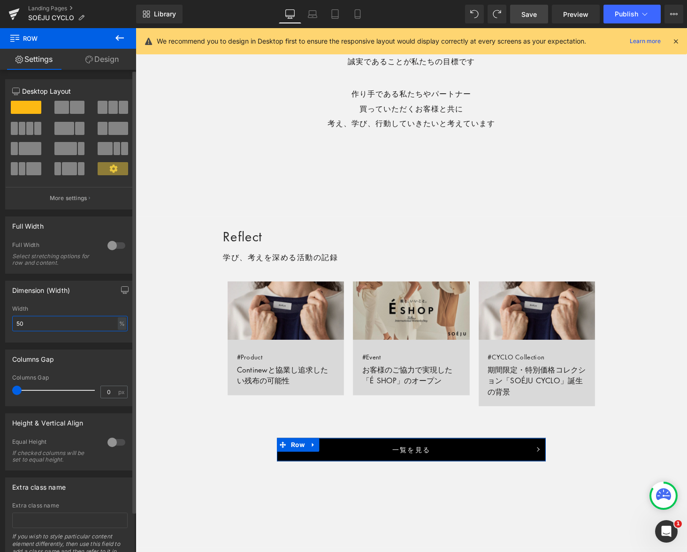
click at [57, 323] on input "50" at bounding box center [69, 323] width 115 height 15
type input "30"
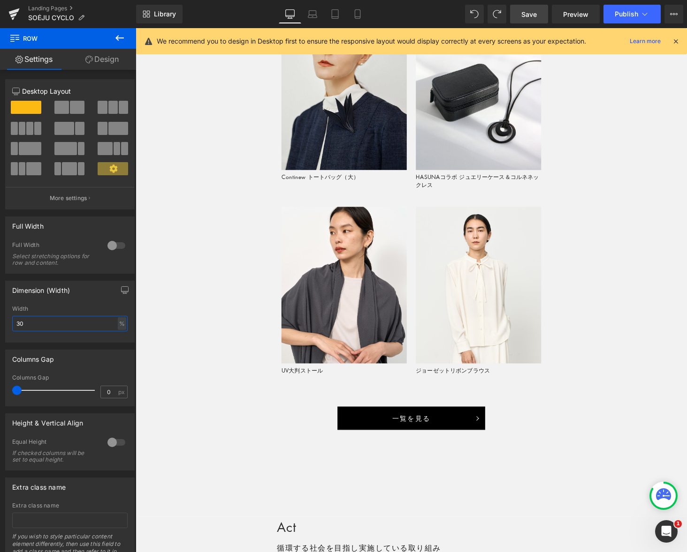
scroll to position [1374, 0]
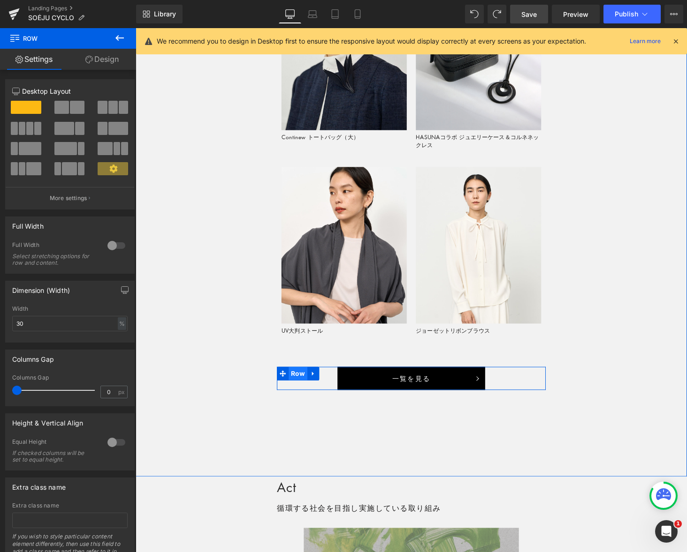
click at [300, 383] on span "Row" at bounding box center [302, 384] width 19 height 14
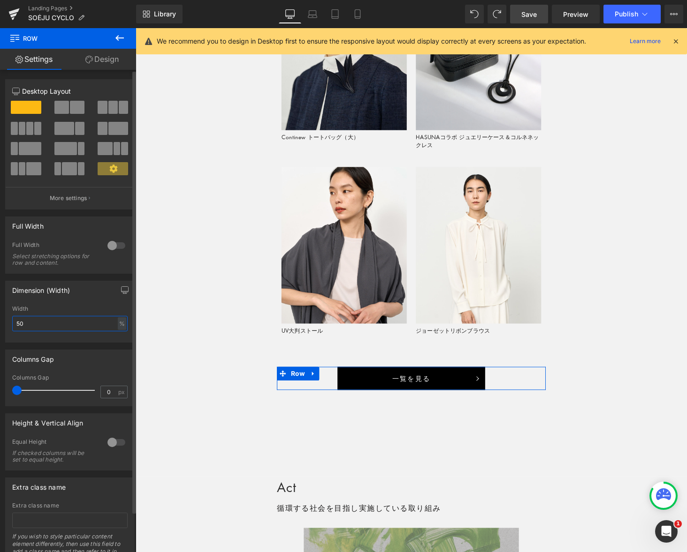
click at [41, 318] on input "50" at bounding box center [69, 323] width 115 height 15
type input "30"
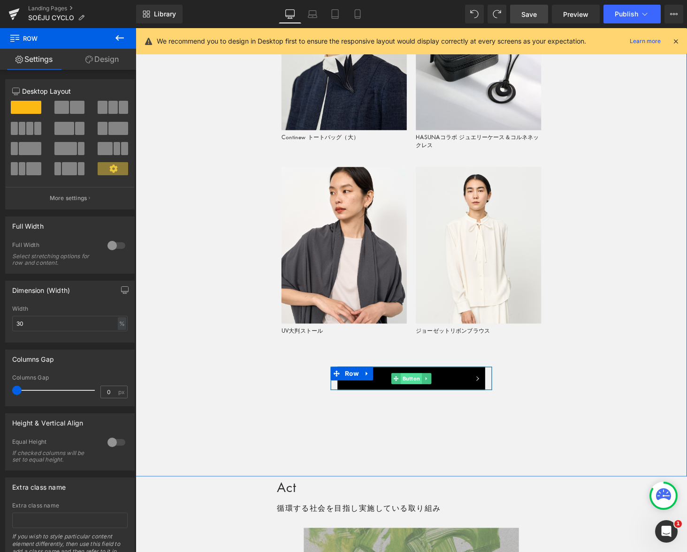
click at [422, 387] on span "Button" at bounding box center [419, 389] width 22 height 11
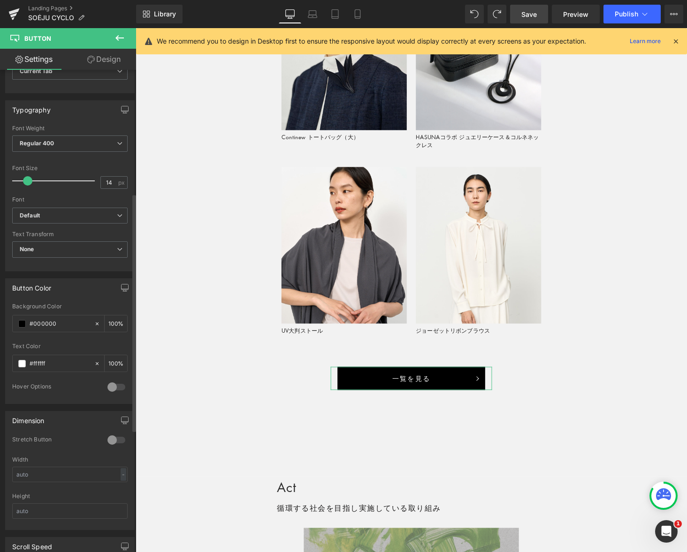
scroll to position [250, 0]
click at [119, 439] on div at bounding box center [116, 439] width 23 height 15
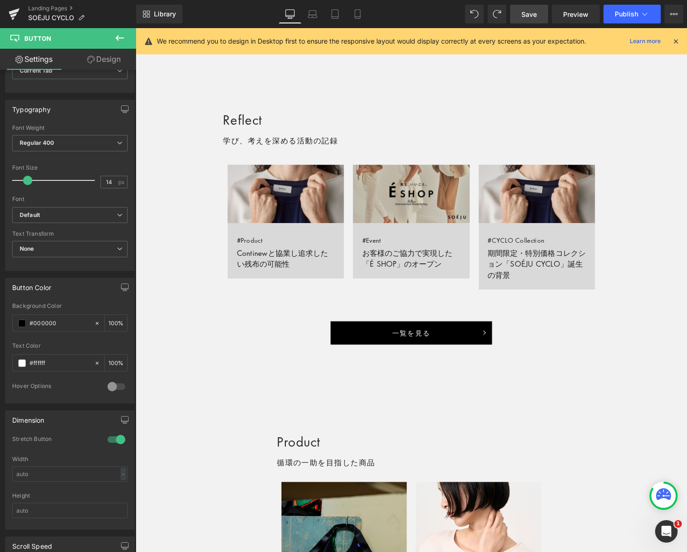
scroll to position [623, 0]
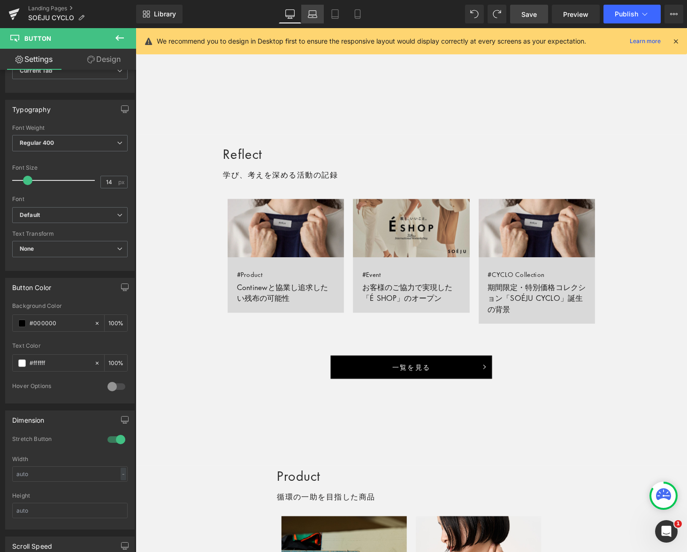
click at [307, 10] on link "Laptop" at bounding box center [312, 14] width 23 height 19
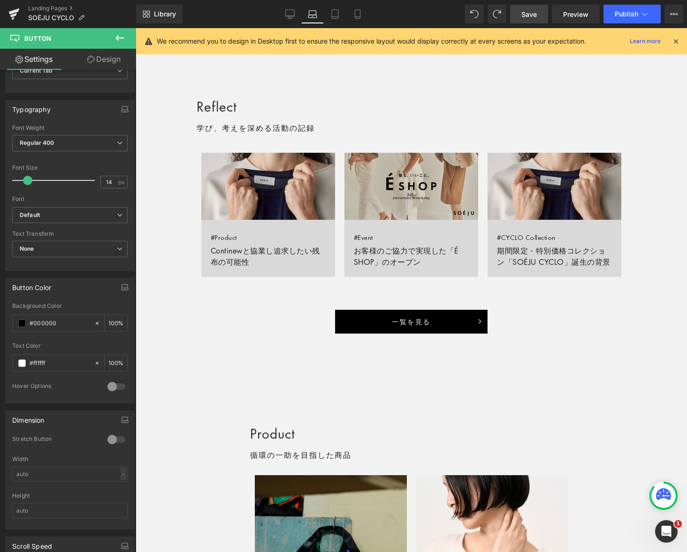
scroll to position [656, 0]
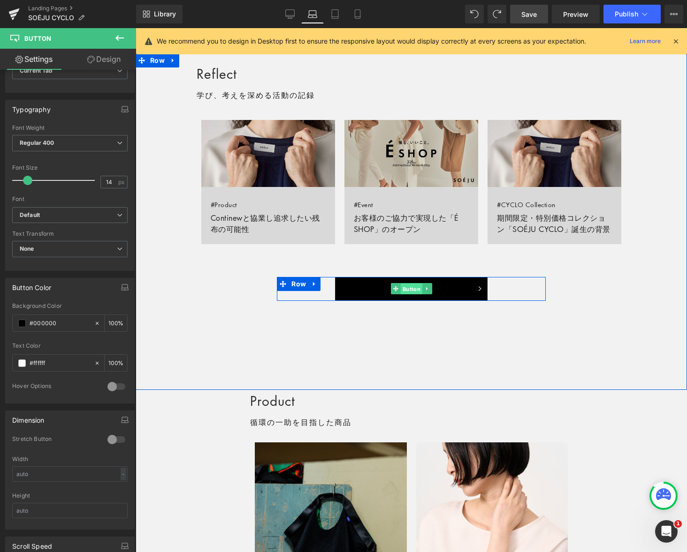
click at [413, 295] on span "Button" at bounding box center [411, 289] width 22 height 11
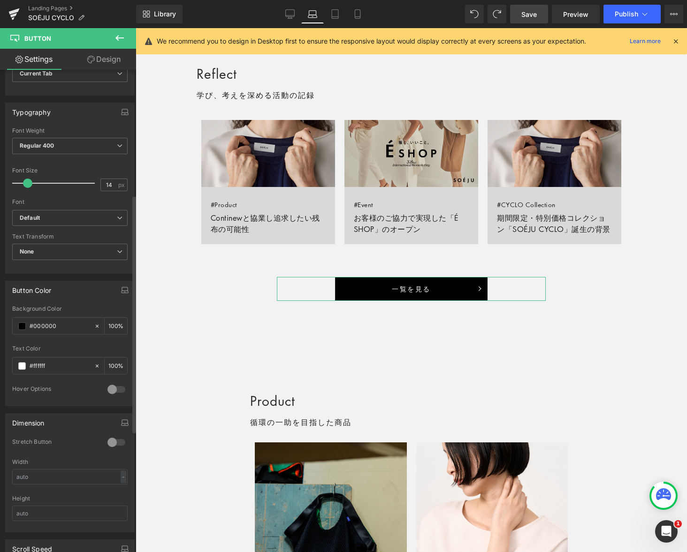
scroll to position [256, 0]
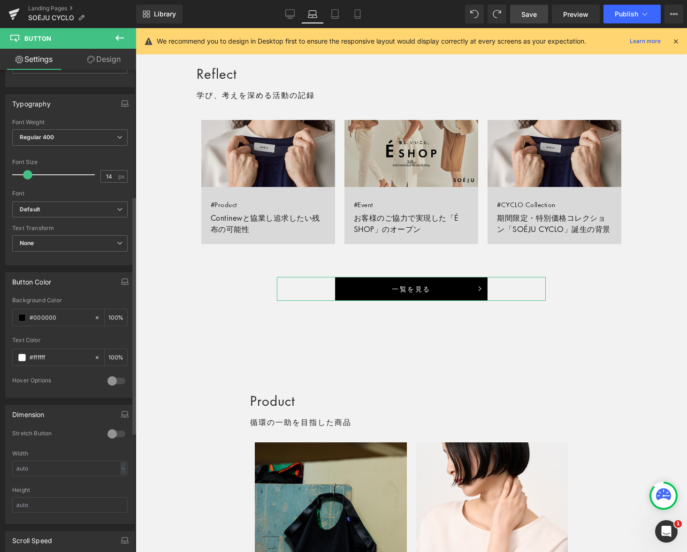
click at [120, 434] on div at bounding box center [116, 434] width 23 height 15
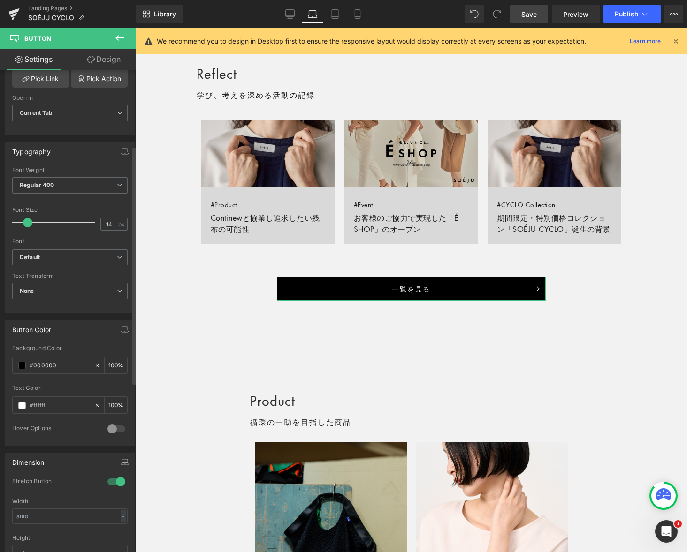
scroll to position [0, 0]
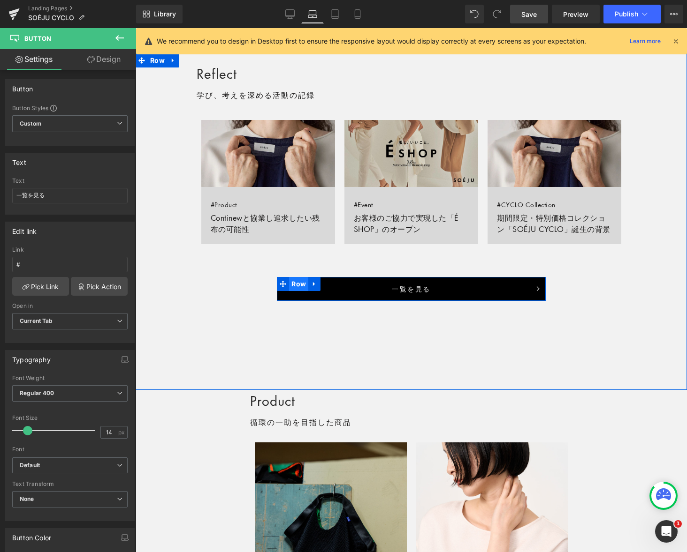
click at [296, 291] on span "Row" at bounding box center [298, 284] width 19 height 14
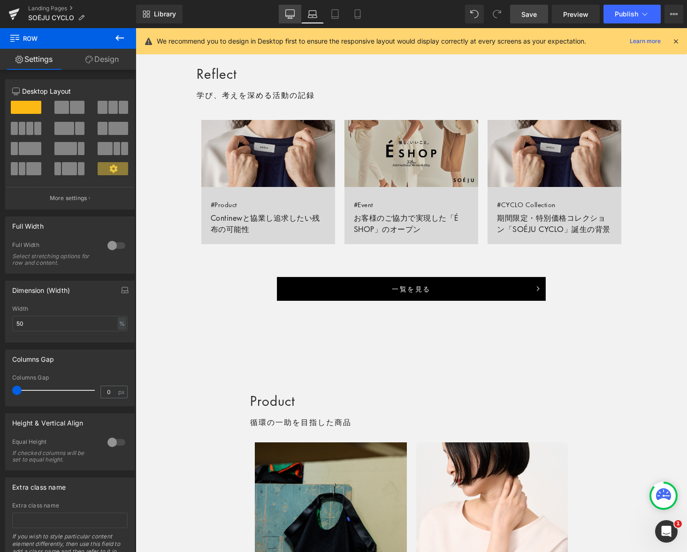
click at [287, 14] on icon at bounding box center [289, 13] width 9 height 9
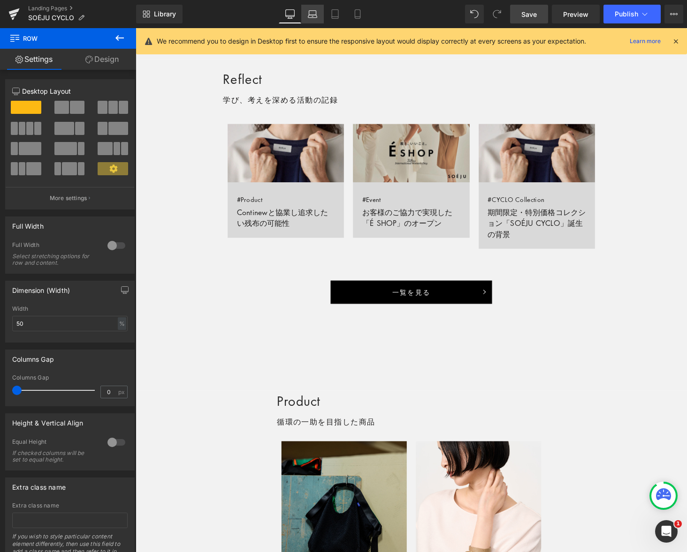
click at [313, 12] on icon at bounding box center [312, 13] width 9 height 9
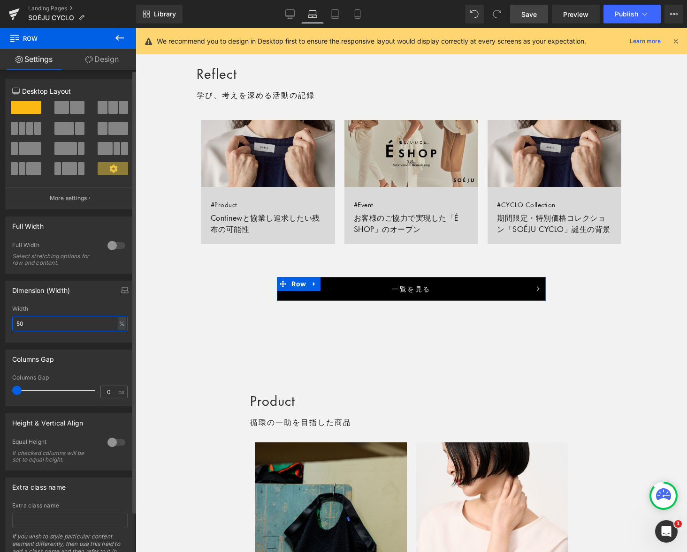
click at [46, 326] on input "50" at bounding box center [69, 323] width 115 height 15
type input "40"
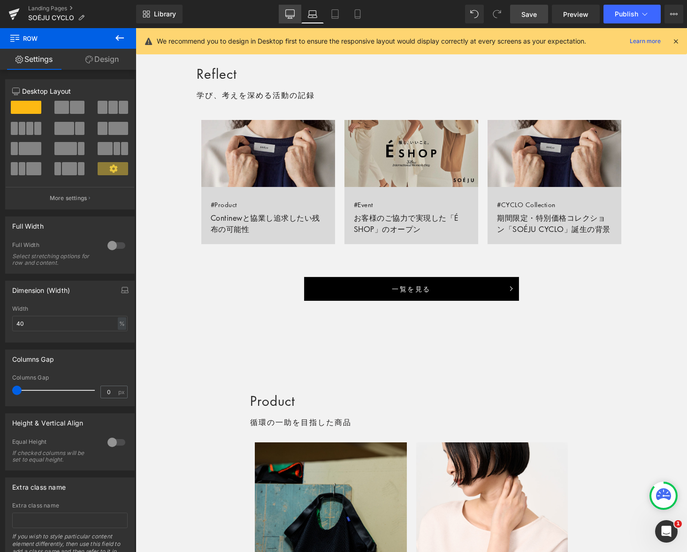
click at [293, 16] on icon at bounding box center [290, 13] width 9 height 7
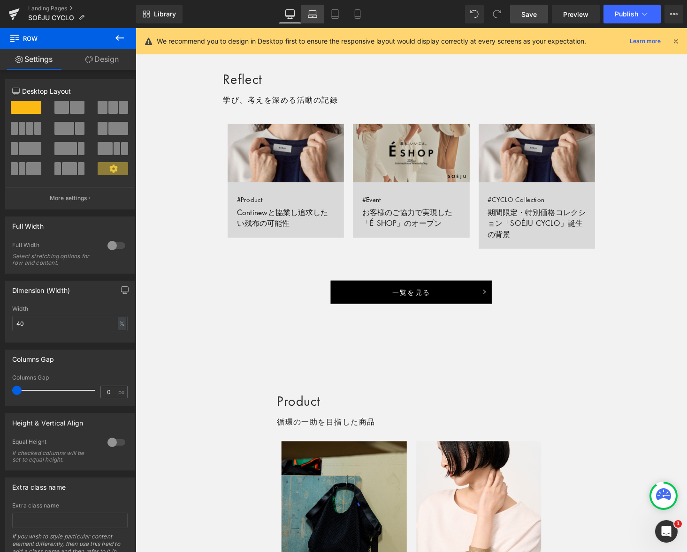
click at [316, 17] on icon at bounding box center [312, 16] width 9 height 3
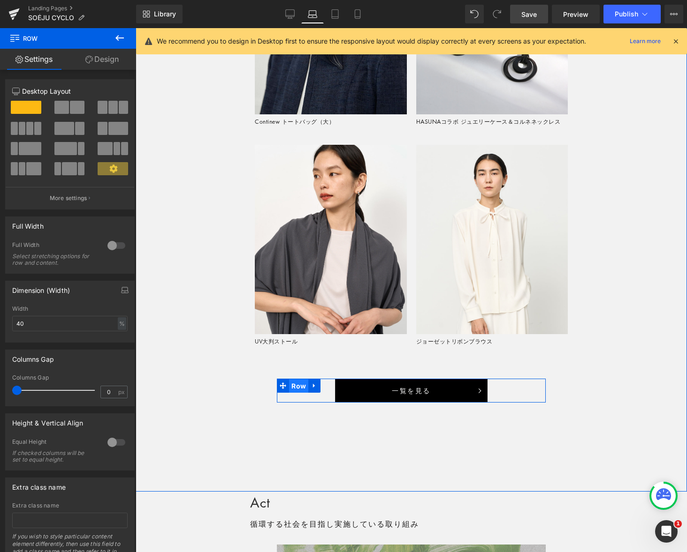
scroll to position [1395, 0]
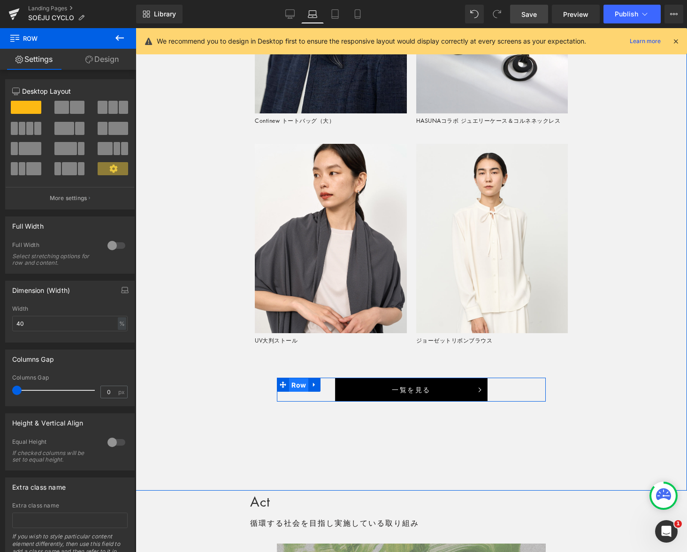
click at [300, 392] on span "Row" at bounding box center [298, 385] width 19 height 14
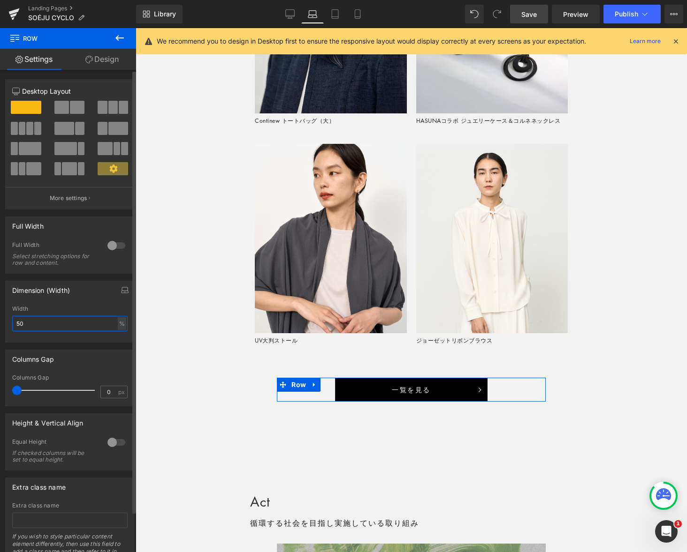
click at [52, 328] on input "50" at bounding box center [69, 323] width 115 height 15
type input "40"
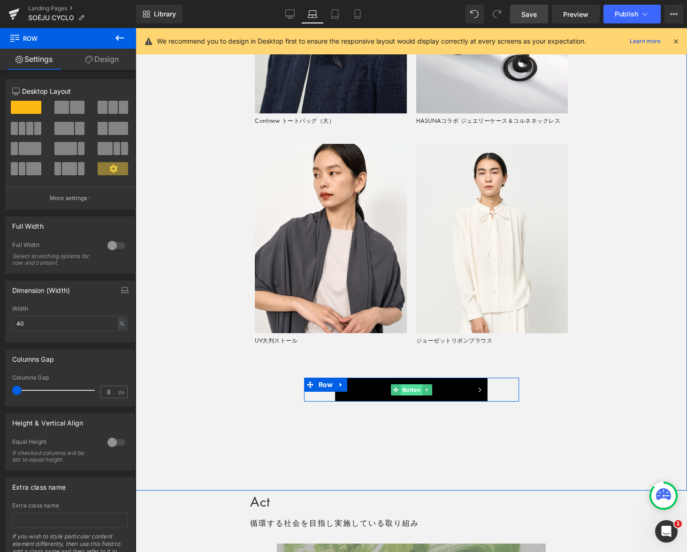
click at [413, 396] on span "Button" at bounding box center [411, 390] width 22 height 11
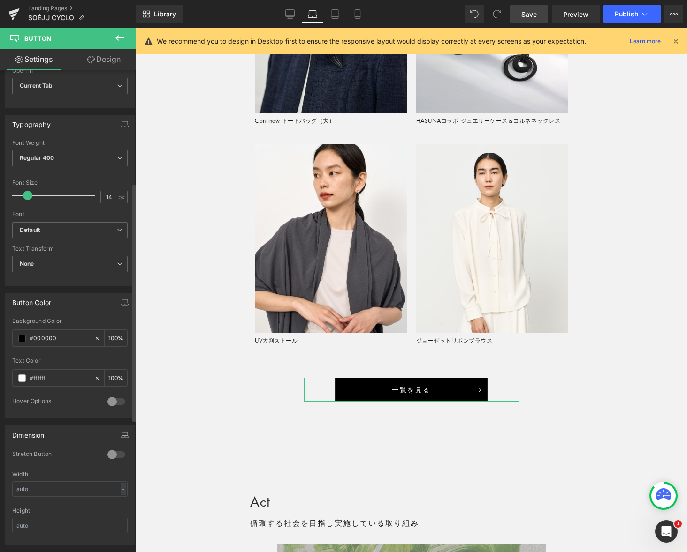
scroll to position [237, 0]
click at [111, 453] on div at bounding box center [116, 453] width 23 height 15
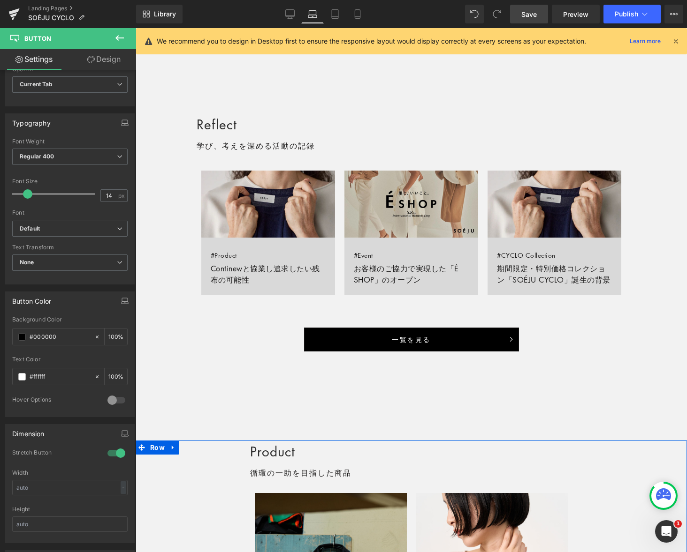
scroll to position [578, 0]
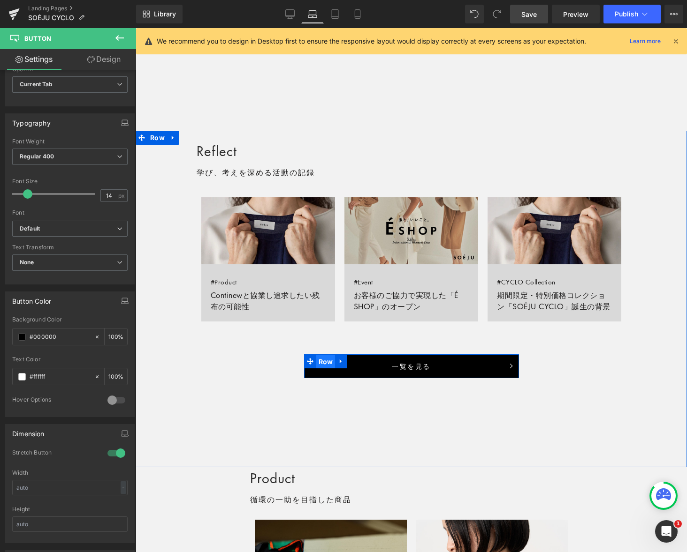
click at [326, 369] on span "Row" at bounding box center [325, 362] width 19 height 14
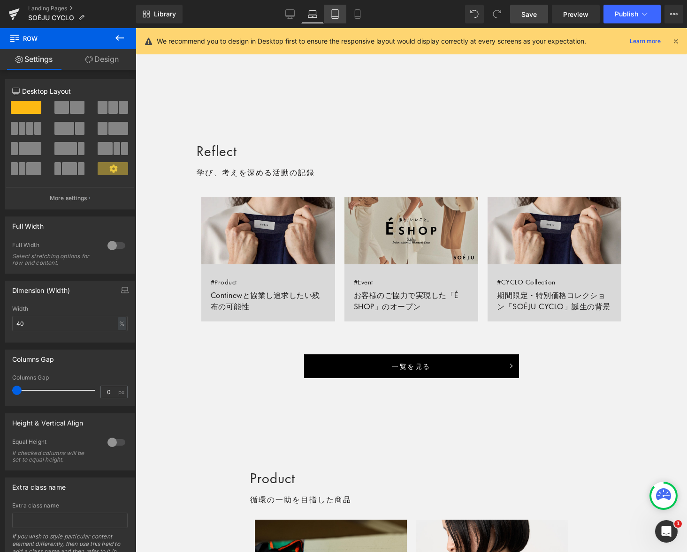
click at [339, 14] on icon at bounding box center [334, 13] width 9 height 9
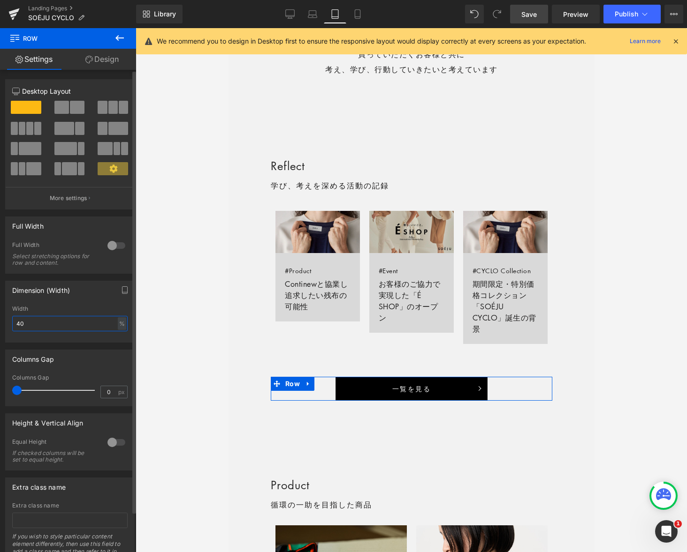
click at [48, 326] on input "40" at bounding box center [69, 323] width 115 height 15
type input "50"
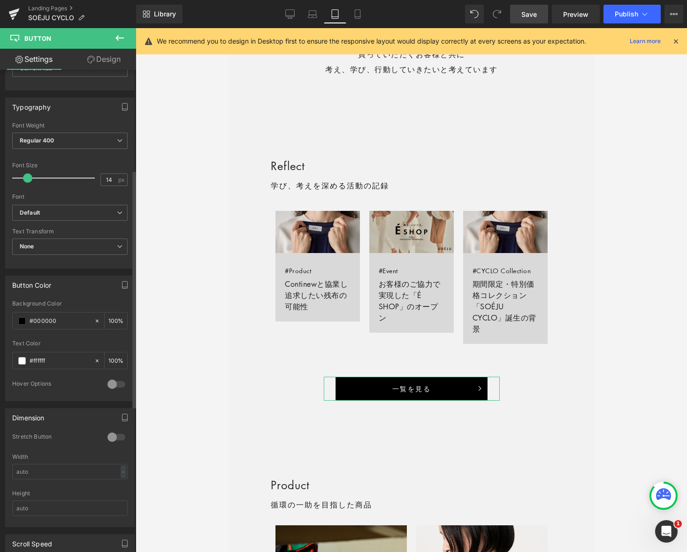
scroll to position [281, 0]
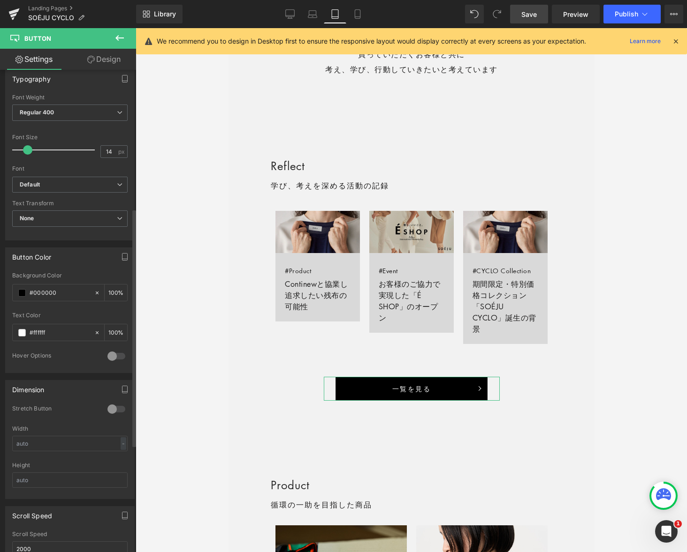
click at [114, 407] on div at bounding box center [116, 409] width 23 height 15
click at [356, 15] on icon at bounding box center [357, 13] width 9 height 9
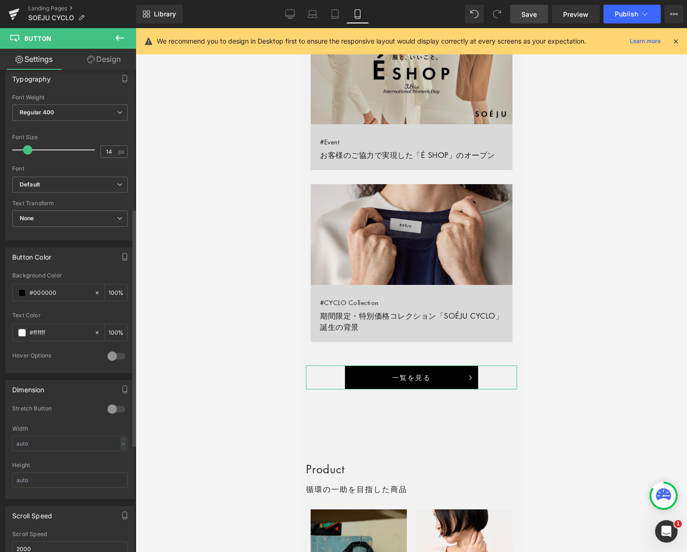
click at [115, 407] on div at bounding box center [116, 409] width 23 height 15
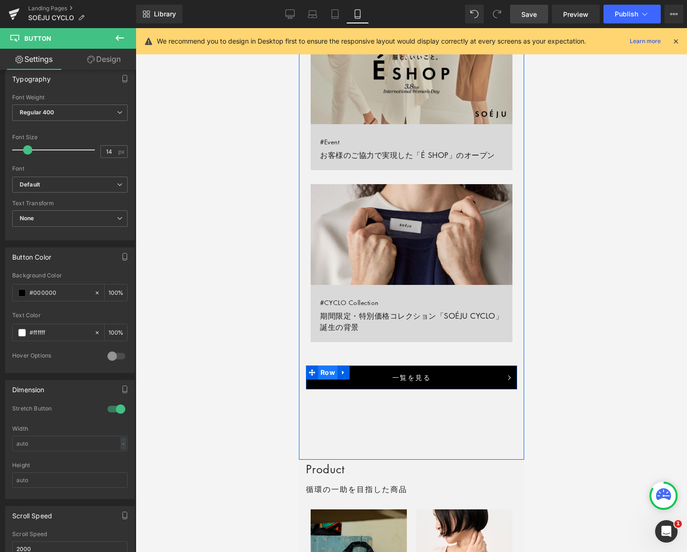
click at [324, 372] on span "Row" at bounding box center [326, 373] width 19 height 14
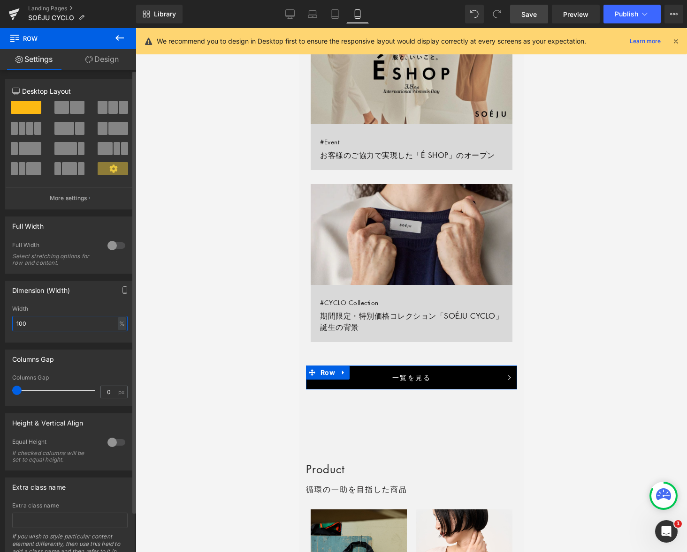
click at [71, 323] on input "100" at bounding box center [69, 323] width 115 height 15
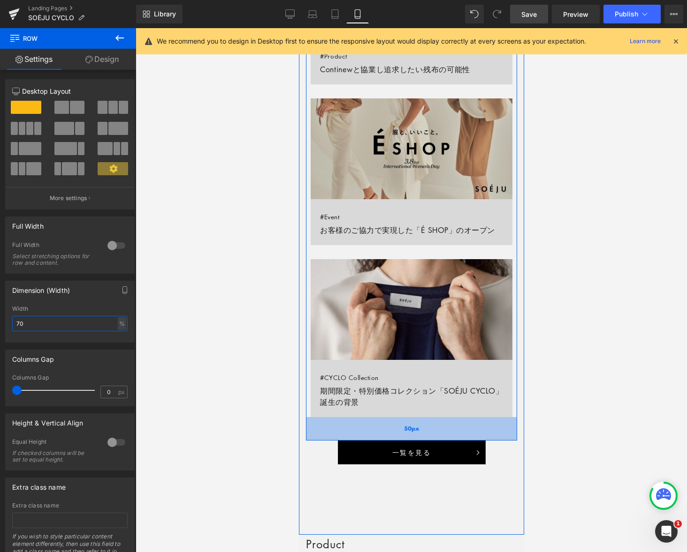
scroll to position [725, 0]
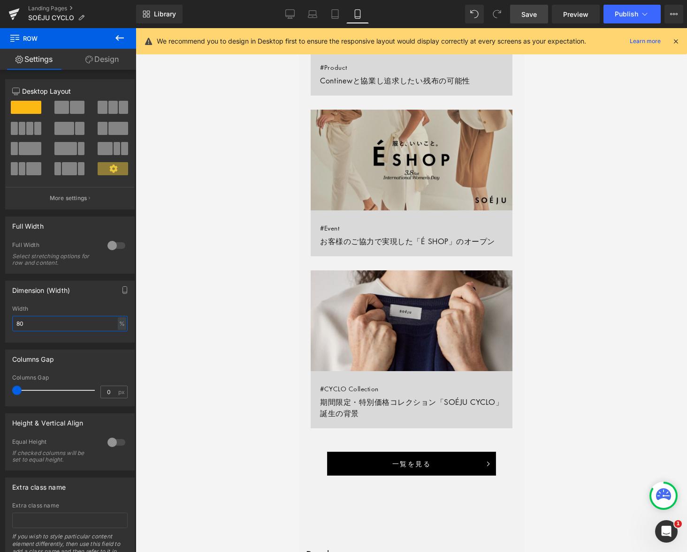
type input "90"
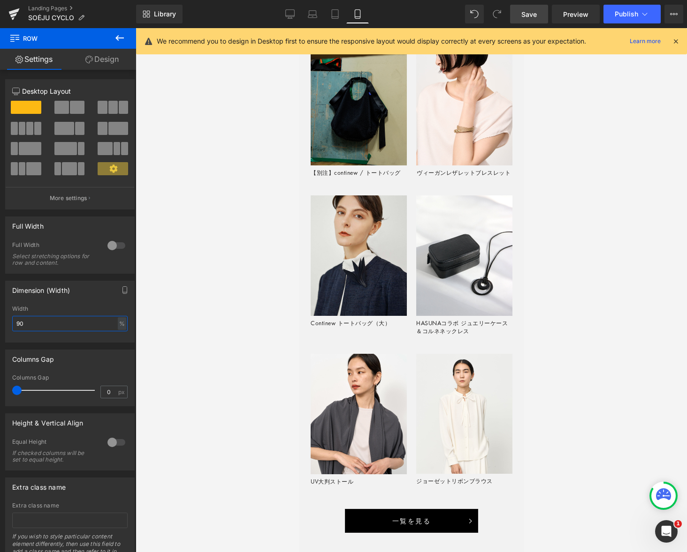
scroll to position [1431, 0]
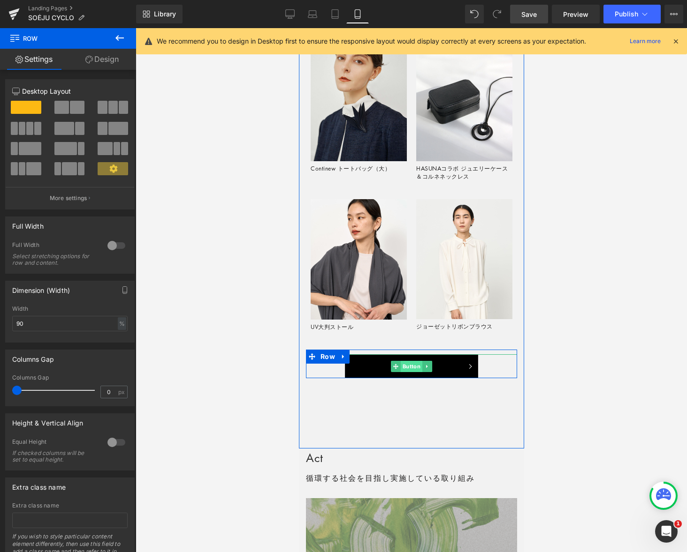
click at [413, 367] on span "Button" at bounding box center [411, 366] width 22 height 11
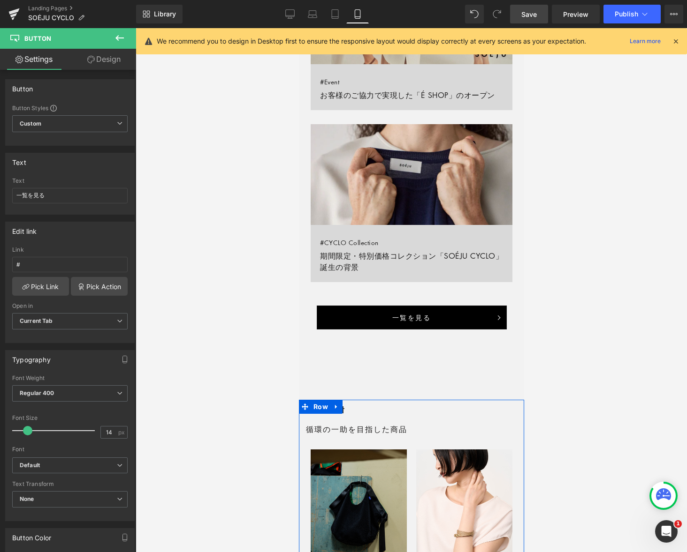
scroll to position [850, 0]
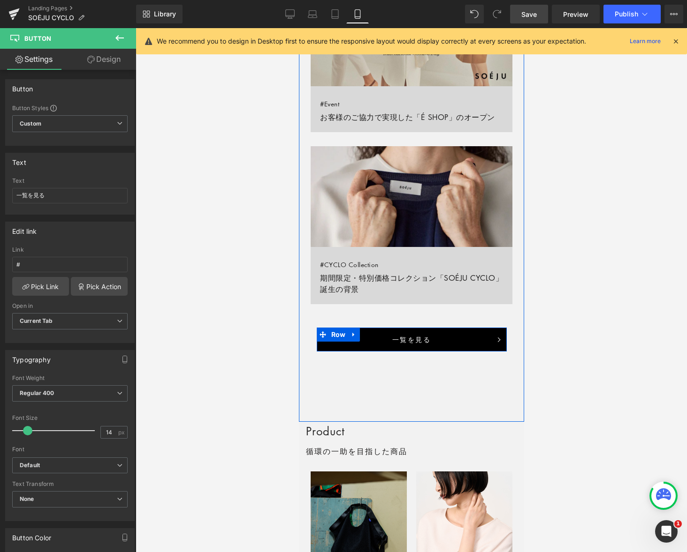
click at [357, 334] on link at bounding box center [353, 335] width 12 height 14
click at [364, 333] on icon at bounding box center [365, 335] width 7 height 7
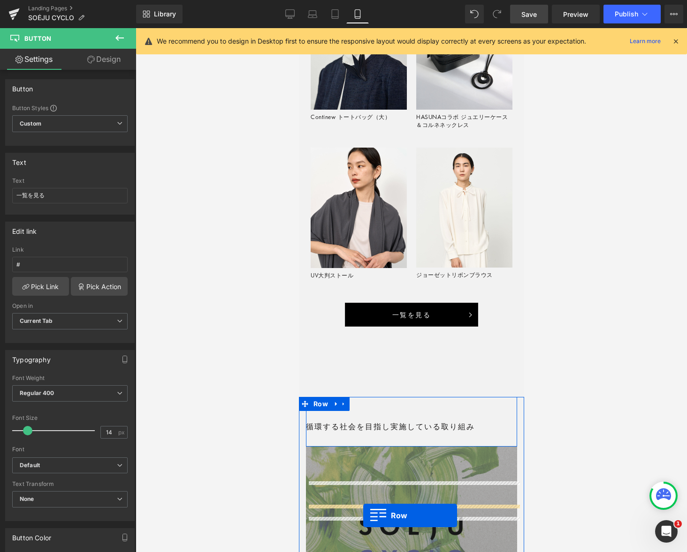
scroll to position [1553, 0]
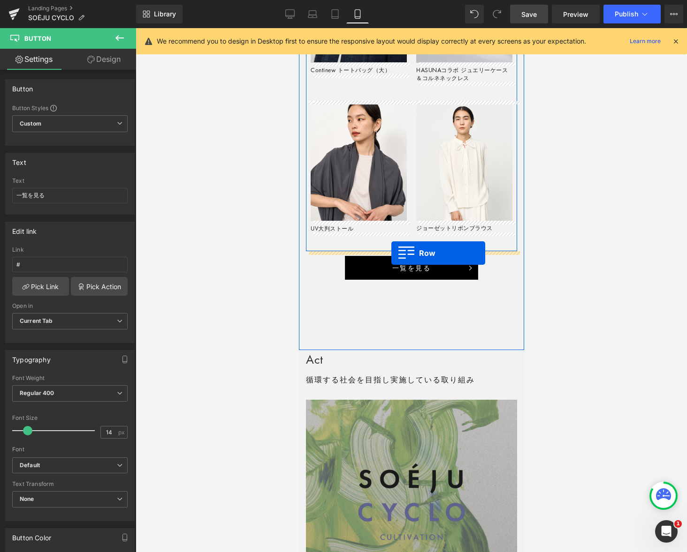
drag, startPoint x: 323, startPoint y: 359, endPoint x: 390, endPoint y: 253, distance: 125.7
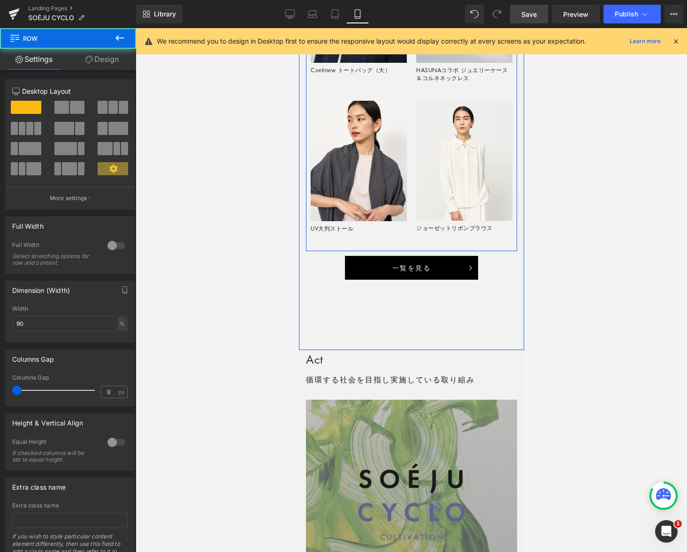
scroll to position [1530, 0]
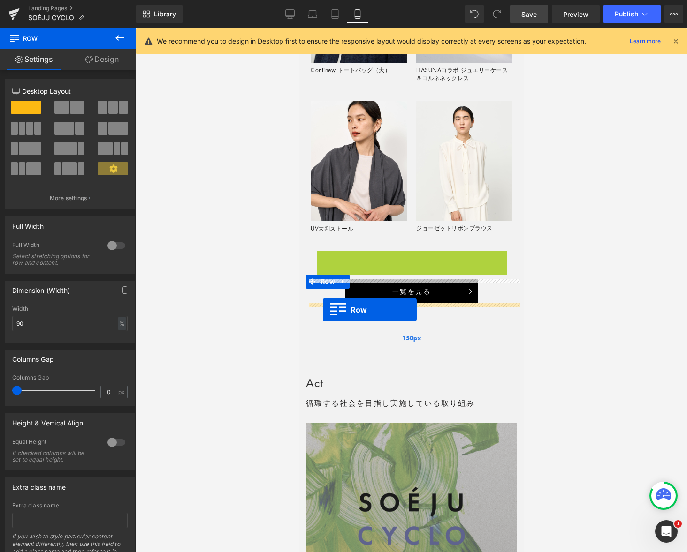
drag, startPoint x: 321, startPoint y: 258, endPoint x: 322, endPoint y: 310, distance: 52.1
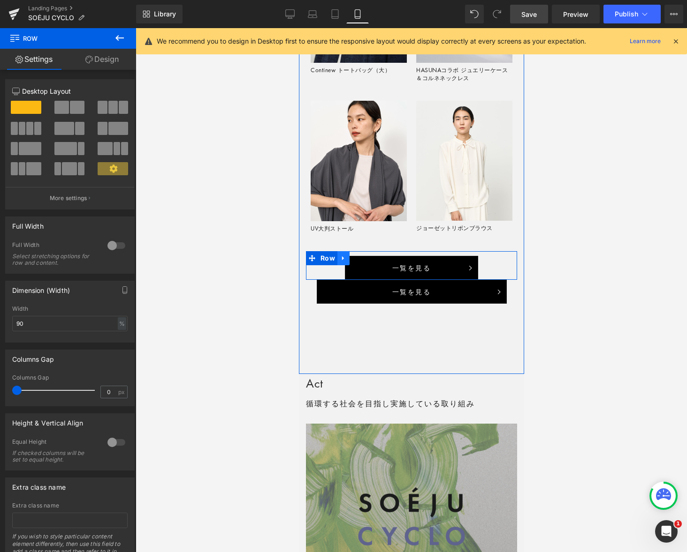
click at [341, 257] on icon at bounding box center [342, 258] width 2 height 4
click at [368, 258] on icon at bounding box center [367, 258] width 7 height 7
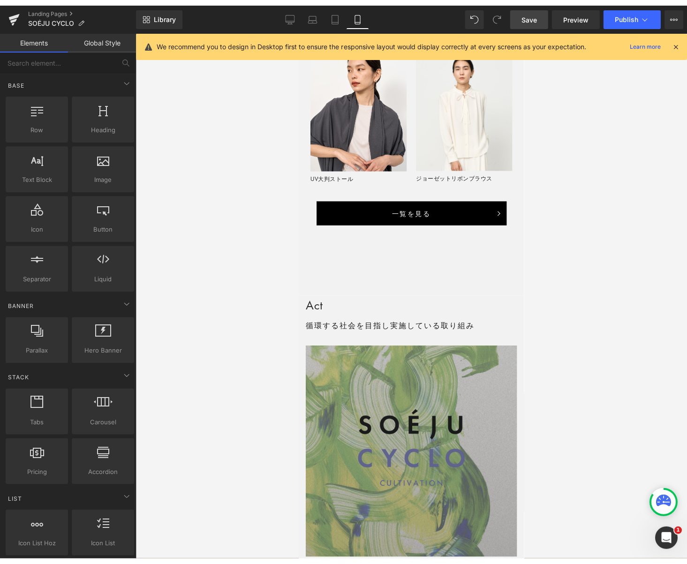
scroll to position [1593, 0]
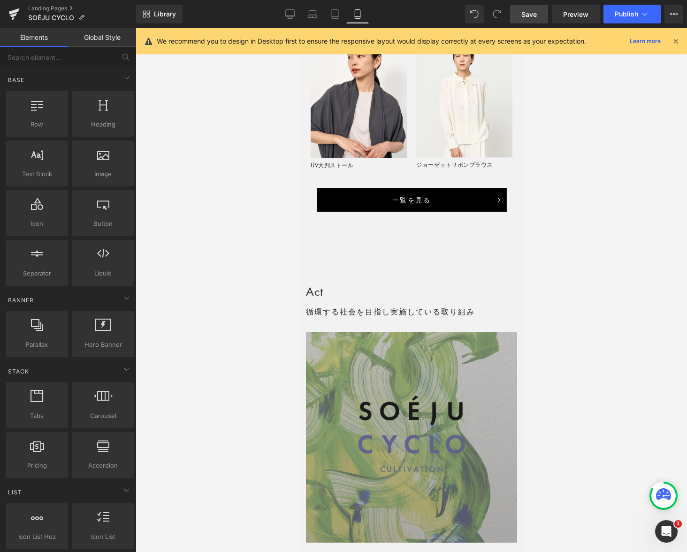
click at [526, 16] on span "Save" at bounding box center [528, 14] width 15 height 10
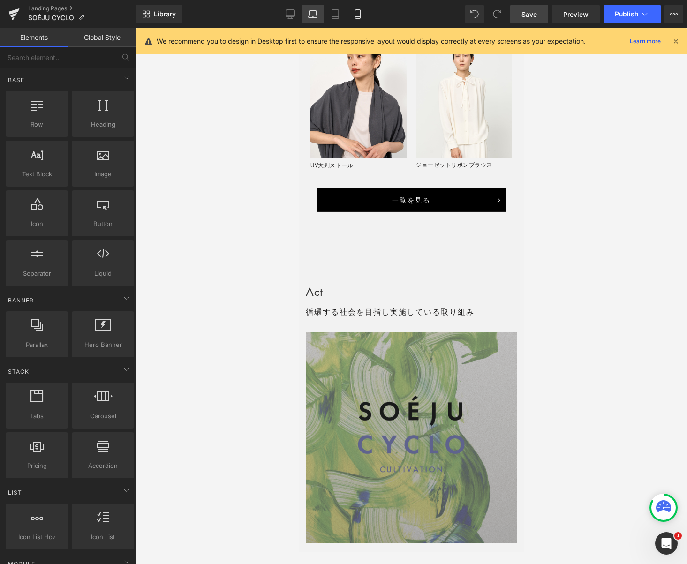
click at [313, 15] on icon at bounding box center [312, 13] width 9 height 9
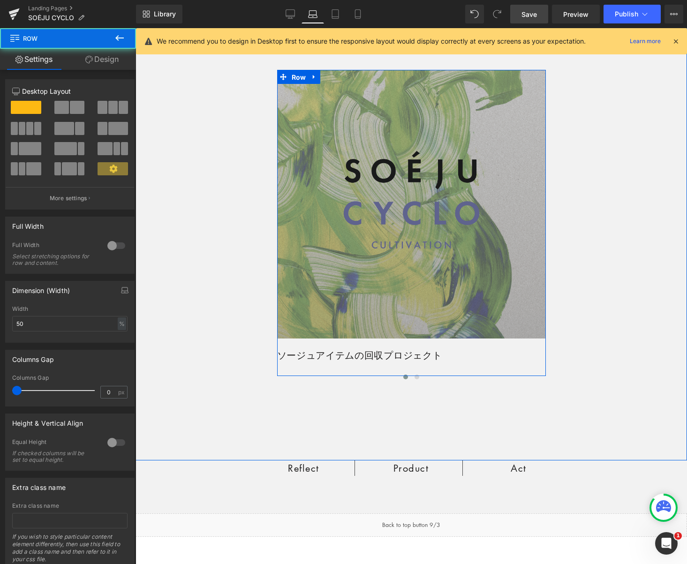
scroll to position [2175, 0]
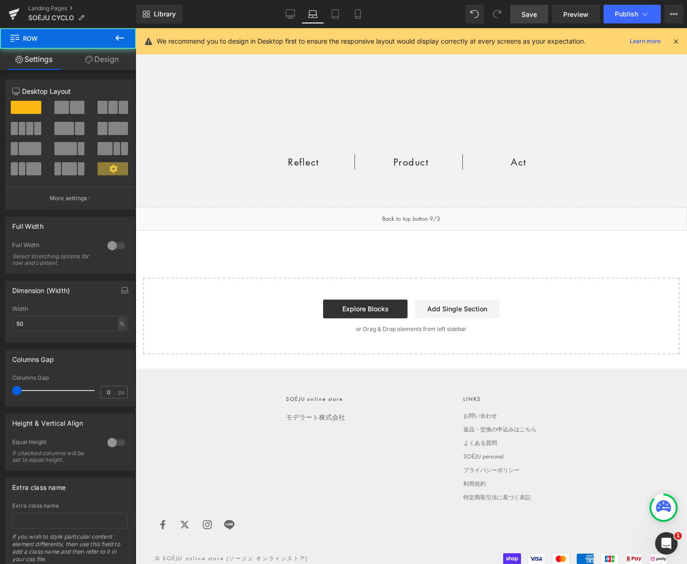
click at [112, 64] on link "Design" at bounding box center [102, 59] width 68 height 21
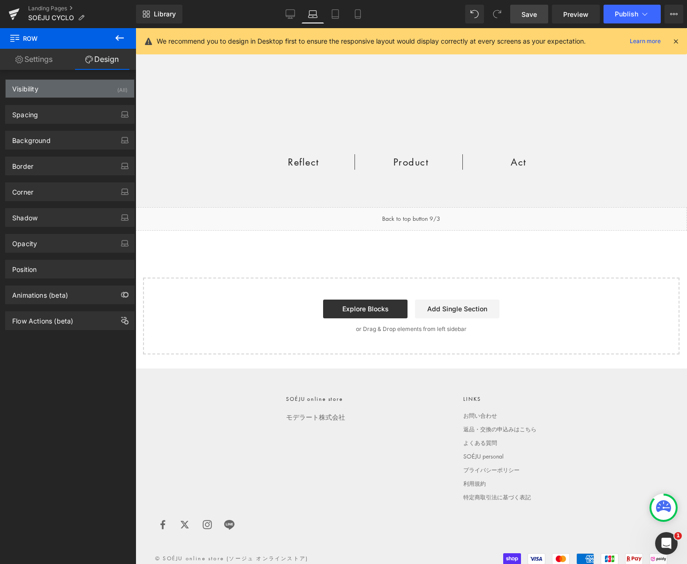
click at [119, 91] on div "(All)" at bounding box center [122, 87] width 10 height 15
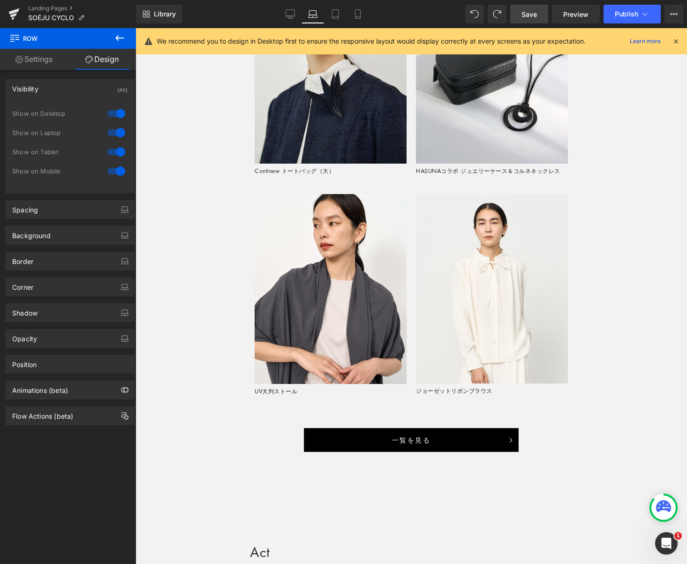
scroll to position [1343, 0]
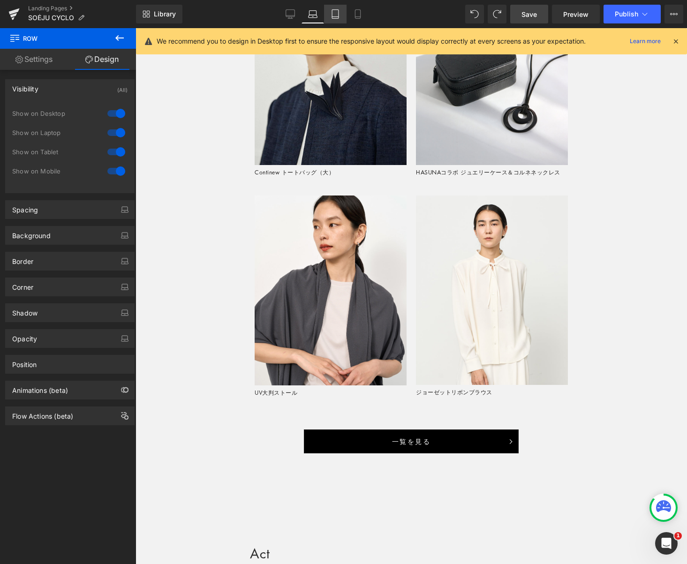
click at [332, 11] on icon at bounding box center [335, 13] width 9 height 9
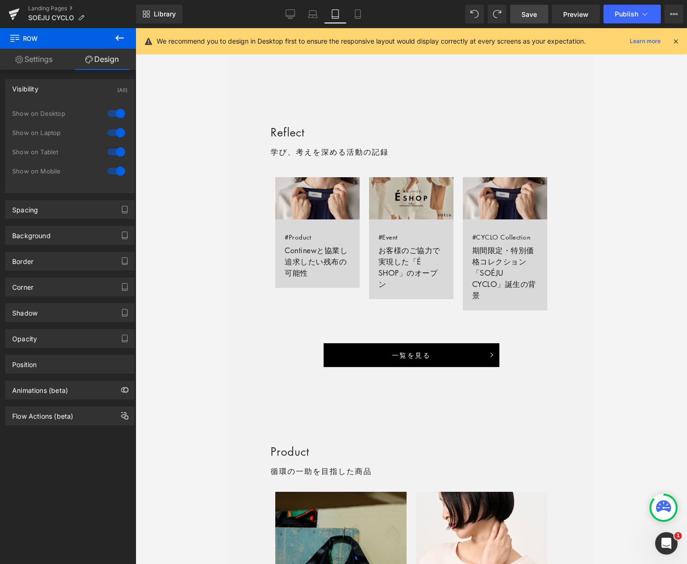
scroll to position [603, 0]
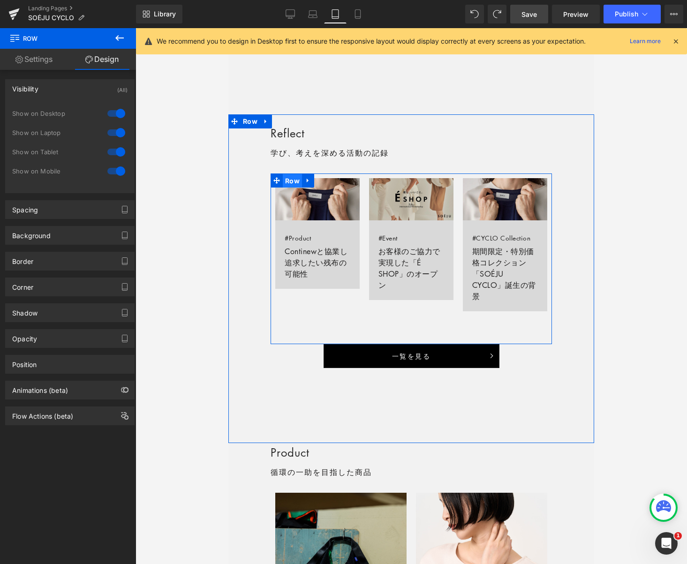
click at [291, 181] on span "Row" at bounding box center [292, 181] width 19 height 14
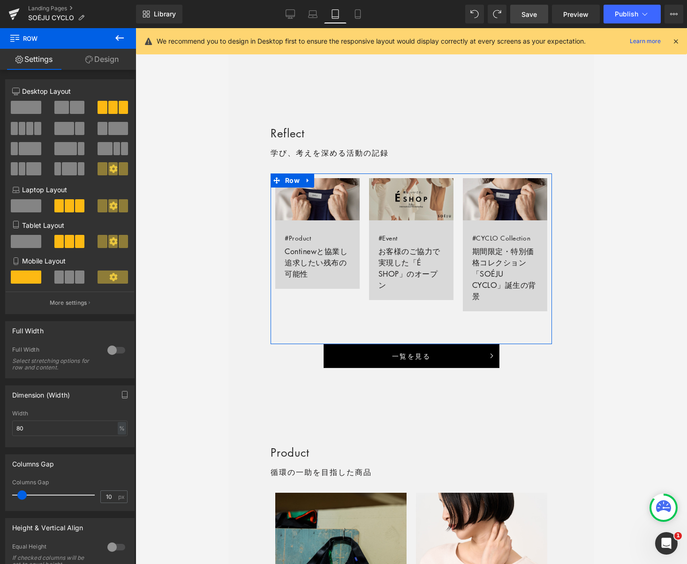
click at [33, 240] on span at bounding box center [26, 241] width 30 height 13
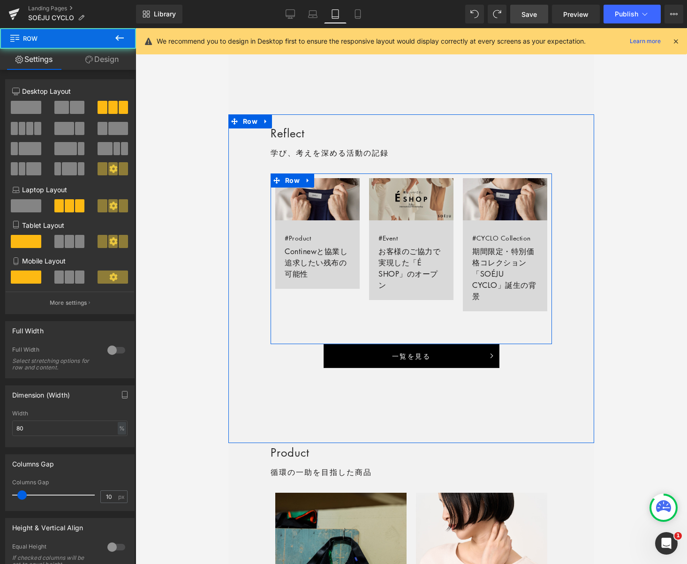
click at [294, 183] on span "Row" at bounding box center [292, 181] width 19 height 14
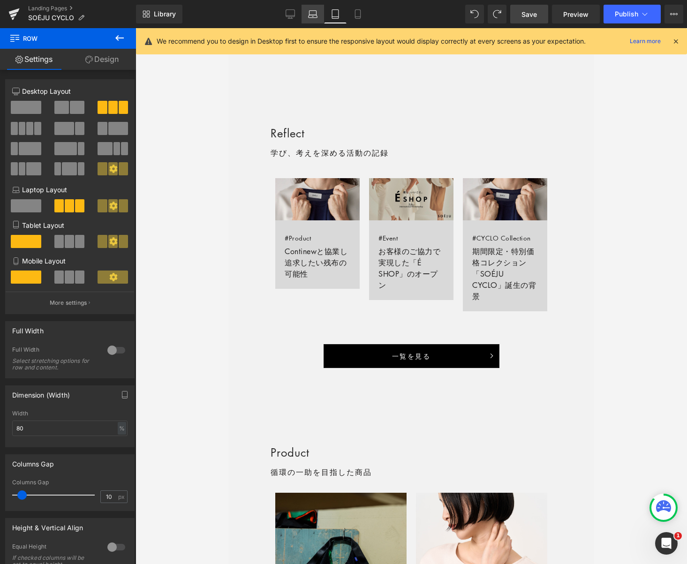
click at [312, 14] on icon at bounding box center [312, 13] width 9 height 9
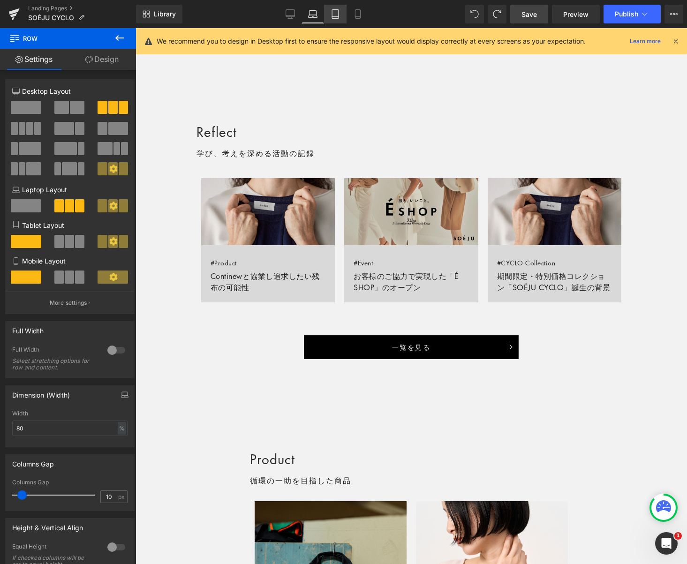
click at [336, 13] on icon at bounding box center [335, 13] width 9 height 9
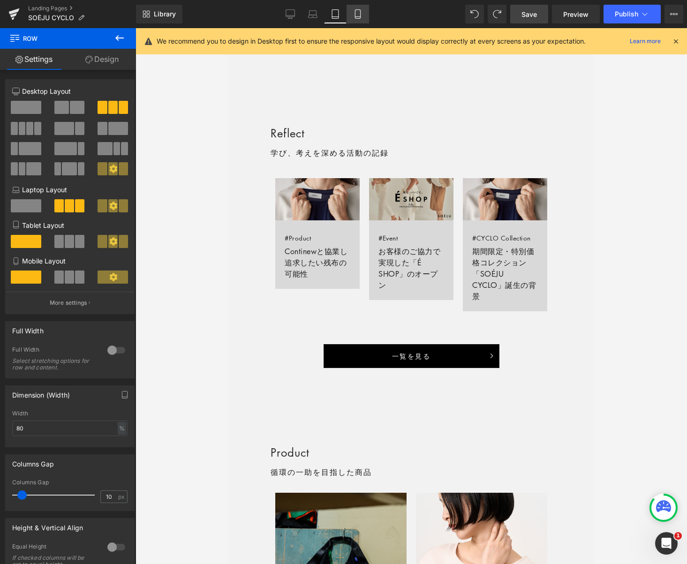
click at [356, 14] on icon at bounding box center [357, 13] width 9 height 9
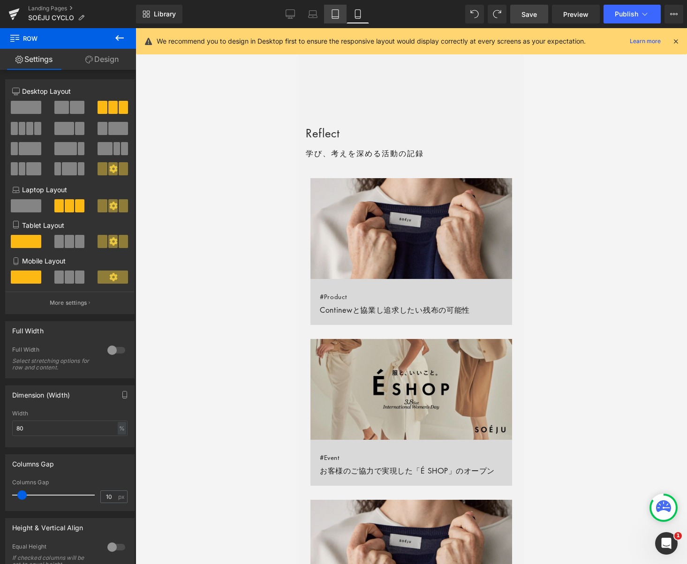
click at [334, 15] on icon at bounding box center [335, 13] width 9 height 9
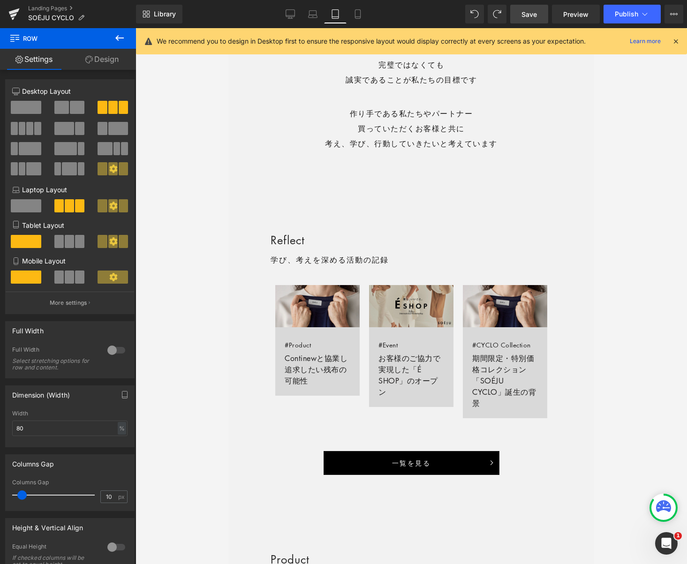
scroll to position [603, 0]
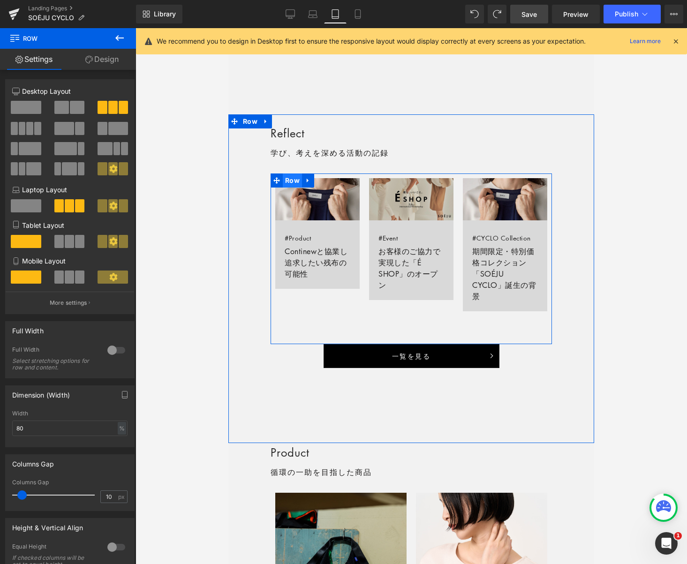
click at [294, 182] on span "Row" at bounding box center [292, 181] width 19 height 14
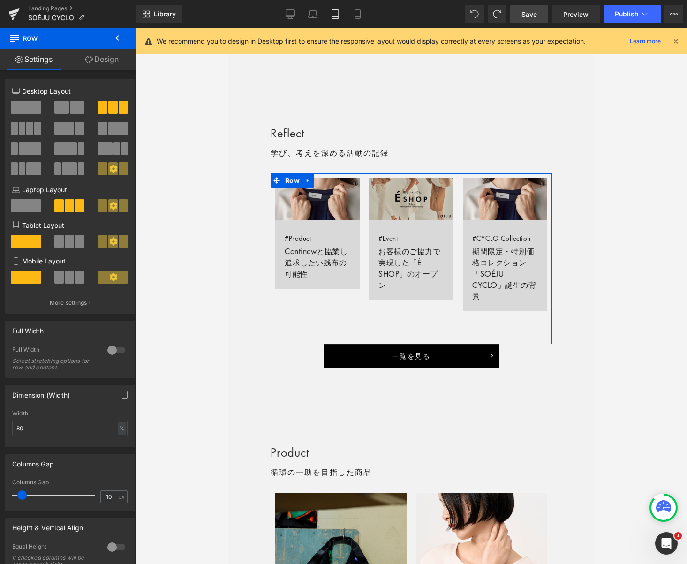
click at [62, 240] on button at bounding box center [69, 241] width 31 height 13
click at [24, 240] on span at bounding box center [26, 241] width 30 height 13
click at [518, 15] on link "Save" at bounding box center [529, 14] width 38 height 19
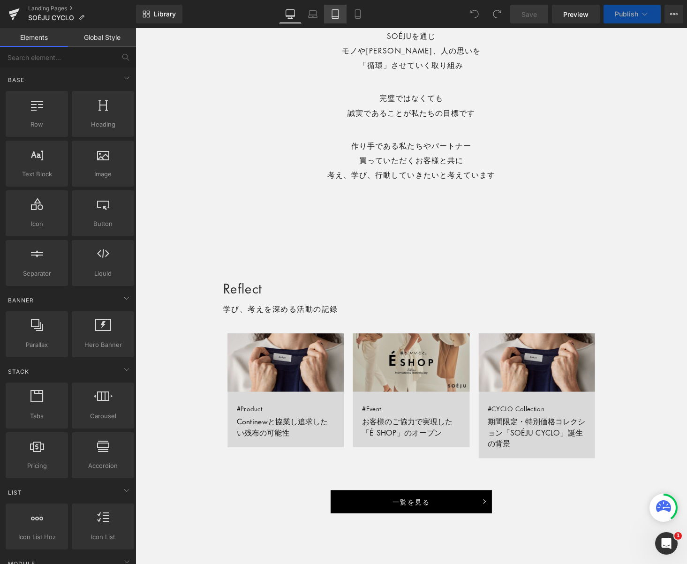
click at [336, 21] on link "Tablet" at bounding box center [335, 14] width 23 height 19
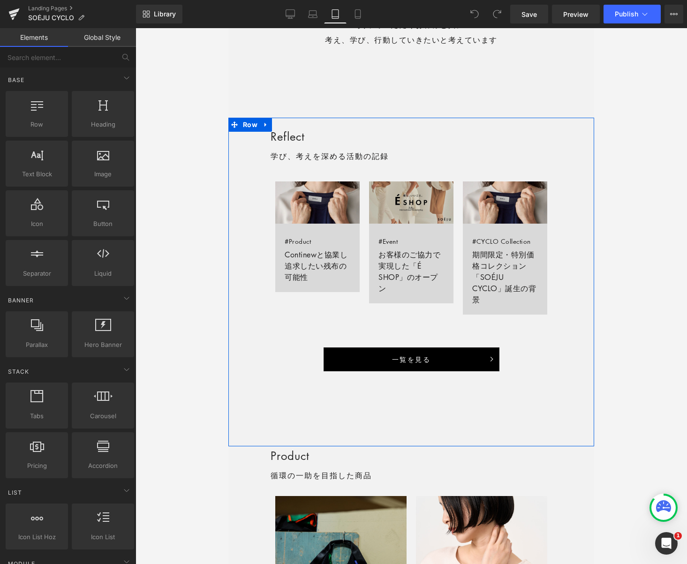
scroll to position [589, 0]
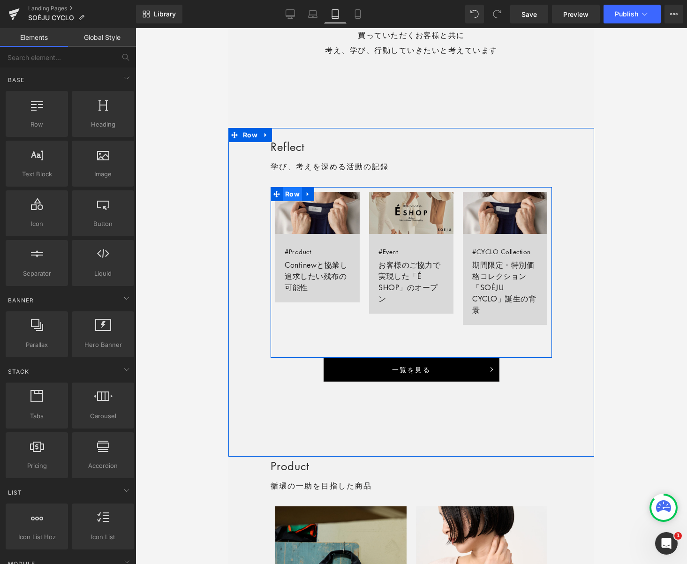
click at [290, 191] on span "Row" at bounding box center [292, 194] width 19 height 14
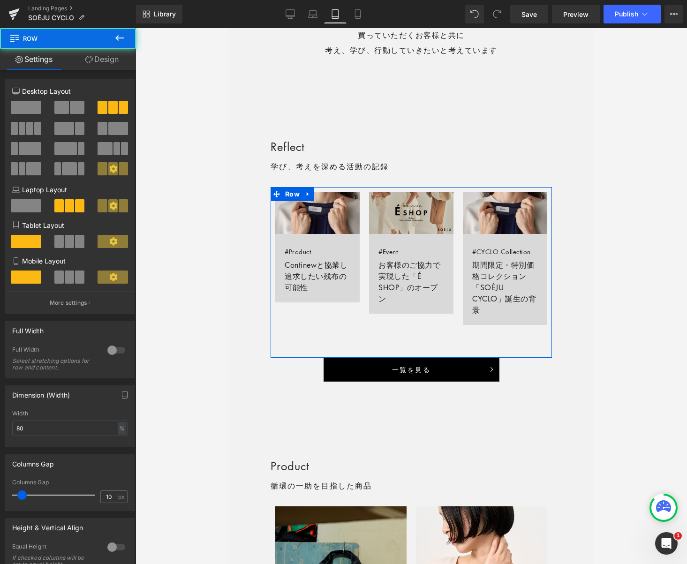
click at [65, 239] on span at bounding box center [69, 241] width 9 height 13
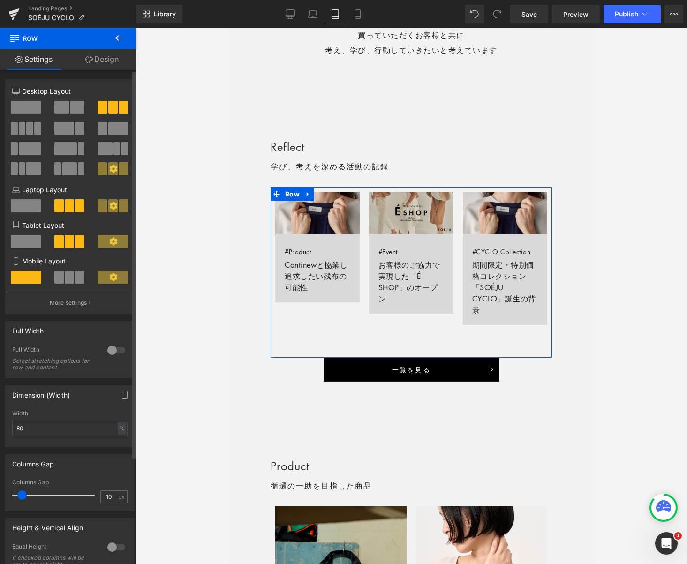
click at [21, 240] on span at bounding box center [26, 241] width 30 height 13
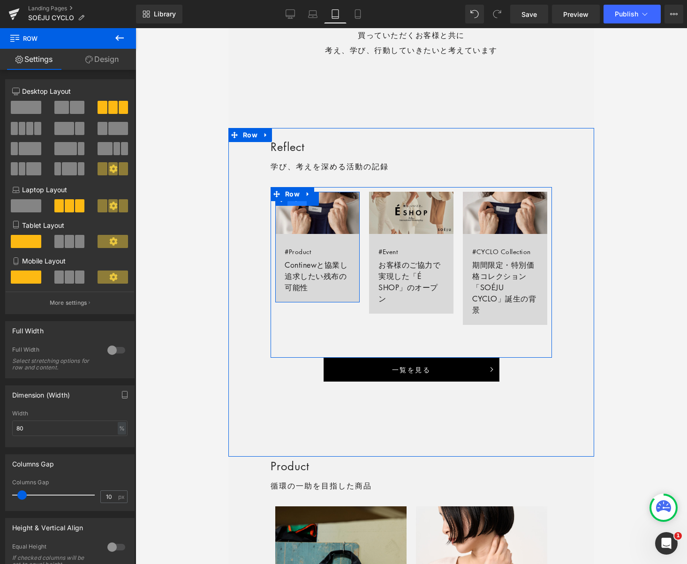
click at [300, 203] on span "Row" at bounding box center [296, 199] width 19 height 14
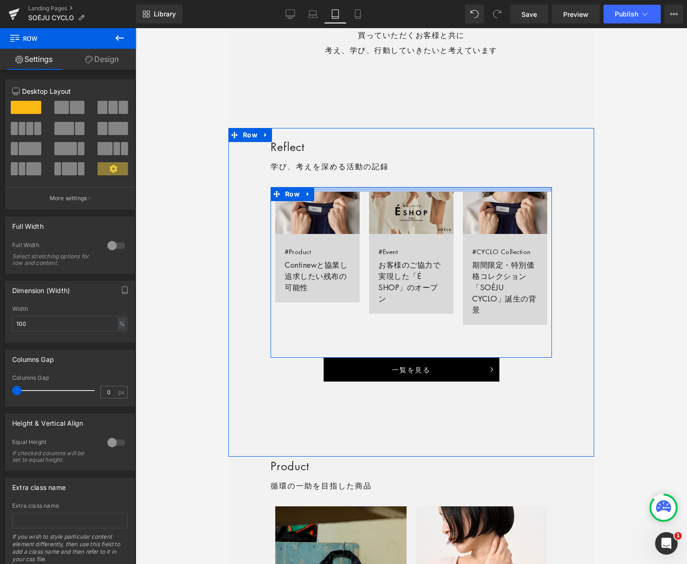
click at [332, 190] on div at bounding box center [411, 189] width 281 height 5
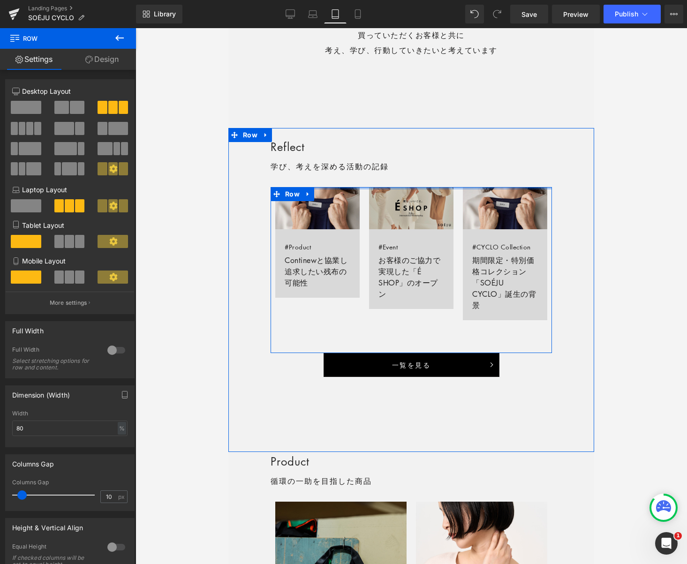
drag, startPoint x: 332, startPoint y: 190, endPoint x: 334, endPoint y: 174, distance: 16.0
click at [333, 177] on div "Reflect Heading 学び、考えを深める活動の記録 Text Block Row Image #Product Continewと協業し追求したい残…" at bounding box center [411, 257] width 366 height 240
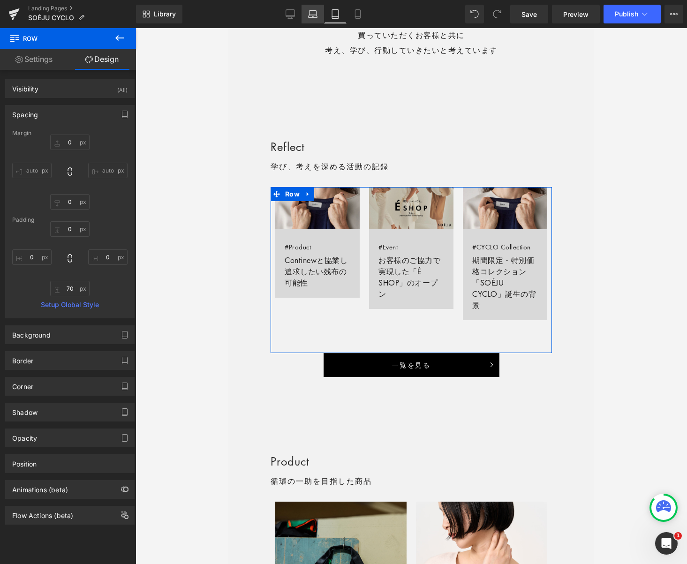
click at [313, 12] on icon at bounding box center [312, 13] width 9 height 9
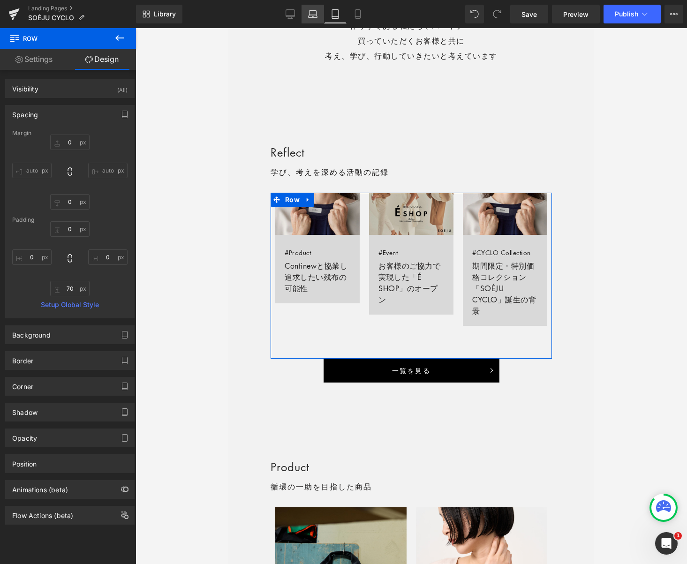
type input "0"
type input "10"
type input "0"
type input "70"
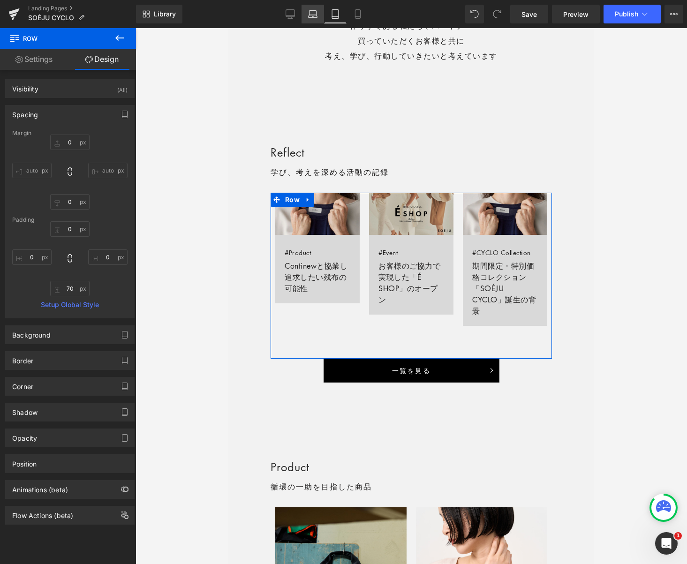
type input "0"
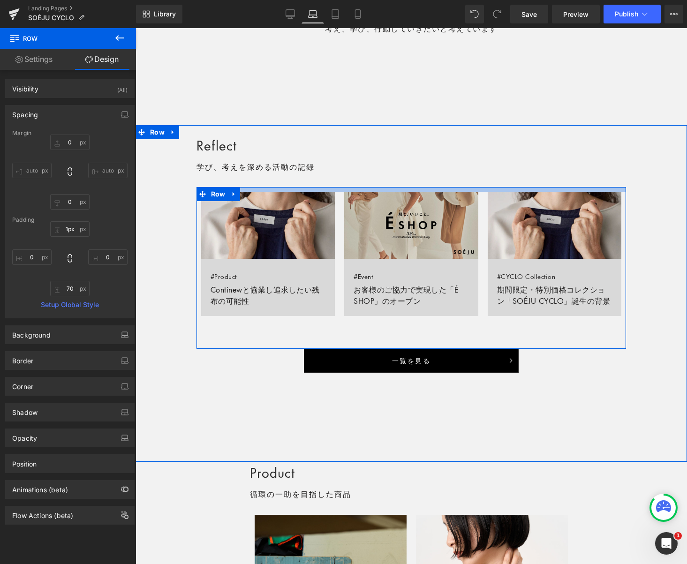
type input "0px"
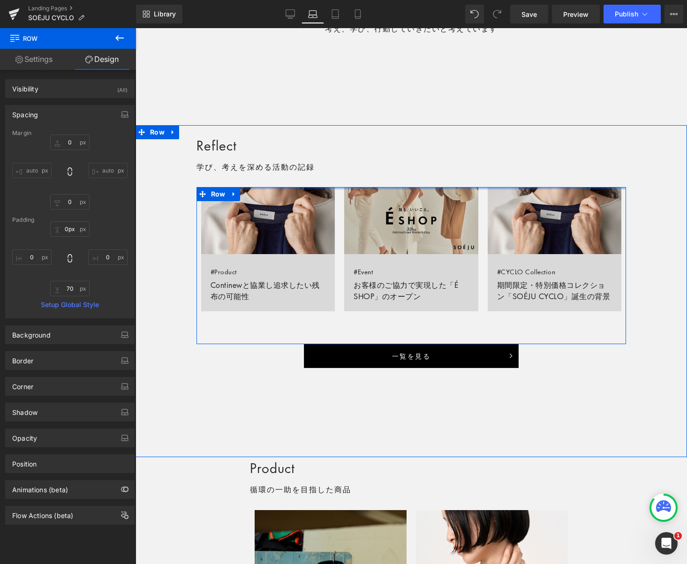
drag, startPoint x: 306, startPoint y: 190, endPoint x: 311, endPoint y: 152, distance: 38.8
click at [307, 181] on div "Reflect Heading 学び、考えを深める活動の記録 Text Block Row Image #Product Continewと協業し追求したい残…" at bounding box center [411, 252] width 551 height 234
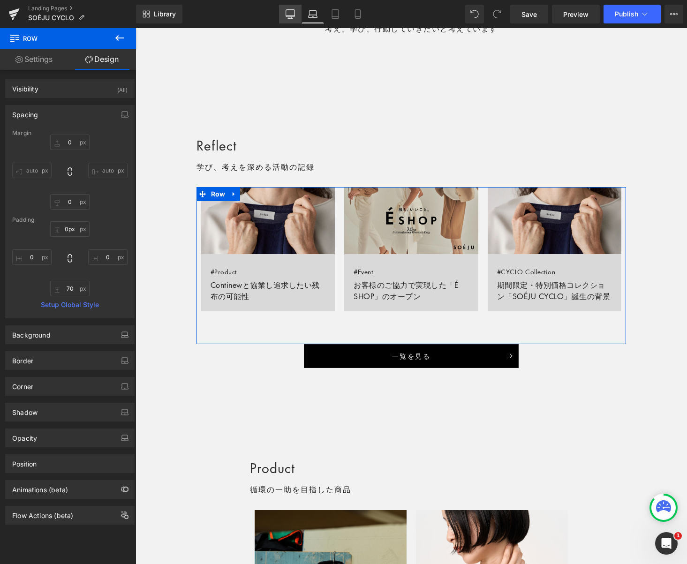
click at [291, 15] on icon at bounding box center [290, 15] width 9 height 0
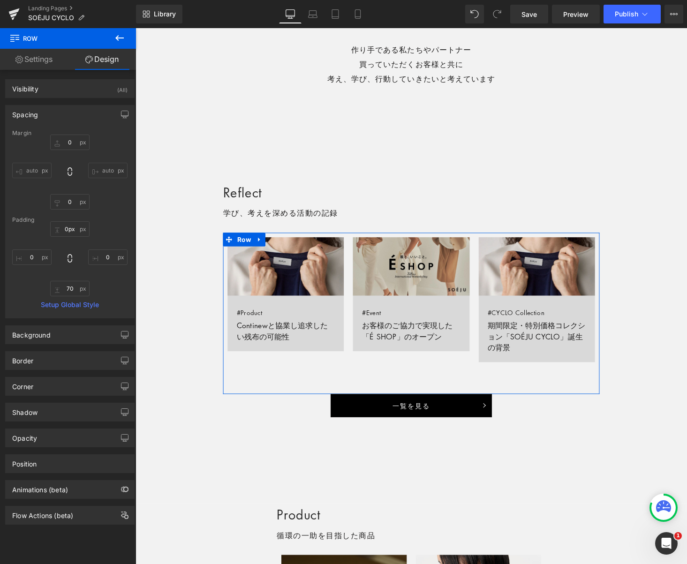
type input "0"
type input "10"
type input "0"
type input "70"
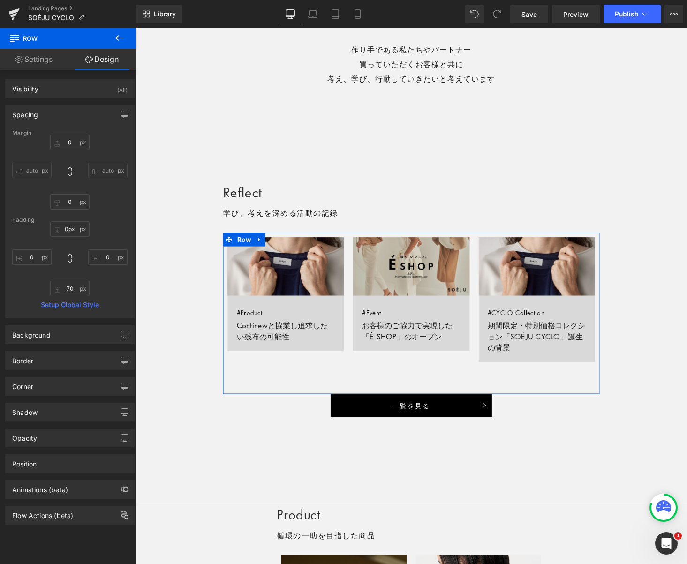
type input "0"
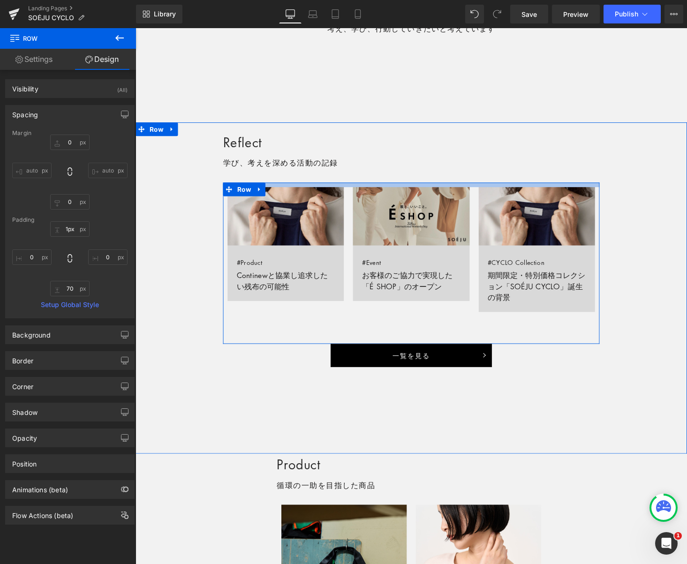
type input "0px"
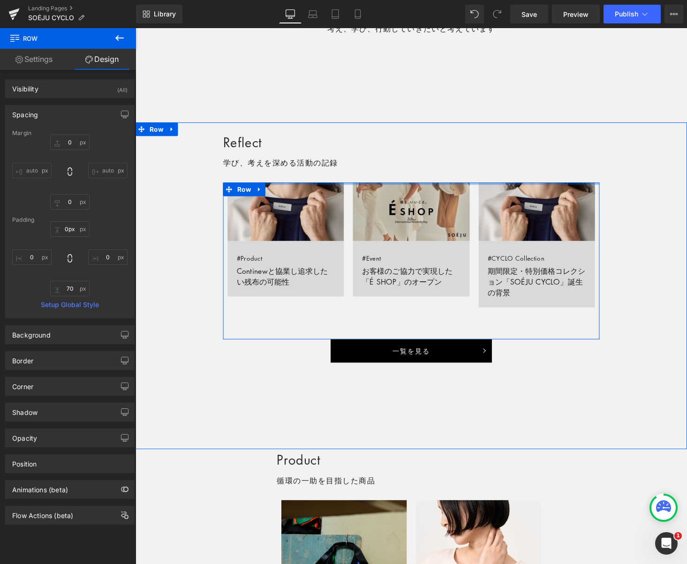
drag, startPoint x: 347, startPoint y: 188, endPoint x: 362, endPoint y: 120, distance: 69.4
click at [349, 171] on div "Reflect Heading 学び、考えを深める活動の記録 Text Block Row Image #Product Continewと協業し追求したい残…" at bounding box center [419, 254] width 567 height 238
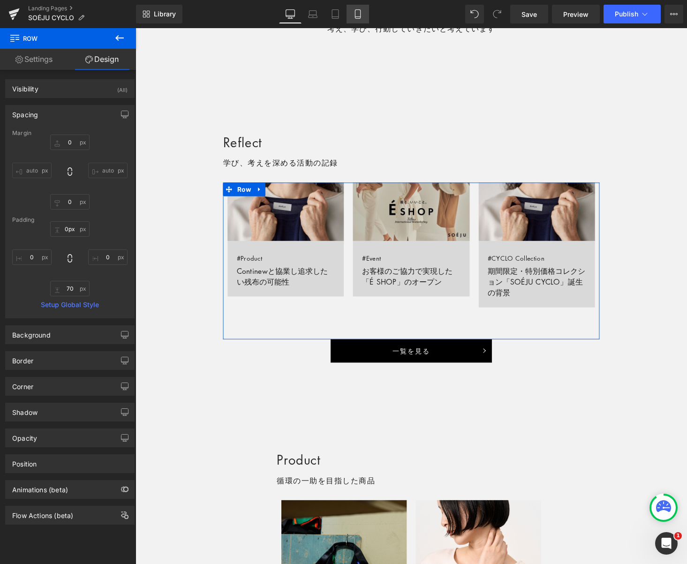
drag, startPoint x: 357, startPoint y: 14, endPoint x: 357, endPoint y: 24, distance: 9.9
click at [357, 14] on icon at bounding box center [357, 13] width 9 height 9
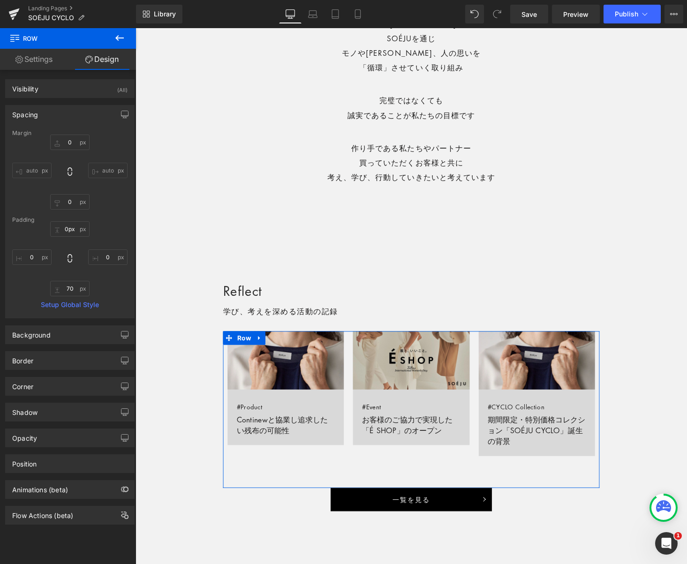
type input "0"
type input "10"
type input "0"
type input "50"
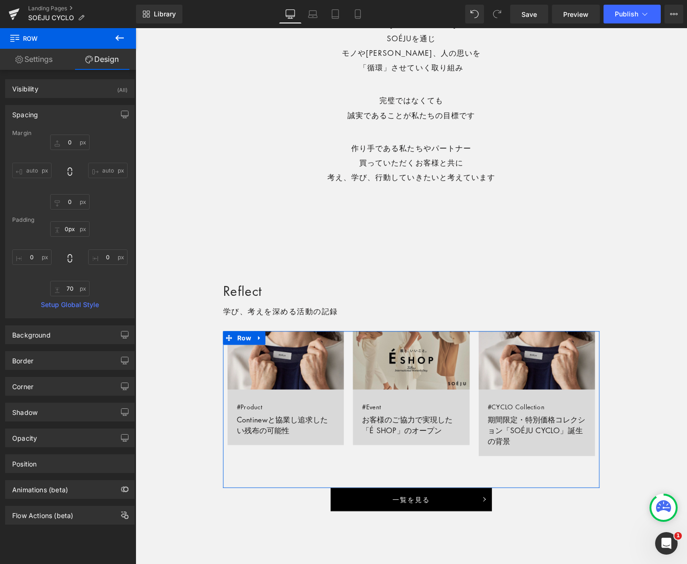
type input "0"
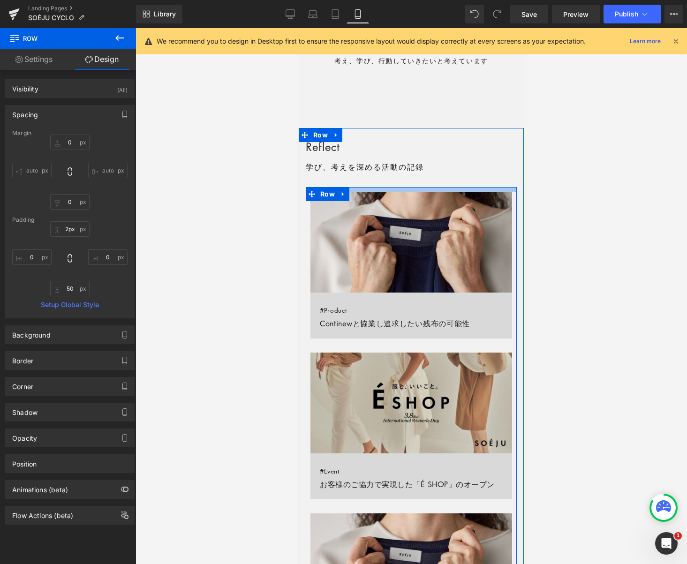
type input "0px"
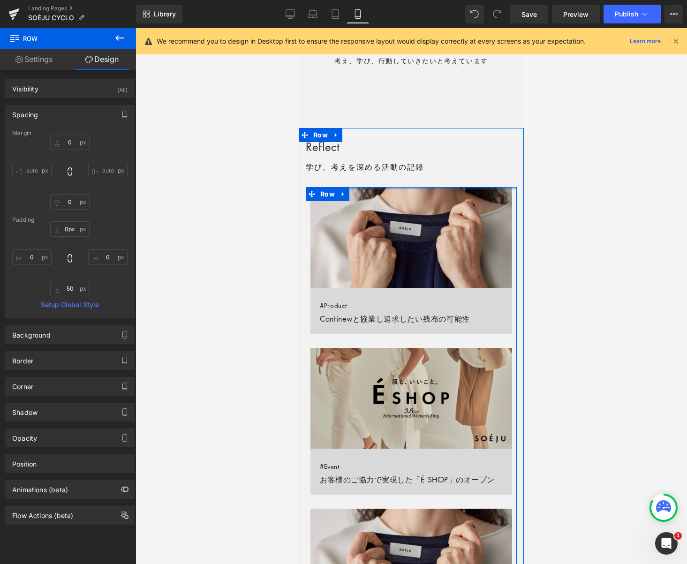
drag, startPoint x: 359, startPoint y: 187, endPoint x: 360, endPoint y: 177, distance: 9.9
click at [360, 178] on div "Reflect Heading 学び、考えを深める活動の記録 Text Block Row Image #Product Continewと協業し追求したい残…" at bounding box center [411, 425] width 225 height 577
click at [325, 194] on span "Row" at bounding box center [327, 194] width 19 height 14
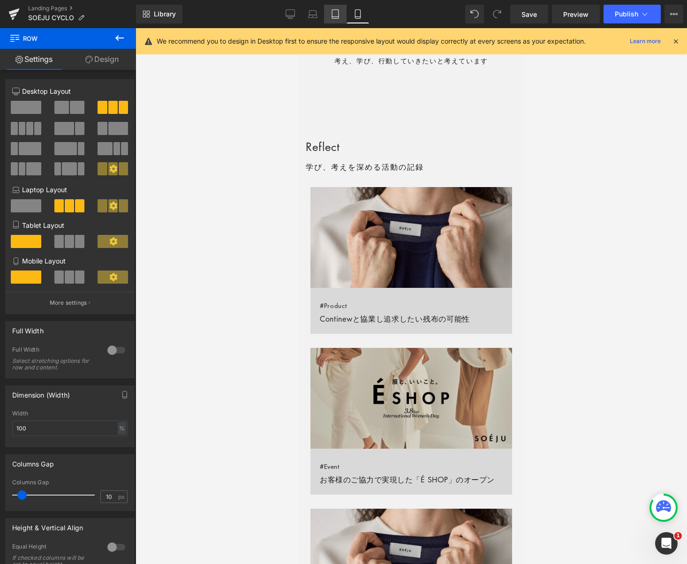
click at [335, 15] on icon at bounding box center [335, 13] width 9 height 9
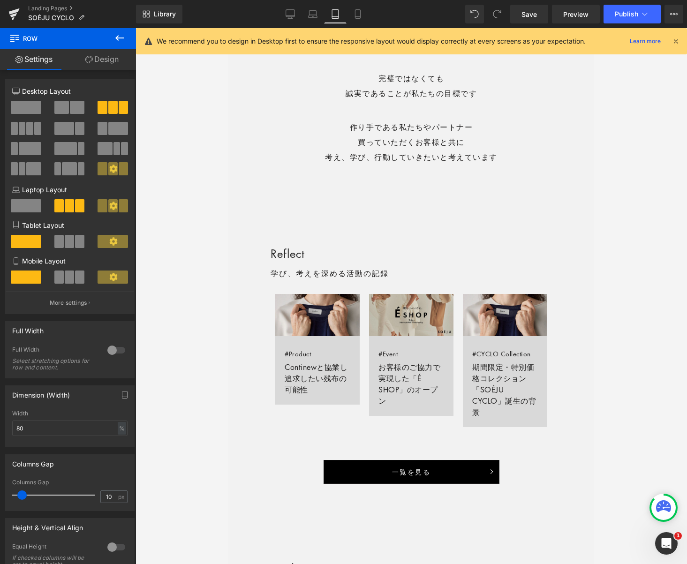
scroll to position [589, 0]
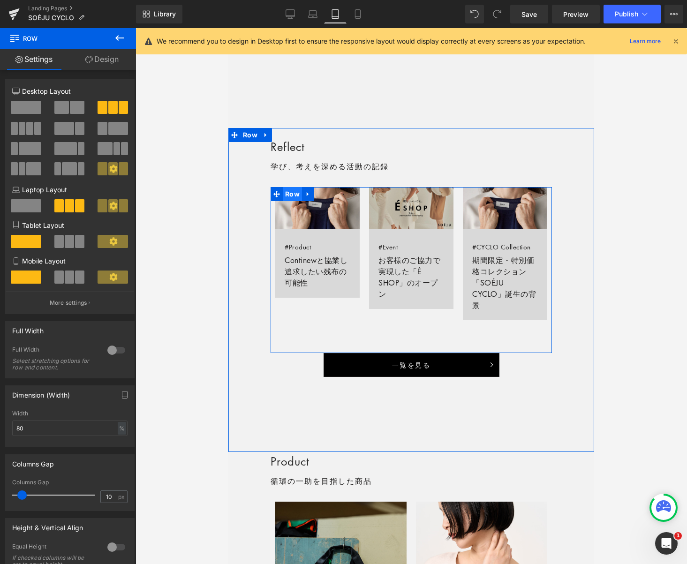
click at [290, 194] on span "Row" at bounding box center [292, 194] width 19 height 14
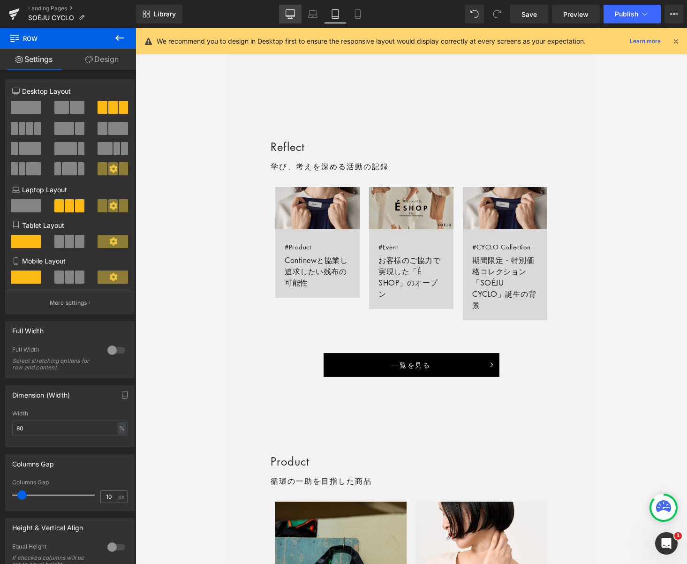
click at [291, 18] on icon at bounding box center [290, 18] width 5 height 0
type input "70"
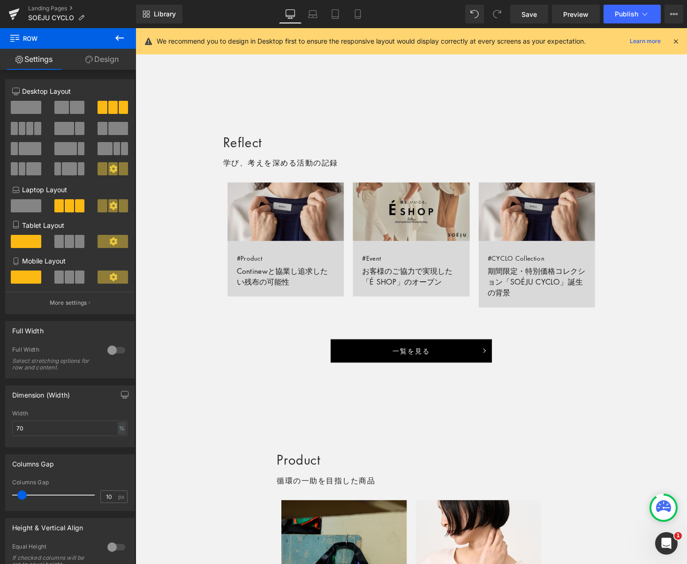
drag, startPoint x: 125, startPoint y: 36, endPoint x: 121, endPoint y: 39, distance: 5.0
click at [125, 36] on icon at bounding box center [119, 37] width 11 height 11
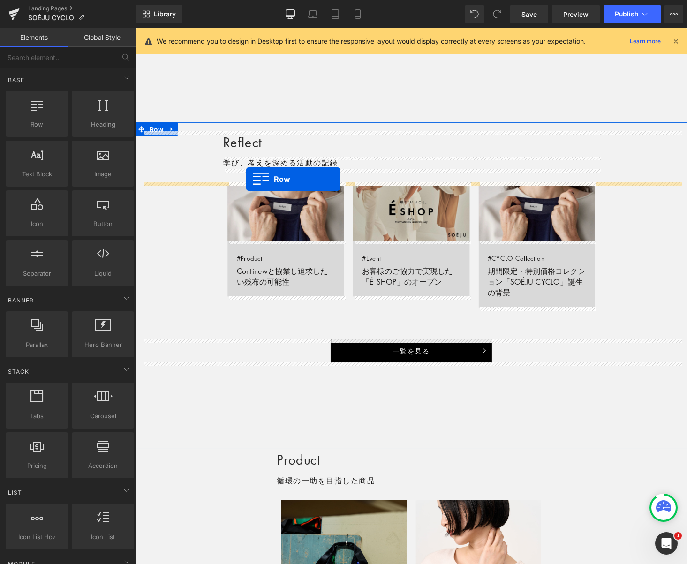
drag, startPoint x: 174, startPoint y: 133, endPoint x: 250, endPoint y: 182, distance: 90.9
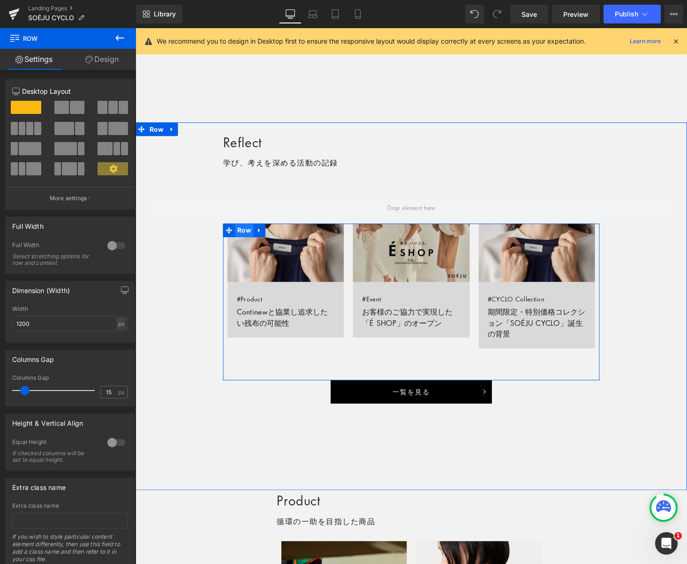
click at [242, 235] on span "Row" at bounding box center [247, 236] width 19 height 14
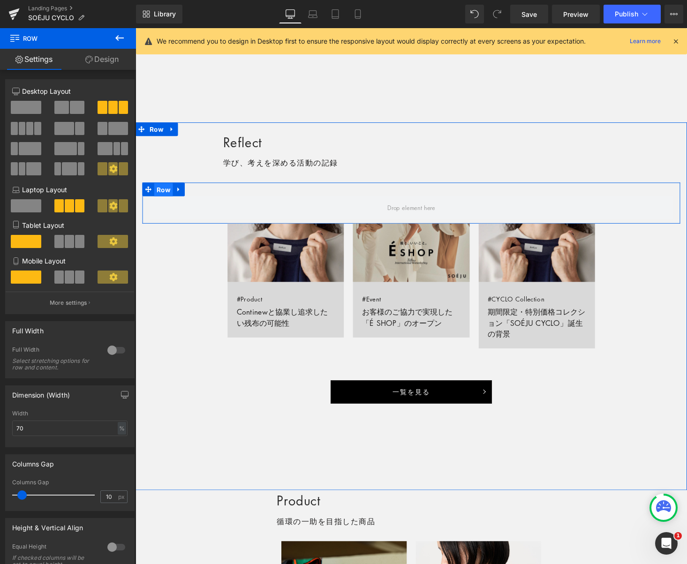
click at [165, 193] on span "Row" at bounding box center [164, 195] width 19 height 14
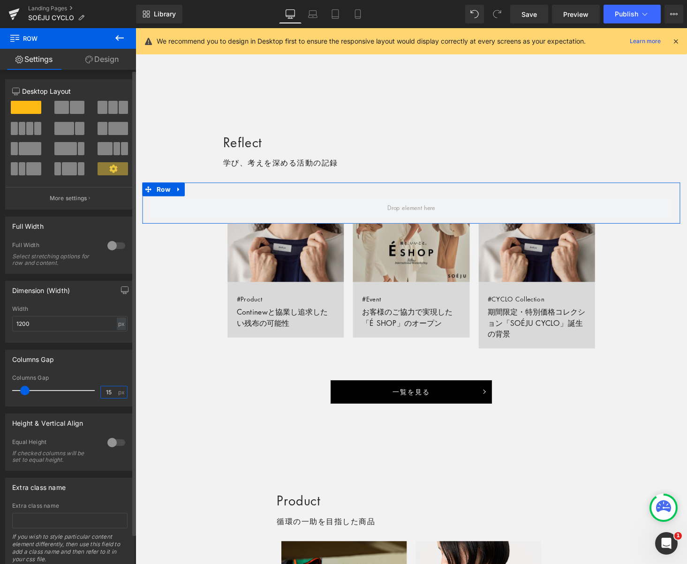
click at [105, 393] on input "15" at bounding box center [109, 392] width 16 height 12
type input "10"
click at [119, 322] on div "px" at bounding box center [121, 323] width 9 height 13
click at [117, 334] on li "%" at bounding box center [121, 339] width 12 height 14
click at [57, 328] on input "100" at bounding box center [69, 323] width 115 height 15
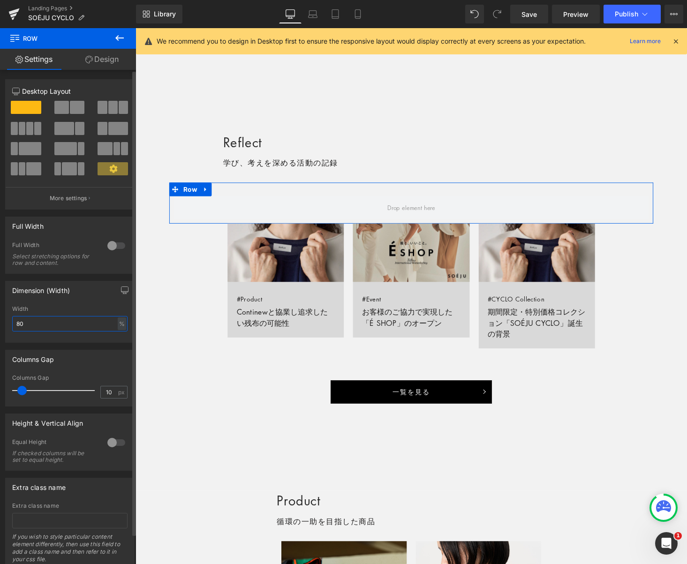
type input "70"
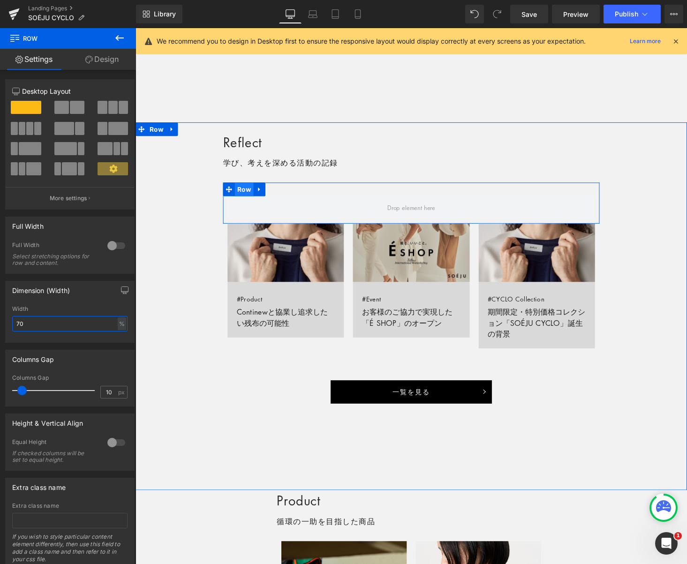
click at [248, 193] on span "Row" at bounding box center [247, 194] width 19 height 14
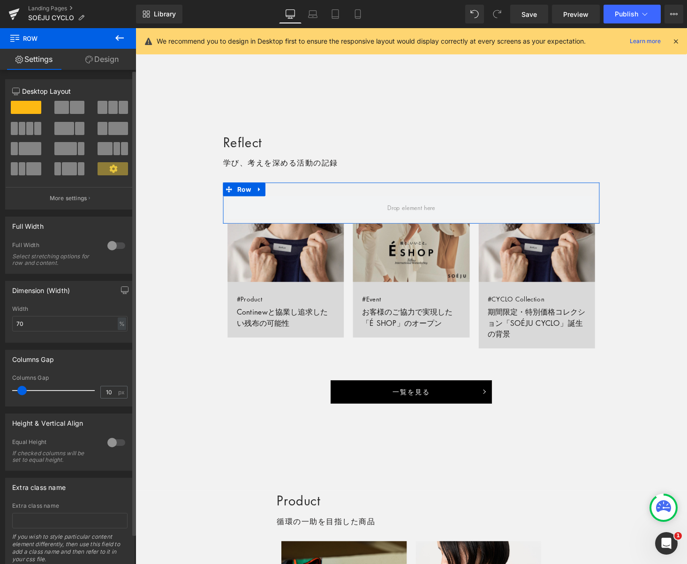
click at [108, 107] on span at bounding box center [112, 107] width 9 height 13
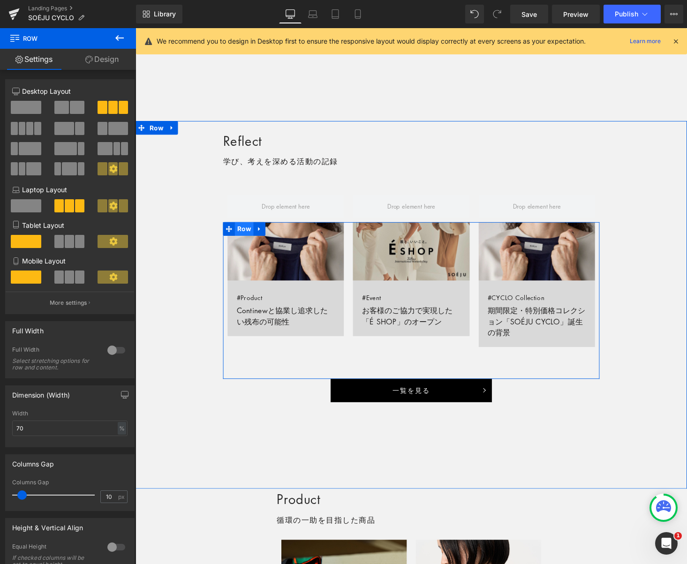
click at [249, 235] on span "Row" at bounding box center [247, 235] width 19 height 14
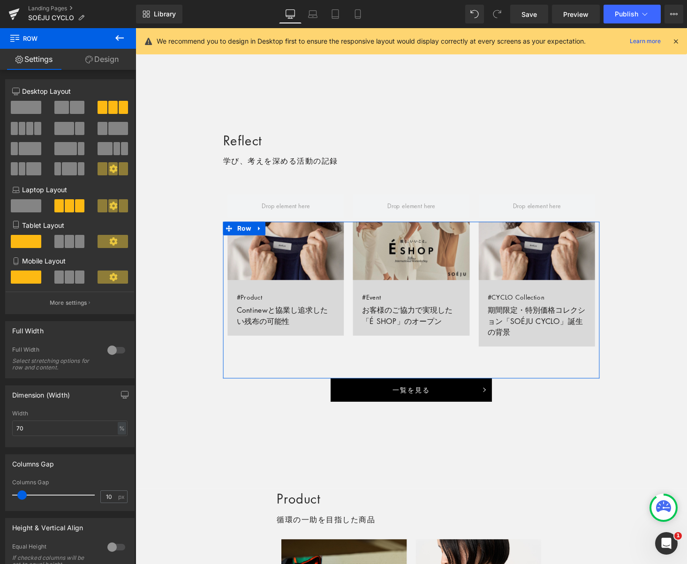
click at [103, 58] on link "Design" at bounding box center [102, 59] width 68 height 21
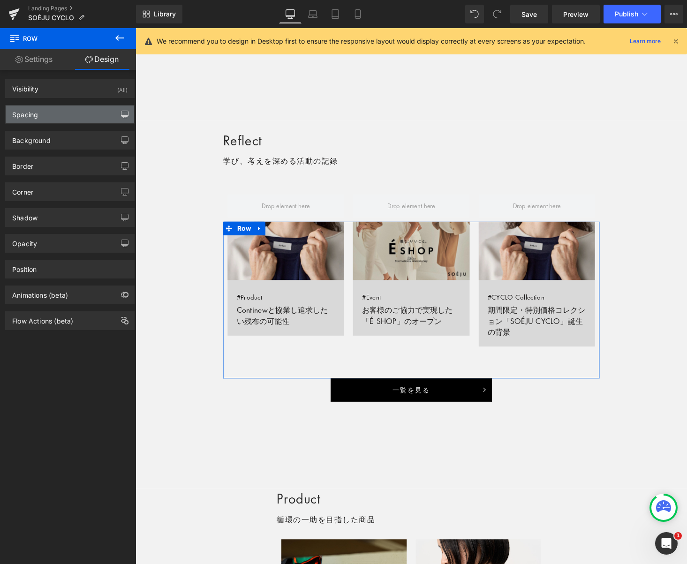
click at [121, 113] on icon "button" at bounding box center [125, 115] width 8 height 8
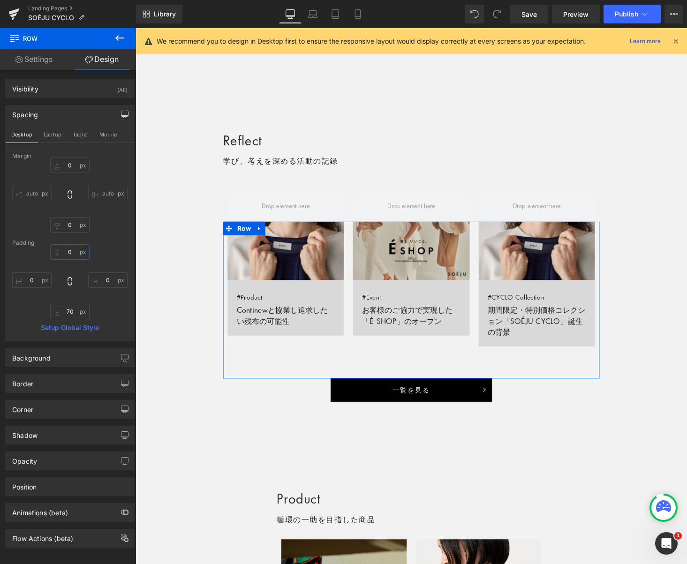
click at [72, 248] on input "0" at bounding box center [69, 251] width 39 height 15
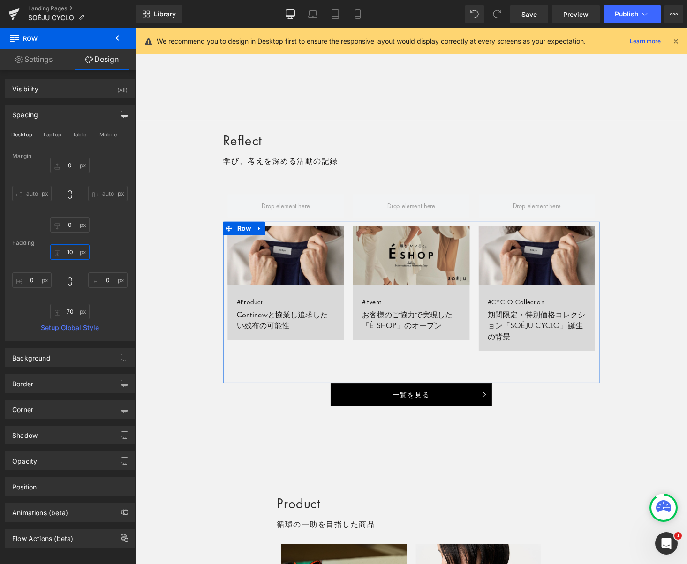
type input "20"
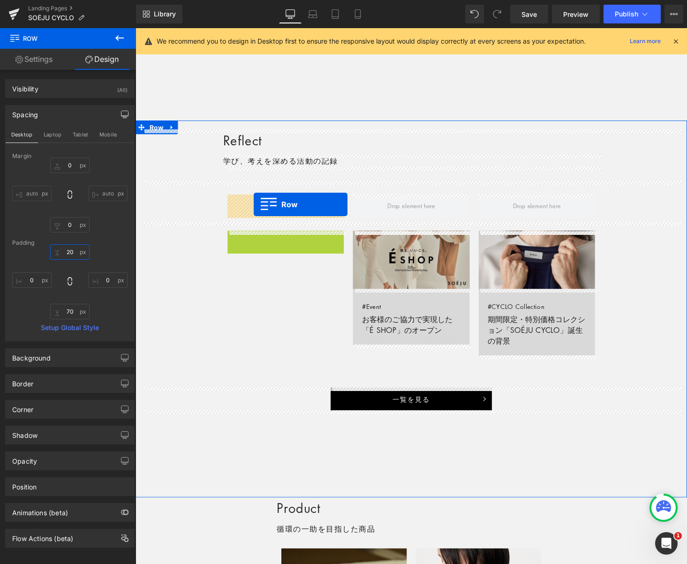
drag, startPoint x: 238, startPoint y: 245, endPoint x: 257, endPoint y: 210, distance: 39.9
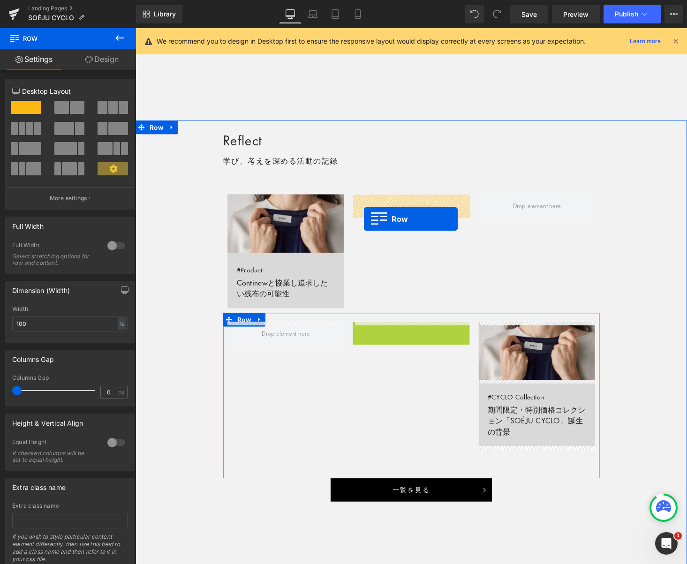
drag, startPoint x: 365, startPoint y: 330, endPoint x: 370, endPoint y: 225, distance: 105.2
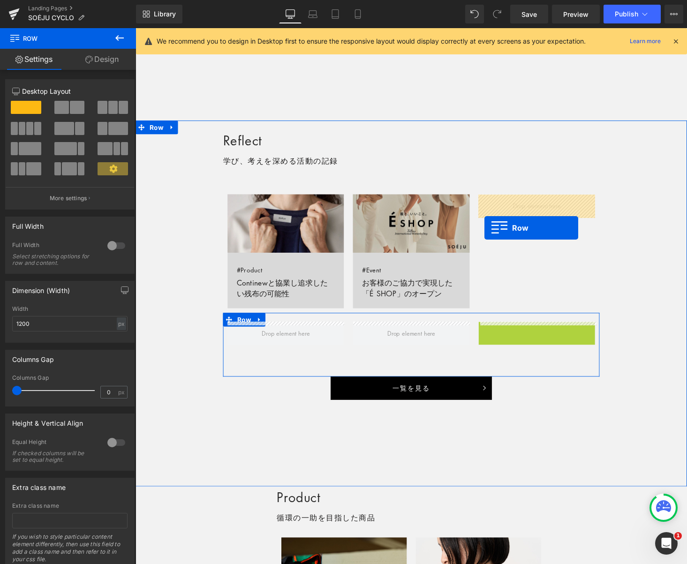
drag, startPoint x: 493, startPoint y: 337, endPoint x: 494, endPoint y: 234, distance: 103.2
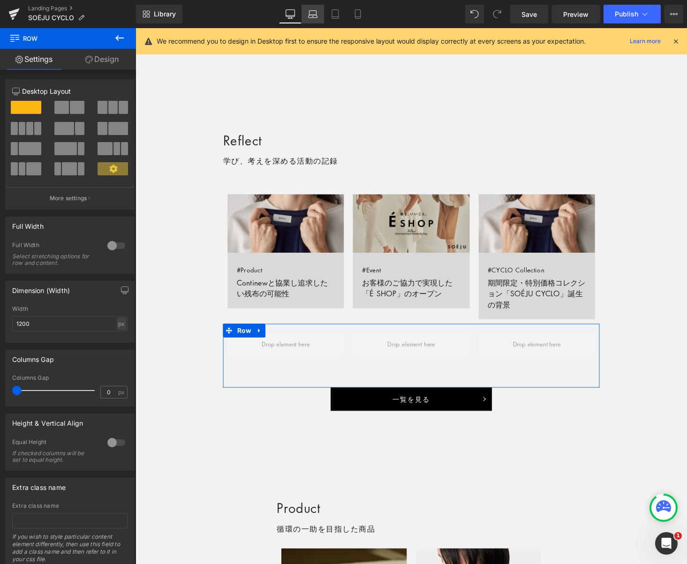
click at [311, 20] on link "Laptop" at bounding box center [313, 14] width 23 height 19
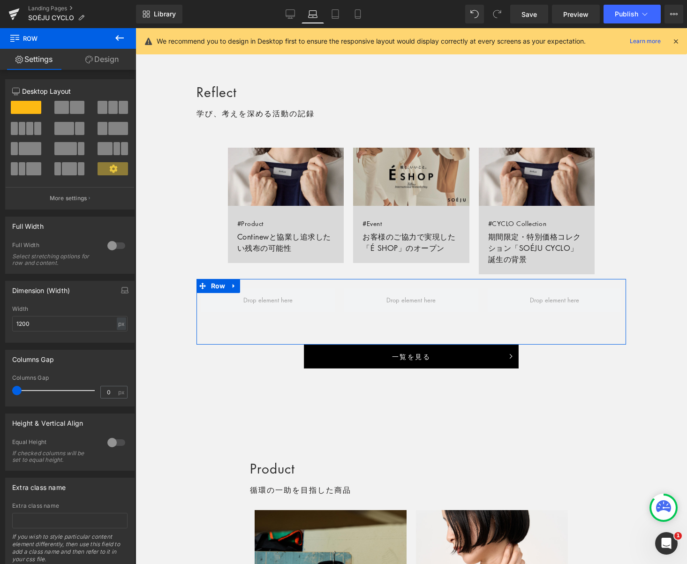
scroll to position [586, 0]
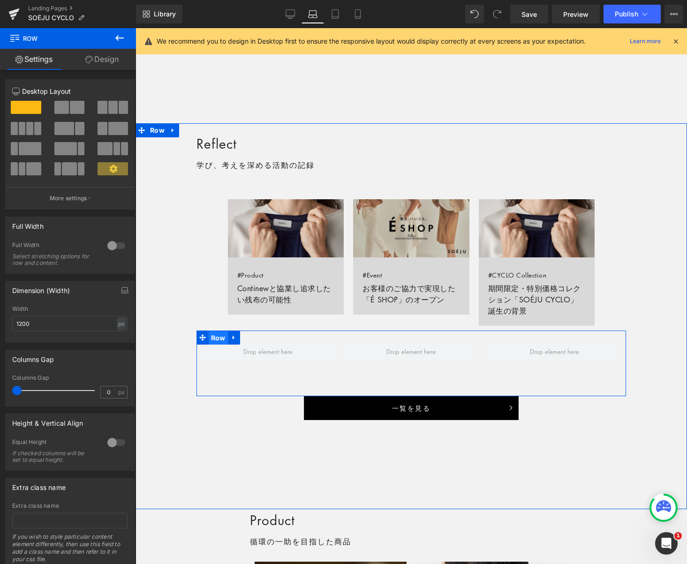
click at [216, 338] on span "Row" at bounding box center [218, 338] width 19 height 14
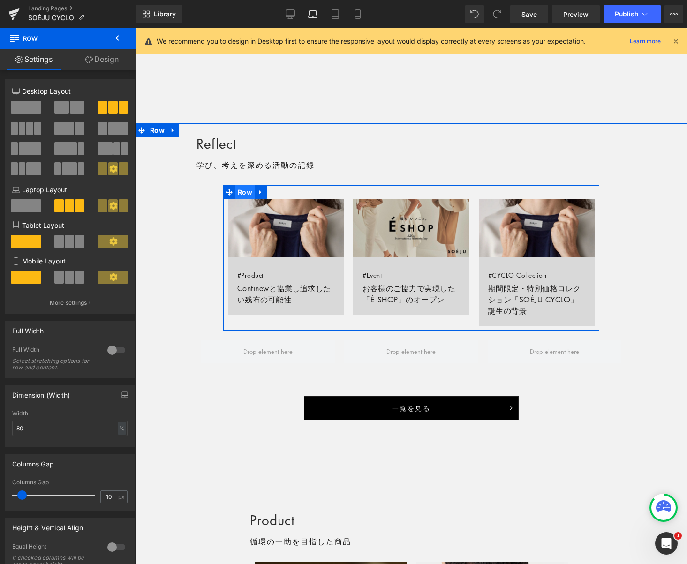
click at [248, 193] on span "Row" at bounding box center [244, 192] width 19 height 14
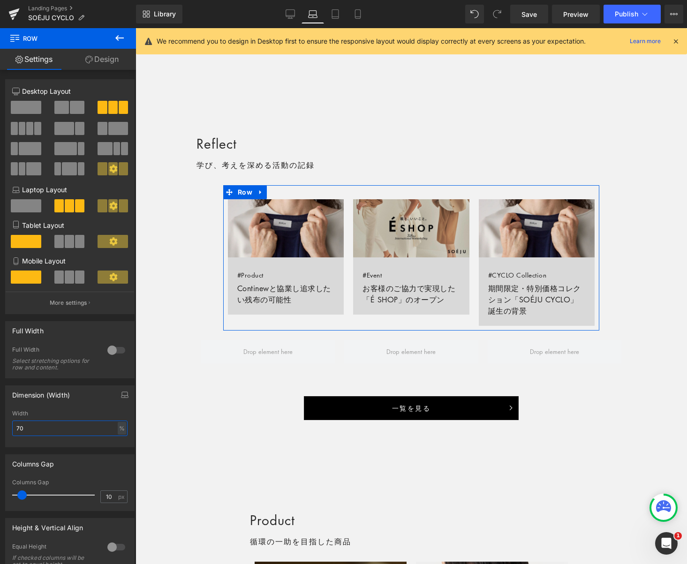
click at [89, 430] on input "70" at bounding box center [69, 428] width 115 height 15
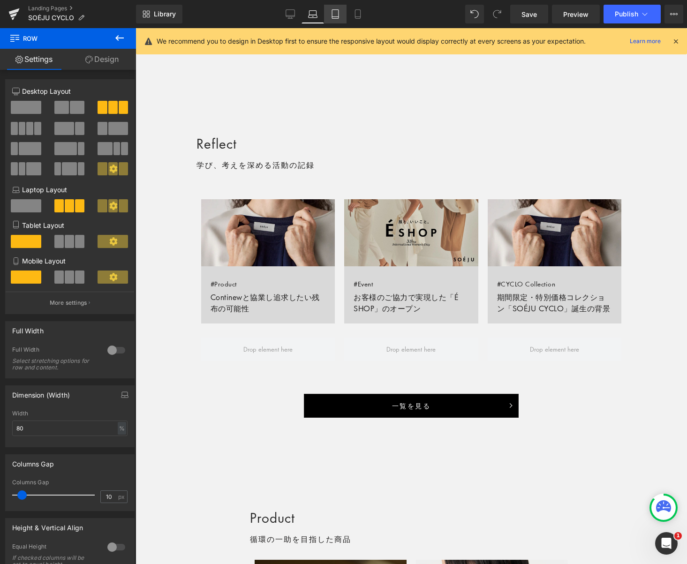
click at [337, 15] on icon at bounding box center [335, 13] width 9 height 9
type input "70"
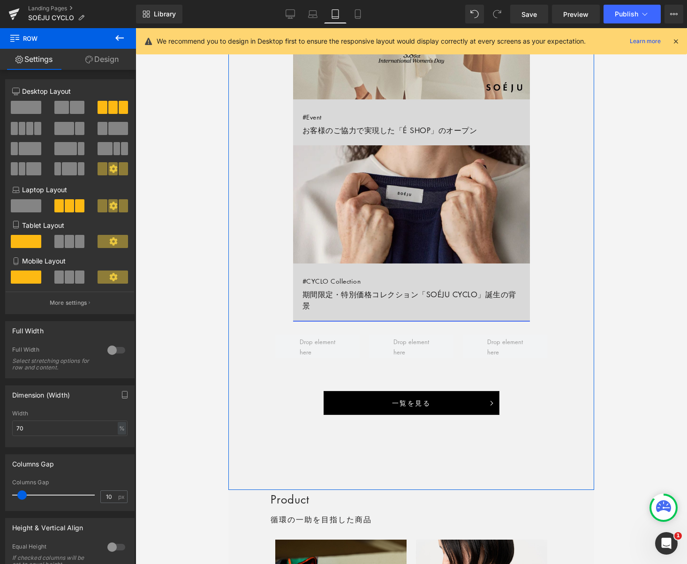
scroll to position [991, 0]
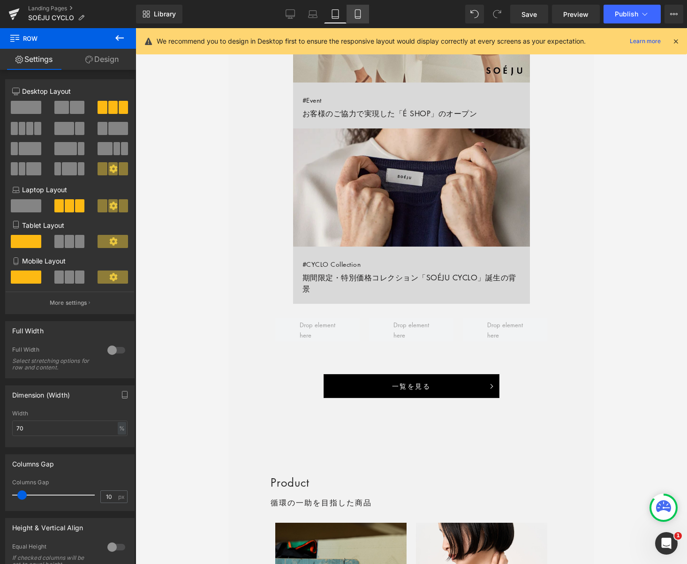
click at [355, 14] on icon at bounding box center [357, 13] width 9 height 9
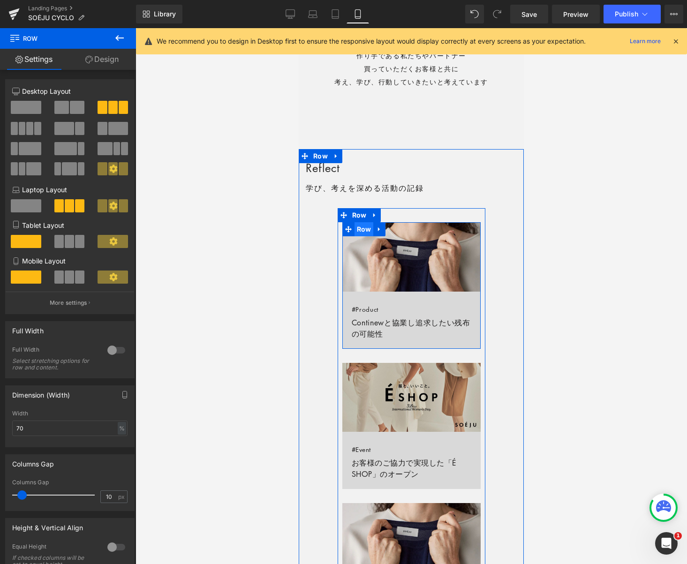
click at [364, 230] on span "Row" at bounding box center [364, 229] width 19 height 14
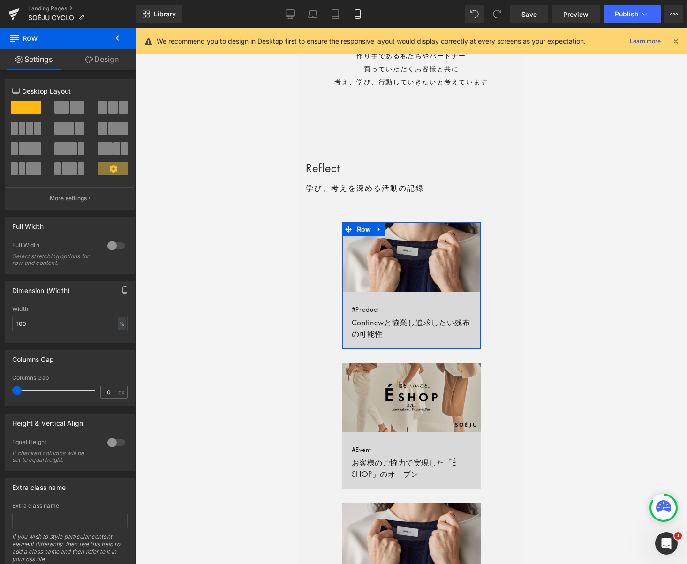
click at [105, 61] on link "Design" at bounding box center [102, 59] width 68 height 21
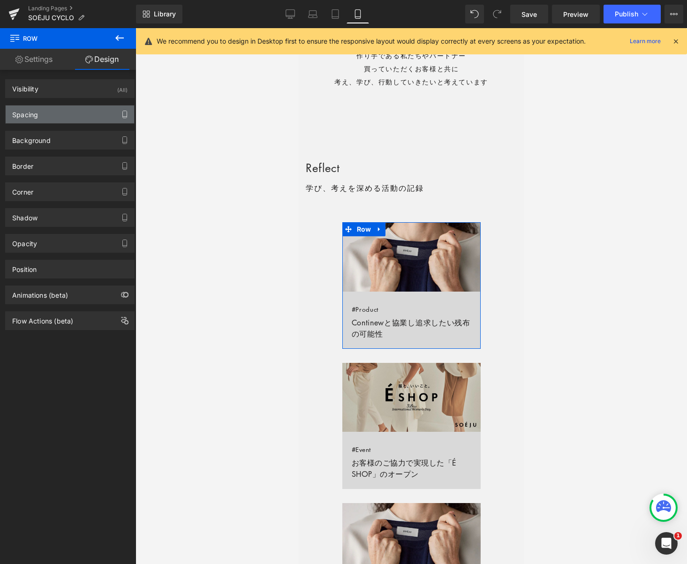
type input "0"
type input "30"
type input "0"
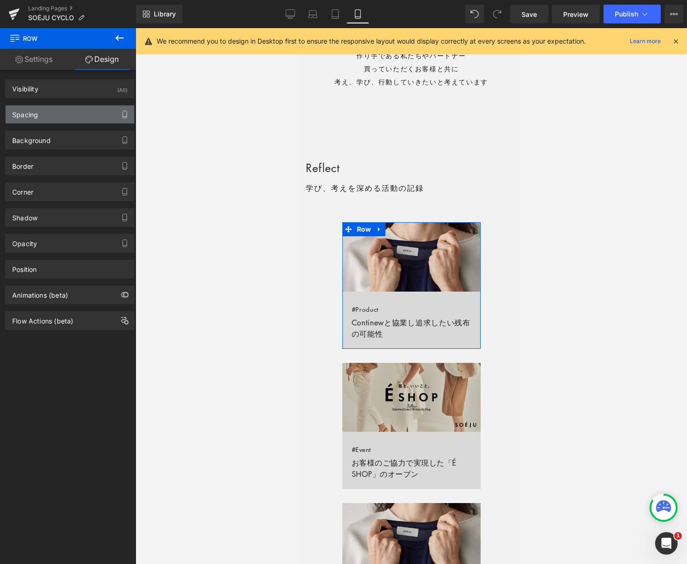
type input "0"
click at [121, 114] on icon "button" at bounding box center [125, 115] width 8 height 8
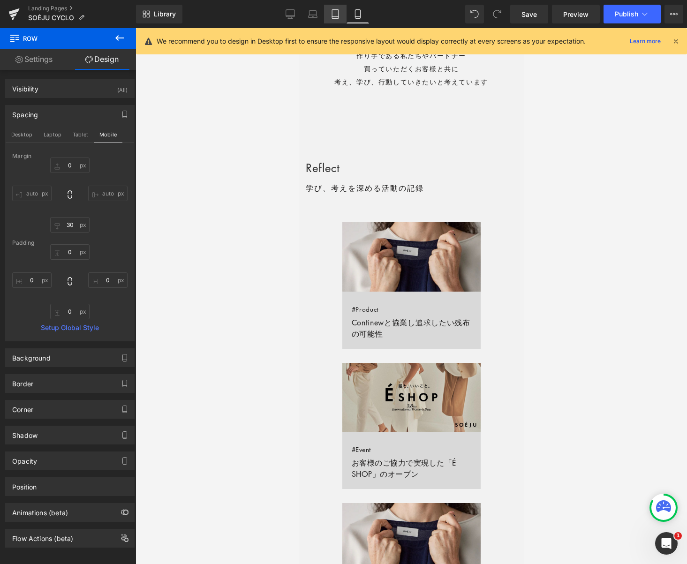
click at [337, 12] on icon at bounding box center [335, 13] width 9 height 9
type input "0"
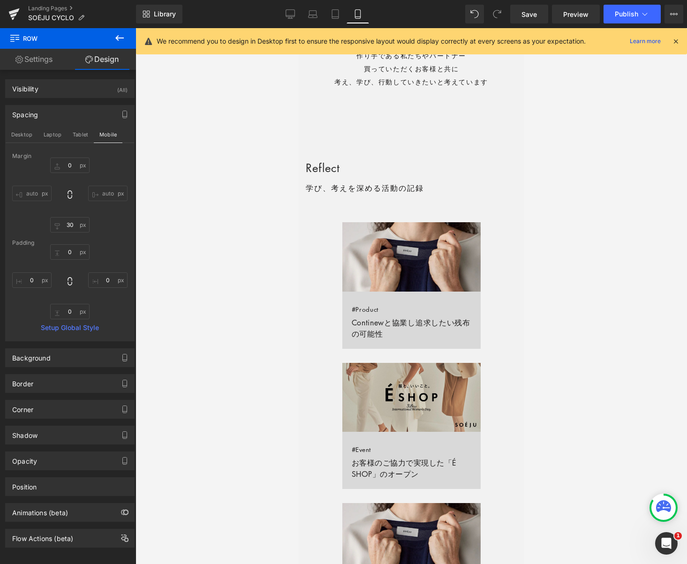
type input "0"
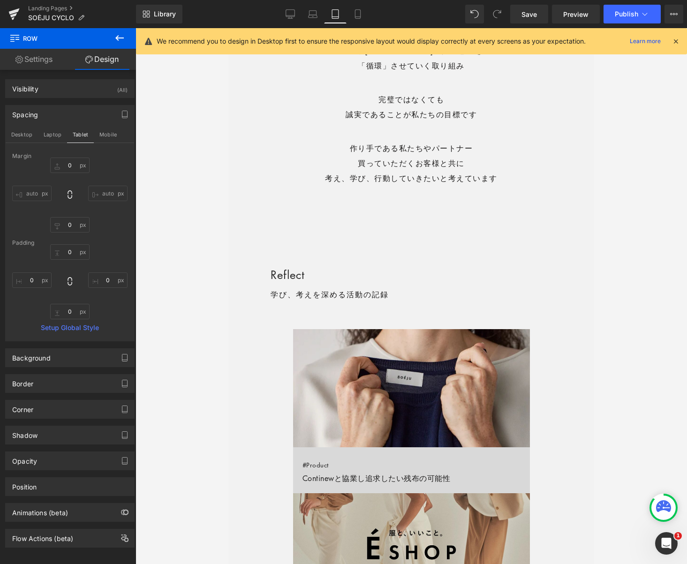
scroll to position [568, 0]
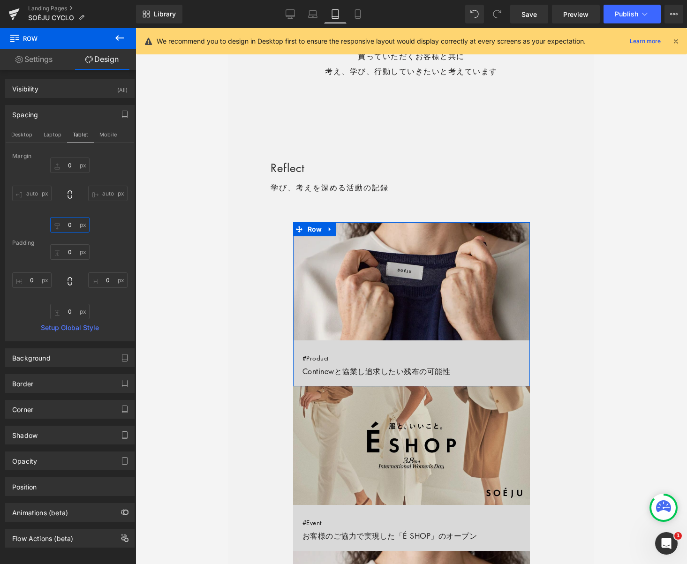
click at [65, 224] on input "0" at bounding box center [69, 224] width 39 height 15
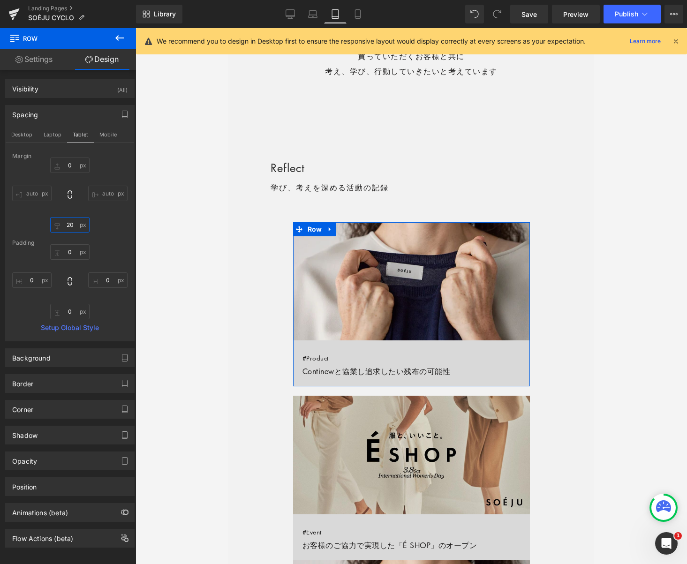
type input "30"
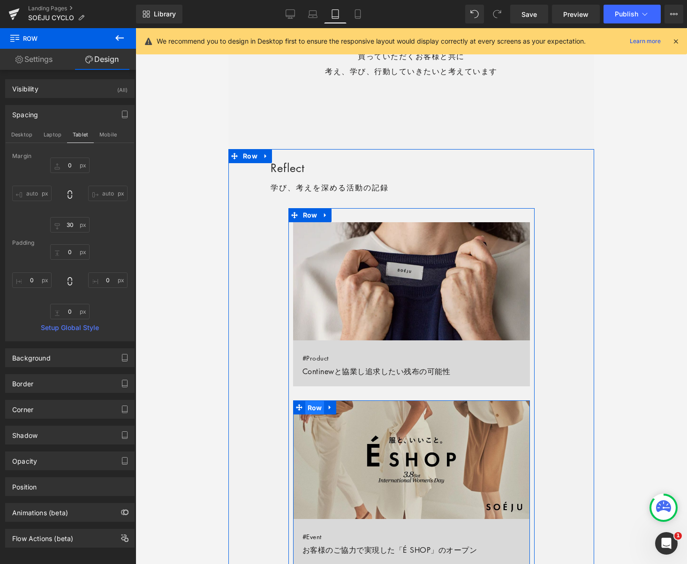
click at [316, 408] on span "Row" at bounding box center [314, 408] width 19 height 14
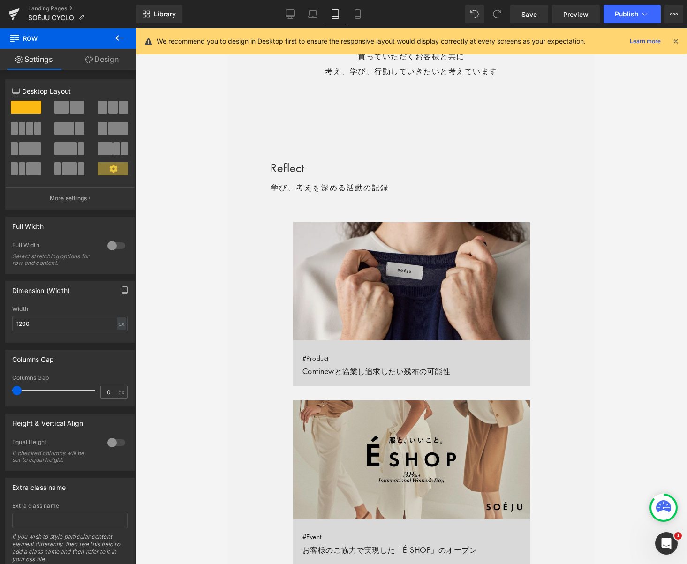
drag, startPoint x: 357, startPoint y: 13, endPoint x: 322, endPoint y: 36, distance: 41.4
click at [356, 13] on icon at bounding box center [357, 13] width 9 height 9
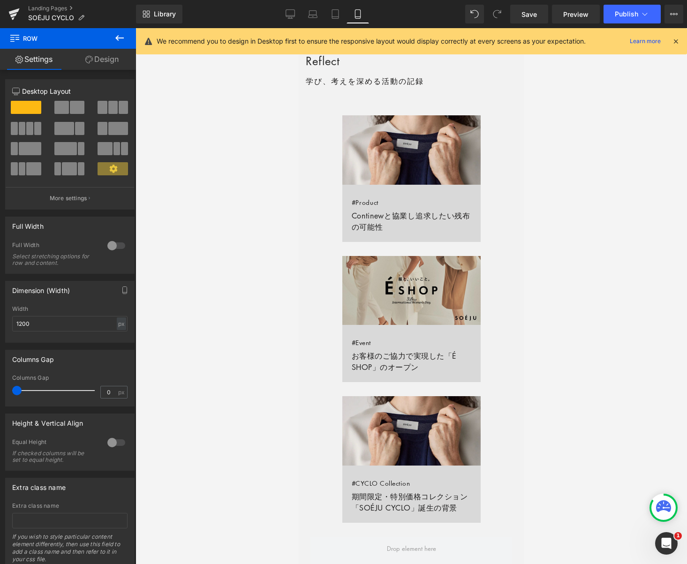
scroll to position [423, 0]
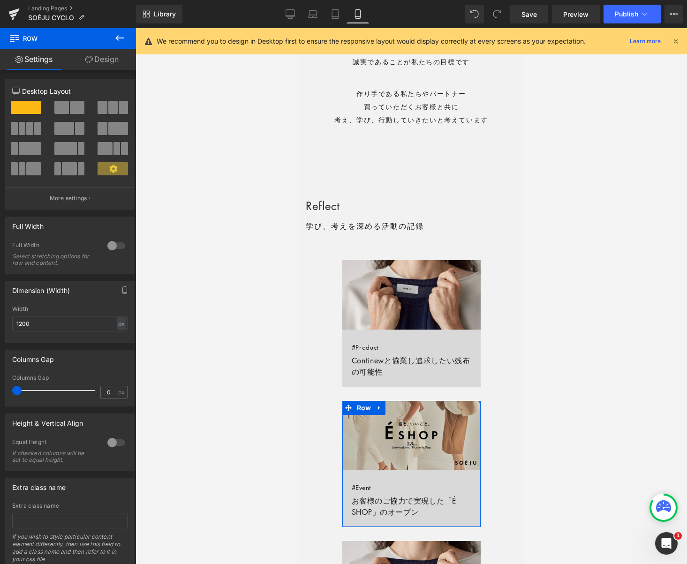
click at [123, 55] on link "Design" at bounding box center [102, 59] width 68 height 21
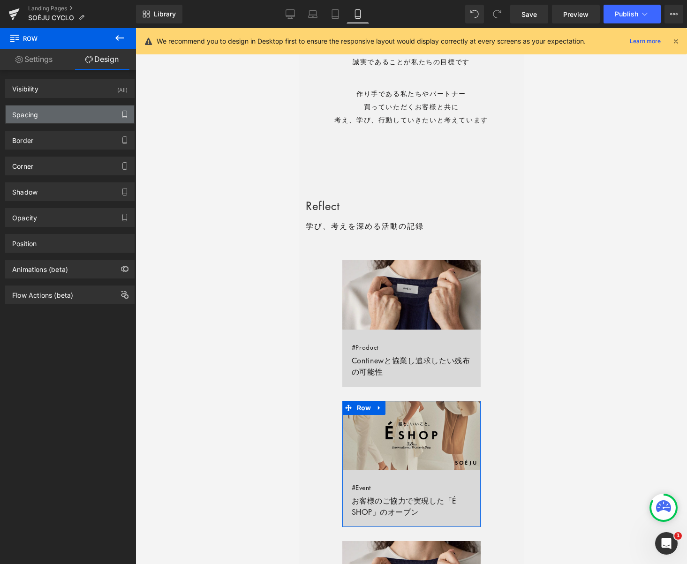
click at [123, 114] on icon "button" at bounding box center [125, 114] width 4 height 7
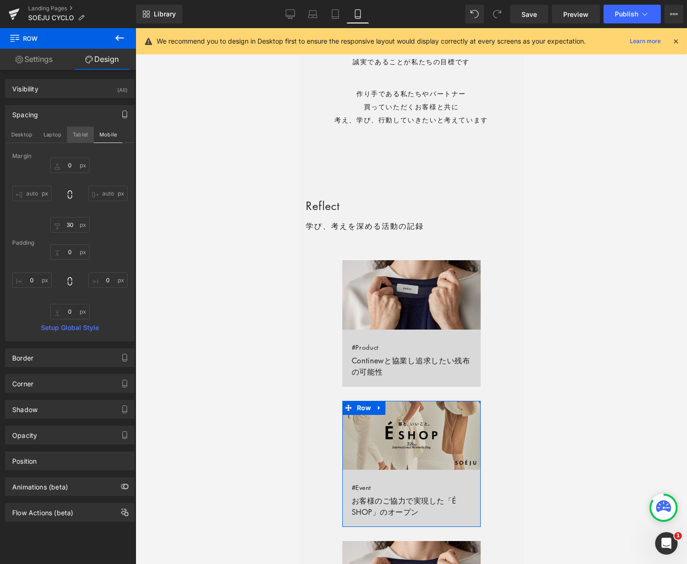
drag, startPoint x: 82, startPoint y: 132, endPoint x: 83, endPoint y: 165, distance: 32.4
click at [82, 132] on button "Tablet" at bounding box center [80, 135] width 27 height 16
type input "0"
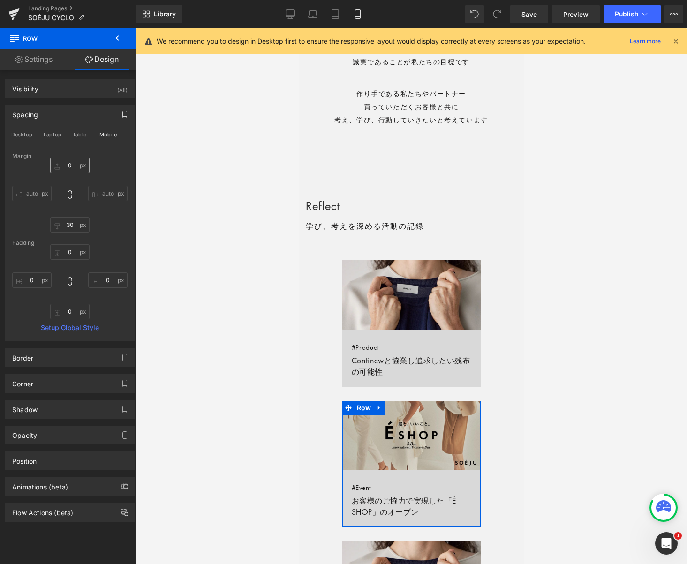
type input "0"
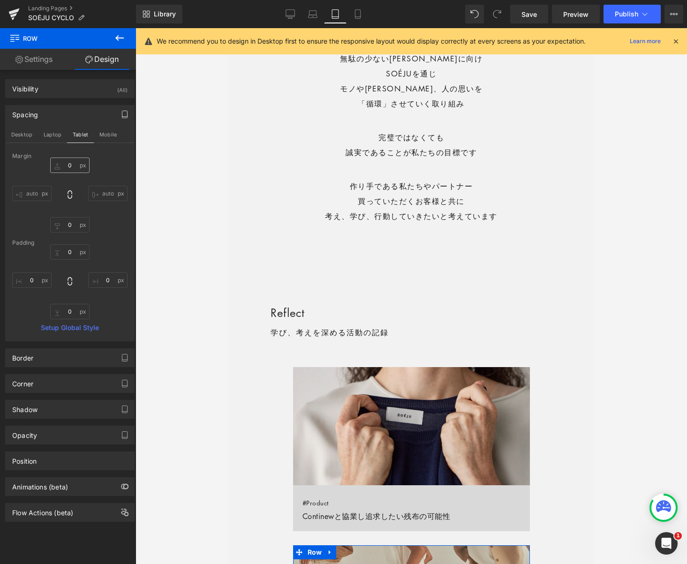
scroll to position [568, 0]
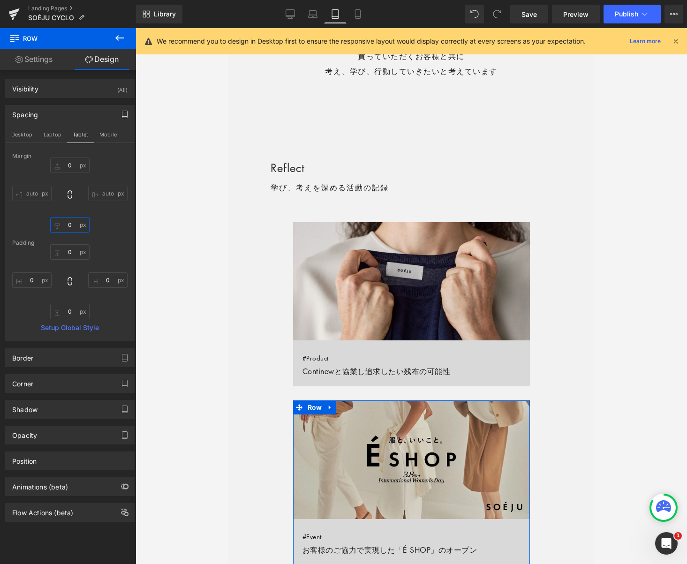
click at [70, 228] on input "0" at bounding box center [69, 224] width 39 height 15
type input "30"
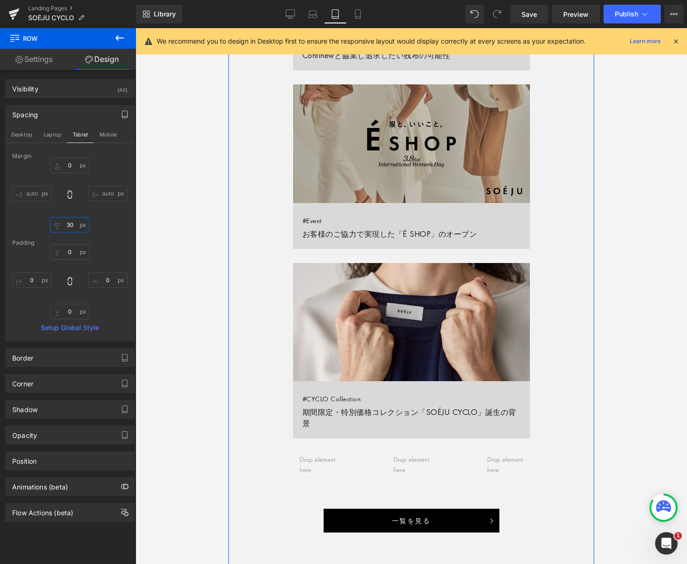
scroll to position [899, 0]
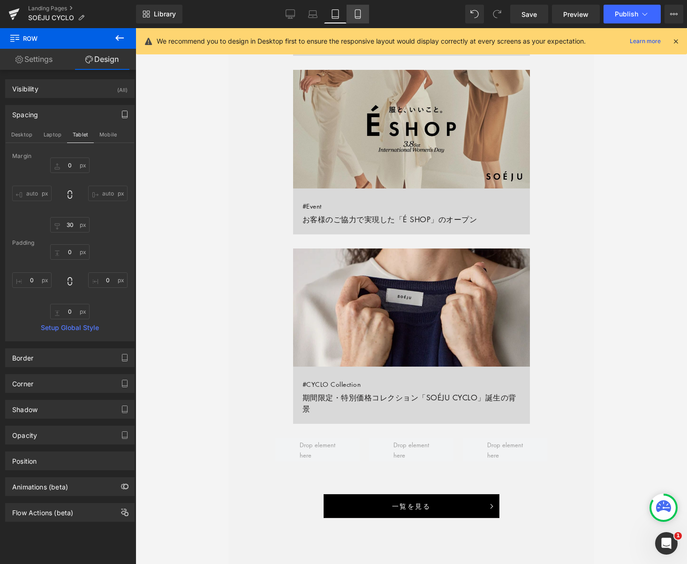
click at [356, 17] on icon at bounding box center [357, 17] width 5 height 0
type input "0"
type input "30"
type input "0"
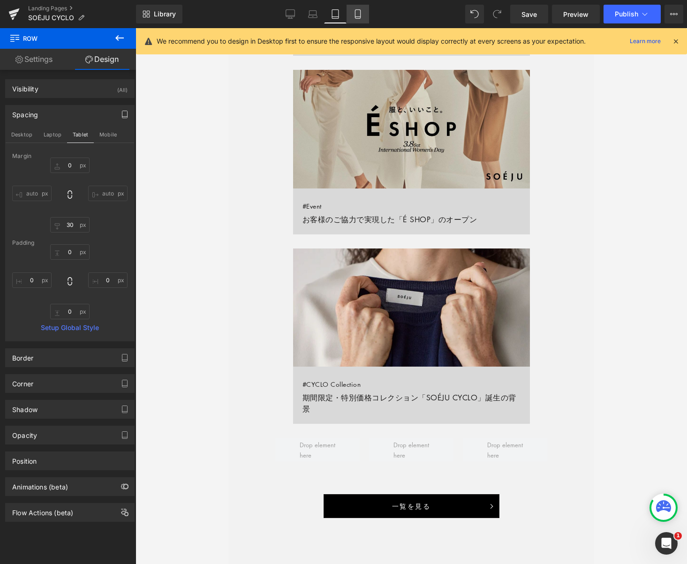
type input "0"
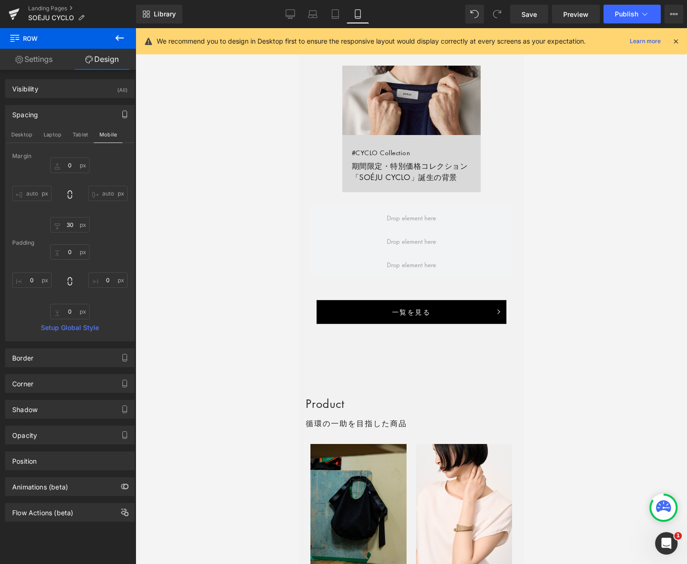
scroll to position [754, 0]
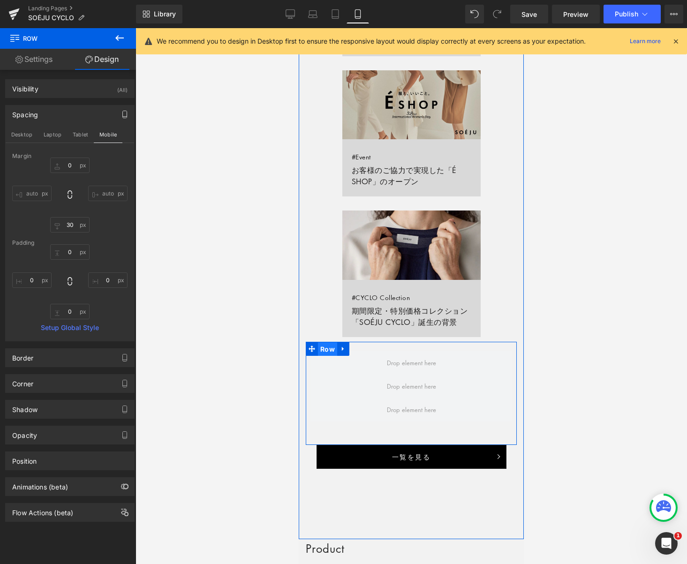
click at [326, 350] on span "Row" at bounding box center [327, 349] width 19 height 14
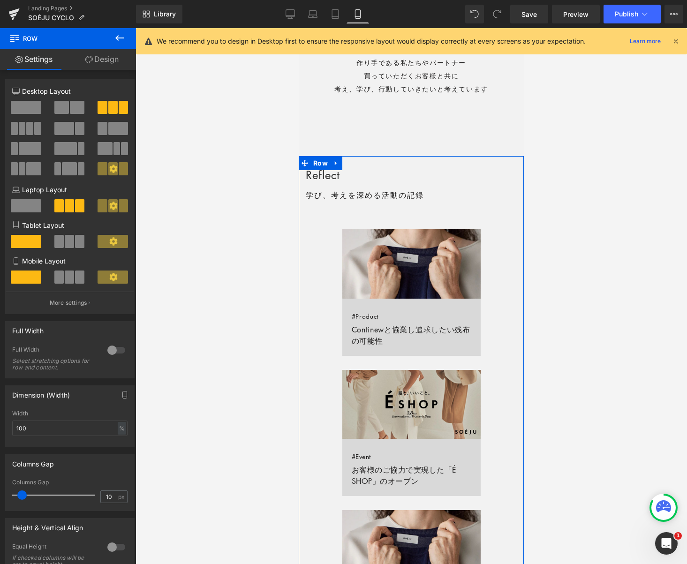
scroll to position [453, 0]
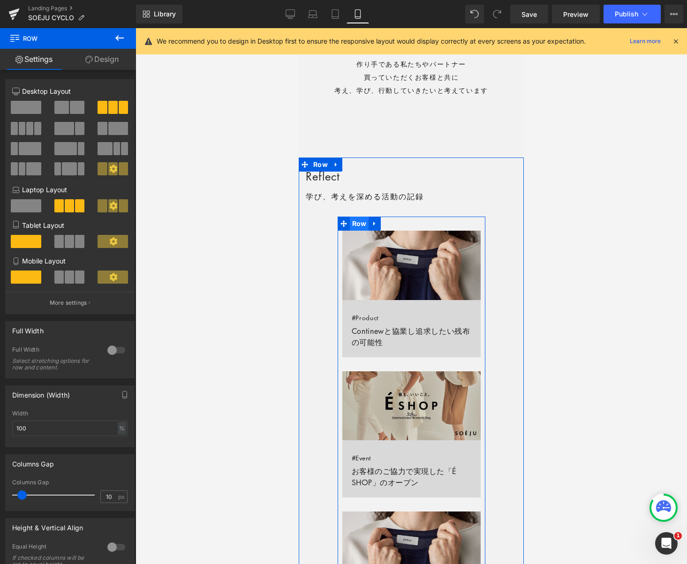
click at [360, 225] on span "Row" at bounding box center [359, 224] width 19 height 14
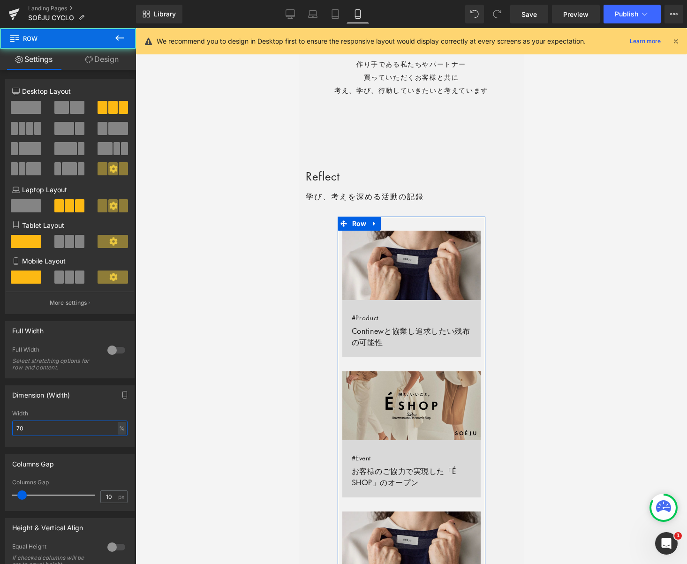
click at [60, 433] on input "70" at bounding box center [69, 428] width 115 height 15
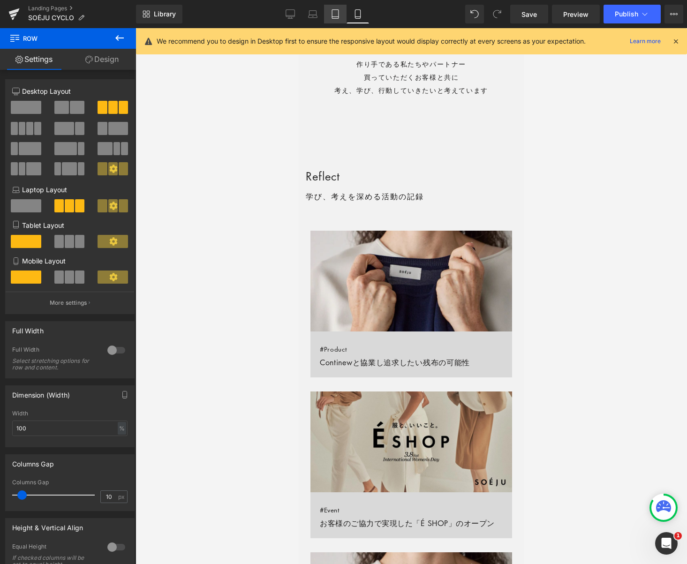
click at [337, 10] on icon at bounding box center [335, 13] width 9 height 9
type input "70"
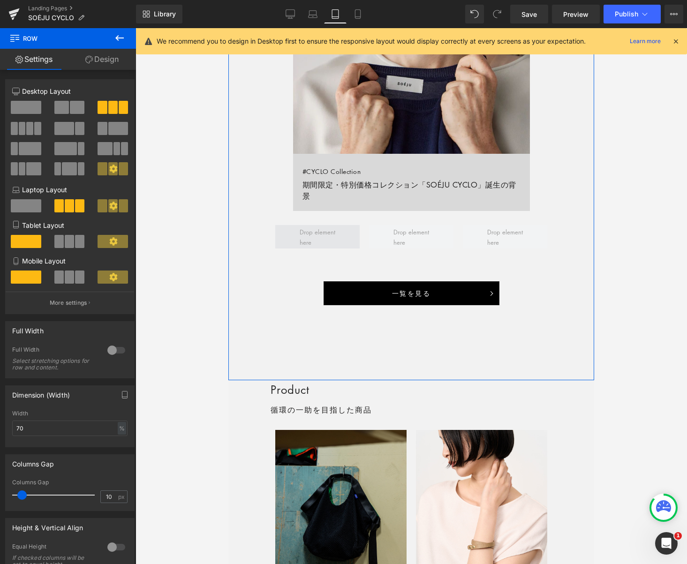
scroll to position [1113, 0]
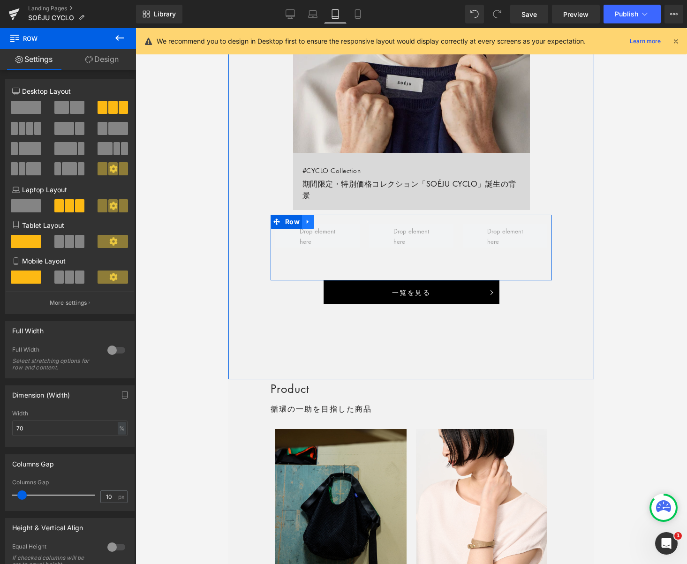
click at [309, 221] on icon at bounding box center [308, 222] width 7 height 7
click at [329, 222] on icon at bounding box center [332, 222] width 7 height 7
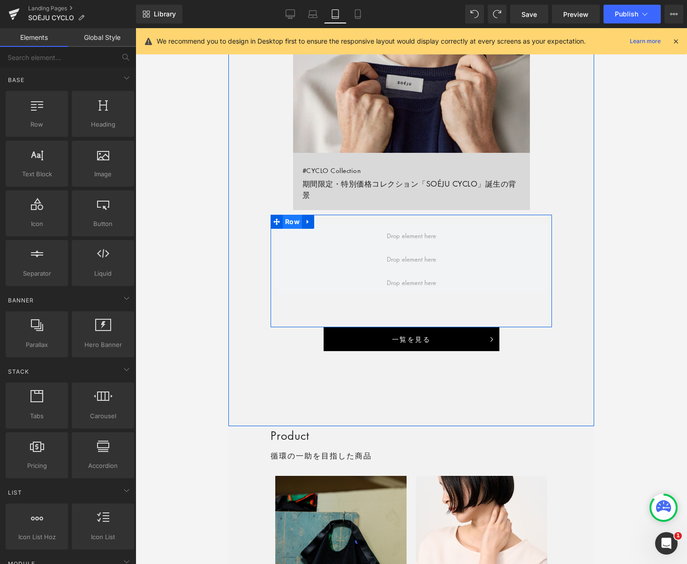
click at [294, 223] on span "Row" at bounding box center [292, 222] width 19 height 14
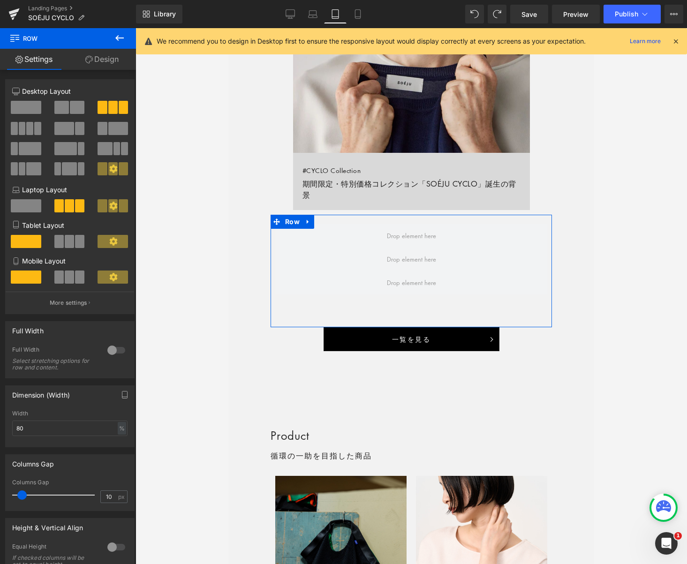
click at [109, 62] on link "Design" at bounding box center [102, 59] width 68 height 21
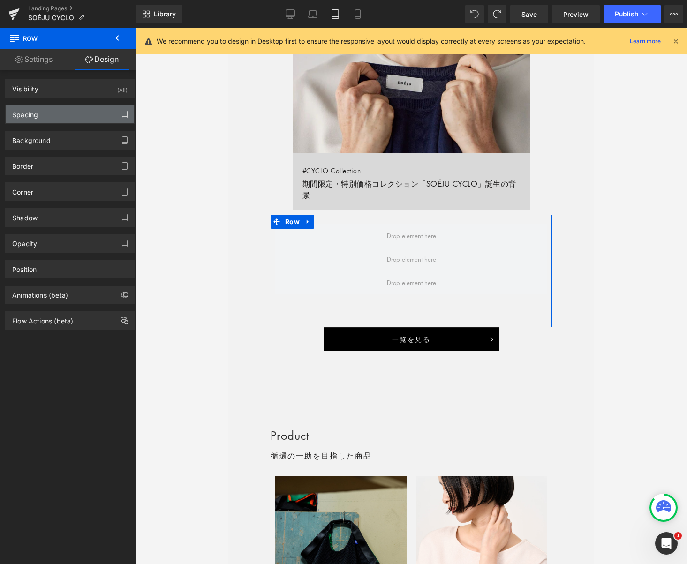
click at [121, 113] on icon "button" at bounding box center [125, 115] width 8 height 8
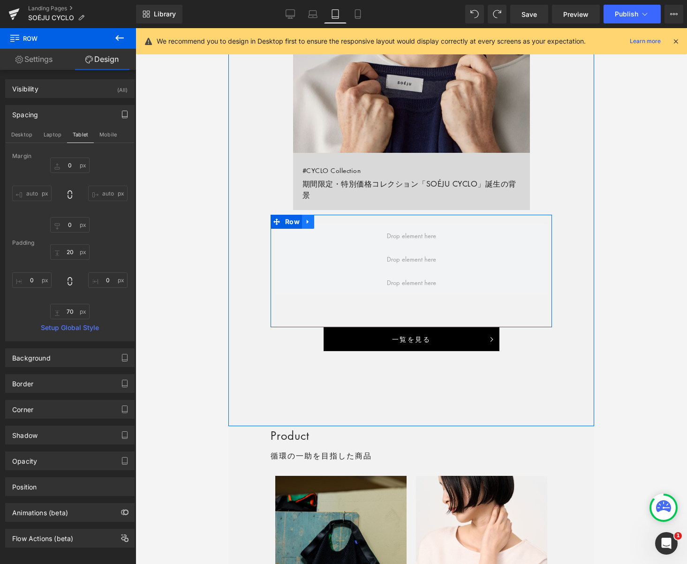
click at [309, 221] on icon at bounding box center [308, 222] width 7 height 7
click at [333, 221] on icon at bounding box center [332, 222] width 7 height 7
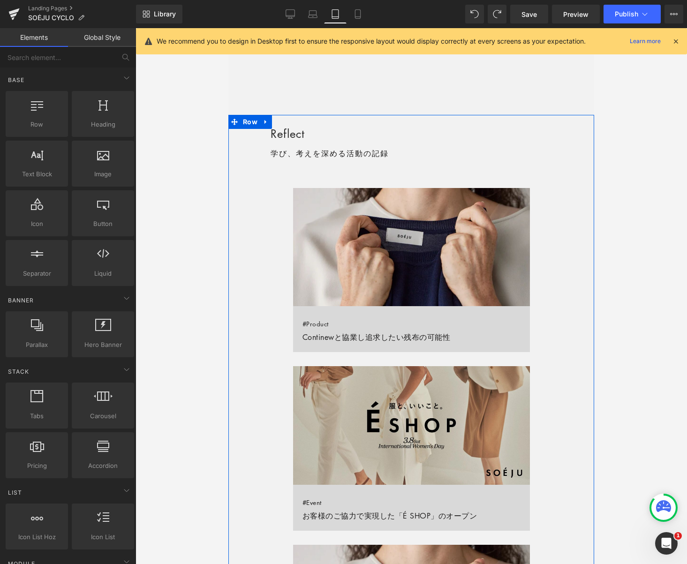
scroll to position [587, 0]
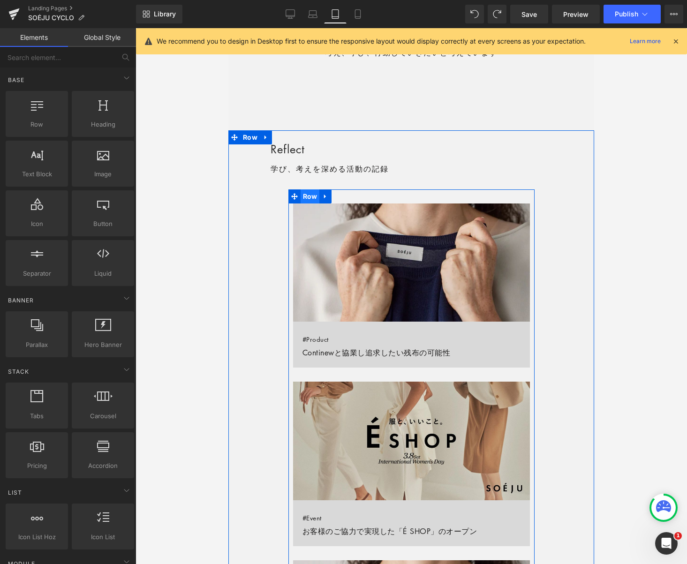
click at [309, 198] on span "Row" at bounding box center [310, 196] width 19 height 14
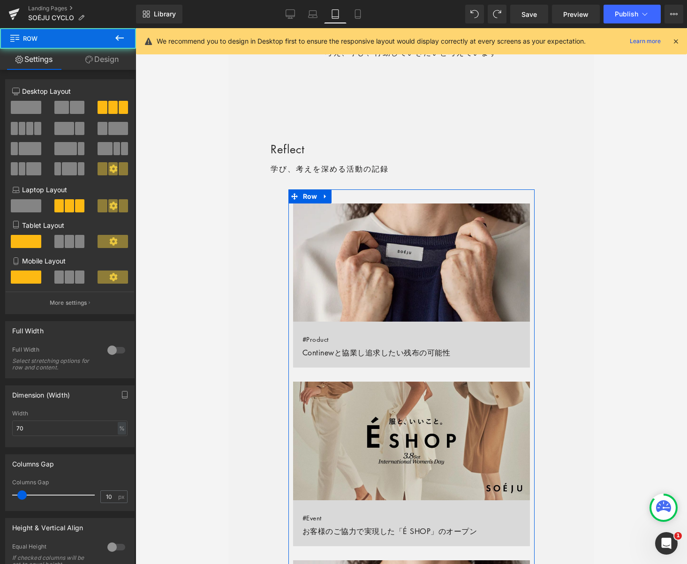
drag, startPoint x: 116, startPoint y: 61, endPoint x: 128, endPoint y: 90, distance: 30.9
click at [116, 62] on link "Design" at bounding box center [102, 59] width 68 height 21
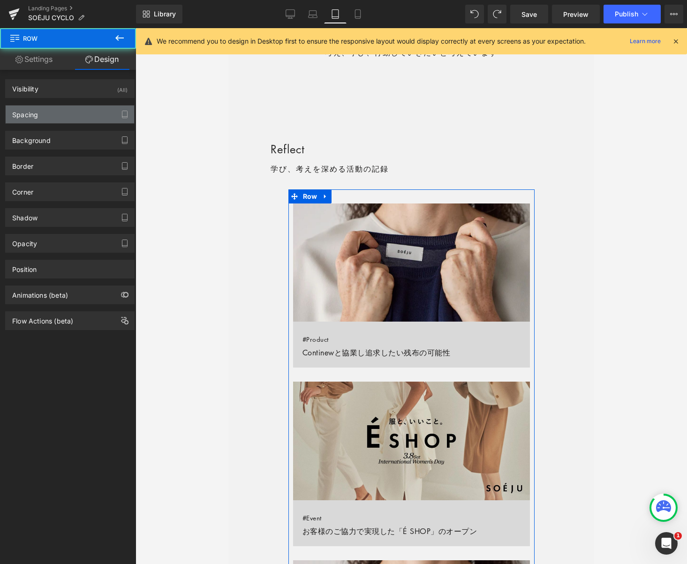
type input "0"
type input "30"
type input "0"
type input "10"
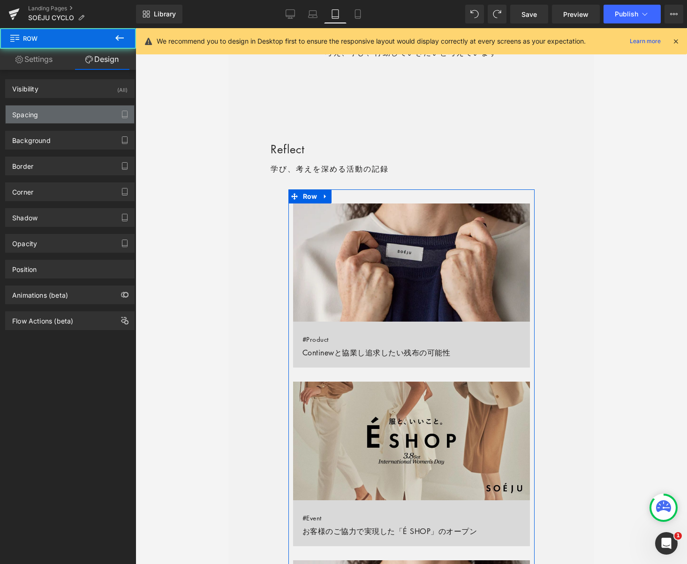
type input "0"
click at [123, 112] on icon "button" at bounding box center [124, 114] width 5 height 7
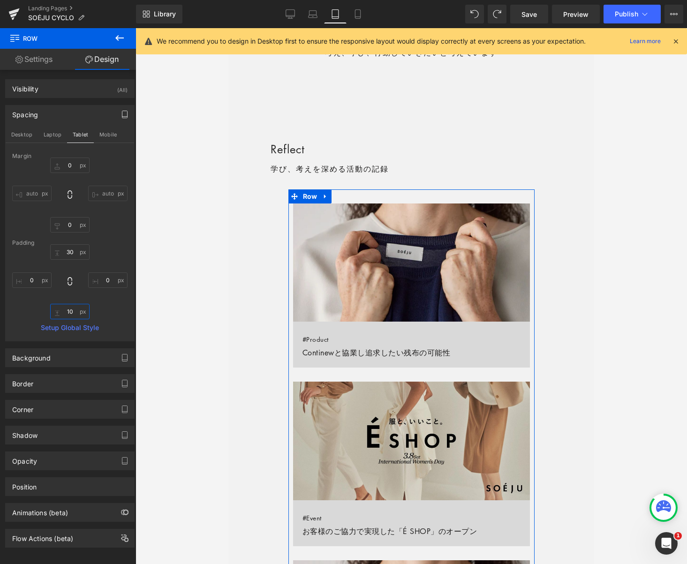
click at [69, 307] on input "10" at bounding box center [69, 311] width 39 height 15
type input "70"
click at [72, 249] on input "30" at bounding box center [69, 251] width 39 height 15
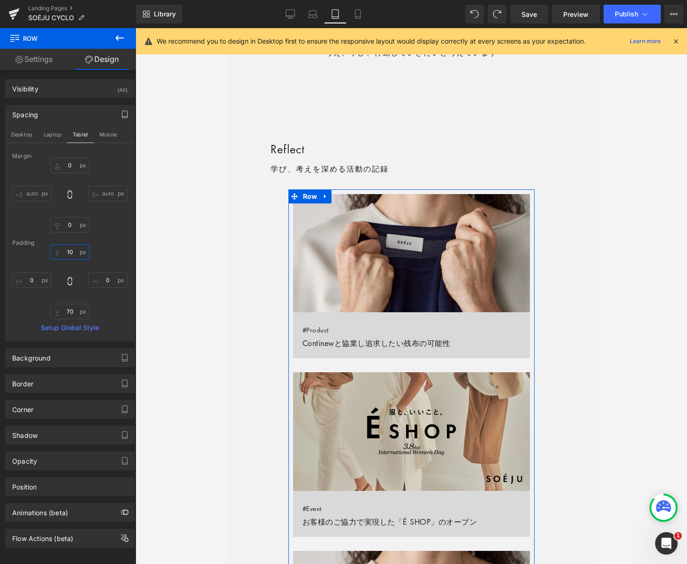
type input "0"
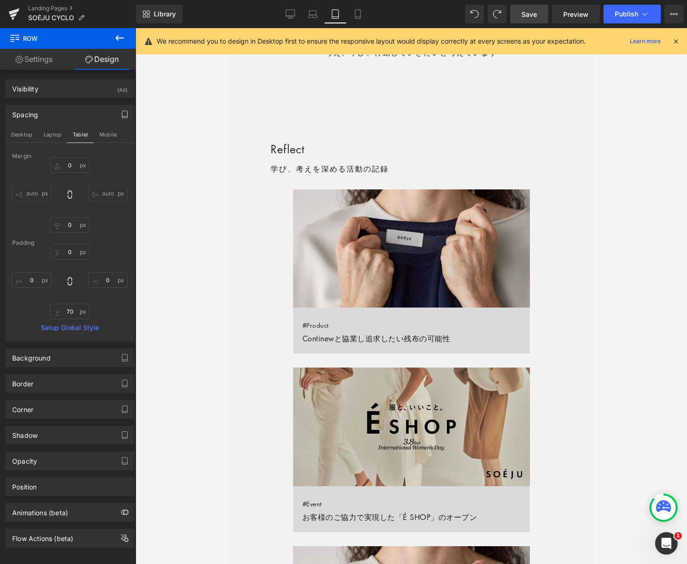
click at [530, 12] on span "Save" at bounding box center [528, 14] width 15 height 10
click at [522, 12] on span "Save" at bounding box center [528, 14] width 15 height 10
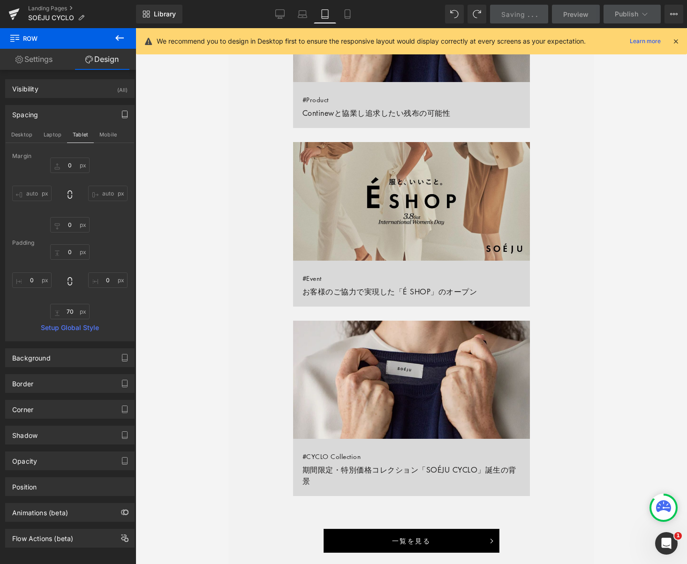
scroll to position [855, 0]
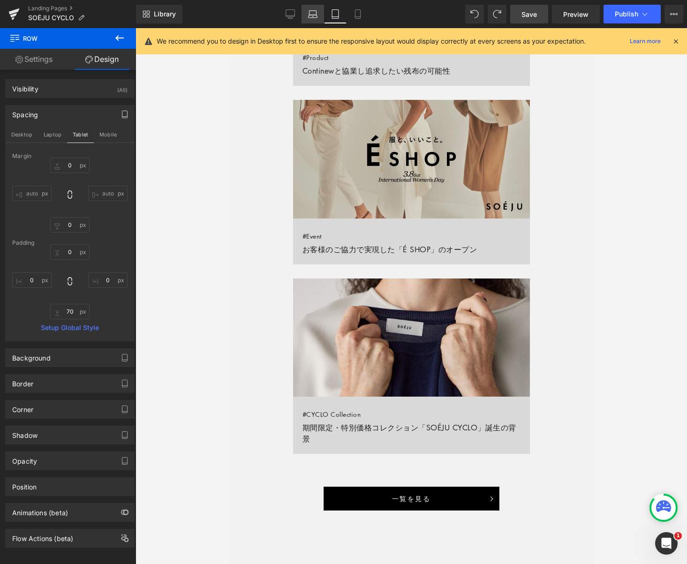
click at [312, 14] on icon at bounding box center [312, 13] width 9 height 9
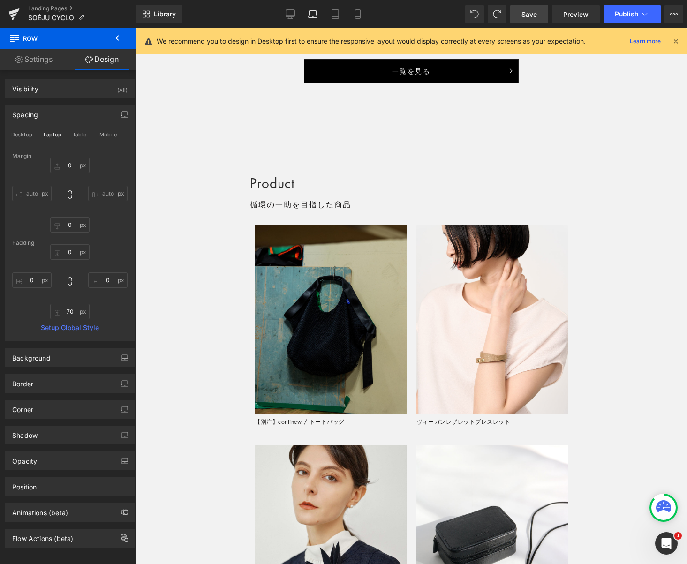
type input "0"
type input "30"
type input "0"
type input "10"
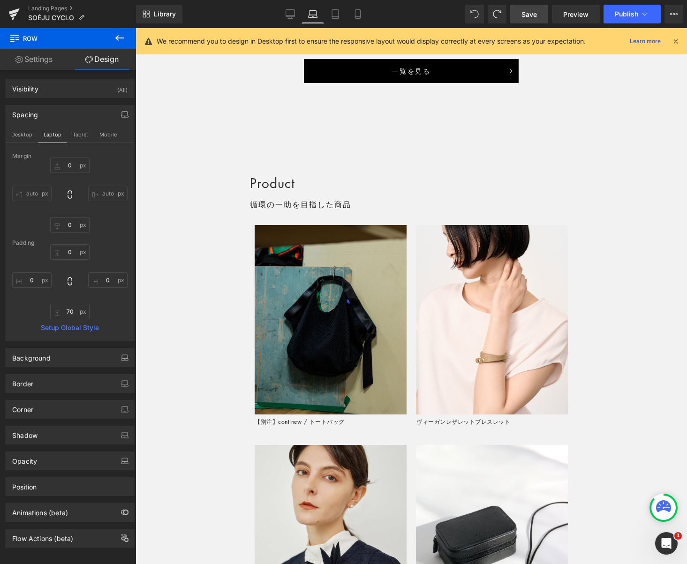
type input "0"
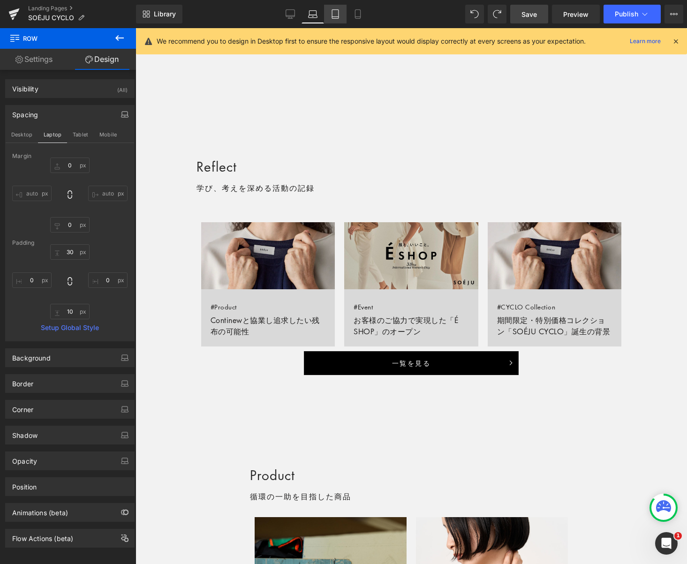
click at [335, 13] on icon at bounding box center [335, 13] width 9 height 9
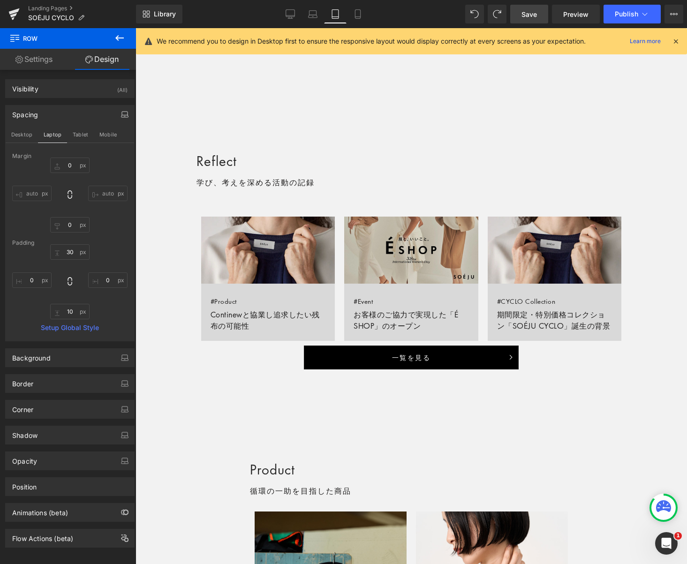
type input "0"
type input "70"
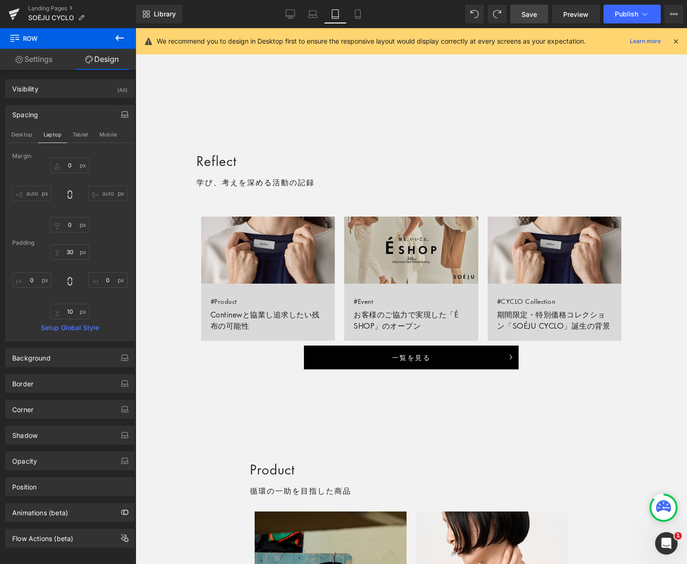
type input "0"
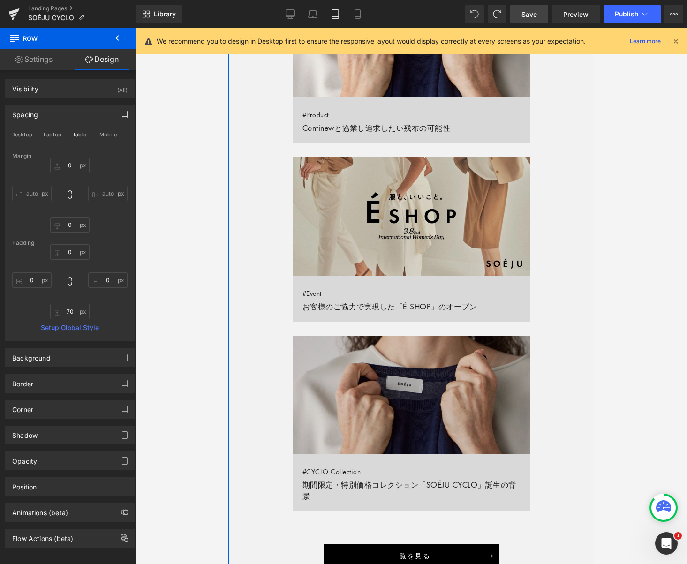
scroll to position [820, 0]
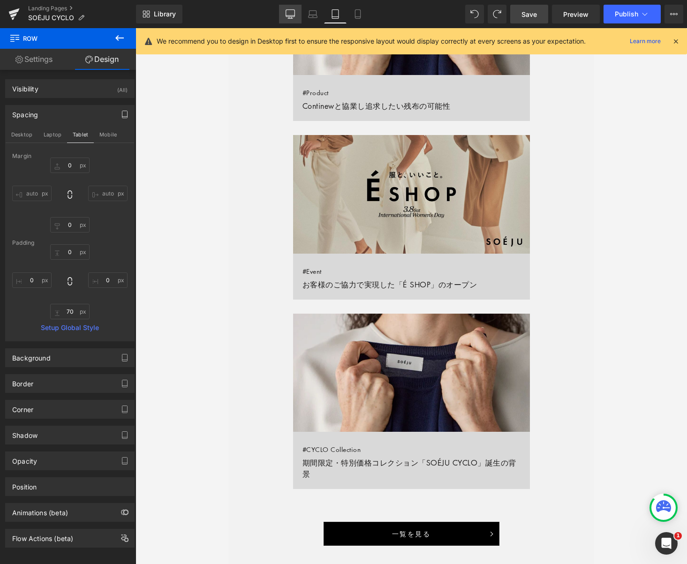
click at [289, 13] on icon at bounding box center [290, 13] width 9 height 9
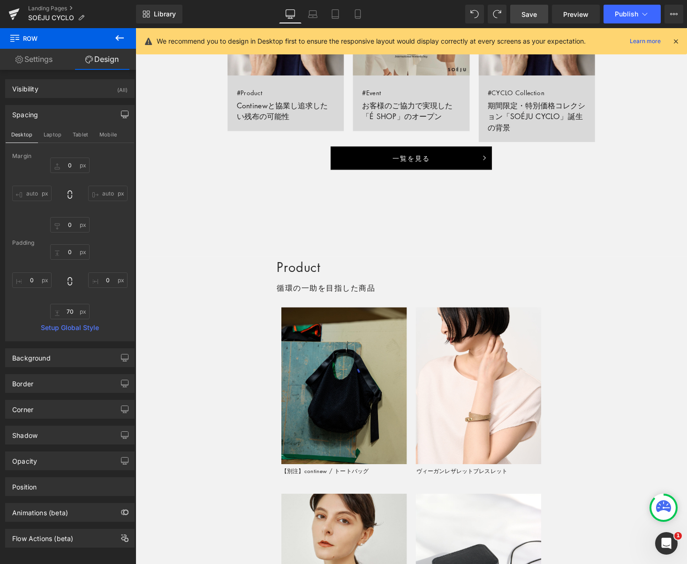
type input "0"
type input "30"
type input "0"
type input "10"
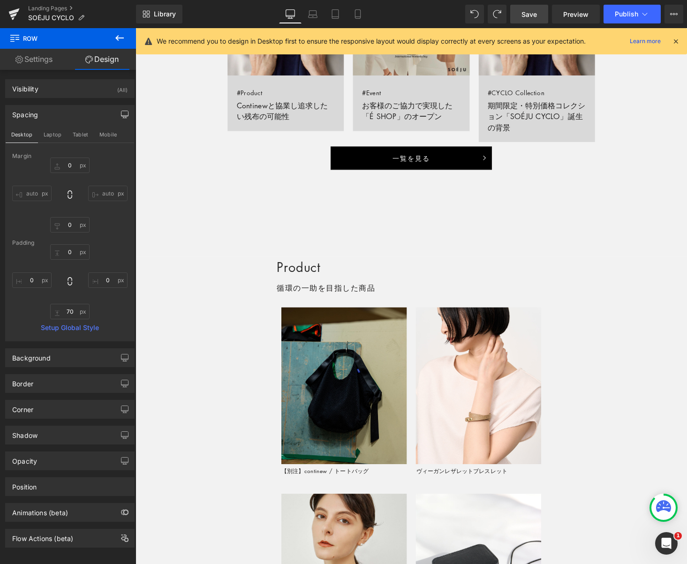
type input "0"
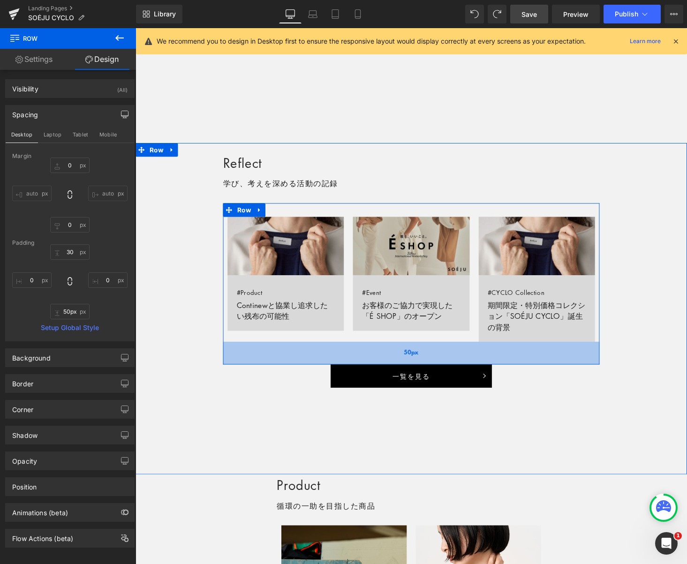
drag, startPoint x: 470, startPoint y: 352, endPoint x: 469, endPoint y: 371, distance: 18.8
click at [469, 371] on div "50px" at bounding box center [419, 362] width 387 height 23
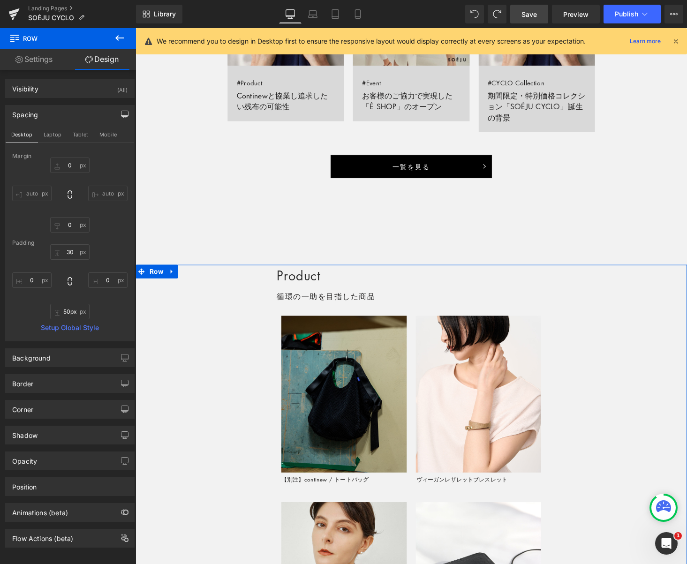
scroll to position [829, 0]
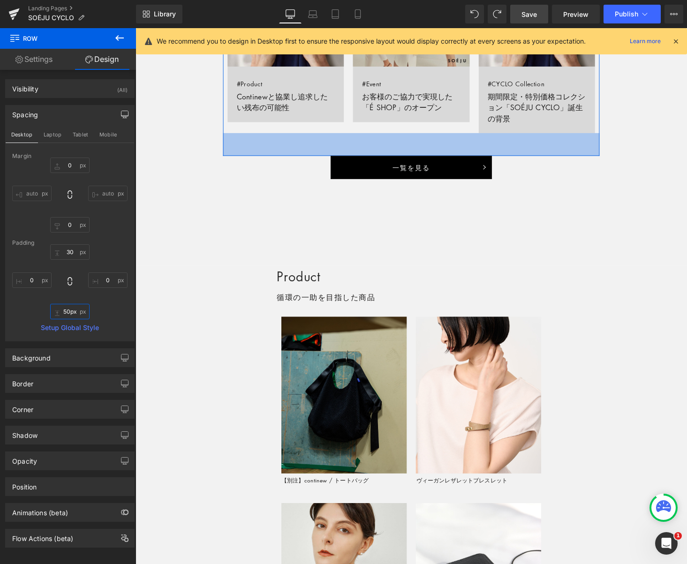
click at [68, 313] on input "50px" at bounding box center [69, 311] width 39 height 15
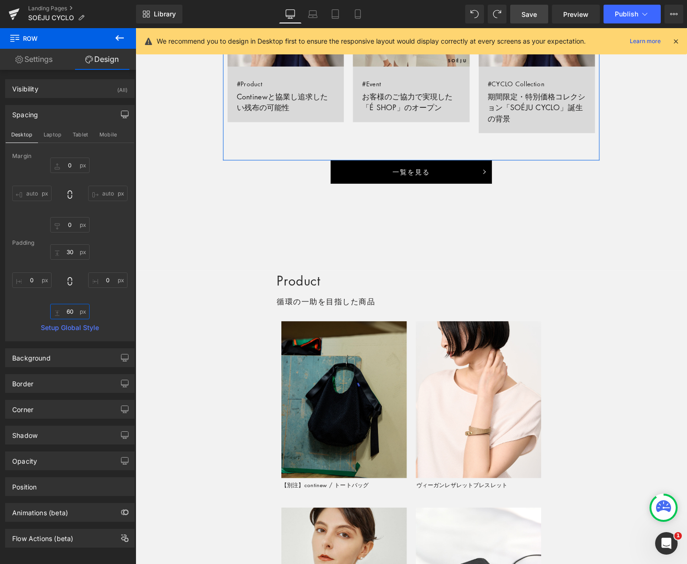
type input "70"
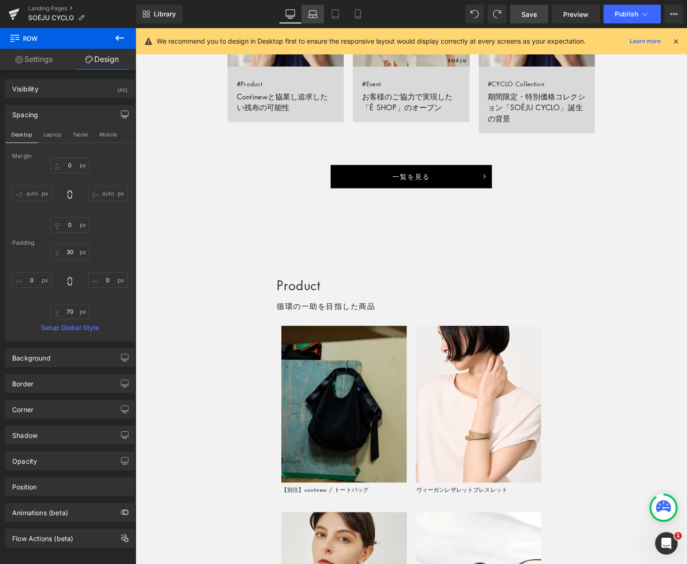
click at [308, 15] on icon at bounding box center [312, 13] width 9 height 9
type input "0"
type input "30"
type input "0"
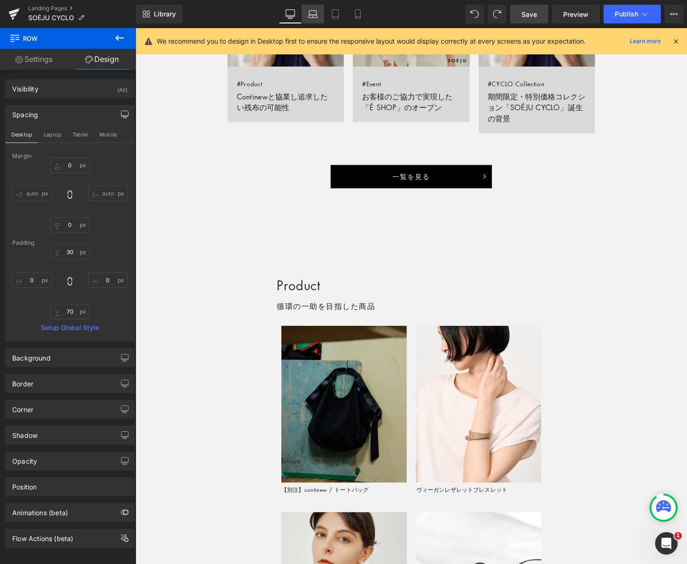
type input "10"
type input "0"
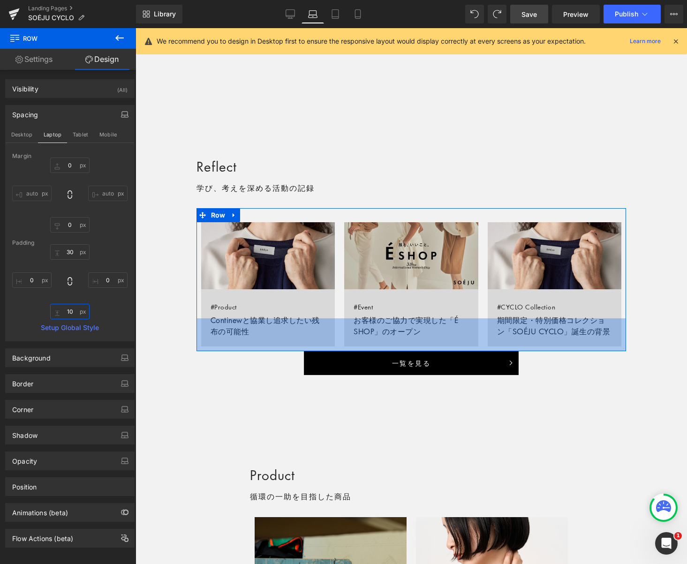
click at [73, 309] on input "10" at bounding box center [69, 311] width 39 height 15
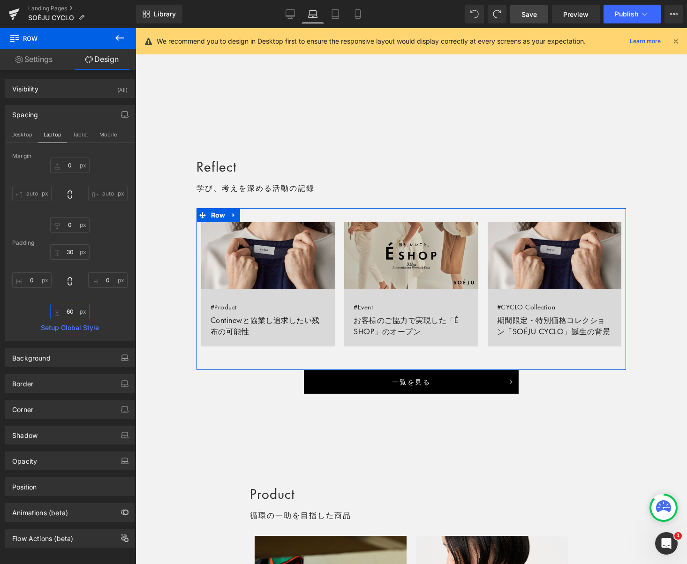
type input "70"
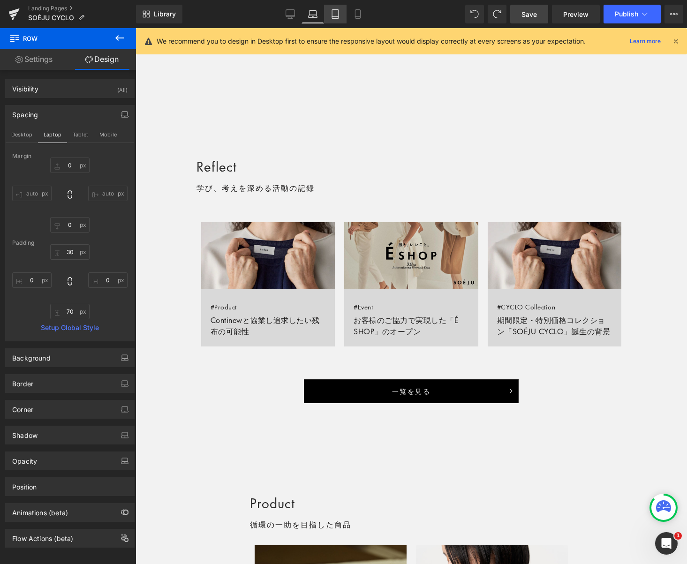
click at [335, 15] on icon at bounding box center [335, 13] width 9 height 9
type input "0"
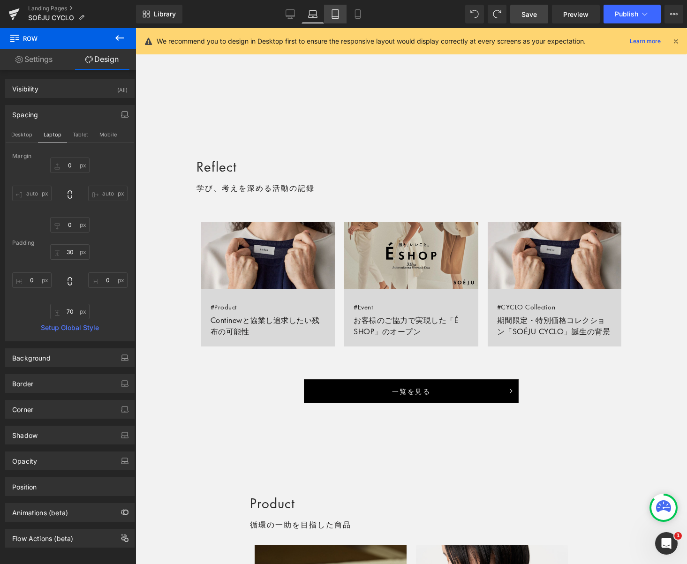
type input "70"
type input "0"
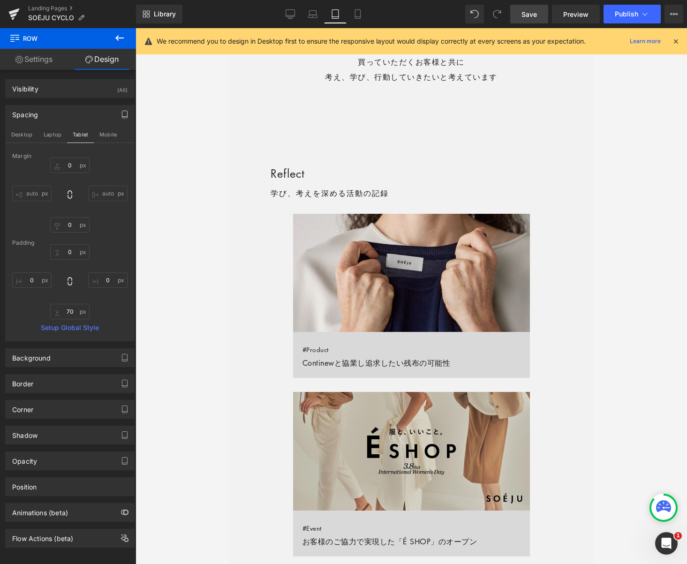
scroll to position [568, 0]
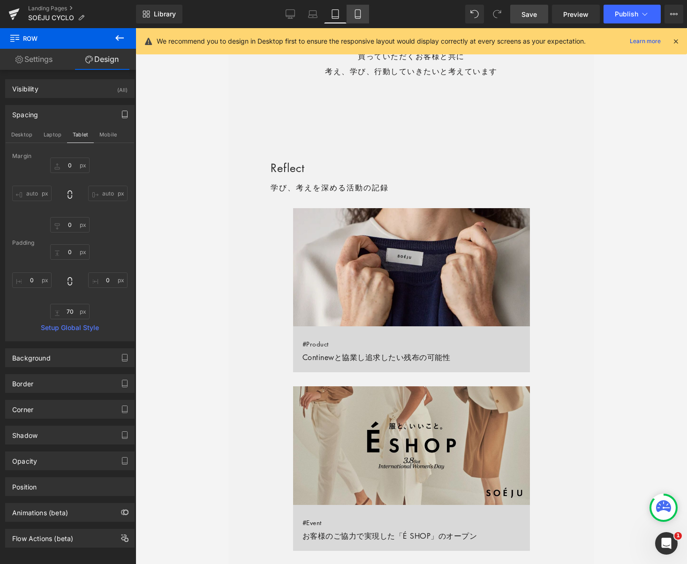
click at [358, 16] on icon at bounding box center [357, 13] width 9 height 9
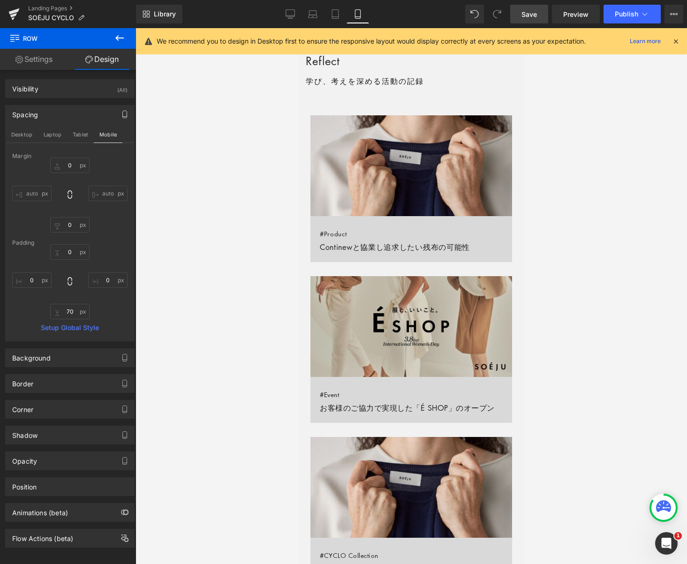
type input "0"
type input "30"
type input "0"
type input "10"
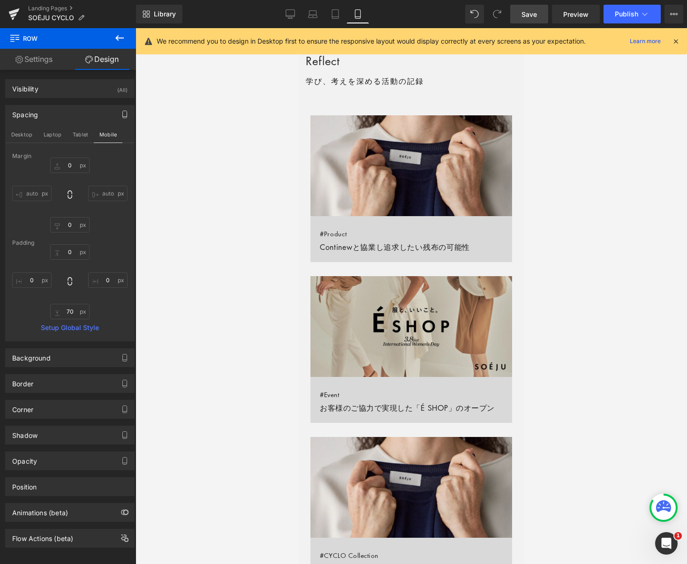
type input "0"
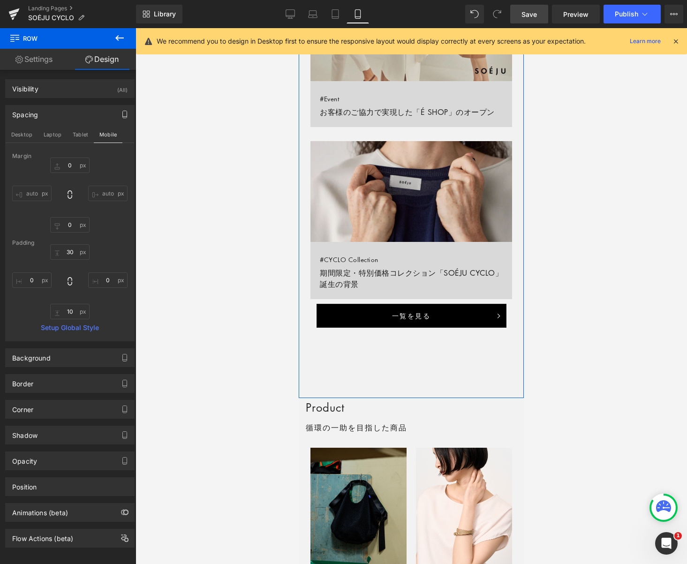
scroll to position [871, 0]
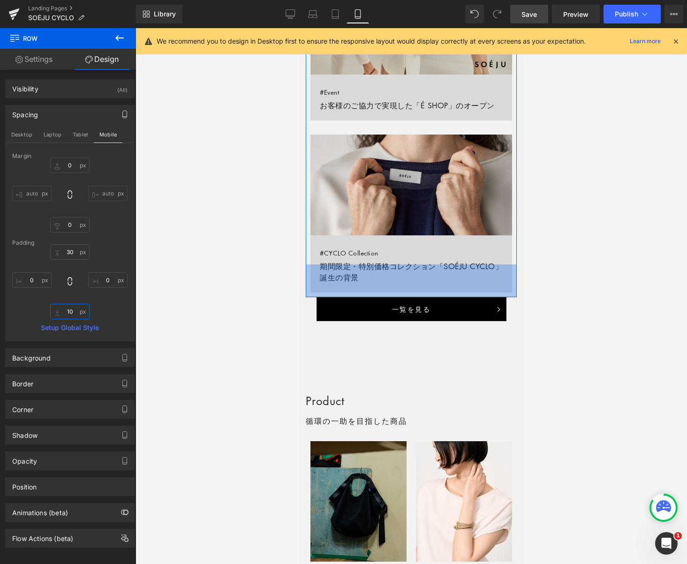
click at [72, 312] on input "10" at bounding box center [69, 311] width 39 height 15
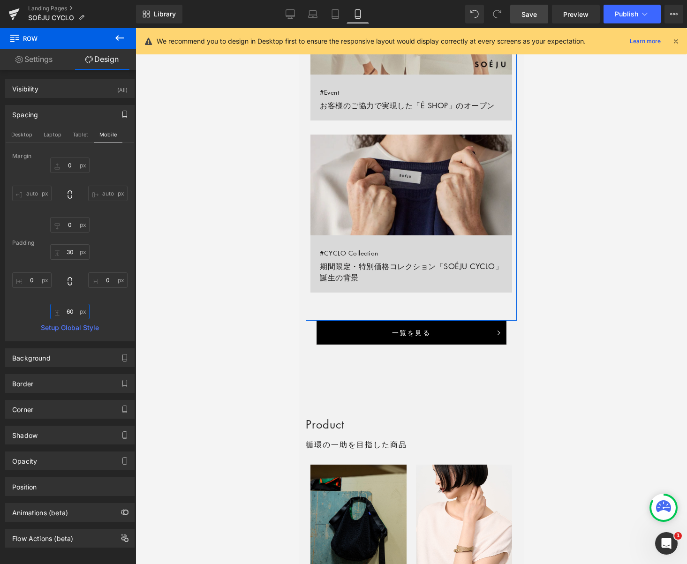
type input "50"
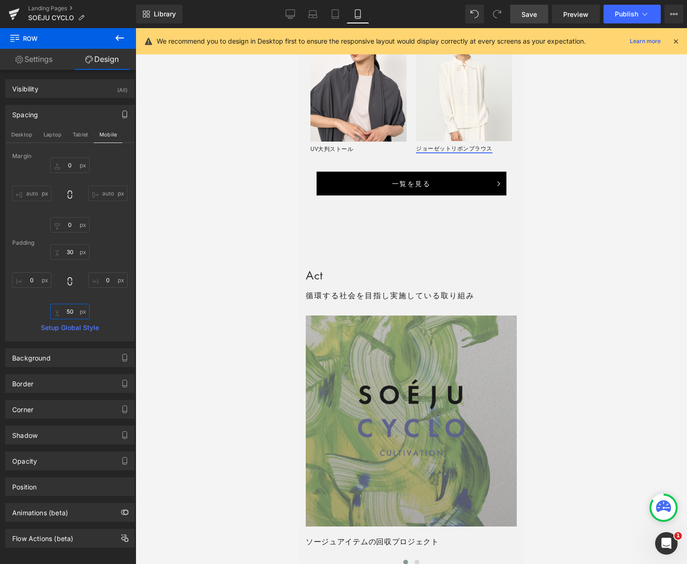
scroll to position [1620, 0]
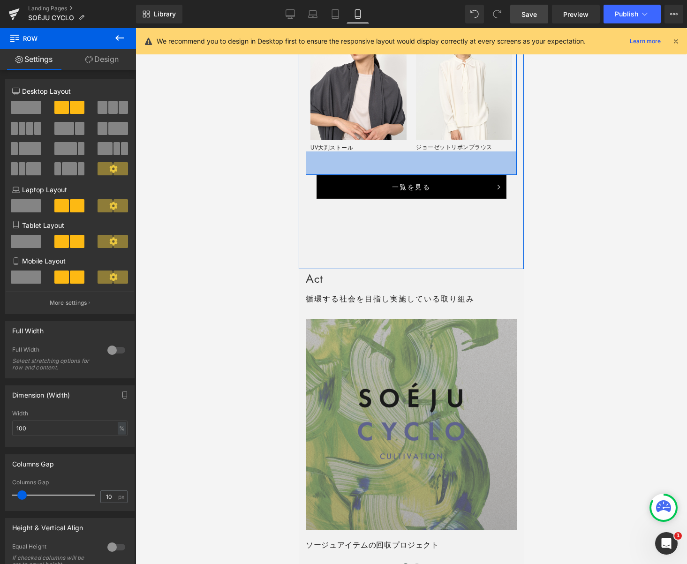
drag, startPoint x: 405, startPoint y: 163, endPoint x: 438, endPoint y: 180, distance: 36.7
click at [404, 167] on div "50px" at bounding box center [411, 162] width 211 height 23
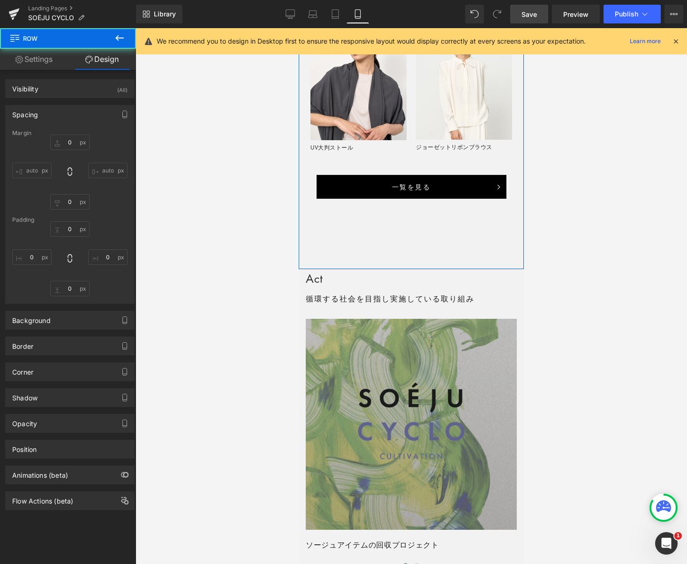
type input "0"
type input "50"
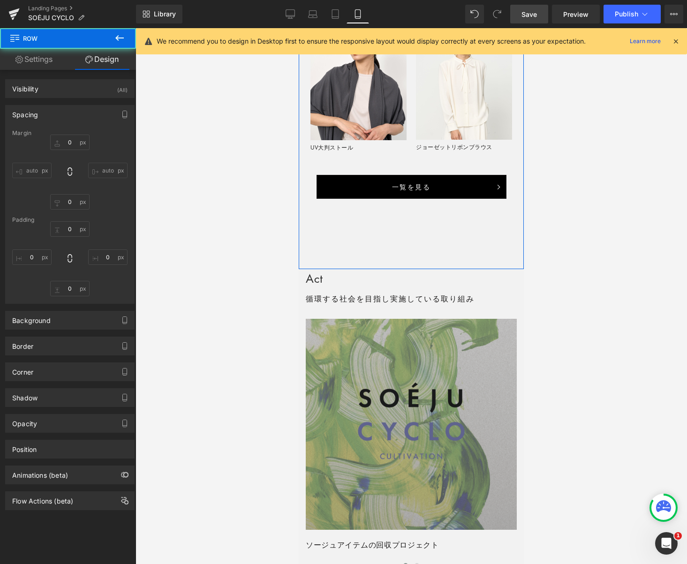
type input "0"
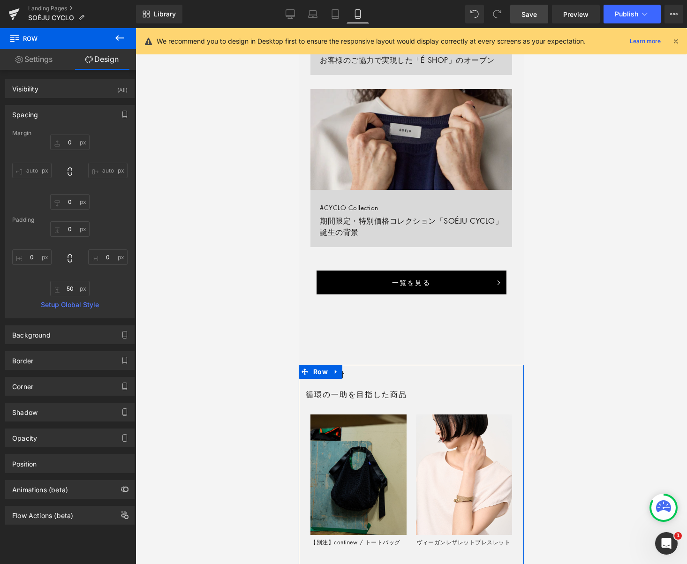
scroll to position [908, 0]
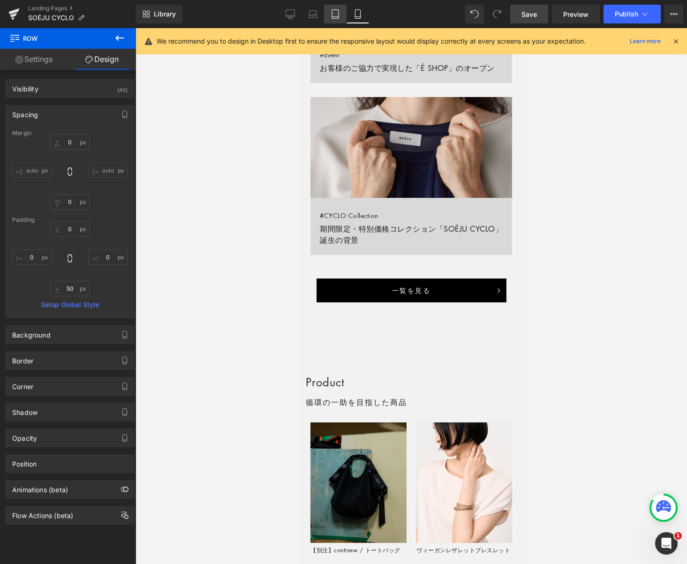
click at [338, 15] on icon at bounding box center [335, 13] width 9 height 9
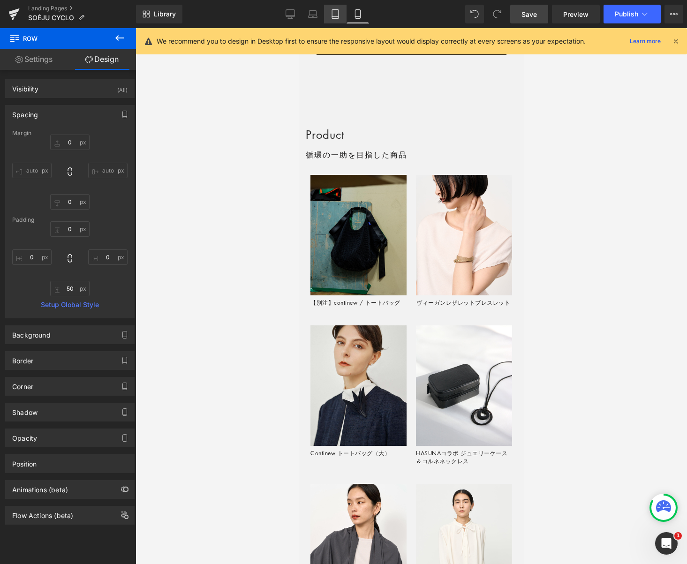
type input "0"
type input "40"
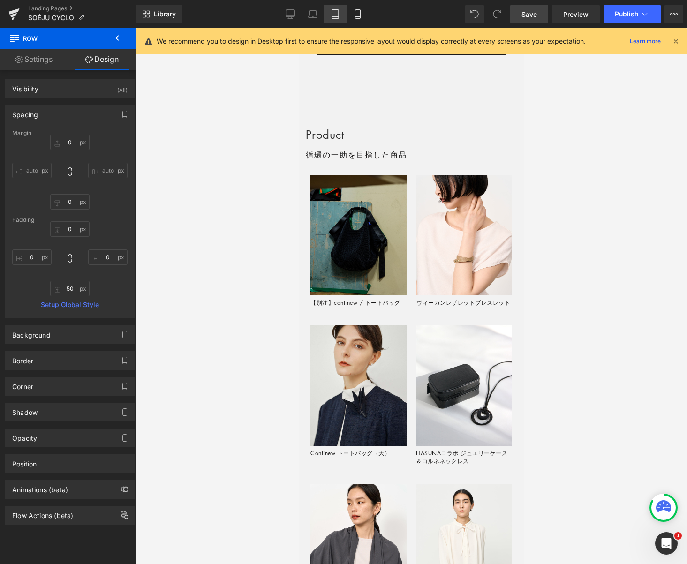
type input "0"
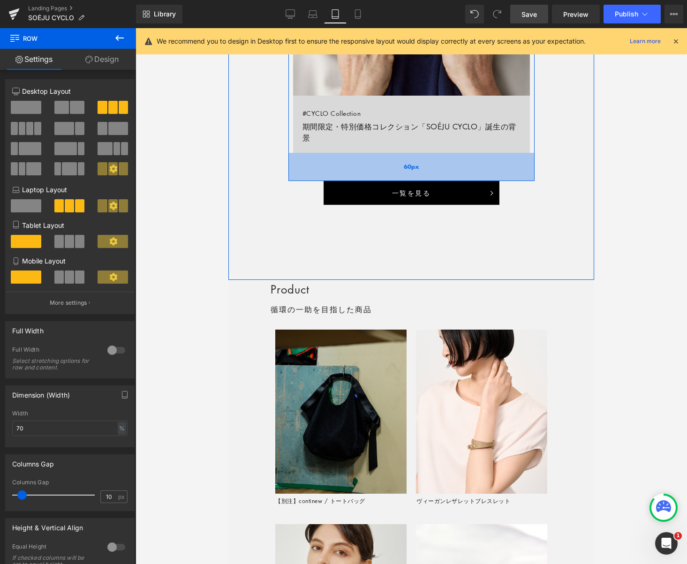
drag, startPoint x: 427, startPoint y: 175, endPoint x: 467, endPoint y: 175, distance: 39.4
click at [428, 171] on div "60px" at bounding box center [411, 167] width 246 height 28
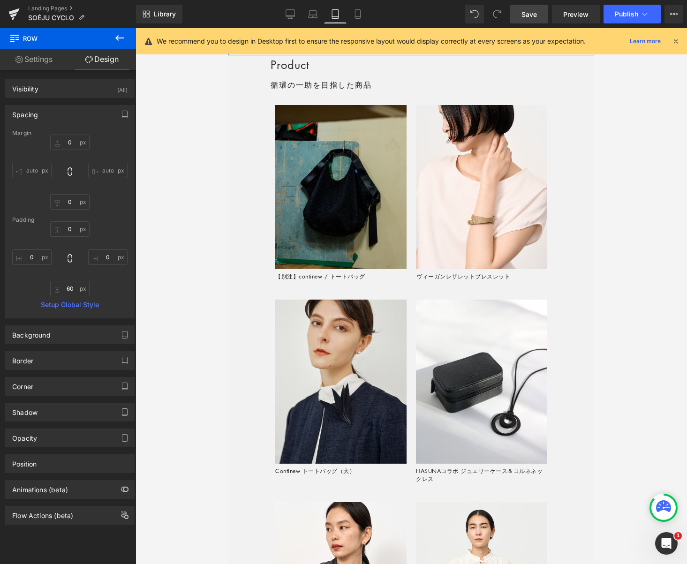
scroll to position [1795, 0]
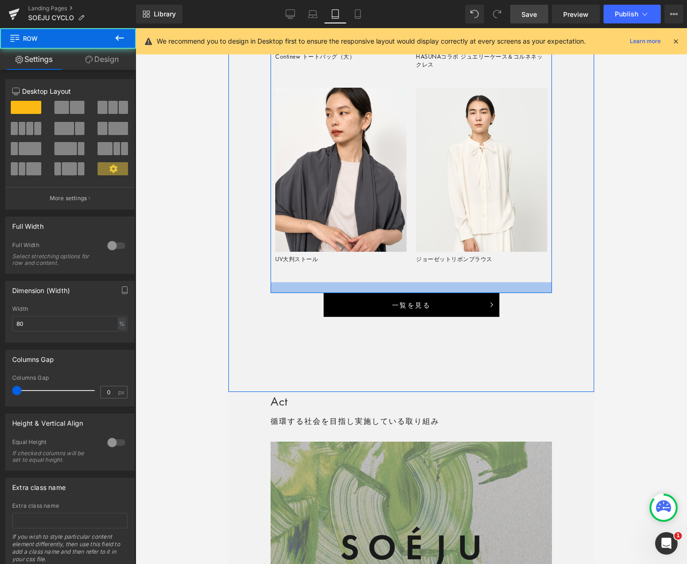
click at [422, 286] on div at bounding box center [411, 287] width 281 height 11
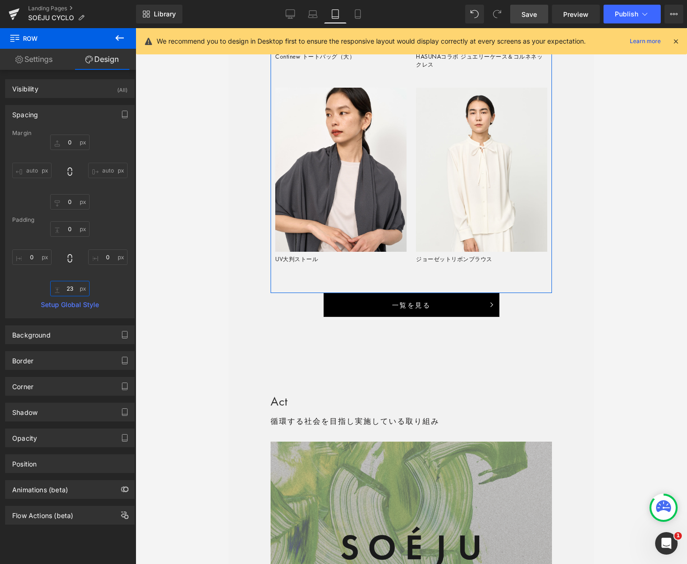
click at [63, 288] on input "23" at bounding box center [69, 288] width 39 height 15
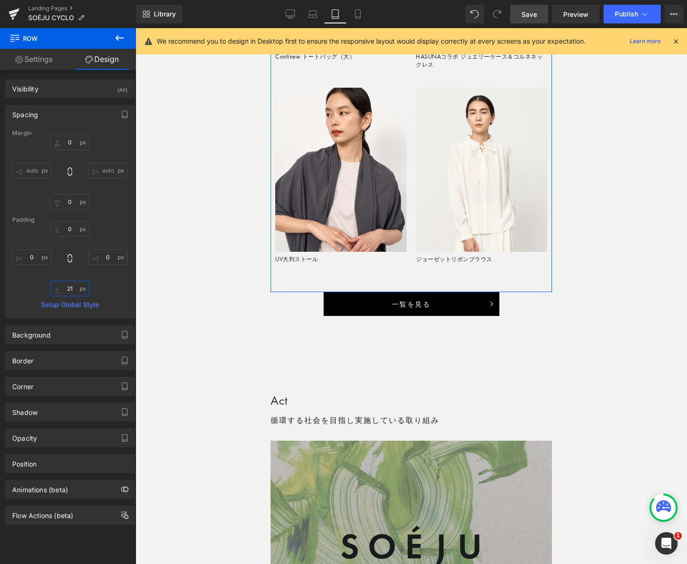
type input "20"
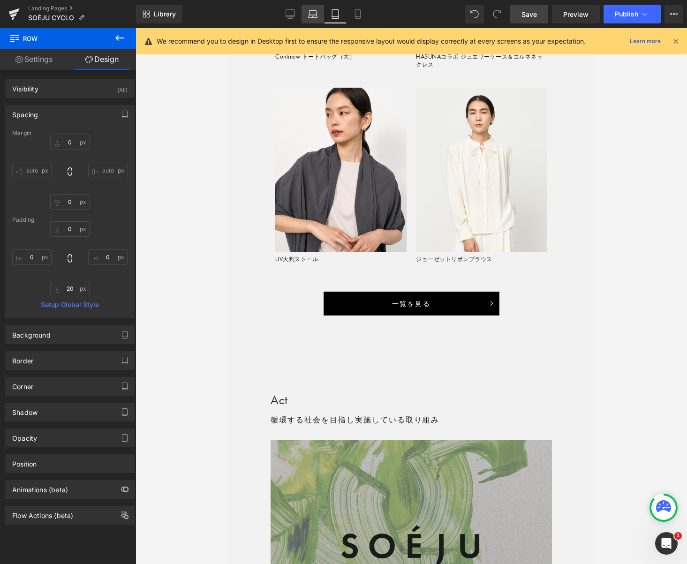
click at [315, 15] on icon at bounding box center [312, 16] width 9 height 3
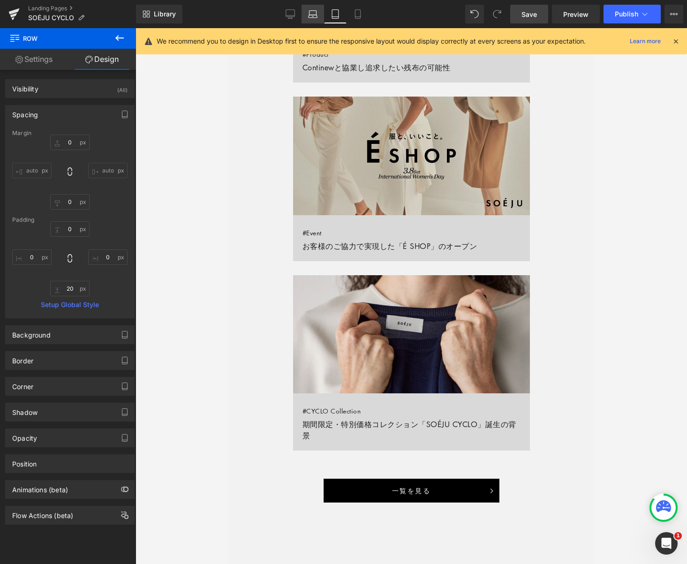
type input "0"
type input "30"
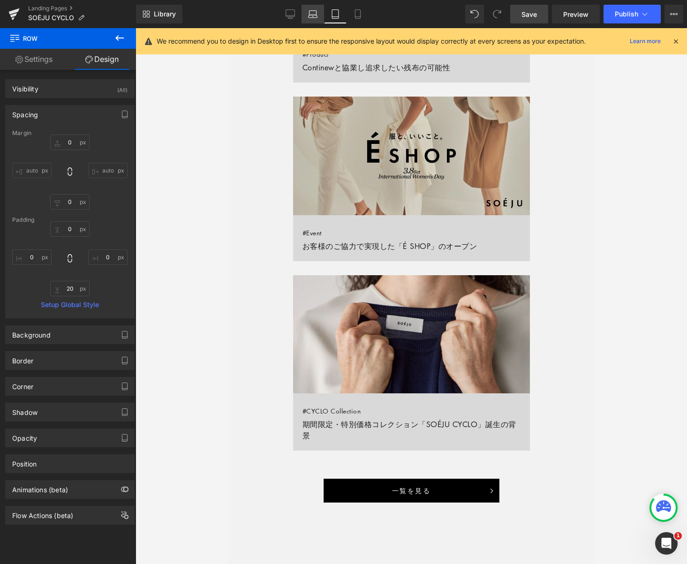
type input "0"
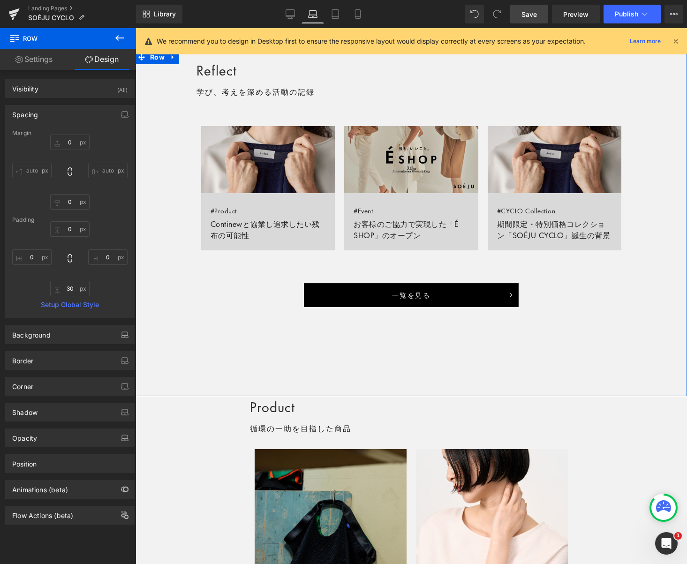
scroll to position [654, 0]
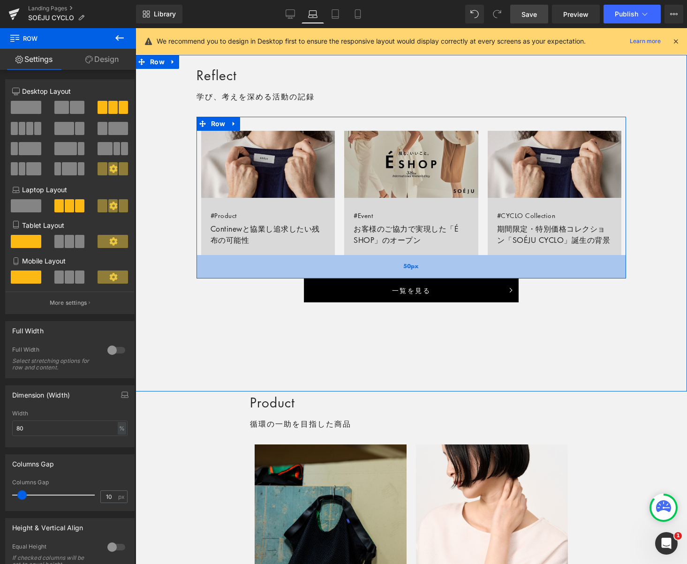
drag, startPoint x: 464, startPoint y: 285, endPoint x: 481, endPoint y: 286, distance: 16.5
click at [465, 276] on div "50px" at bounding box center [411, 266] width 430 height 23
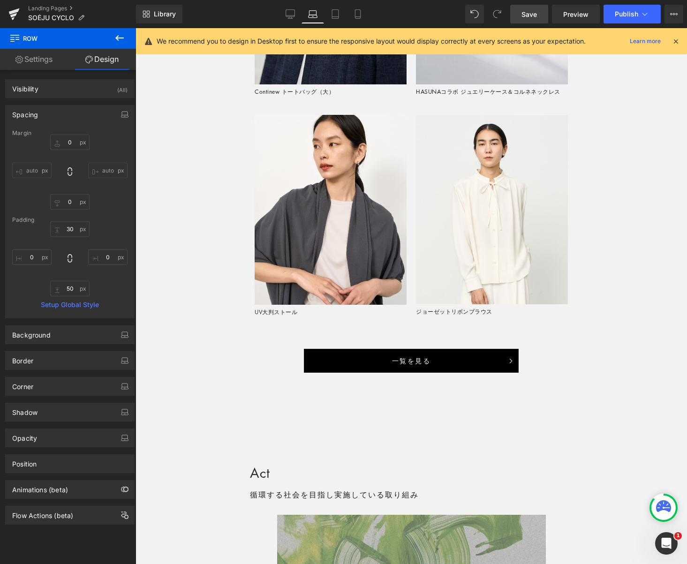
scroll to position [1479, 0]
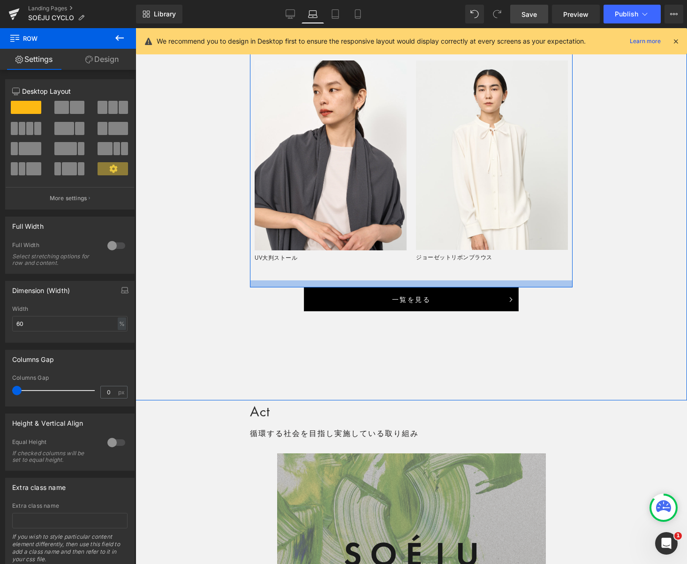
drag, startPoint x: 435, startPoint y: 299, endPoint x: 435, endPoint y: 292, distance: 7.0
click at [435, 287] on div at bounding box center [411, 283] width 323 height 7
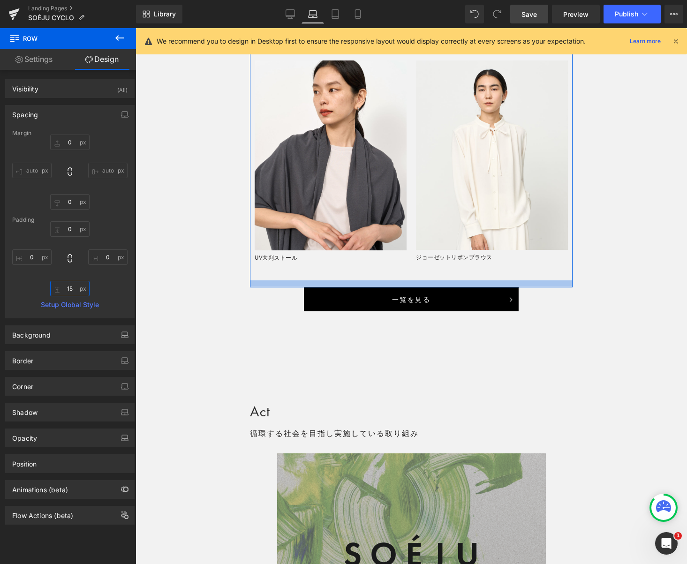
click at [64, 289] on input "15" at bounding box center [69, 288] width 39 height 15
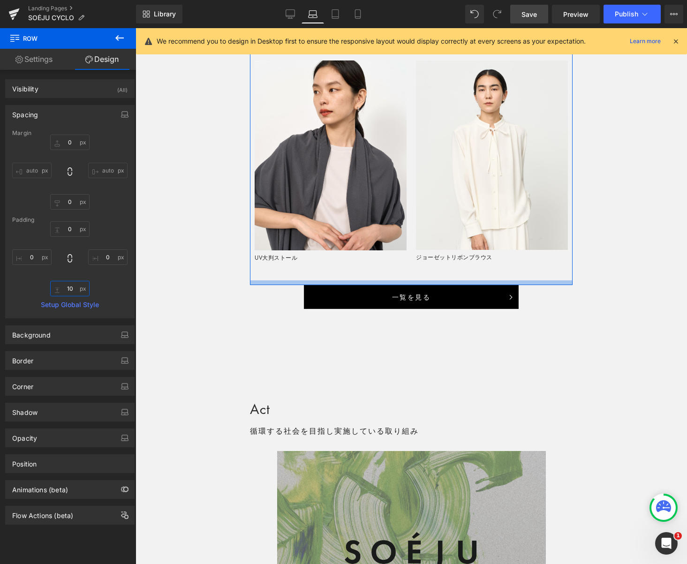
type input "0"
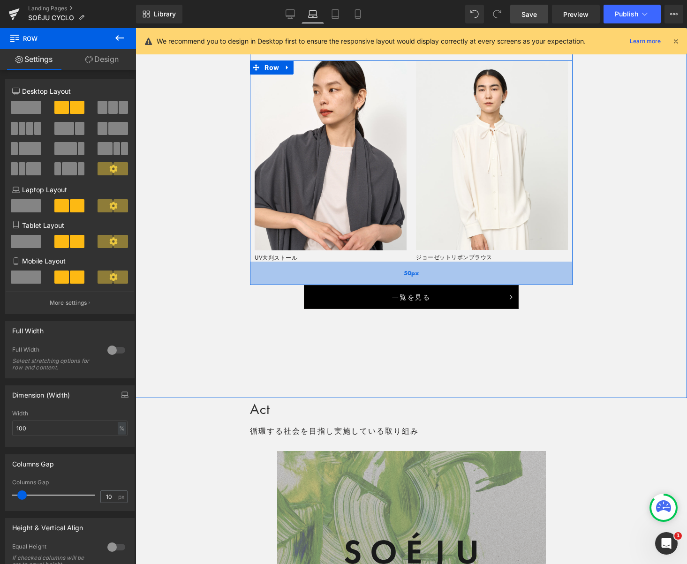
click at [429, 285] on div "50px" at bounding box center [411, 273] width 323 height 23
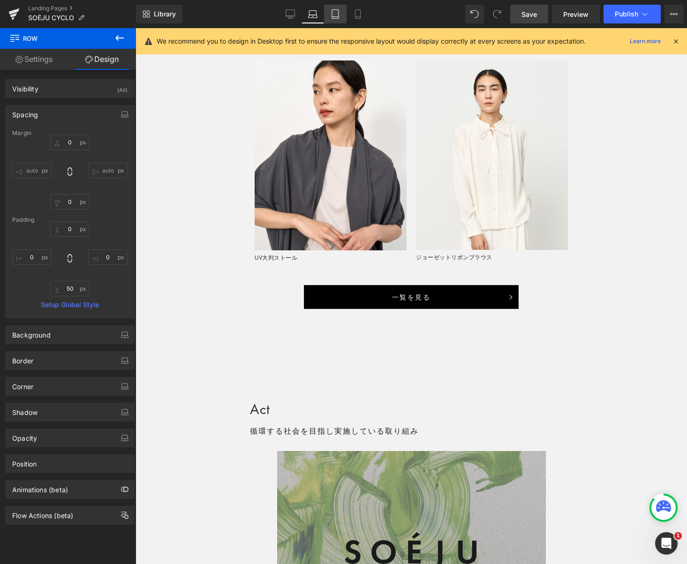
click at [337, 18] on icon at bounding box center [335, 13] width 9 height 9
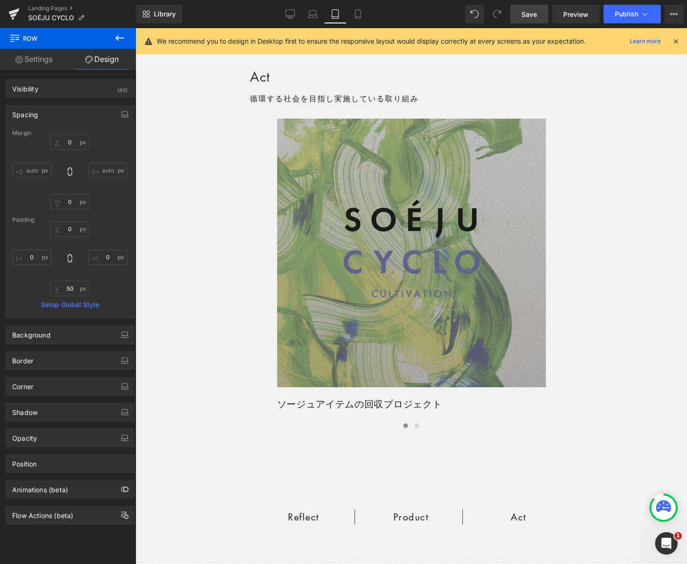
type input "0"
type input "40"
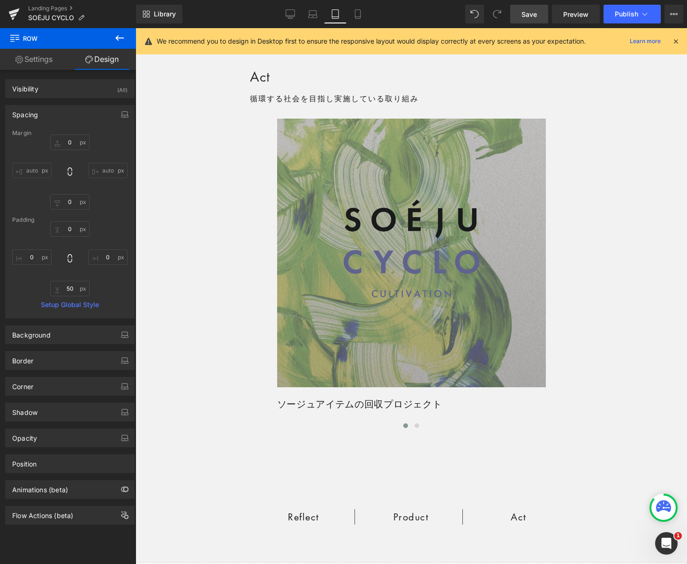
type input "0"
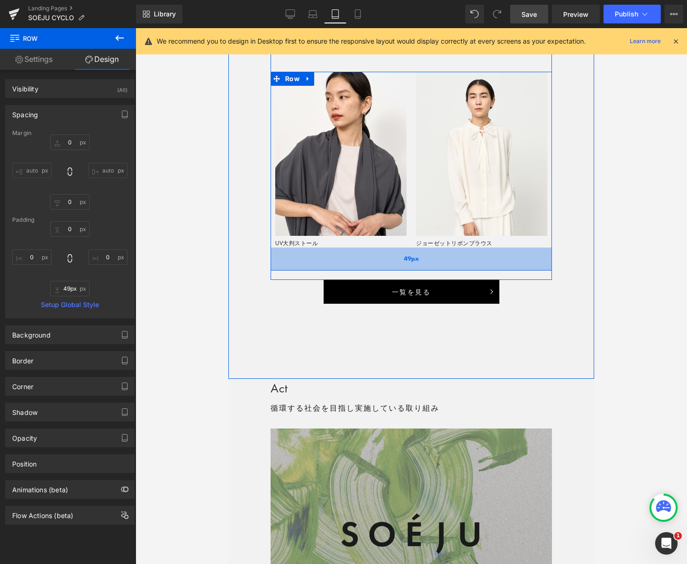
type input "50px"
click at [438, 265] on div "50px" at bounding box center [411, 259] width 281 height 23
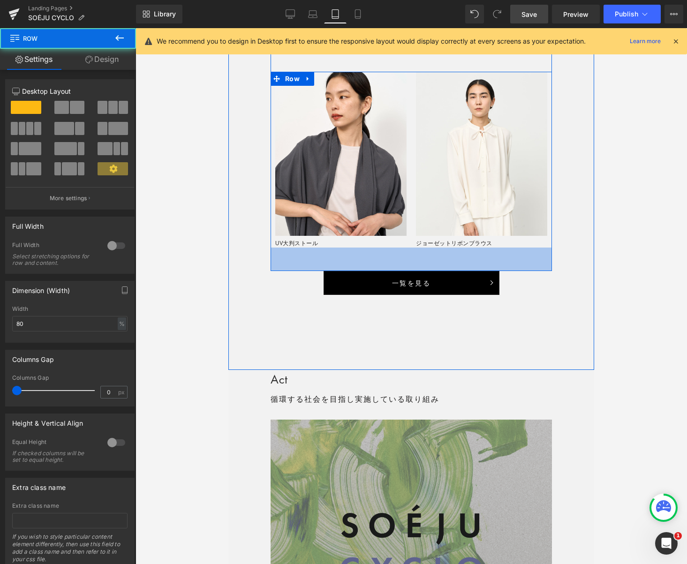
drag, startPoint x: 411, startPoint y: 277, endPoint x: 410, endPoint y: 226, distance: 51.1
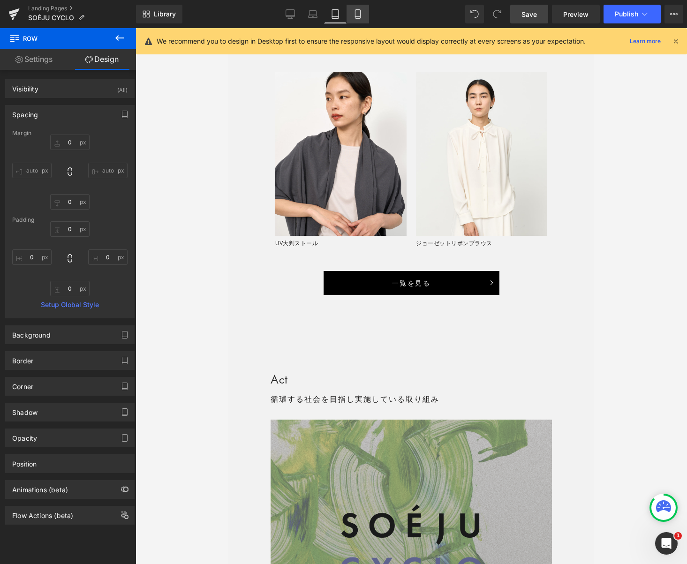
click at [357, 12] on icon at bounding box center [357, 13] width 9 height 9
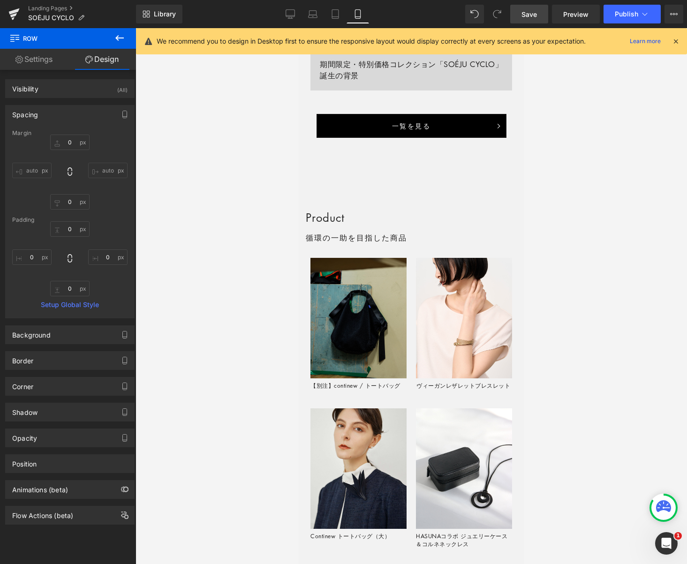
type input "0"
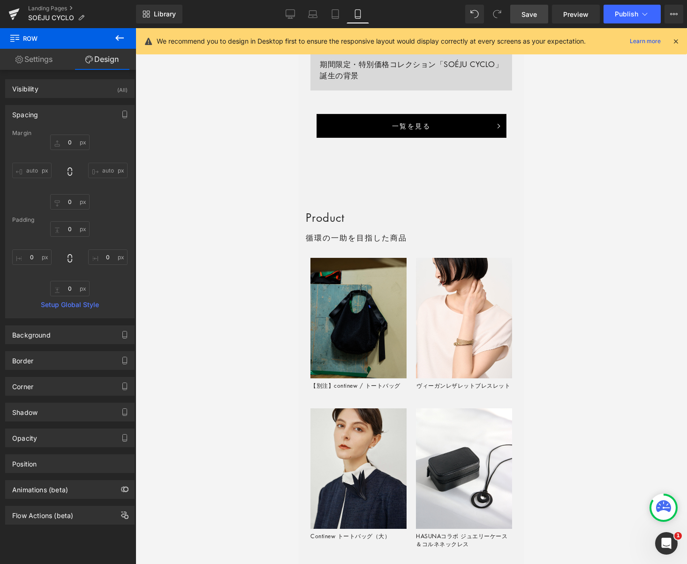
type input "0"
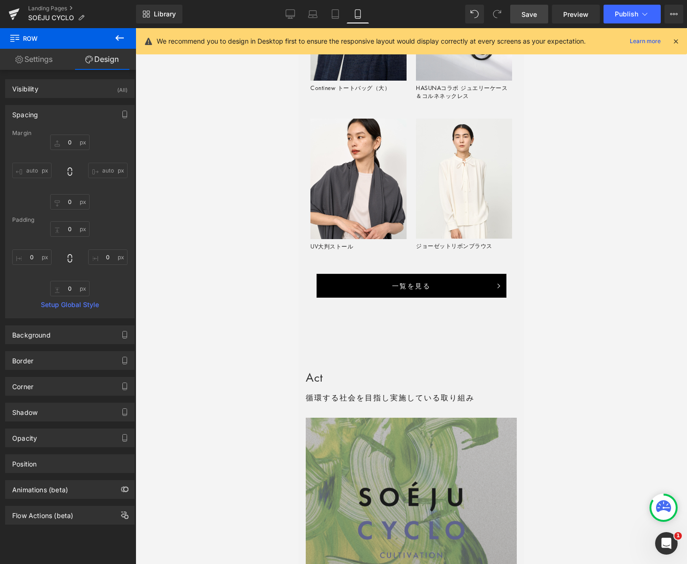
scroll to position [1526, 0]
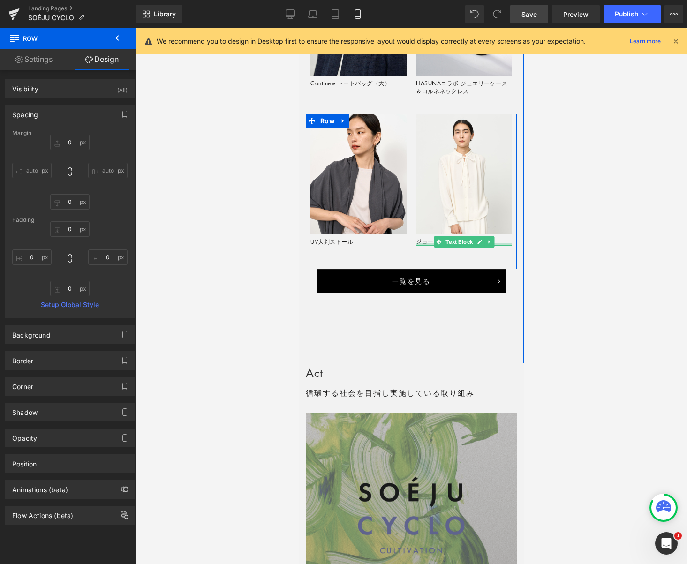
click at [419, 244] on div at bounding box center [464, 244] width 96 height 2
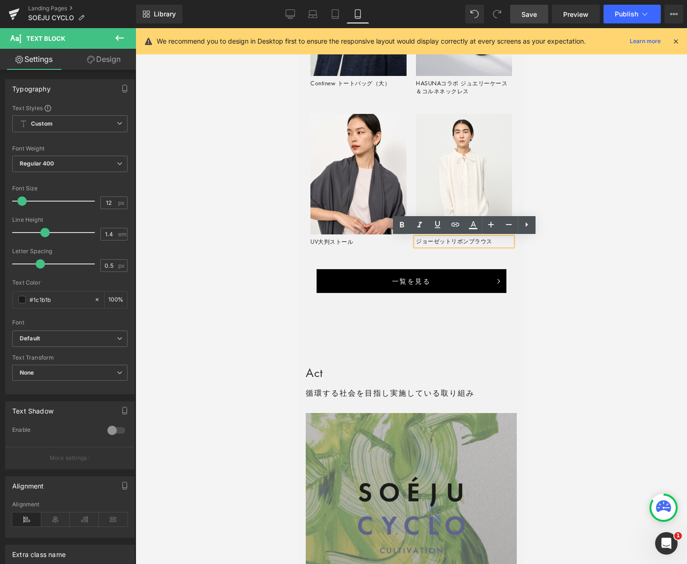
click at [381, 264] on div "Sale Off (P) Image Product UV大判ストール Text Block Sale Off (P) Image Product ジョーゼッ…" at bounding box center [411, 191] width 211 height 155
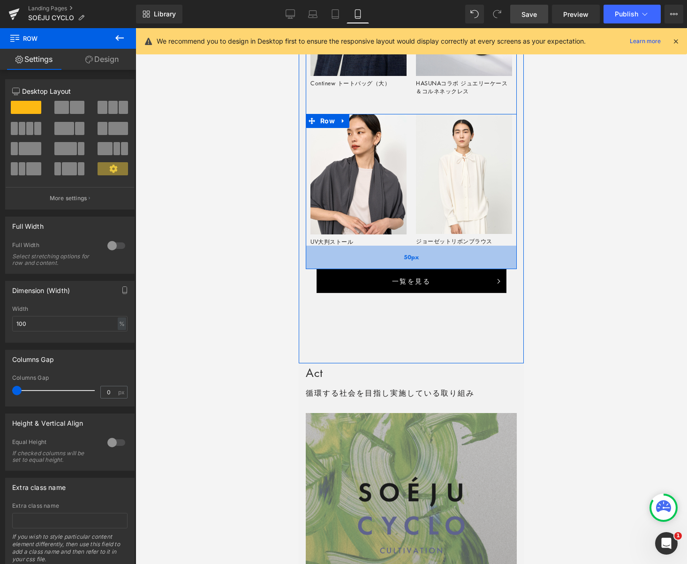
click at [309, 263] on div "Product Heading 循環の一助を目指した商品 Text Block Row Sale Off (P) Image Product 【別注】cont…" at bounding box center [411, 12] width 211 height 514
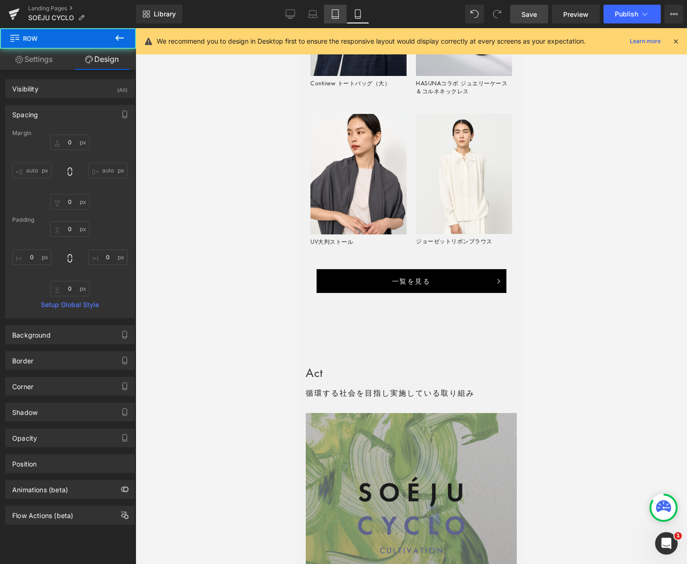
click at [334, 17] on icon at bounding box center [335, 17] width 7 height 0
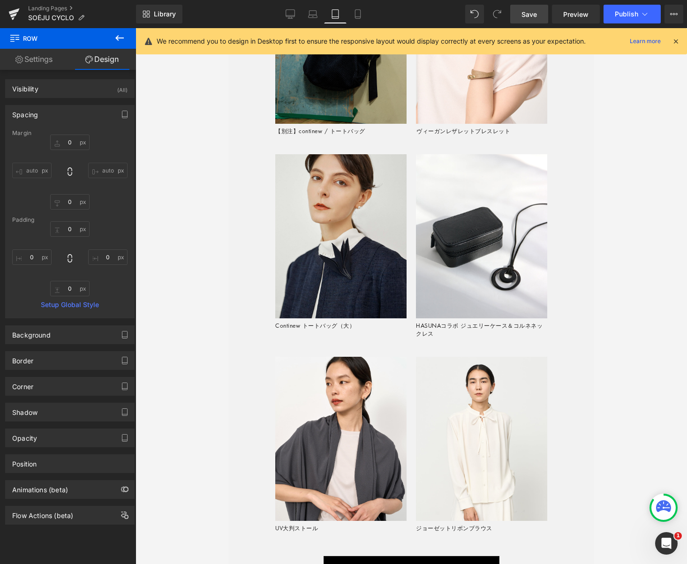
type input "0"
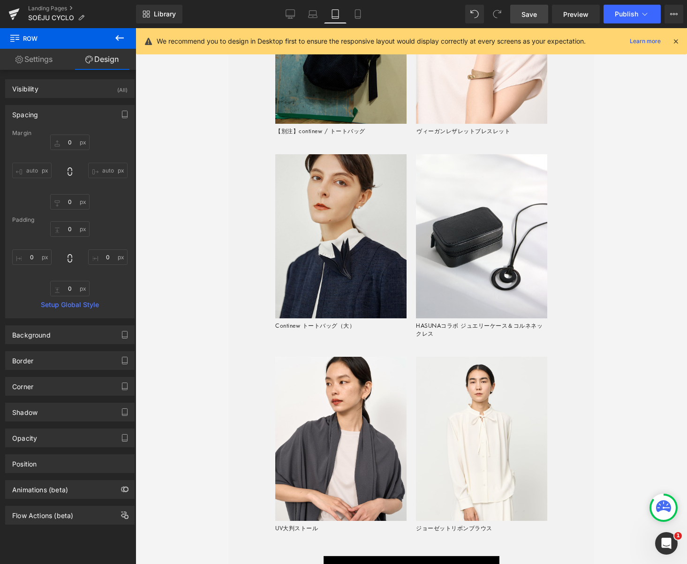
type input "0"
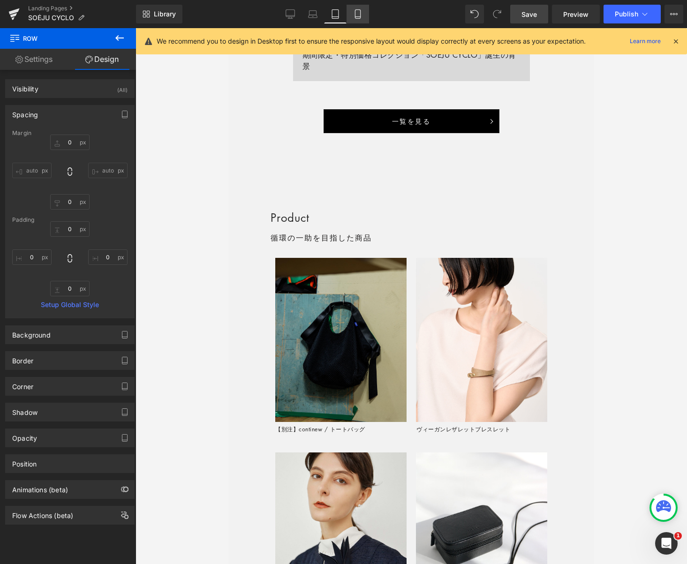
click at [357, 17] on icon at bounding box center [357, 17] width 5 height 0
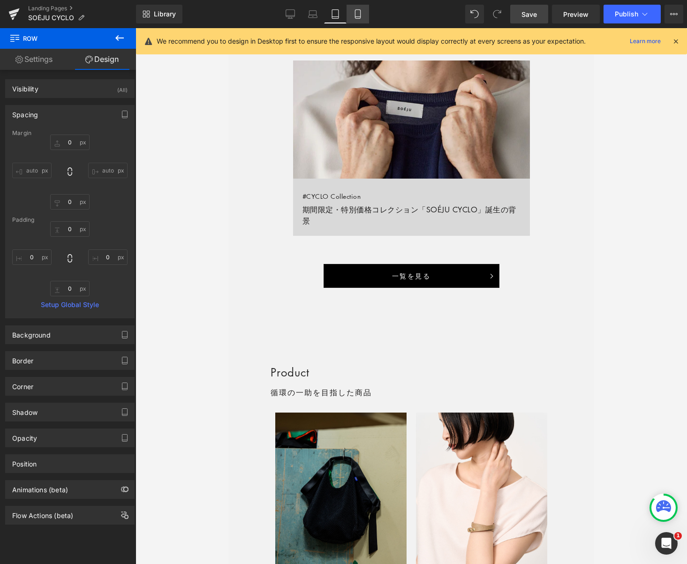
type input "0"
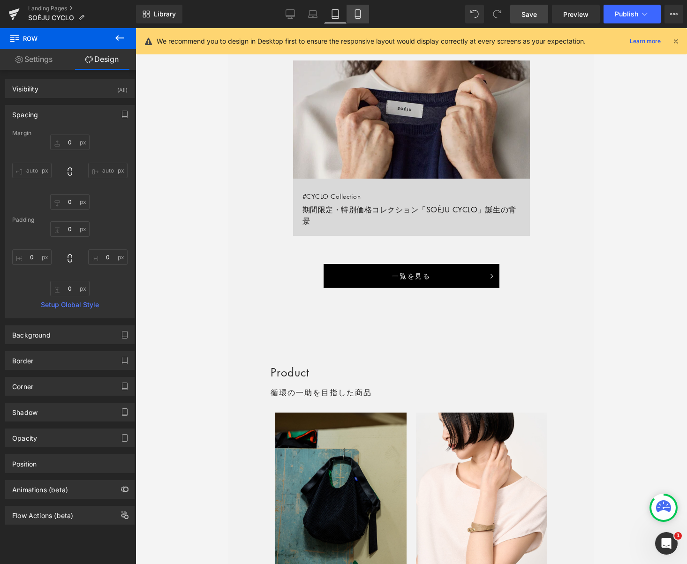
type input "0"
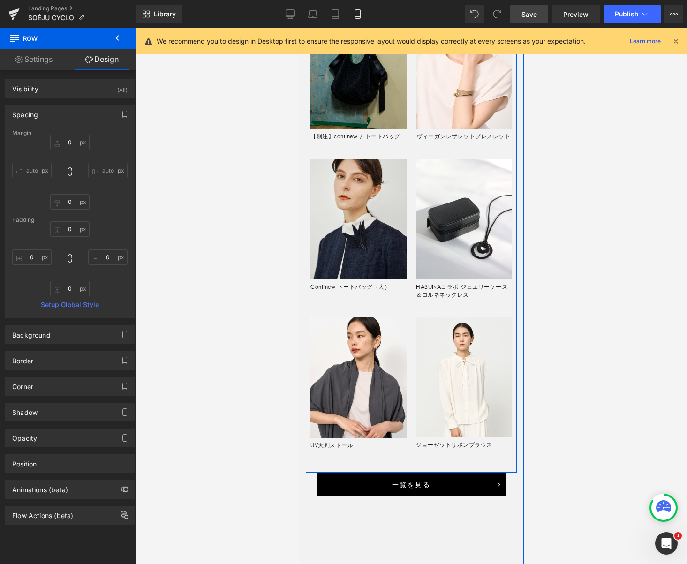
scroll to position [1393, 0]
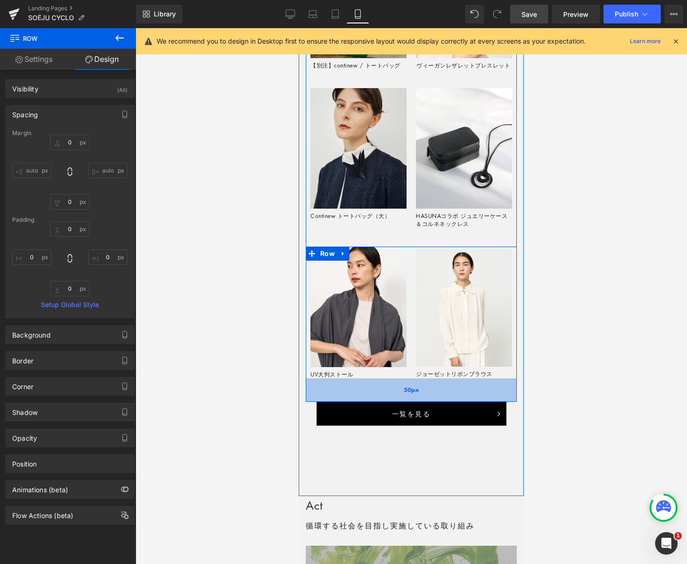
click at [430, 390] on div "50px" at bounding box center [411, 389] width 211 height 23
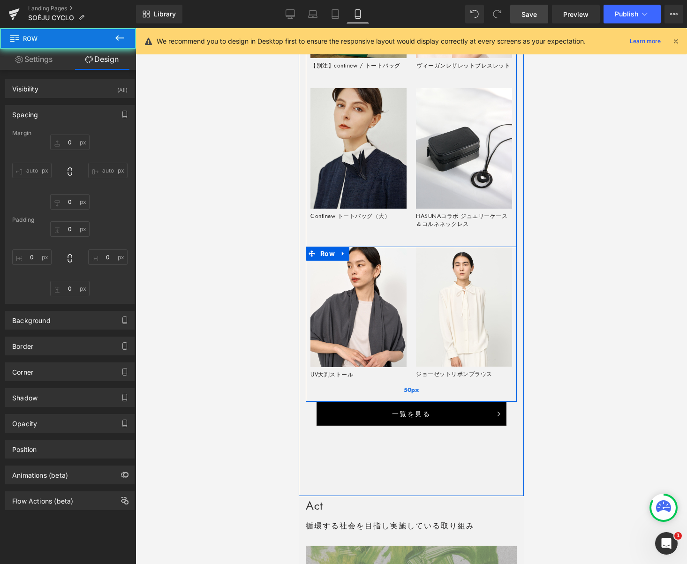
type input "0"
type input "50"
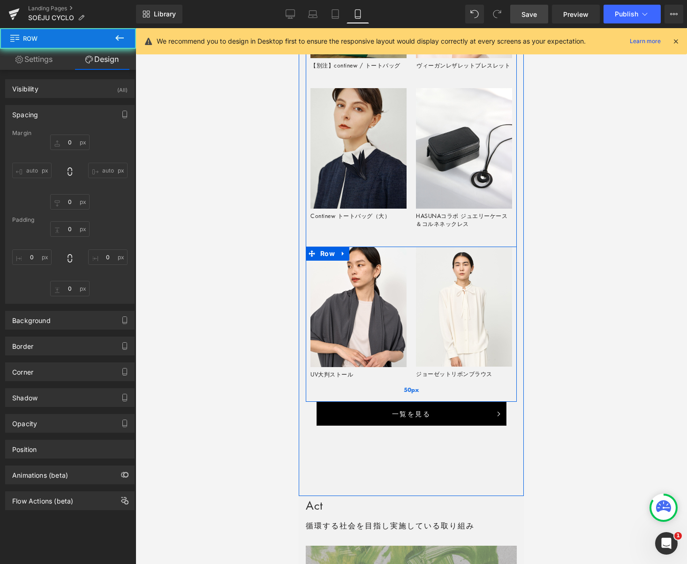
type input "0"
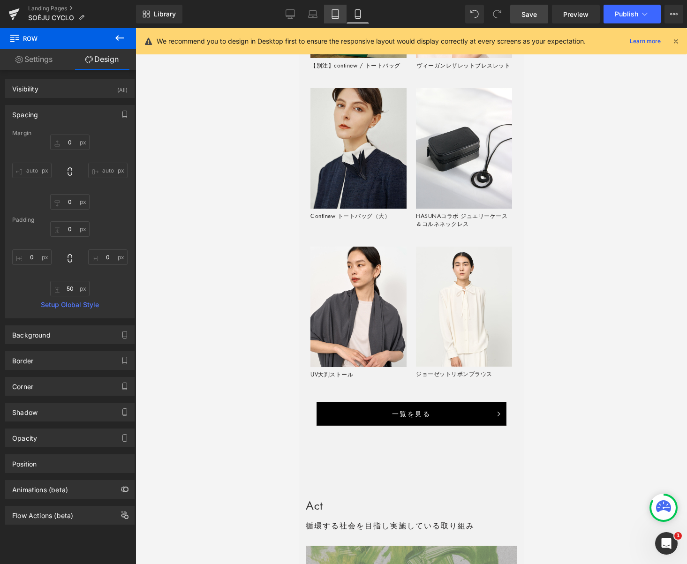
click at [333, 14] on icon at bounding box center [335, 13] width 9 height 9
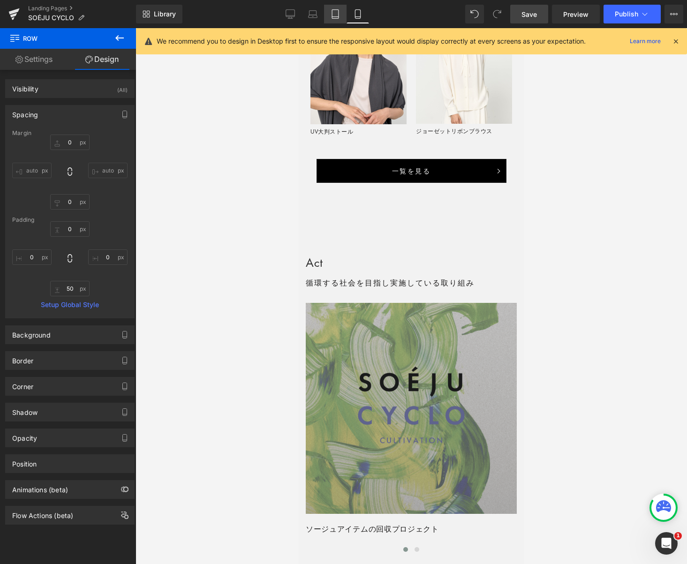
type input "0"
type input "50"
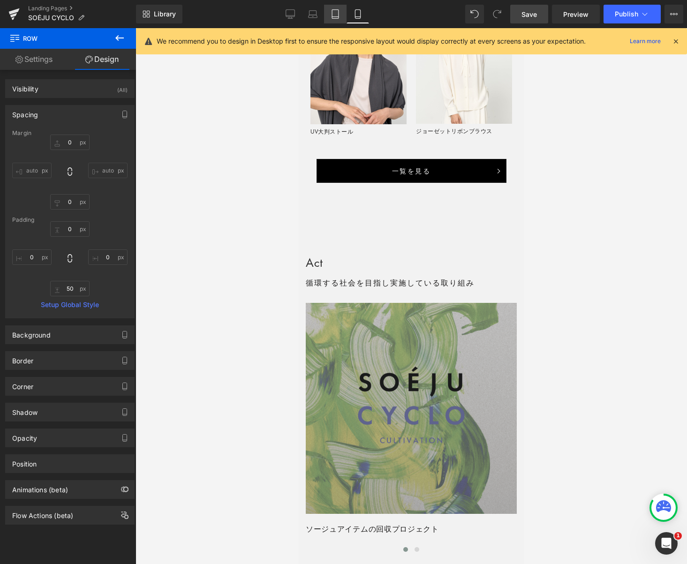
type input "0"
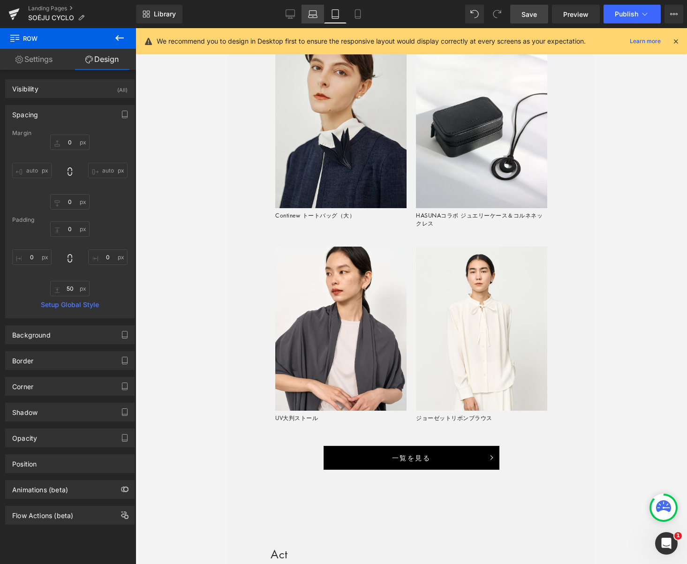
click at [309, 17] on icon at bounding box center [312, 16] width 9 height 3
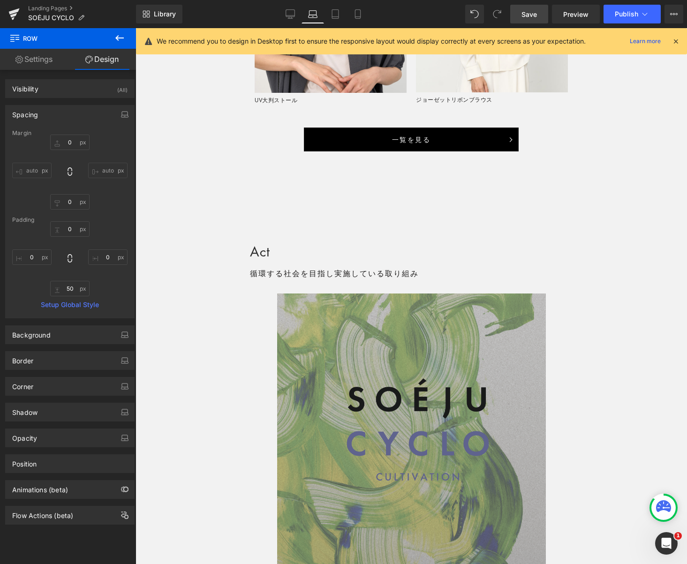
type input "0"
type input "50"
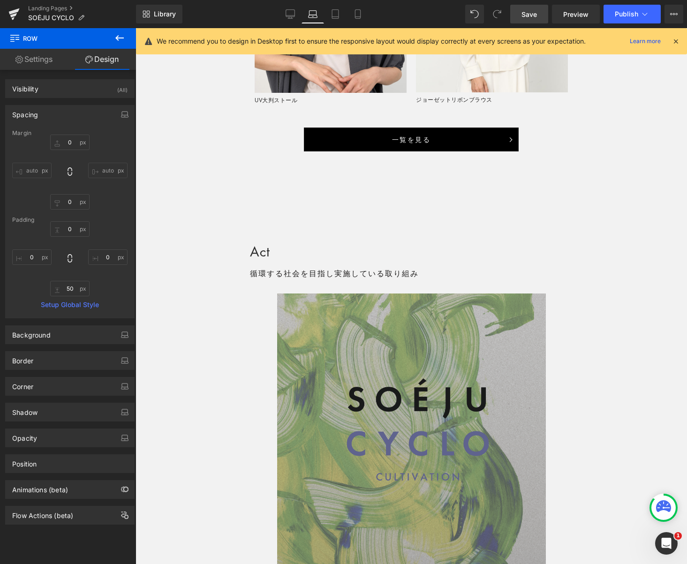
type input "0"
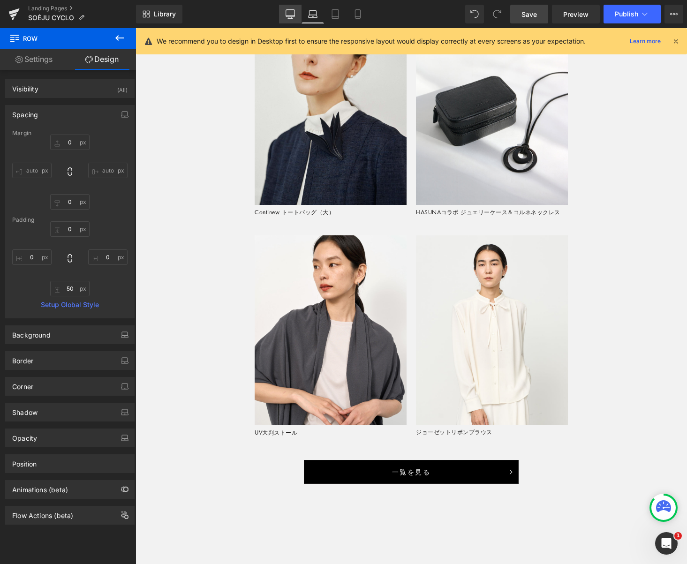
click at [291, 16] on icon at bounding box center [290, 13] width 9 height 7
type input "0"
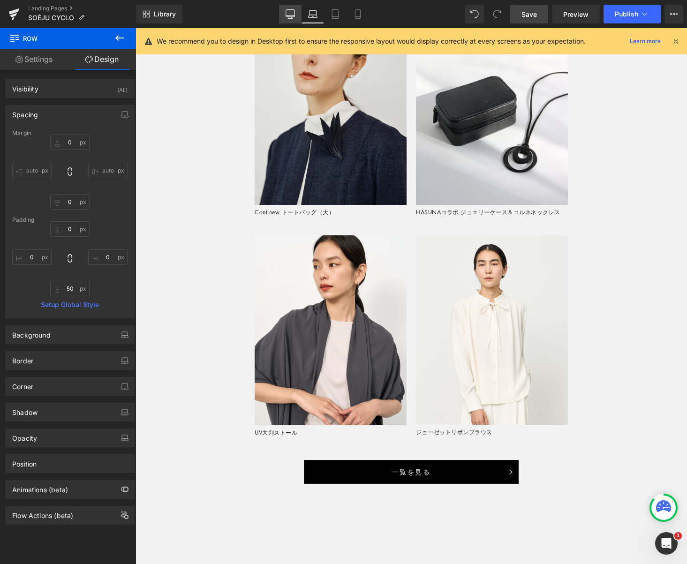
type input "40"
type input "0"
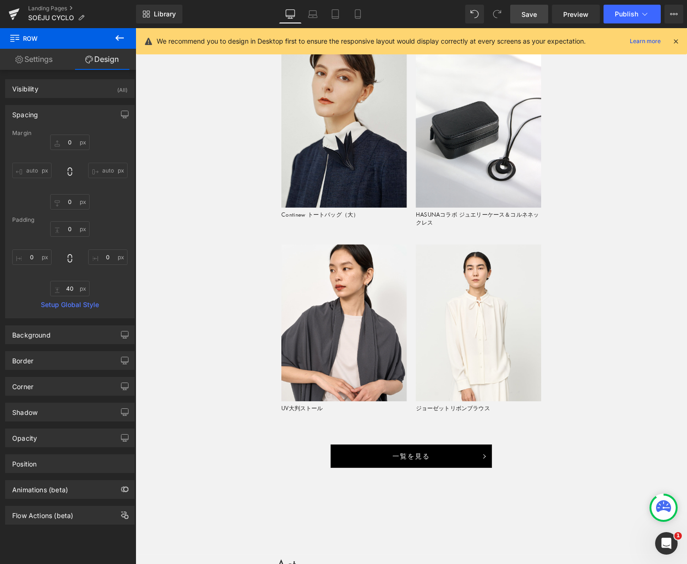
scroll to position [1308, 0]
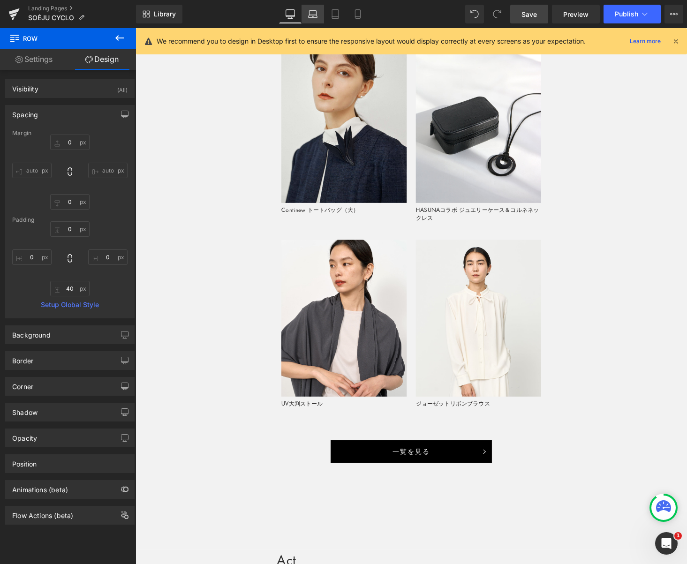
click at [314, 17] on icon at bounding box center [312, 13] width 9 height 9
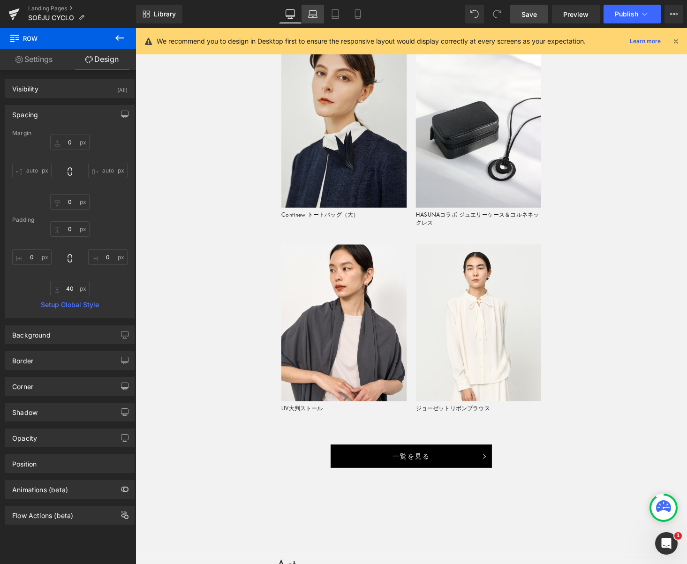
type input "0"
type input "50"
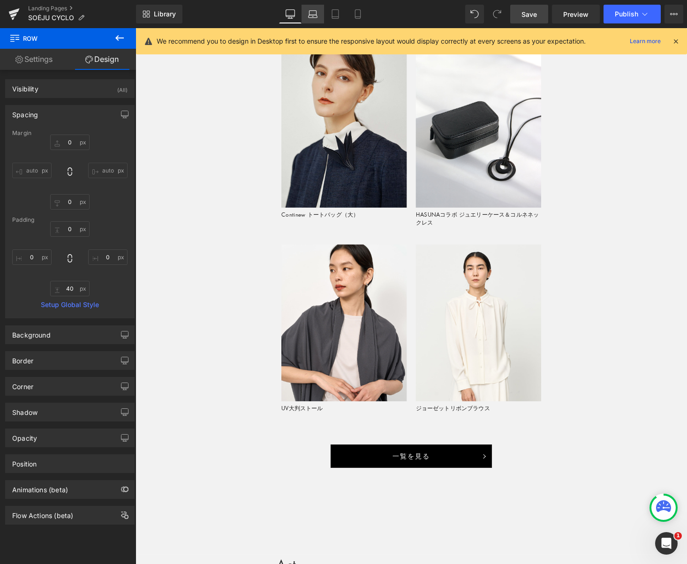
type input "0"
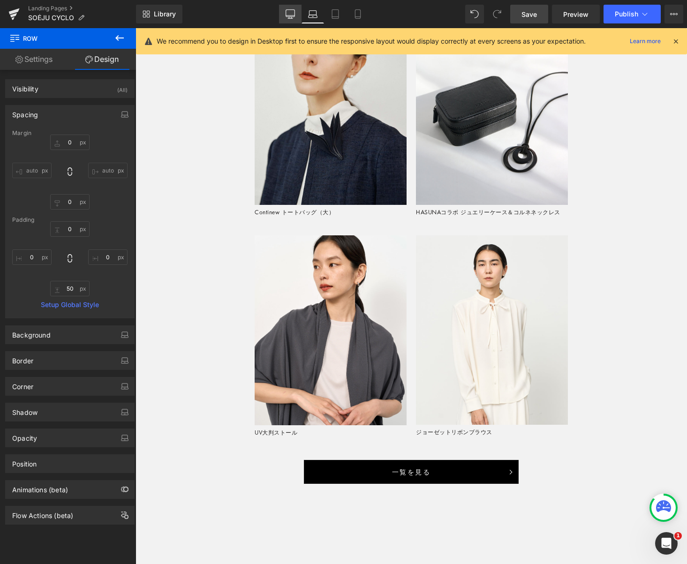
click at [291, 17] on icon at bounding box center [290, 13] width 9 height 7
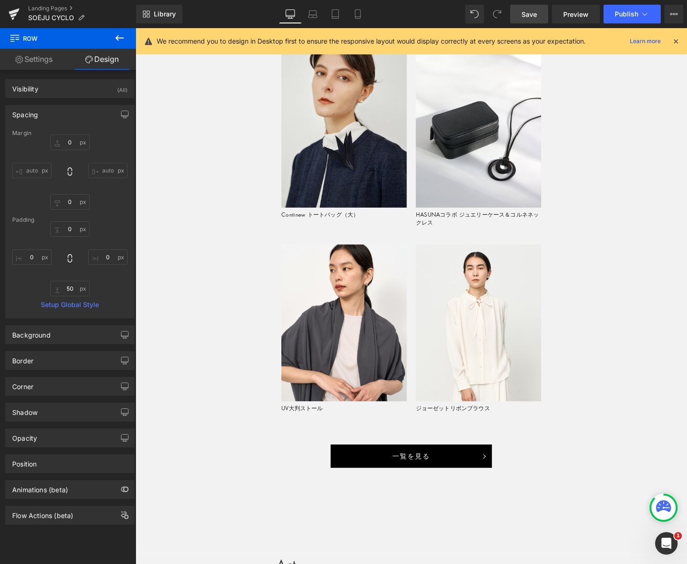
scroll to position [1308, 0]
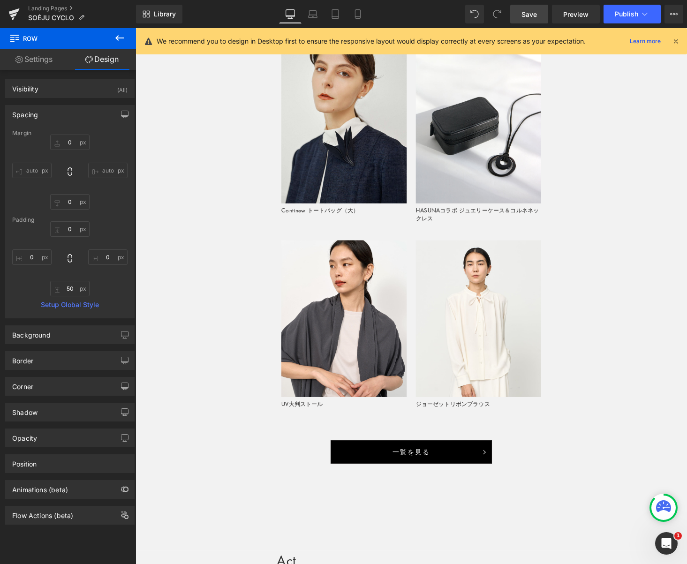
type input "0"
type input "40"
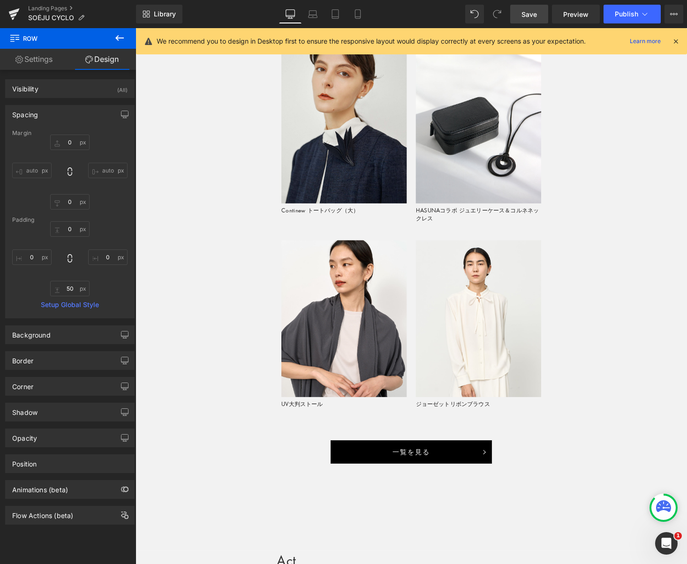
type input "0"
click at [310, 16] on icon at bounding box center [312, 13] width 9 height 9
type input "0"
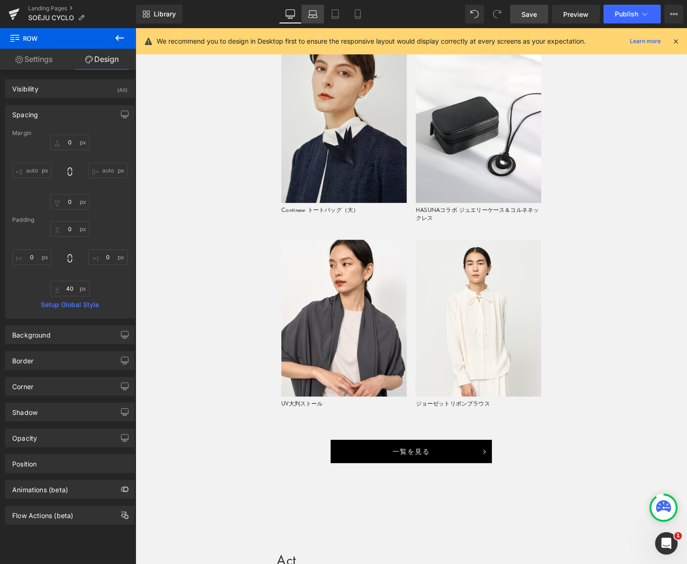
type input "0"
type input "50"
type input "0"
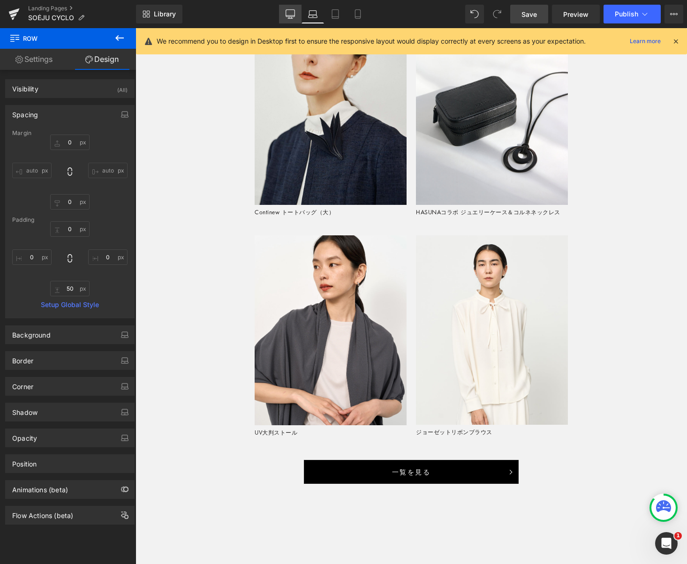
click at [287, 16] on icon at bounding box center [290, 13] width 9 height 9
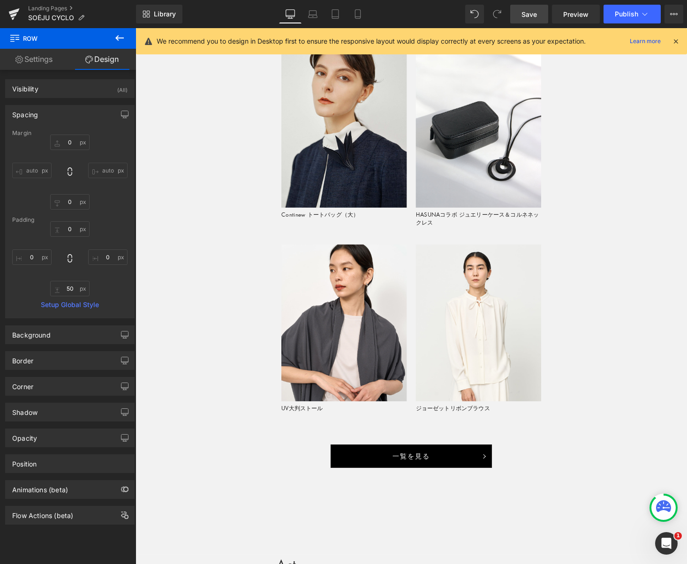
type input "0"
type input "40"
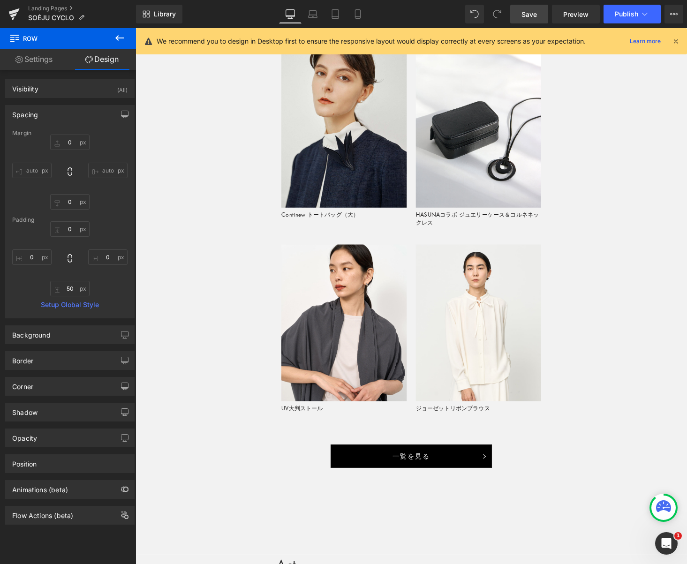
type input "0"
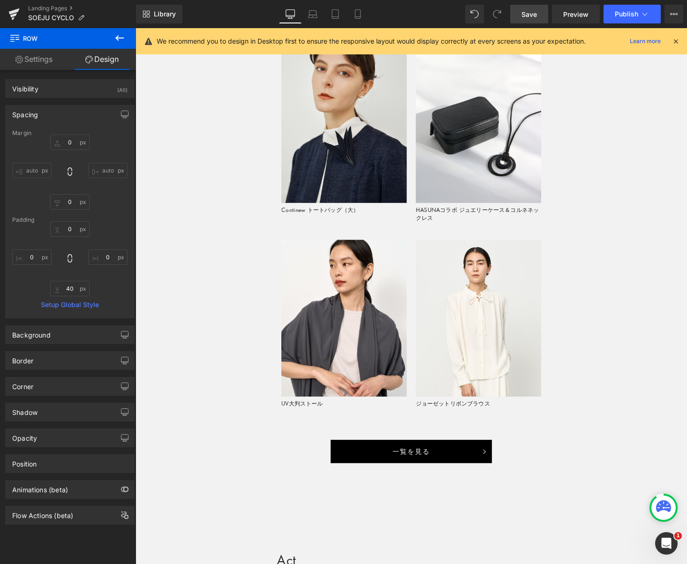
click at [530, 15] on span "Save" at bounding box center [528, 14] width 15 height 10
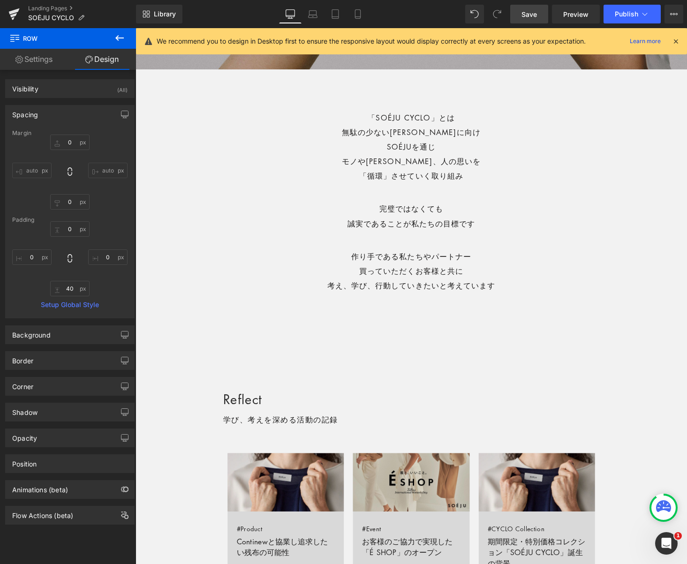
scroll to position [371, 0]
click at [335, 17] on icon at bounding box center [335, 17] width 7 height 0
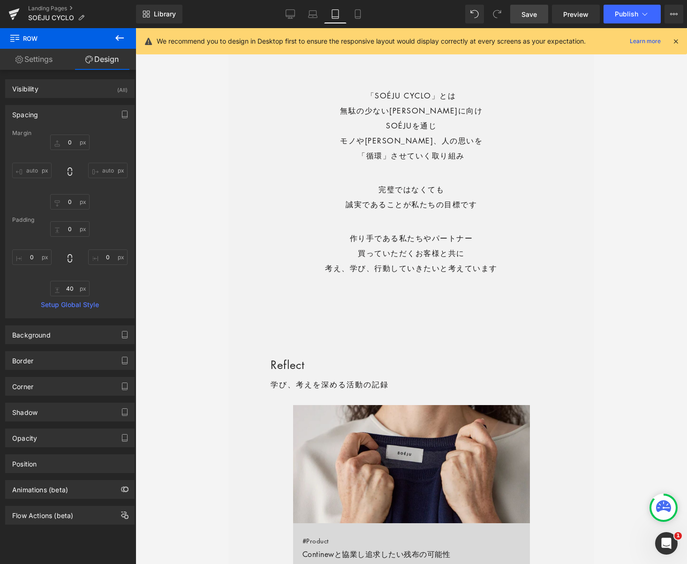
scroll to position [699, 0]
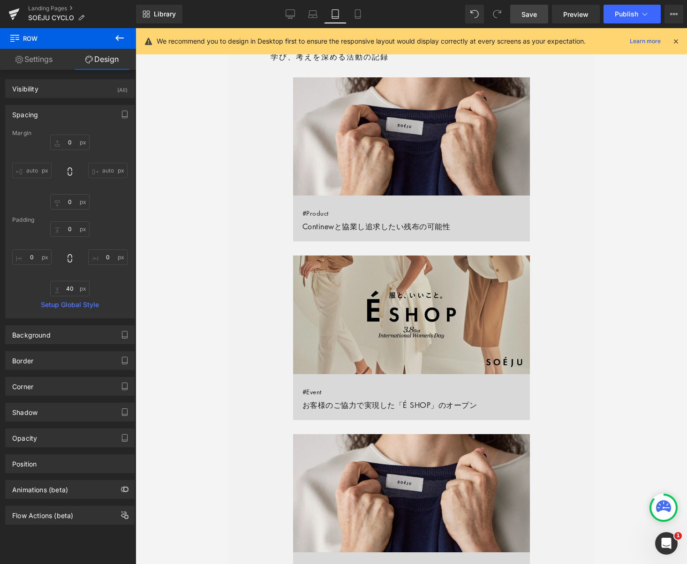
type input "0"
type input "50"
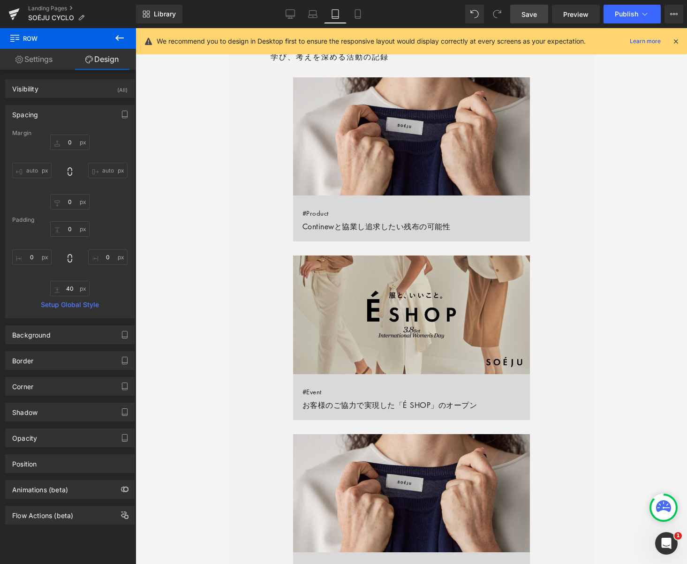
type input "0"
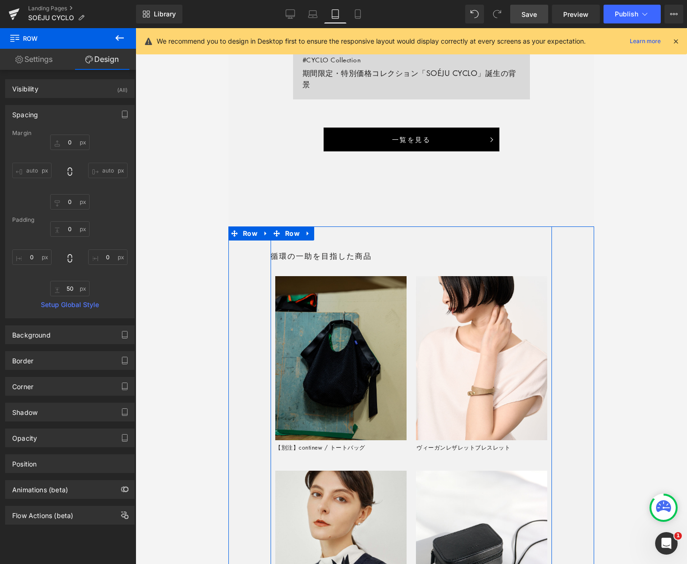
scroll to position [1026, 0]
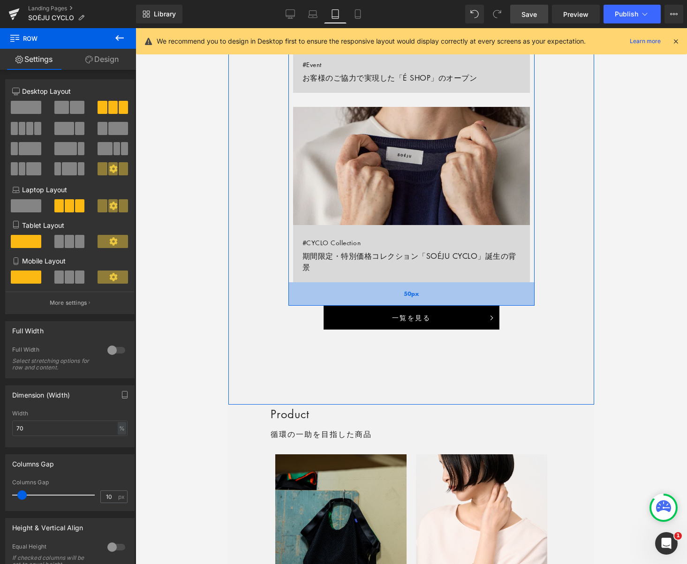
drag, startPoint x: 438, startPoint y: 291, endPoint x: 437, endPoint y: 286, distance: 5.2
click at [437, 289] on div "50px" at bounding box center [411, 293] width 246 height 23
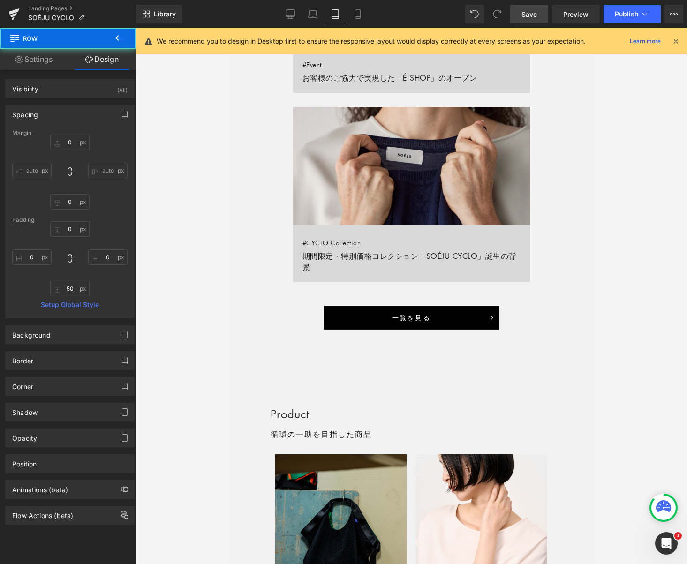
click at [523, 16] on span "Save" at bounding box center [528, 14] width 15 height 10
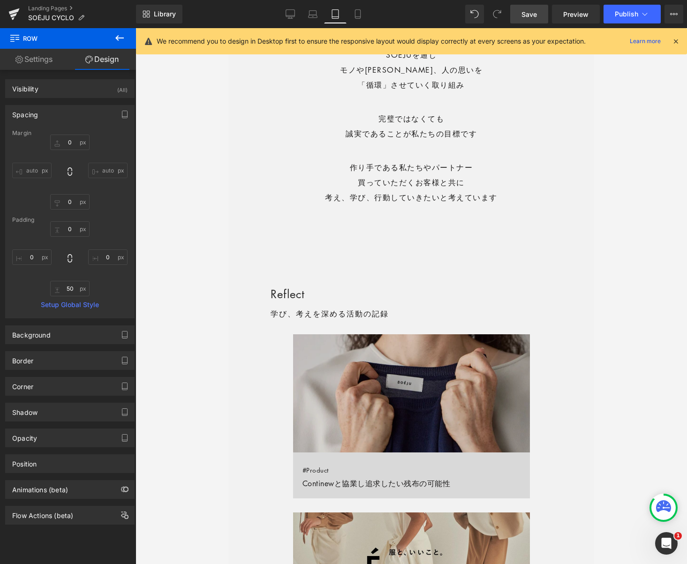
scroll to position [440, 0]
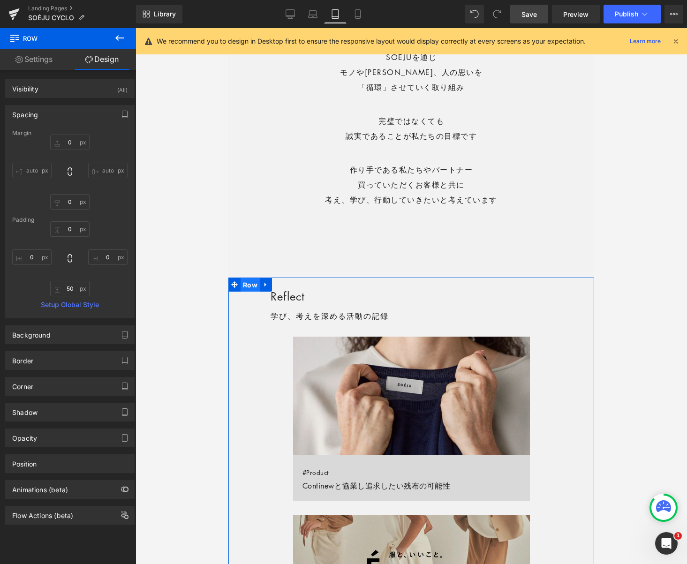
click at [249, 285] on span "Row" at bounding box center [250, 285] width 19 height 14
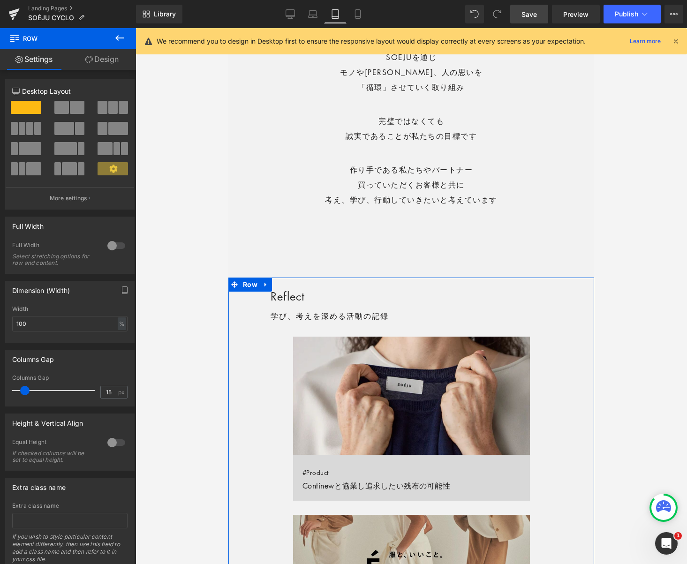
click at [97, 59] on link "Design" at bounding box center [102, 59] width 68 height 21
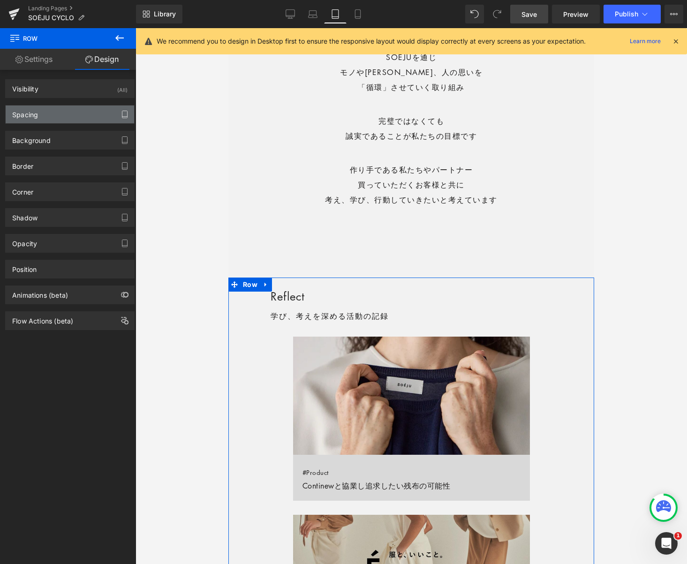
click at [121, 113] on icon "button" at bounding box center [125, 115] width 8 height 8
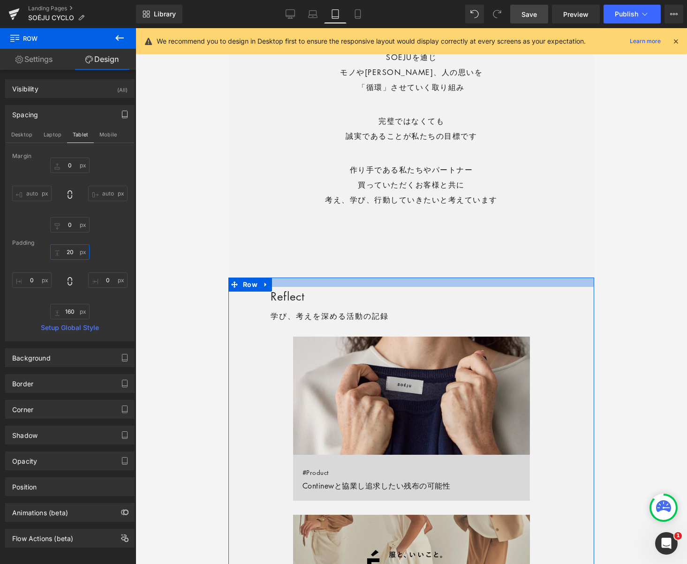
click at [70, 255] on input "20" at bounding box center [69, 251] width 39 height 15
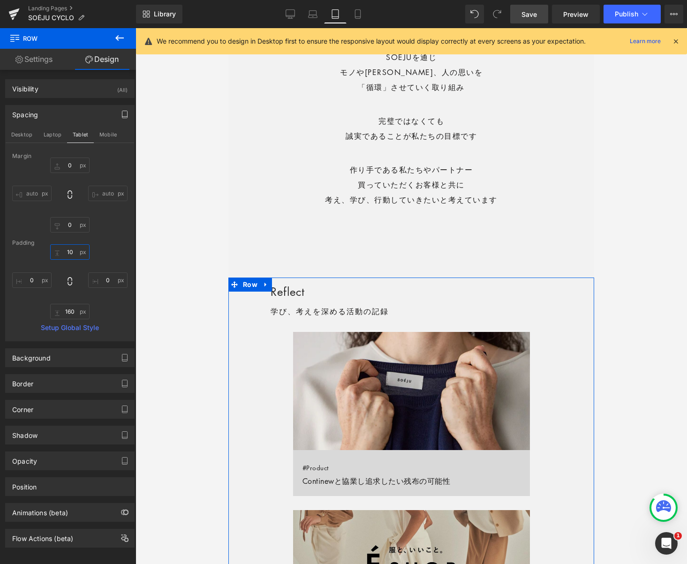
type input "0"
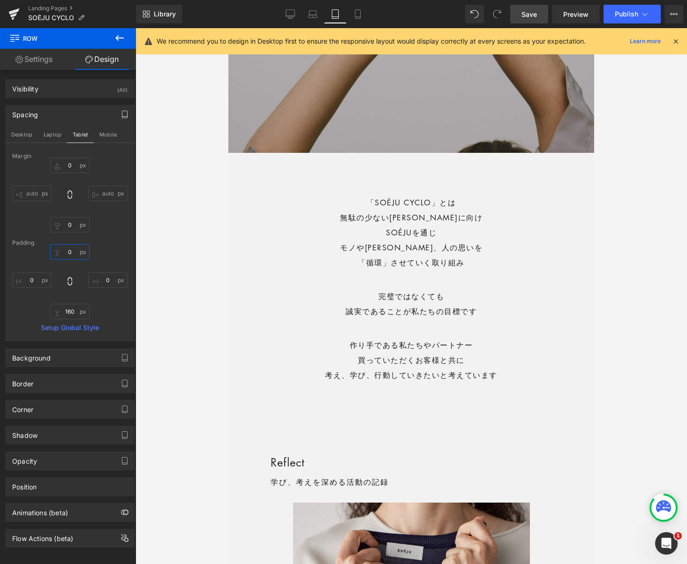
scroll to position [243, 0]
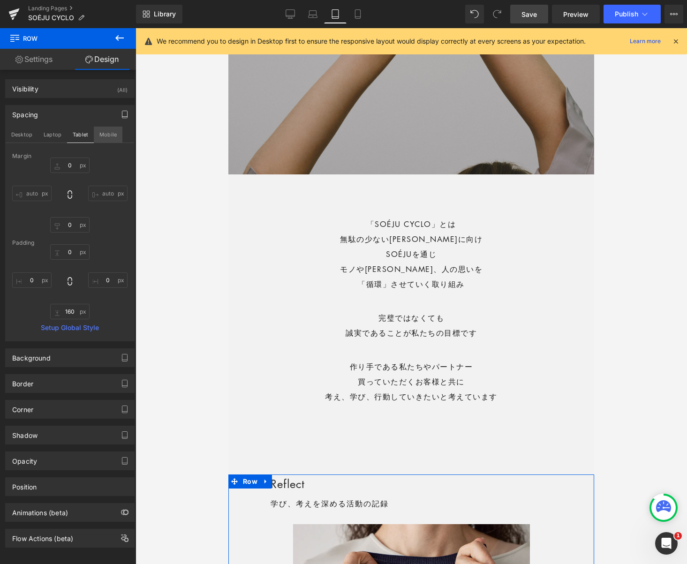
click at [109, 136] on button "Mobile" at bounding box center [108, 135] width 29 height 16
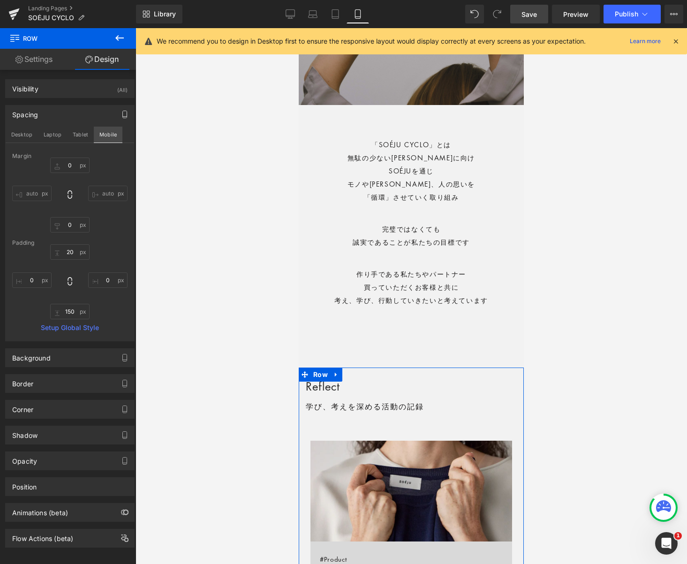
scroll to position [136, 0]
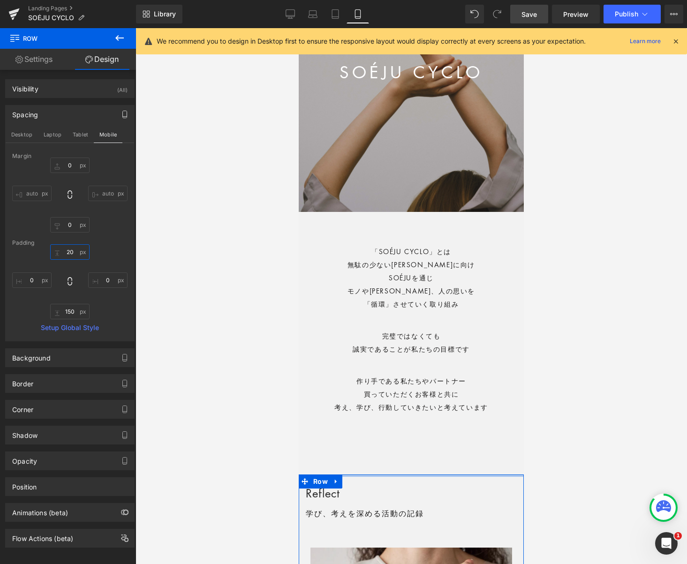
click at [67, 251] on input "20" at bounding box center [69, 251] width 39 height 15
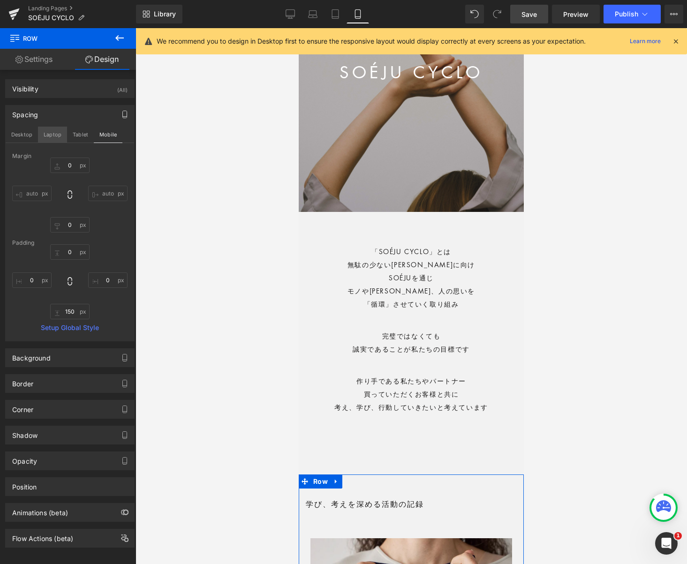
click at [52, 131] on button "Laptop" at bounding box center [52, 135] width 29 height 16
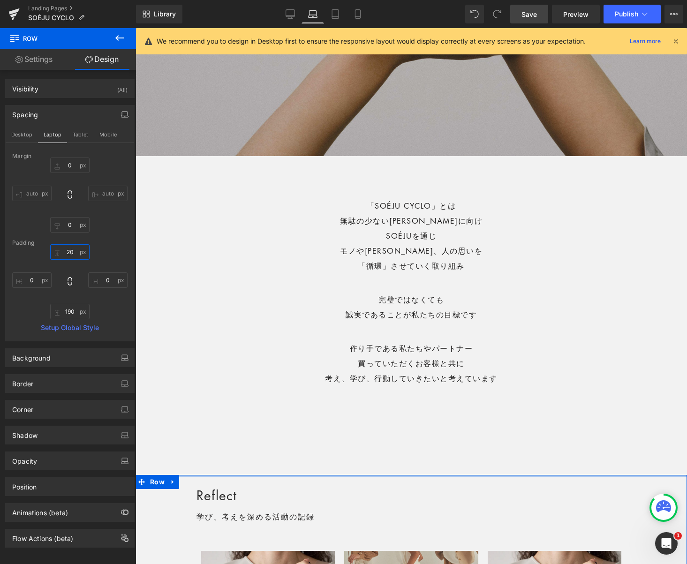
click at [68, 249] on input "20" at bounding box center [69, 251] width 39 height 15
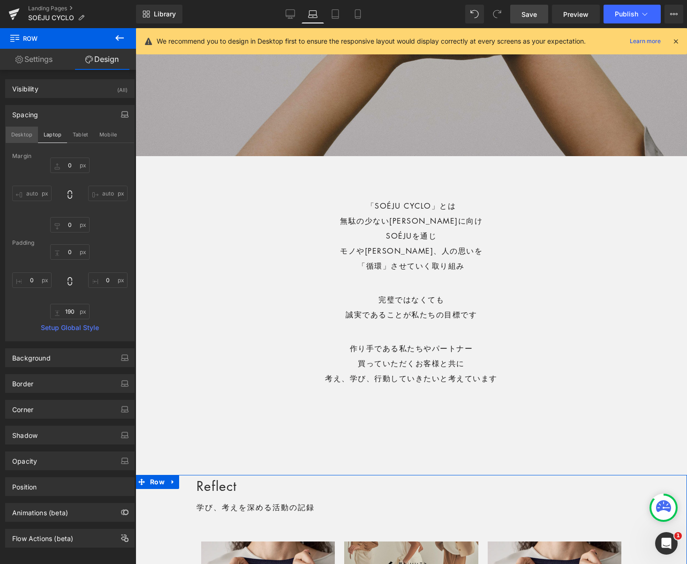
click at [22, 135] on button "Desktop" at bounding box center [22, 135] width 32 height 16
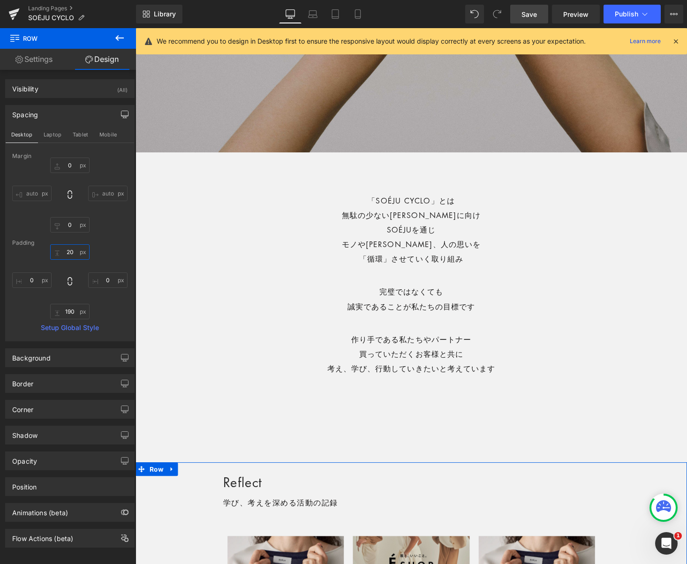
click at [67, 250] on input "20" at bounding box center [69, 251] width 39 height 15
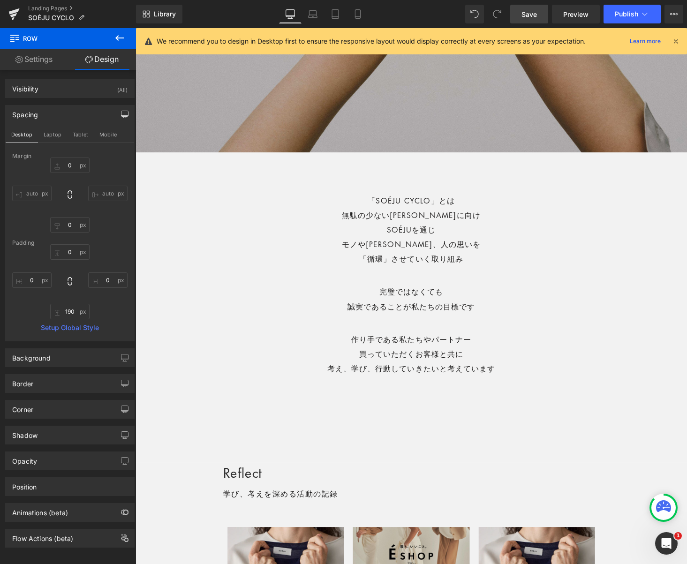
click at [528, 11] on span "Save" at bounding box center [528, 14] width 15 height 10
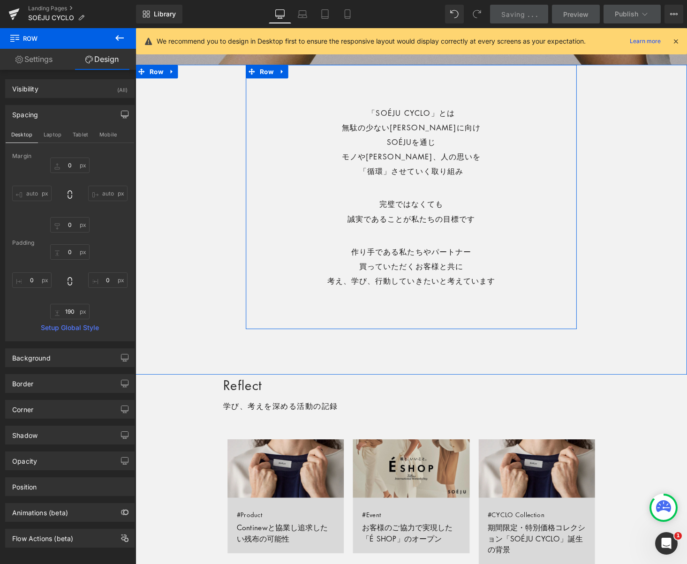
scroll to position [382, 0]
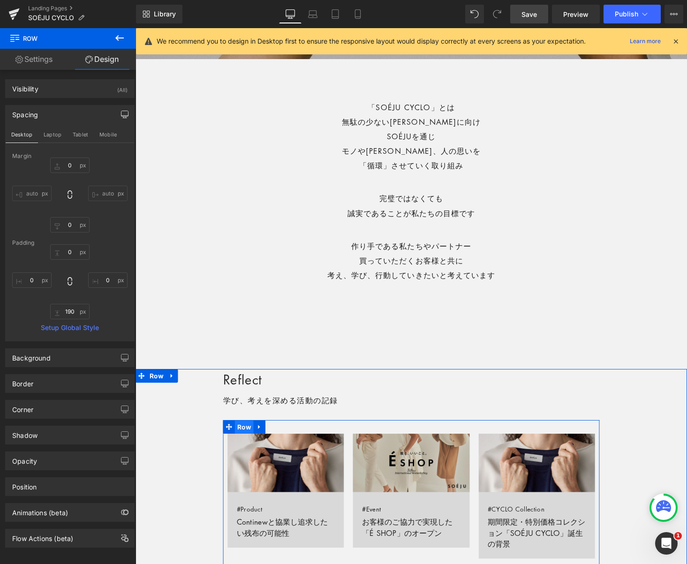
click at [246, 440] on span "Row" at bounding box center [247, 439] width 19 height 14
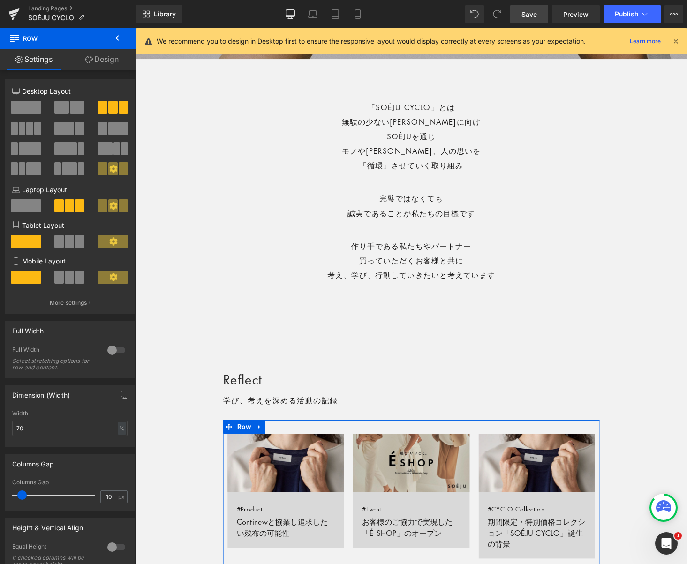
click at [105, 63] on link "Design" at bounding box center [102, 59] width 68 height 21
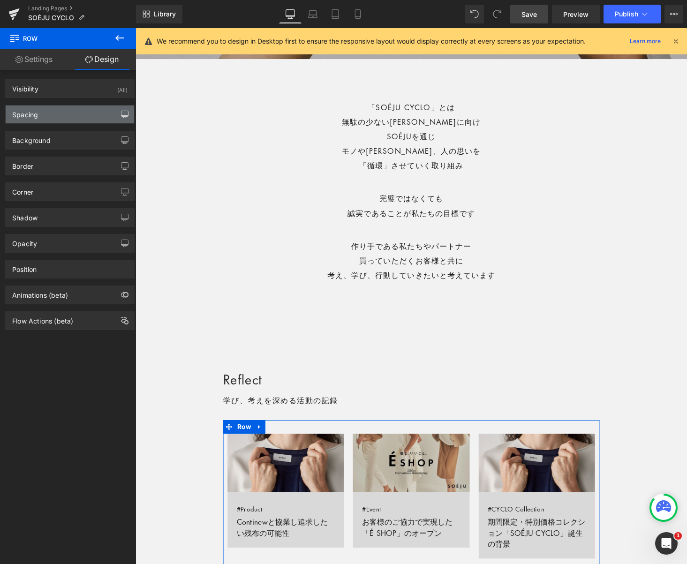
click at [120, 121] on button "button" at bounding box center [124, 115] width 15 height 18
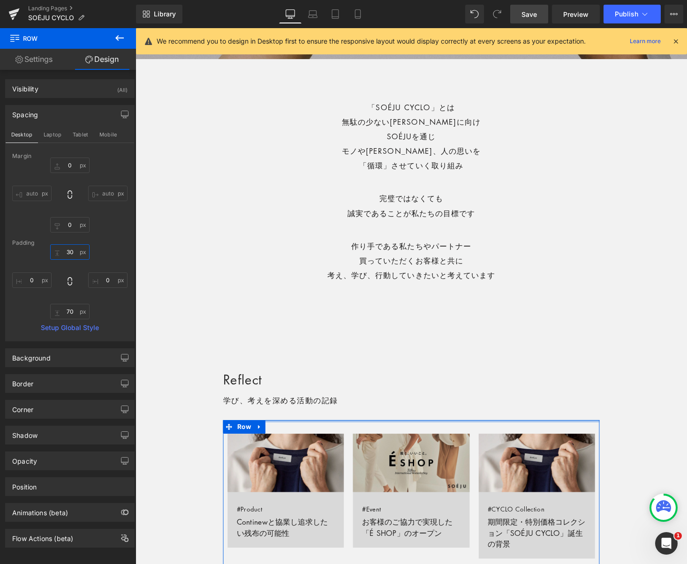
click at [66, 253] on input "30" at bounding box center [69, 251] width 39 height 15
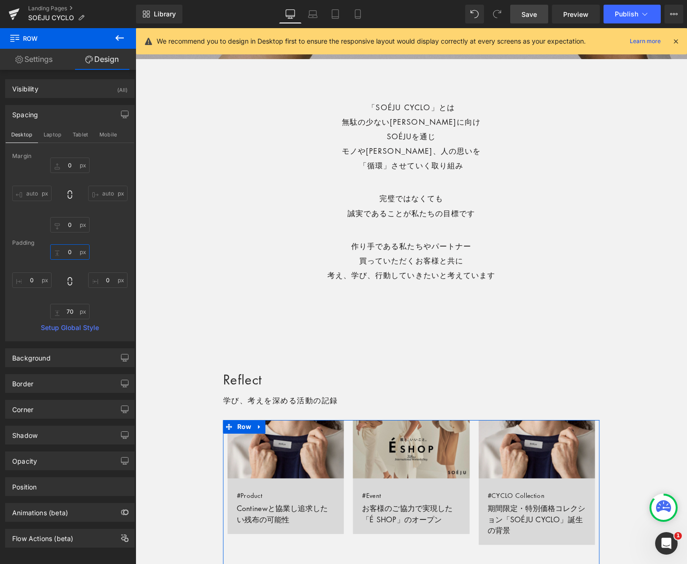
scroll to position [10, 0]
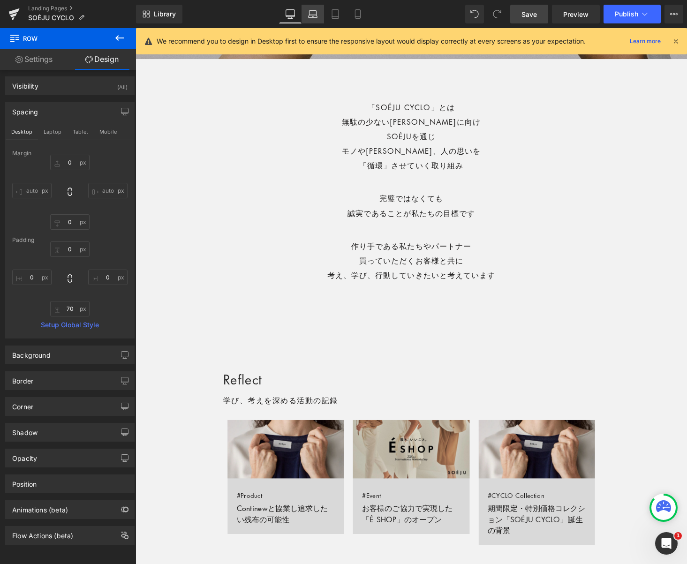
click at [317, 14] on icon at bounding box center [312, 13] width 9 height 9
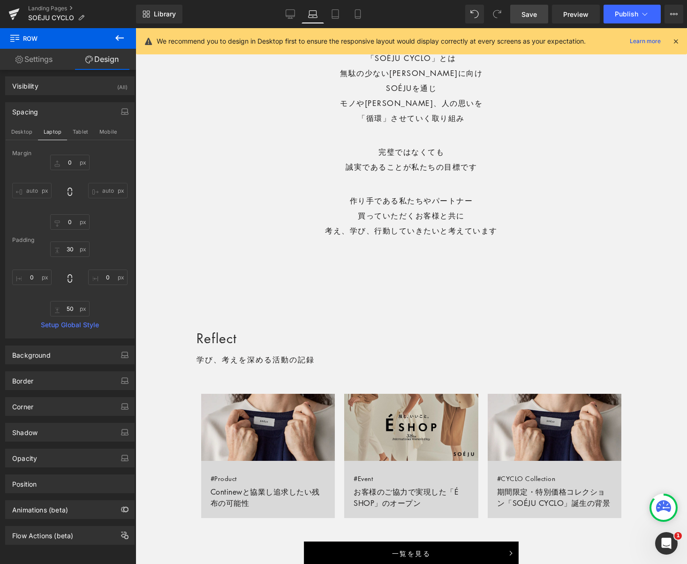
scroll to position [330, 0]
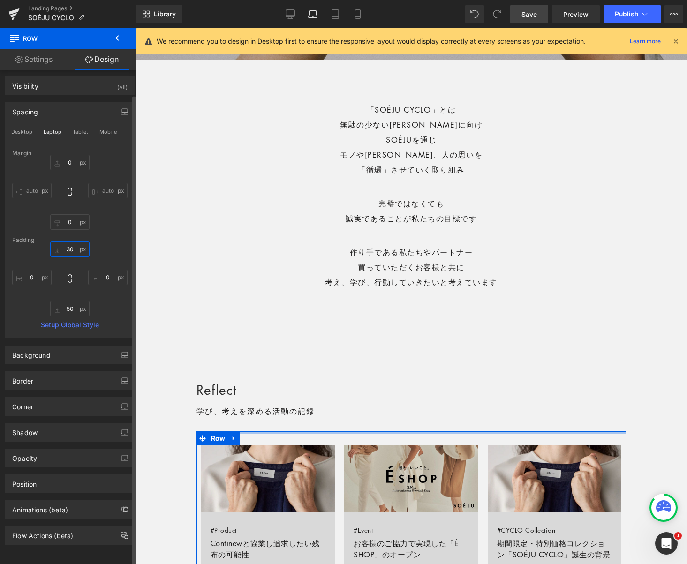
click at [70, 241] on input "30" at bounding box center [69, 248] width 39 height 15
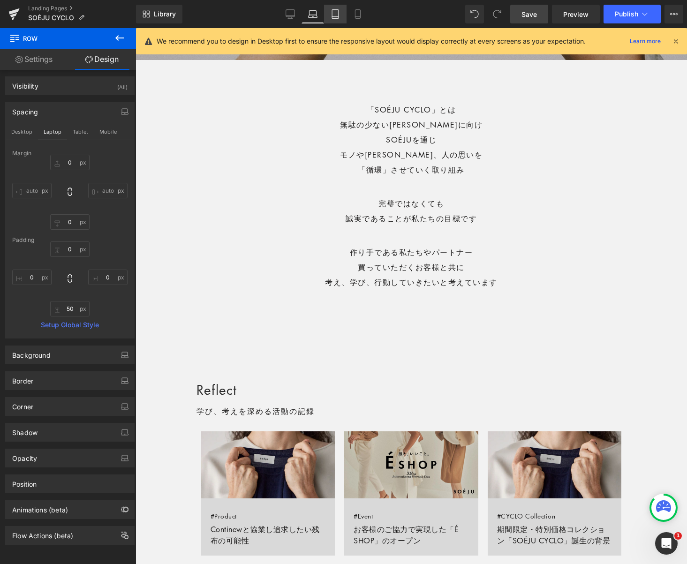
click at [336, 12] on icon at bounding box center [335, 13] width 9 height 9
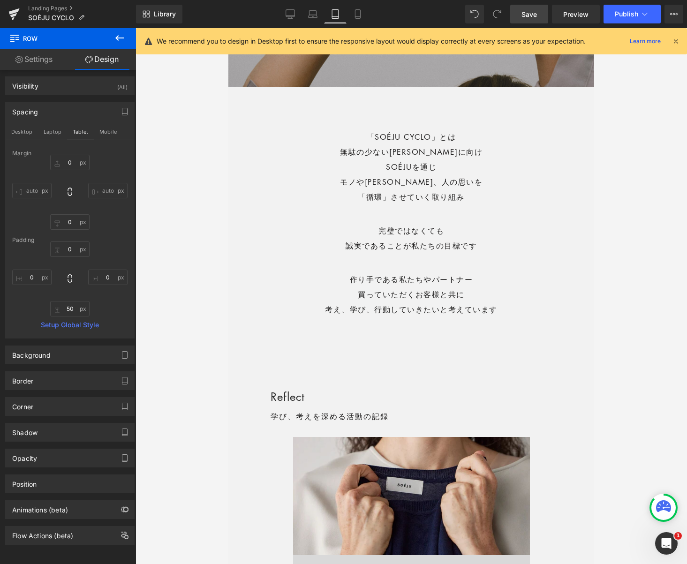
scroll to position [336, 0]
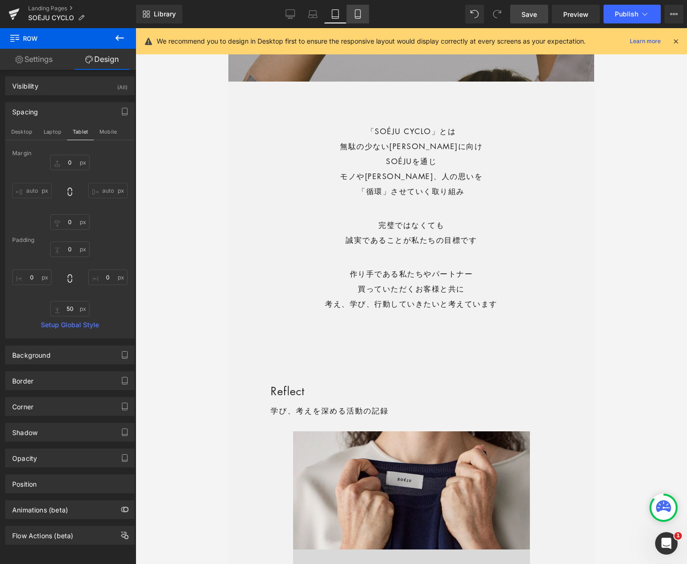
click at [362, 15] on icon at bounding box center [357, 13] width 9 height 9
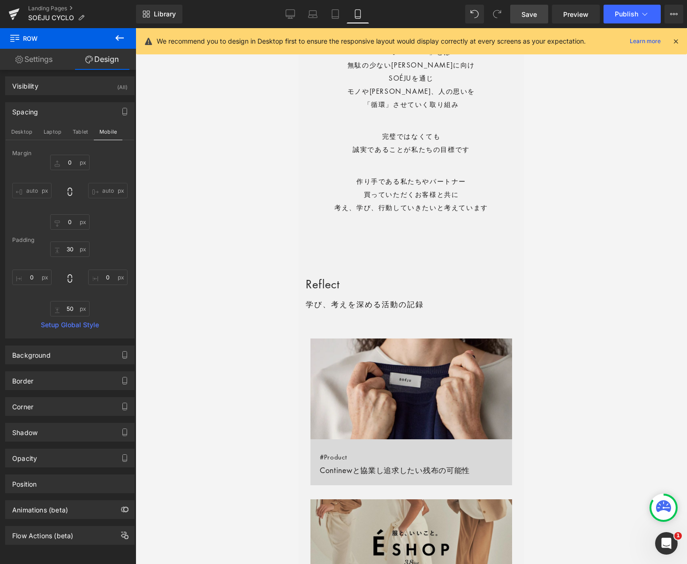
scroll to position [229, 0]
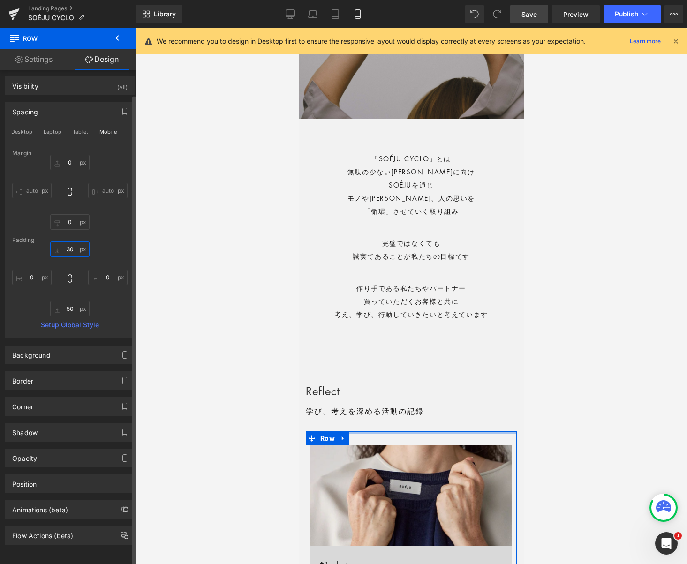
click at [69, 241] on input "30" at bounding box center [69, 248] width 39 height 15
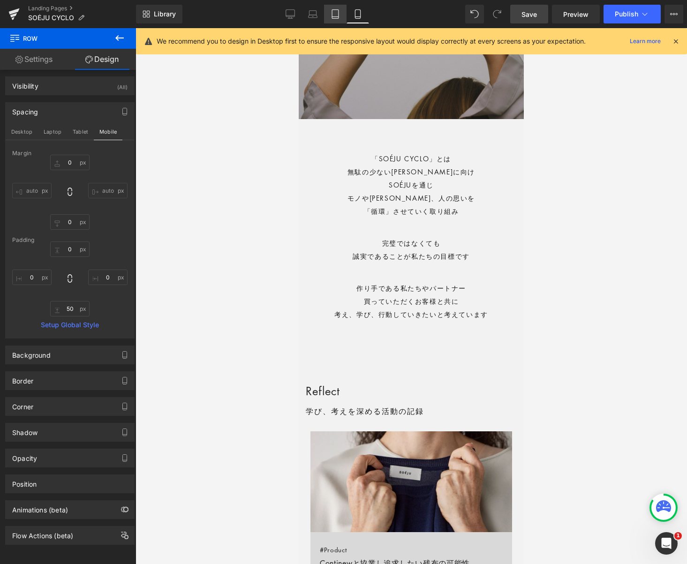
click at [335, 15] on icon at bounding box center [335, 13] width 9 height 9
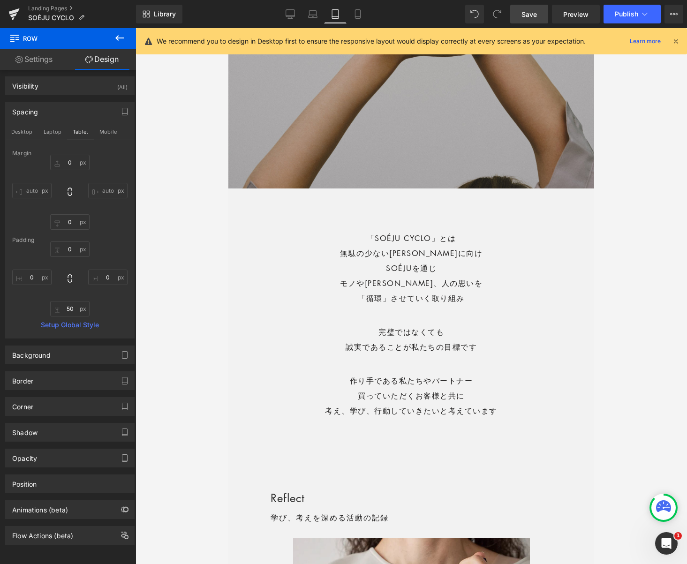
scroll to position [336, 0]
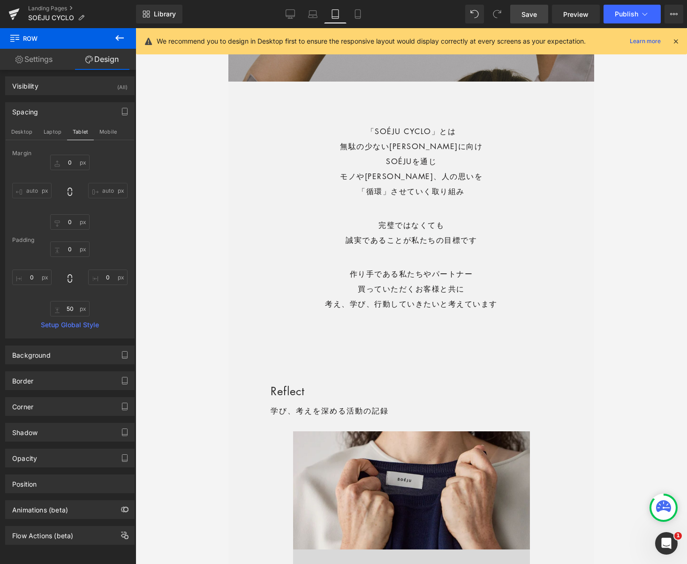
click at [527, 14] on span "Save" at bounding box center [528, 14] width 15 height 10
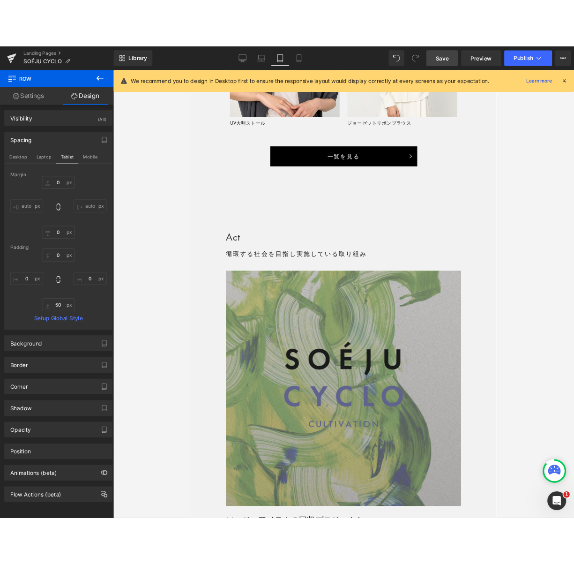
scroll to position [1947, 0]
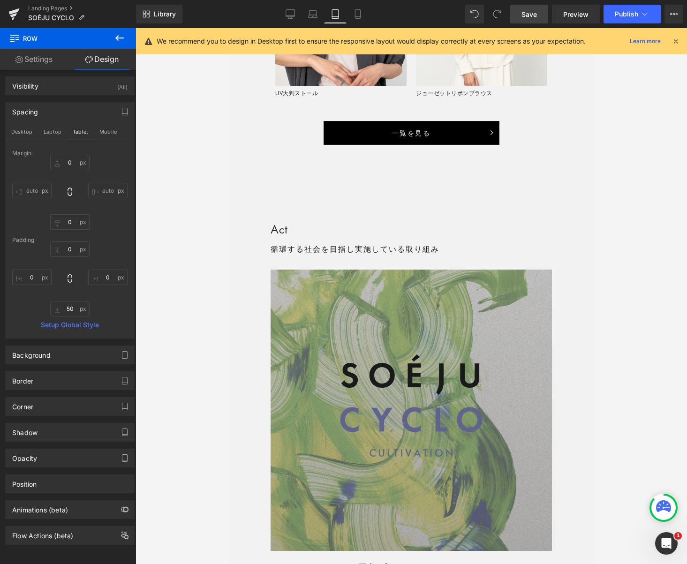
click at [448, 107] on div "Sale Off (P) Image Product UV大判ストール Text Block Sale Off (P) Image Product ジョーゼッ…" at bounding box center [411, 21] width 281 height 199
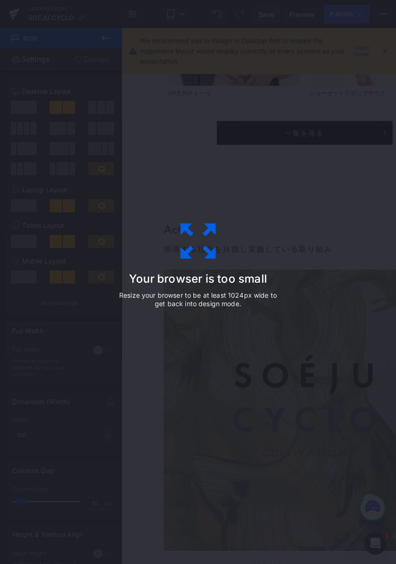
click at [234, 92] on div "Your browser is too small Resize your browser to be at least 1024px wide to get…" at bounding box center [198, 282] width 396 height 564
click at [282, 62] on div "Your browser is too small Resize your browser to be at least 1024px wide to get…" at bounding box center [198, 282] width 396 height 564
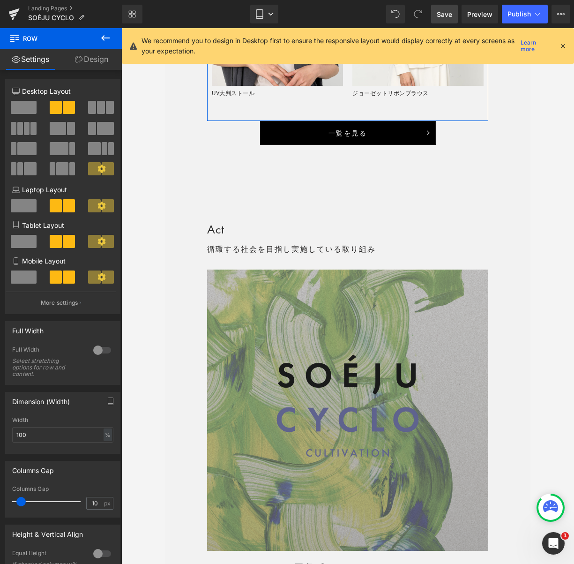
click at [106, 57] on link "Design" at bounding box center [91, 59] width 61 height 21
